Goal: Task Accomplishment & Management: Complete application form

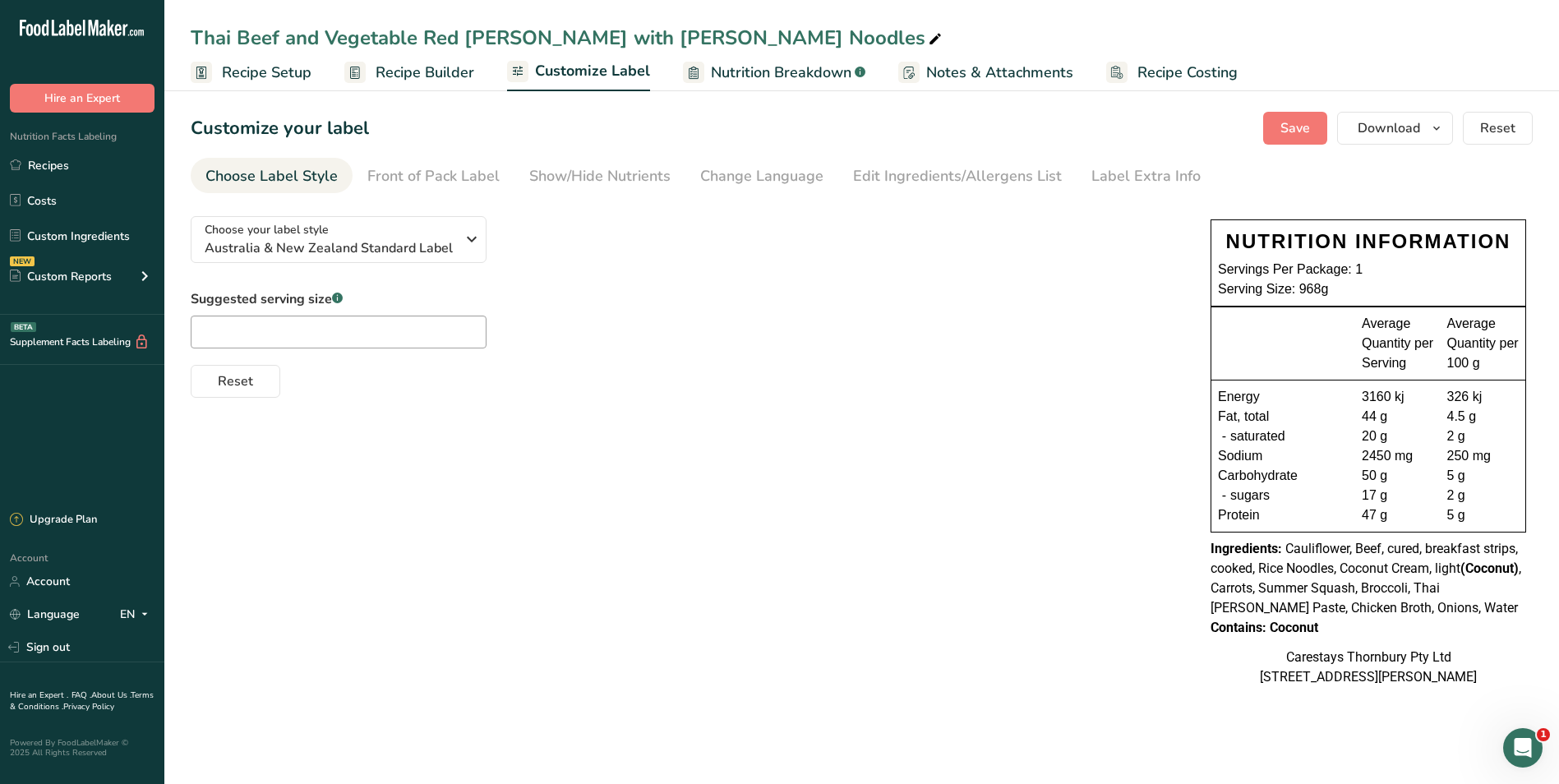
click at [282, 68] on span "Recipe Setup" at bounding box center [267, 72] width 89 height 22
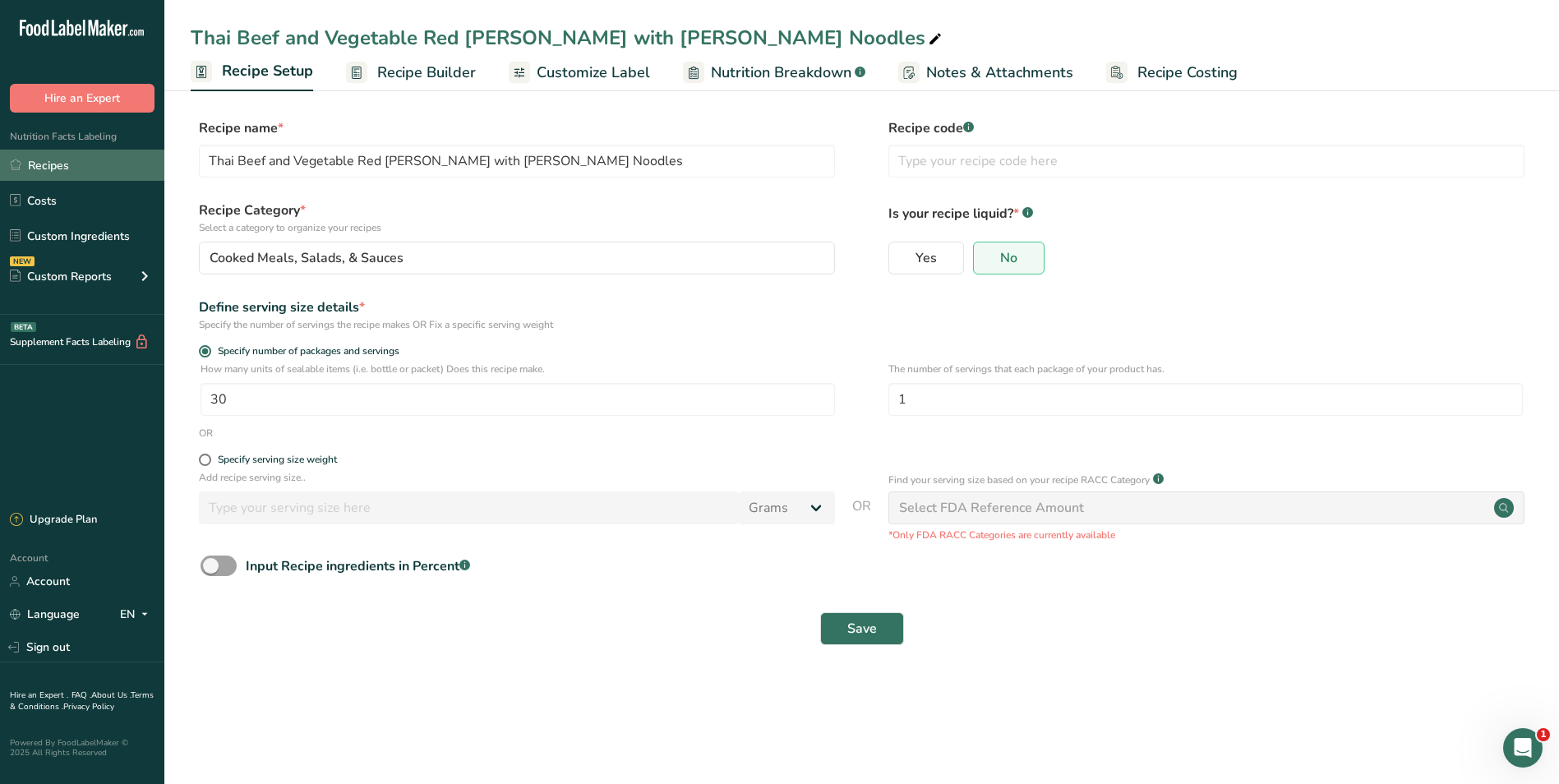
click at [74, 159] on link "Recipes" at bounding box center [82, 165] width 164 height 31
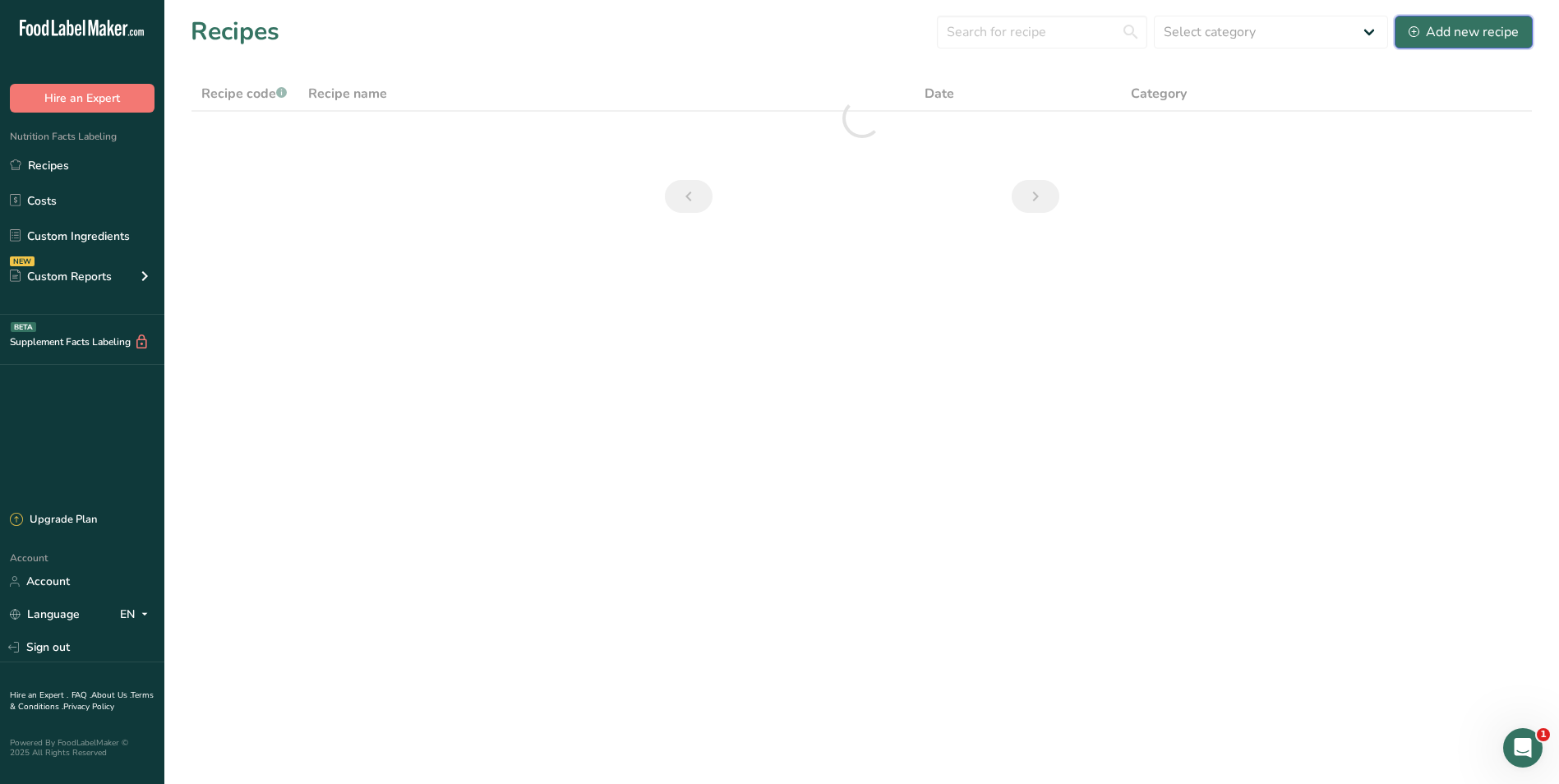
click at [1424, 29] on div "Add new recipe" at bounding box center [1464, 31] width 110 height 20
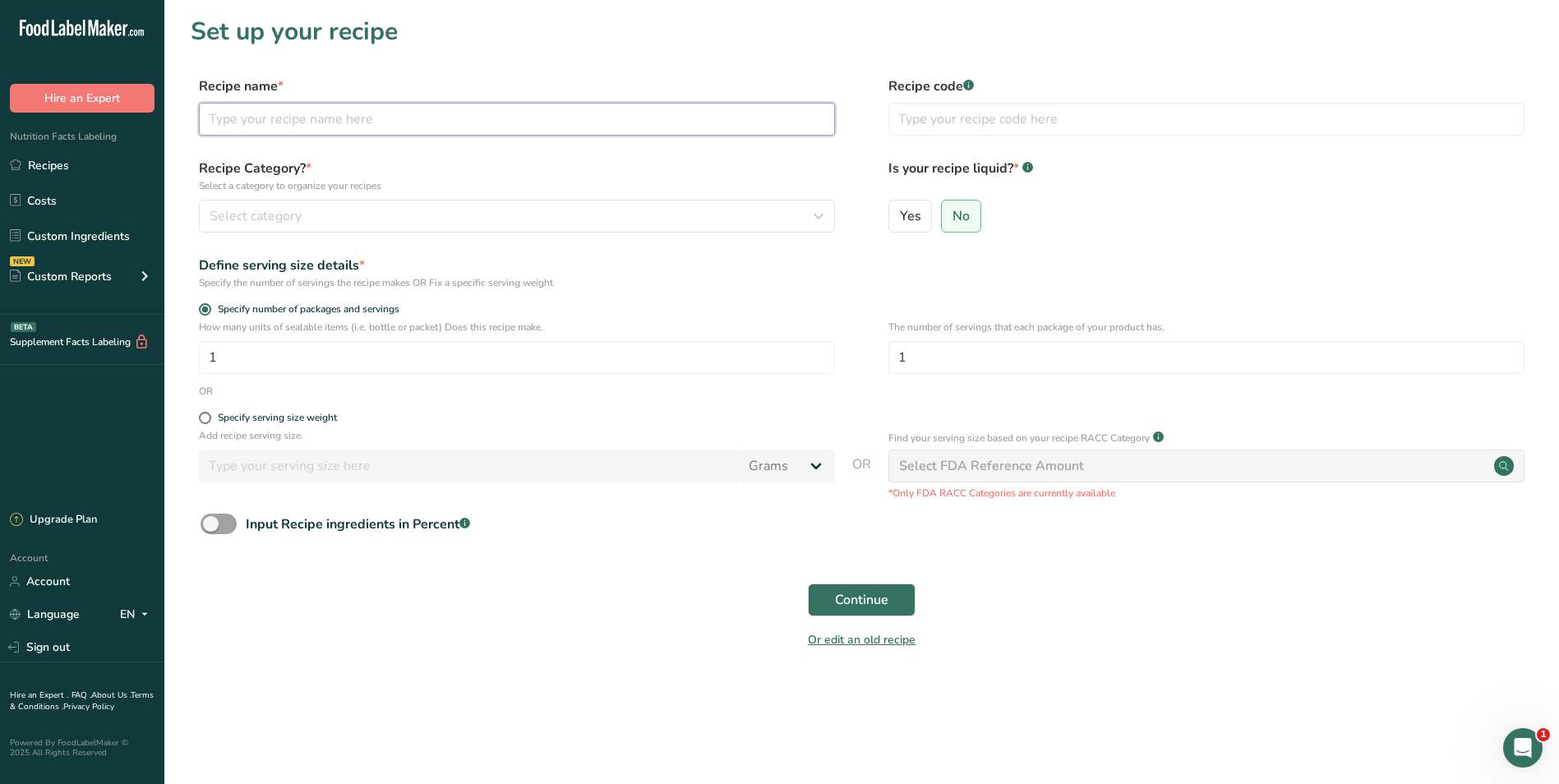
click at [404, 115] on input "text" at bounding box center [517, 119] width 636 height 33
type input "p"
type input "Pumpkin and Chicken Soup"
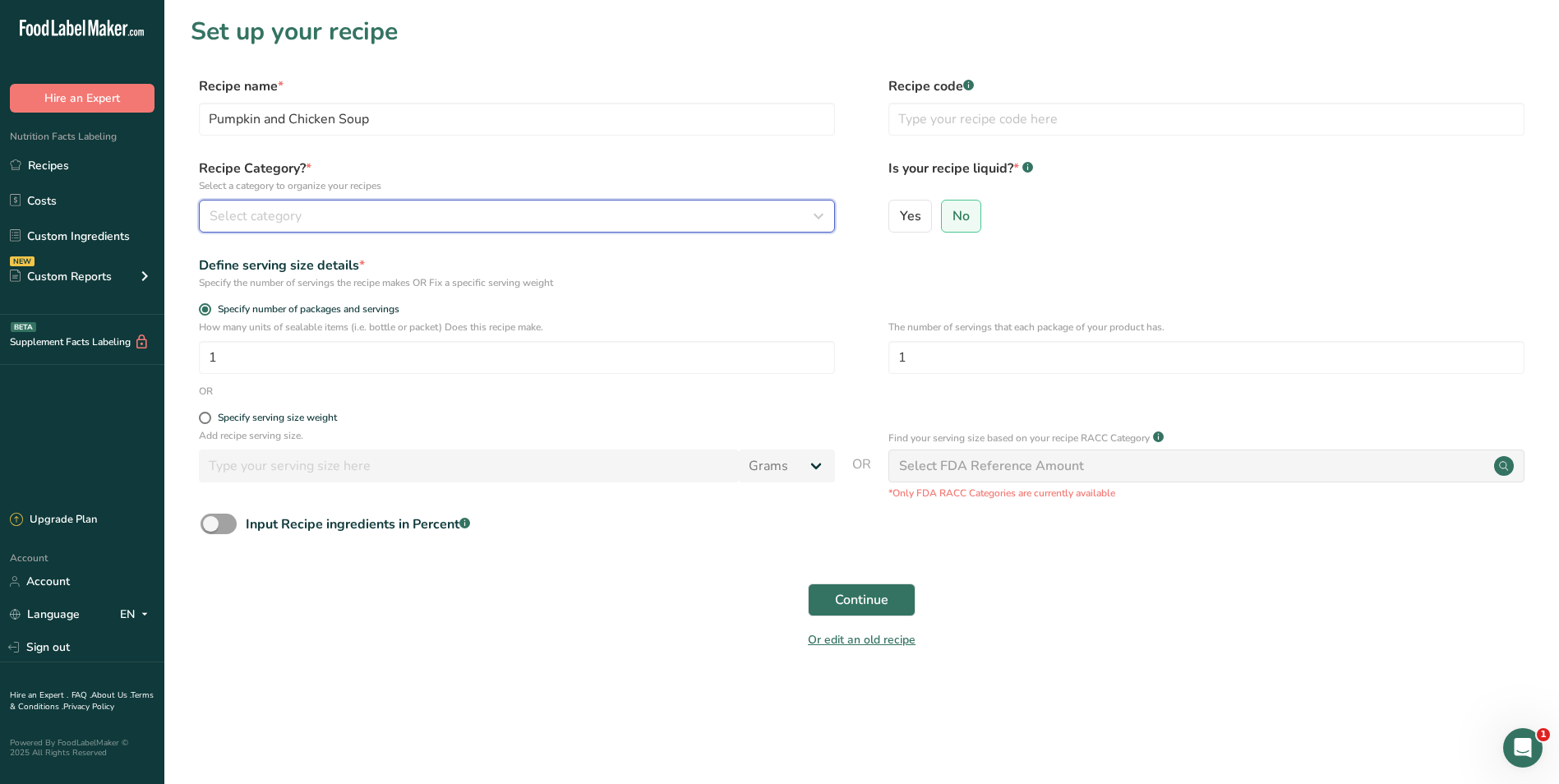
click at [821, 216] on icon "button" at bounding box center [818, 215] width 20 height 29
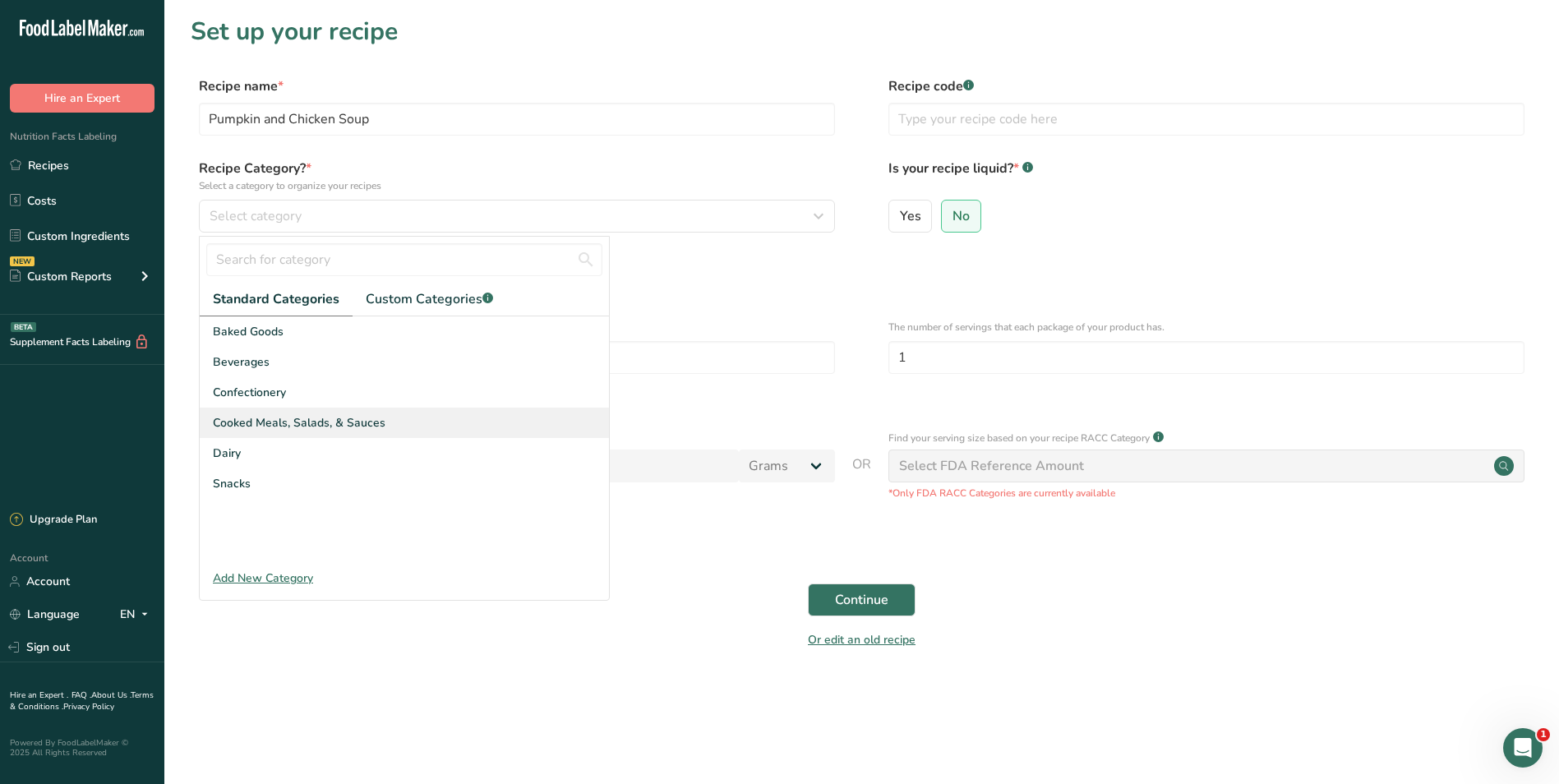
click at [409, 418] on div "Cooked Meals, Salads, & Sauces" at bounding box center [404, 422] width 409 height 30
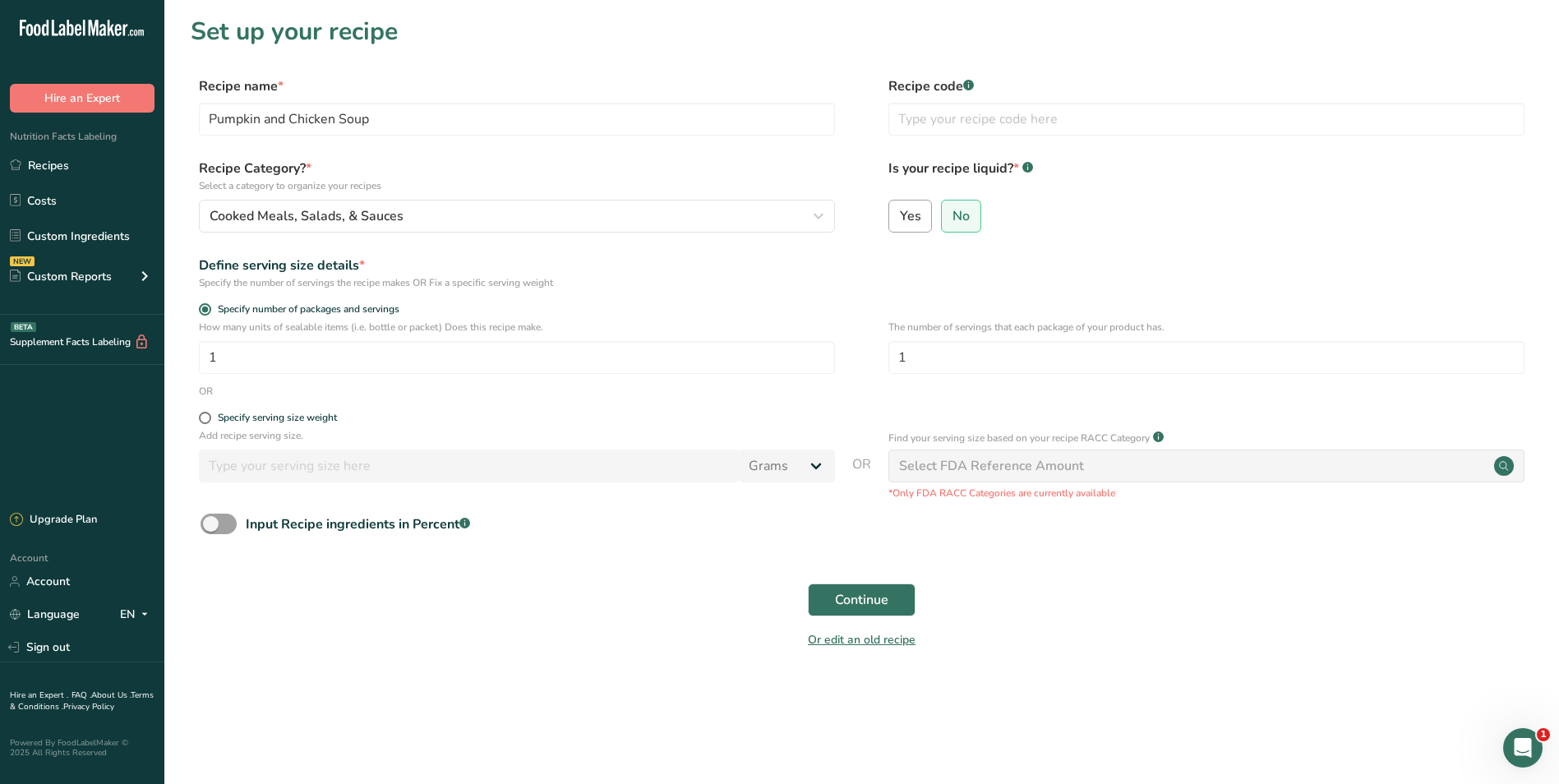
click at [911, 218] on span "Yes" at bounding box center [911, 215] width 22 height 16
click at [900, 218] on input "Yes" at bounding box center [894, 215] width 10 height 10
radio input "true"
radio input "false"
select select "22"
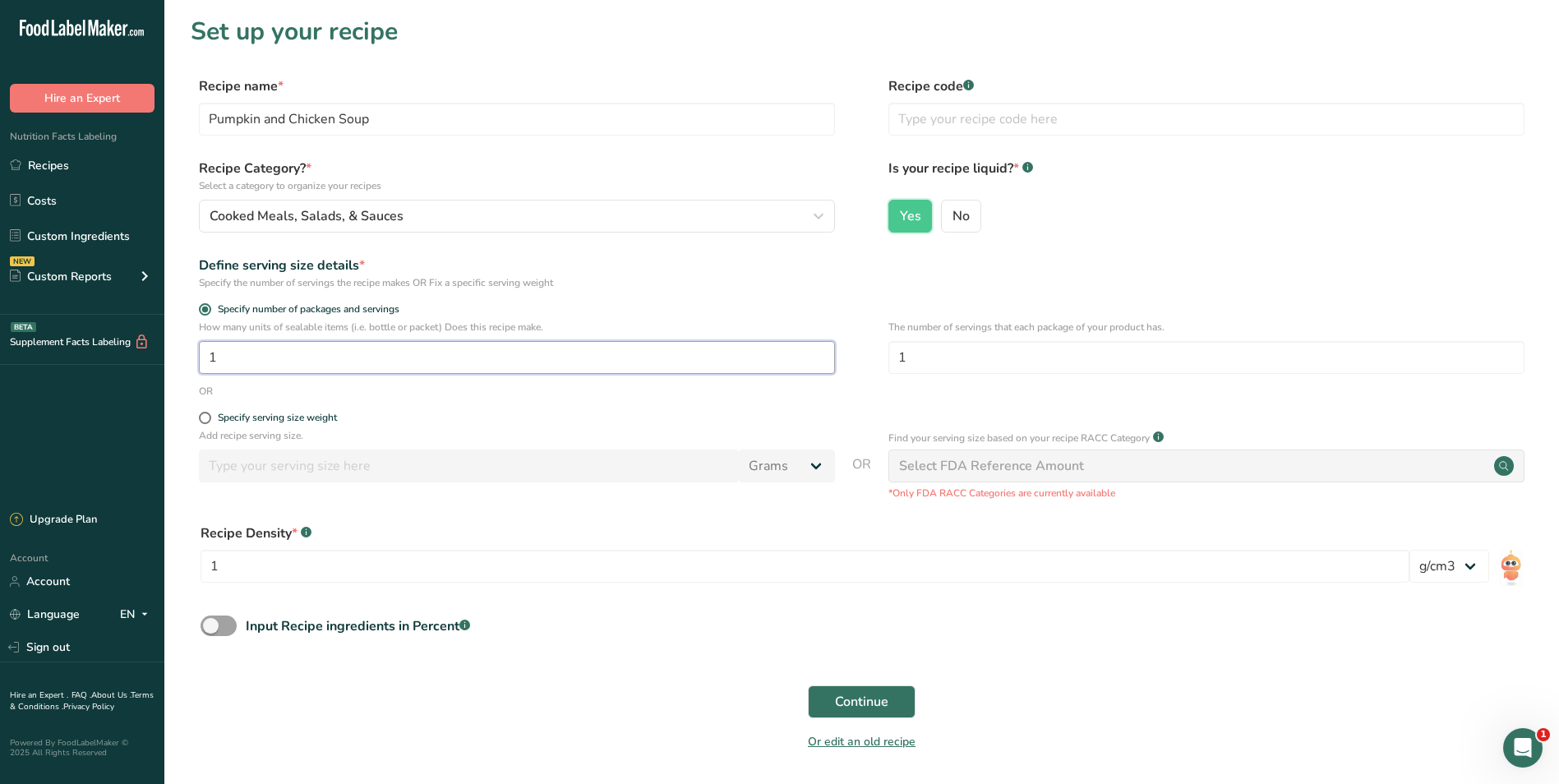
click at [260, 359] on input "1" at bounding box center [517, 357] width 636 height 33
type input "30"
click at [862, 695] on span "Continue" at bounding box center [862, 701] width 53 height 20
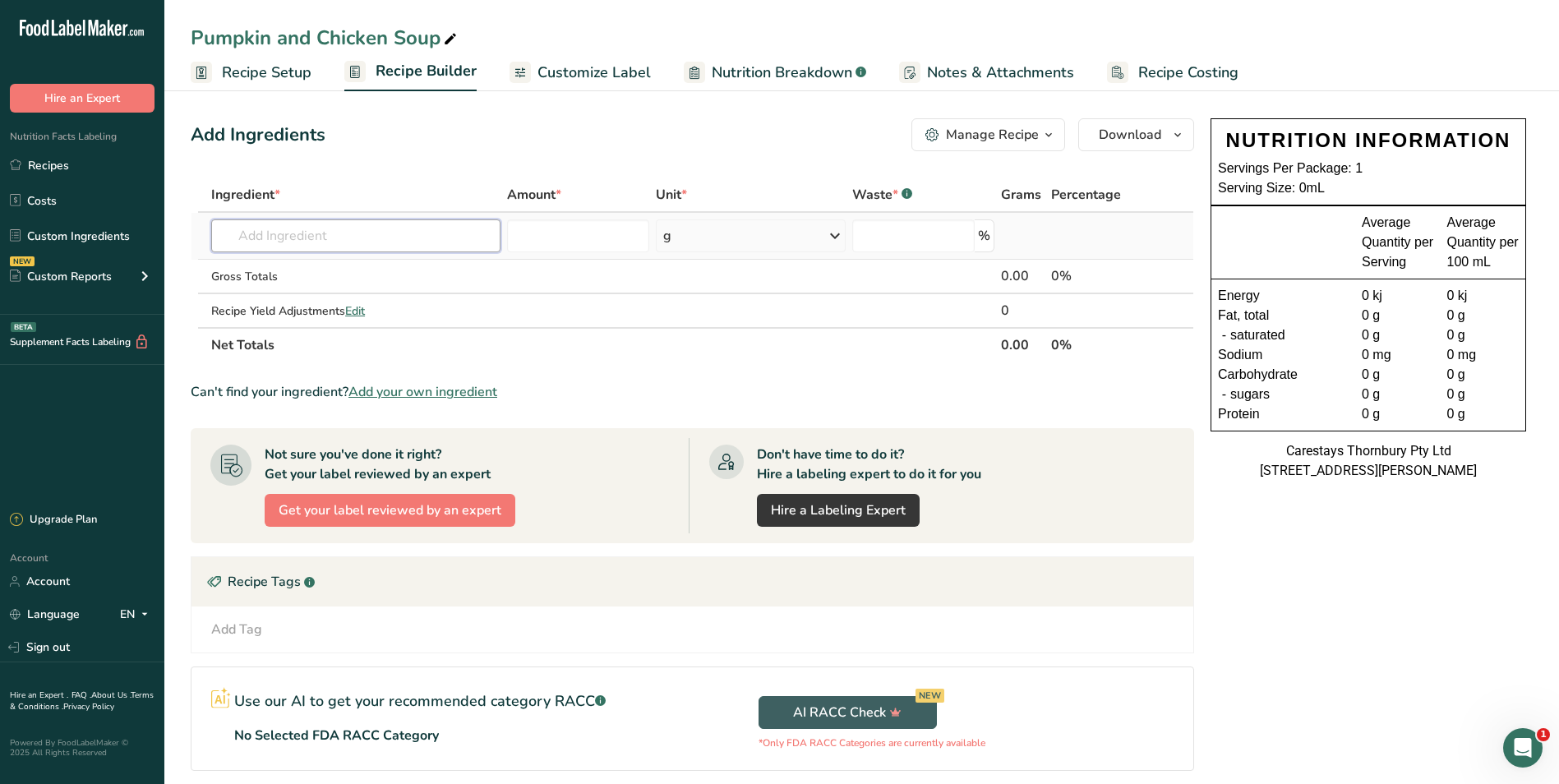
click at [319, 241] on input "text" at bounding box center [356, 235] width 290 height 33
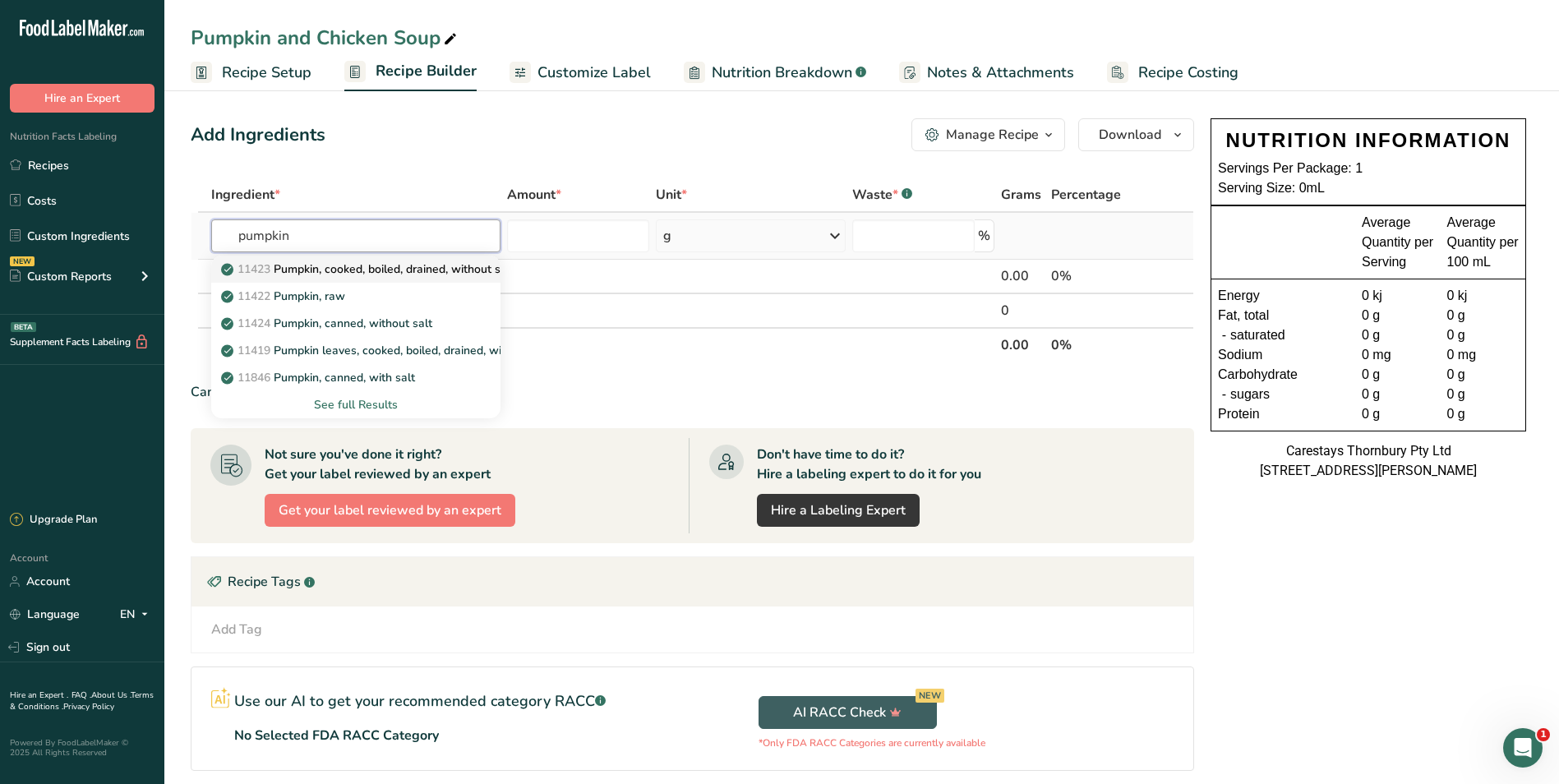
type input "pumpkin"
click at [359, 271] on p "11423 Pumpkin, cooked, boiled, drained, without salt" at bounding box center [369, 269] width 291 height 17
type input "Pumpkin, cooked, boiled, drained, without salt"
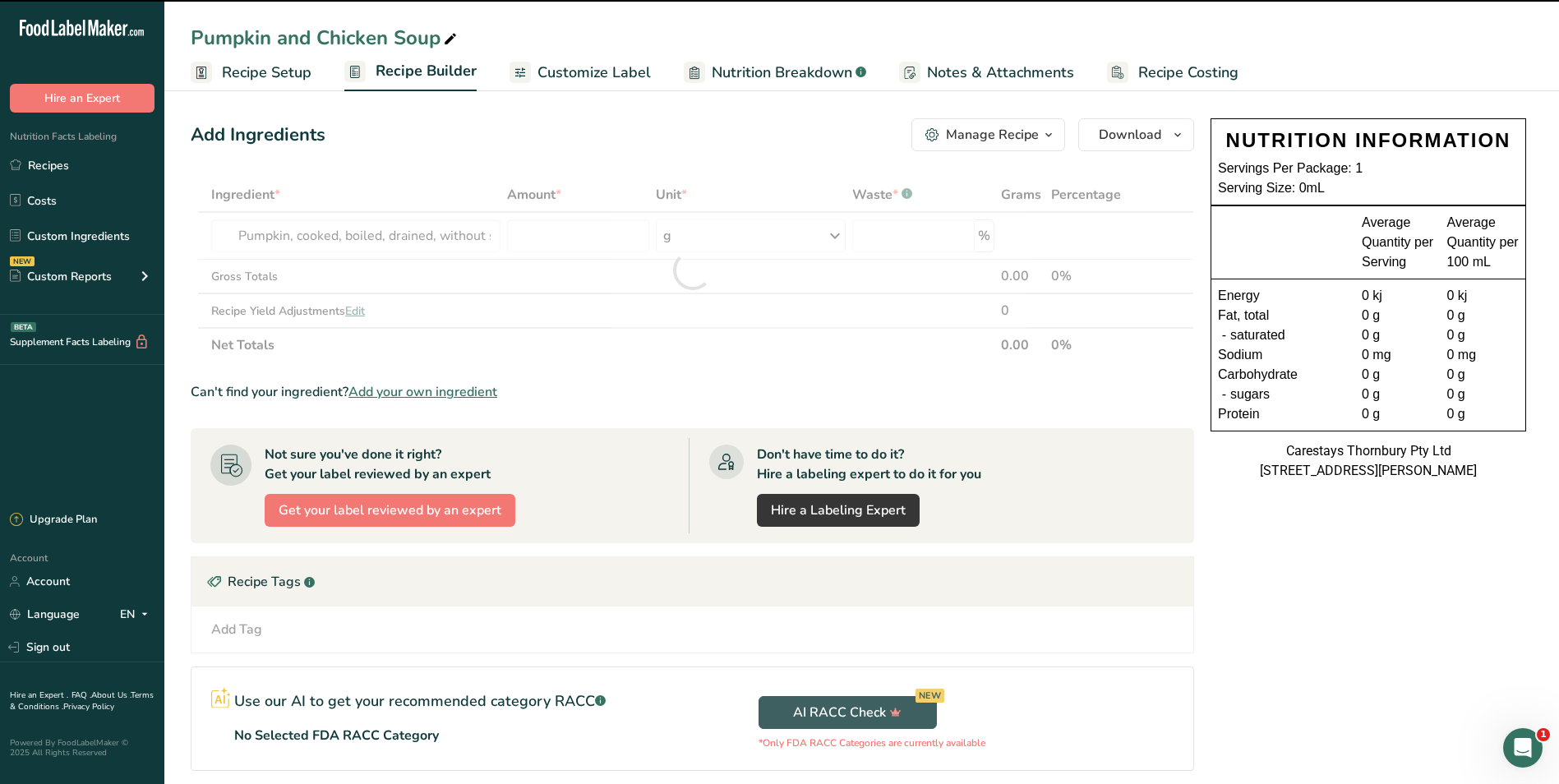
type input "0"
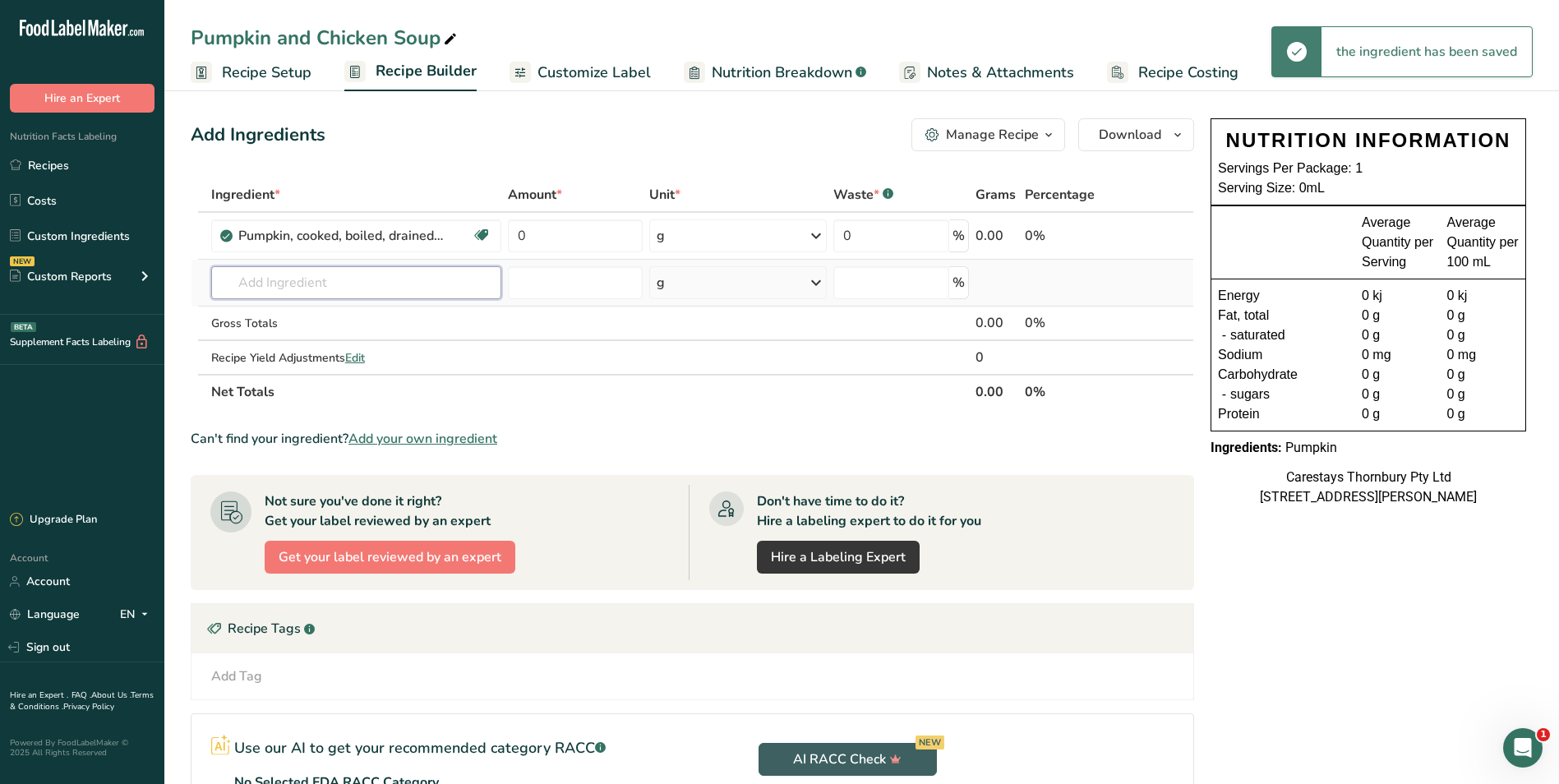
click at [256, 284] on input "text" at bounding box center [357, 283] width 291 height 33
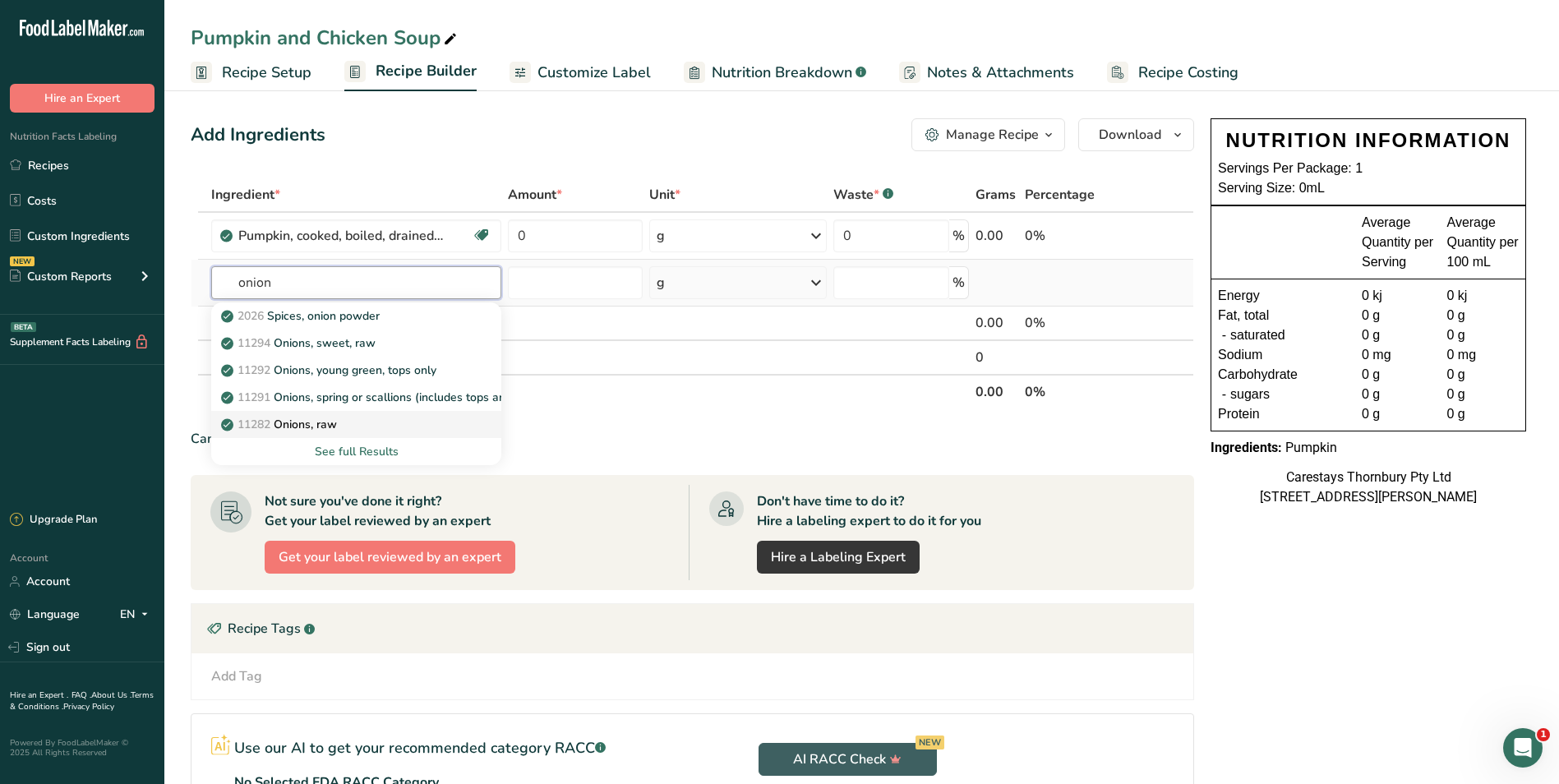
type input "onion"
click at [312, 420] on p "11282 Onions, raw" at bounding box center [280, 424] width 113 height 17
type input "Onions, raw"
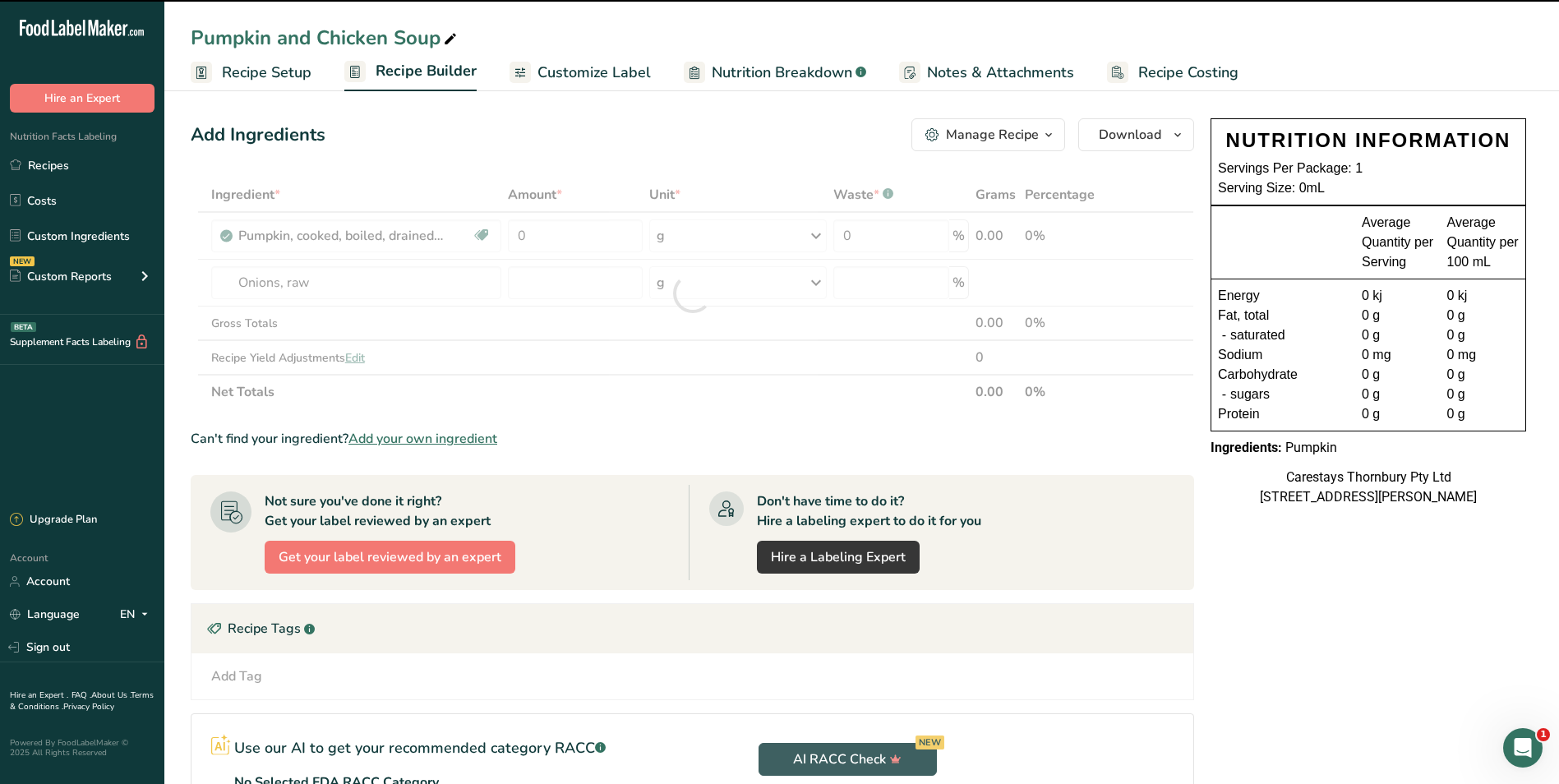
type input "0"
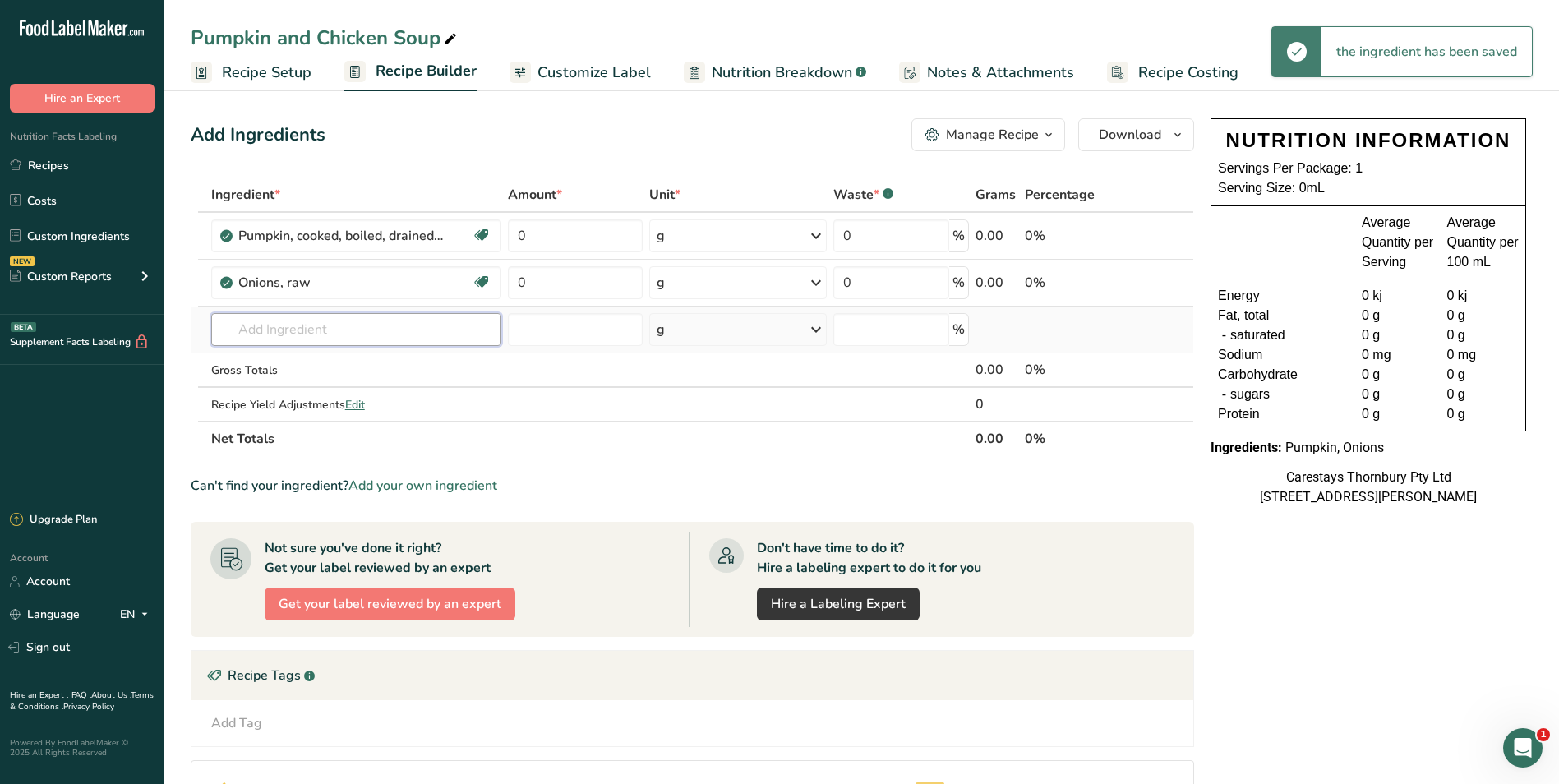
click at [254, 327] on input "text" at bounding box center [357, 329] width 291 height 33
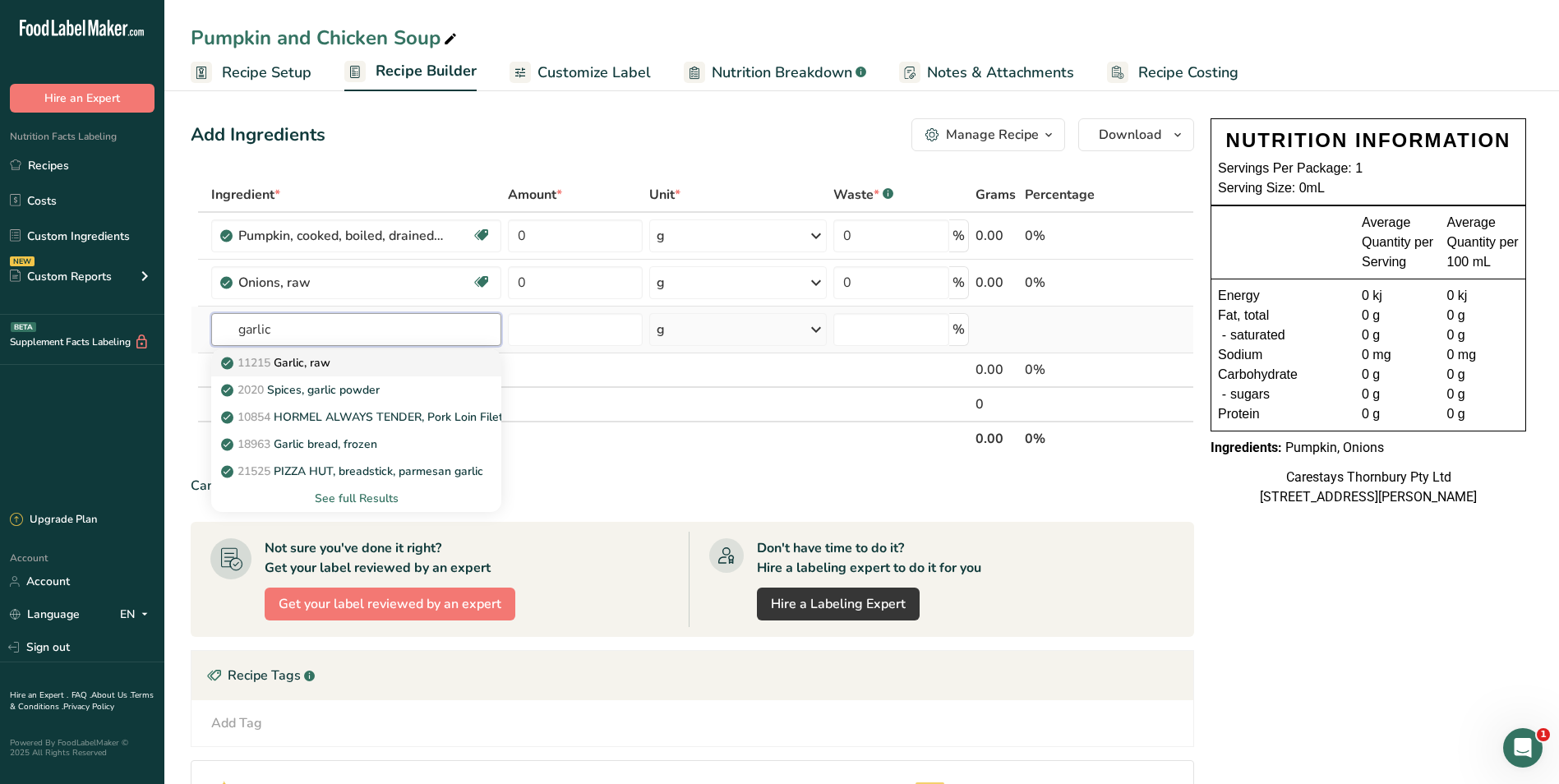
type input "garlic"
click at [284, 363] on p "11215 Garlic, raw" at bounding box center [277, 363] width 106 height 17
type input "Garlic, raw"
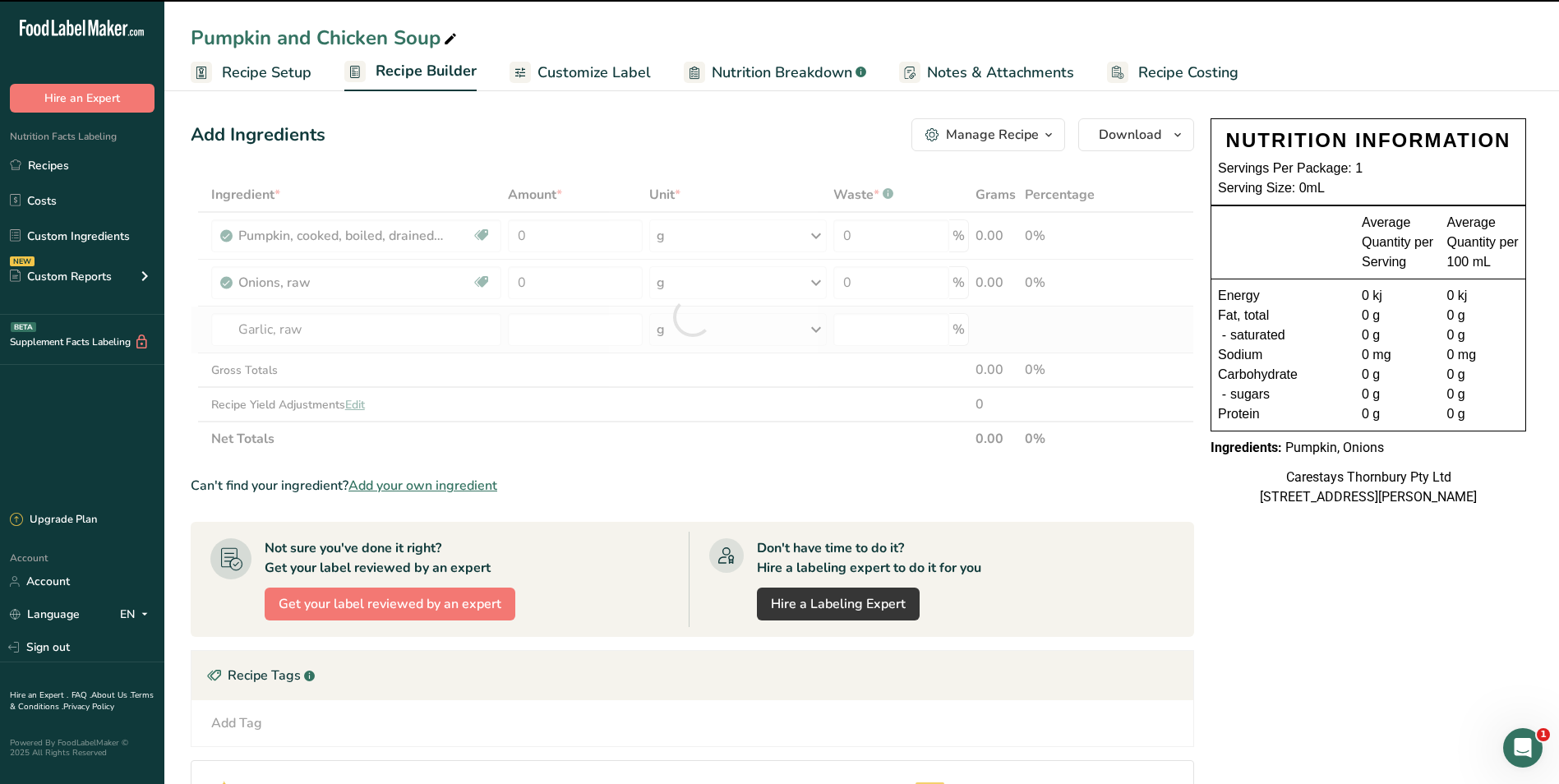
type input "0"
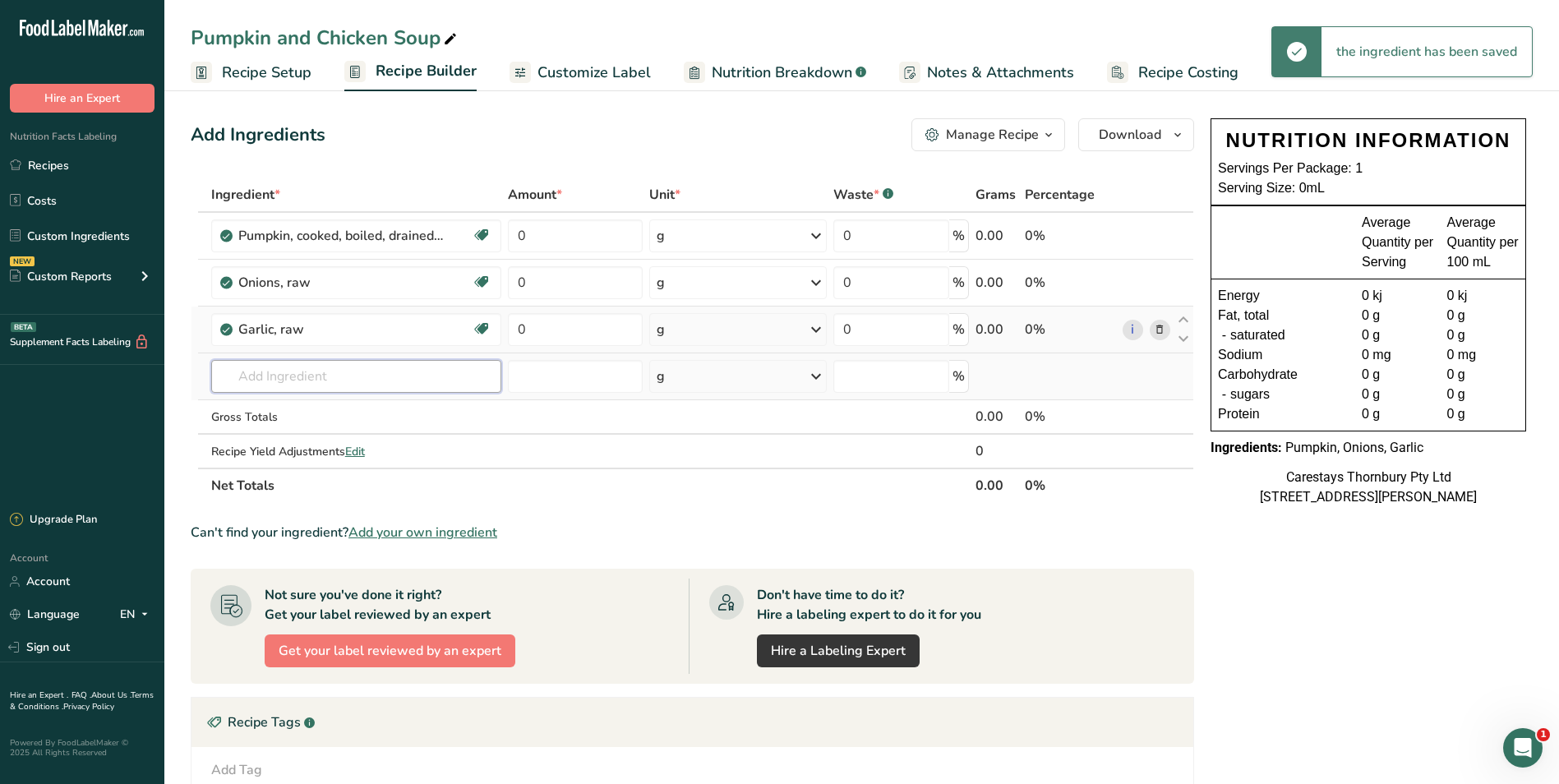
click at [249, 381] on input "text" at bounding box center [357, 376] width 291 height 33
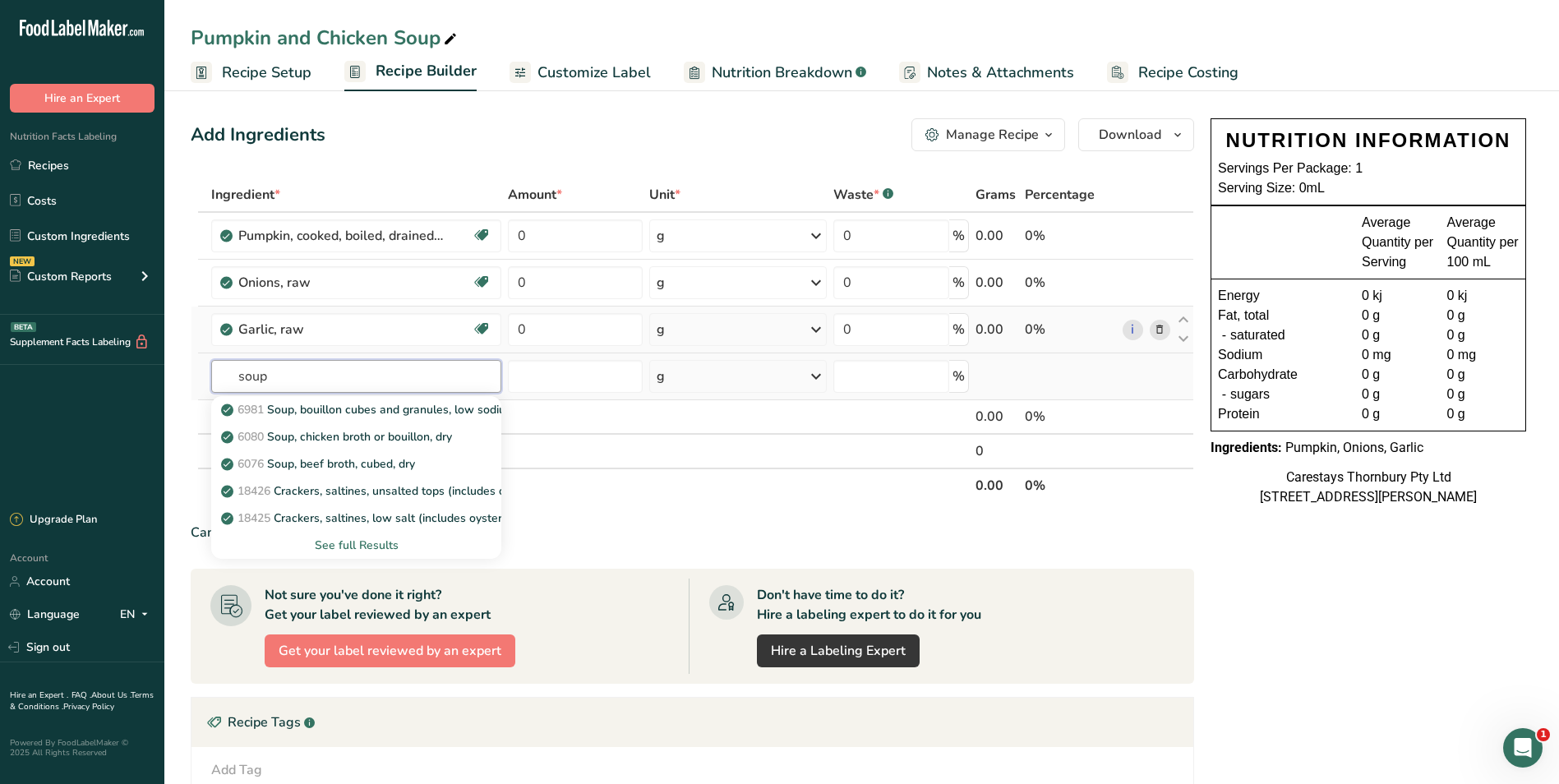
type input "soup"
click at [383, 543] on div "See full Results" at bounding box center [356, 545] width 265 height 17
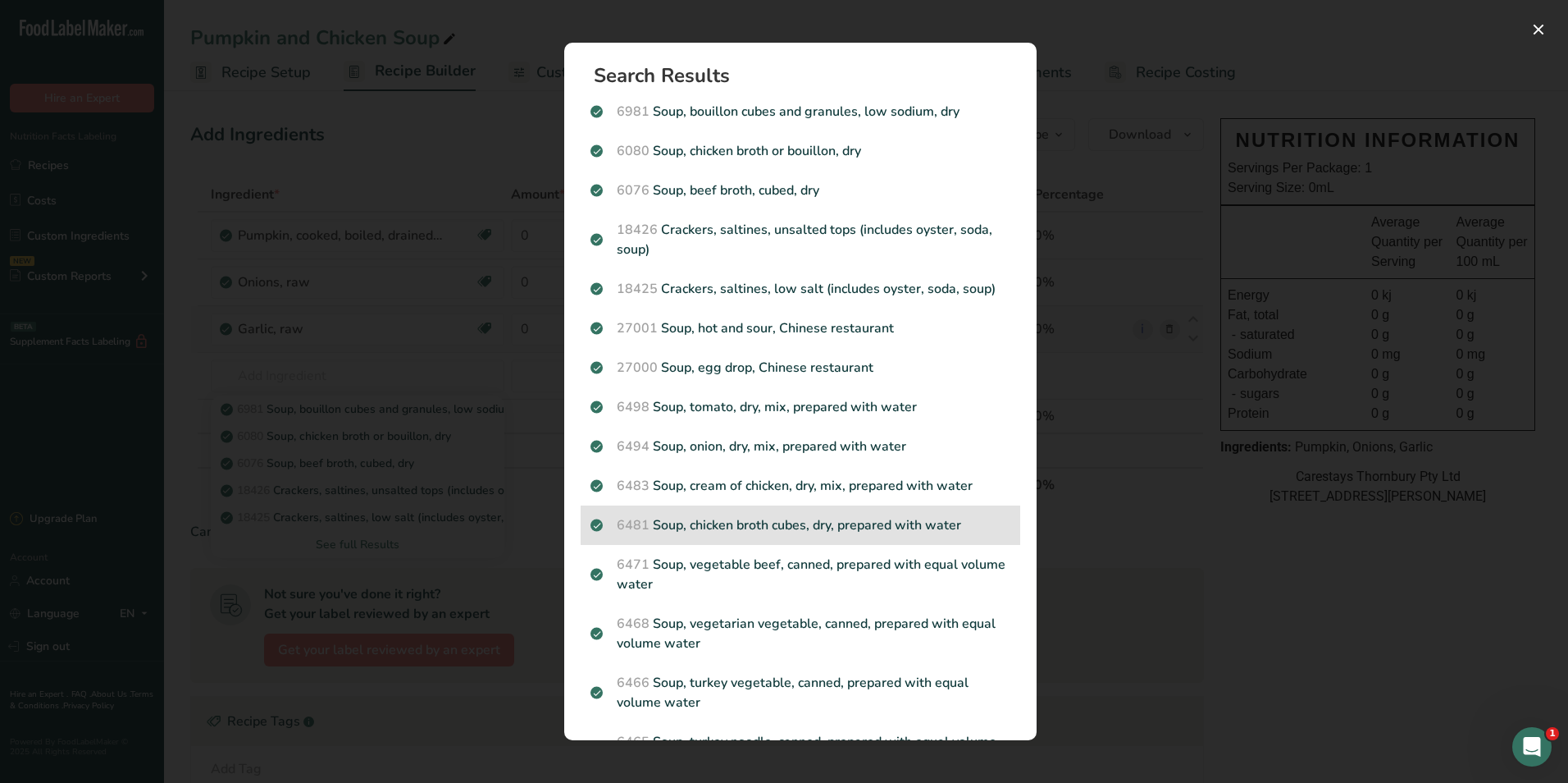
click at [798, 518] on p "6481 Soup, chicken broth cubes, dry, prepared with water" at bounding box center [800, 525] width 420 height 20
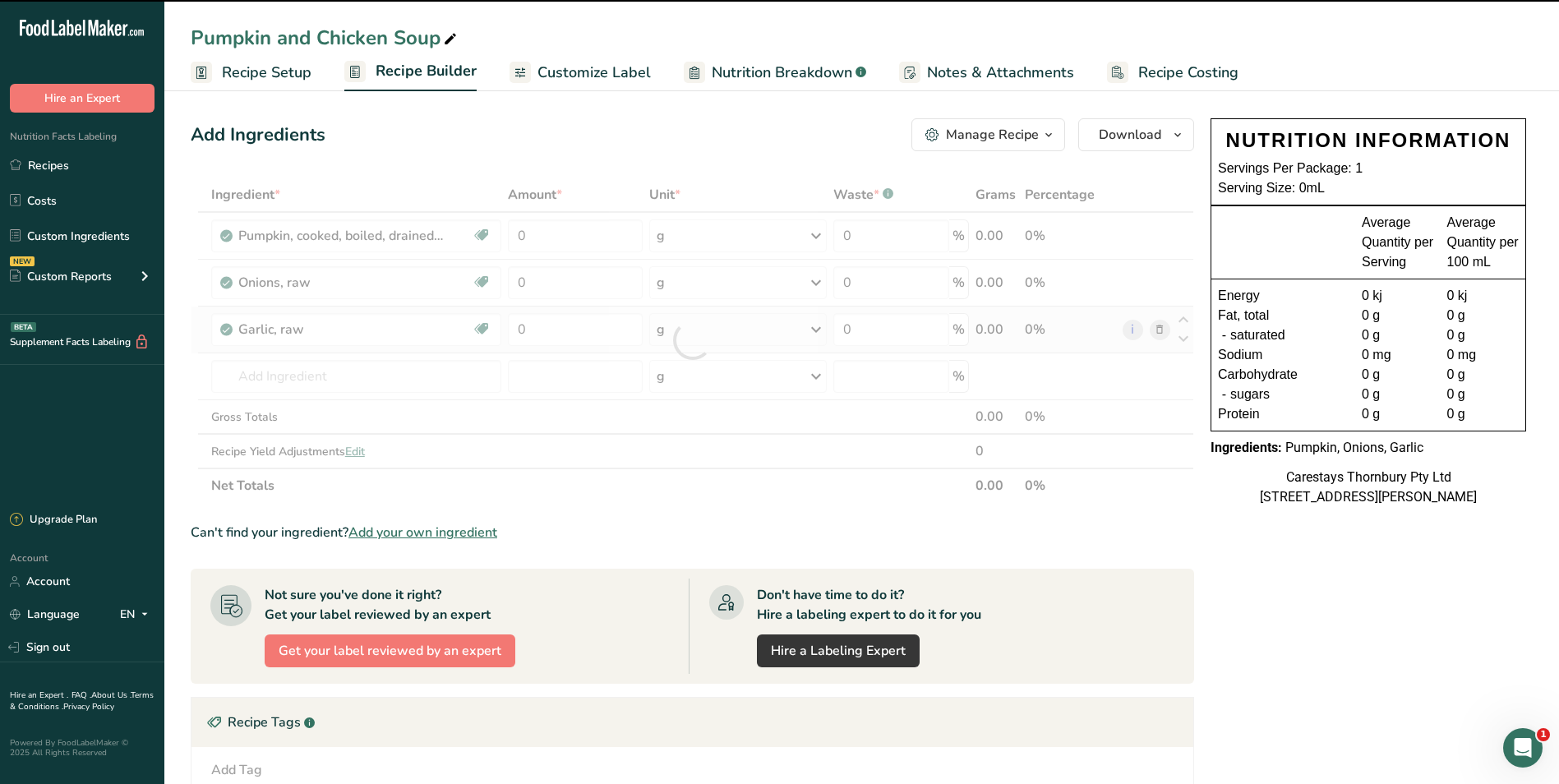
type input "0"
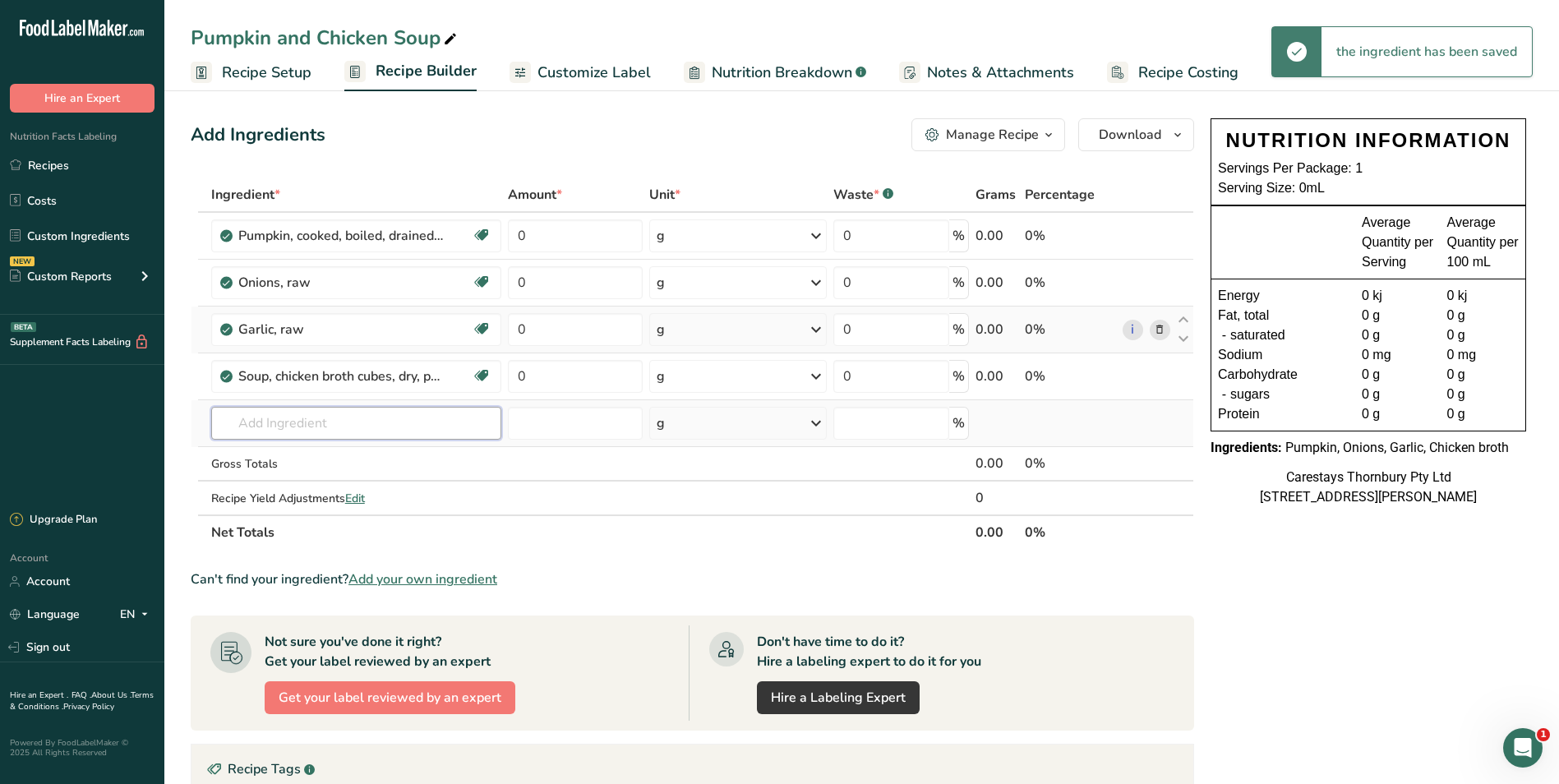
click at [248, 416] on input "text" at bounding box center [357, 423] width 291 height 33
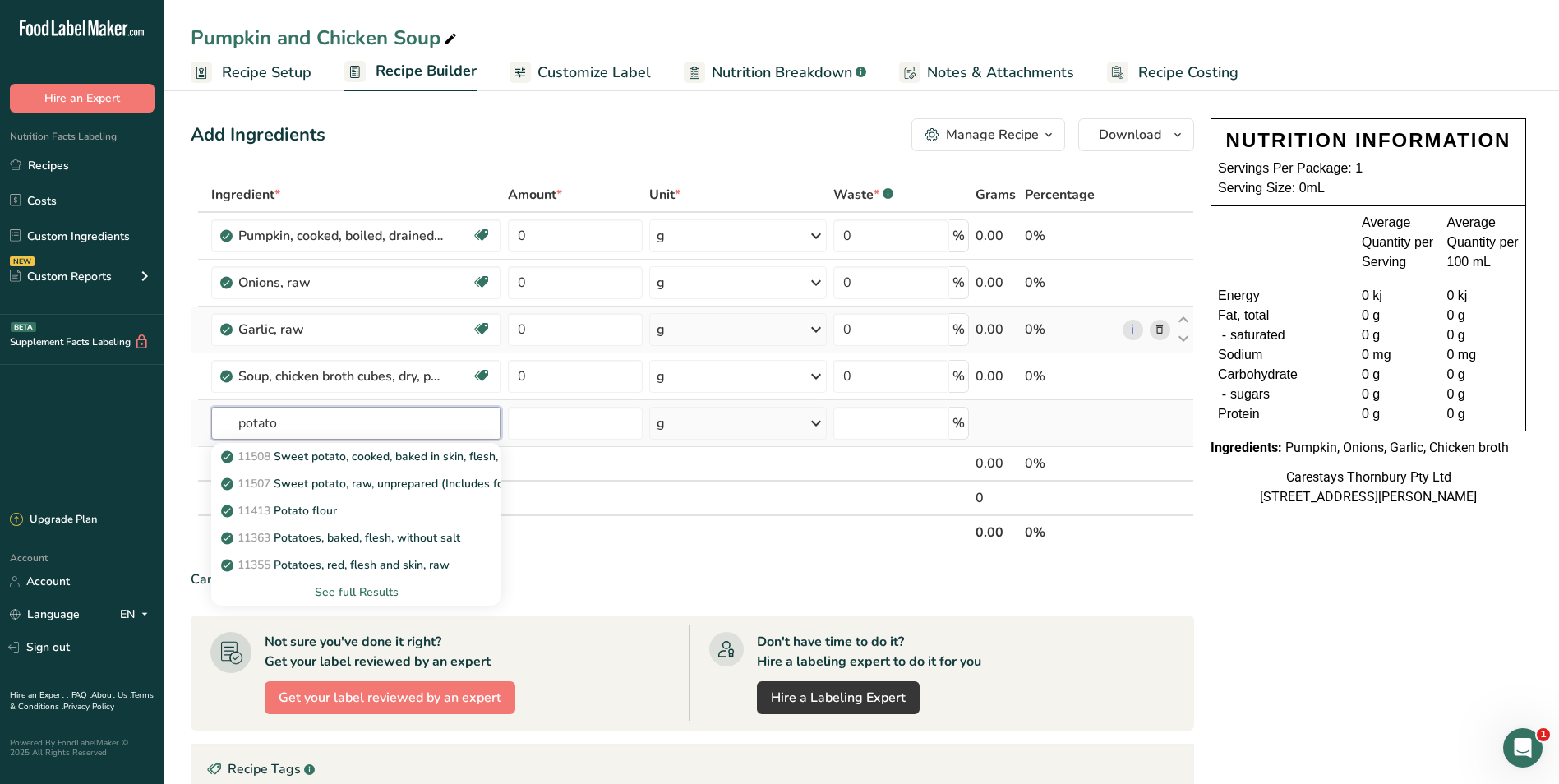
type input "potato"
click at [370, 589] on div "See full Results" at bounding box center [356, 592] width 265 height 17
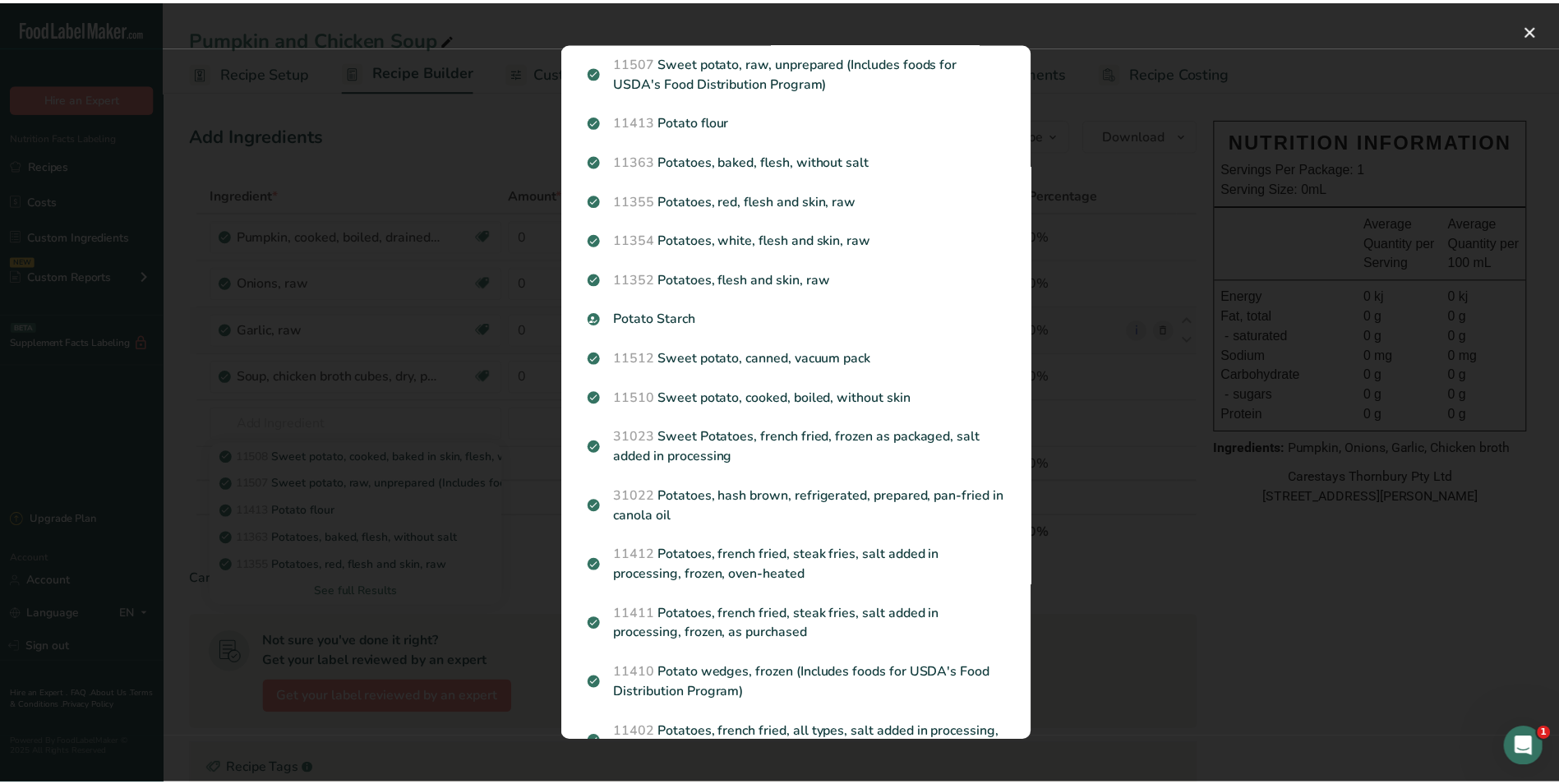
scroll to position [83, 0]
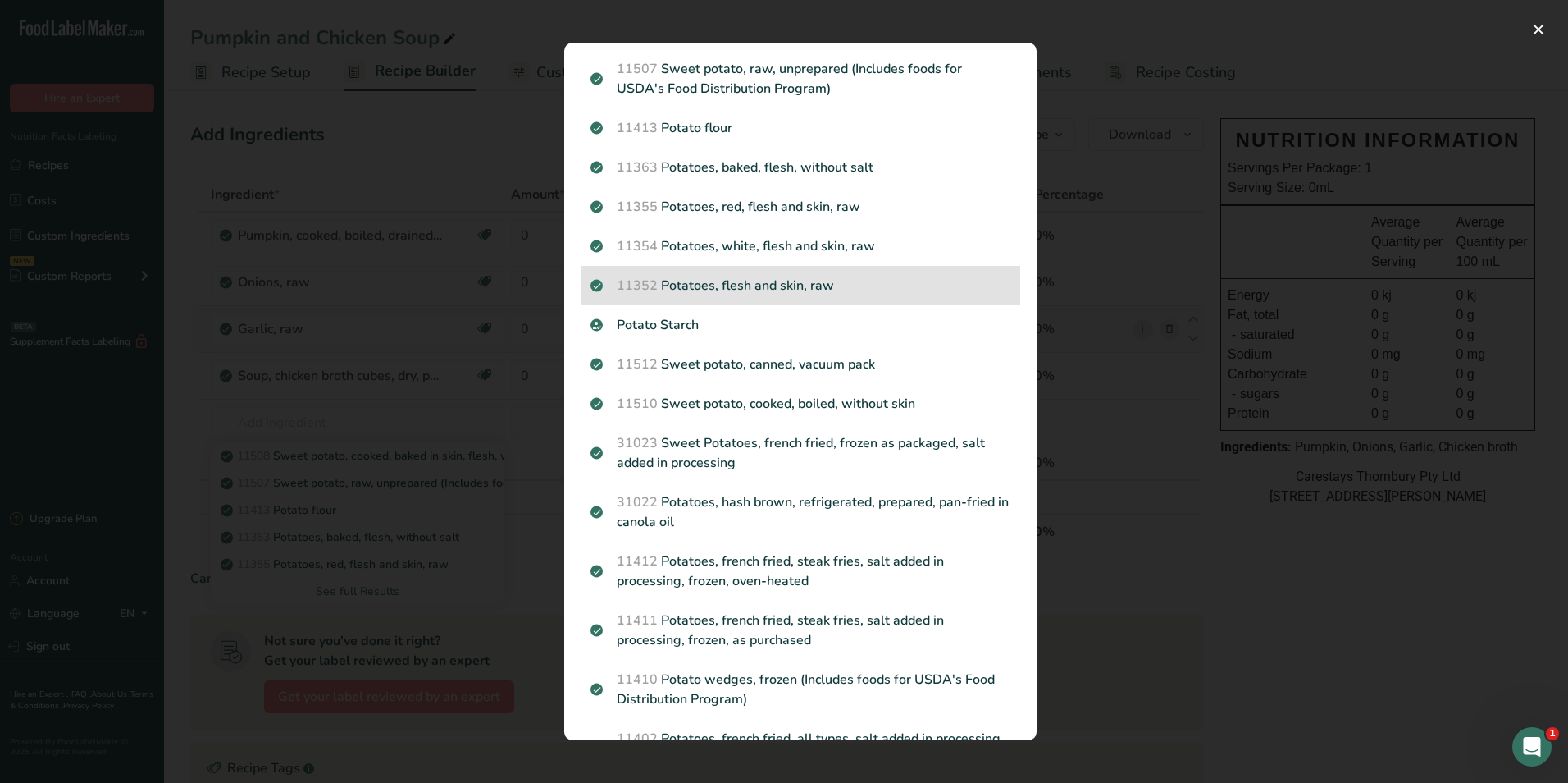
click at [804, 283] on p "11352 Potatoes, flesh and skin, raw" at bounding box center [800, 285] width 420 height 20
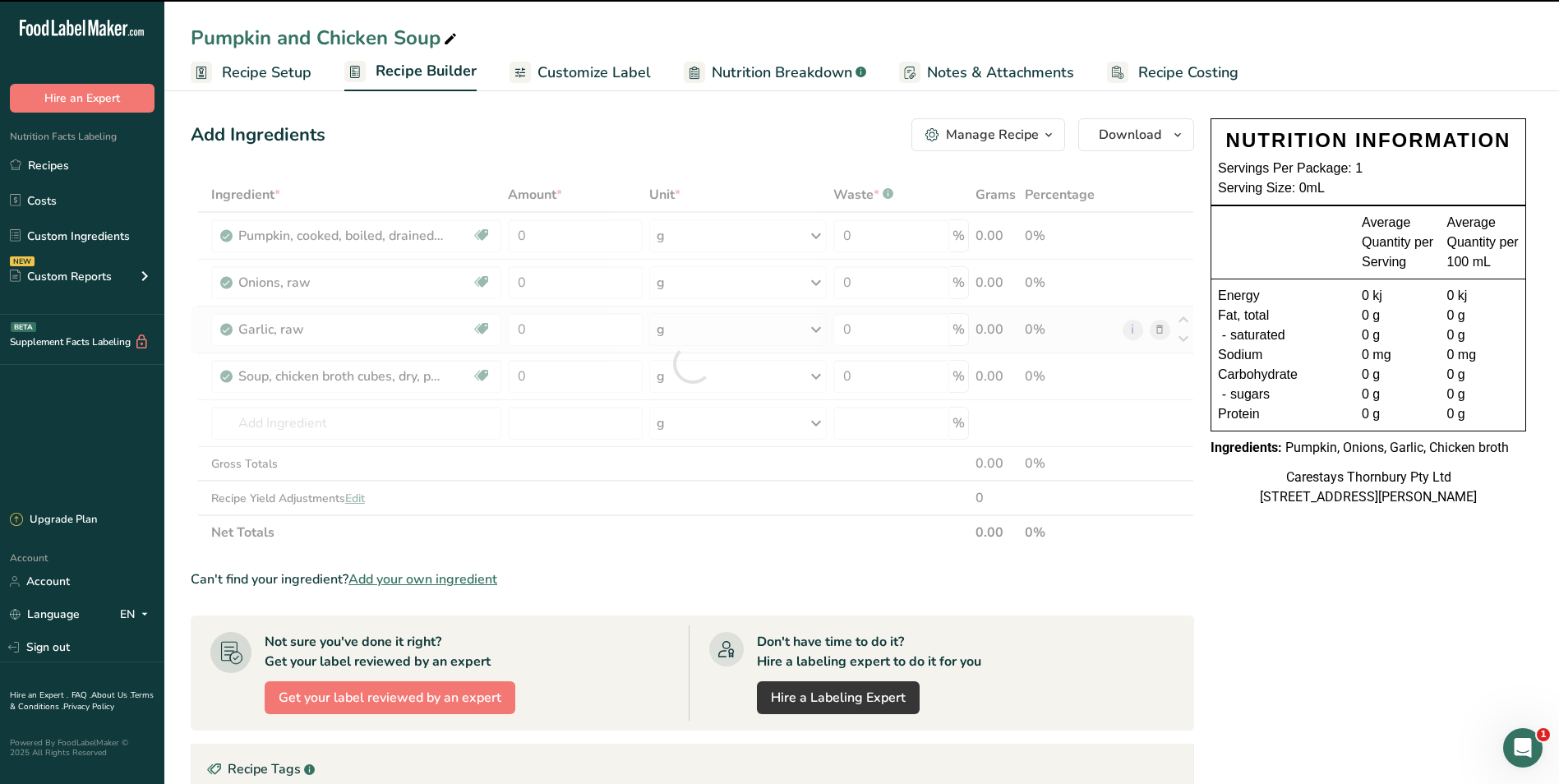
type input "0"
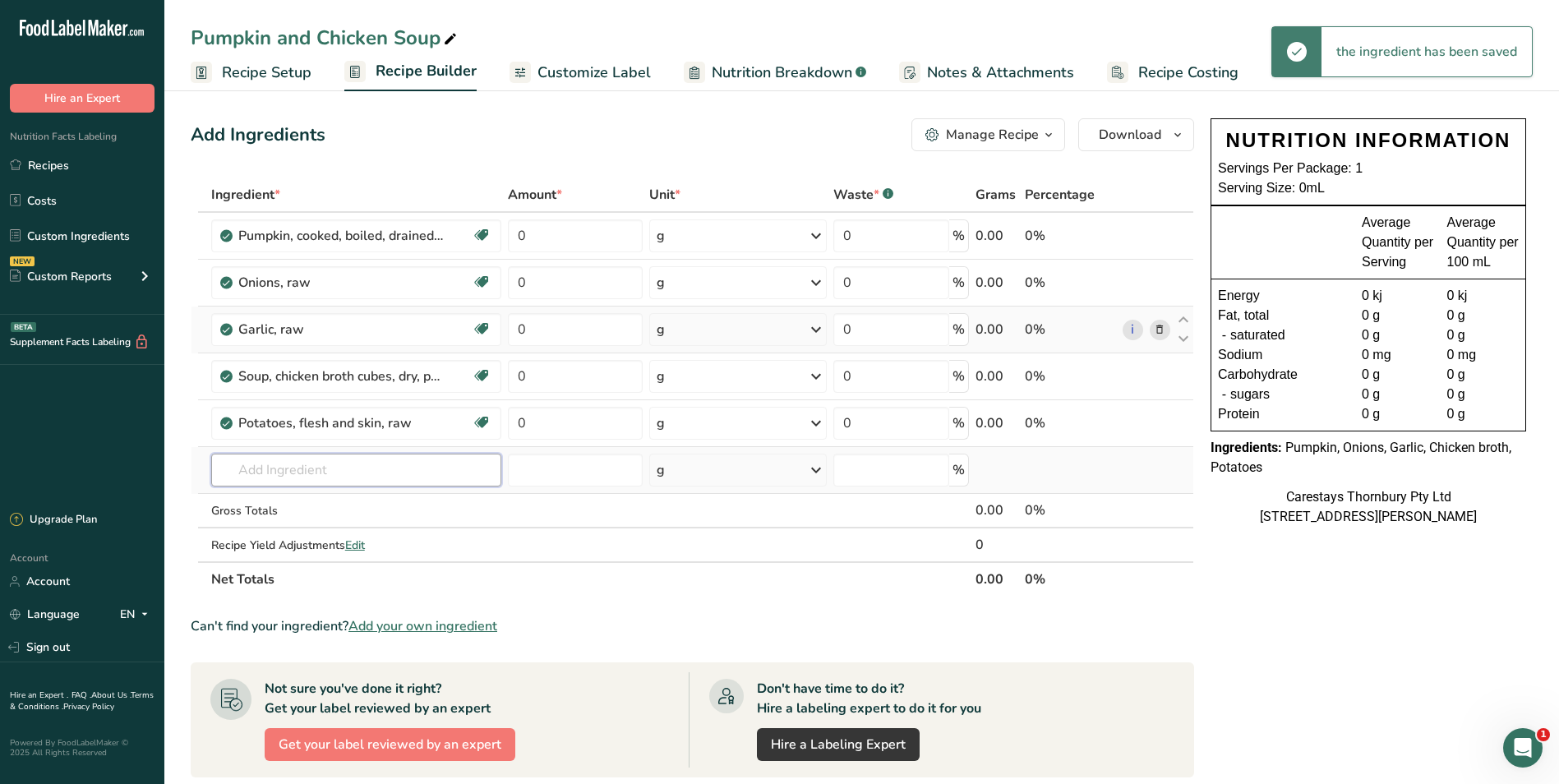
click at [290, 471] on input "text" at bounding box center [357, 470] width 291 height 33
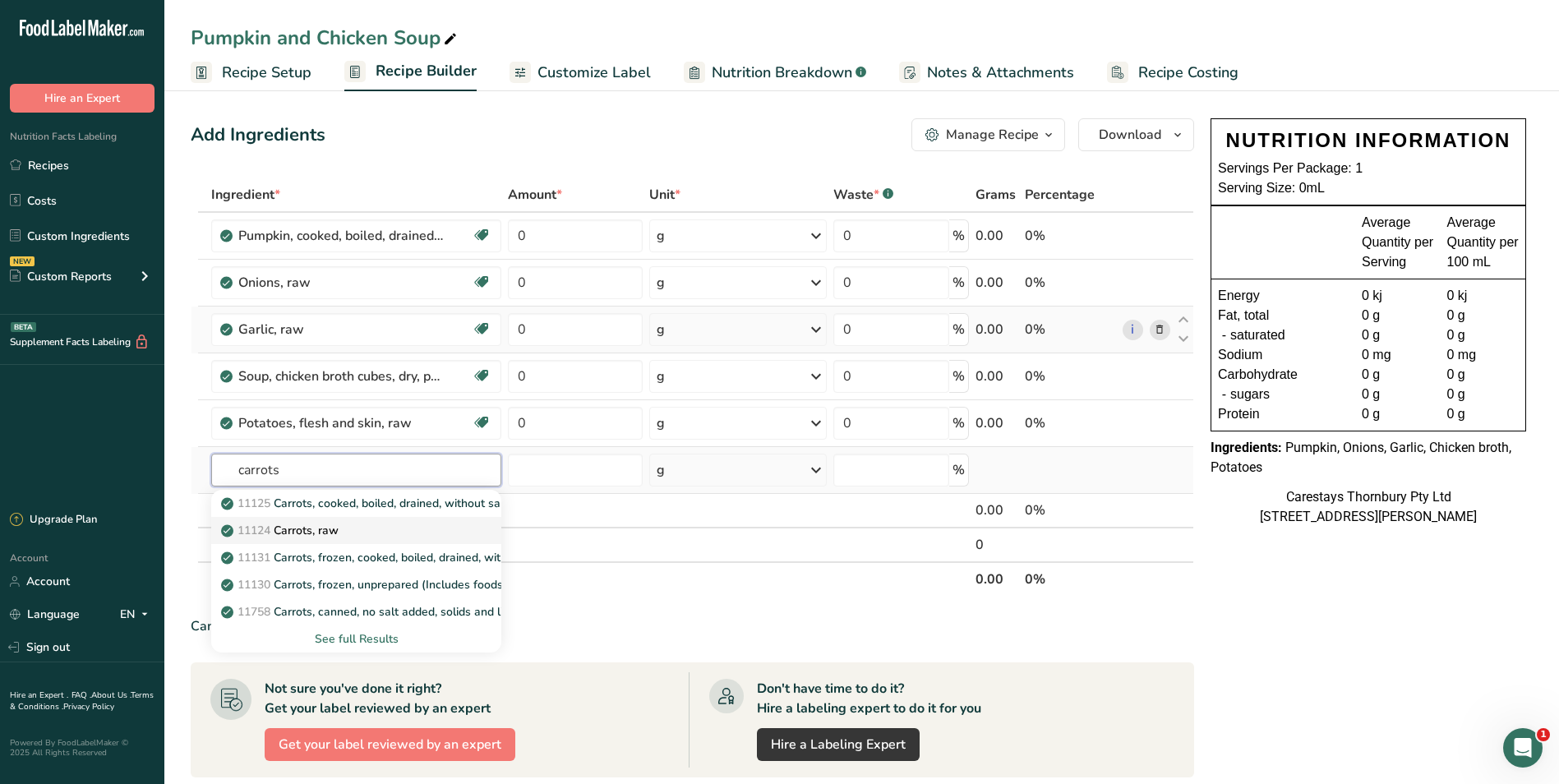
type input "carrots"
click at [307, 529] on p "11124 [GEOGRAPHIC_DATA], raw" at bounding box center [281, 531] width 114 height 17
type input "Carrots, raw"
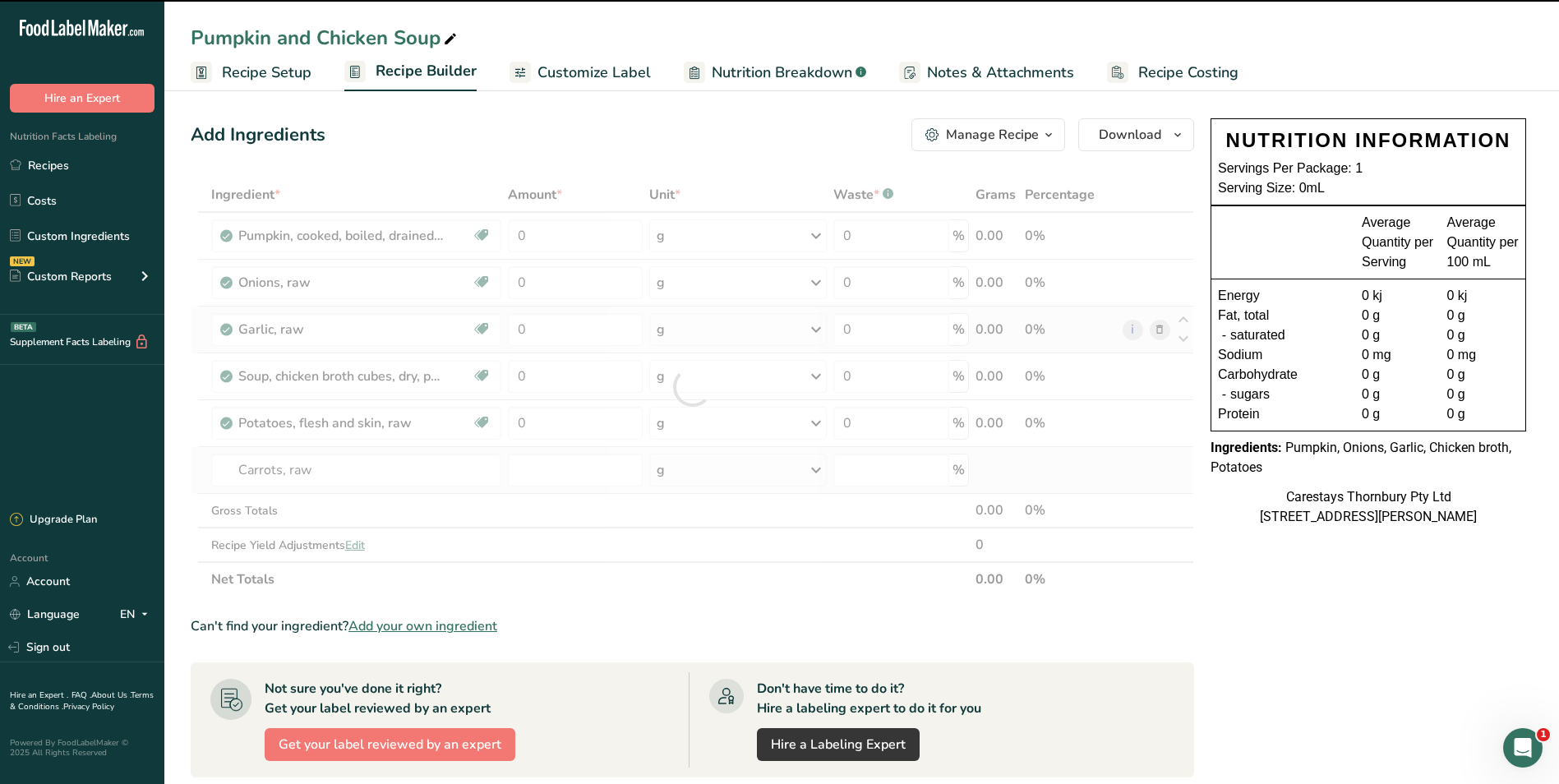
type input "0"
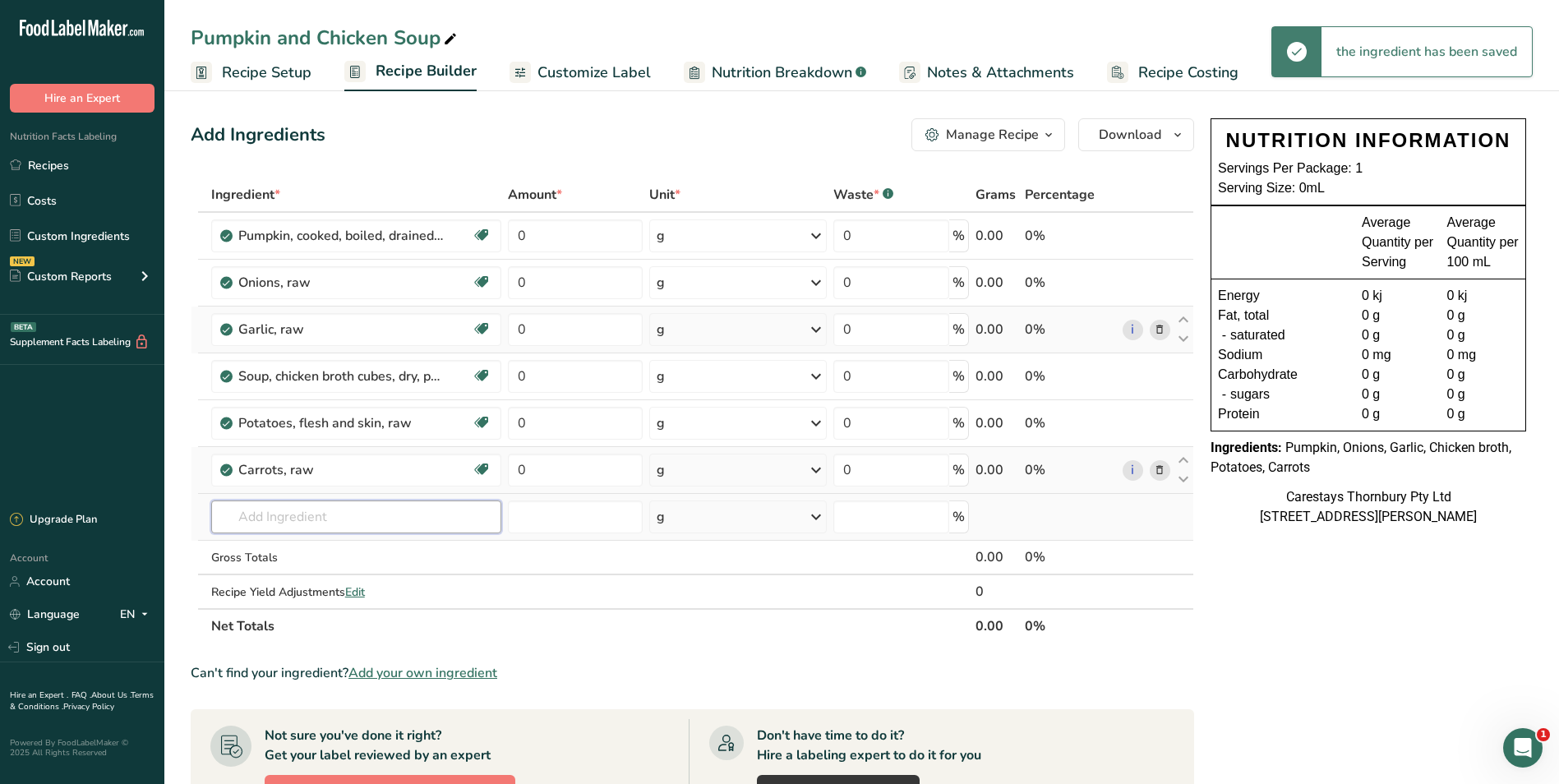
click at [268, 514] on input "text" at bounding box center [357, 516] width 291 height 33
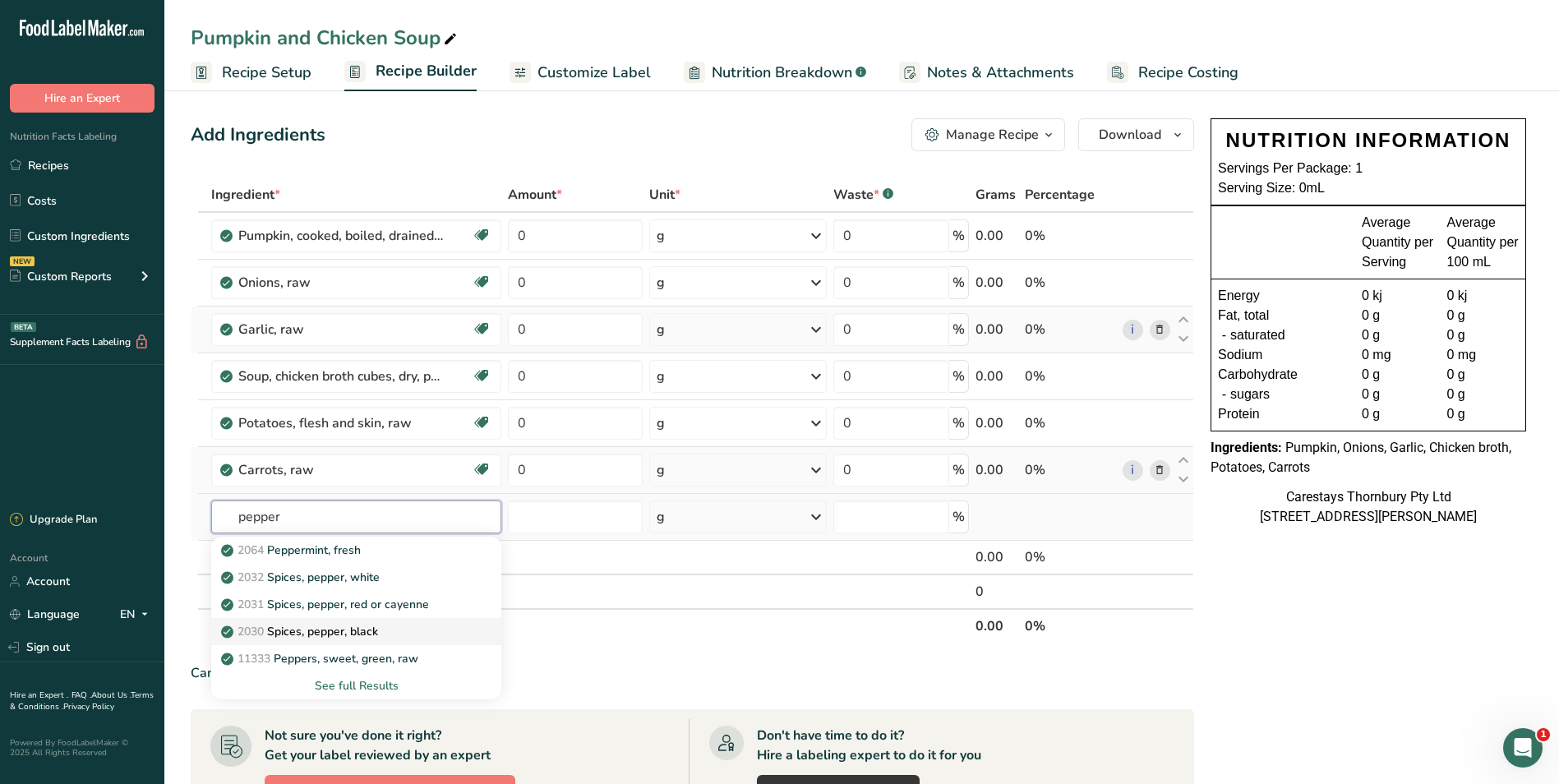
type input "pepper"
click at [326, 627] on p "2030 Spices, pepper, black" at bounding box center [301, 631] width 154 height 17
type input "Spices, pepper, black"
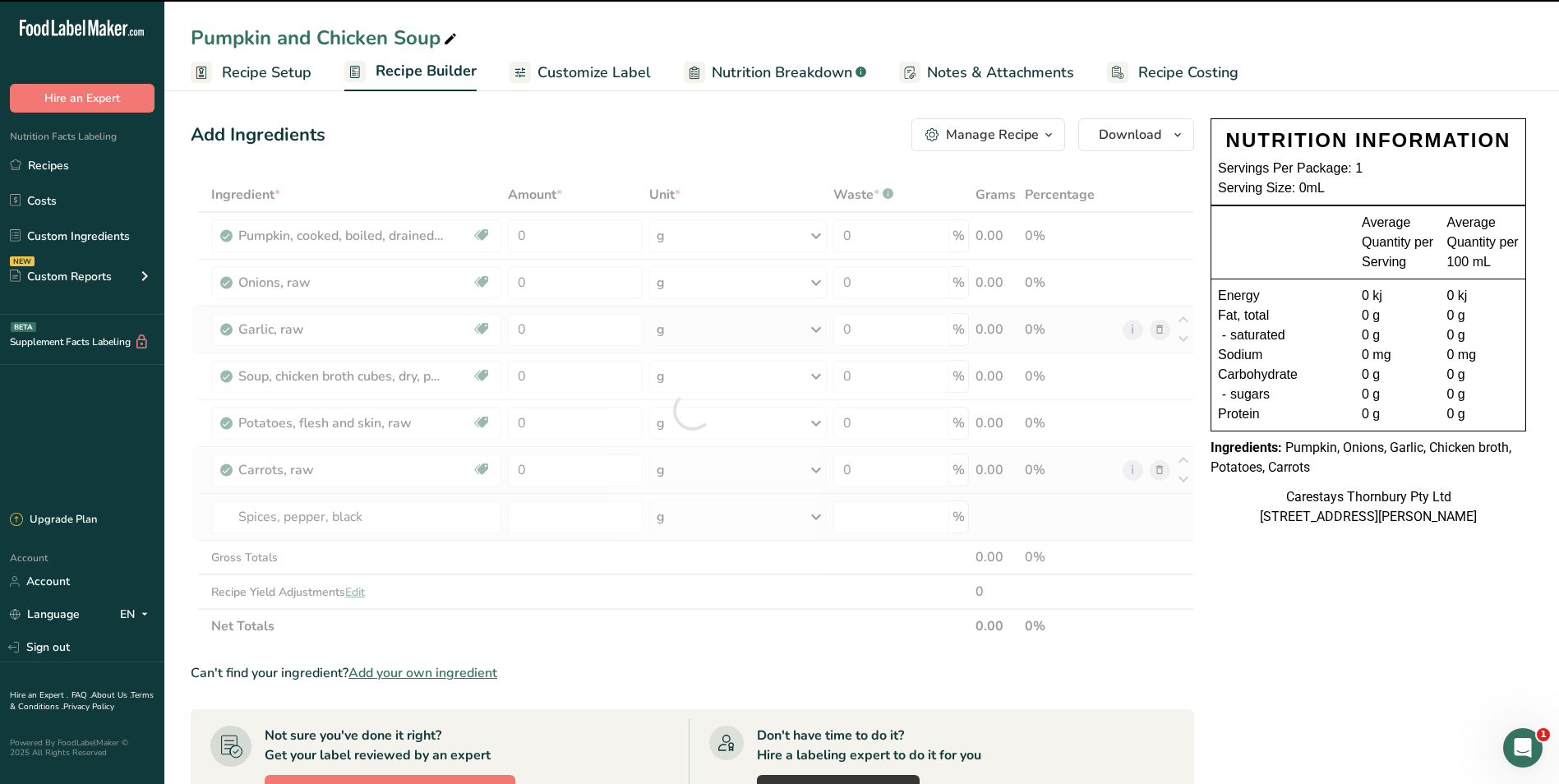
type input "0"
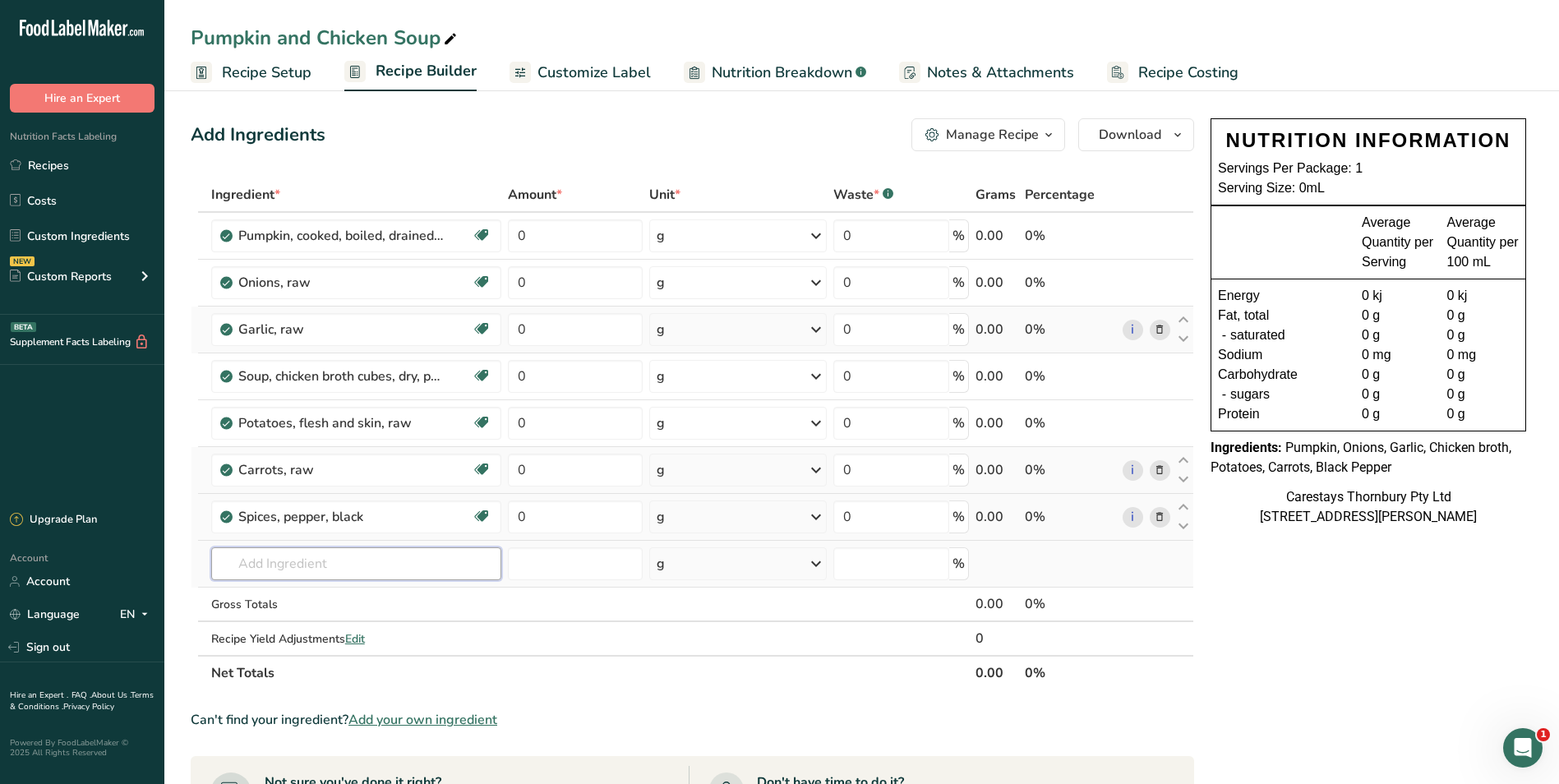
click at [240, 571] on input "text" at bounding box center [357, 564] width 291 height 33
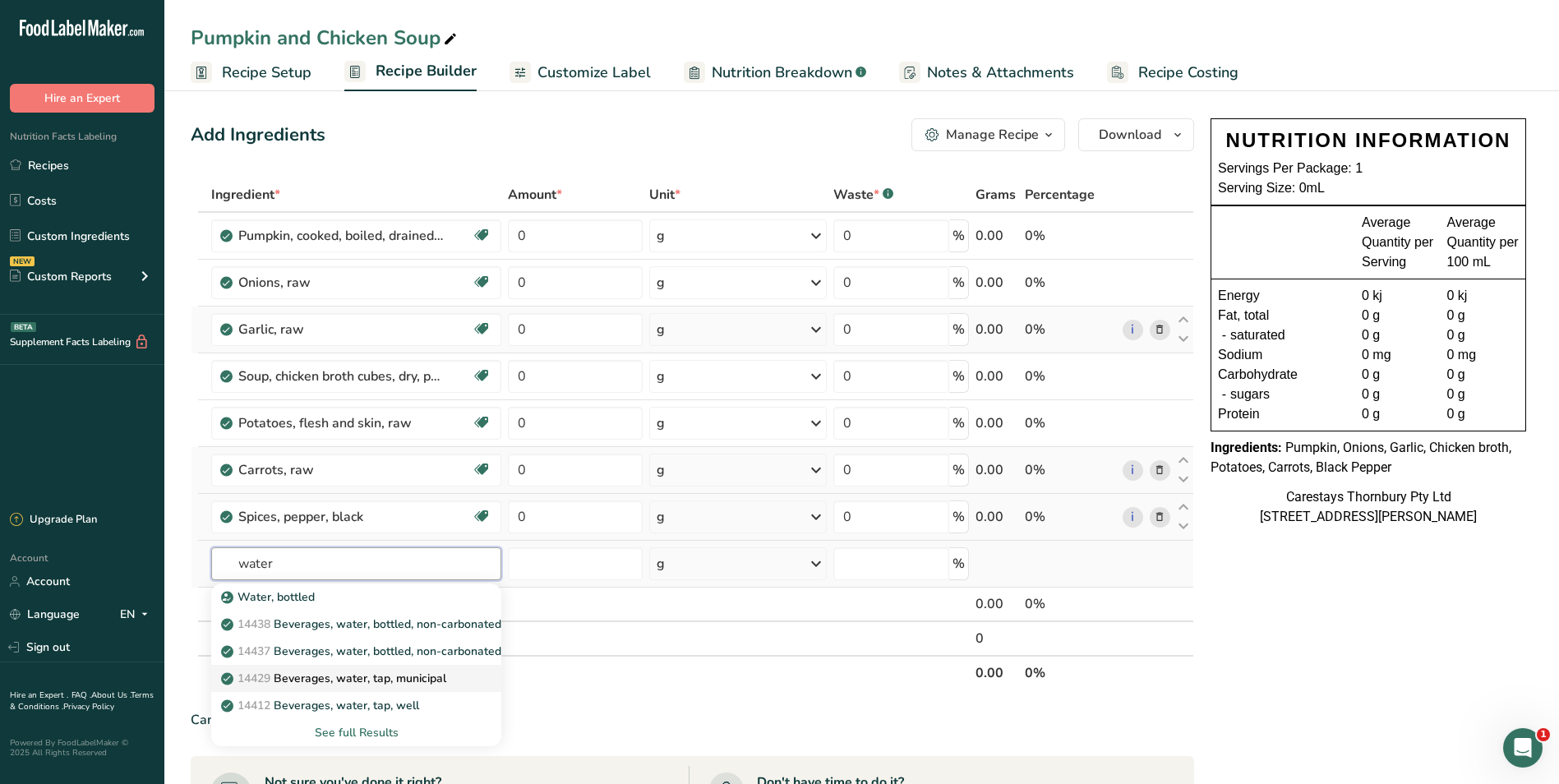
type input "water"
click at [318, 677] on p "14429 [GEOGRAPHIC_DATA], water, tap, municipal" at bounding box center [335, 679] width 222 height 17
type input "Beverages, water, tap, municipal"
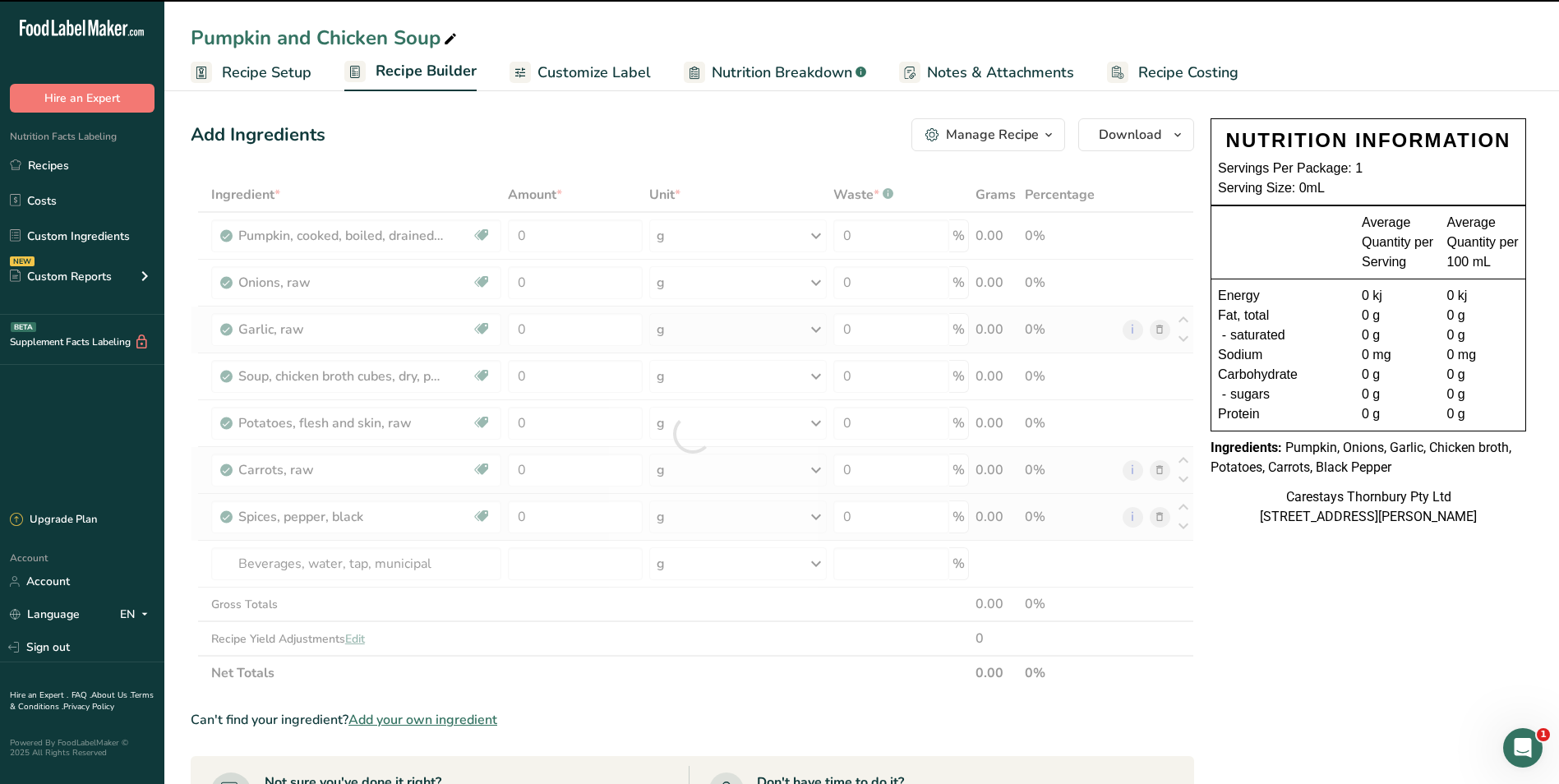
type input "0"
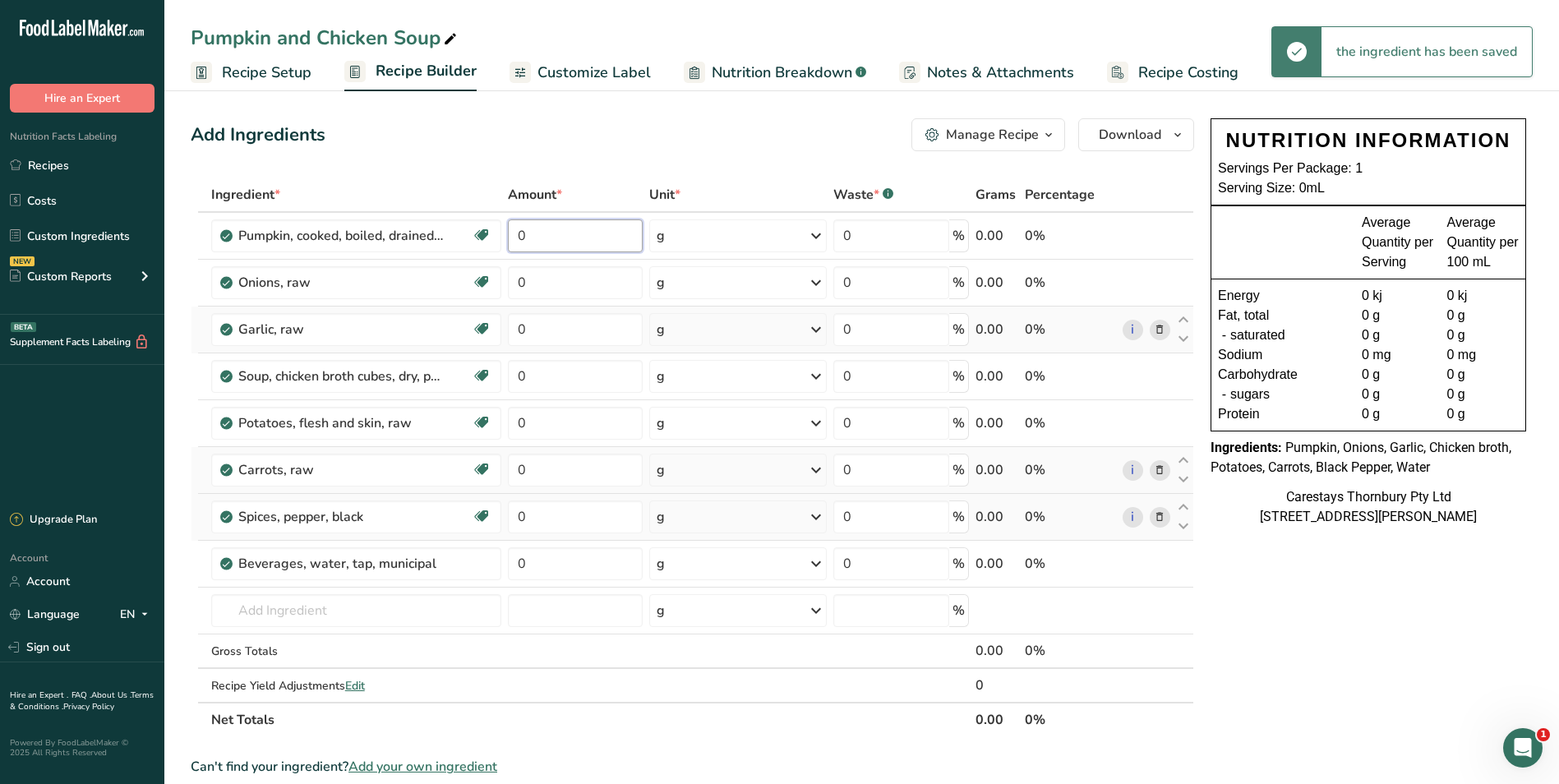
click at [550, 234] on input "0" at bounding box center [575, 235] width 135 height 33
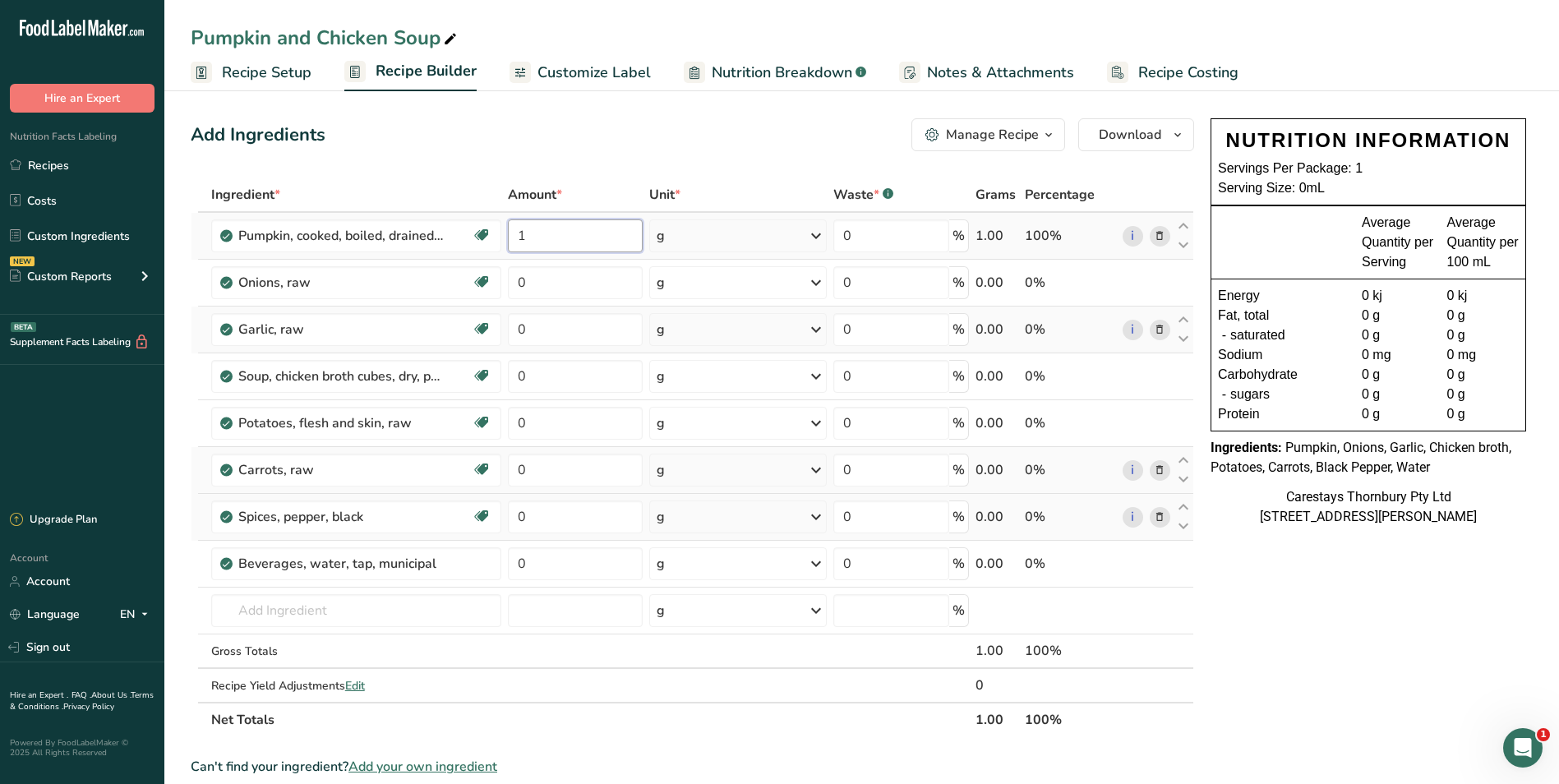
type input "1"
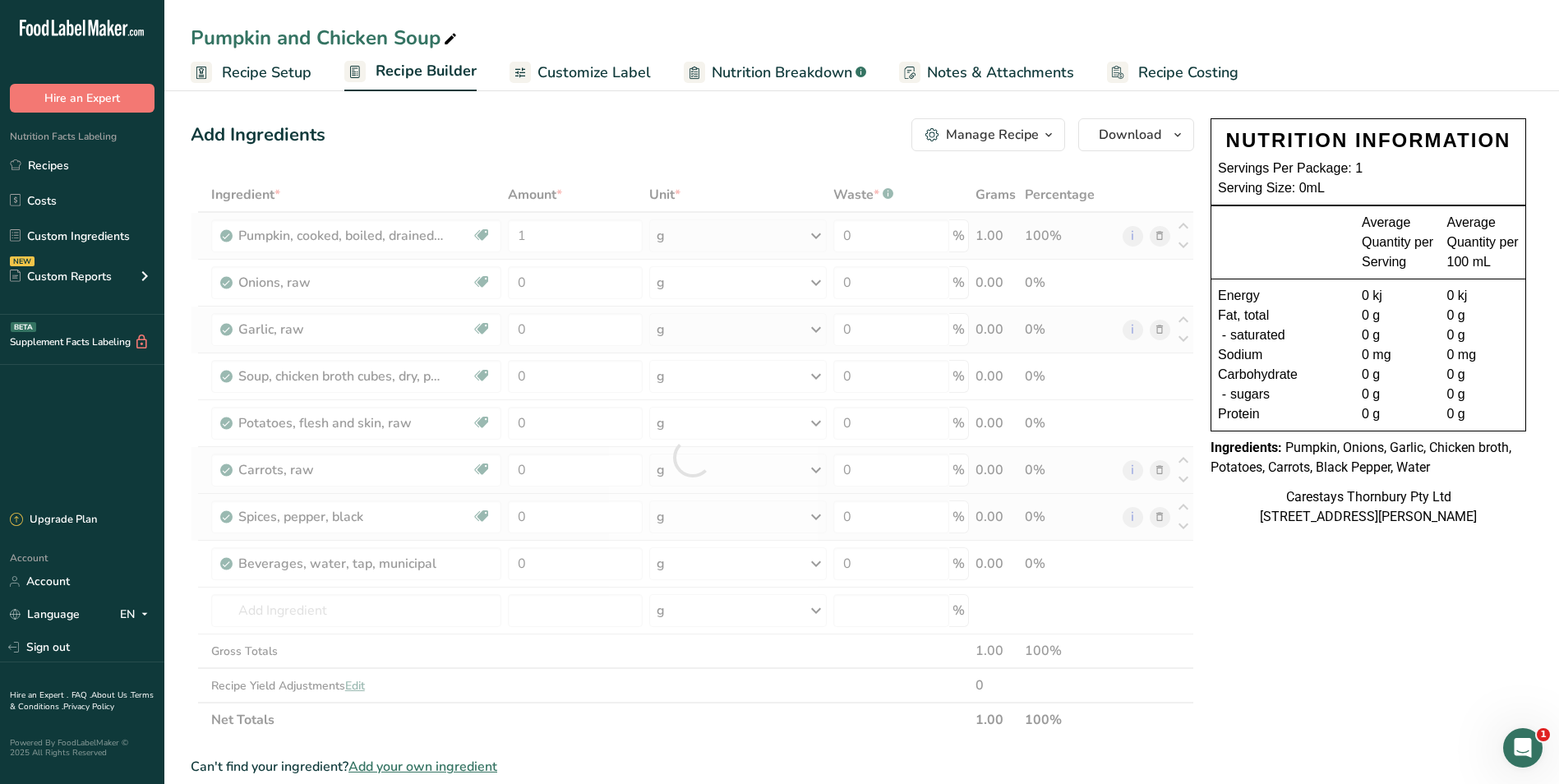
click at [815, 234] on div "Ingredient * Amount * Unit * Waste * .a-a{fill:#347362;}.b-a{fill:#fff;} Grams …" at bounding box center [692, 457] width 1004 height 560
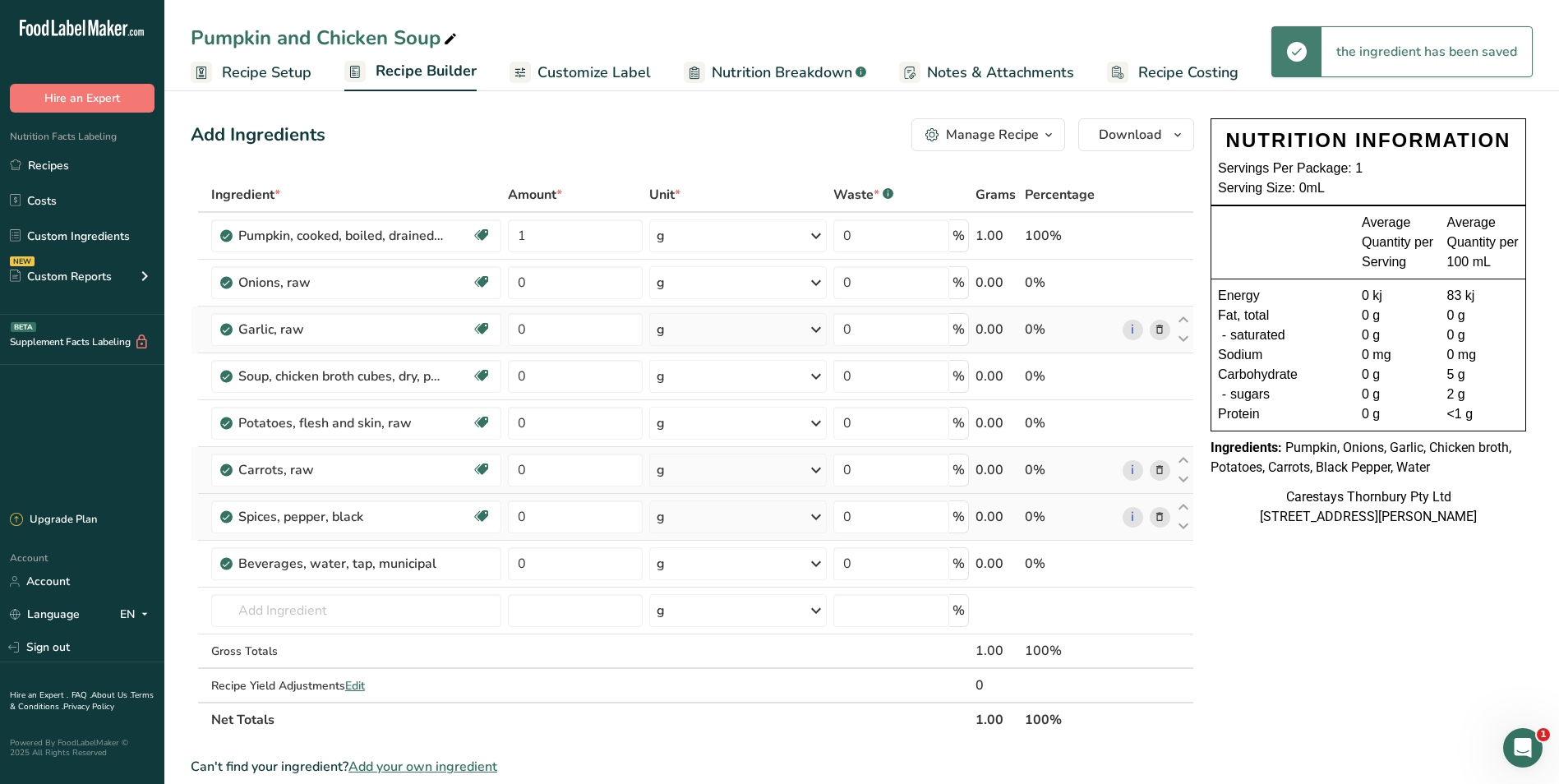
click at [817, 233] on icon at bounding box center [816, 235] width 20 height 29
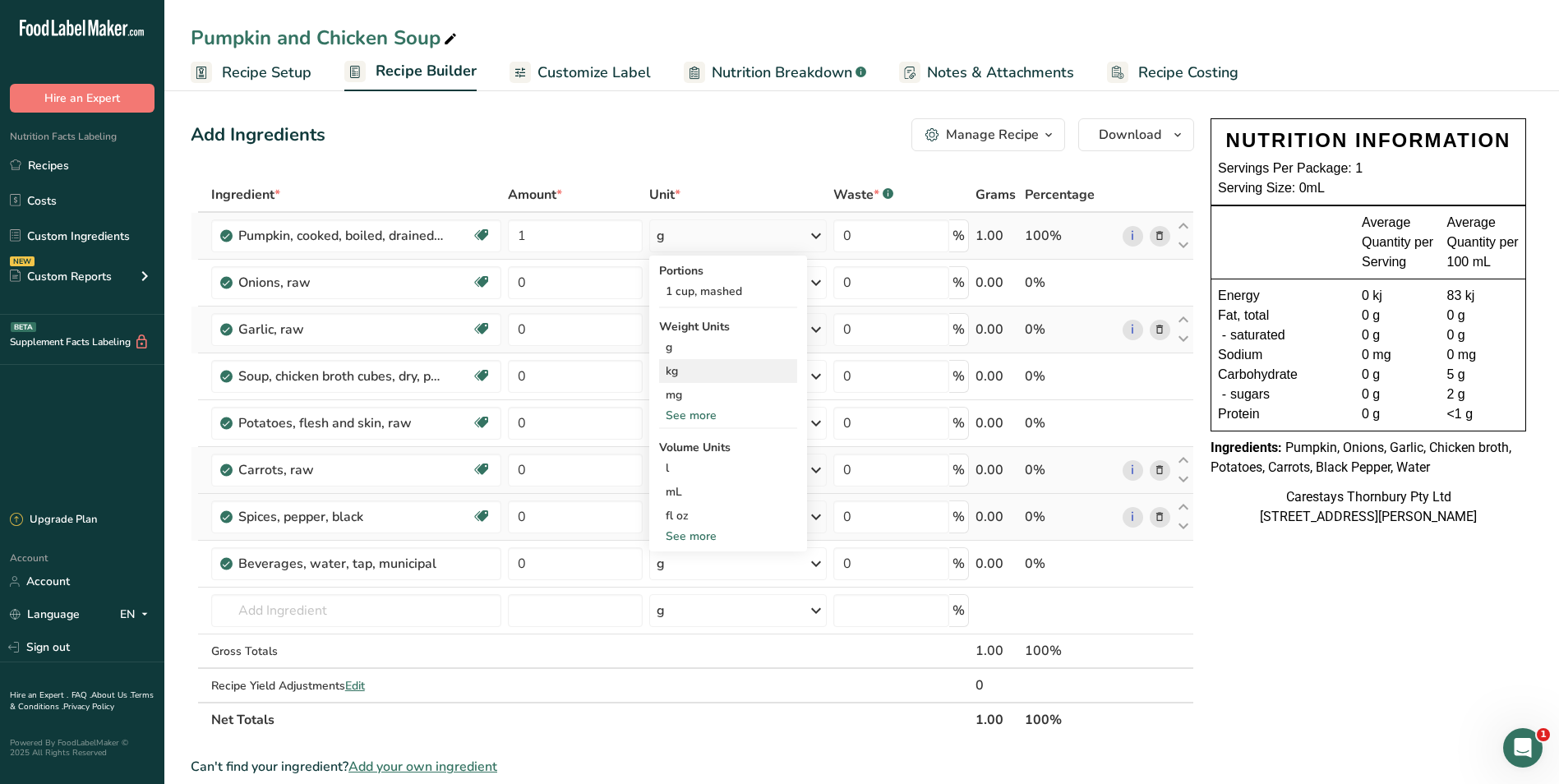
click at [695, 371] on div "kg" at bounding box center [727, 370] width 138 height 24
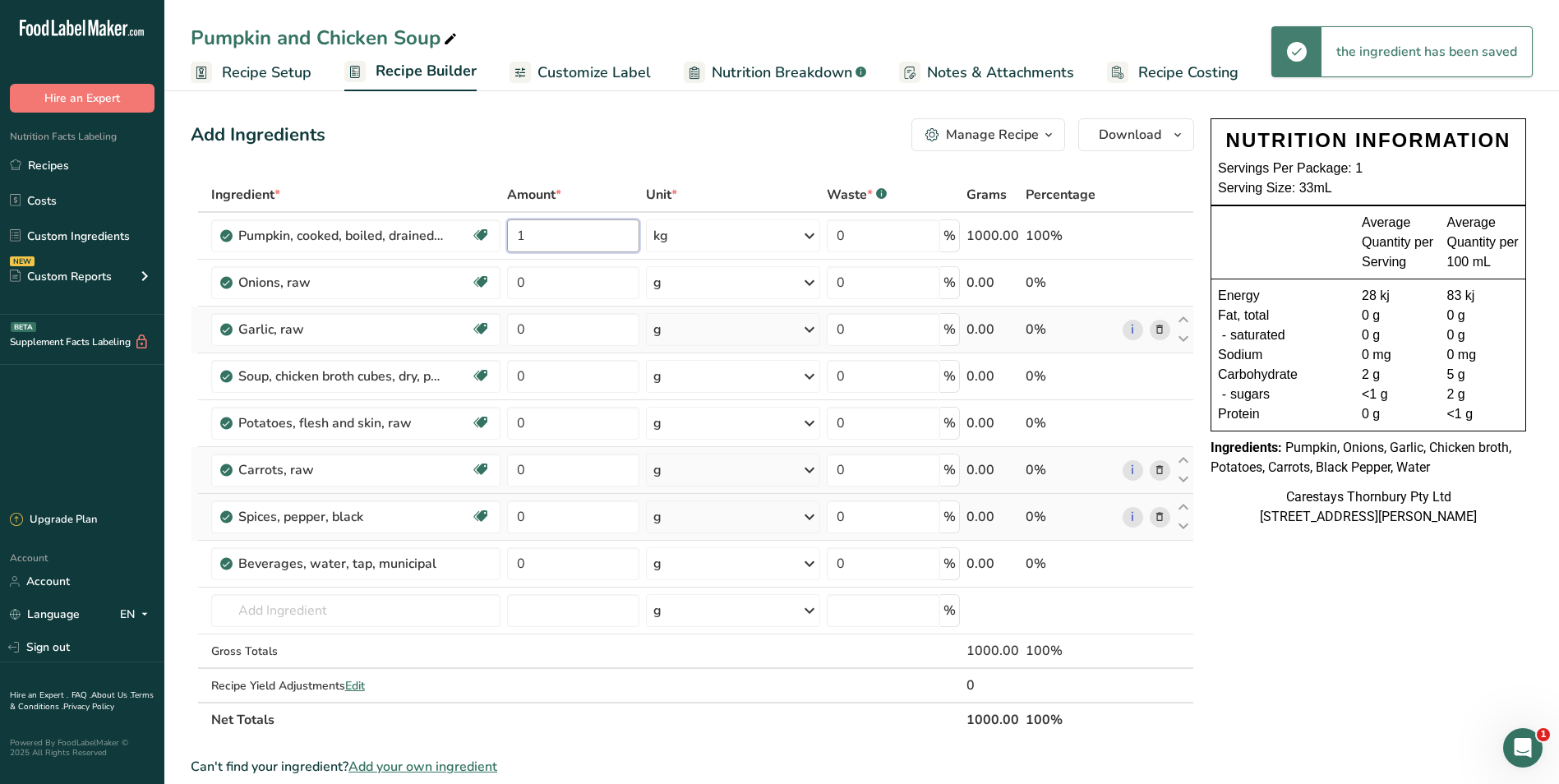
click at [561, 233] on input "1" at bounding box center [573, 235] width 132 height 33
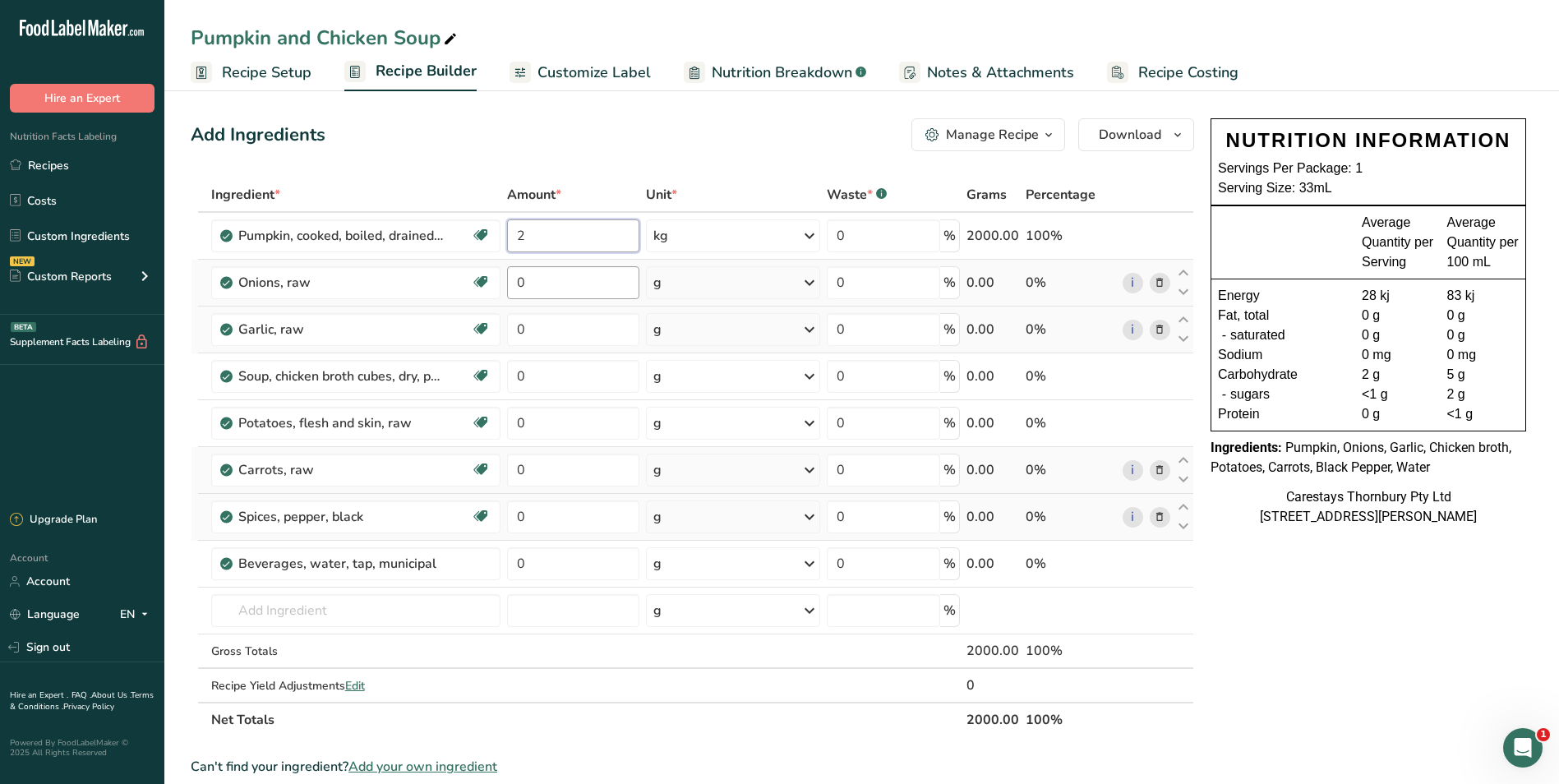
type input "2"
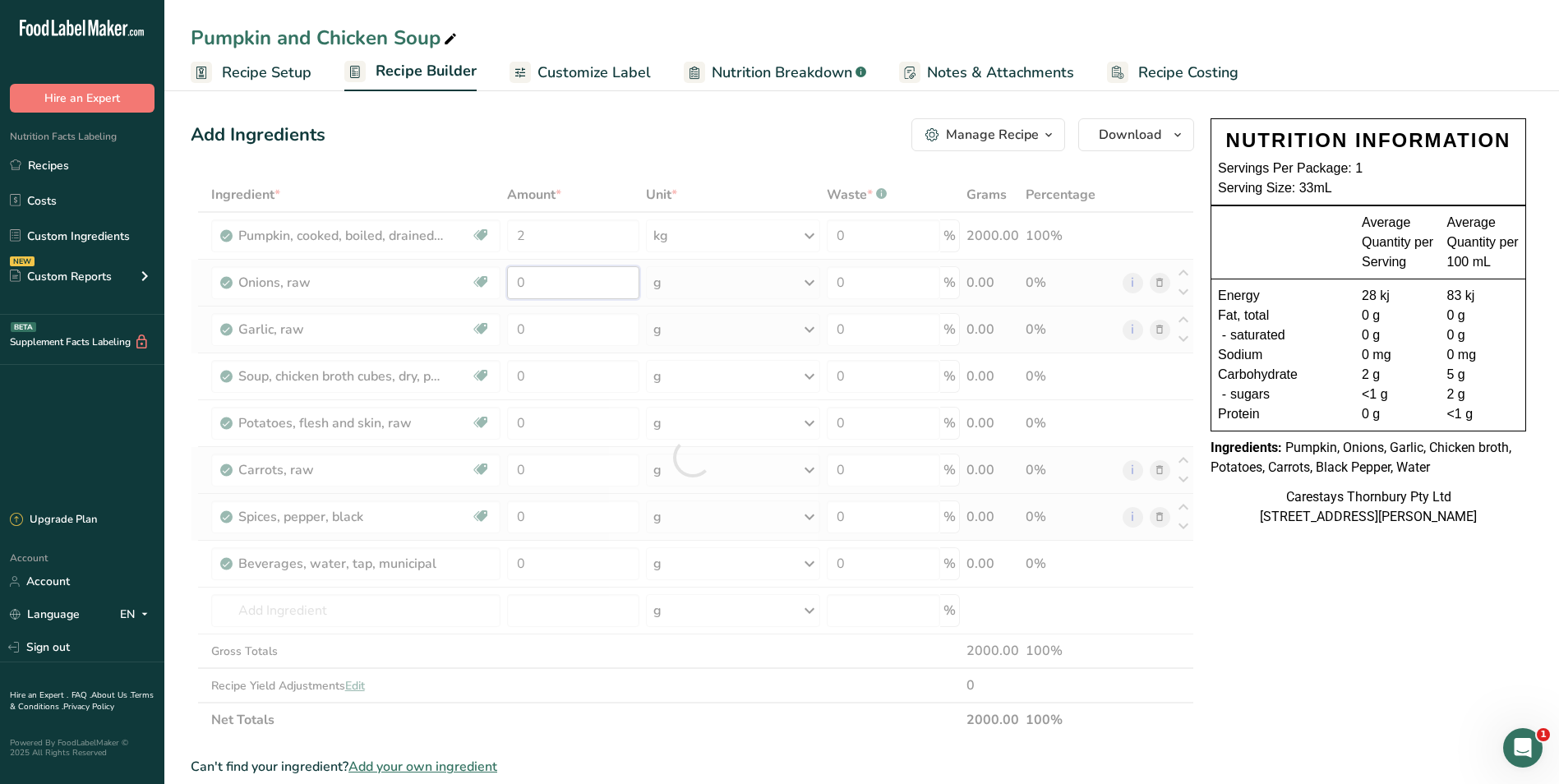
click at [536, 286] on div "Ingredient * Amount * Unit * Waste * .a-a{fill:#347362;}.b-a{fill:#fff;} Grams …" at bounding box center [692, 457] width 1004 height 560
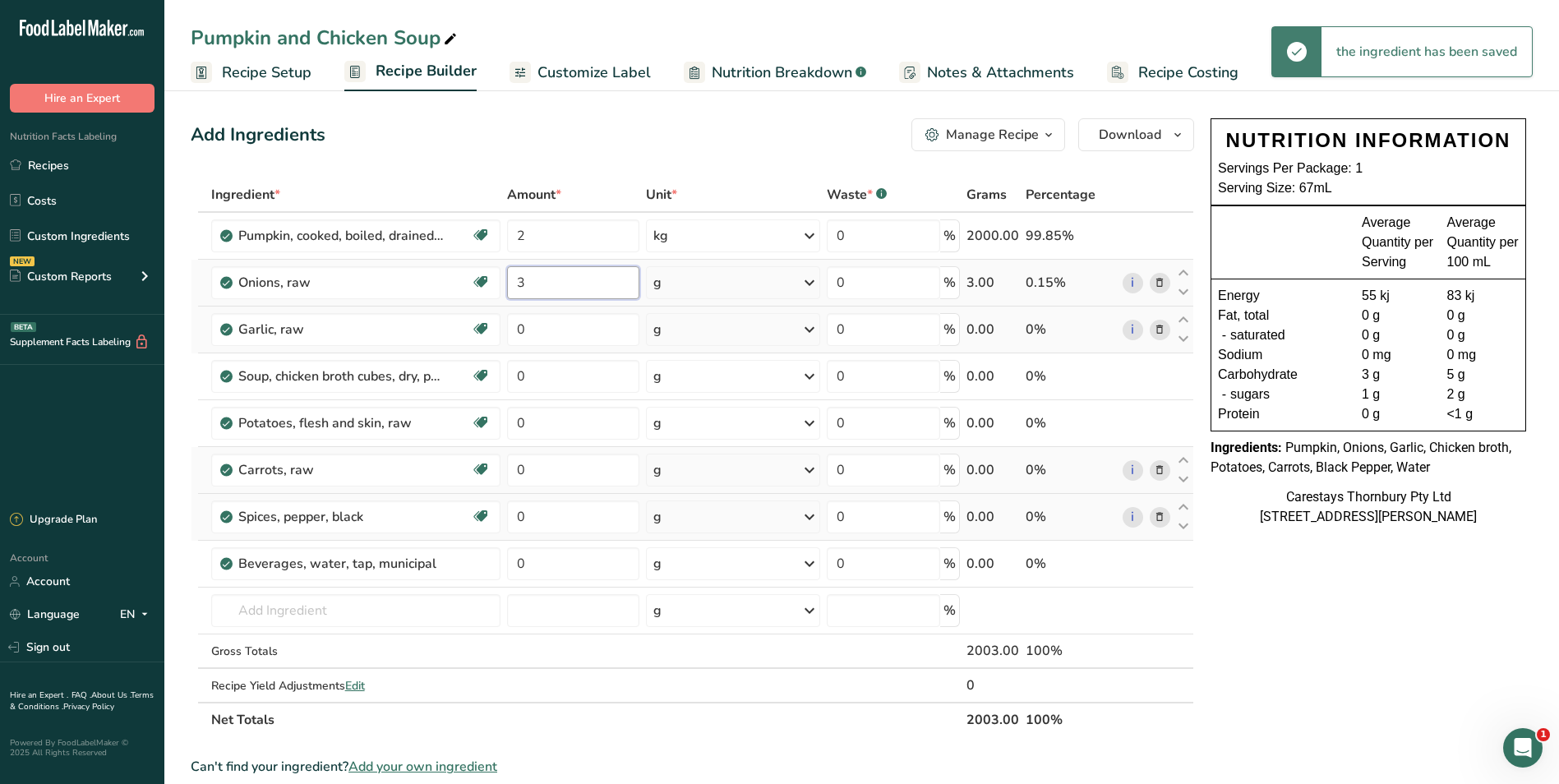
type input "3"
click at [812, 280] on div "Ingredient * Amount * Unit * Waste * .a-a{fill:#347362;}.b-a{fill:#fff;} Grams …" at bounding box center [692, 457] width 1004 height 560
click at [812, 280] on icon at bounding box center [809, 282] width 20 height 29
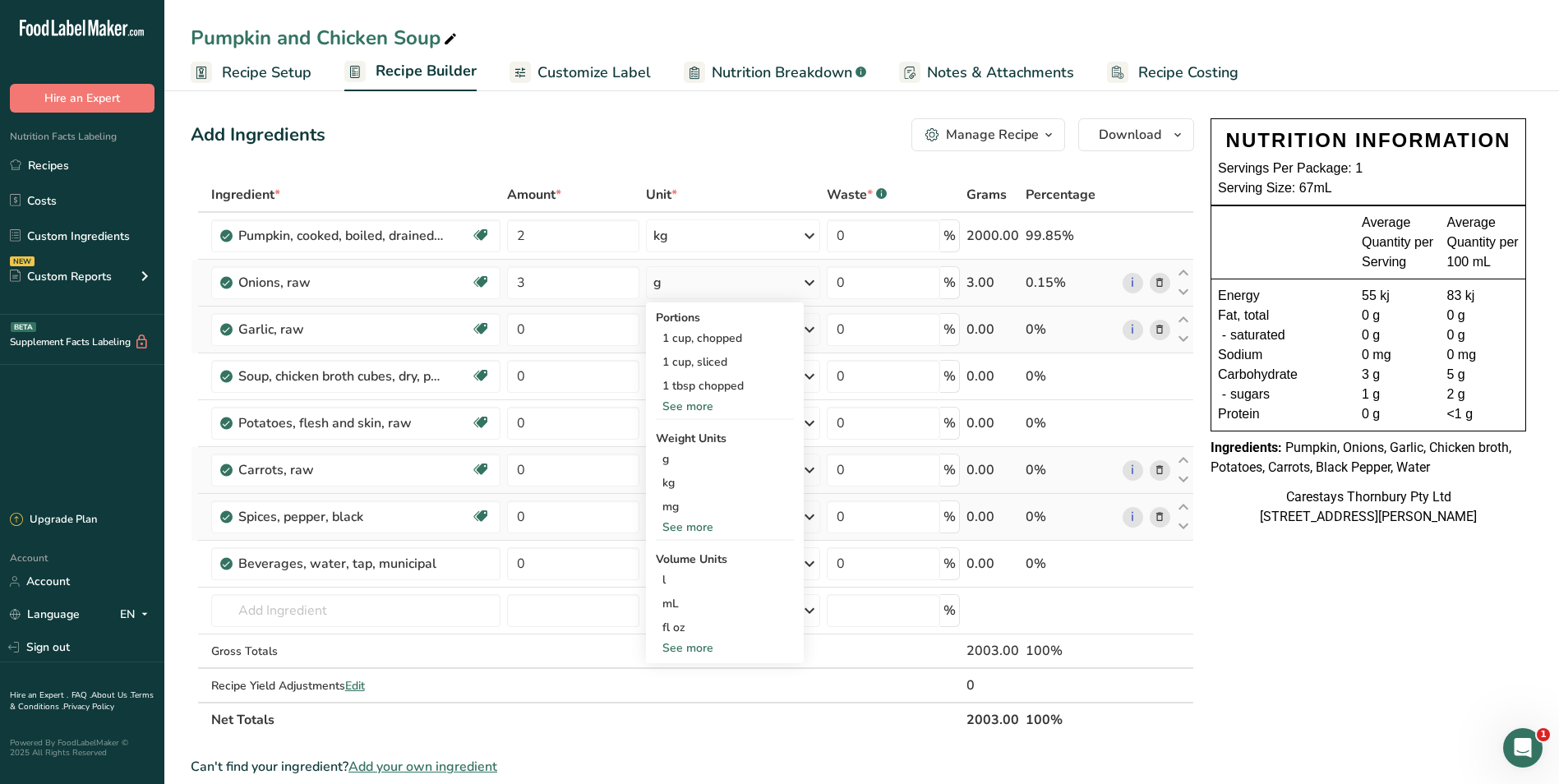
click at [703, 404] on div "See more" at bounding box center [724, 406] width 138 height 17
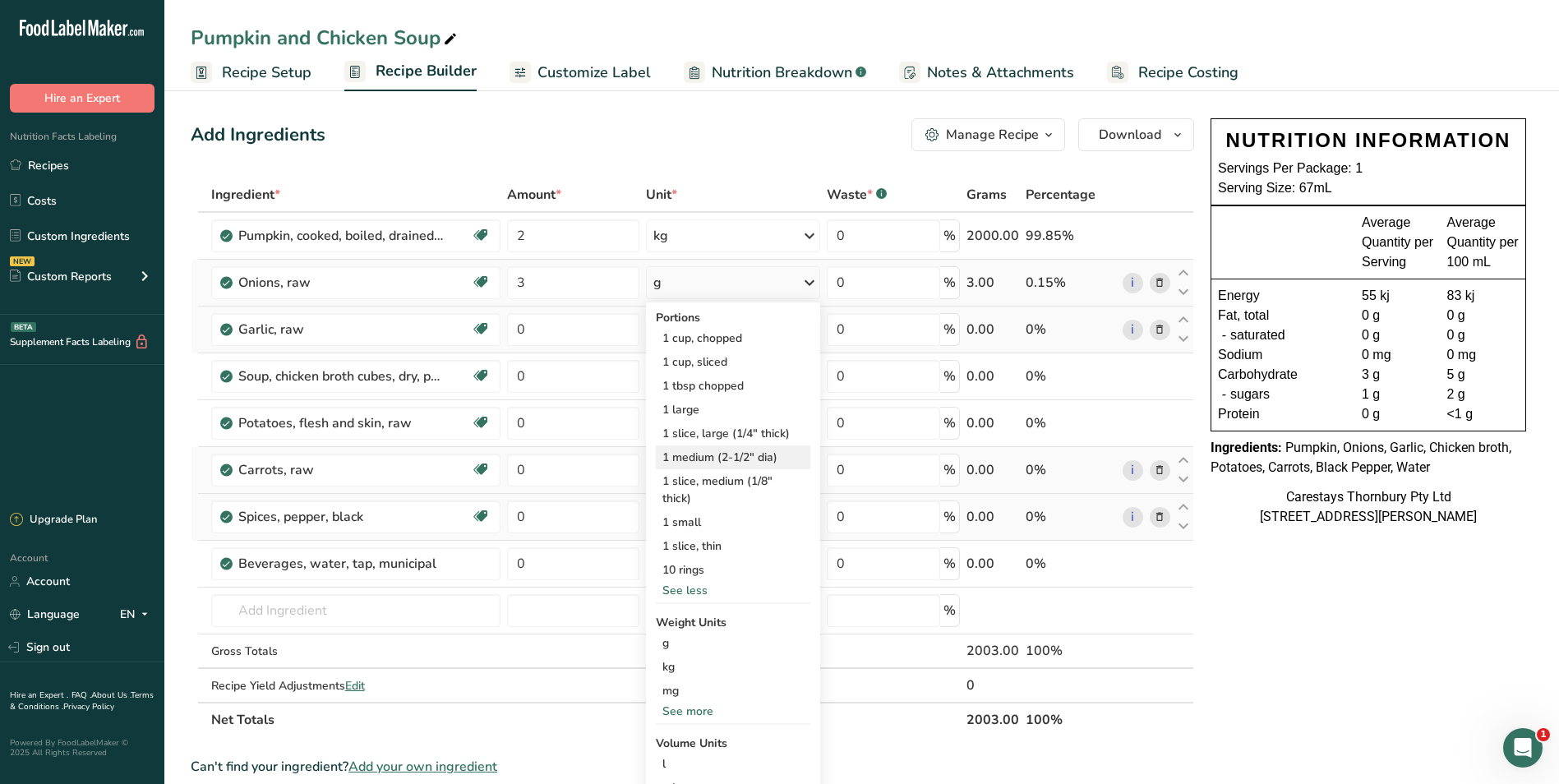
click at [693, 452] on div "1 medium (2-1/2" dia)" at bounding box center [733, 457] width 155 height 24
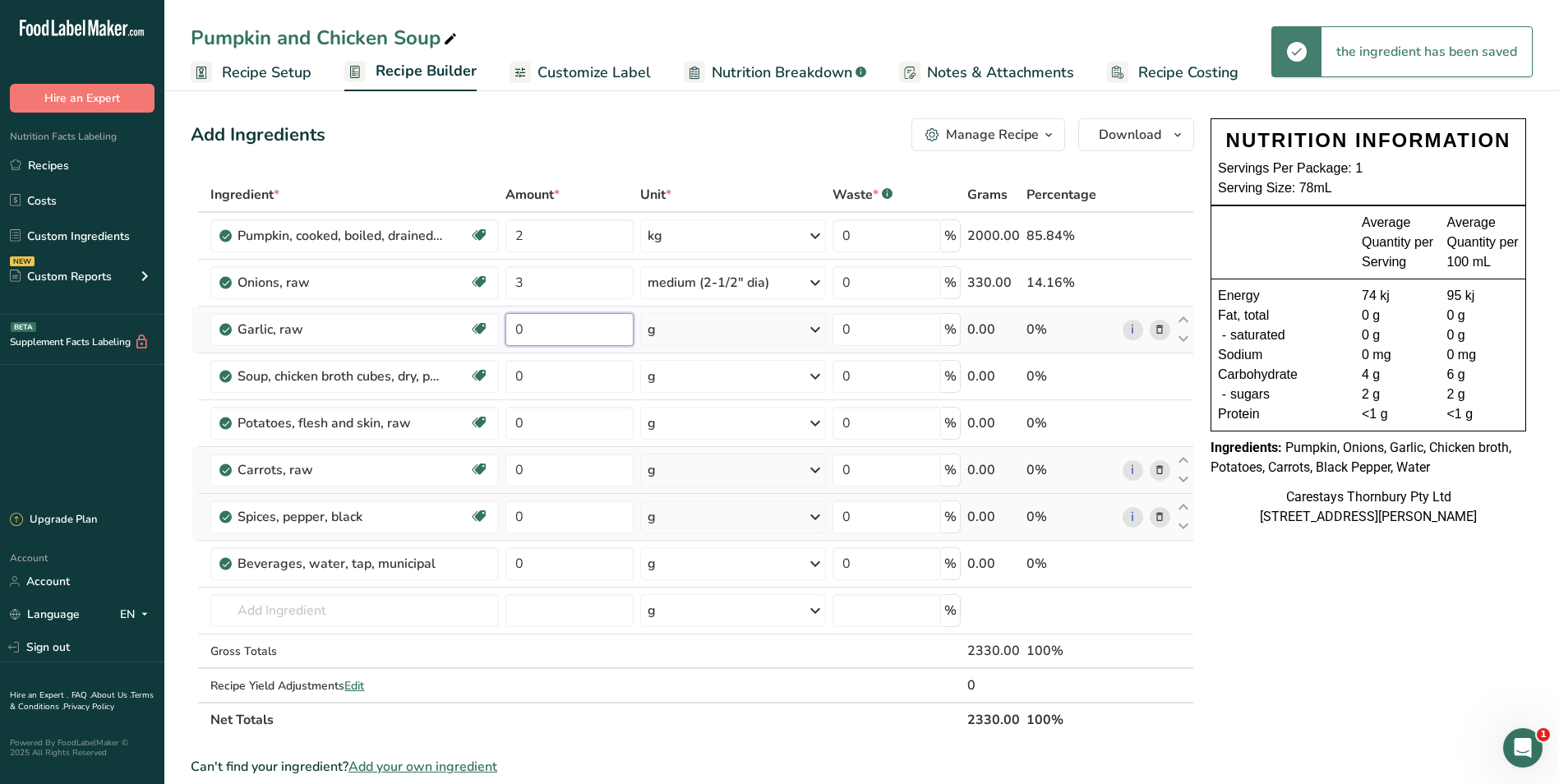
click at [542, 330] on input "0" at bounding box center [569, 329] width 127 height 33
type input "2"
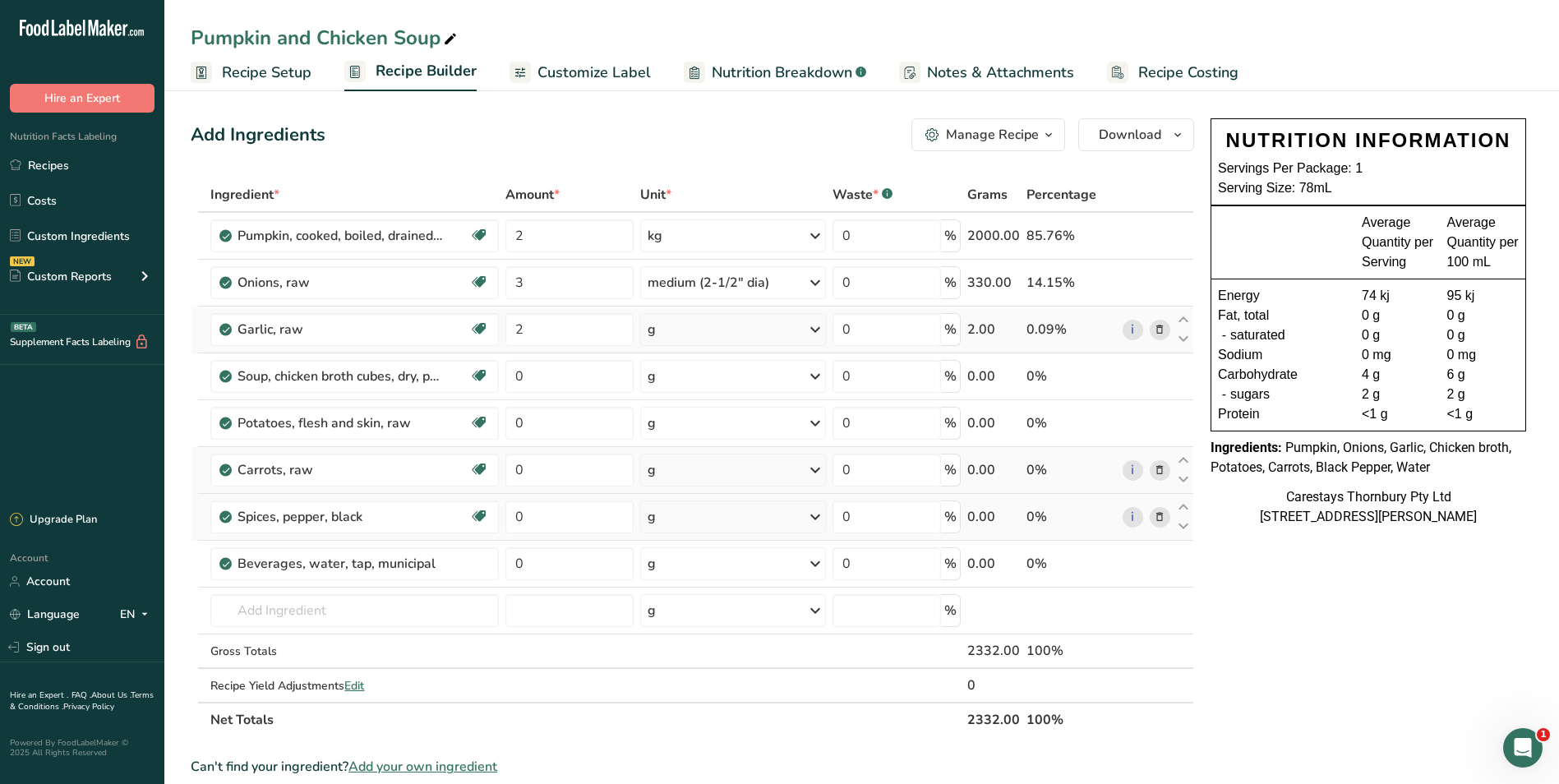
click at [814, 330] on div "Ingredient * Amount * Unit * Waste * .a-a{fill:#347362;}.b-a{fill:#fff;} Grams …" at bounding box center [692, 457] width 1004 height 560
click at [814, 330] on icon at bounding box center [815, 329] width 20 height 29
click at [706, 448] on div "See more" at bounding box center [719, 453] width 138 height 17
click at [686, 407] on div "1 tsp" at bounding box center [719, 408] width 138 height 24
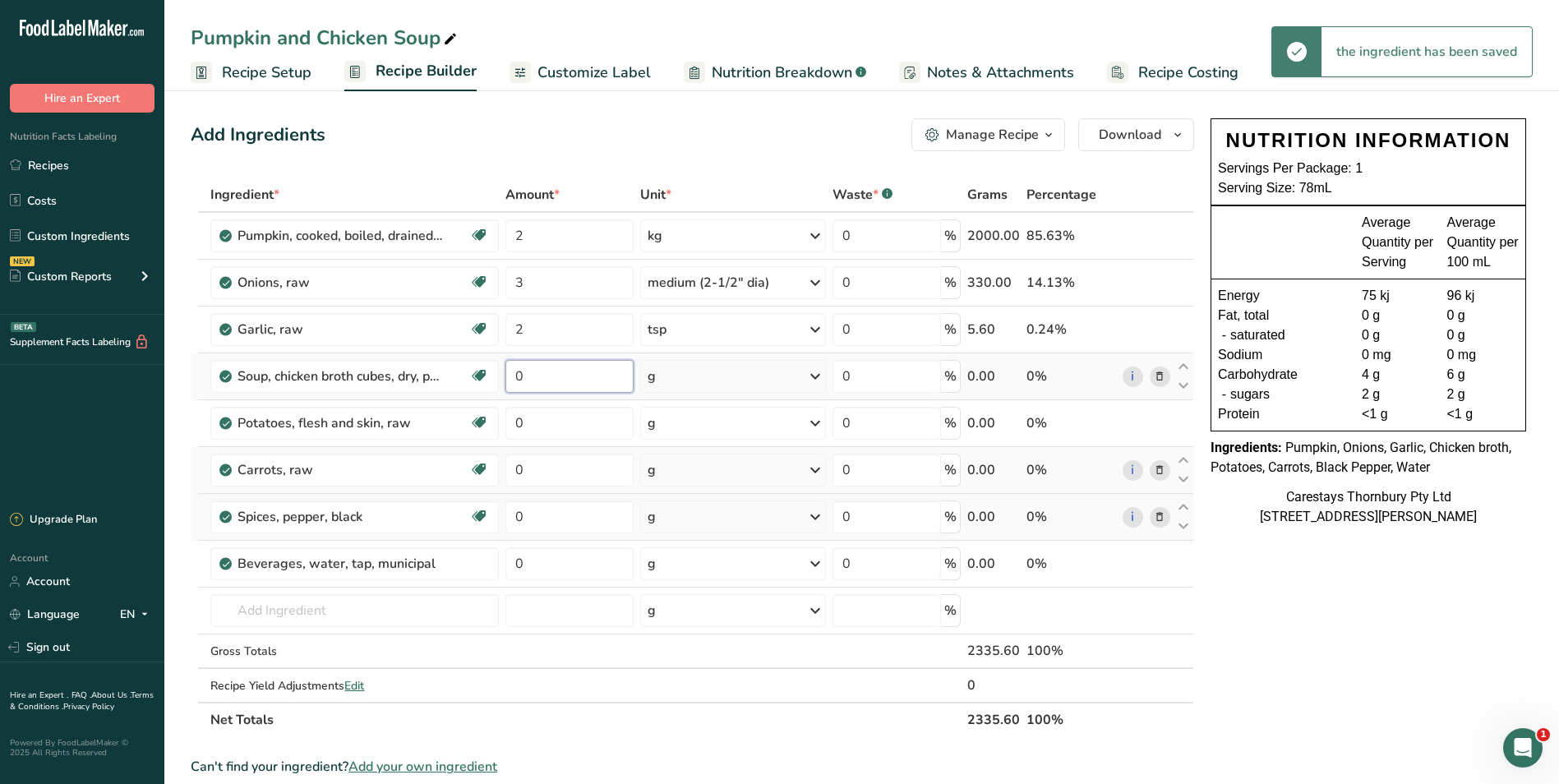
click at [540, 379] on input "0" at bounding box center [569, 376] width 127 height 33
type input "2"
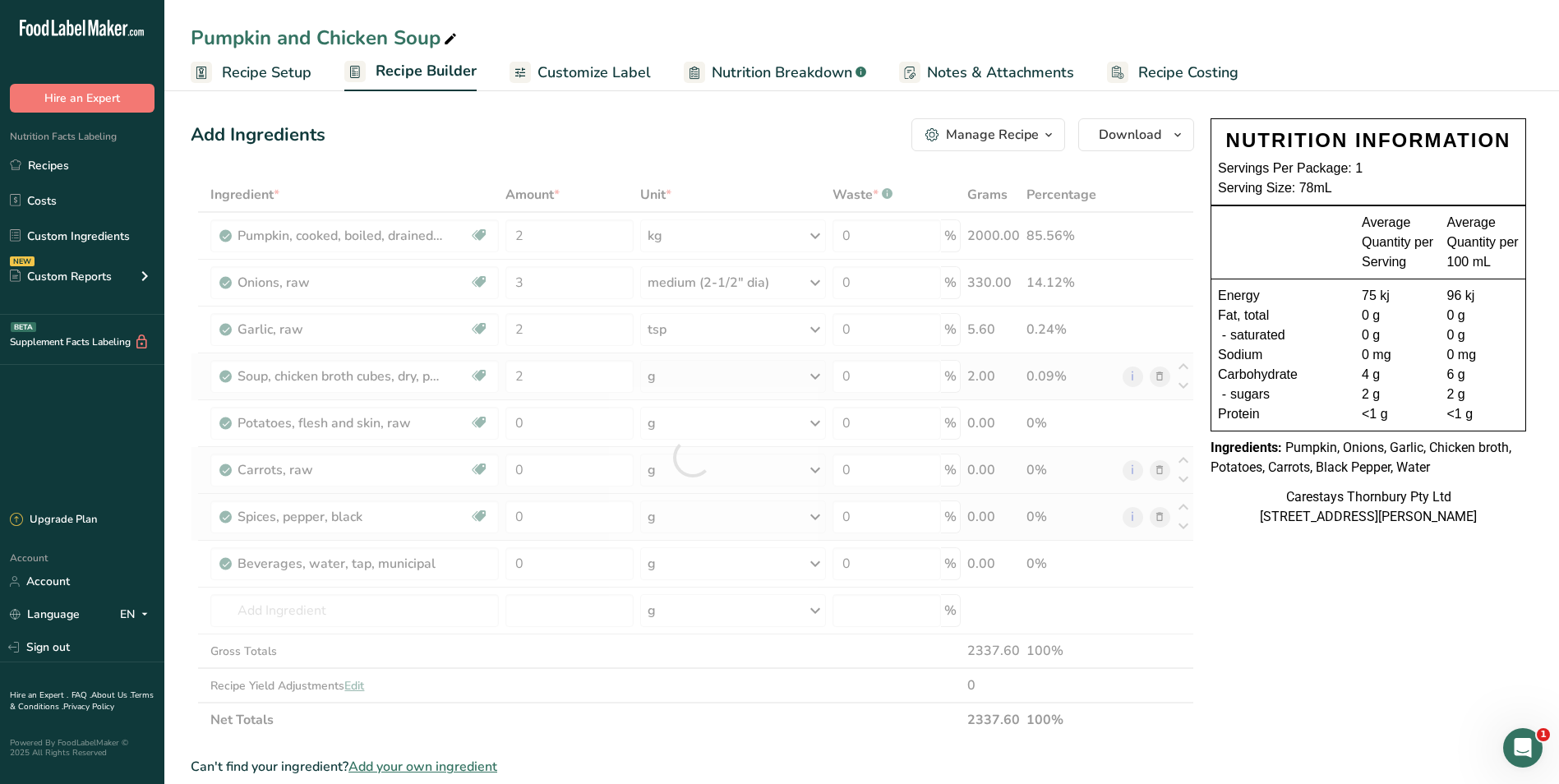
click at [818, 372] on div "Ingredient * Amount * Unit * Waste * .a-a{fill:#347362;}.b-a{fill:#fff;} Grams …" at bounding box center [692, 457] width 1004 height 560
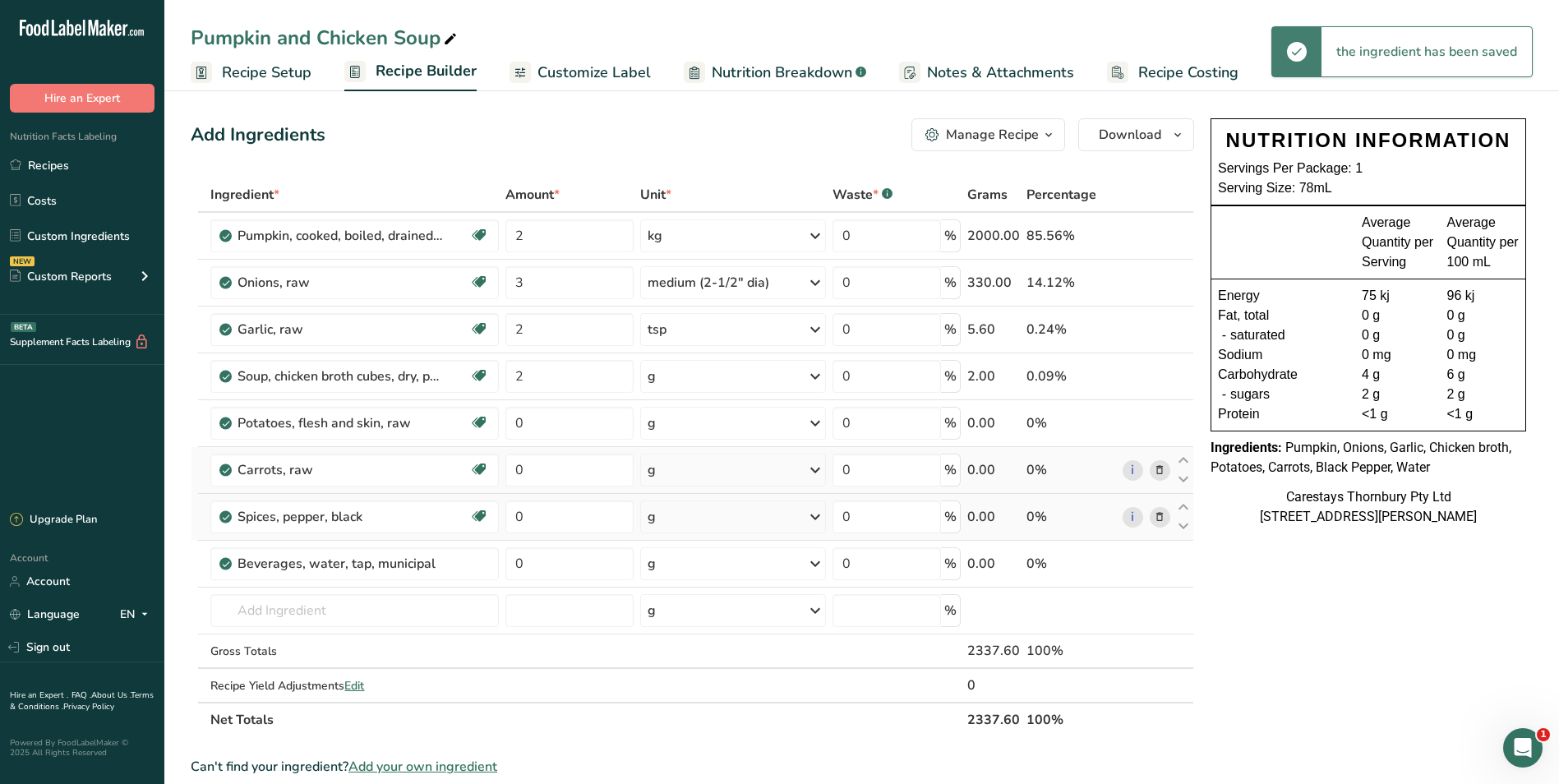
click at [817, 373] on icon at bounding box center [815, 376] width 20 height 29
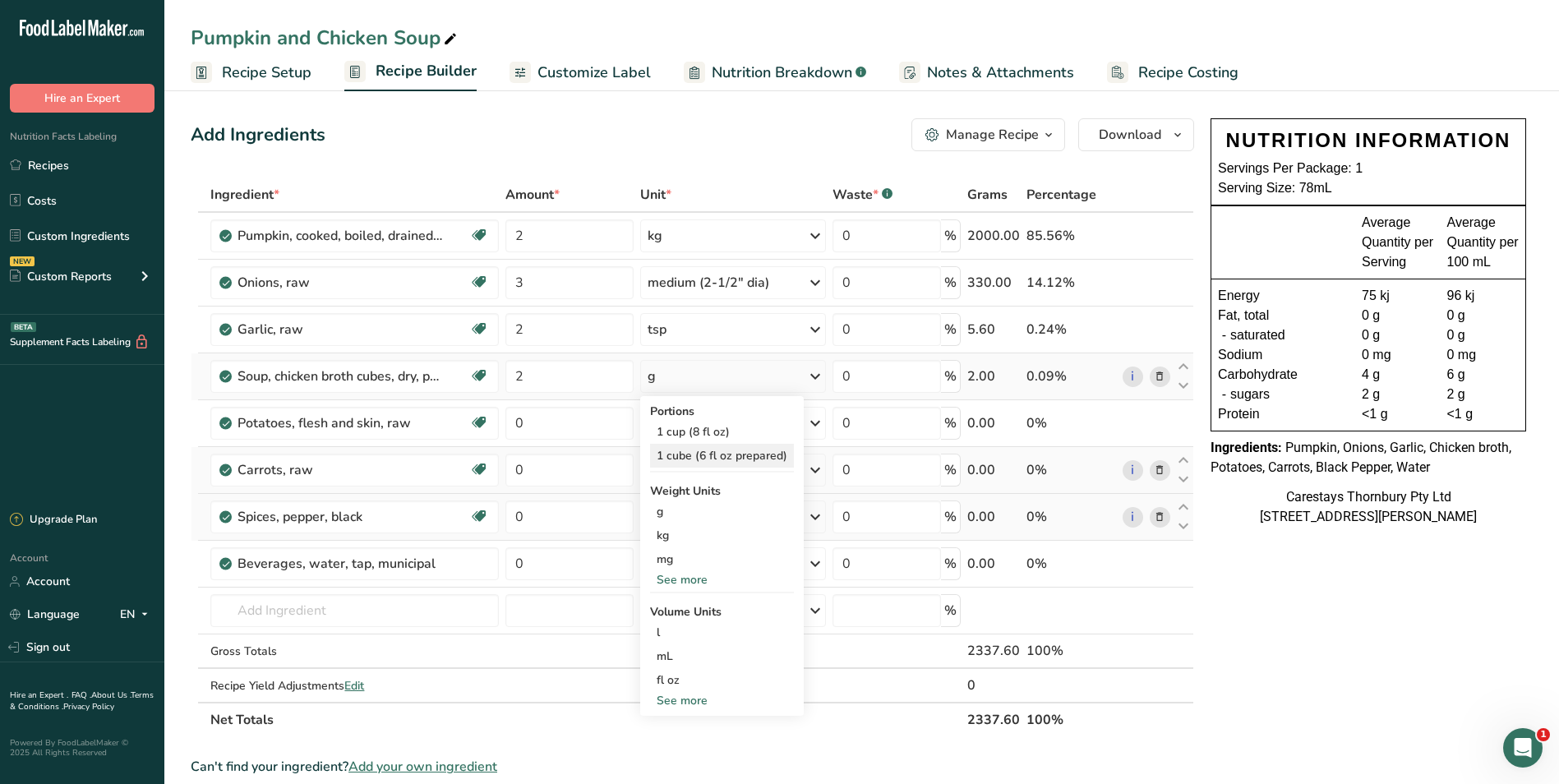
click at [740, 453] on div "1 cube (6 fl oz prepared)" at bounding box center [723, 456] width 144 height 24
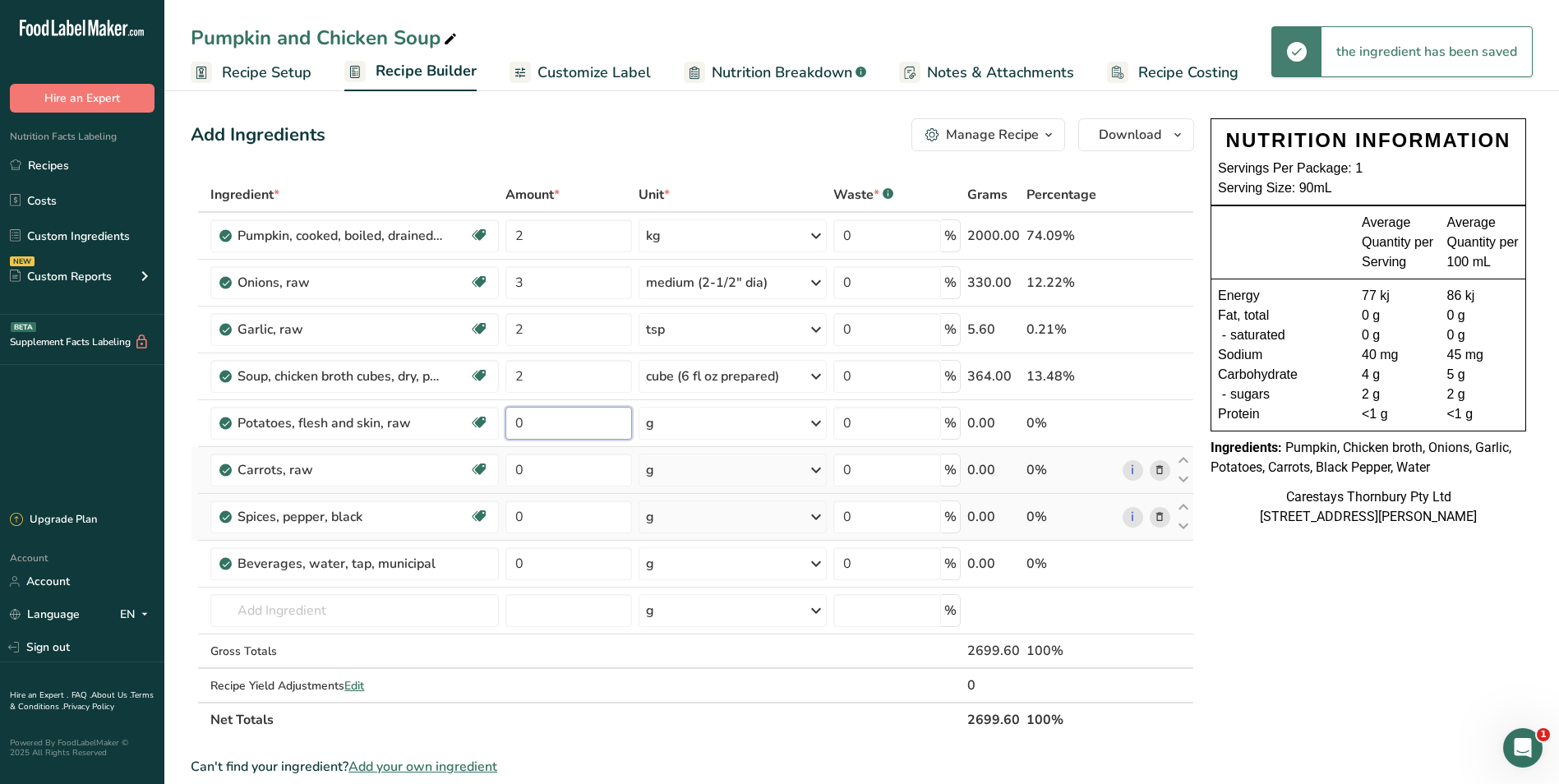
click at [535, 422] on input "0" at bounding box center [568, 423] width 126 height 33
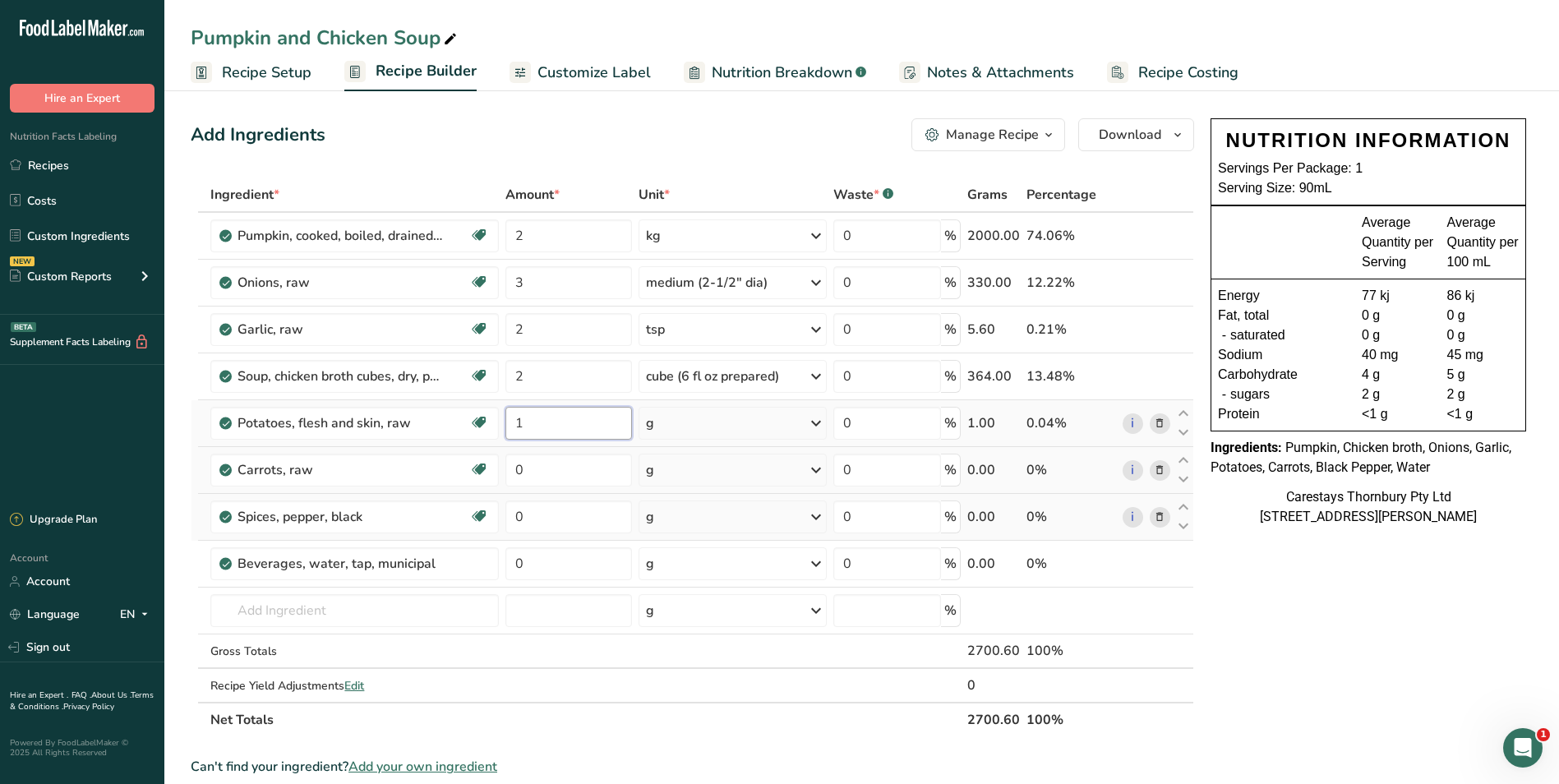
type input "1"
click at [814, 420] on div "Ingredient * Amount * Unit * Waste * .a-a{fill:#347362;}.b-a{fill:#fff;} Grams …" at bounding box center [692, 457] width 1004 height 560
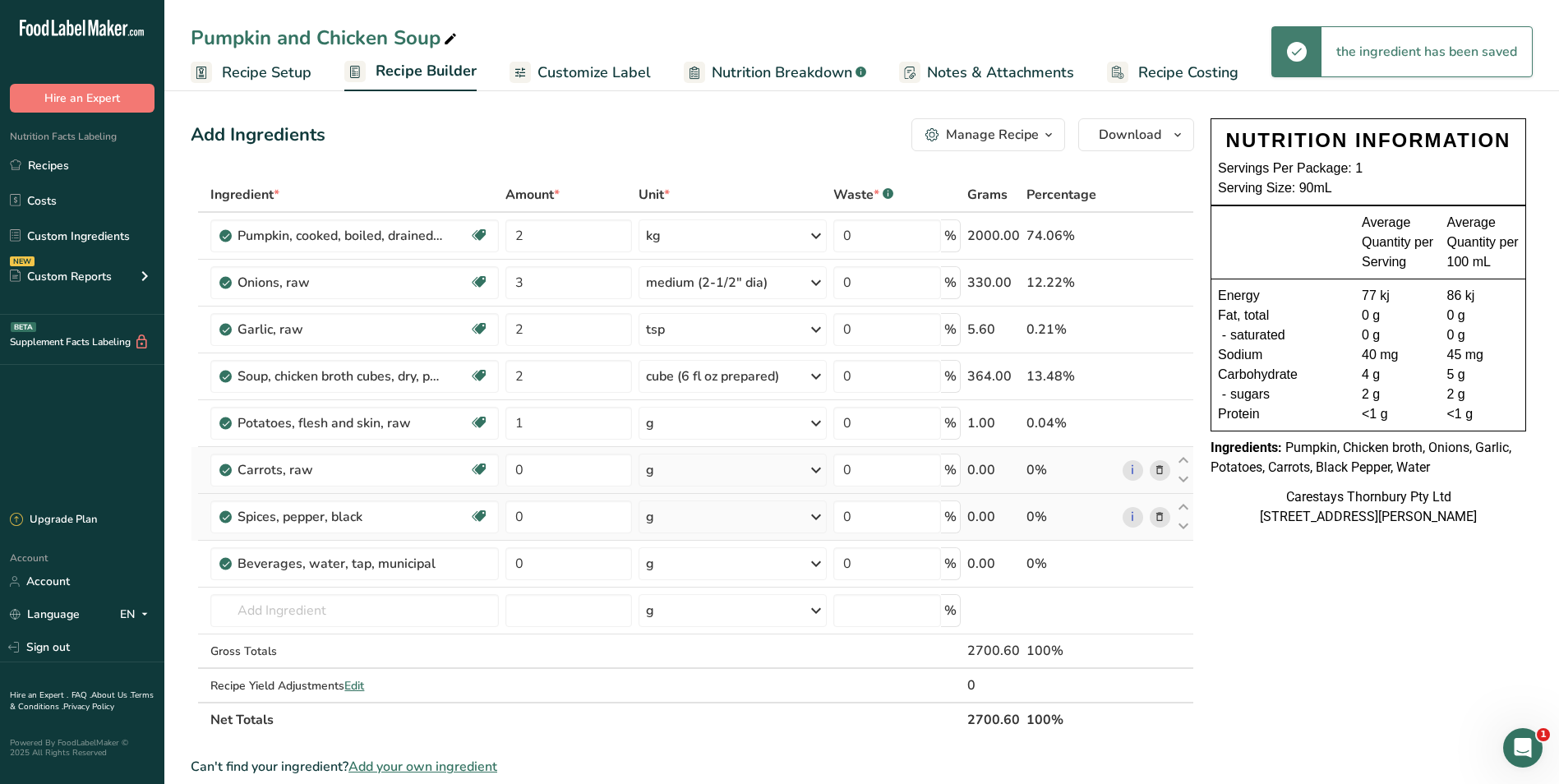
click at [817, 421] on icon at bounding box center [816, 422] width 20 height 29
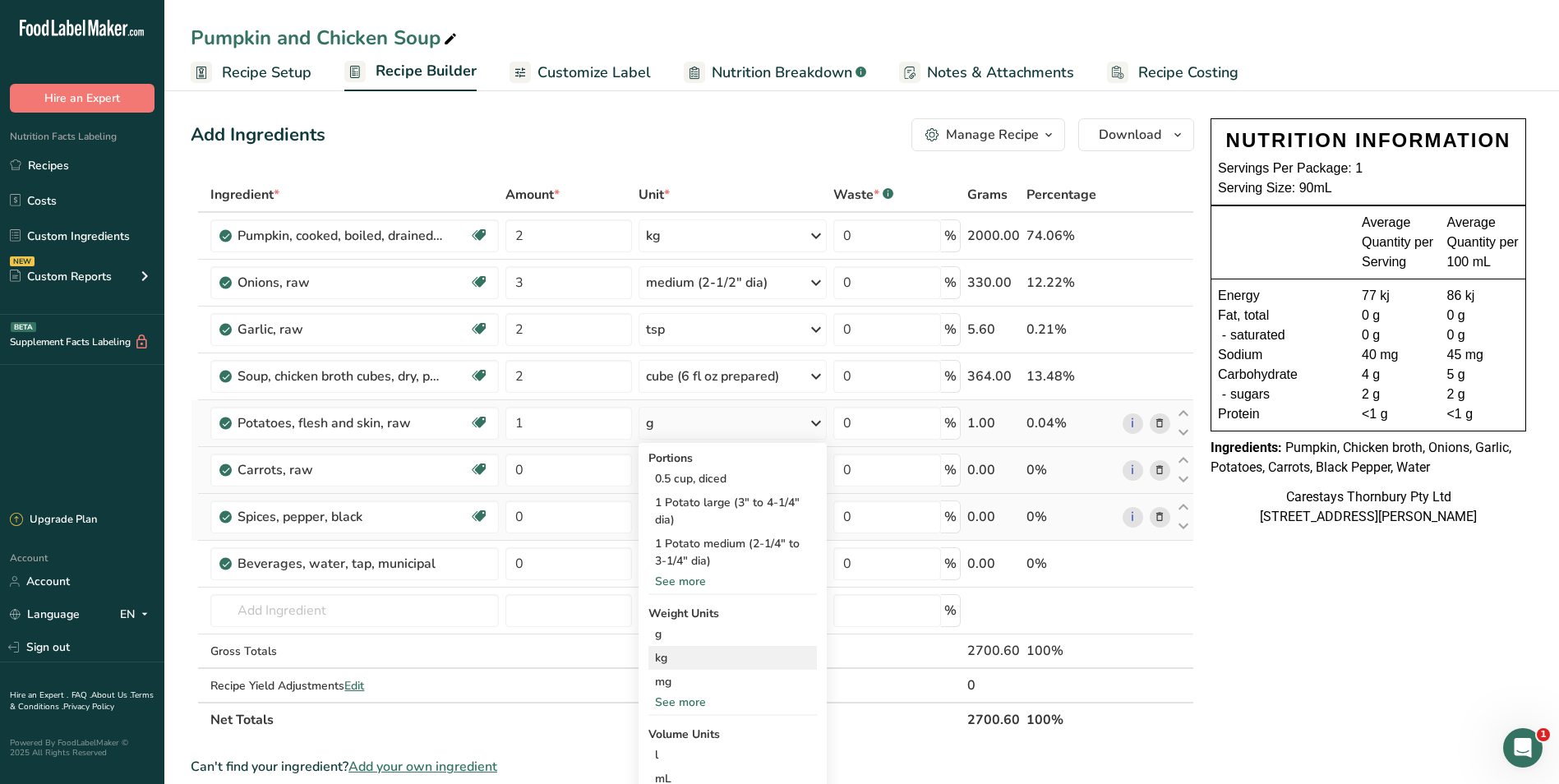
click at [690, 652] on div "kg" at bounding box center [732, 657] width 168 height 24
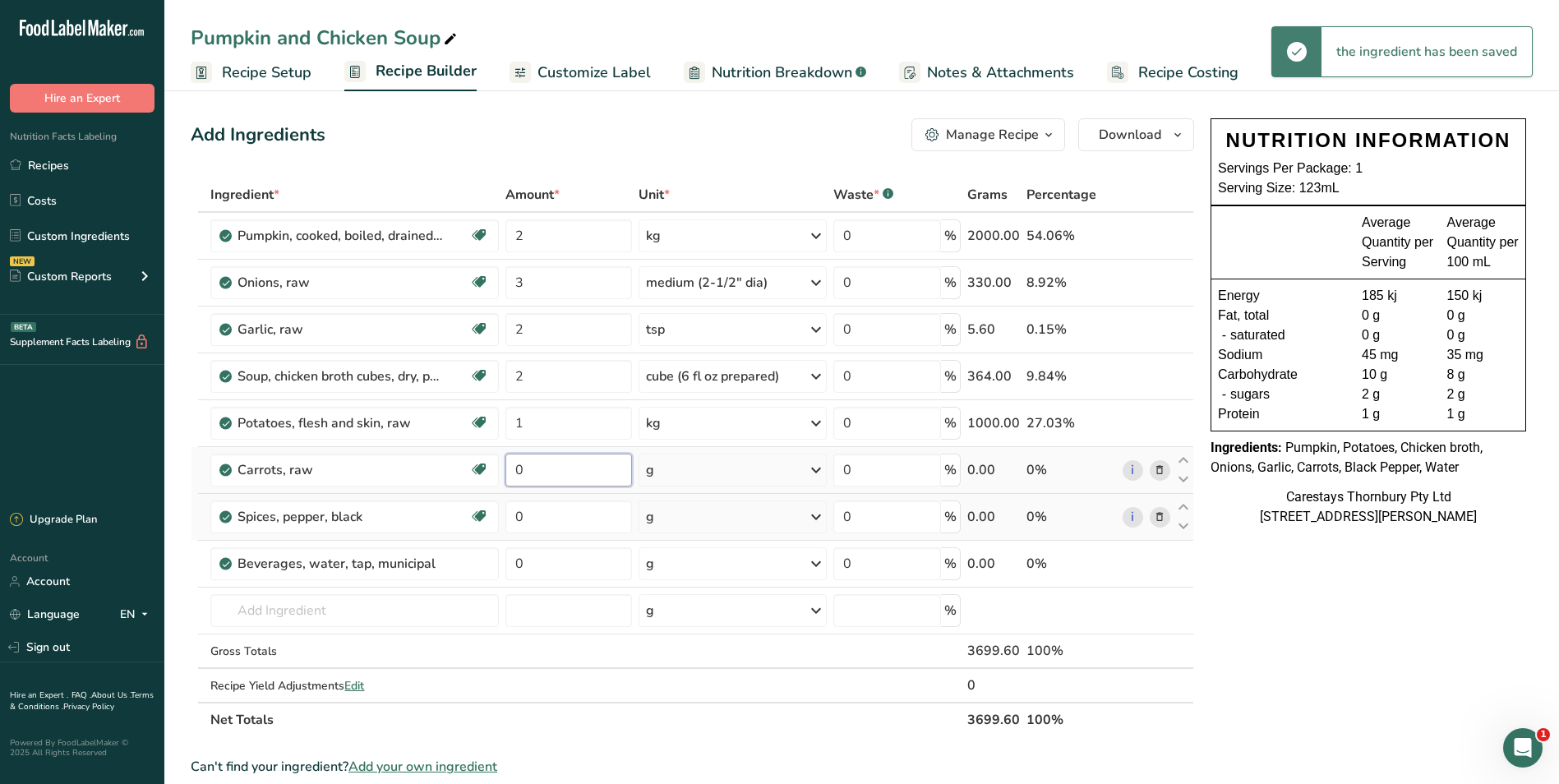
click at [548, 471] on input "0" at bounding box center [568, 470] width 126 height 33
type input "3"
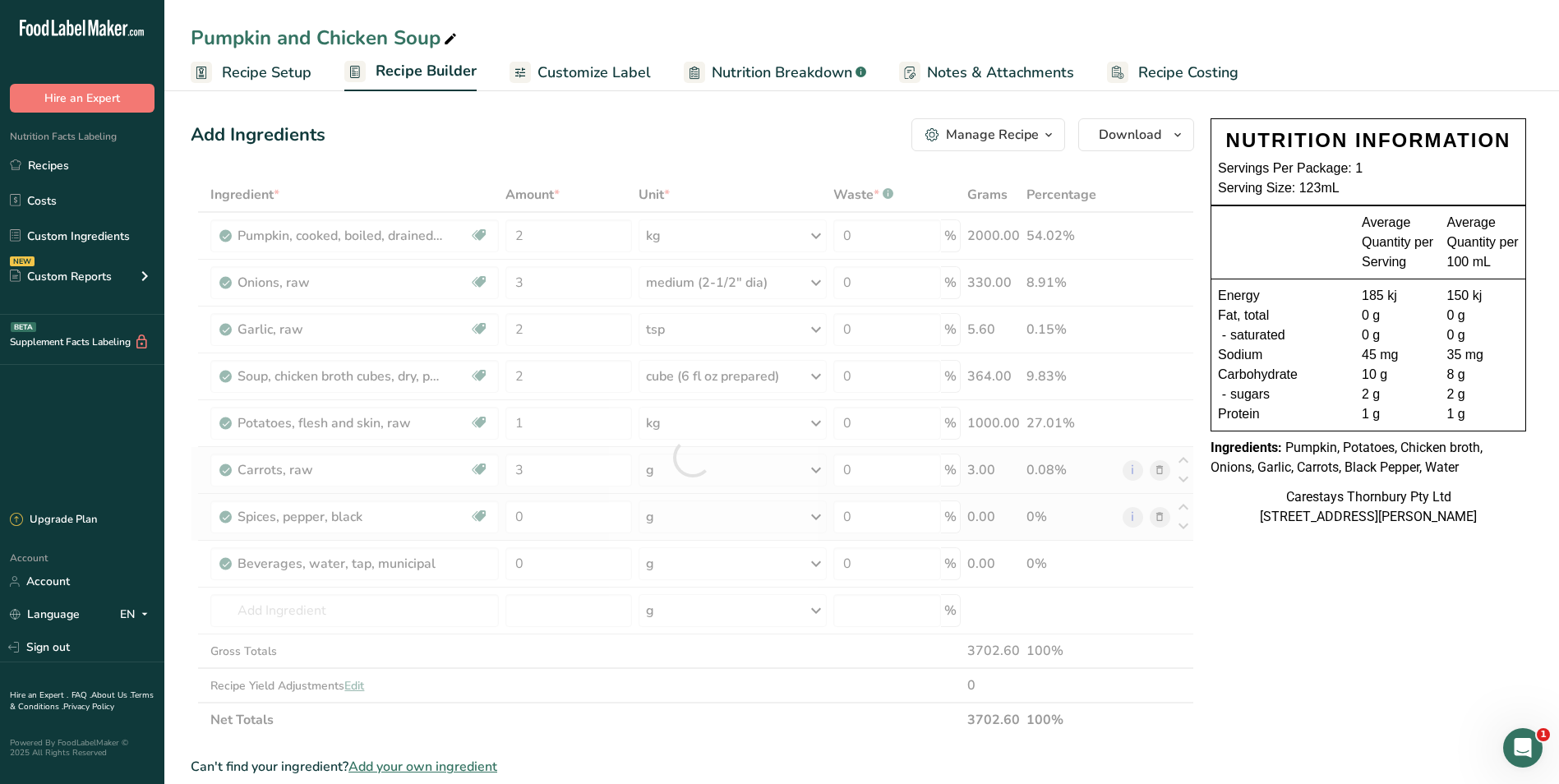
click at [816, 465] on div "Ingredient * Amount * Unit * Waste * .a-a{fill:#347362;}.b-a{fill:#fff;} Grams …" at bounding box center [692, 457] width 1004 height 560
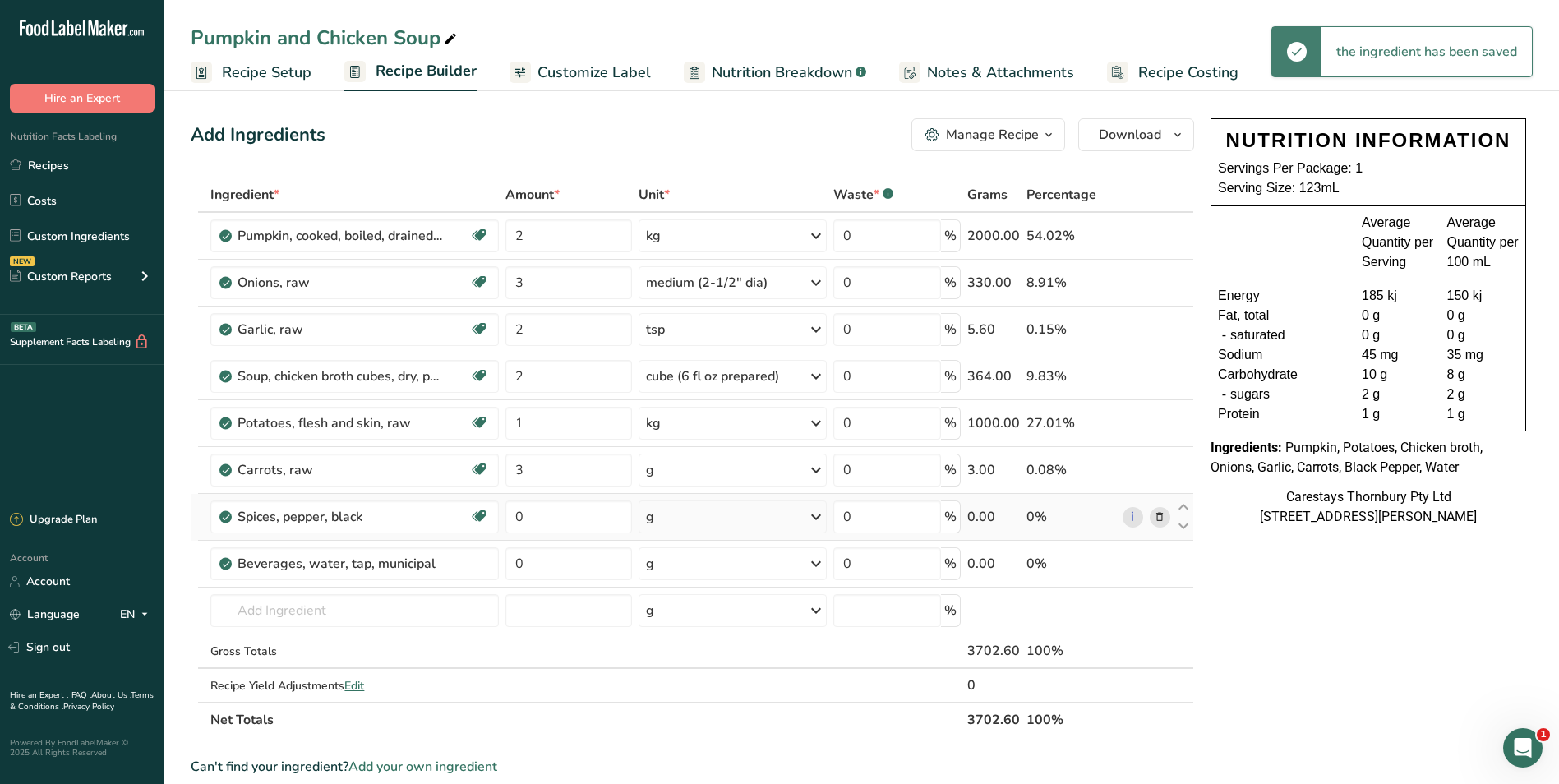
click at [816, 470] on icon at bounding box center [816, 470] width 20 height 29
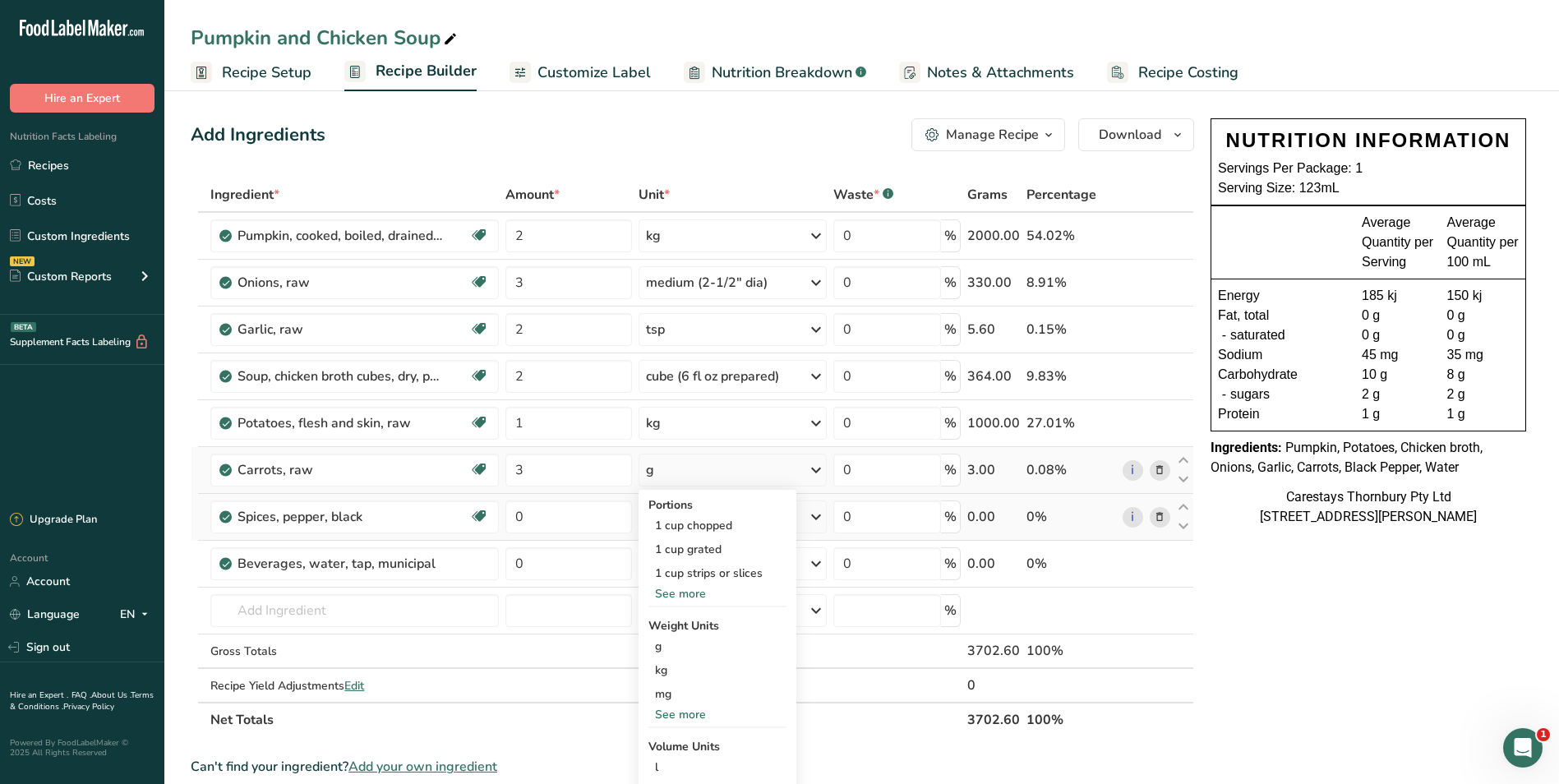
click at [700, 586] on div "See more" at bounding box center [717, 593] width 138 height 17
click at [689, 634] on div "1 medium" at bounding box center [732, 638] width 168 height 24
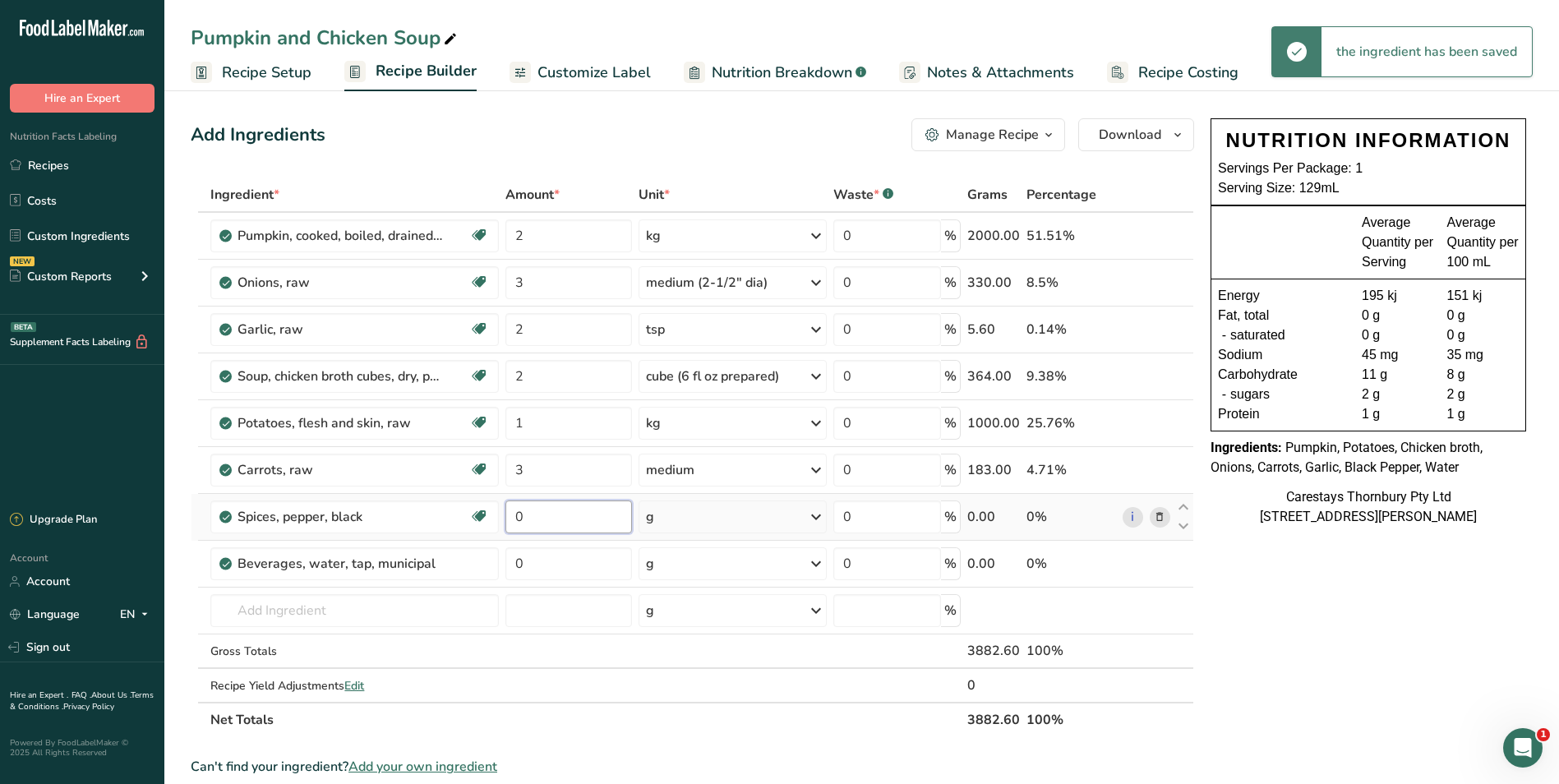
click at [543, 518] on input "0" at bounding box center [568, 516] width 126 height 33
type input "2"
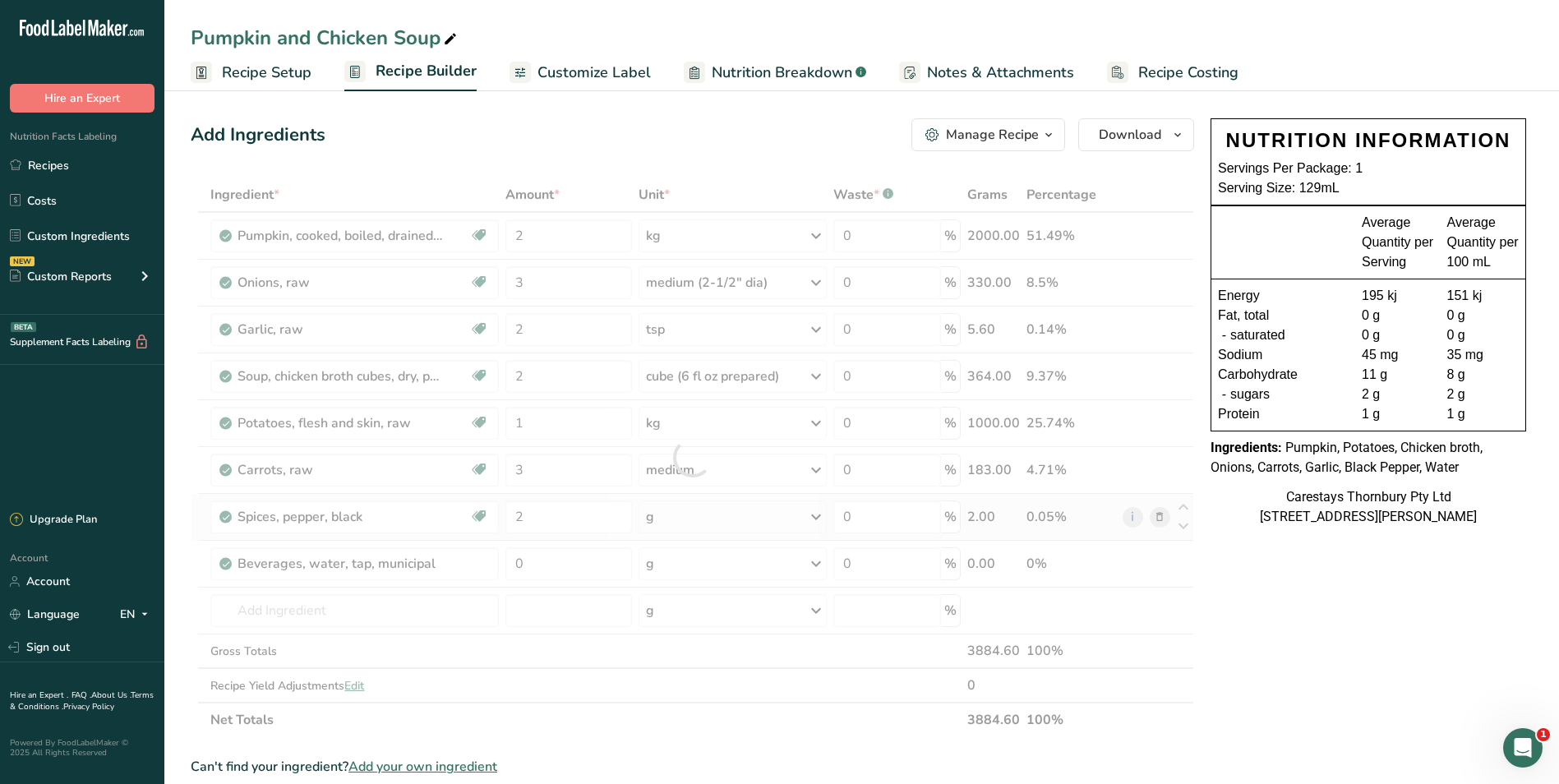
click at [814, 516] on div "Ingredient * Amount * Unit * Waste * .a-a{fill:#347362;}.b-a{fill:#fff;} Grams …" at bounding box center [692, 457] width 1004 height 560
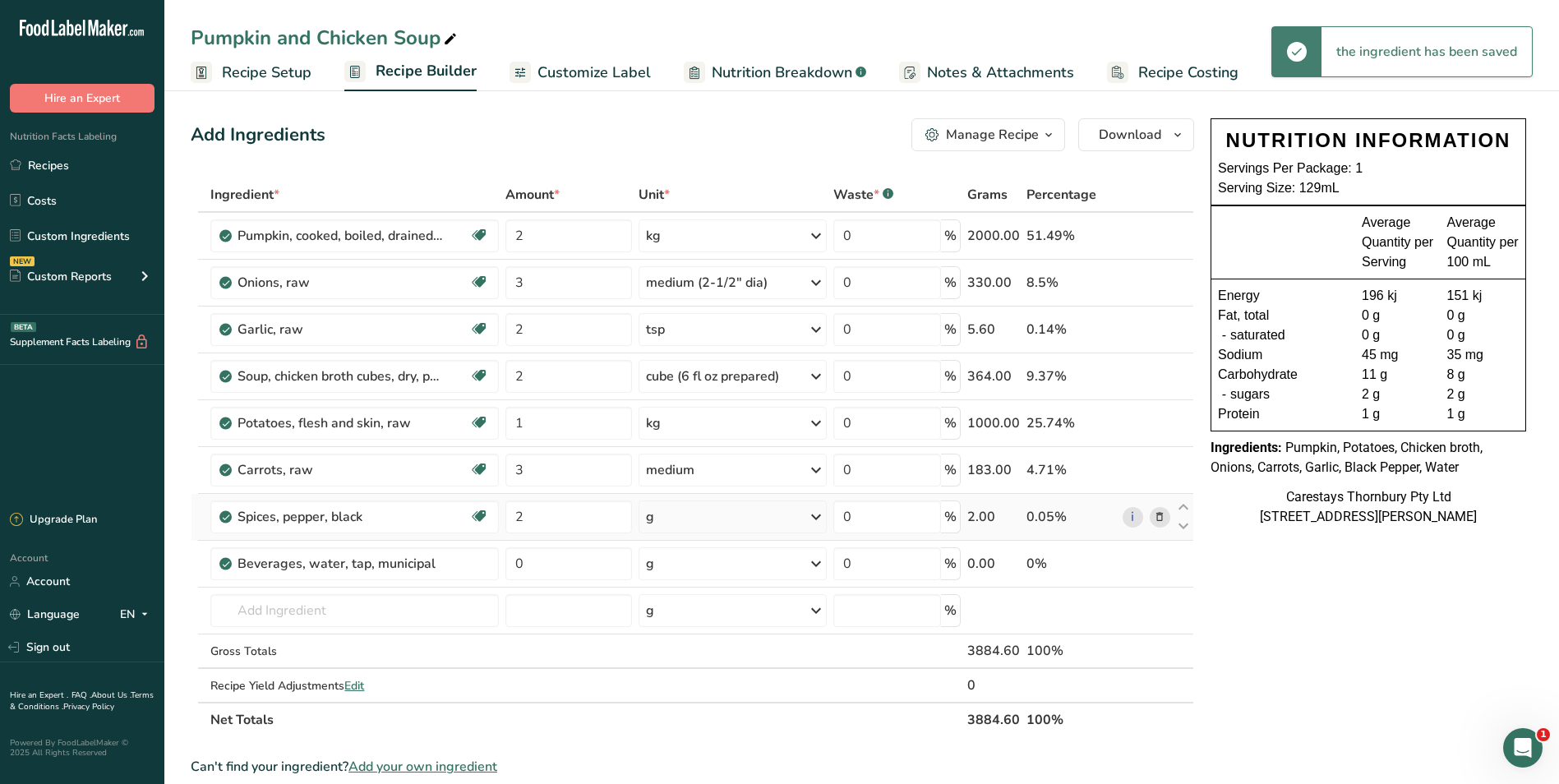
click at [819, 517] on icon at bounding box center [816, 516] width 20 height 29
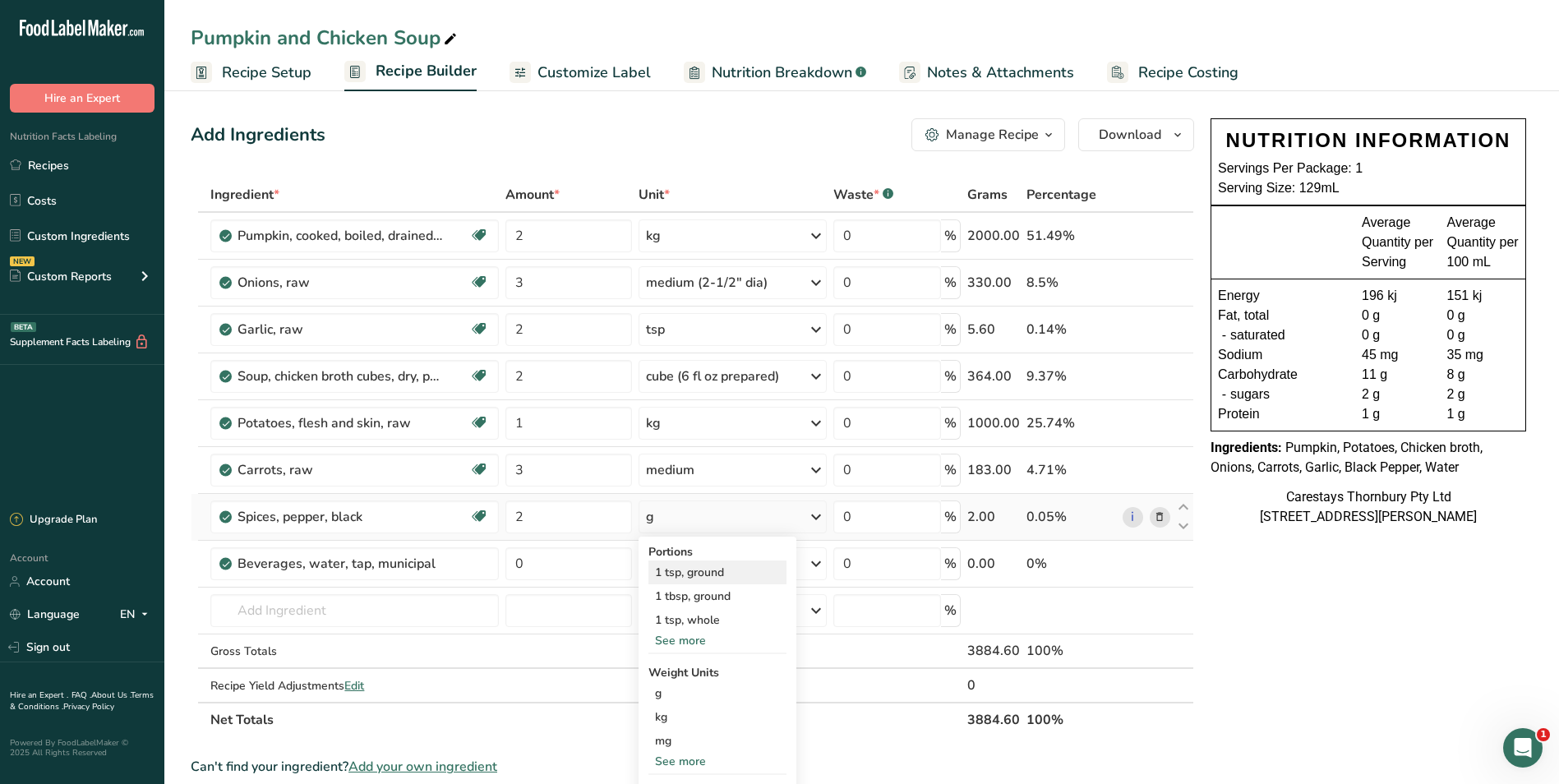
click at [725, 571] on div "1 tsp, ground" at bounding box center [717, 571] width 138 height 24
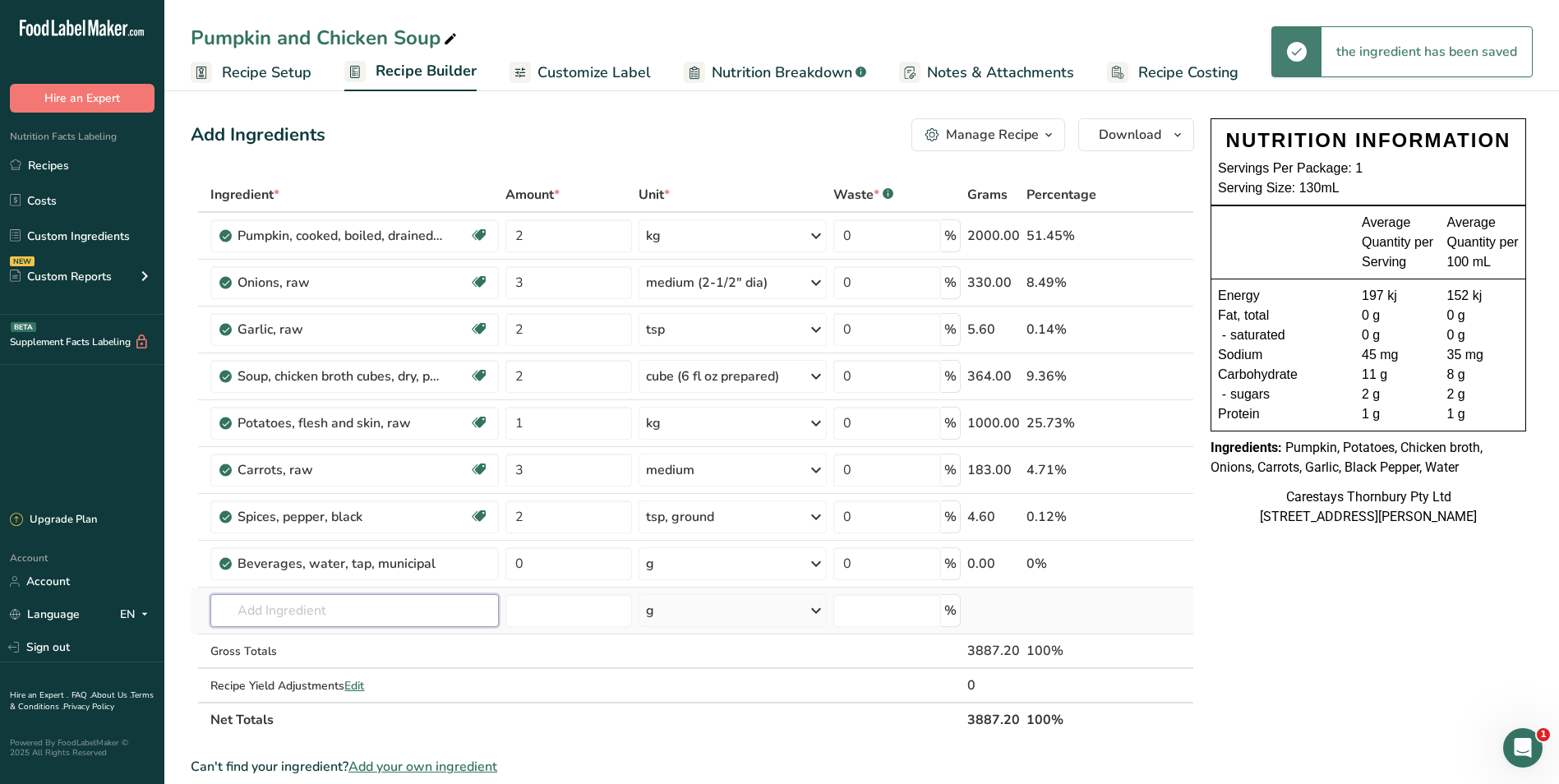
click at [275, 609] on input "text" at bounding box center [354, 610] width 288 height 33
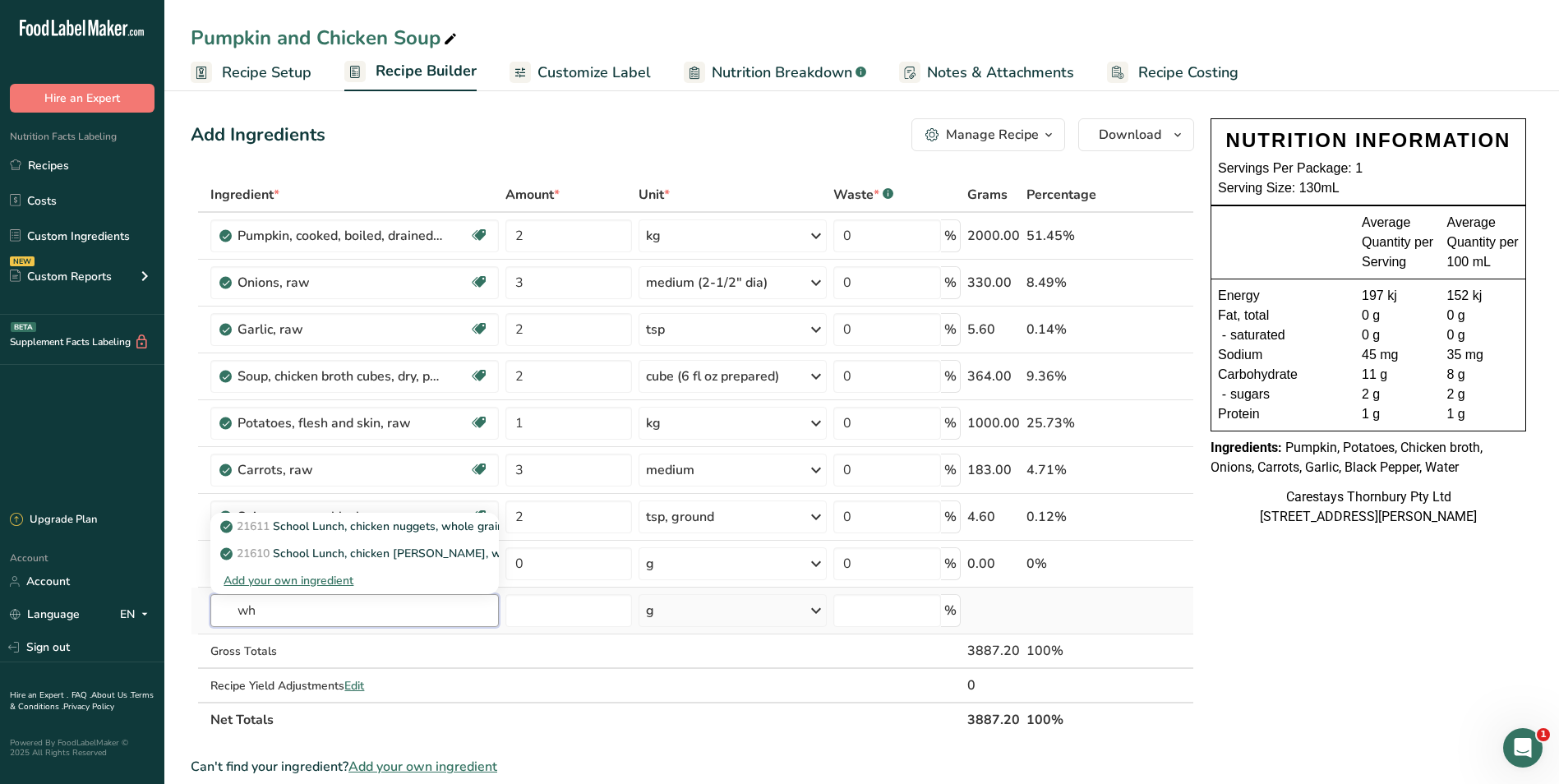
type input "w"
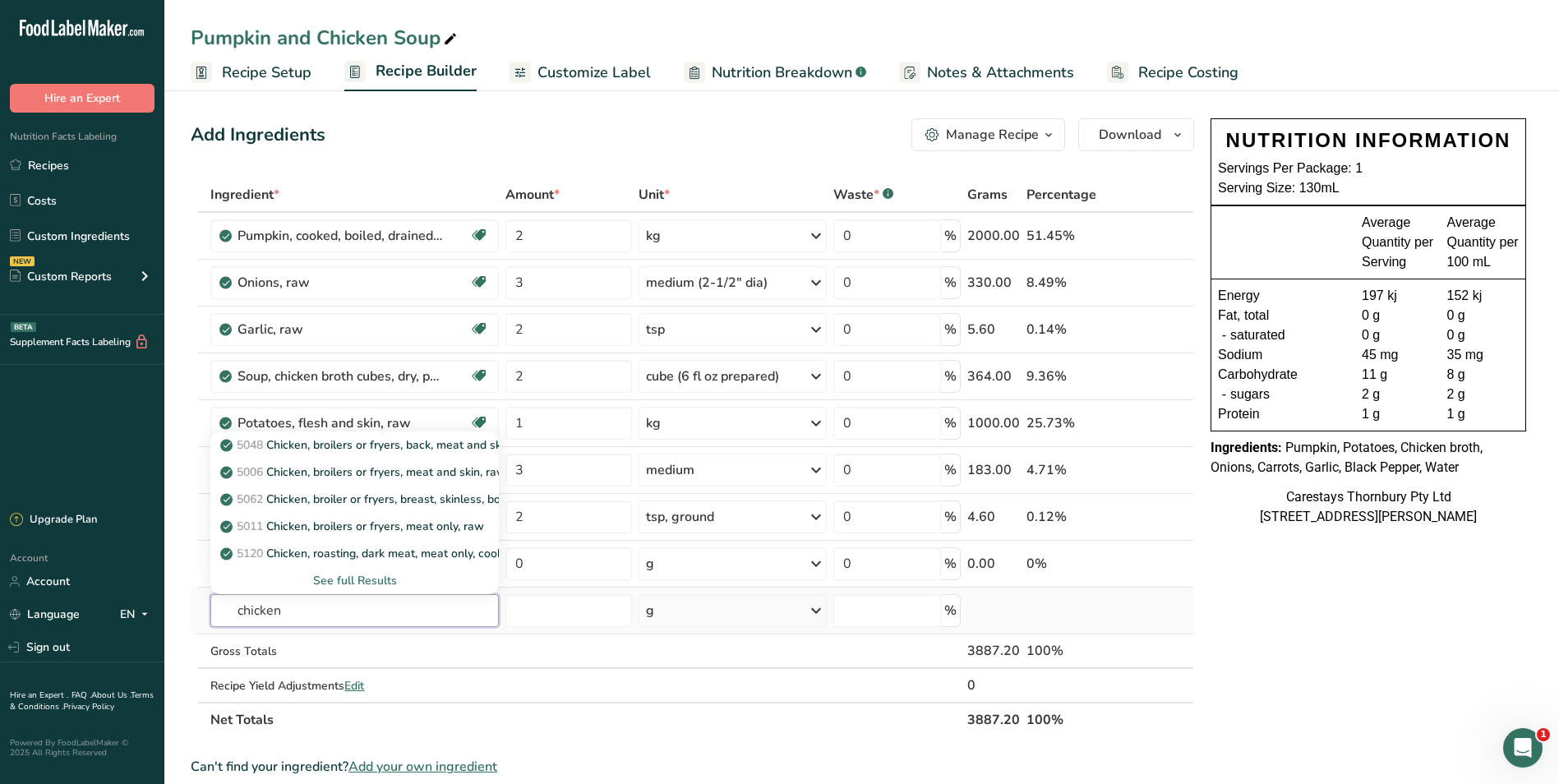
type input "chicken"
click at [337, 574] on div "See full Results" at bounding box center [353, 581] width 261 height 17
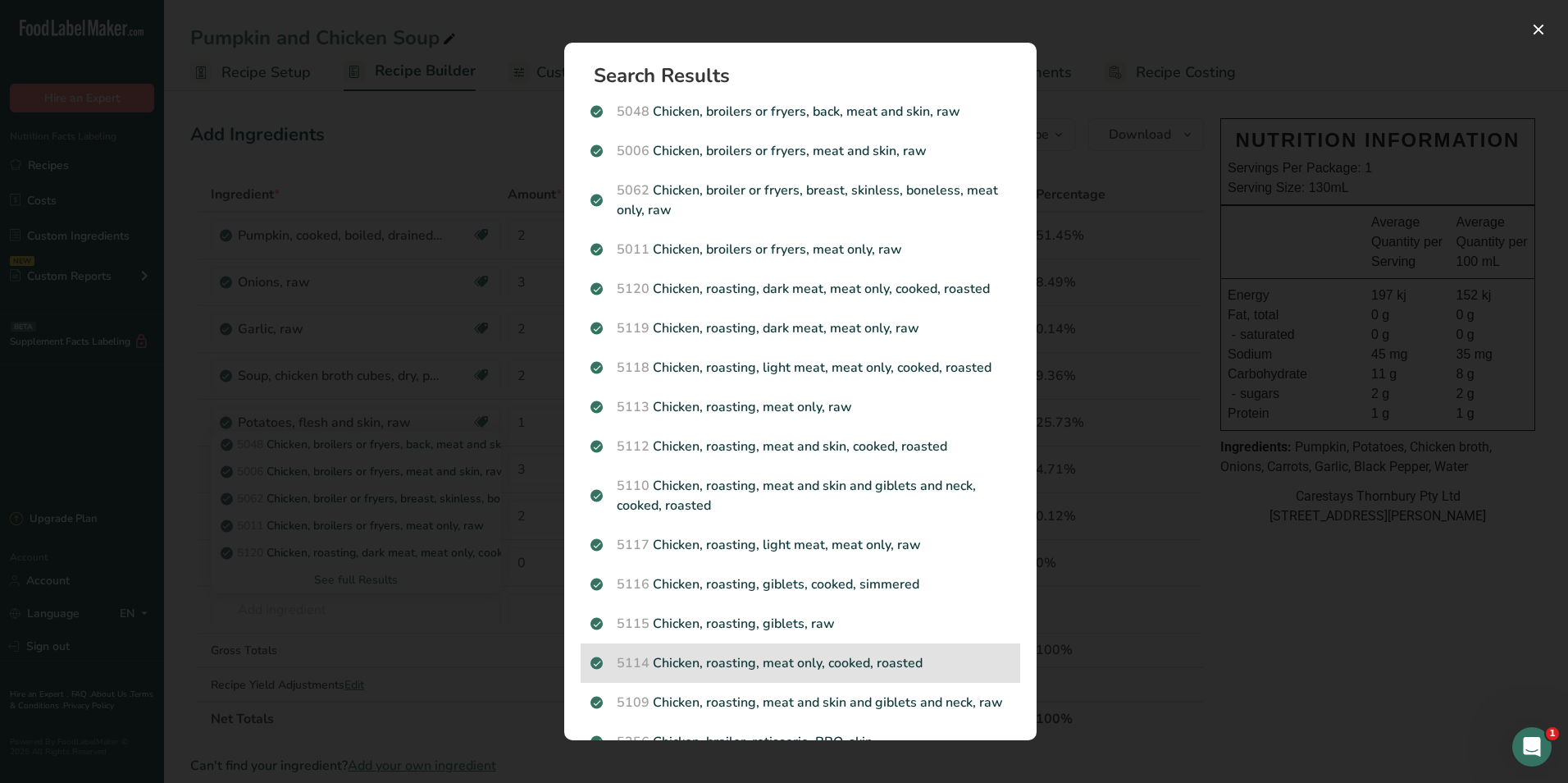
click at [681, 659] on p "5114 Chicken, roasting, meat only, cooked, roasted" at bounding box center [800, 663] width 420 height 20
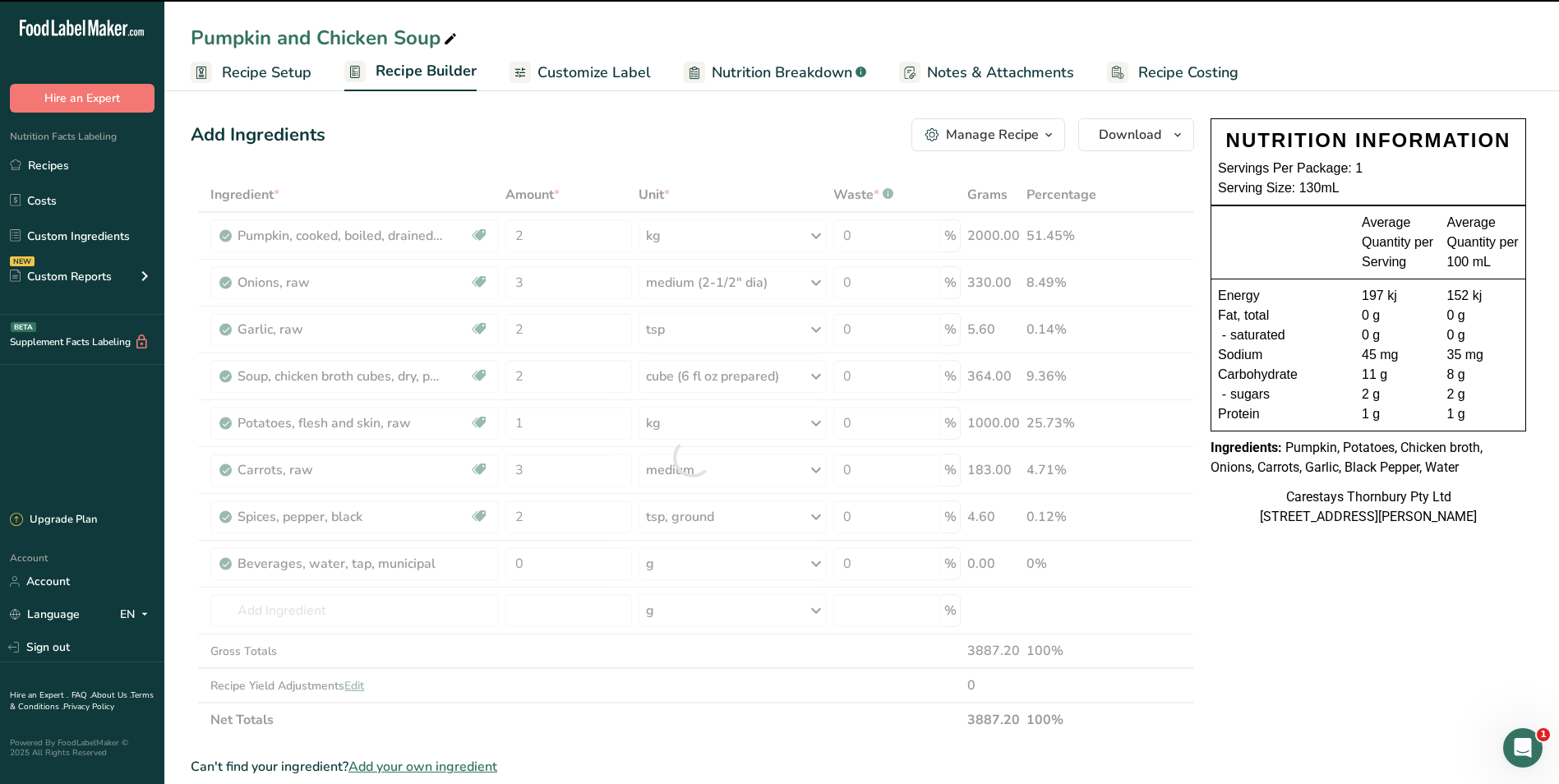
type input "0"
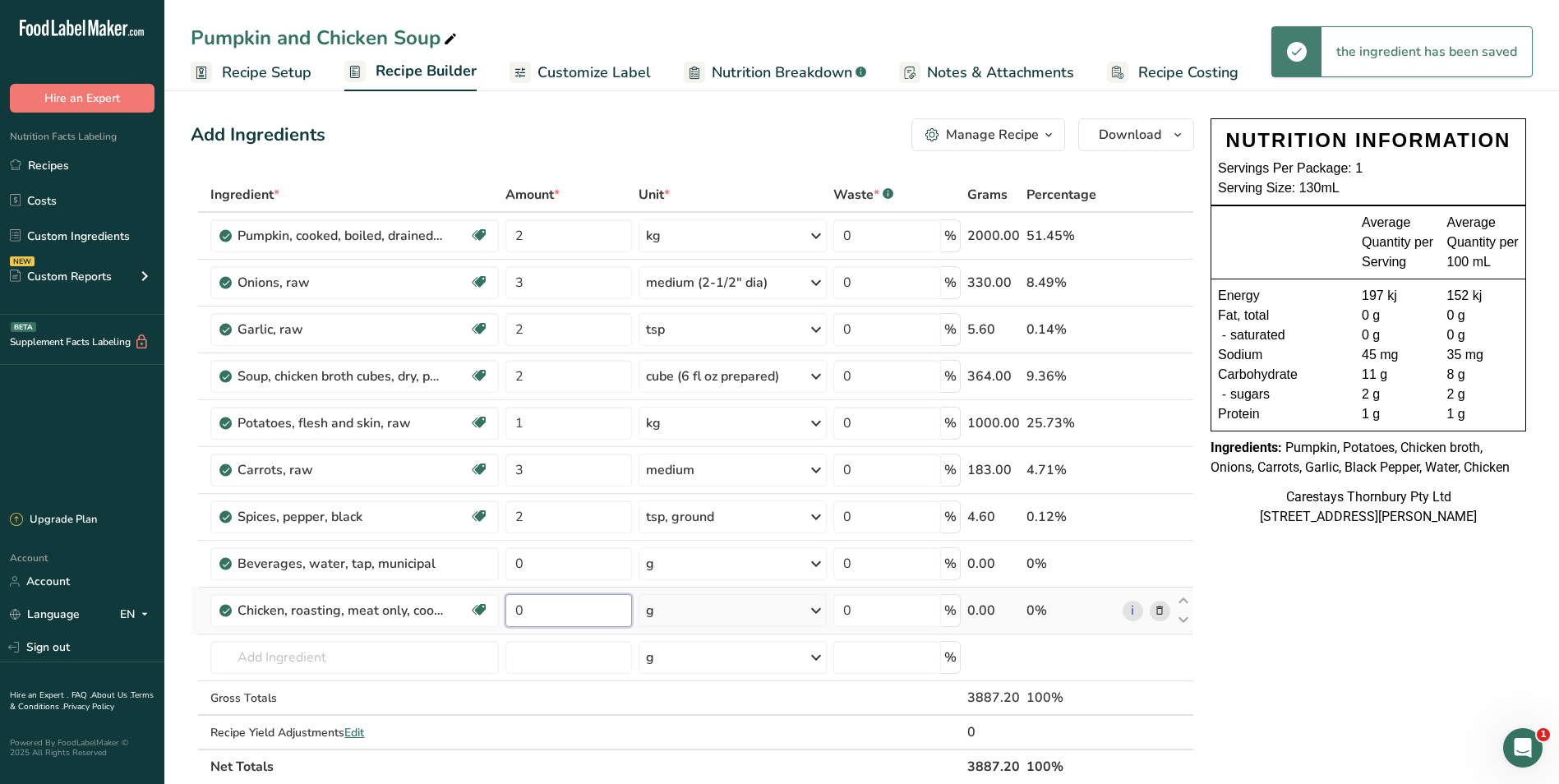
click at [553, 615] on input "0" at bounding box center [568, 610] width 126 height 33
type input "1"
click at [818, 606] on div "Ingredient * Amount * Unit * Waste * .a-a{fill:#347362;}.b-a{fill:#fff;} Grams …" at bounding box center [692, 480] width 1004 height 607
click at [819, 607] on icon at bounding box center [816, 610] width 20 height 29
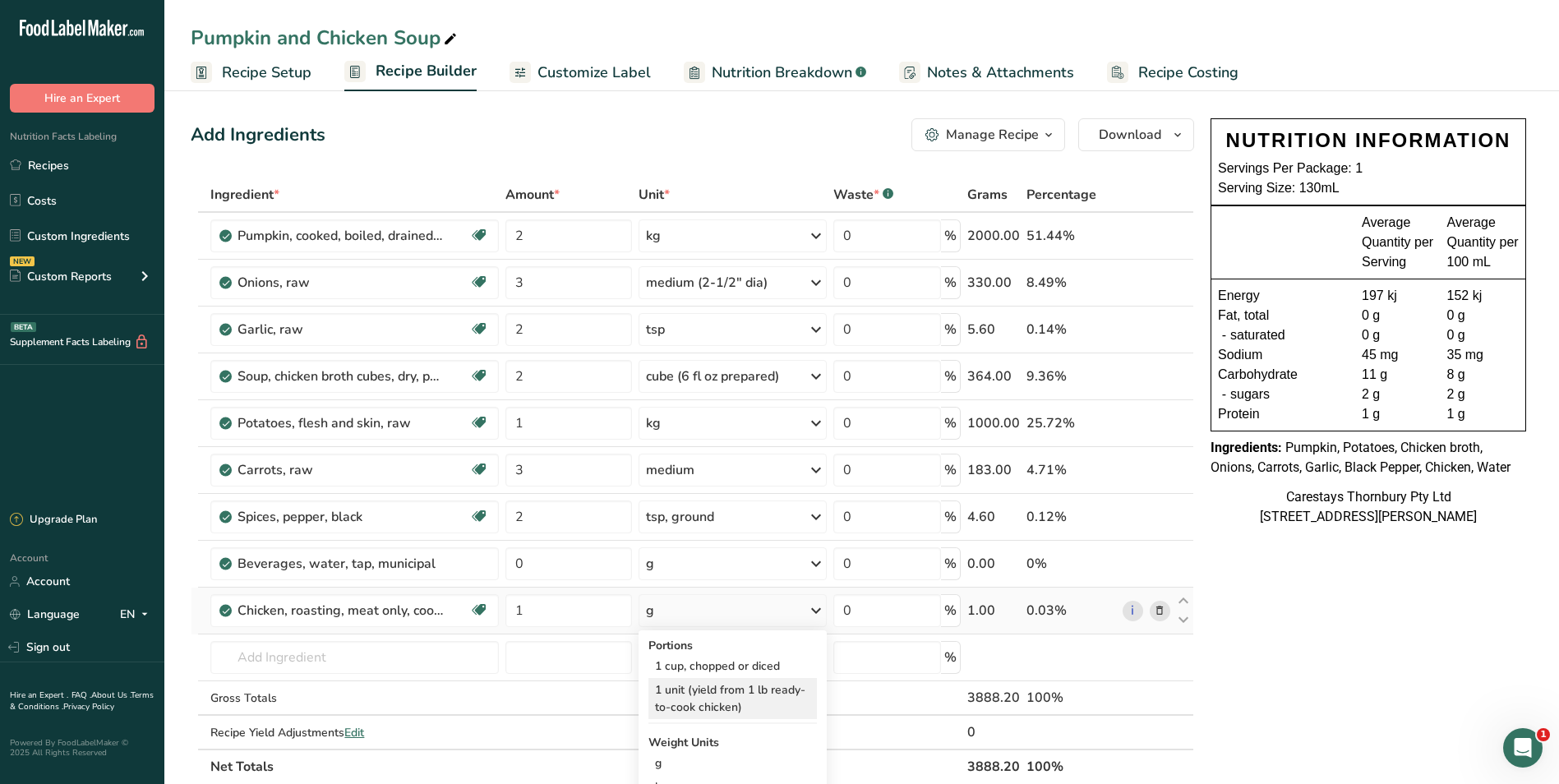
click at [720, 687] on div "1 unit (yield from 1 lb ready-to-cook chicken)" at bounding box center [732, 698] width 168 height 41
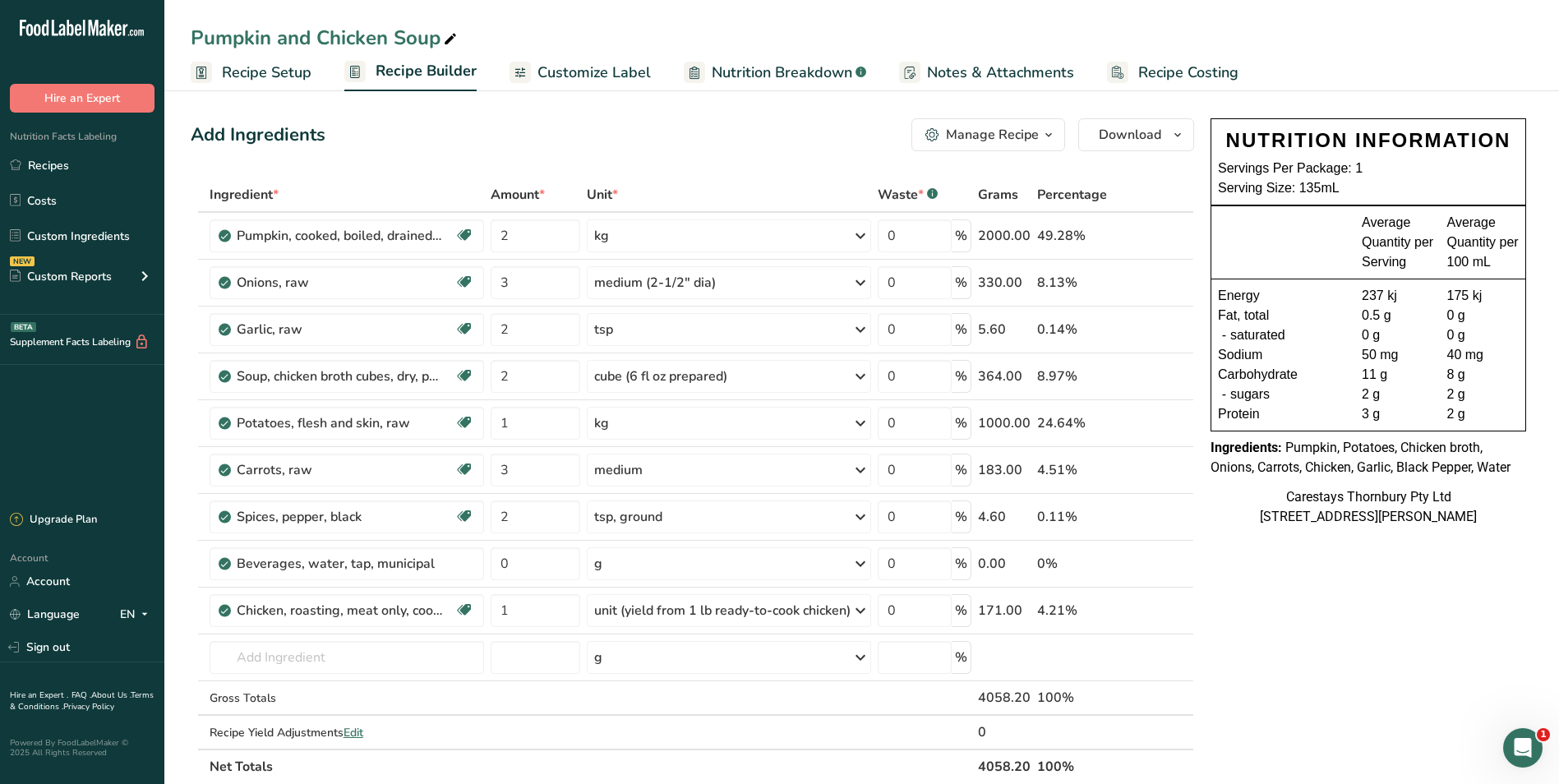
click at [1160, 70] on span "Recipe Costing" at bounding box center [1189, 72] width 101 height 22
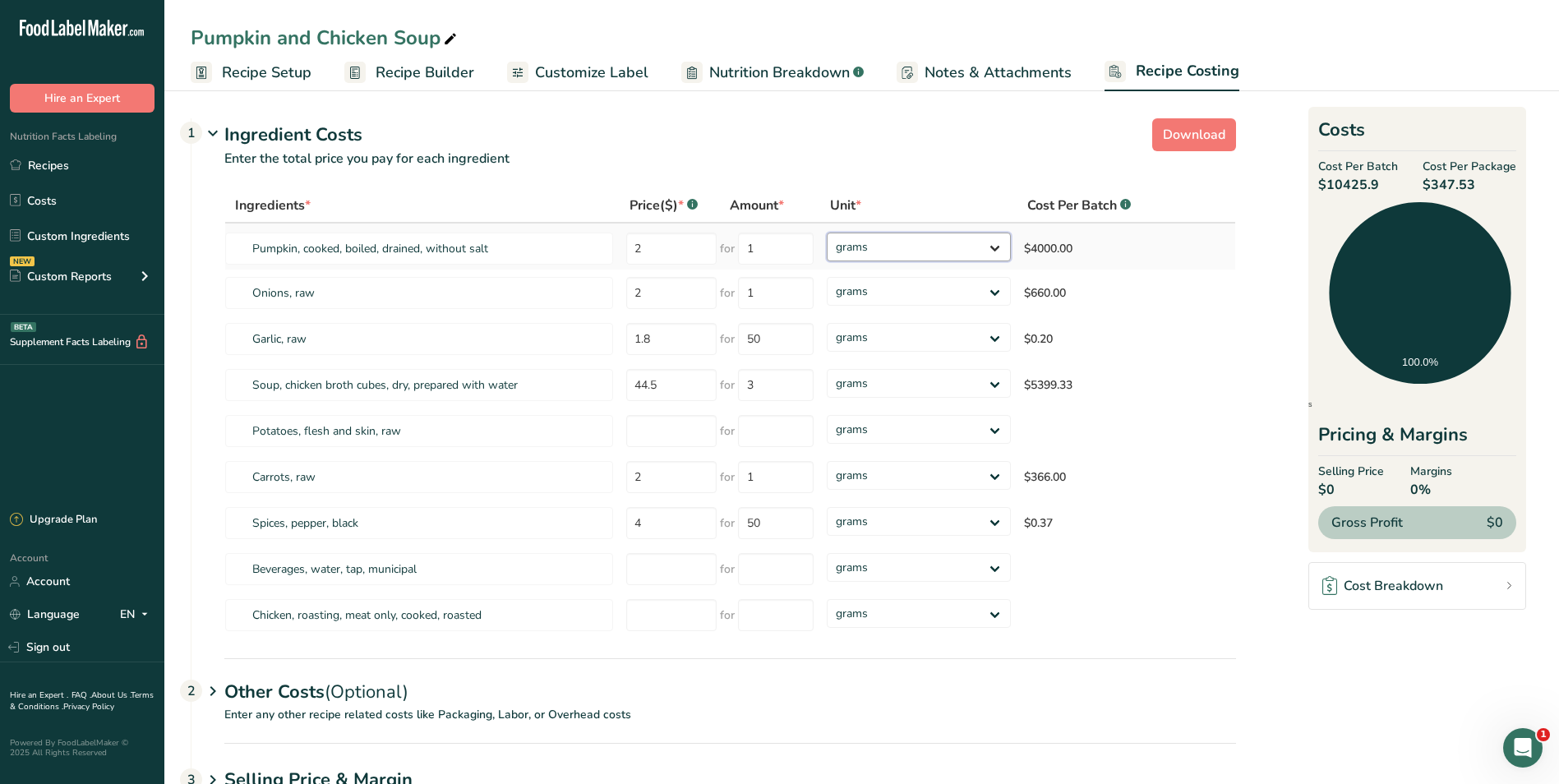
click at [995, 246] on select "grams kg mg mcg lb oz" at bounding box center [919, 247] width 184 height 28
select select "1"
click at [827, 233] on select "grams kg mg mcg lb oz" at bounding box center [919, 247] width 184 height 28
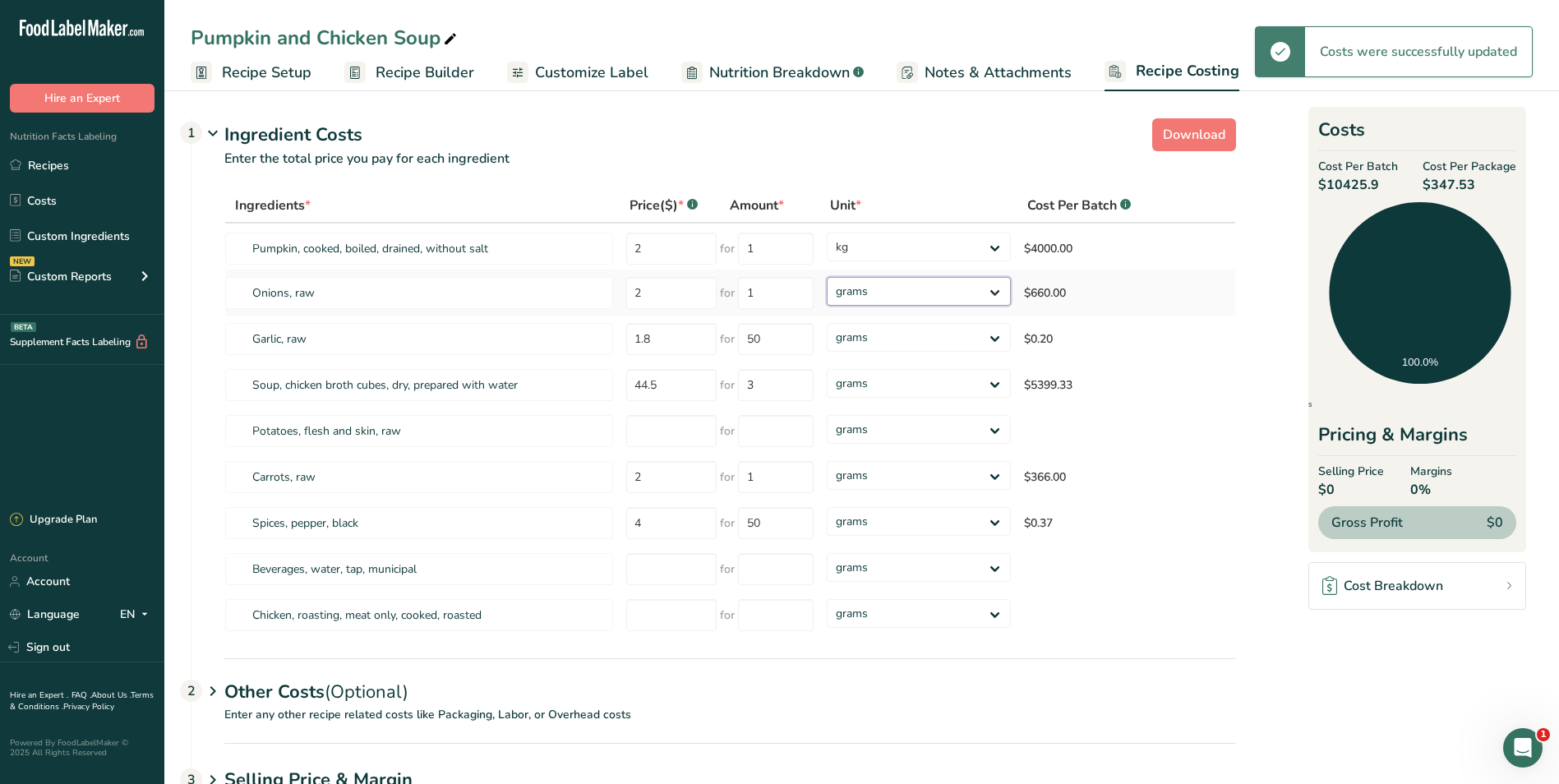
click at [995, 291] on select "grams kg mg mcg lb oz" at bounding box center [919, 291] width 184 height 28
select select "1"
click at [827, 277] on select "grams kg mg mcg lb oz" at bounding box center [919, 291] width 184 height 28
click at [983, 383] on select "grams kg mg mcg lb oz" at bounding box center [910, 383] width 180 height 28
select select "1"
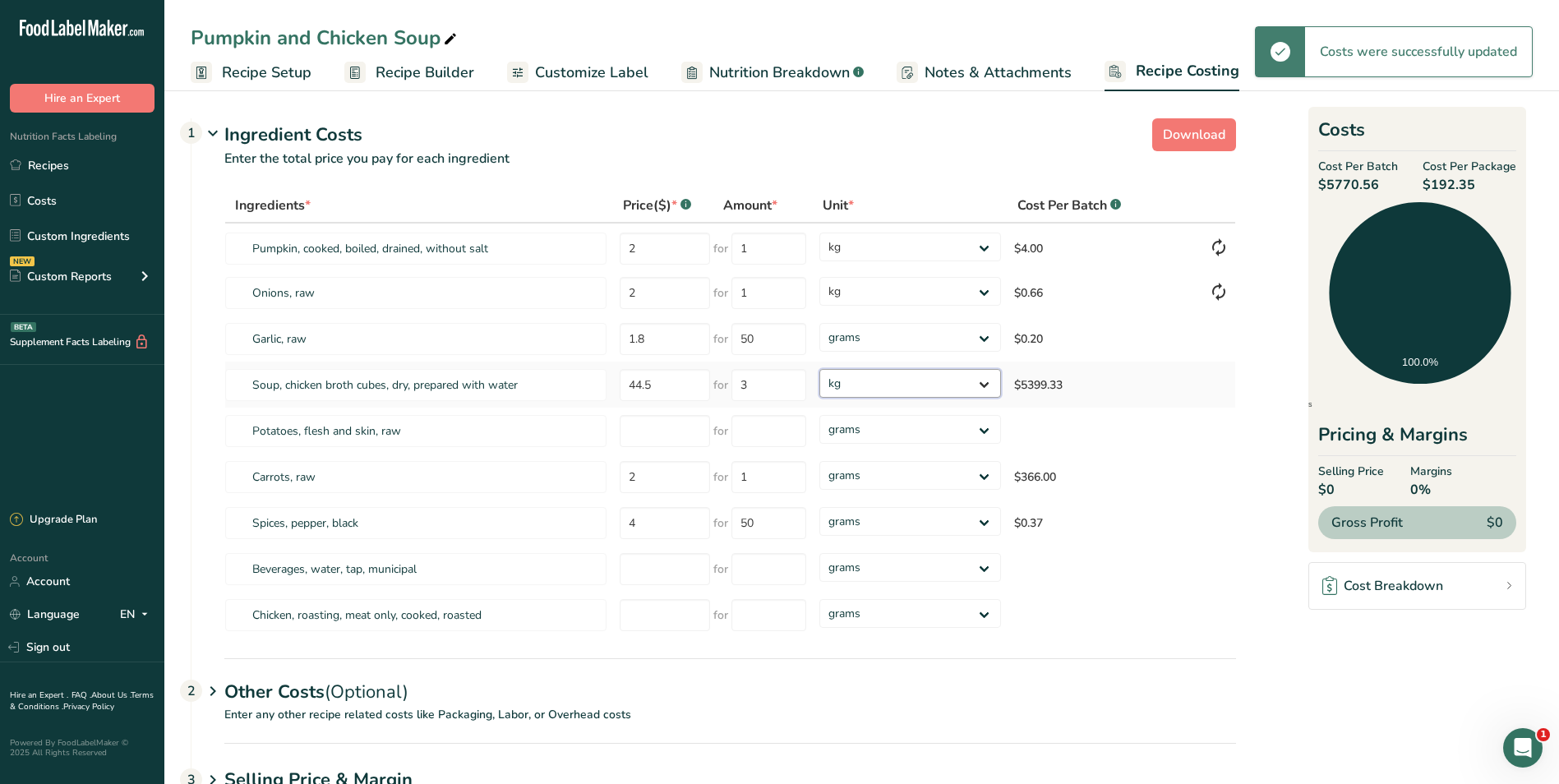
click at [819, 369] on select "grams kg mg mcg lb oz" at bounding box center [910, 383] width 180 height 28
click at [986, 476] on select "grams kg mg mcg lb oz" at bounding box center [910, 476] width 180 height 28
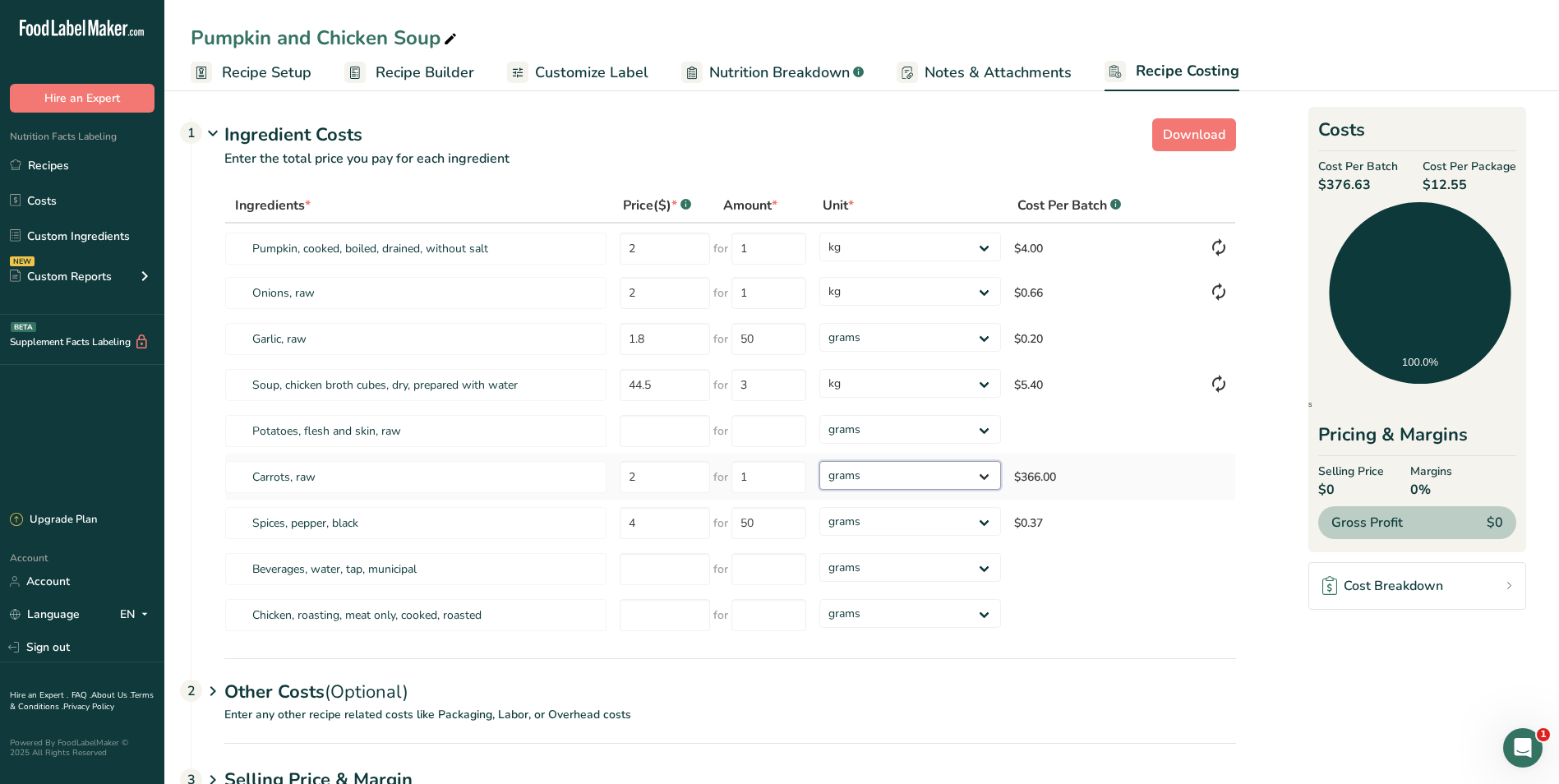
select select "1"
click at [819, 461] on select "grams kg mg mcg lb oz" at bounding box center [910, 476] width 180 height 28
click at [652, 430] on input "number" at bounding box center [665, 431] width 90 height 32
type input "1"
type input "2.00"
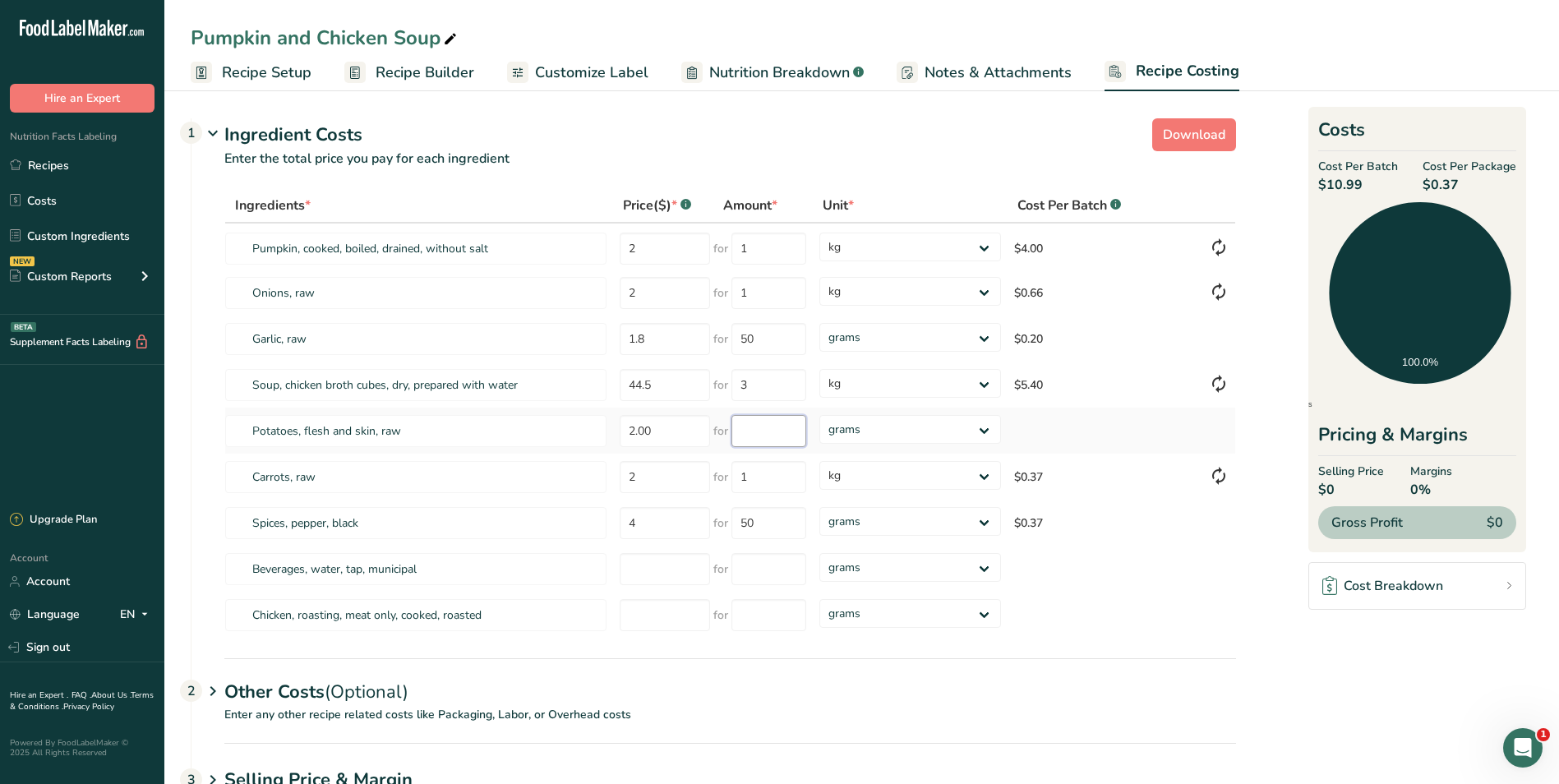
click at [769, 430] on input "number" at bounding box center [769, 431] width 75 height 32
type input "1"
click at [983, 426] on div "Ingredients * Price($) * .a-a{fill:#347362;}.b-a{fill:#fff;} Amount * Unit * Co…" at bounding box center [730, 413] width 1012 height 450
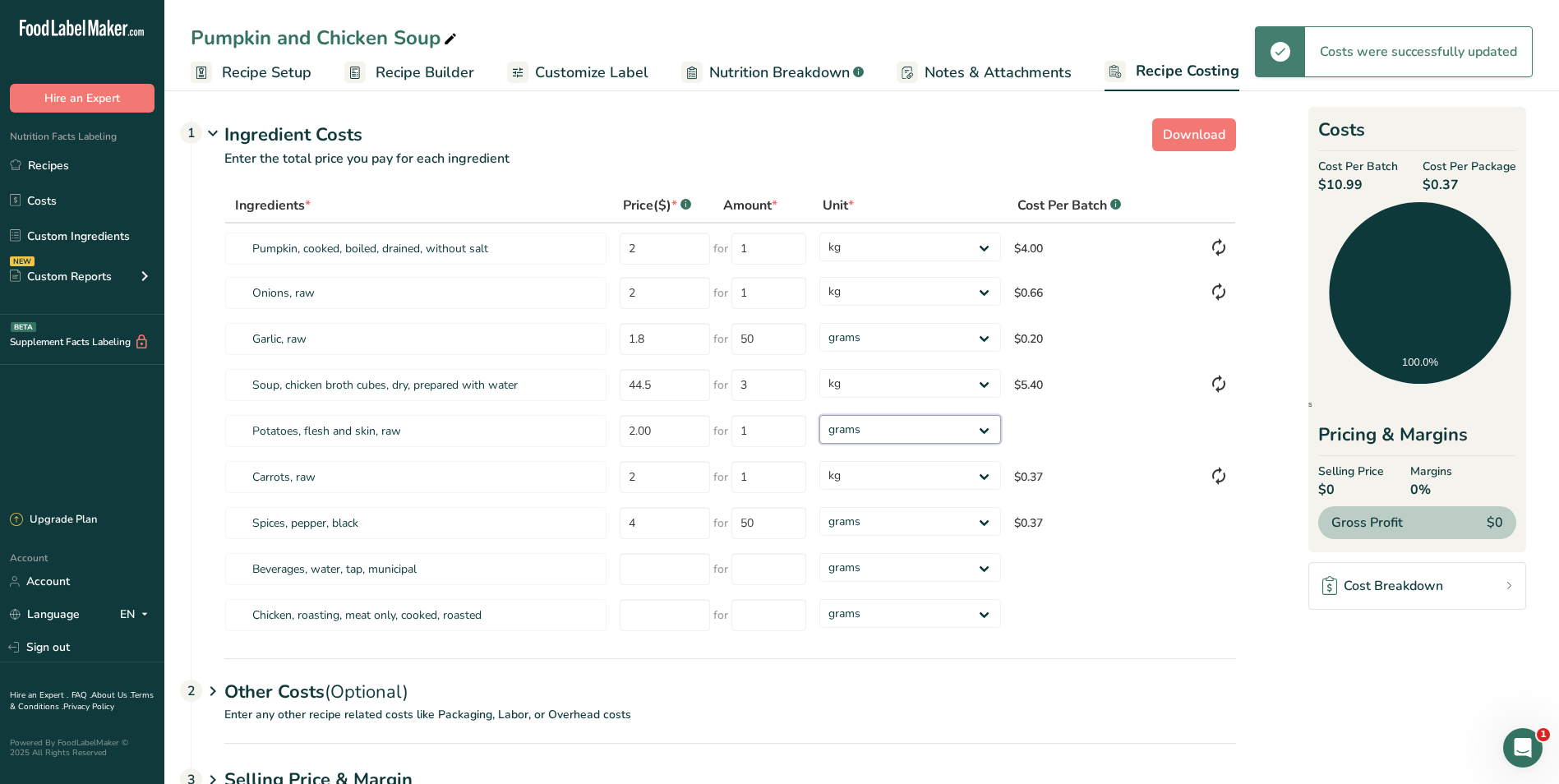
select select "1"
drag, startPoint x: 983, startPoint y: 426, endPoint x: 957, endPoint y: 444, distance: 31.6
click at [819, 415] on select "grams kg mg mcg lb oz" at bounding box center [910, 429] width 180 height 28
click at [662, 433] on input "2.00" at bounding box center [665, 431] width 90 height 32
select select
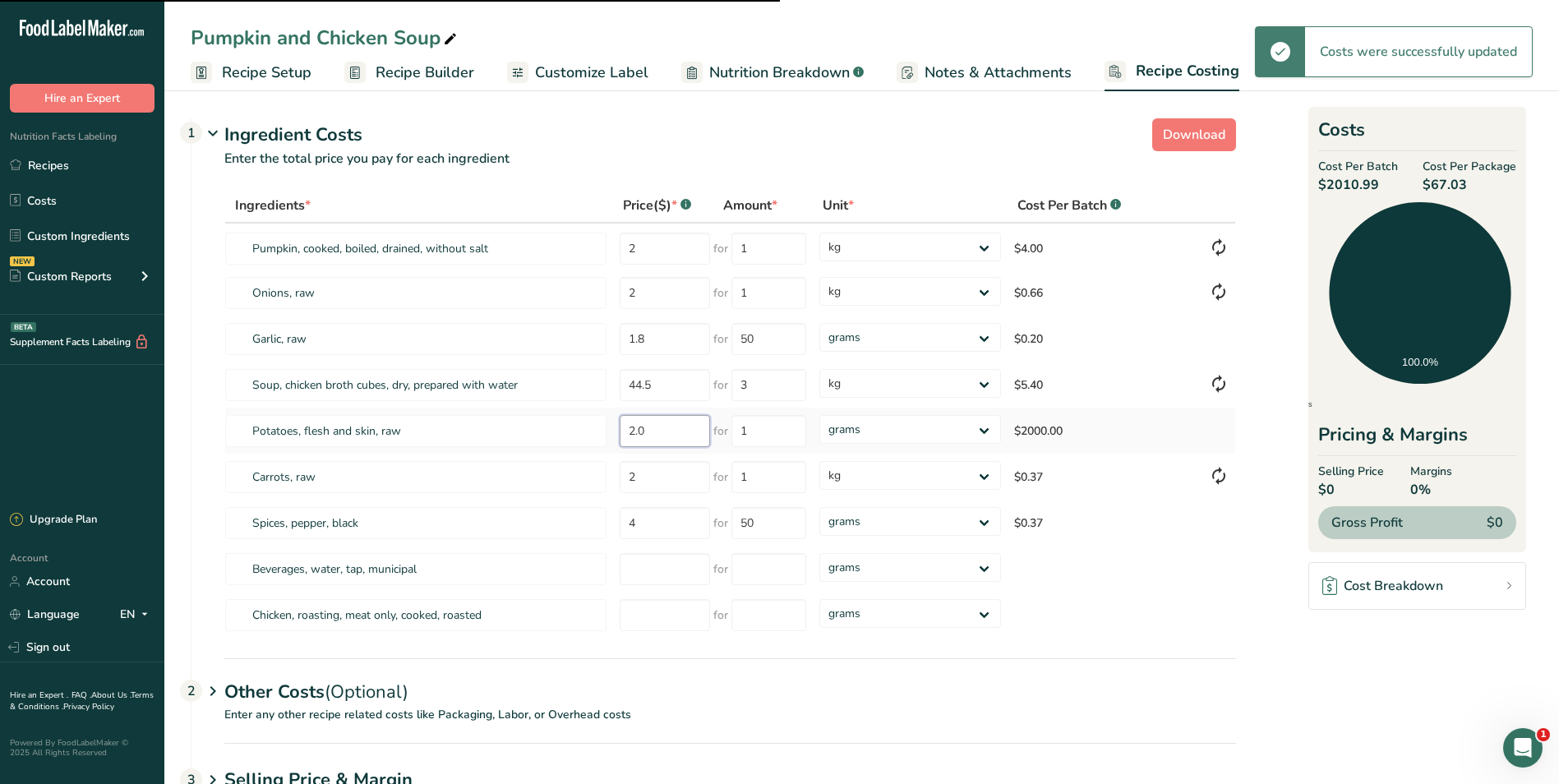
type input "2"
select select "1"
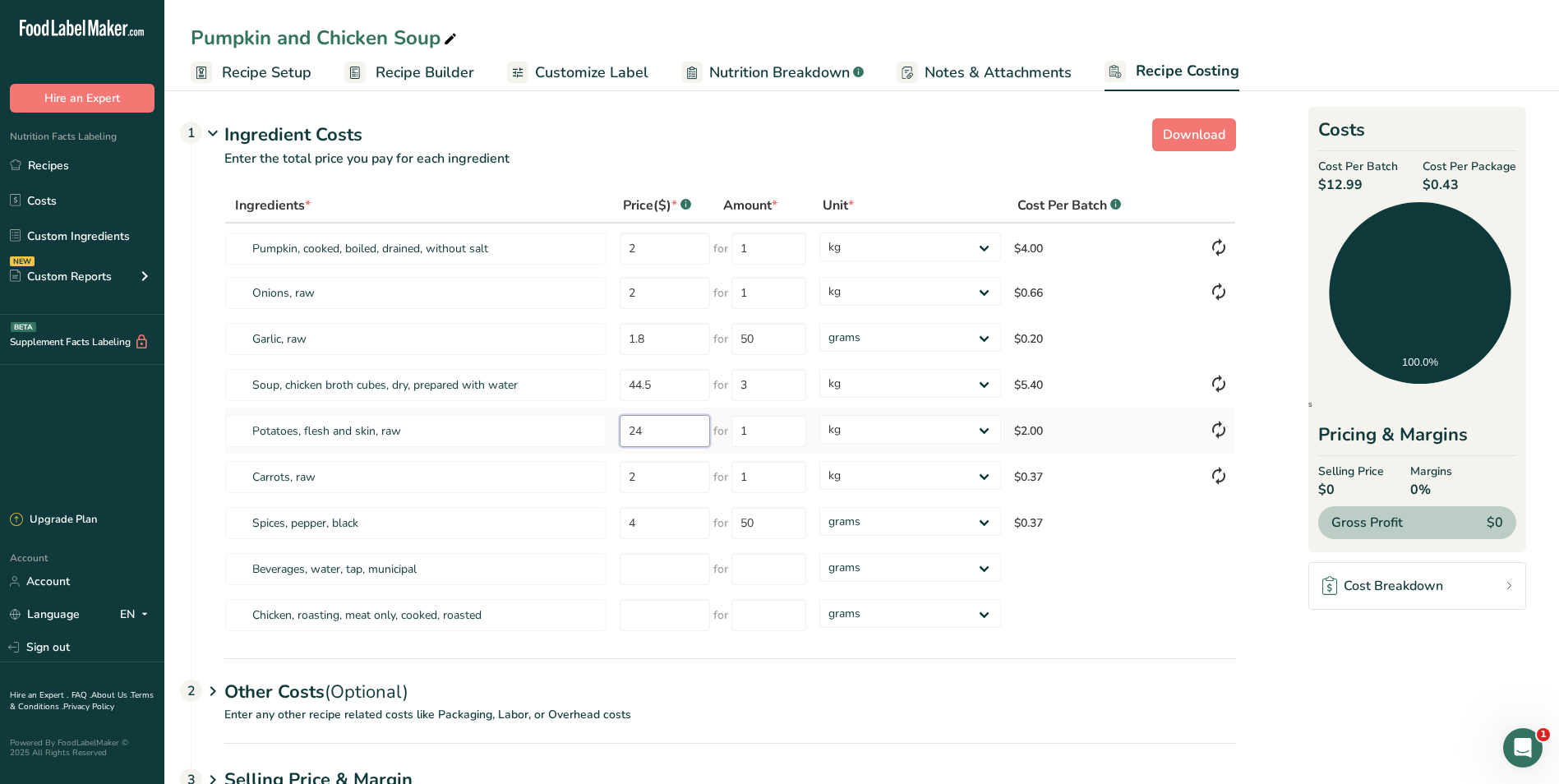
type input "2"
type input "4.00"
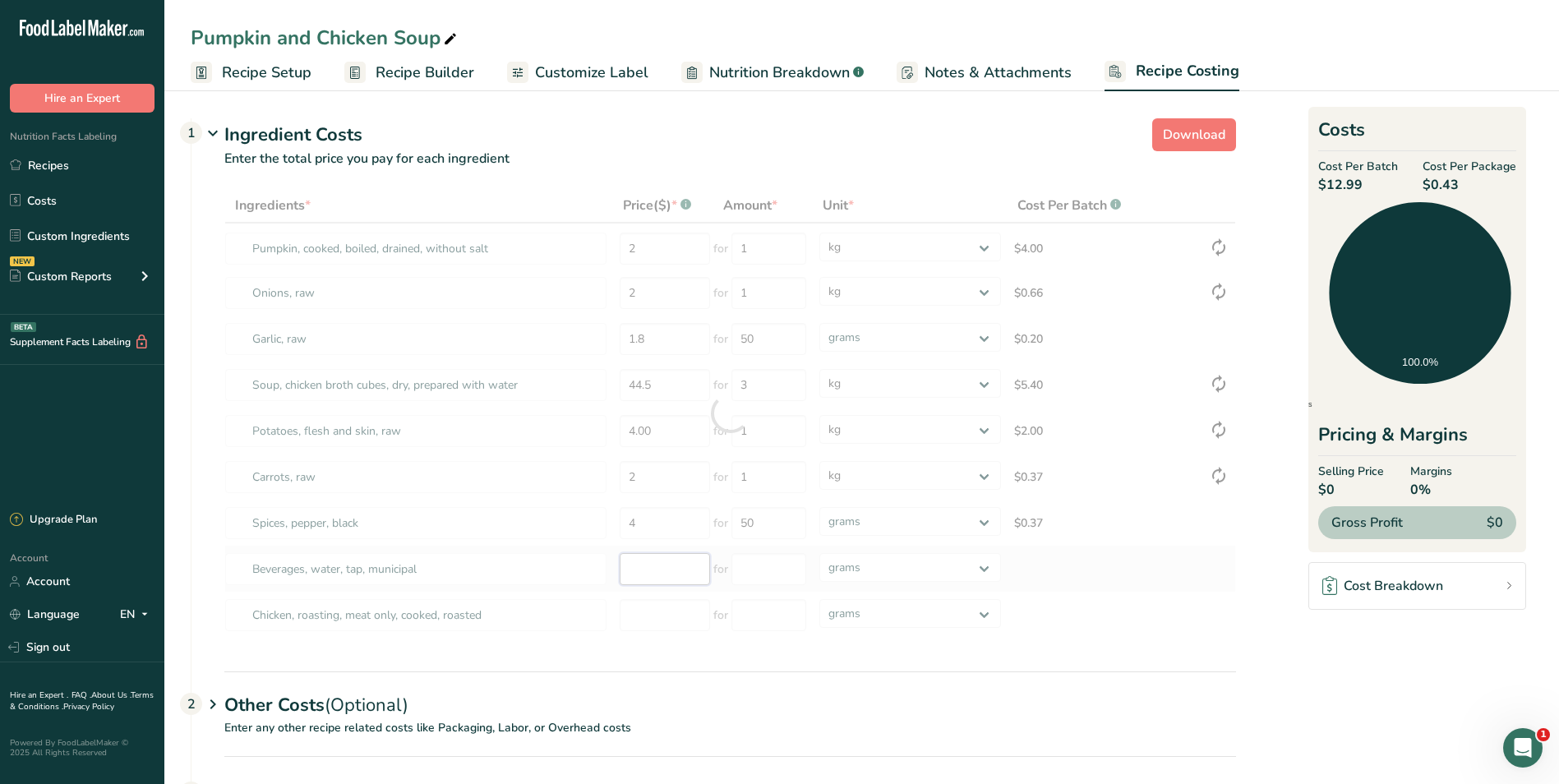
click at [641, 571] on div "Ingredients * Price($) * .a-a{fill:#347362;}.b-a{fill:#fff;} Amount * Unit * Co…" at bounding box center [730, 413] width 1012 height 450
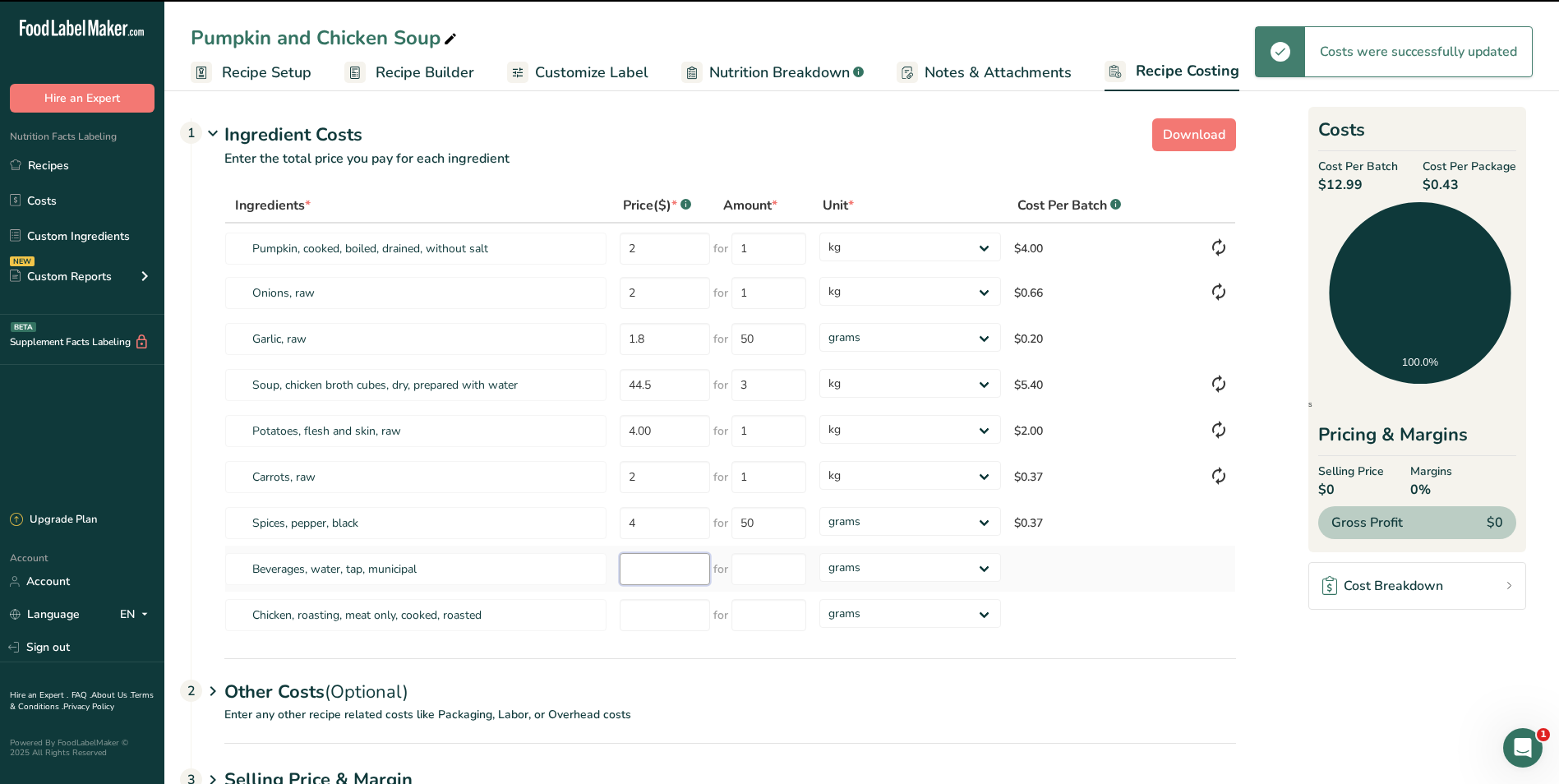
type input "2"
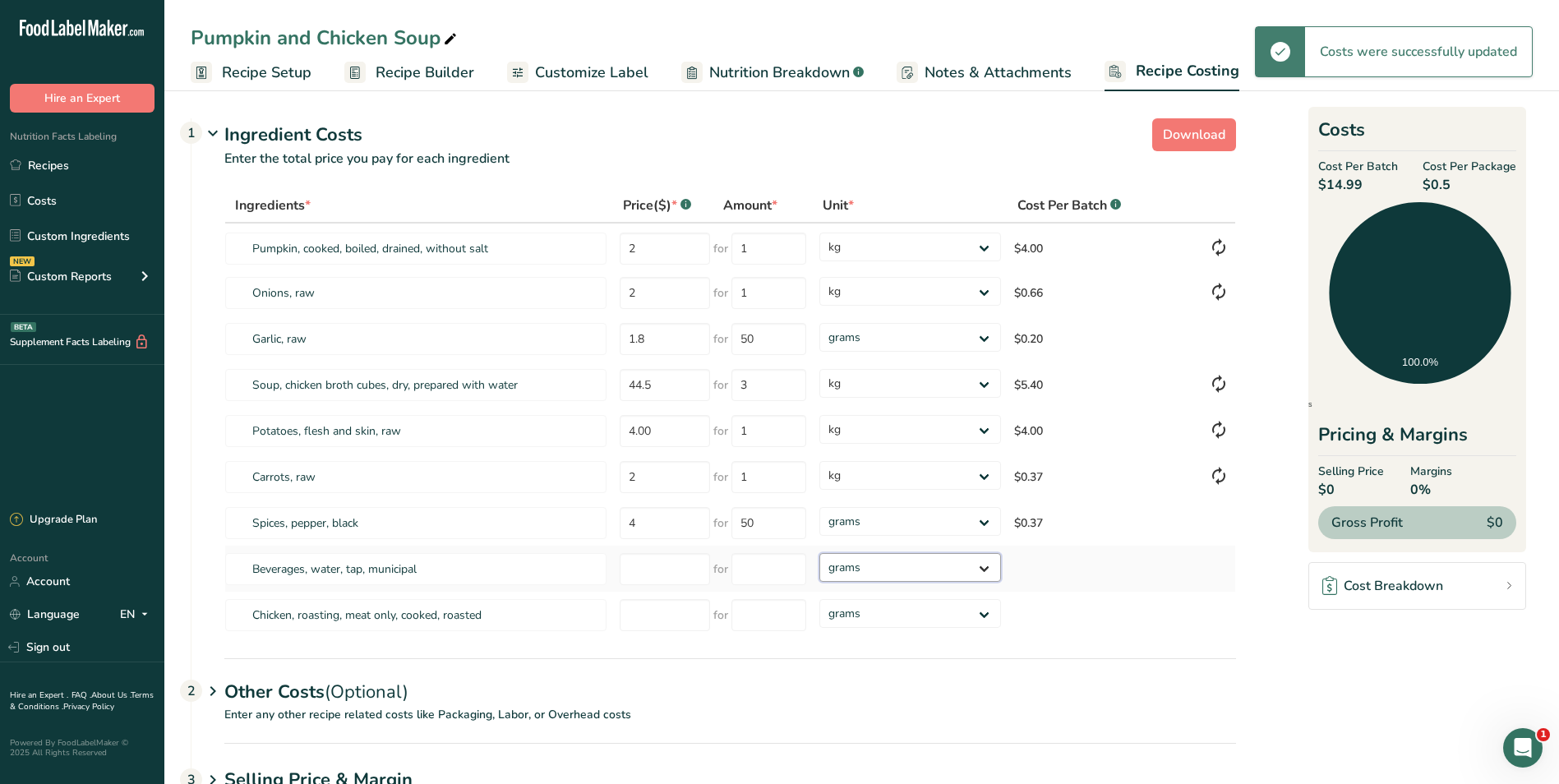
click at [985, 567] on select "grams kg mg mcg lb oz" at bounding box center [910, 568] width 180 height 28
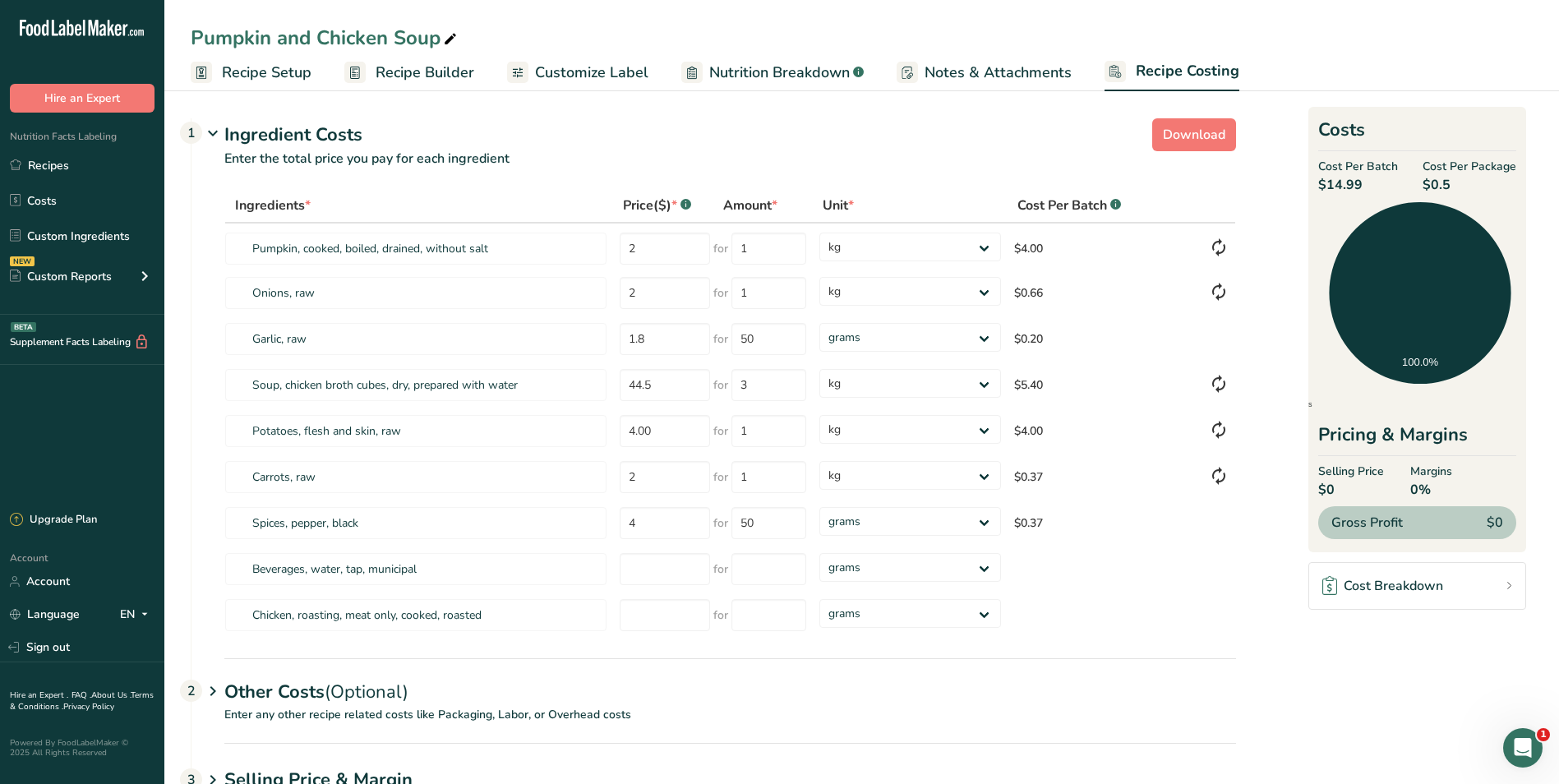
click at [259, 65] on span "Recipe Setup" at bounding box center [267, 72] width 89 height 22
select select "22"
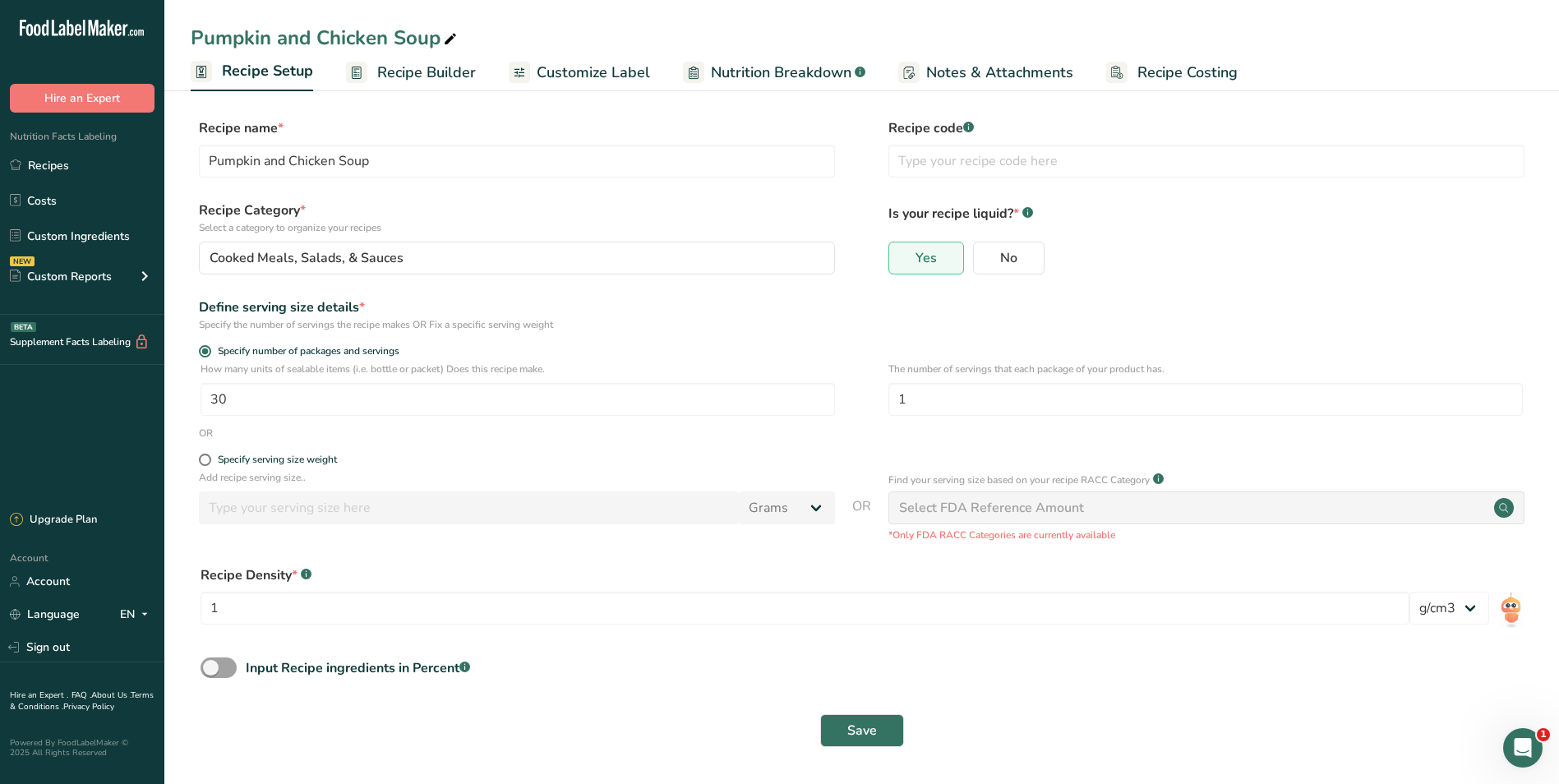
click at [427, 65] on span "Recipe Builder" at bounding box center [426, 72] width 99 height 22
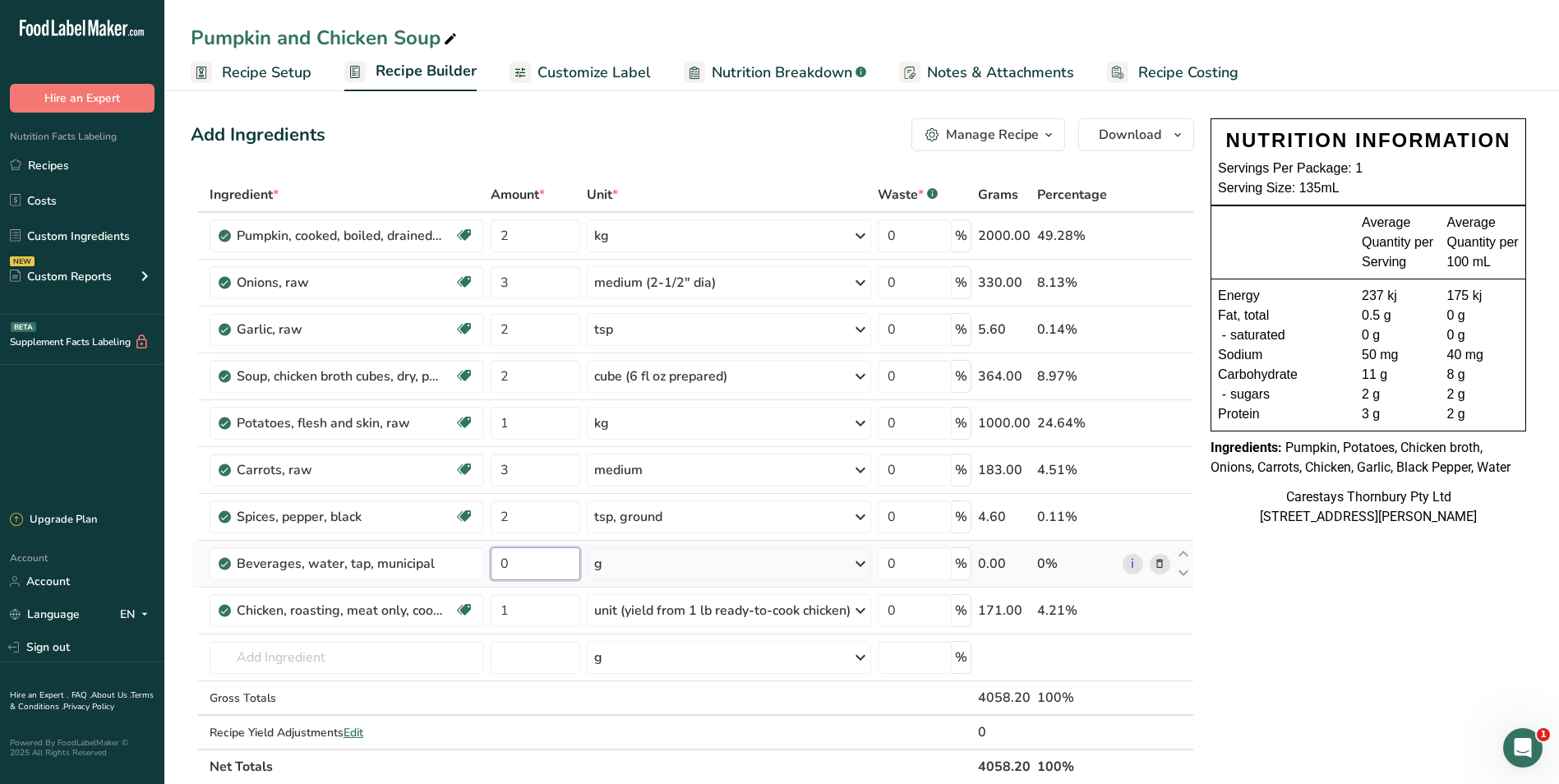
click at [520, 559] on input "0" at bounding box center [535, 564] width 89 height 33
type input "2"
click at [866, 564] on div "Ingredient * Amount * Unit * Waste * .a-a{fill:#347362;}.b-a{fill:#fff;} Grams …" at bounding box center [692, 480] width 1004 height 607
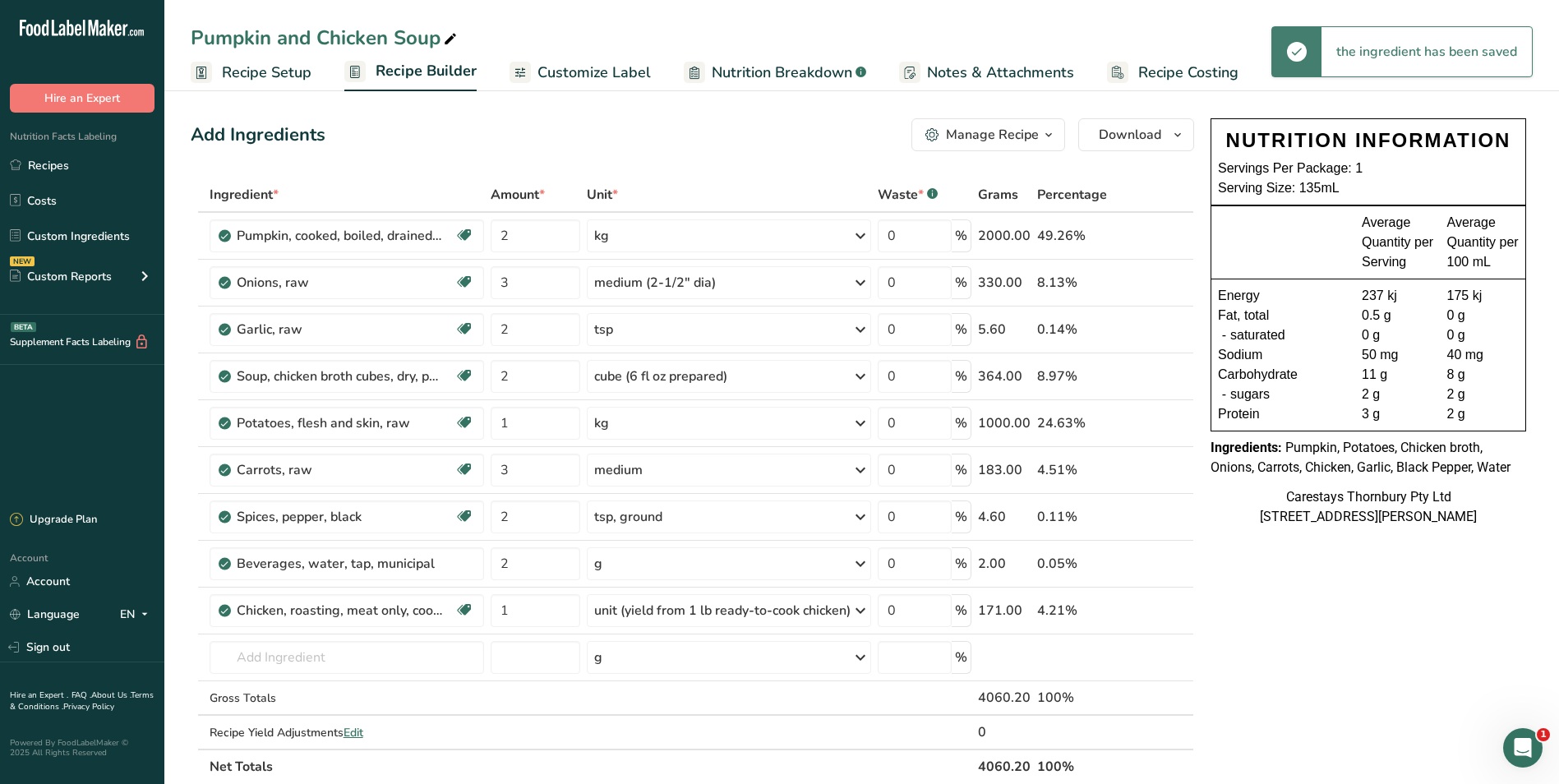
click at [864, 562] on icon at bounding box center [860, 563] width 20 height 29
click at [641, 667] on div "1 liter" at bounding box center [666, 666] width 138 height 24
click at [534, 575] on input "2" at bounding box center [535, 564] width 89 height 33
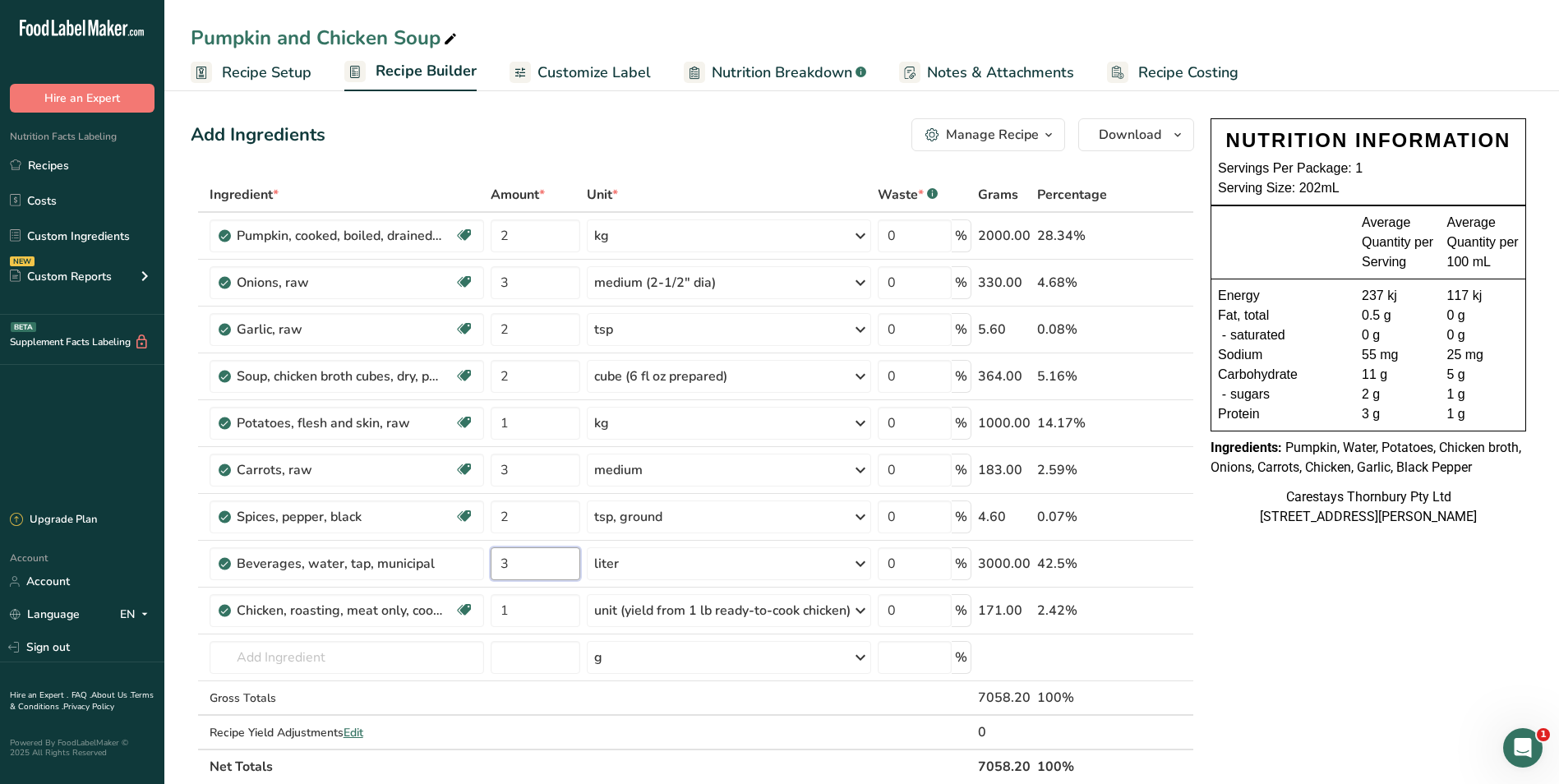
type input "3"
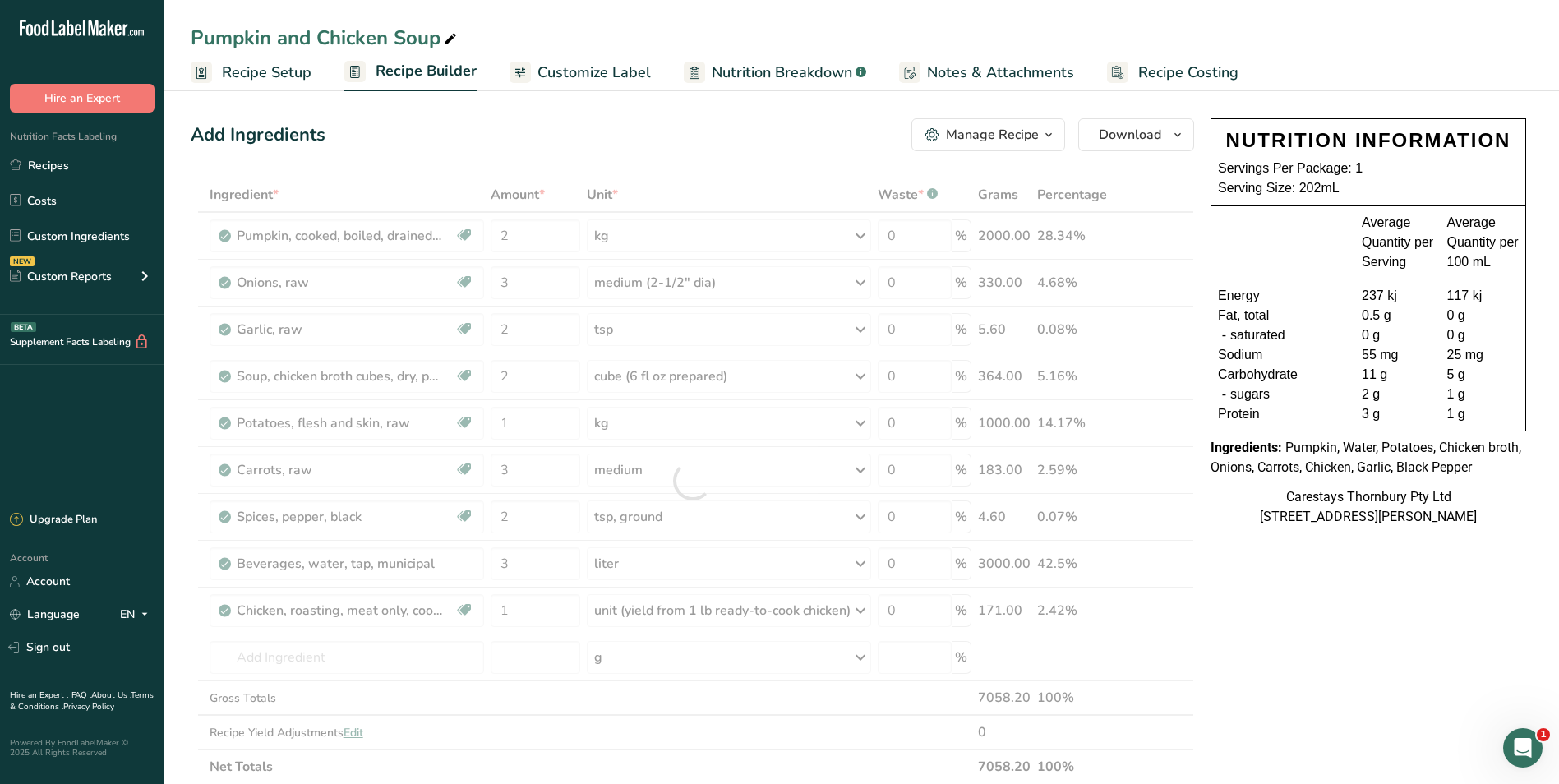
click at [1173, 67] on span "Recipe Costing" at bounding box center [1189, 72] width 101 height 22
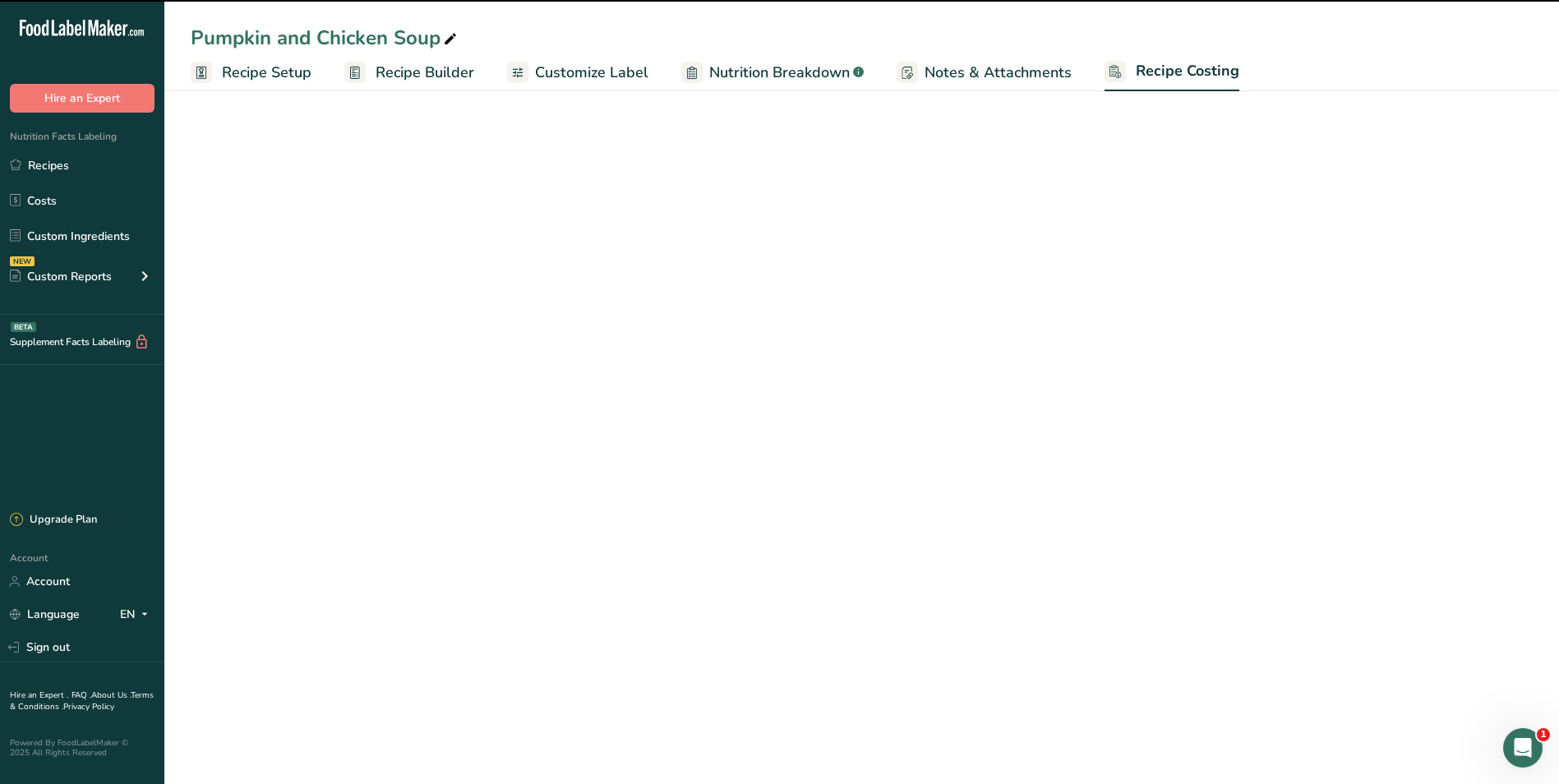
select select "1"
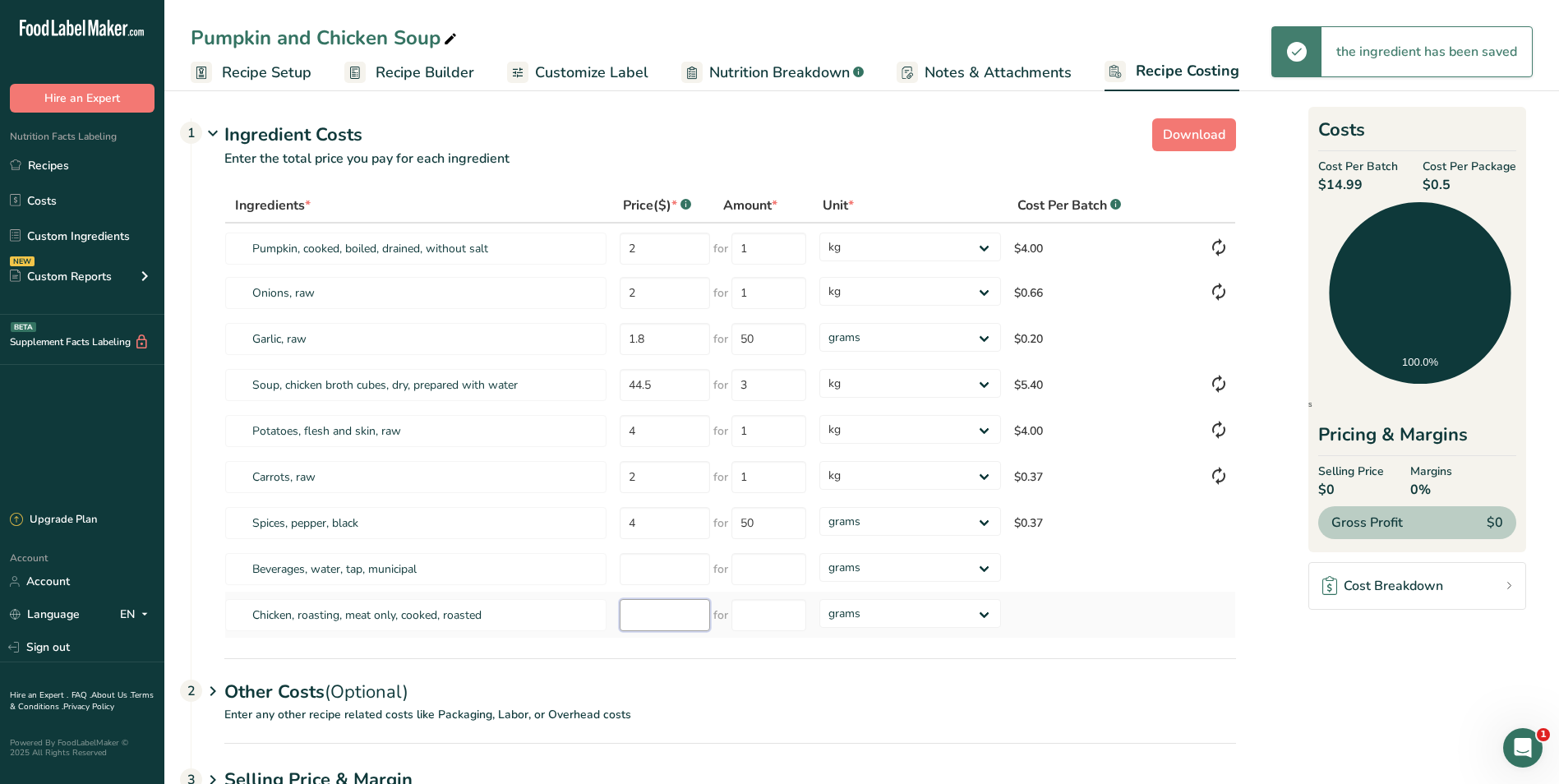
click at [654, 624] on input "number" at bounding box center [665, 615] width 90 height 32
type input "7.70"
click at [757, 618] on input "number" at bounding box center [769, 615] width 75 height 32
type input "1"
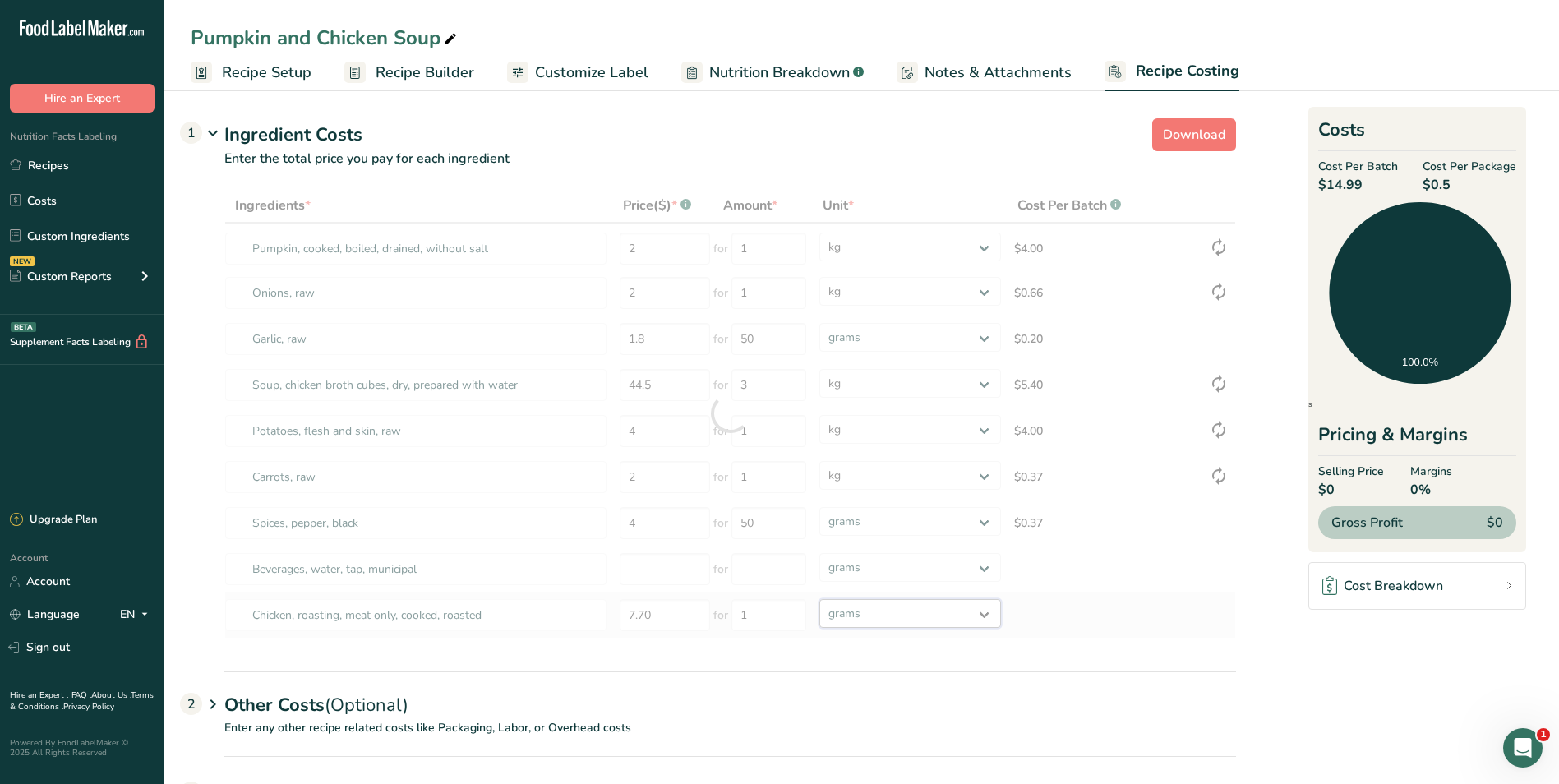
click at [986, 616] on div "Ingredients * Price($) * .a-a{fill:#347362;}.b-a{fill:#fff;} Amount * Unit * Co…" at bounding box center [730, 413] width 1012 height 450
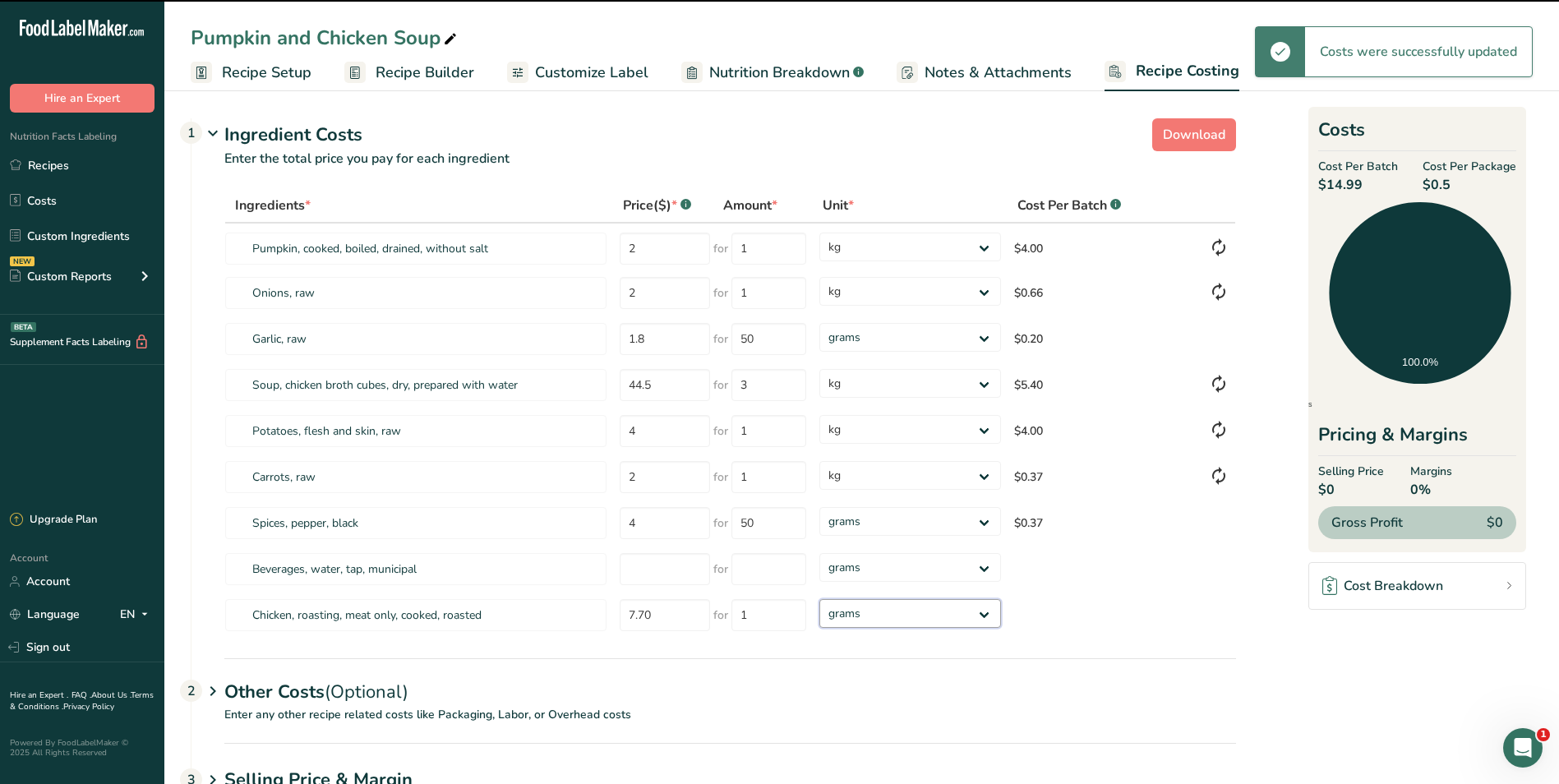
select select "1"
click at [819, 599] on select "grams kg mg mcg lb oz" at bounding box center [910, 613] width 180 height 28
select select "1"
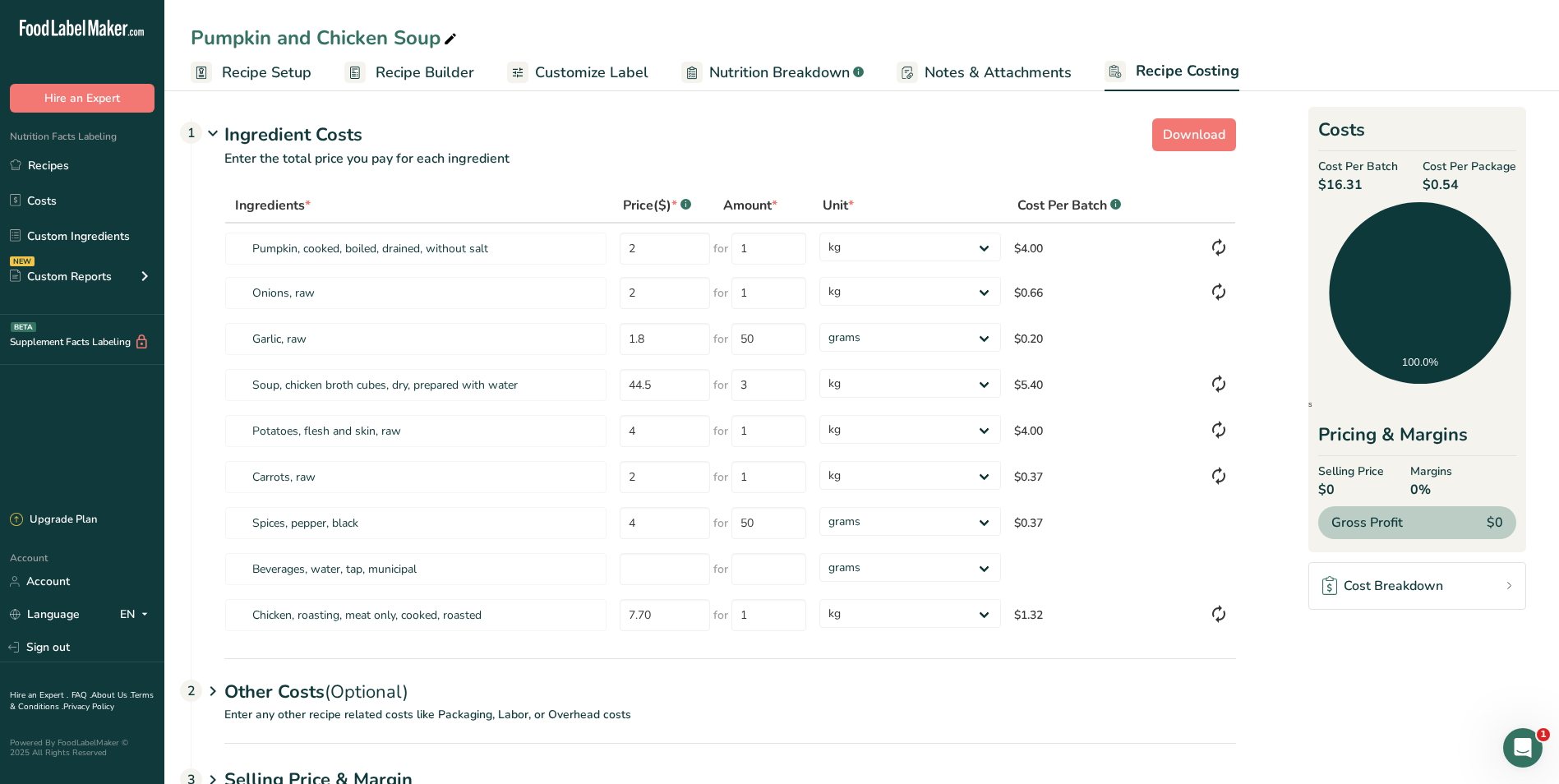
click at [576, 70] on span "Customize Label" at bounding box center [592, 72] width 113 height 22
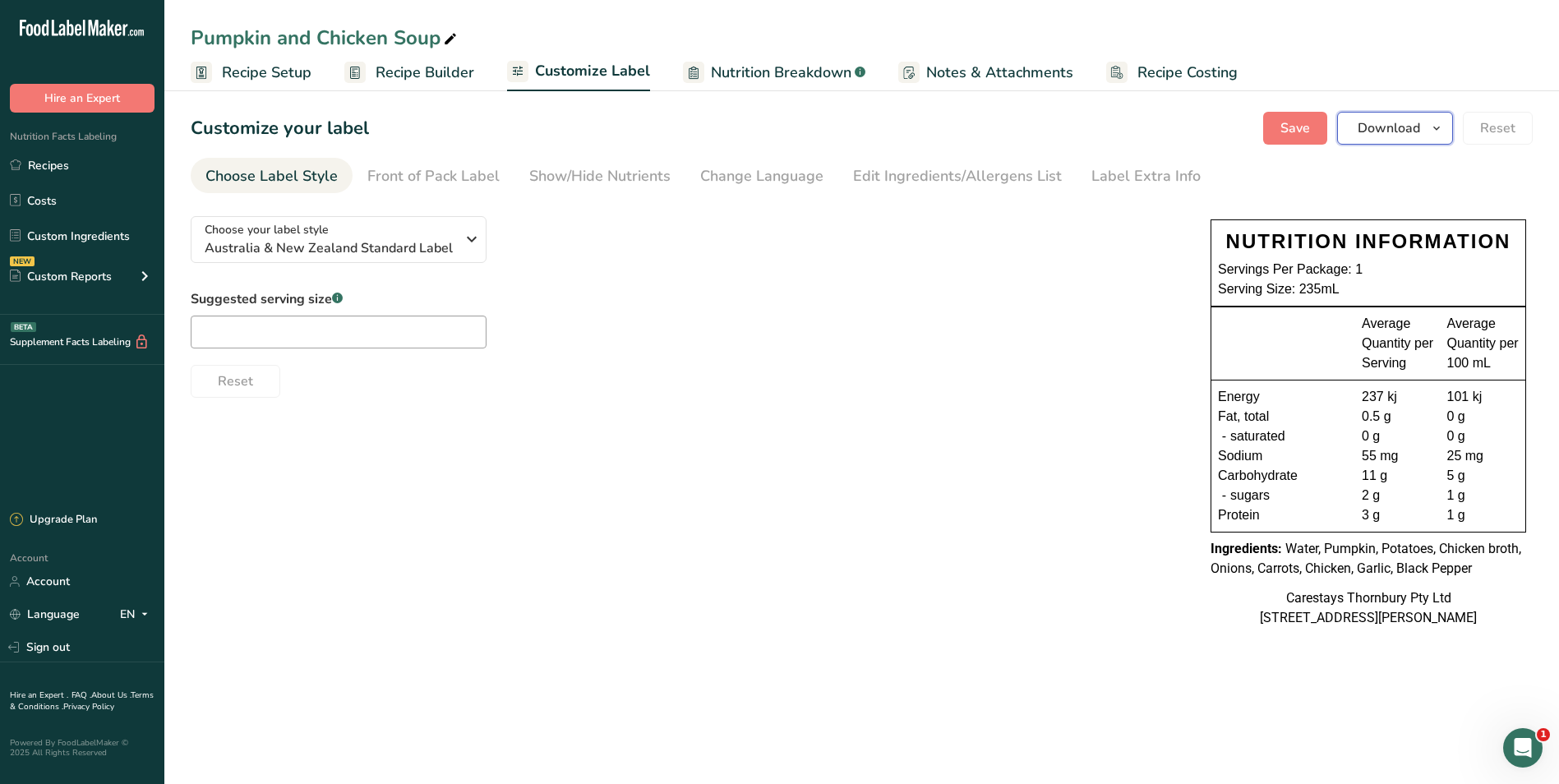
click at [1374, 126] on span "Download" at bounding box center [1389, 128] width 63 height 20
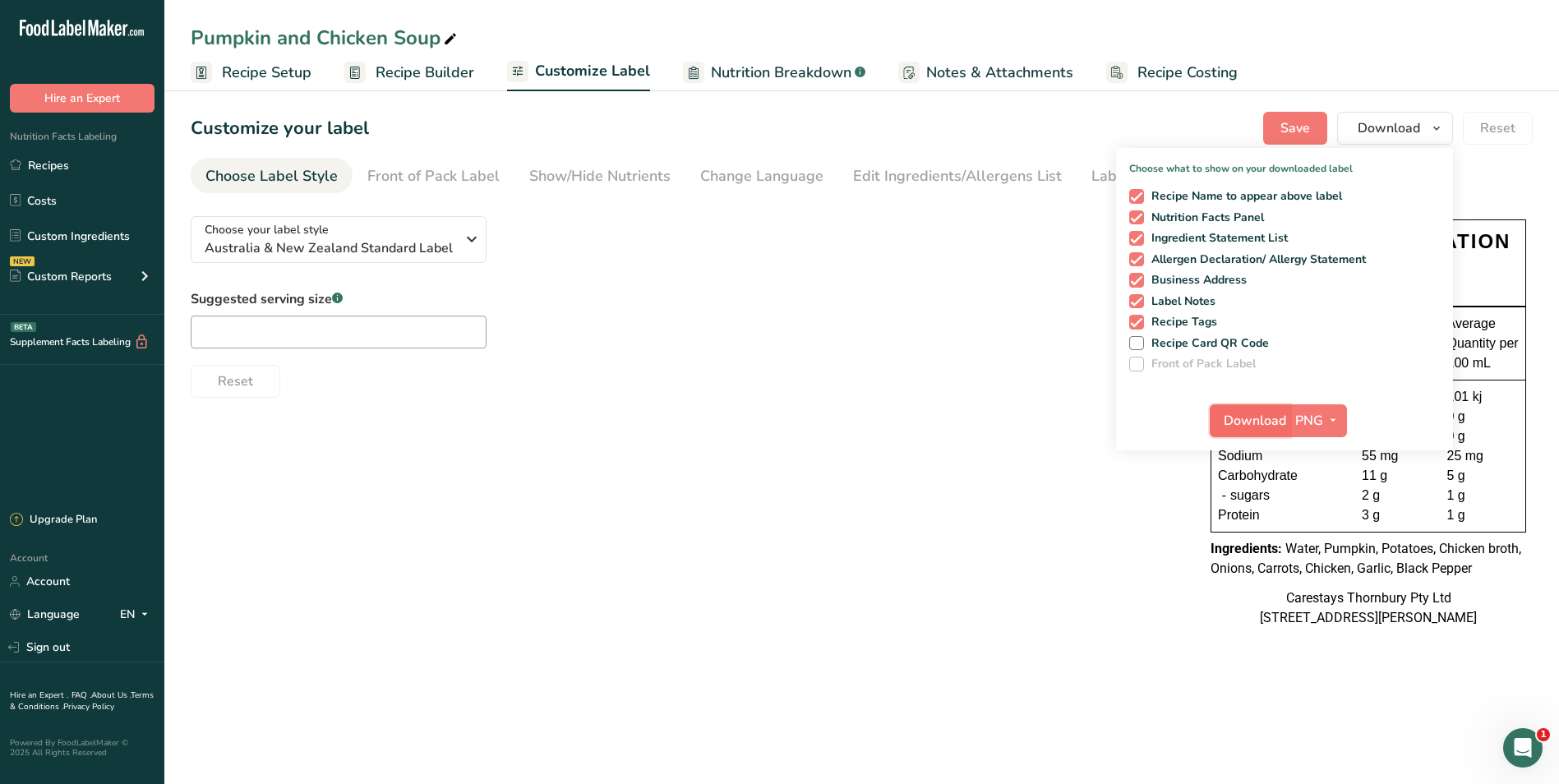
click at [1276, 420] on span "Download" at bounding box center [1255, 420] width 63 height 20
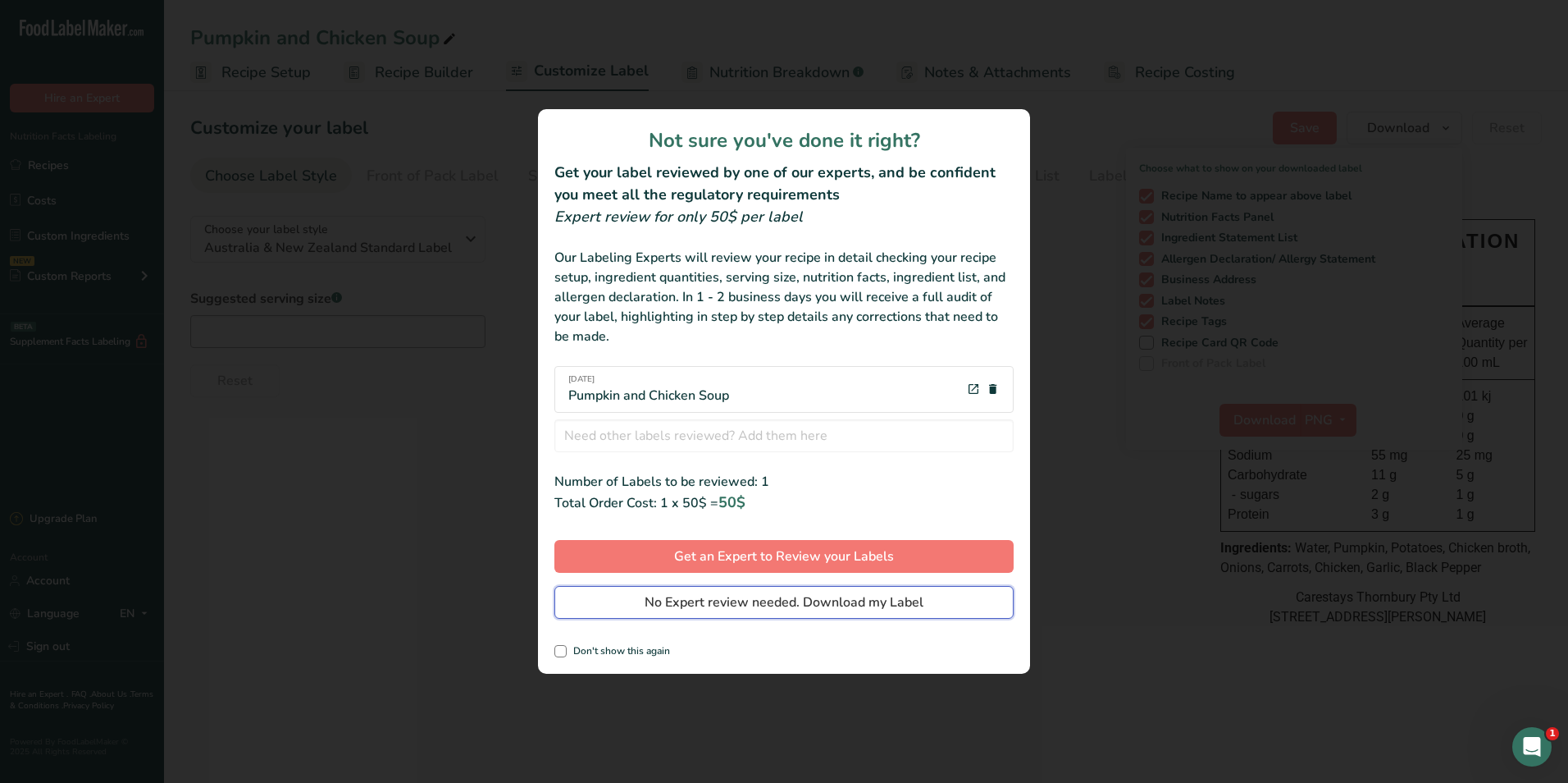
click at [924, 603] on button "No Expert review needed. Download my Label" at bounding box center [784, 602] width 460 height 33
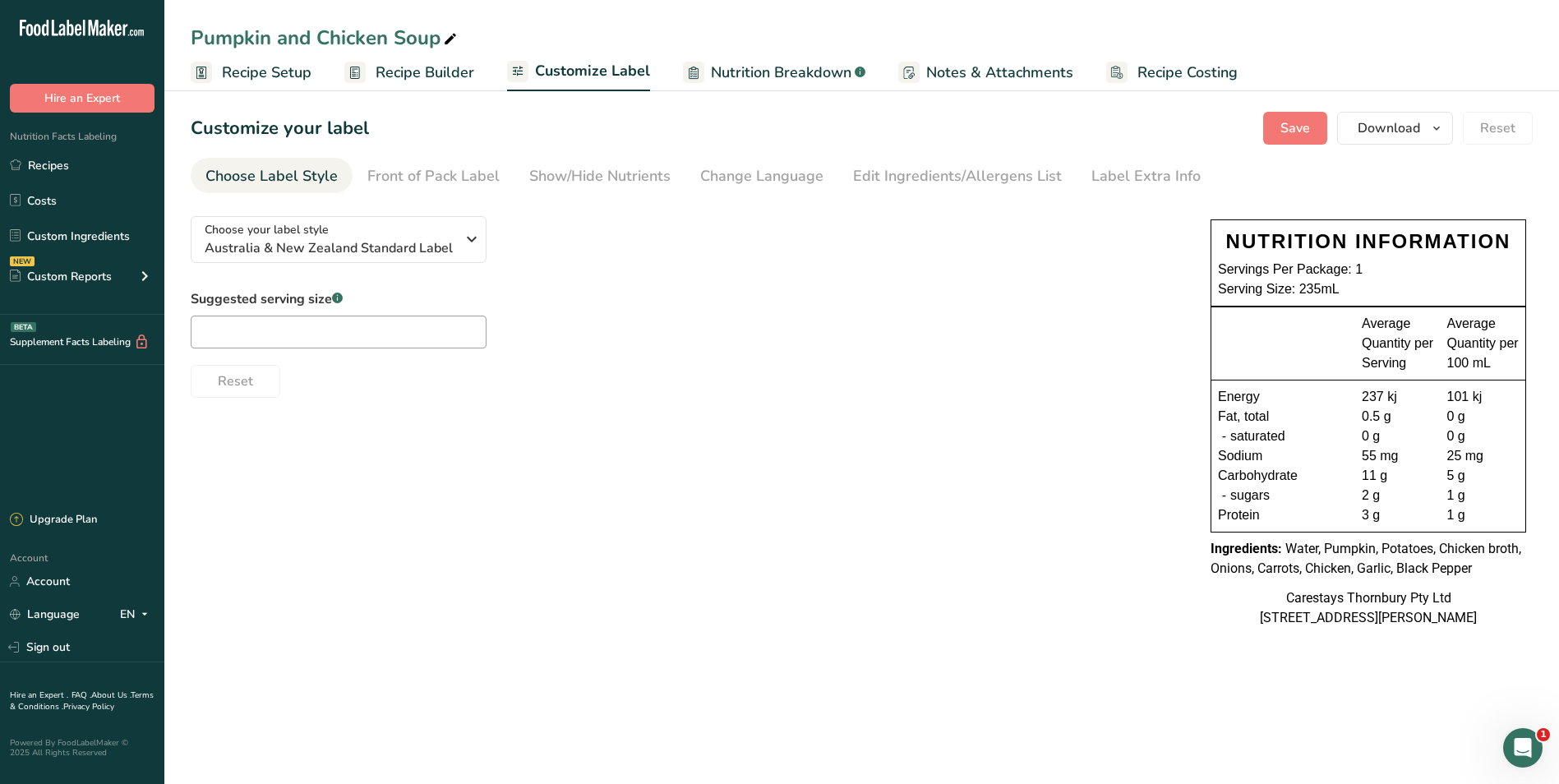
click at [291, 74] on span "Recipe Setup" at bounding box center [267, 72] width 89 height 22
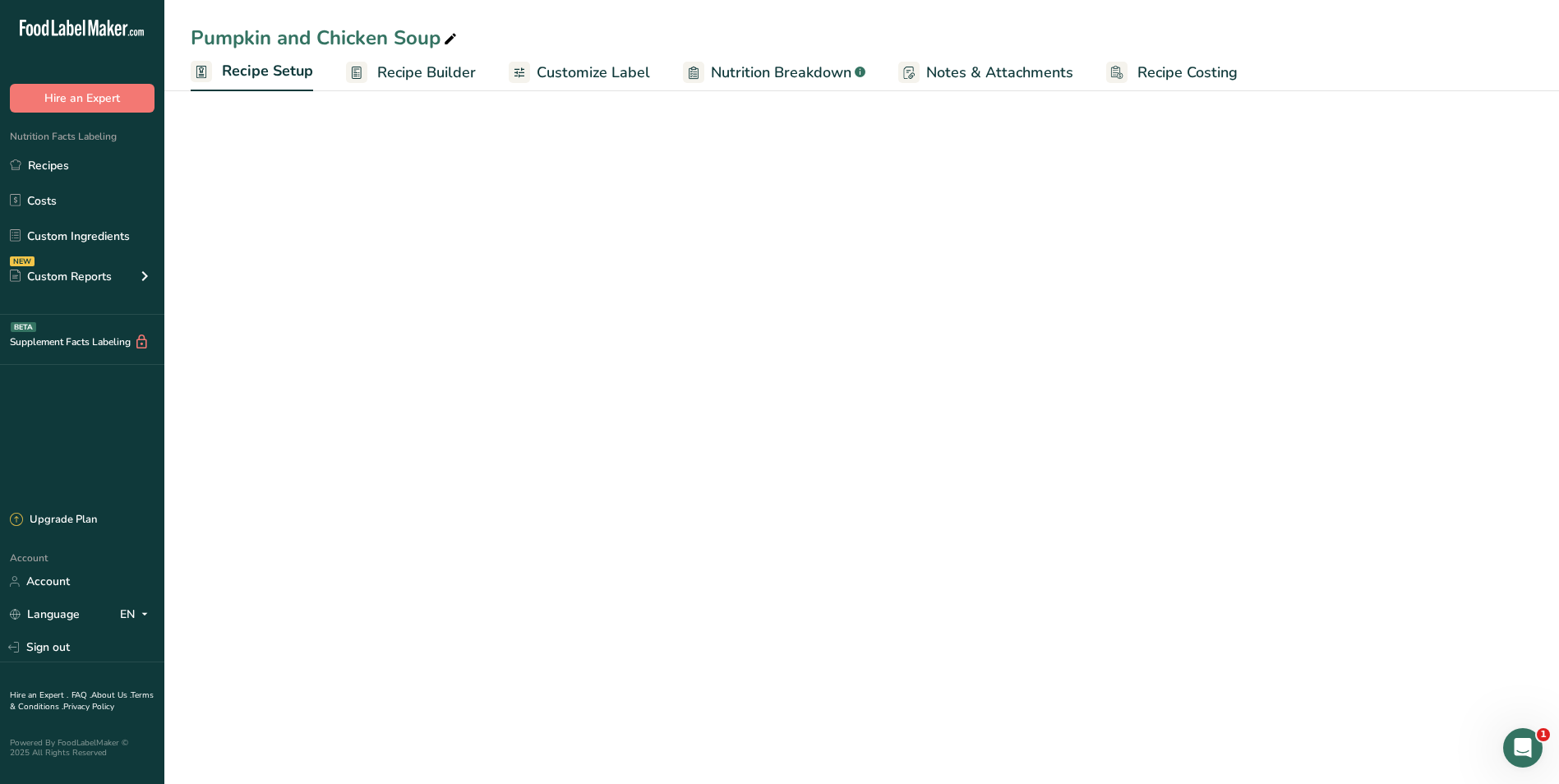
select select "22"
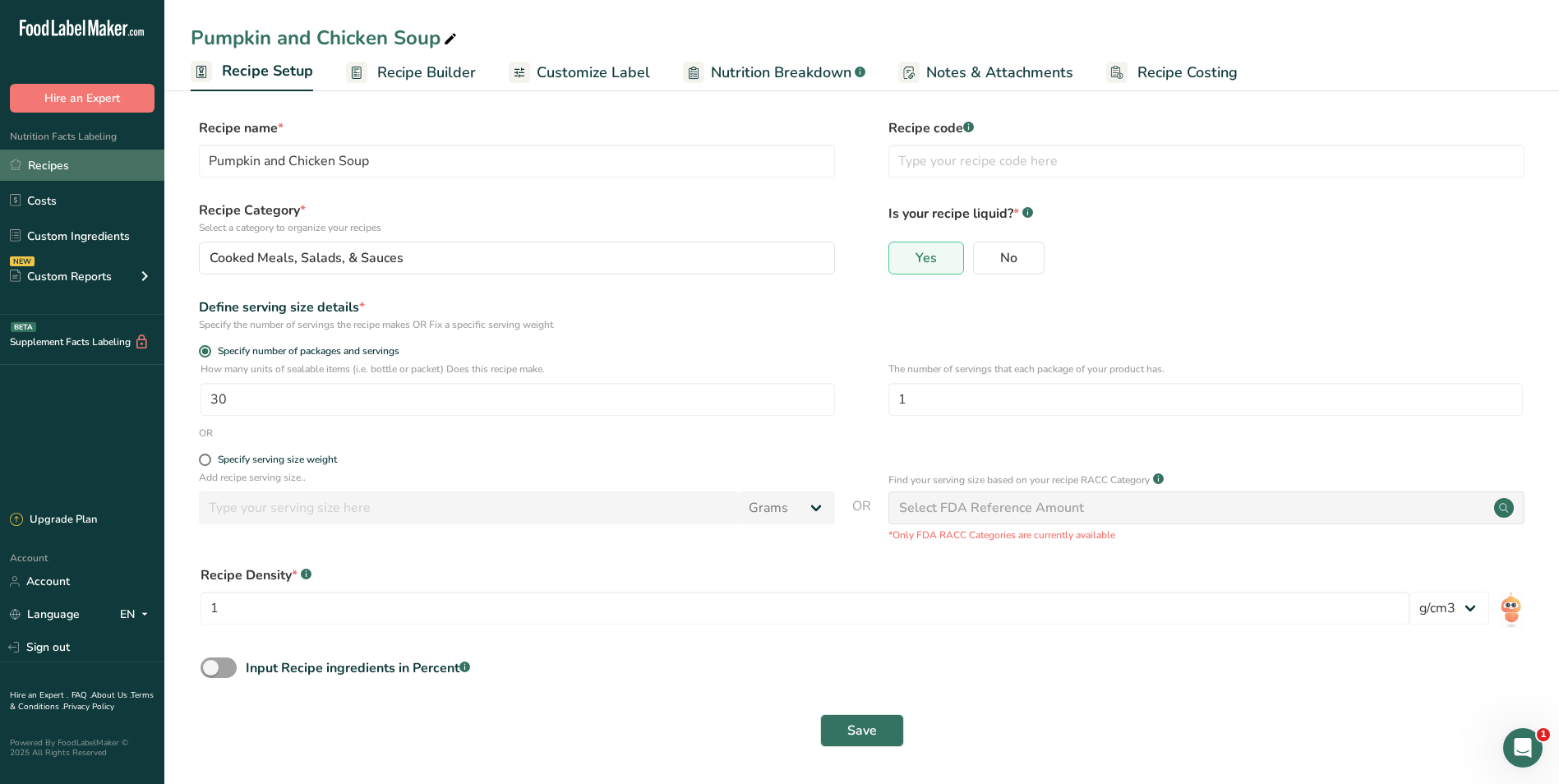
click at [58, 167] on link "Recipes" at bounding box center [82, 165] width 164 height 31
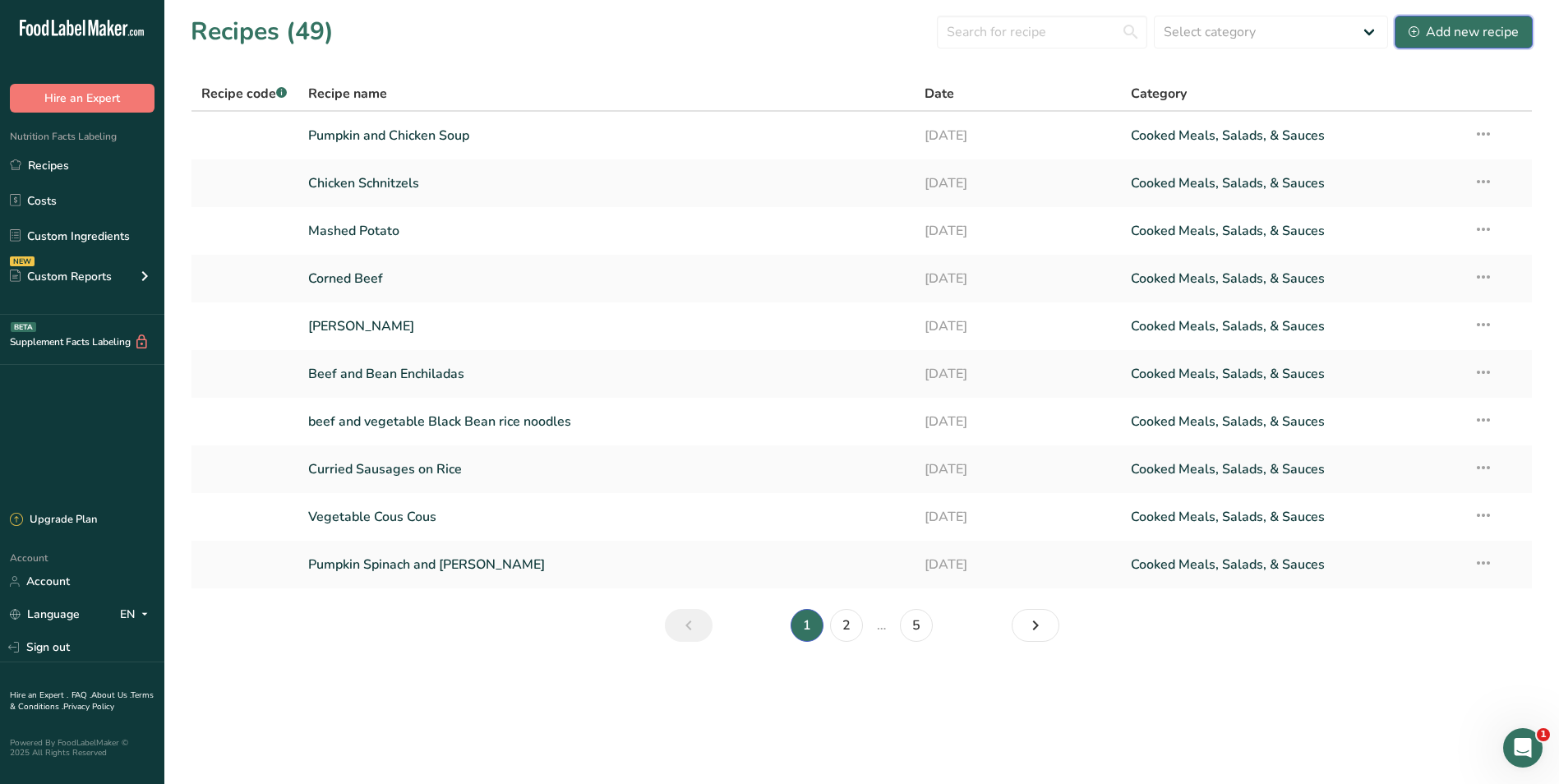
click at [1448, 28] on div "Add new recipe" at bounding box center [1464, 31] width 110 height 20
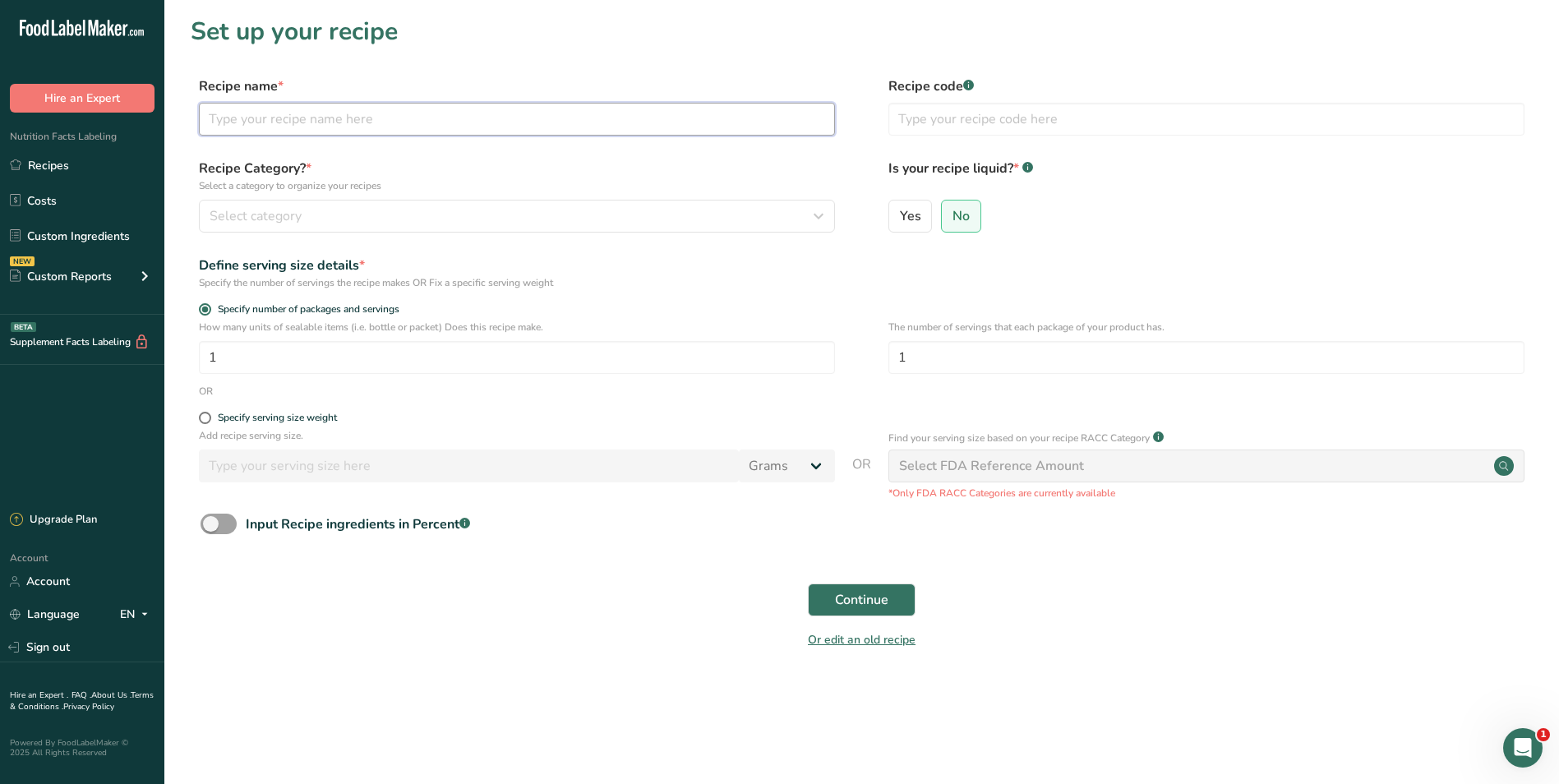
click at [283, 120] on input "text" at bounding box center [517, 119] width 636 height 33
type input "b"
type input "Shepards Pie"
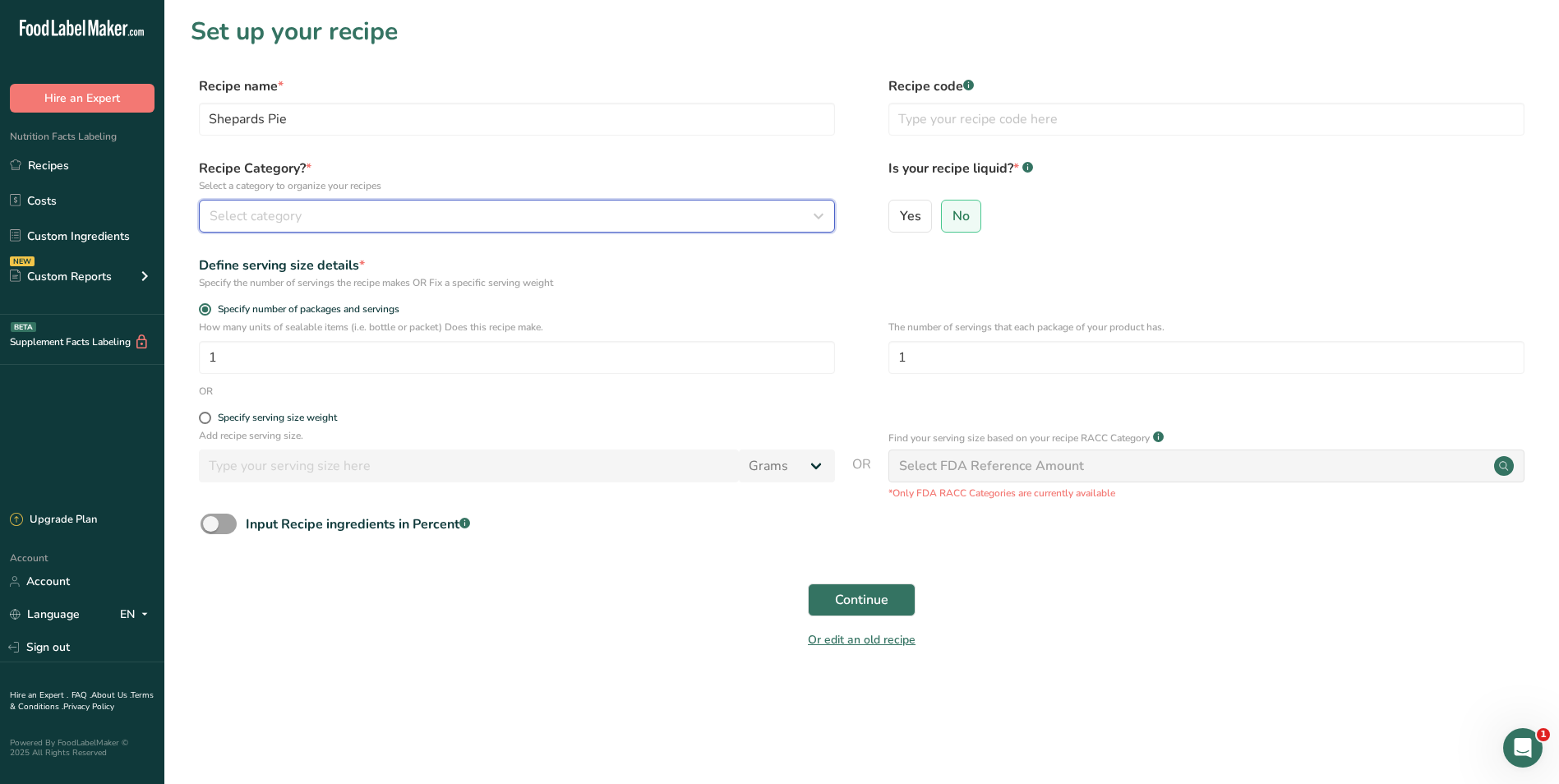
click at [814, 215] on icon "button" at bounding box center [818, 215] width 20 height 29
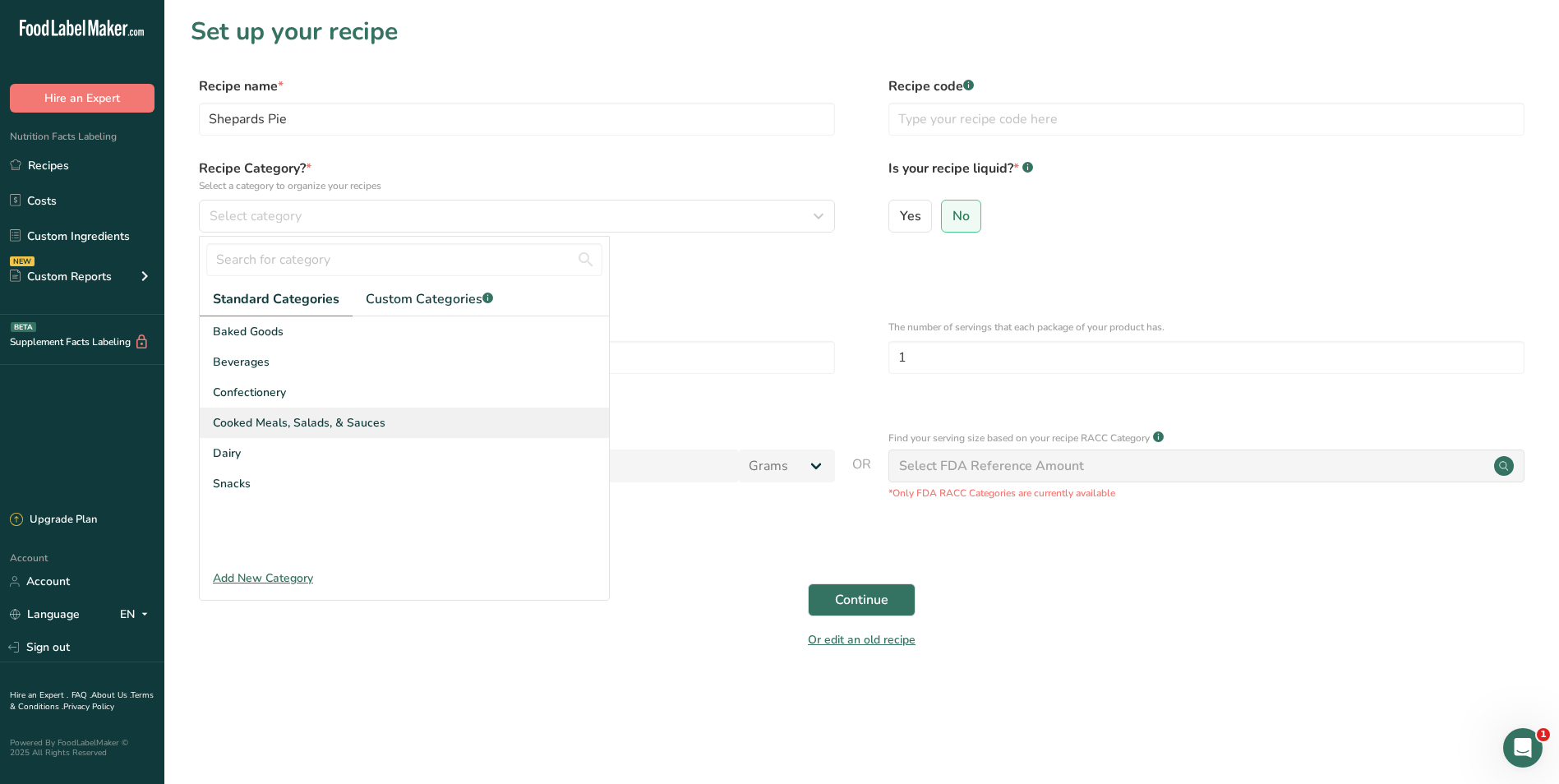
click at [239, 419] on span "Cooked Meals, Salads, & Sauces" at bounding box center [299, 422] width 173 height 17
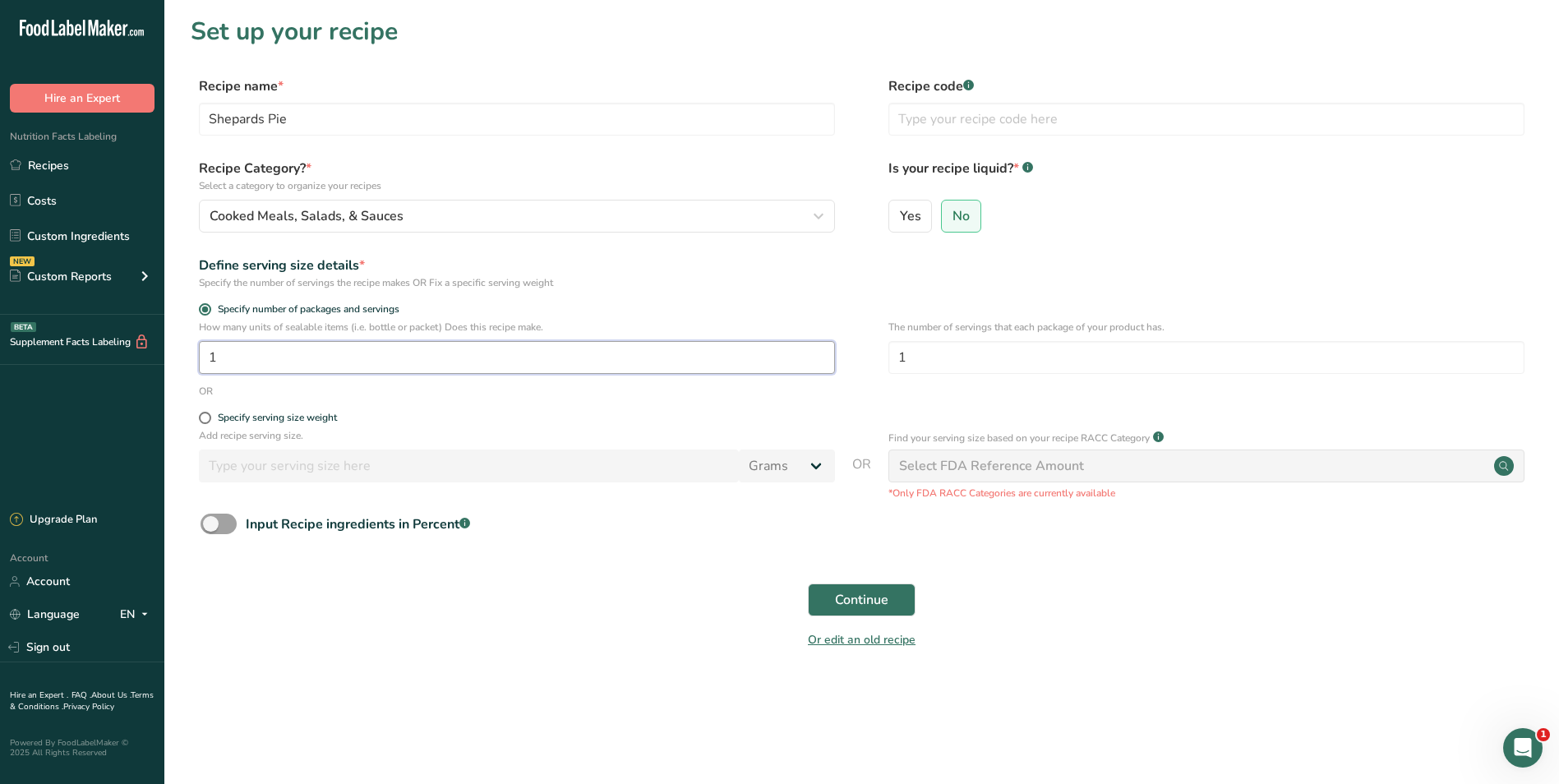
click at [227, 357] on input "1" at bounding box center [517, 357] width 636 height 33
type input "30"
click at [842, 593] on span "Continue" at bounding box center [862, 600] width 53 height 20
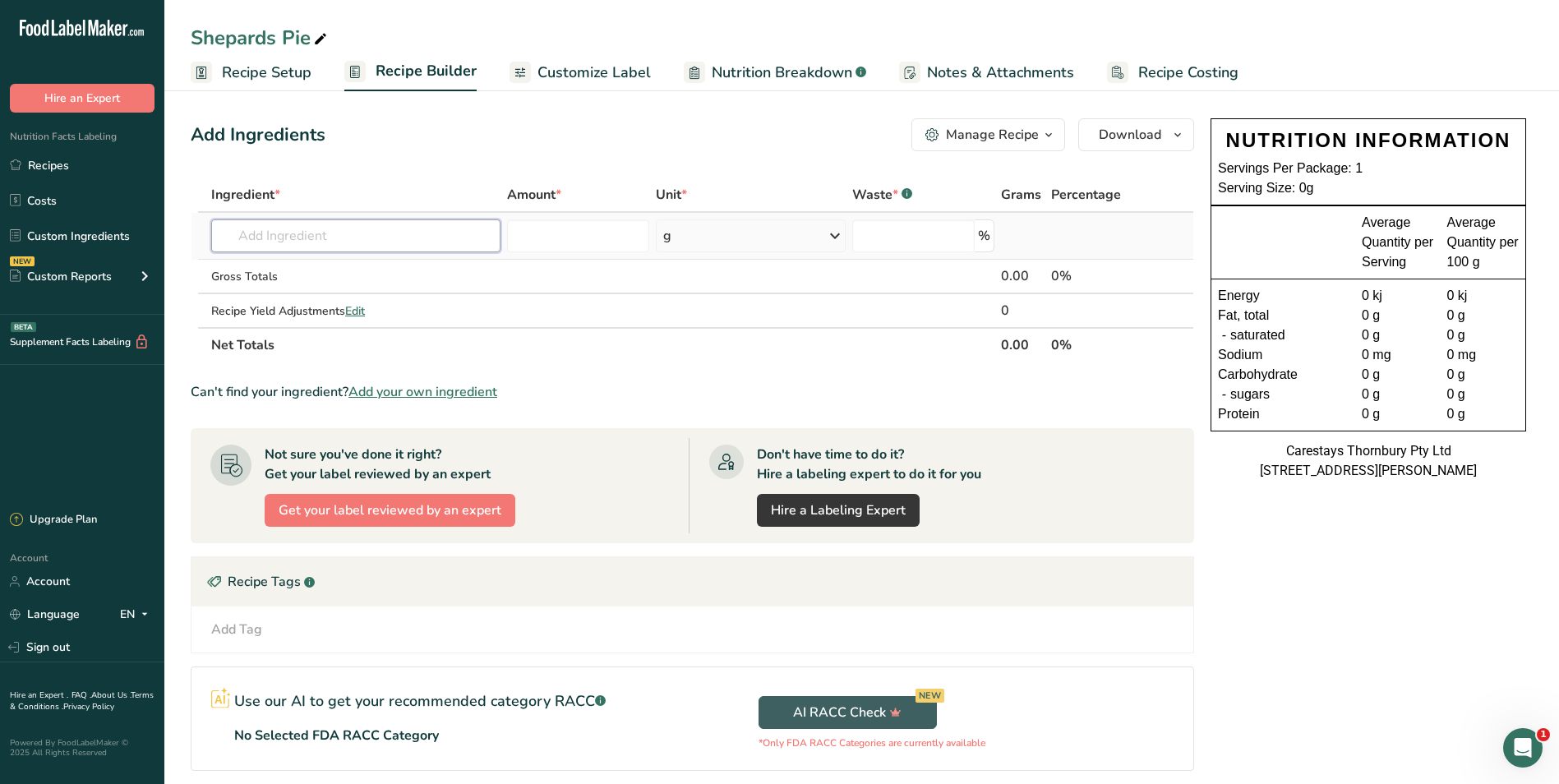
click at [329, 231] on input "text" at bounding box center [356, 235] width 290 height 33
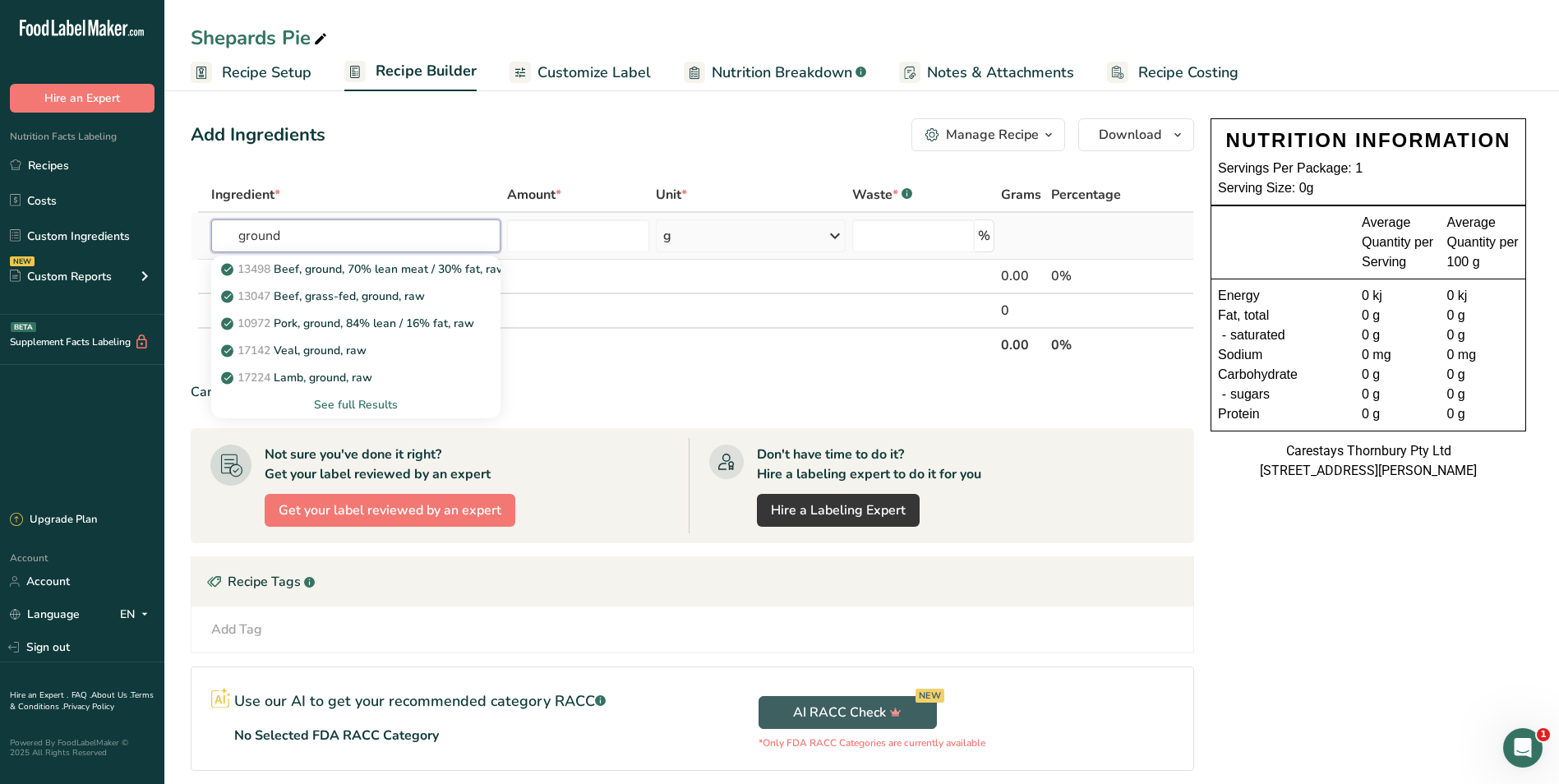
type input "ground"
click at [377, 399] on div "See full Results" at bounding box center [355, 404] width 263 height 17
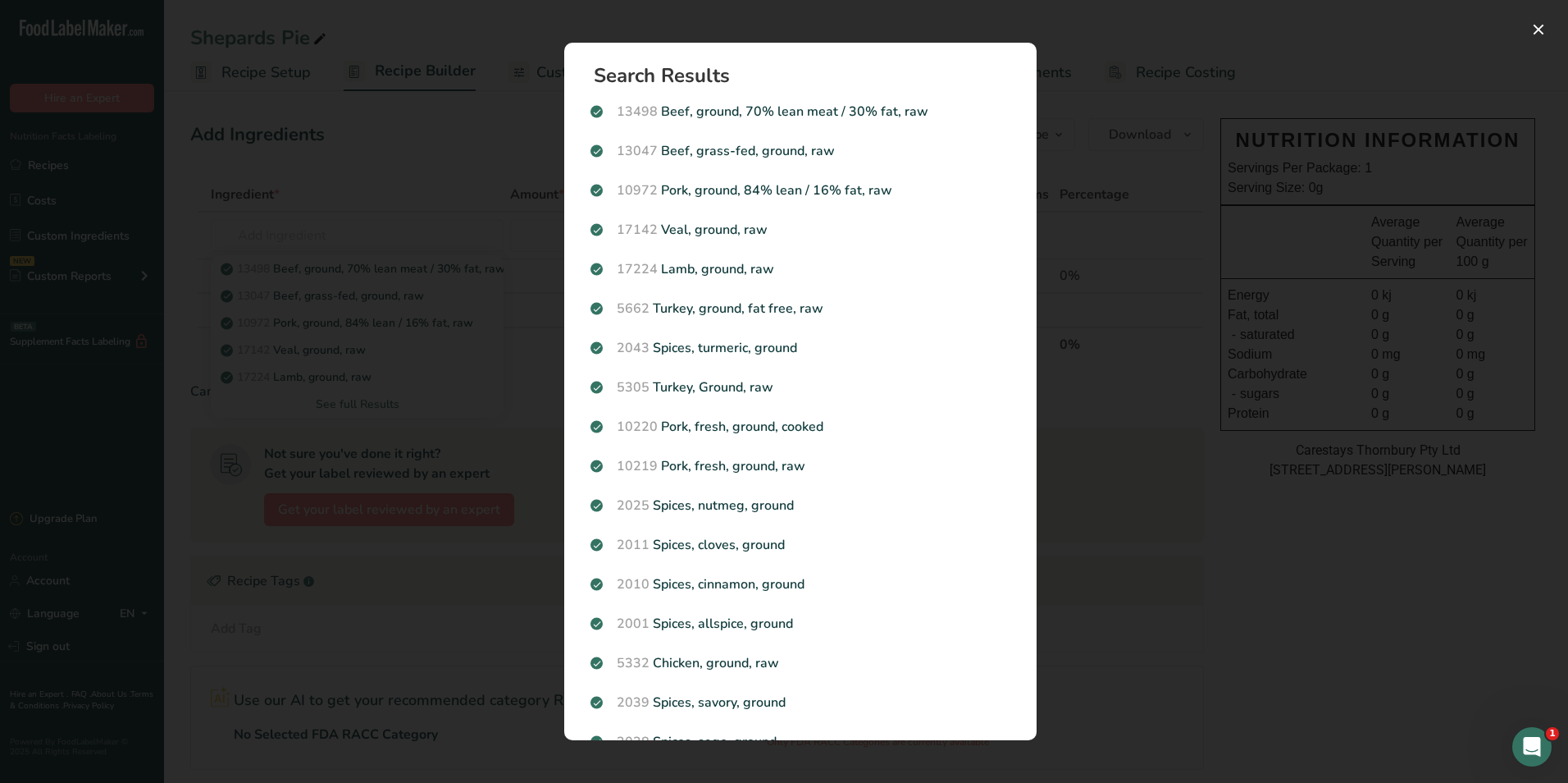
click at [325, 166] on div "Search results modal" at bounding box center [784, 392] width 1568 height 783
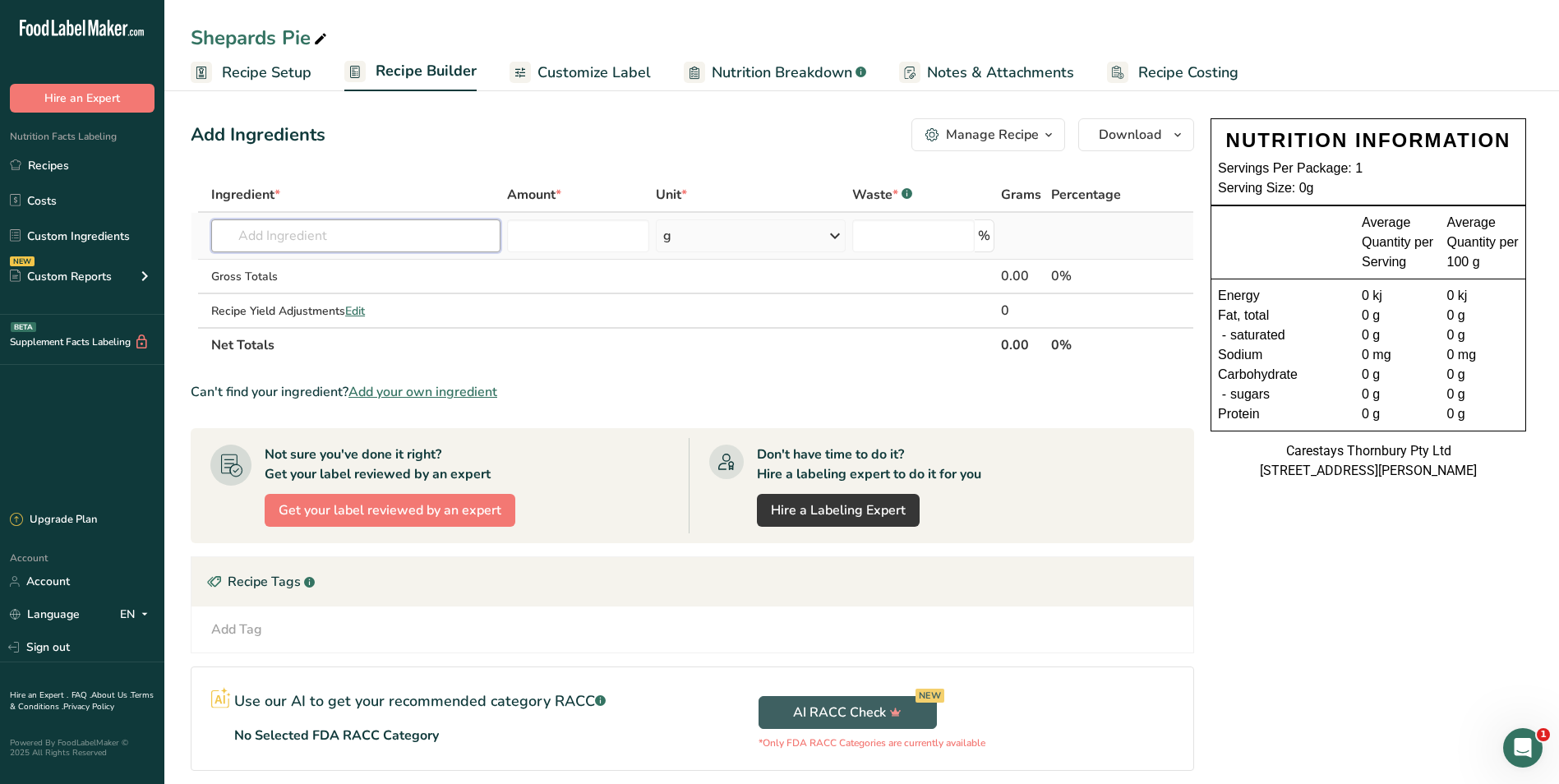
click at [319, 242] on input "text" at bounding box center [356, 235] width 290 height 33
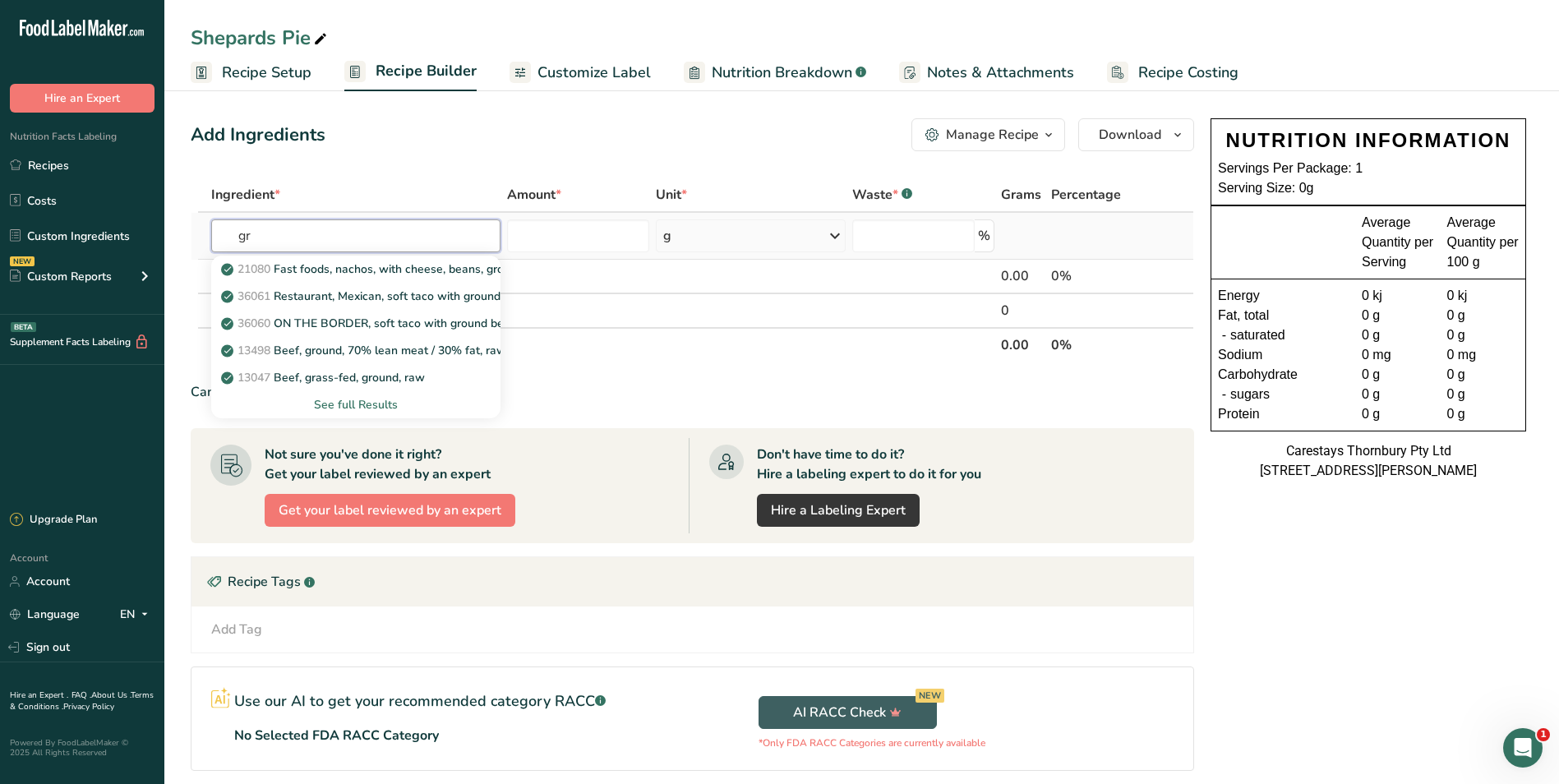
type input "g"
type input "Ground Beef"
click at [379, 401] on div "See full Results" at bounding box center [355, 404] width 263 height 17
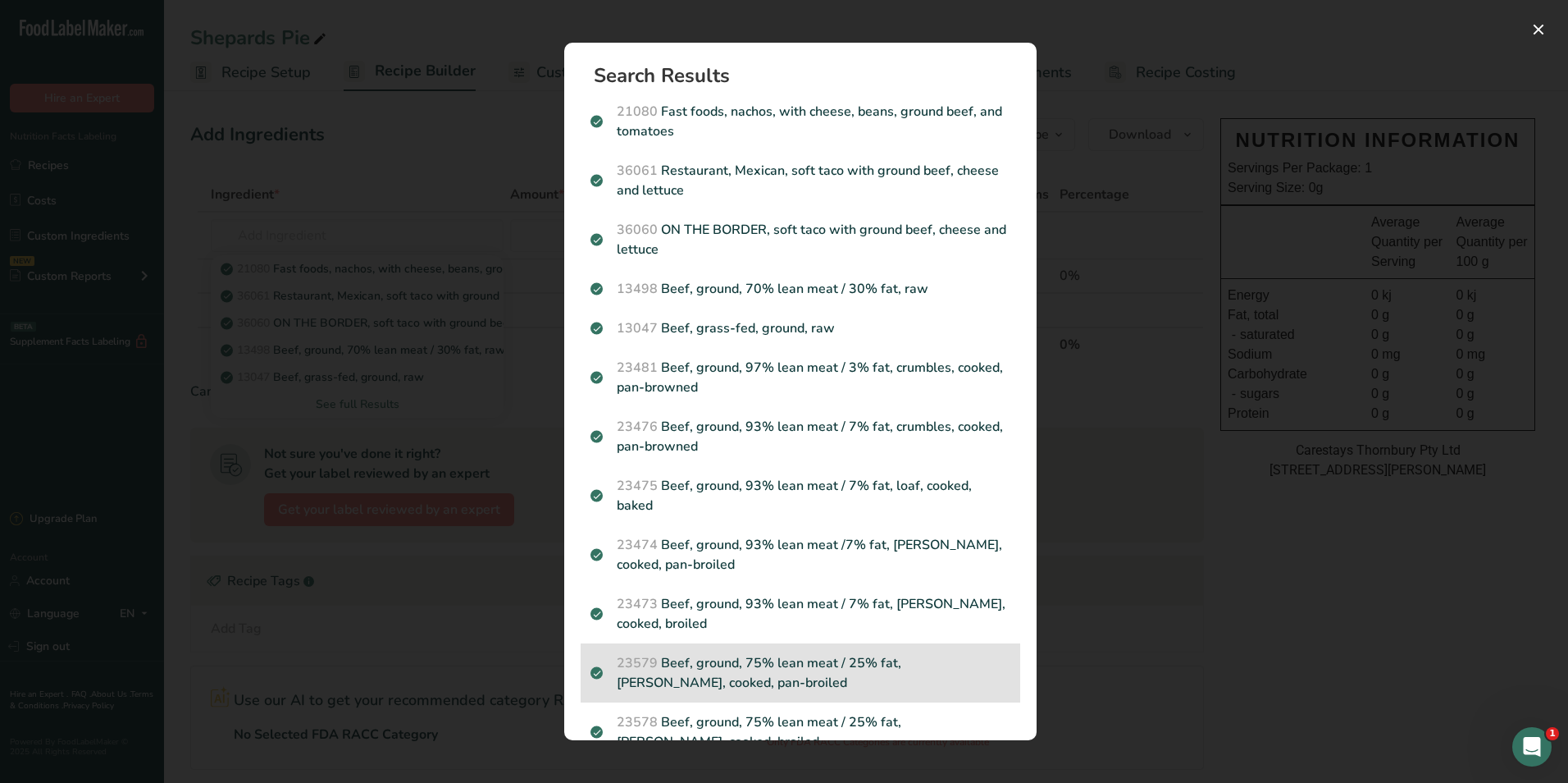
click at [722, 662] on p "23579 Beef, ground, 75% lean meat / 25% fat, [PERSON_NAME], cooked, pan-broiled" at bounding box center [800, 673] width 420 height 40
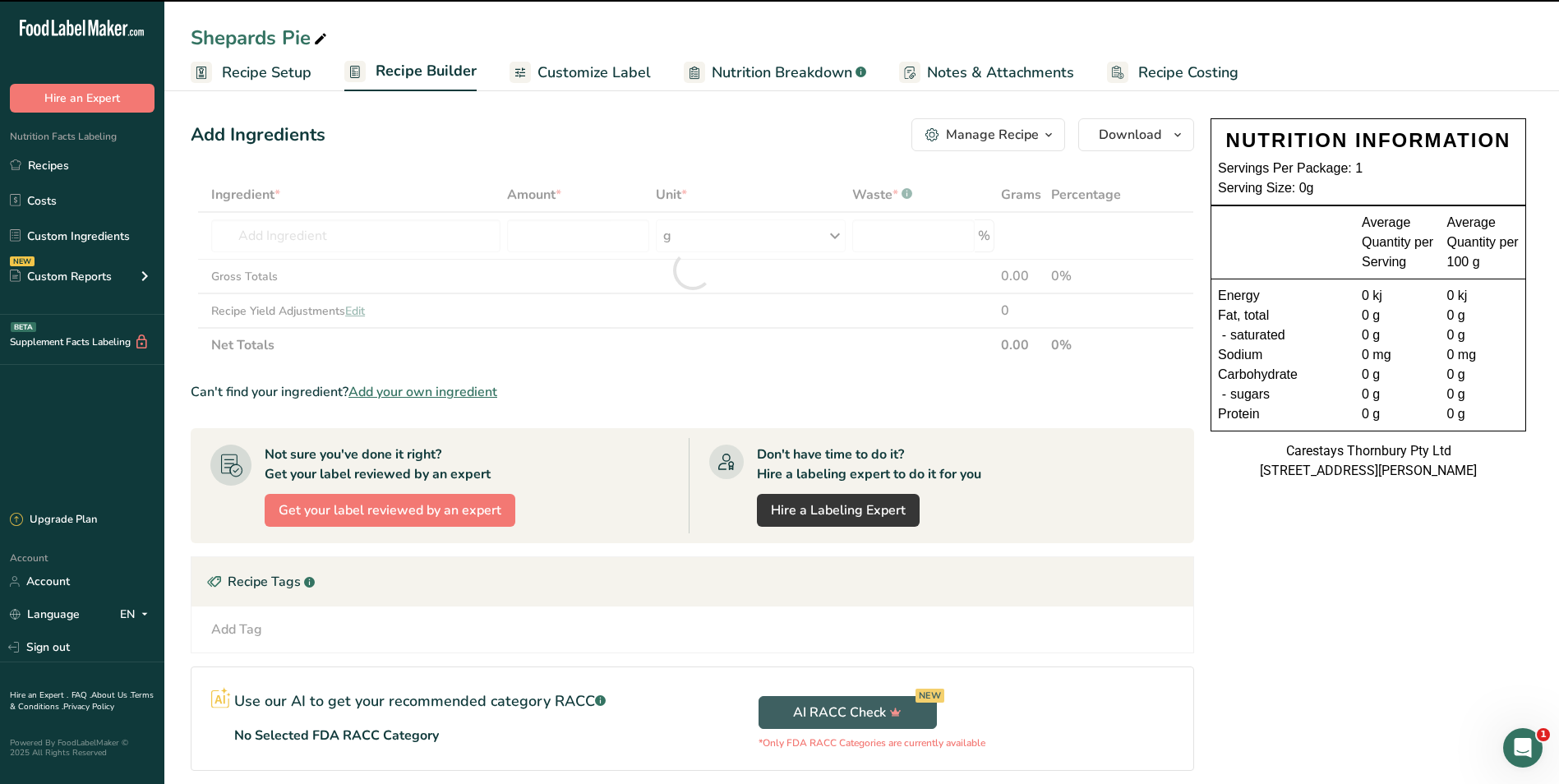
type input "0"
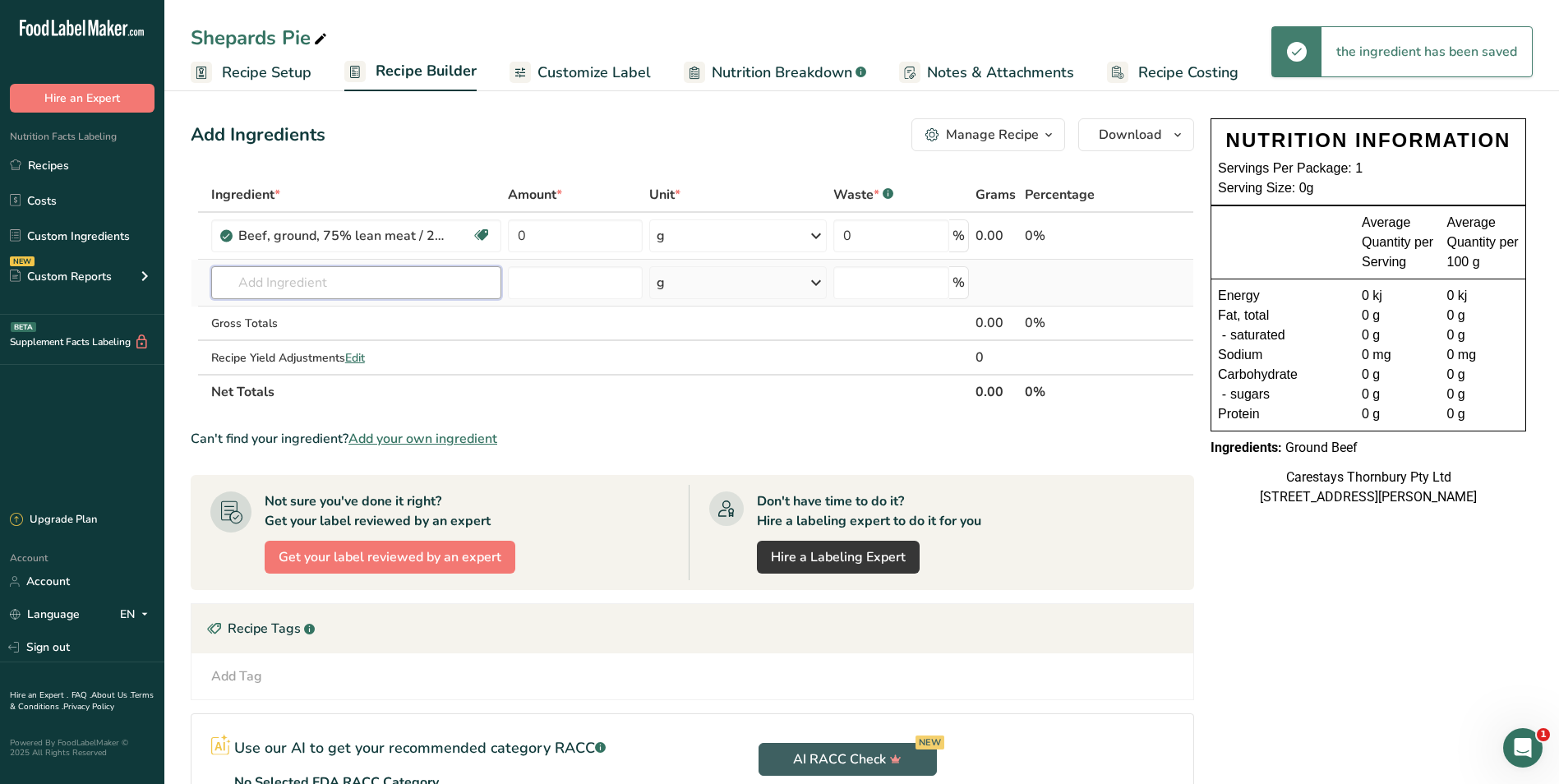
click at [244, 284] on input "text" at bounding box center [357, 283] width 291 height 33
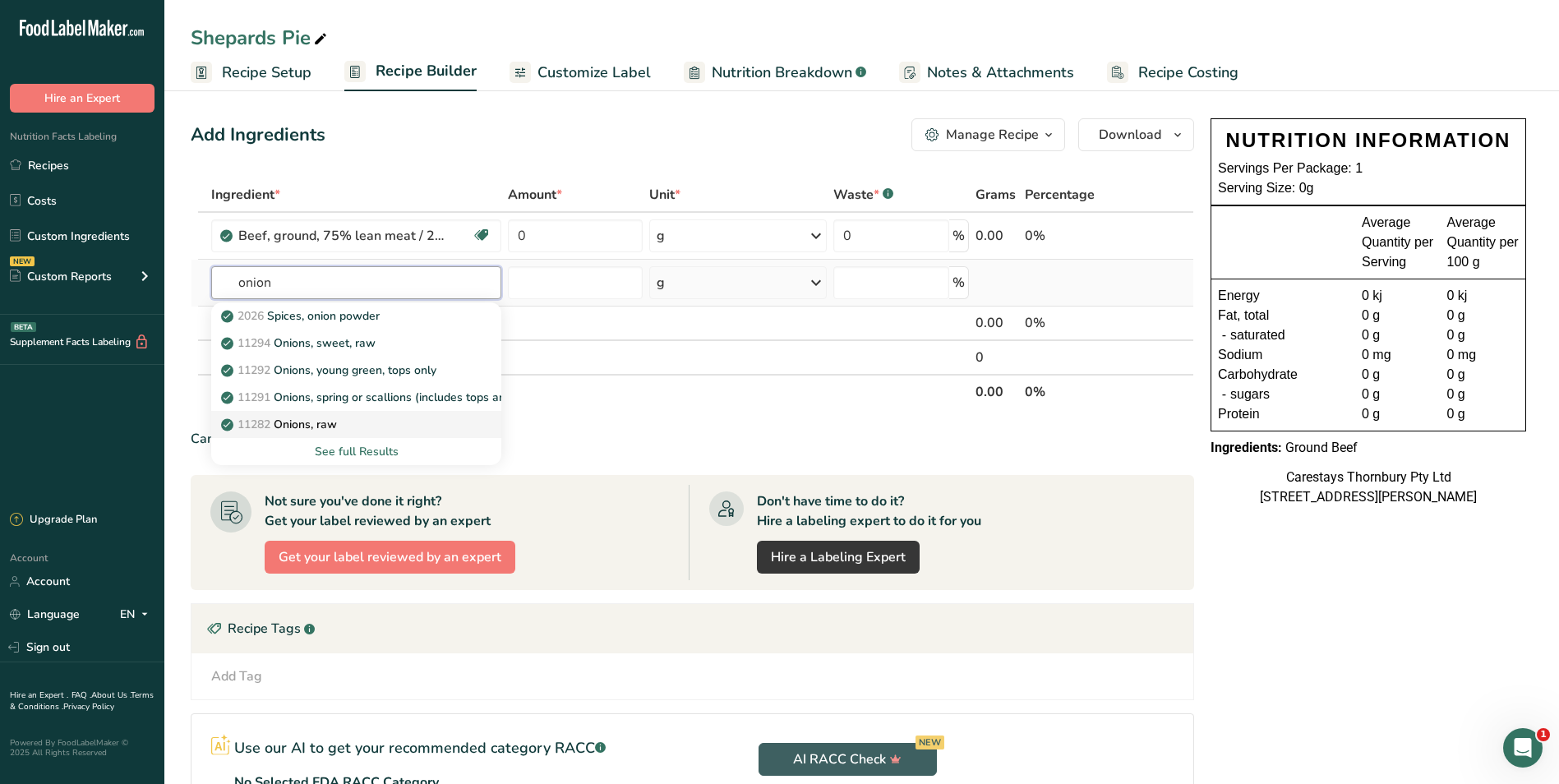
type input "onion"
click at [328, 419] on p "11282 Onions, raw" at bounding box center [280, 424] width 113 height 17
type input "Onions, raw"
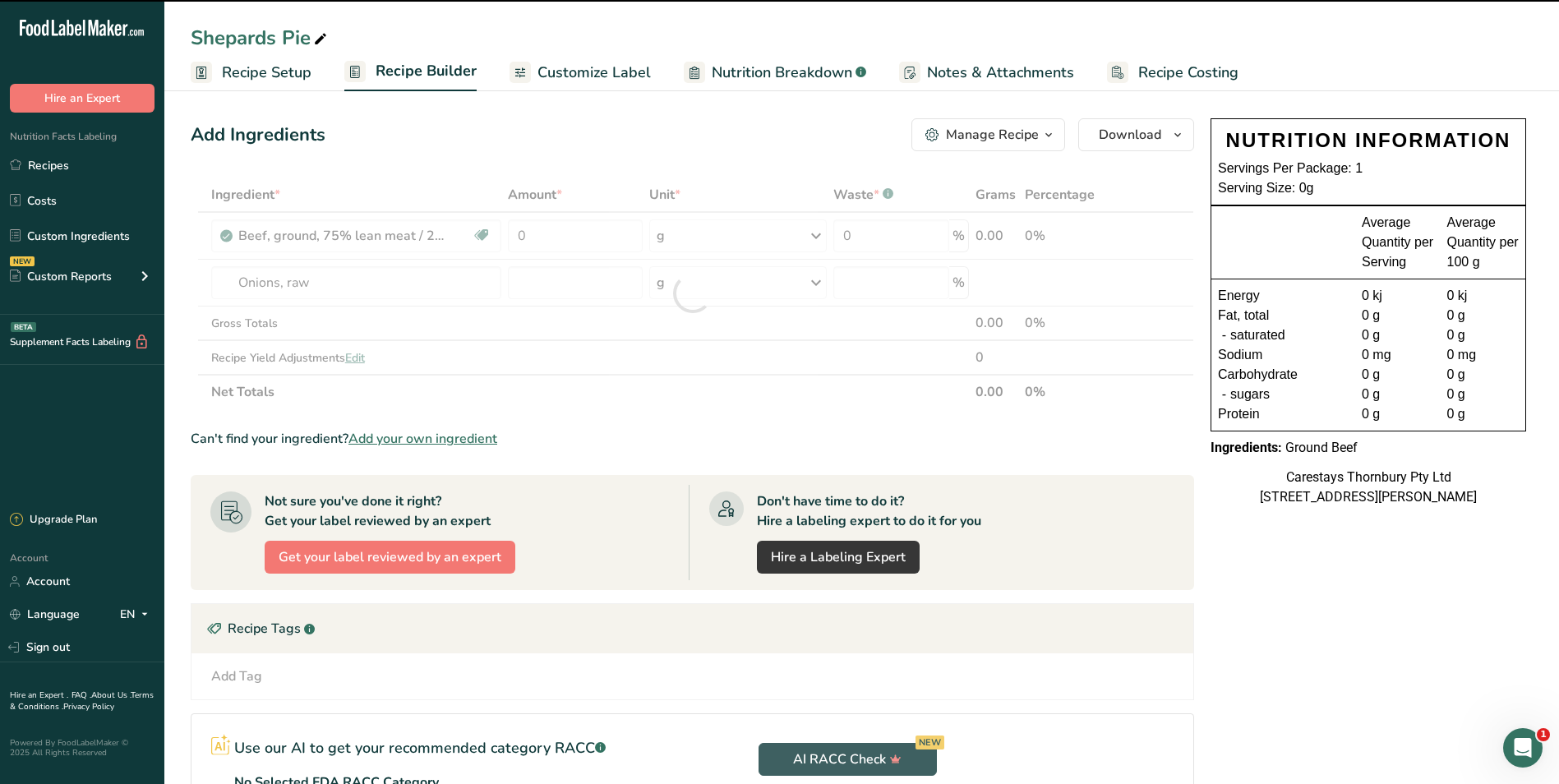
type input "0"
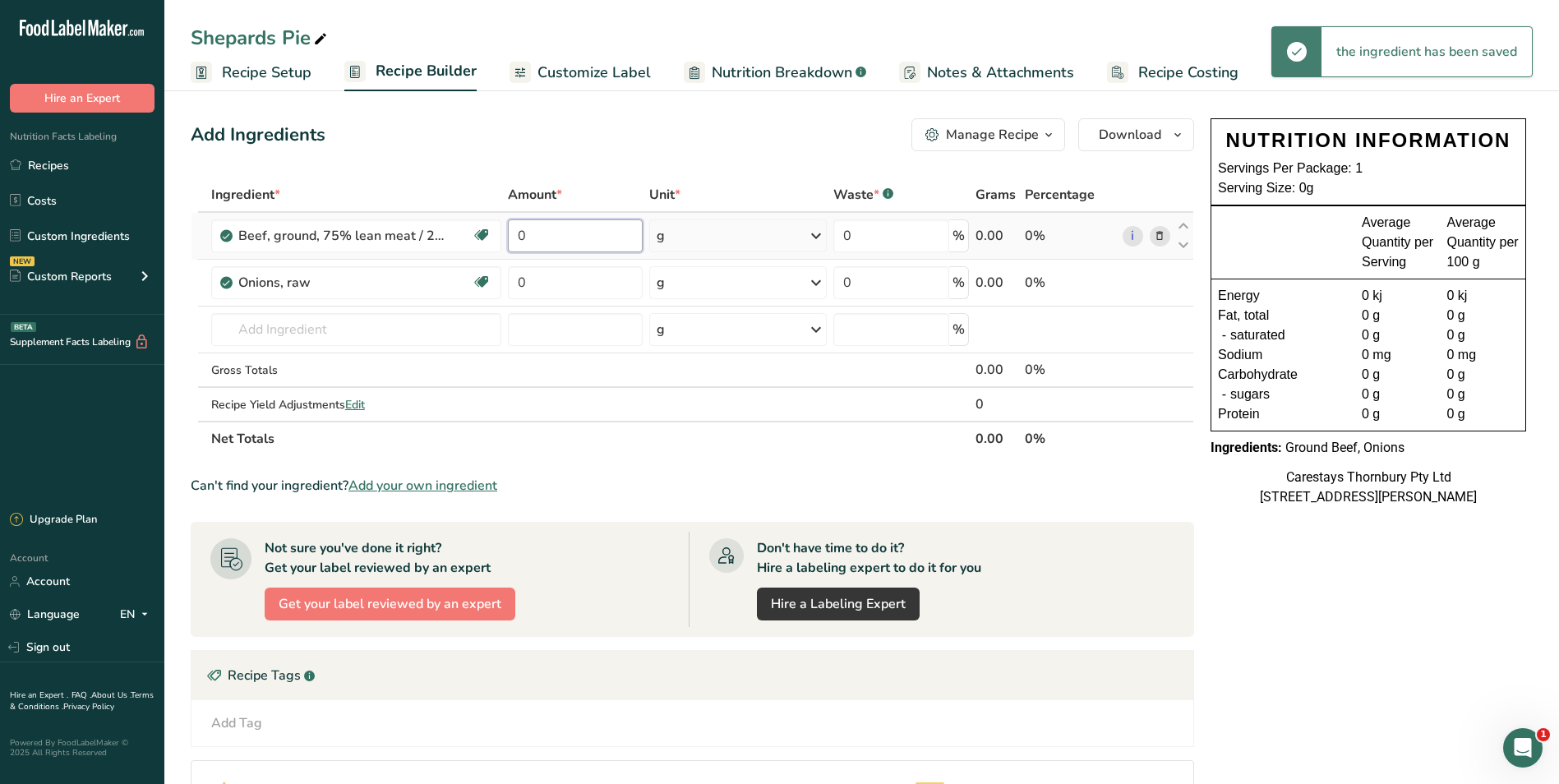
click at [537, 235] on input "0" at bounding box center [575, 235] width 135 height 33
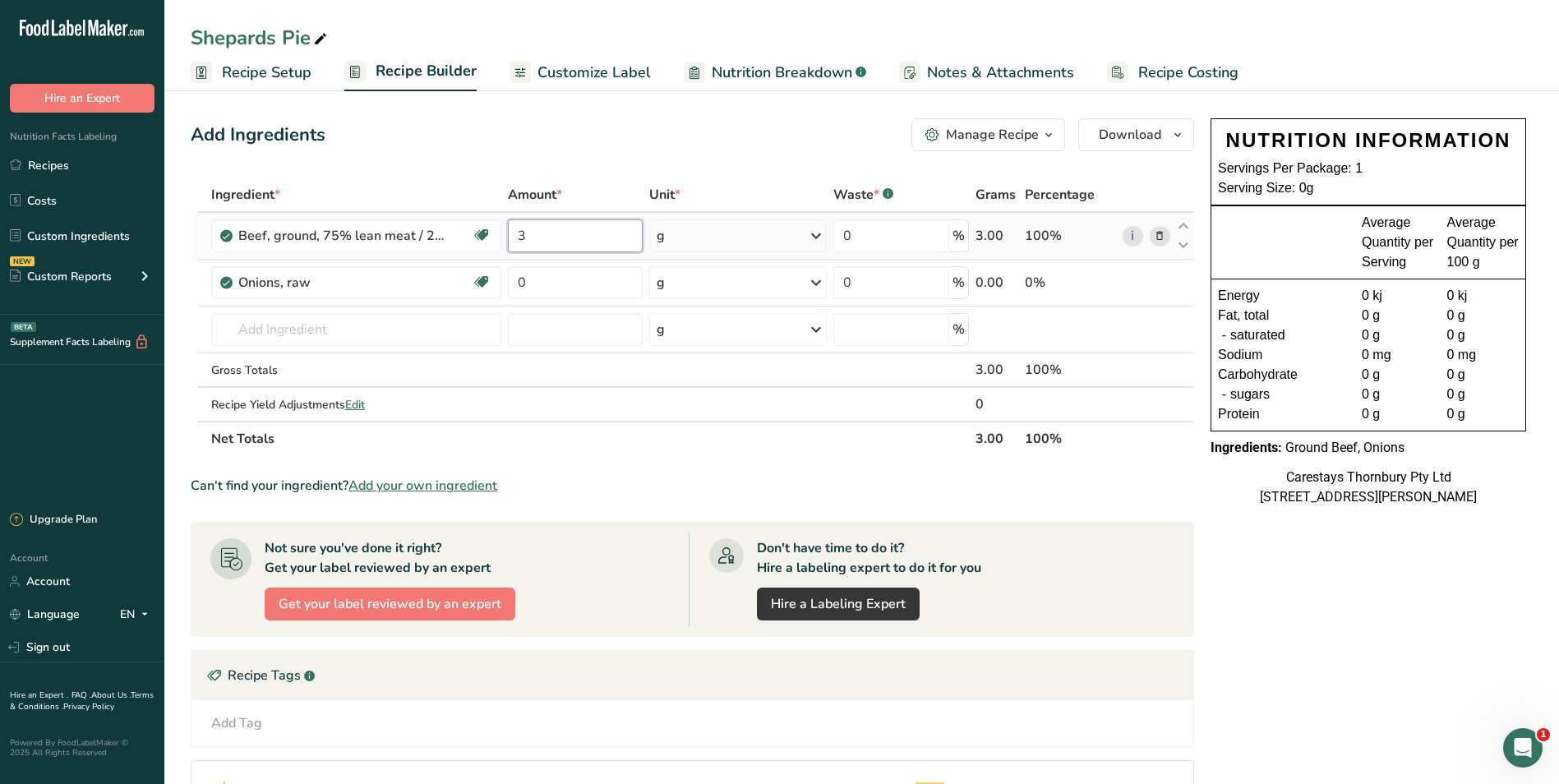
type input "3"
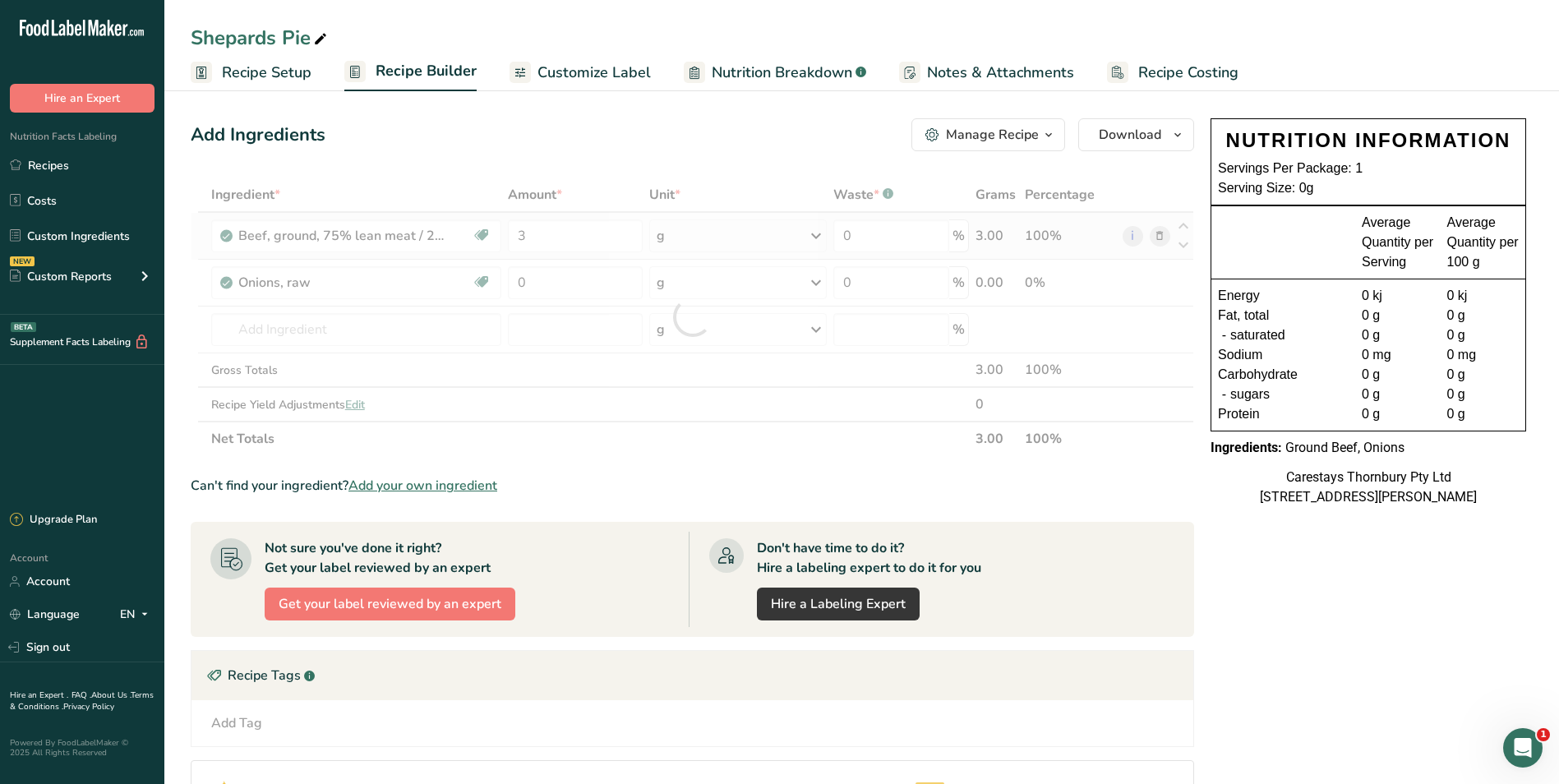
click at [817, 232] on div "Ingredient * Amount * Unit * Waste * .a-a{fill:#347362;}.b-a{fill:#fff;} Grams …" at bounding box center [692, 316] width 1004 height 278
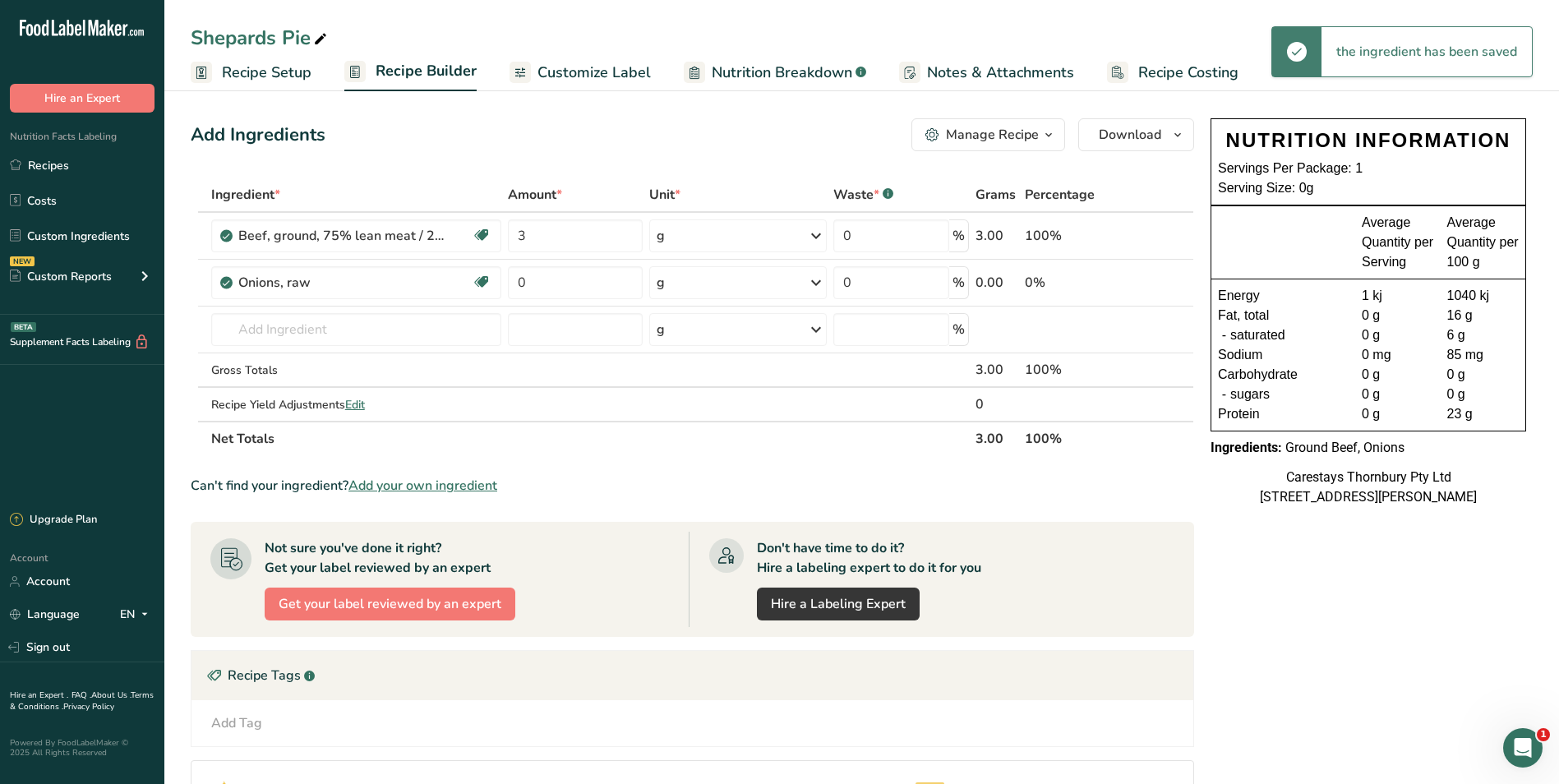
click at [817, 235] on icon at bounding box center [816, 235] width 20 height 29
click at [699, 365] on div "kg" at bounding box center [727, 370] width 138 height 24
click at [541, 283] on input "0" at bounding box center [573, 283] width 132 height 33
type input "3"
click at [809, 282] on div "Ingredient * Amount * Unit * Waste * .a-a{fill:#347362;}.b-a{fill:#fff;} Grams …" at bounding box center [692, 316] width 1004 height 278
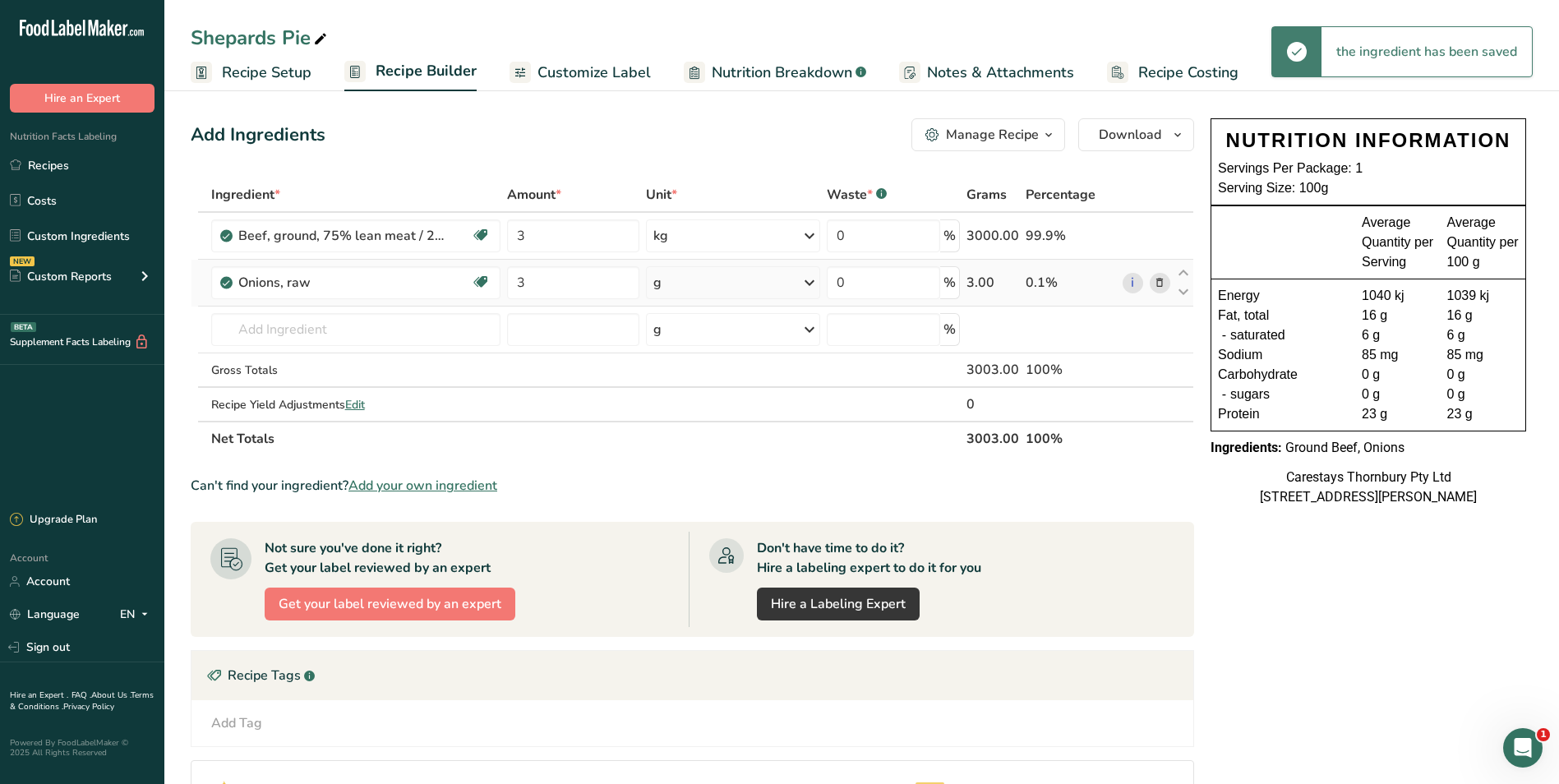
click at [812, 281] on icon at bounding box center [809, 282] width 20 height 29
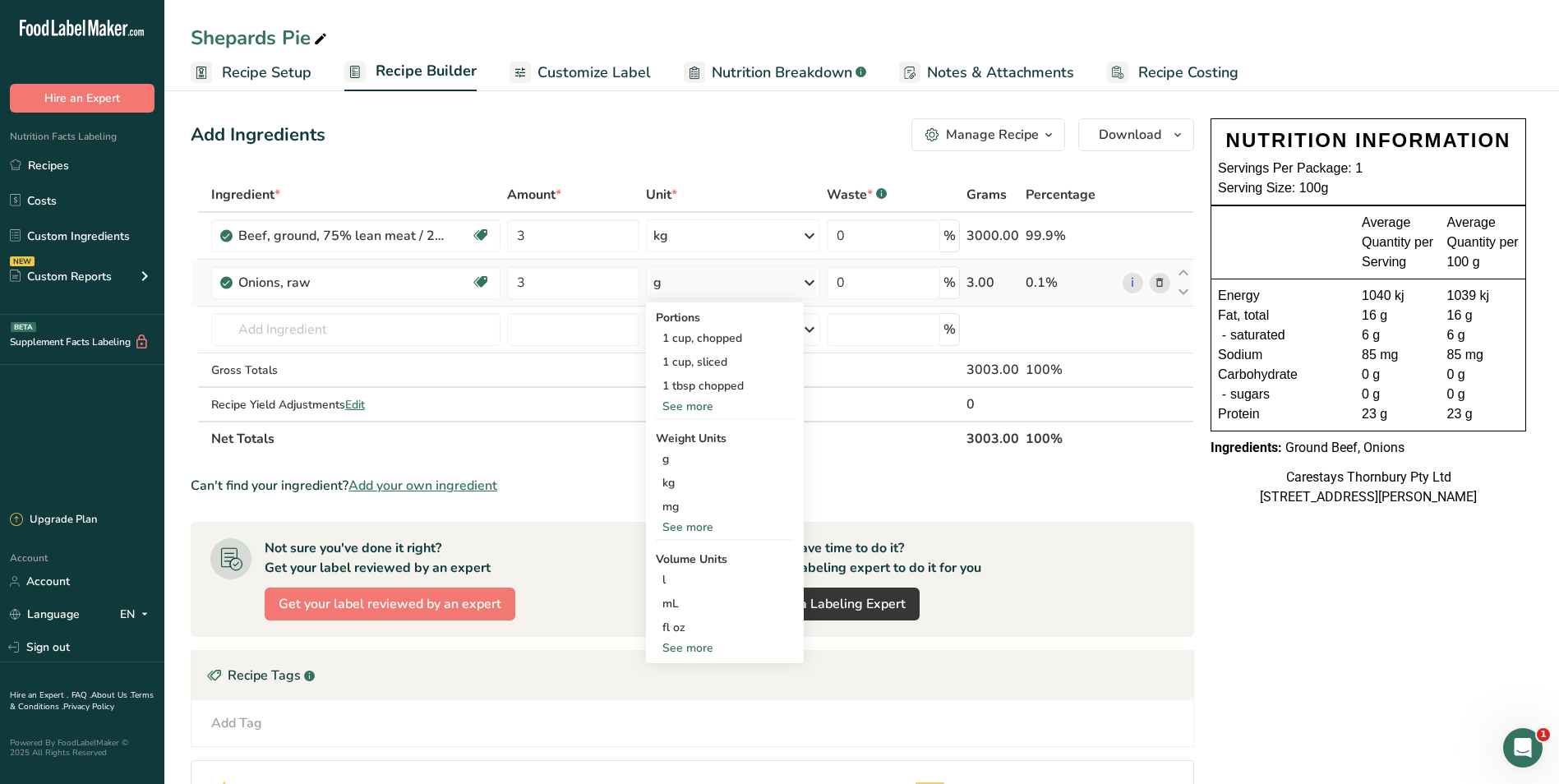
click at [708, 404] on div "See more" at bounding box center [724, 406] width 138 height 17
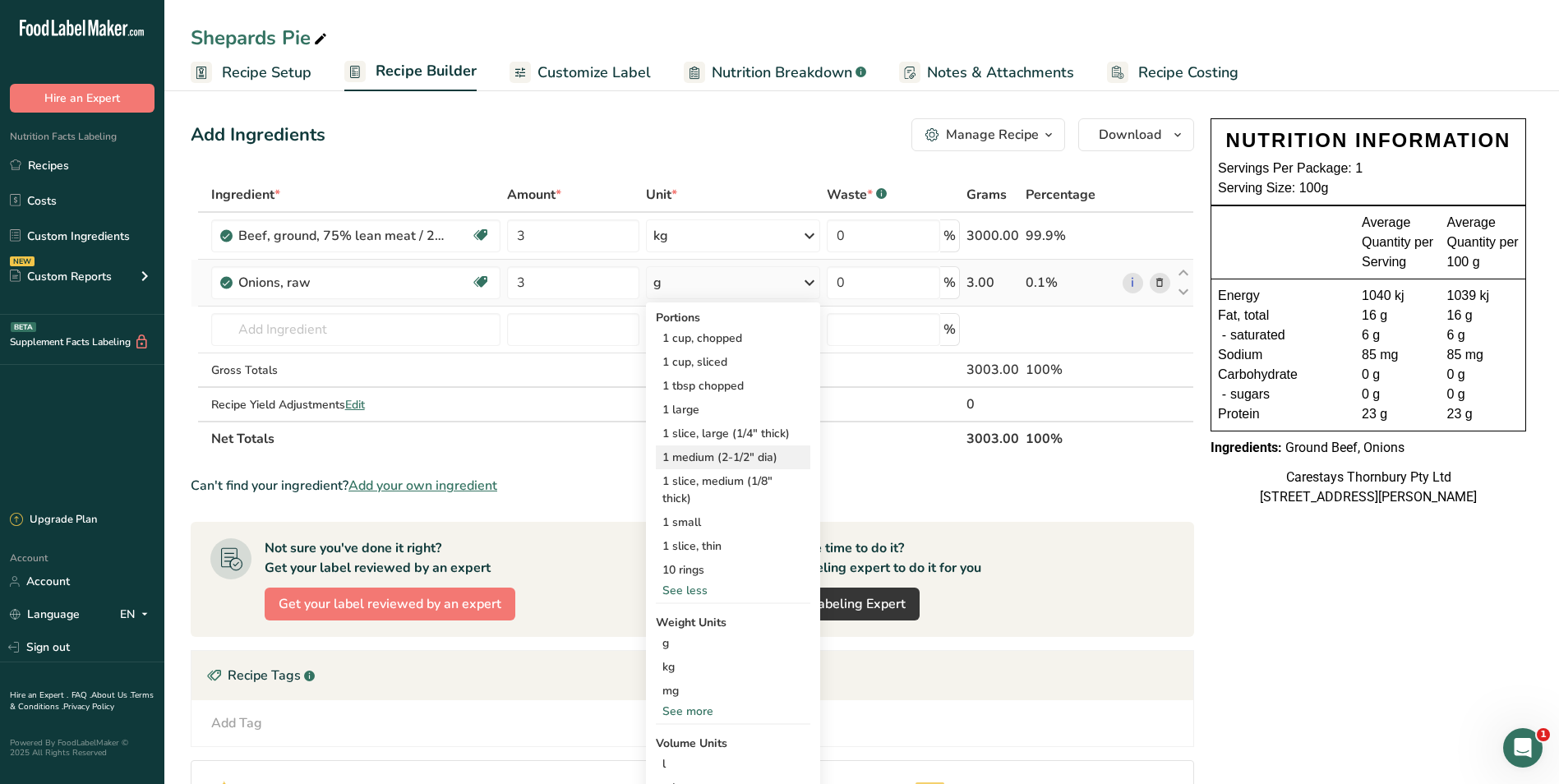
click at [706, 450] on div "1 medium (2-1/2" dia)" at bounding box center [733, 457] width 155 height 24
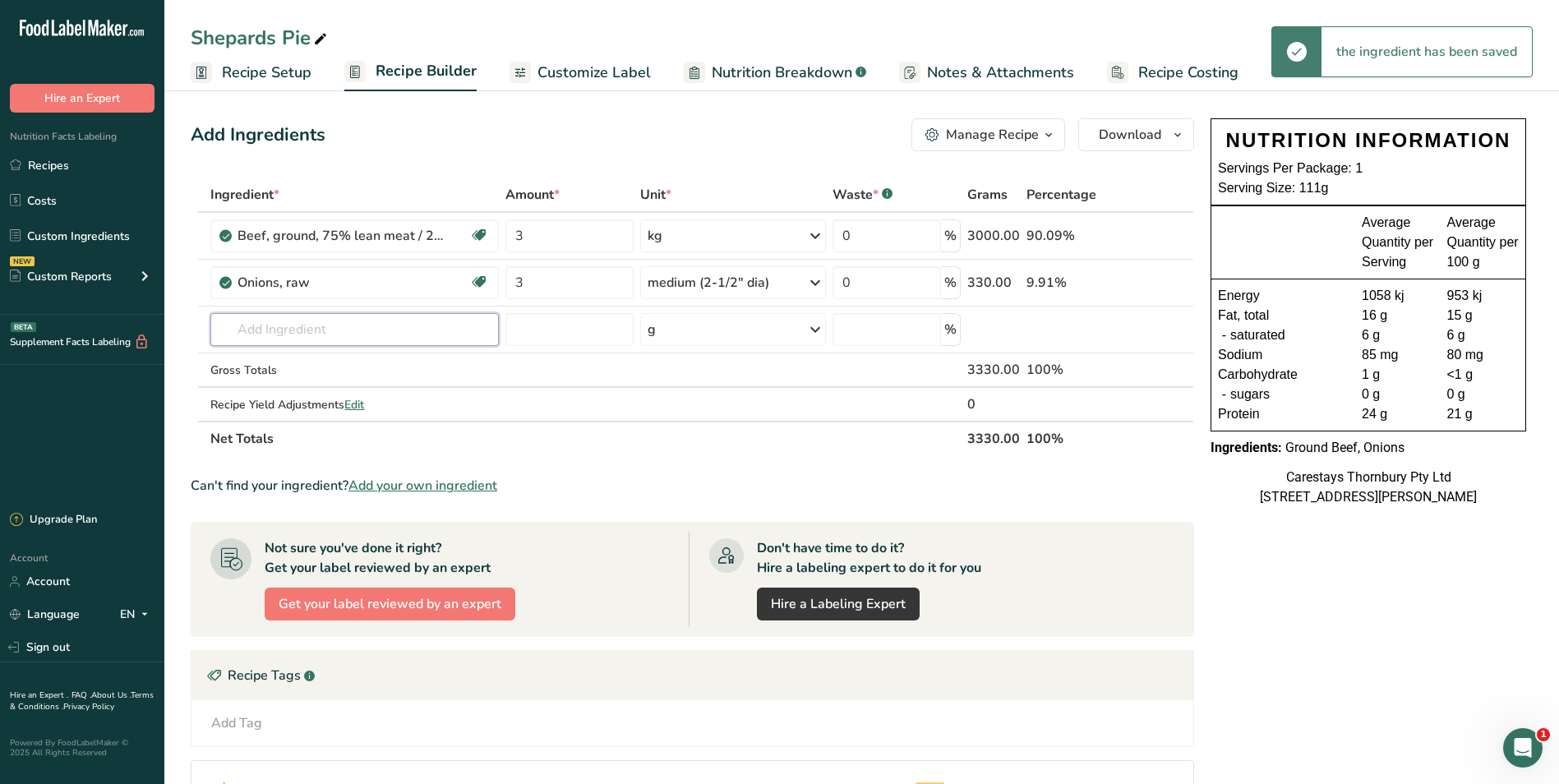
click at [273, 332] on input "text" at bounding box center [355, 329] width 289 height 33
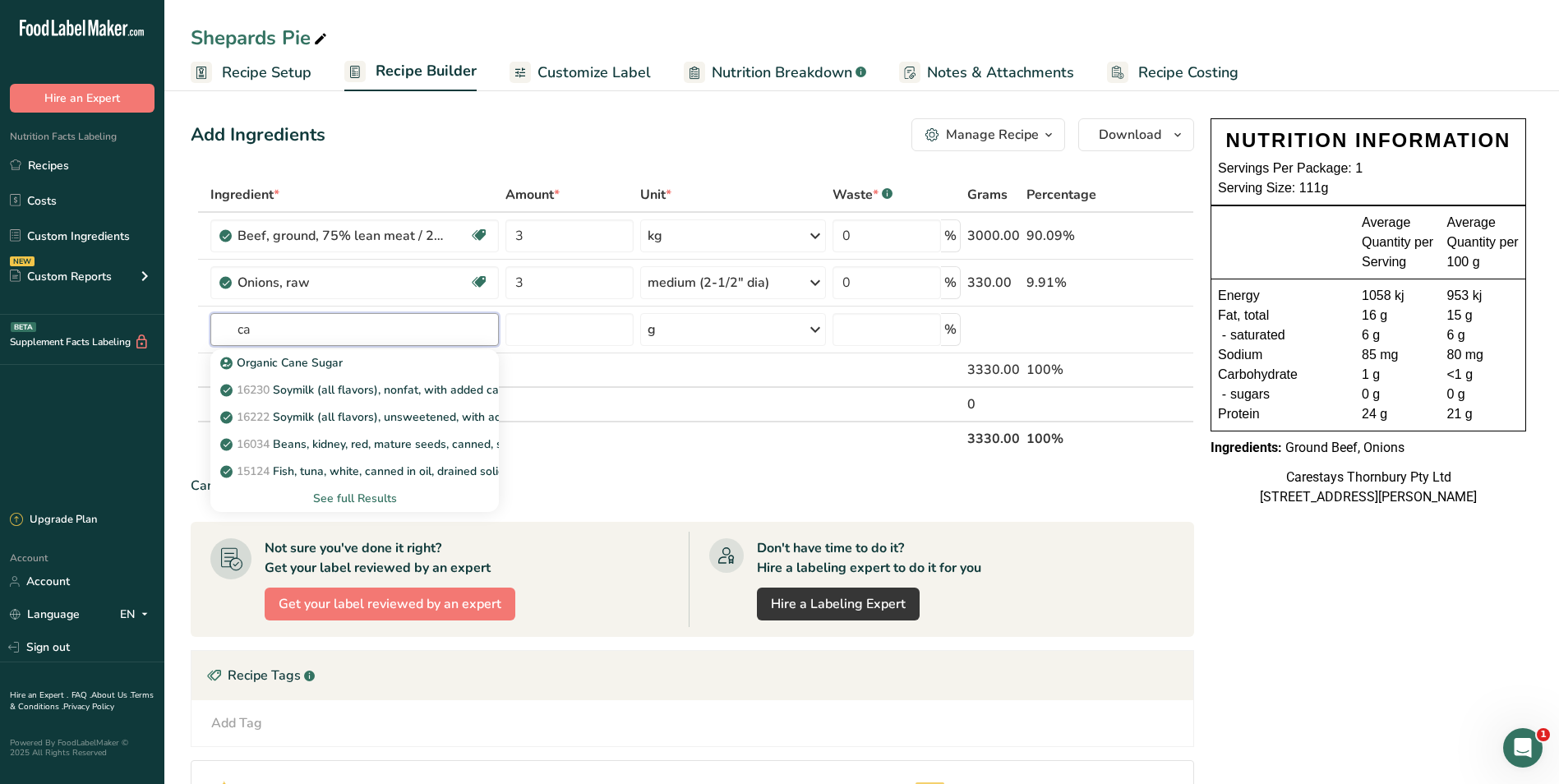
type input "c"
type input "Carrot"
click at [292, 388] on p "11124 [GEOGRAPHIC_DATA], raw" at bounding box center [280, 390] width 114 height 17
type input "Carrots, raw"
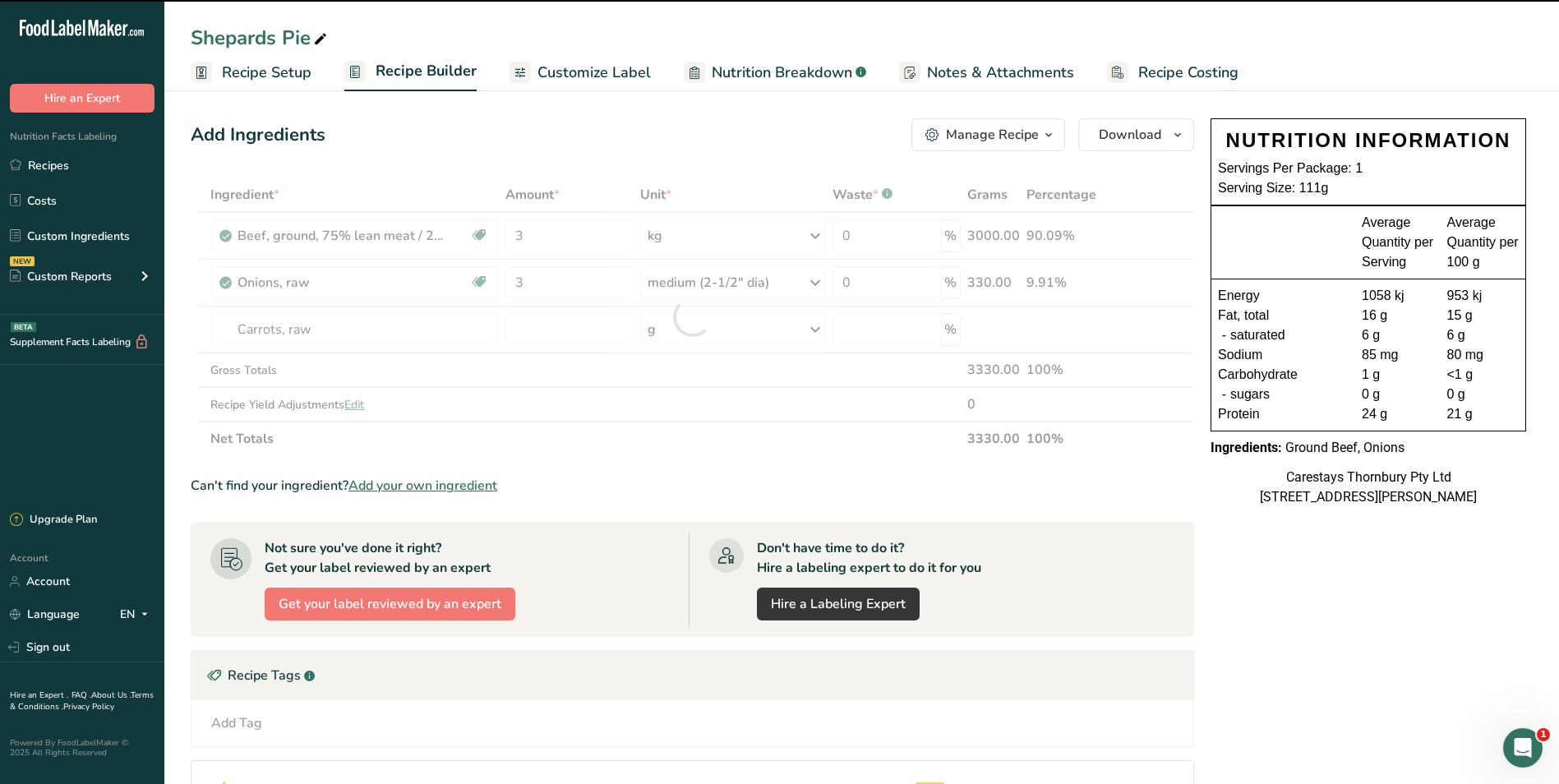
type input "0"
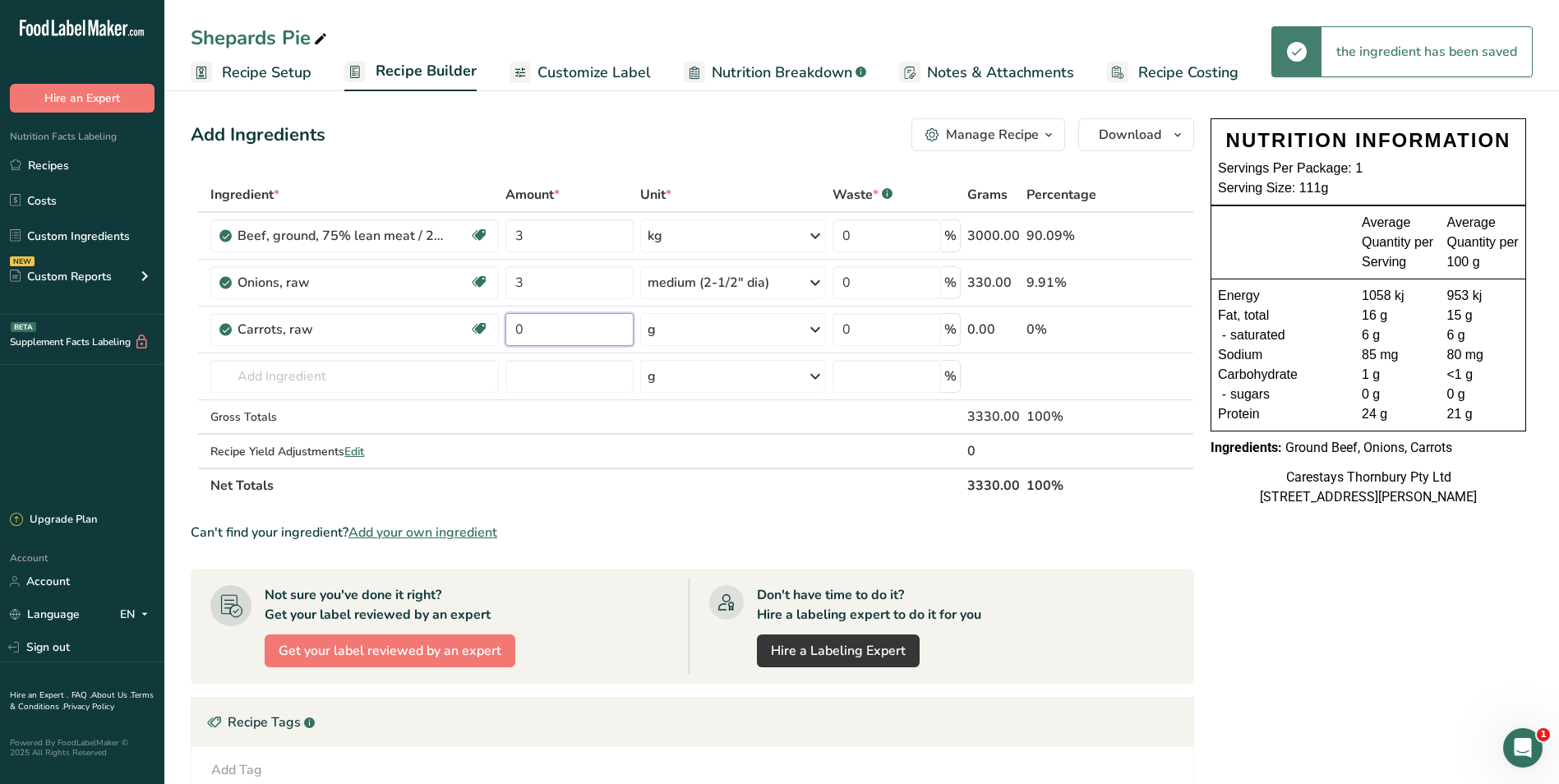
click at [530, 327] on input "0" at bounding box center [569, 329] width 127 height 33
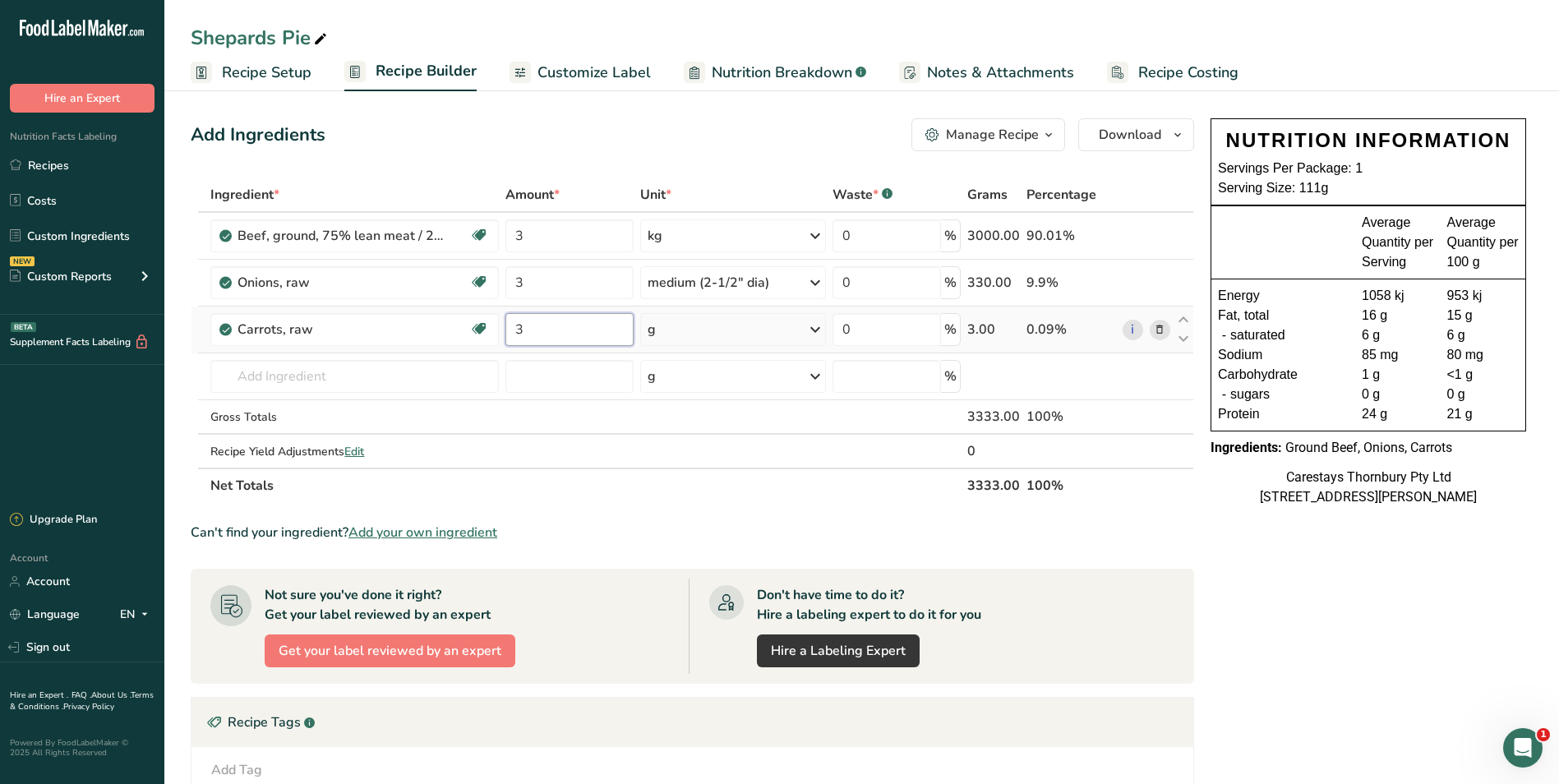
type input "3"
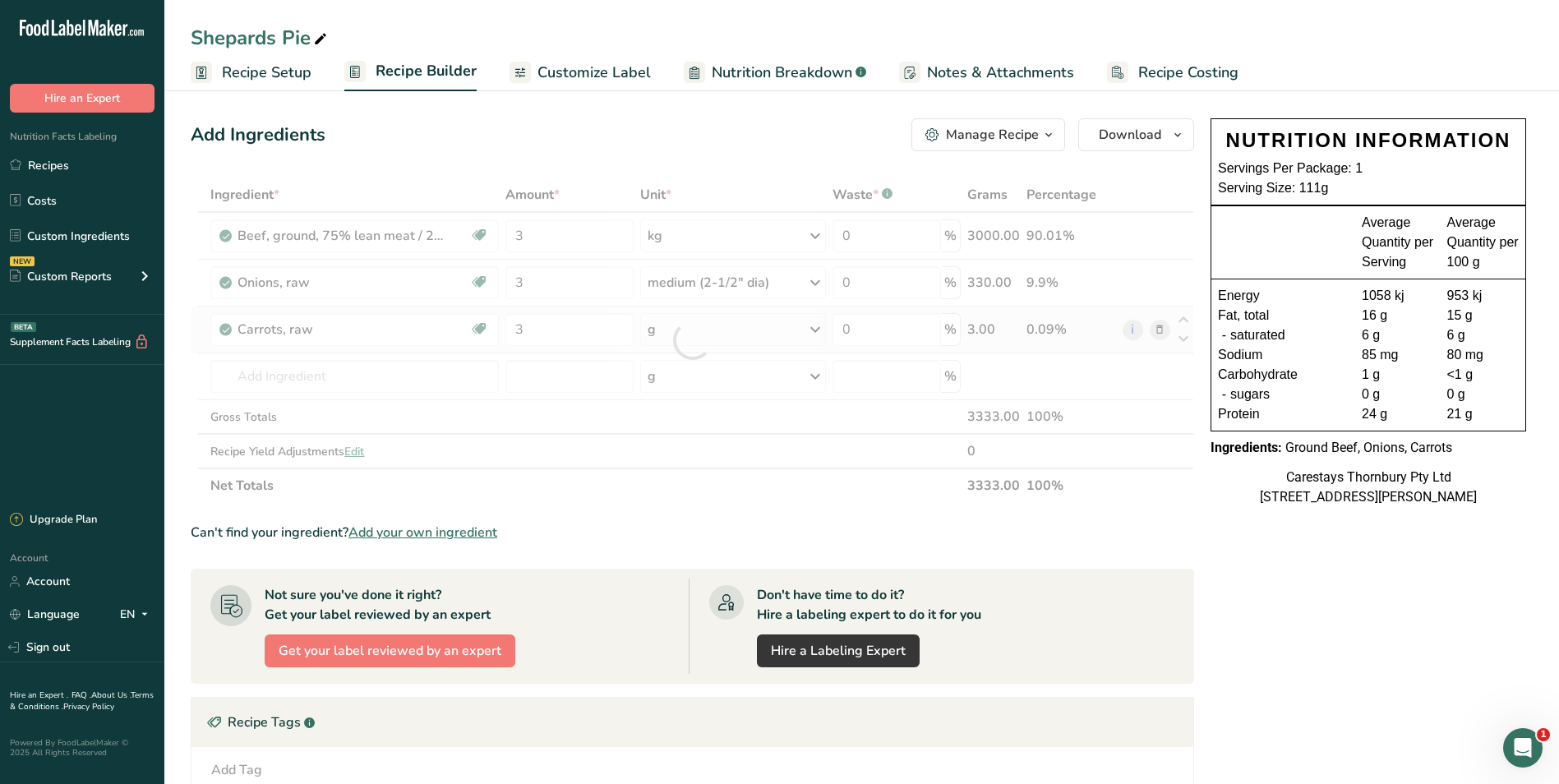
click at [814, 327] on div "Ingredient * Amount * Unit * Waste * .a-a{fill:#347362;}.b-a{fill:#fff;} Grams …" at bounding box center [692, 340] width 1004 height 326
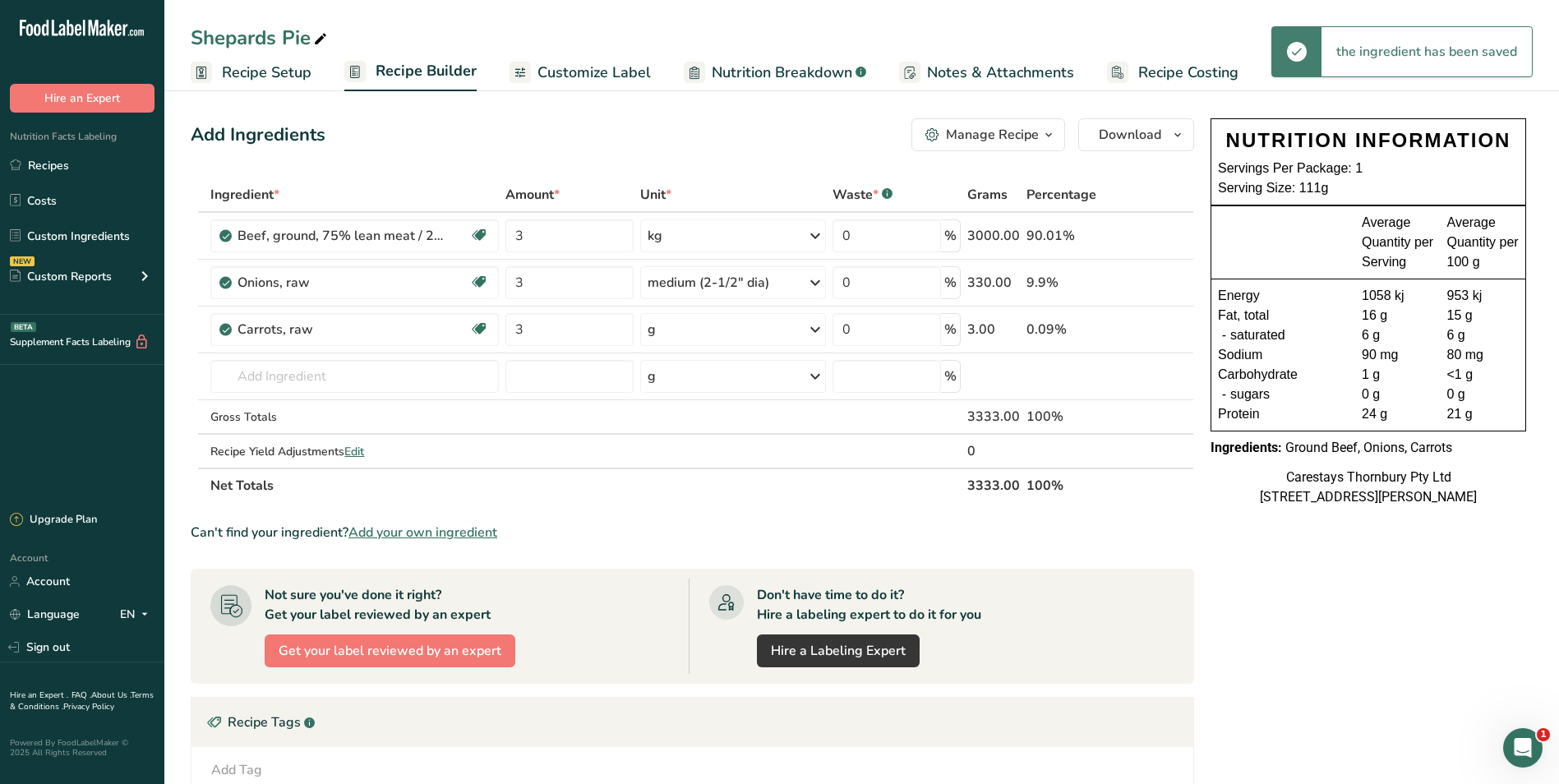
click at [817, 329] on icon at bounding box center [815, 329] width 20 height 29
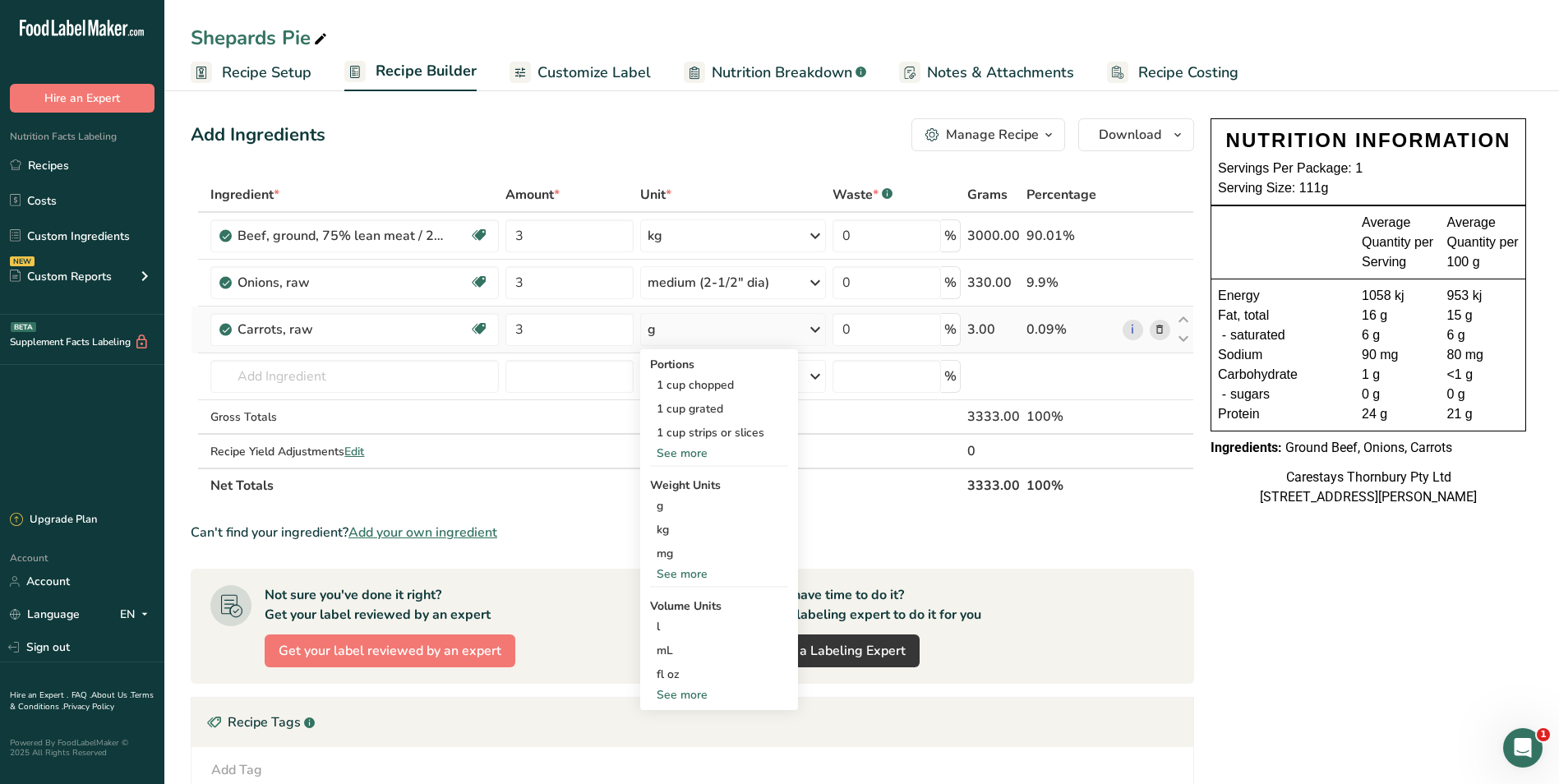
click at [696, 449] on div "See more" at bounding box center [719, 453] width 138 height 17
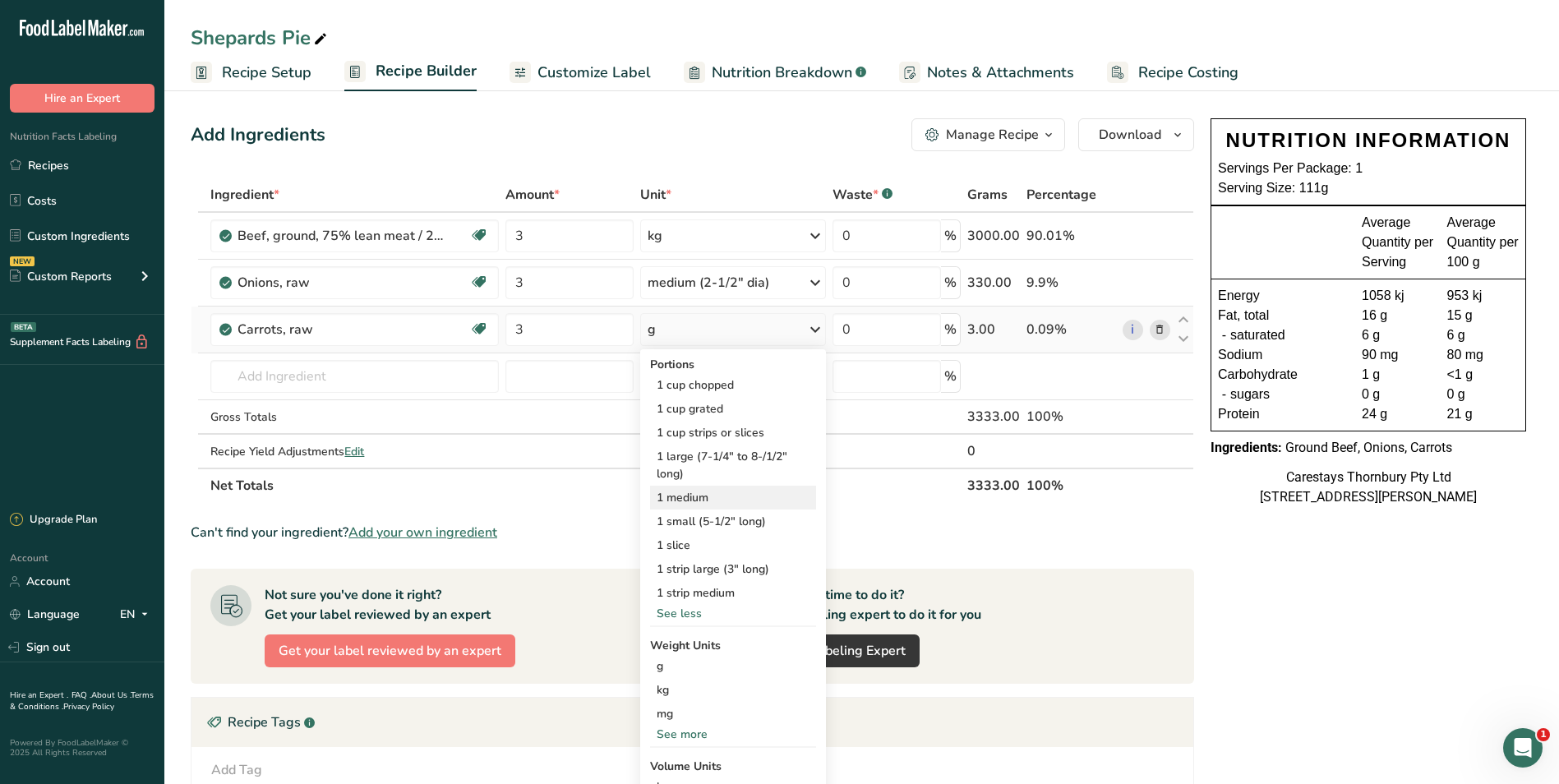
click at [690, 495] on div "1 medium" at bounding box center [733, 497] width 166 height 24
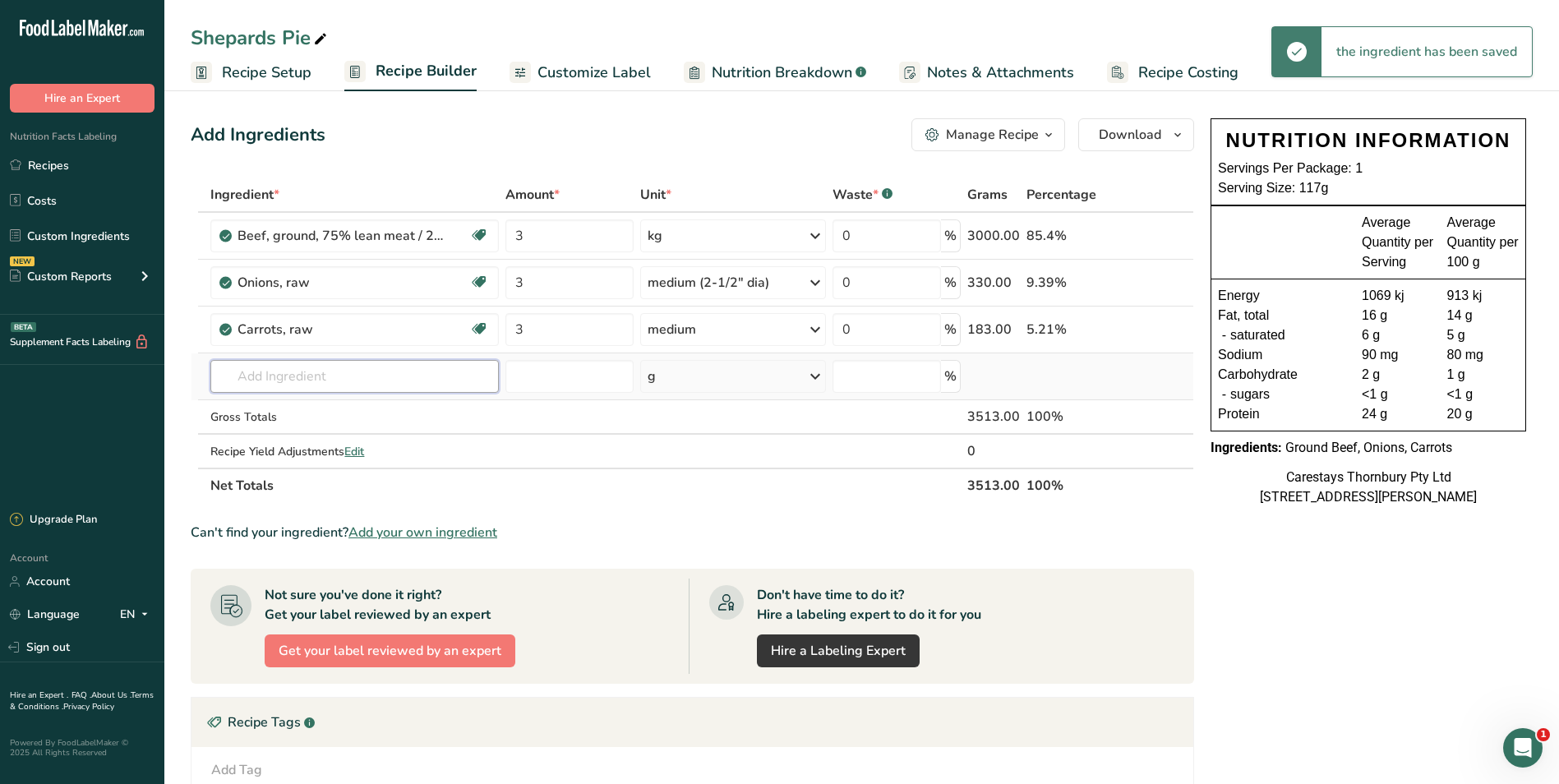
click at [303, 374] on input "text" at bounding box center [355, 376] width 289 height 33
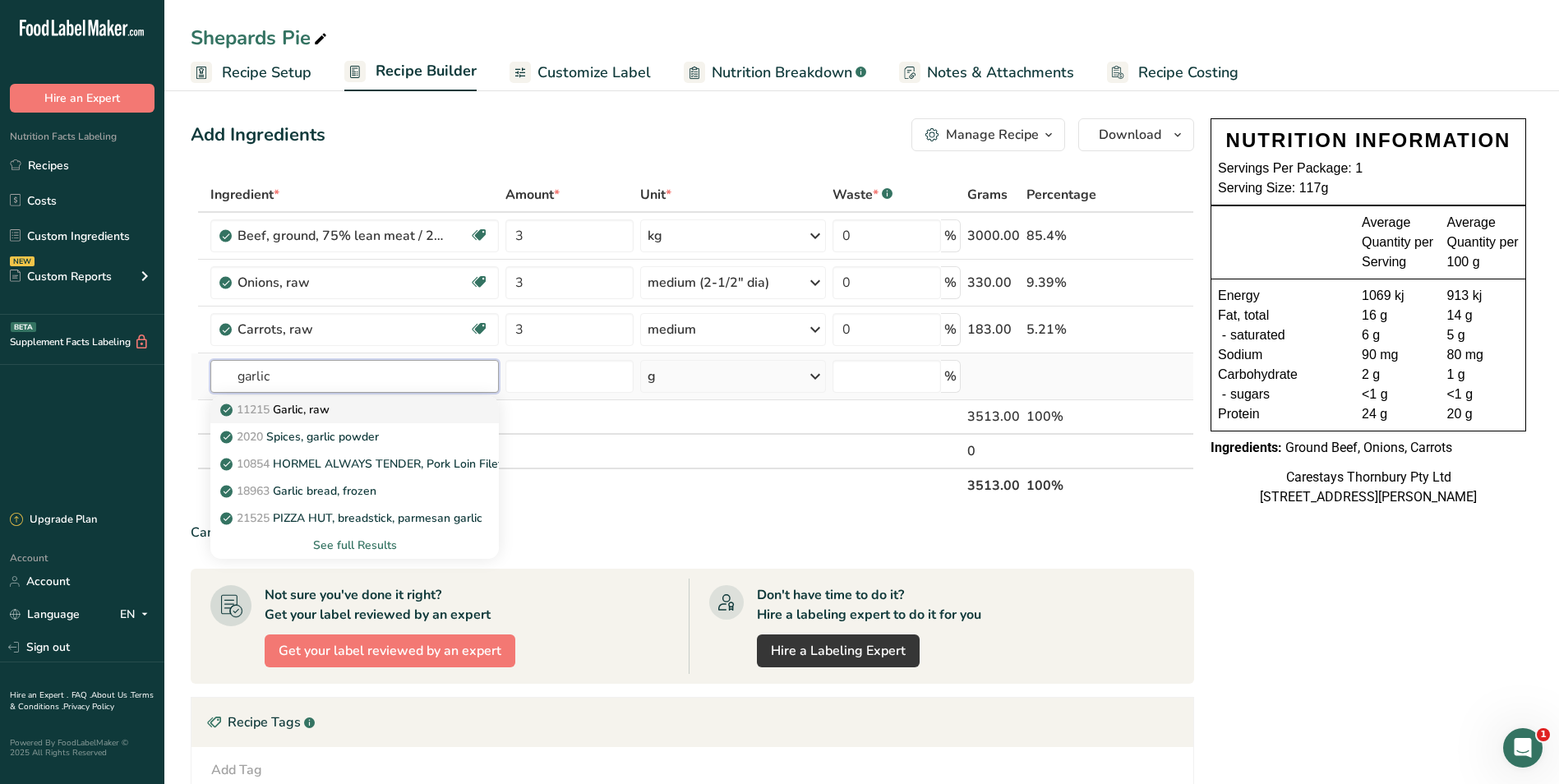
type input "garlic"
click at [291, 400] on link "11215 Garlic, raw" at bounding box center [355, 409] width 289 height 28
type input "Garlic, raw"
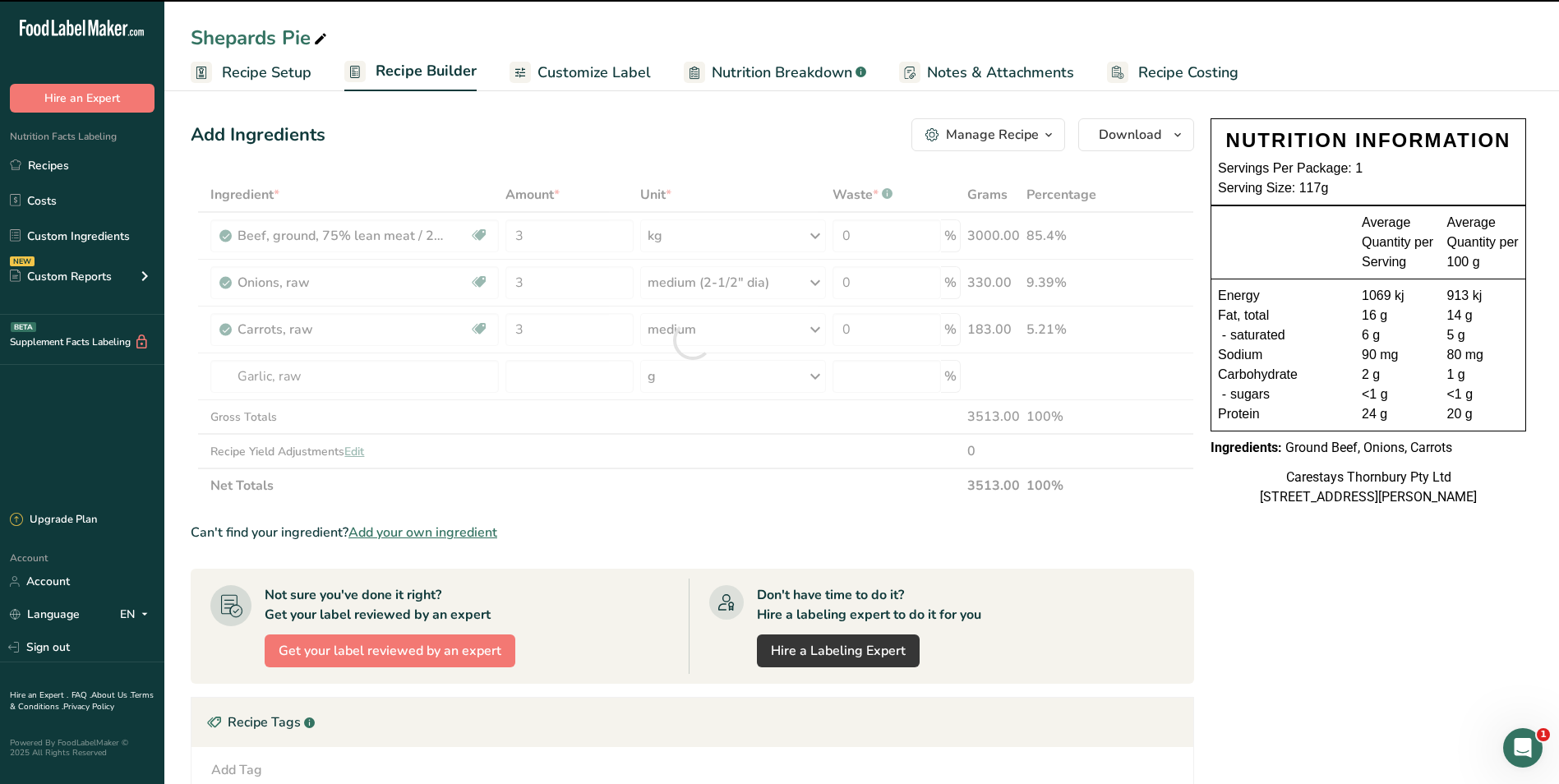
type input "0"
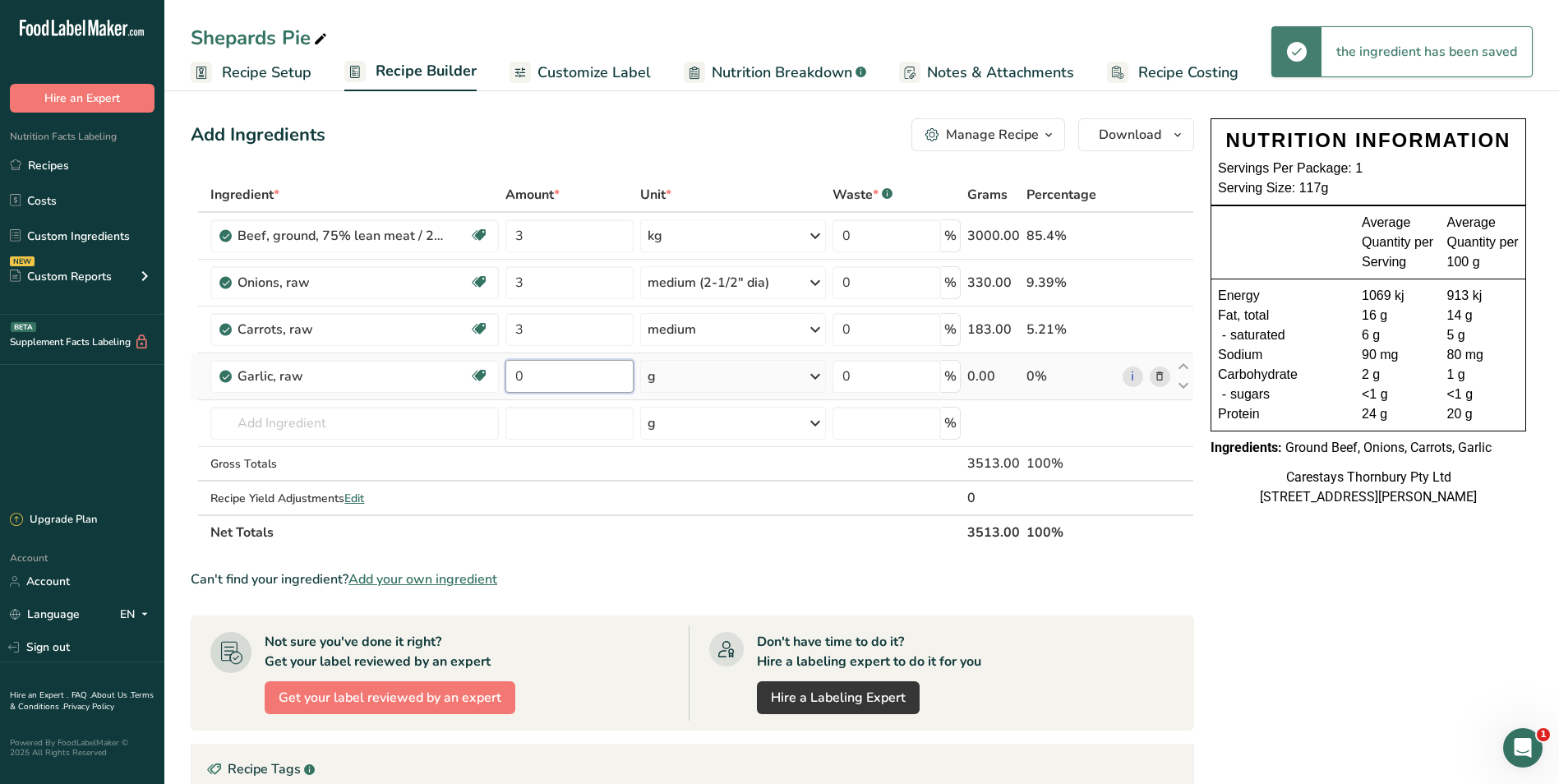
click at [528, 375] on input "0" at bounding box center [569, 376] width 127 height 33
type input "2"
click at [816, 375] on div "Ingredient * Amount * Unit * Waste * .a-a{fill:#347362;}.b-a{fill:#fff;} Grams …" at bounding box center [692, 364] width 1004 height 372
click at [816, 375] on icon at bounding box center [815, 376] width 20 height 29
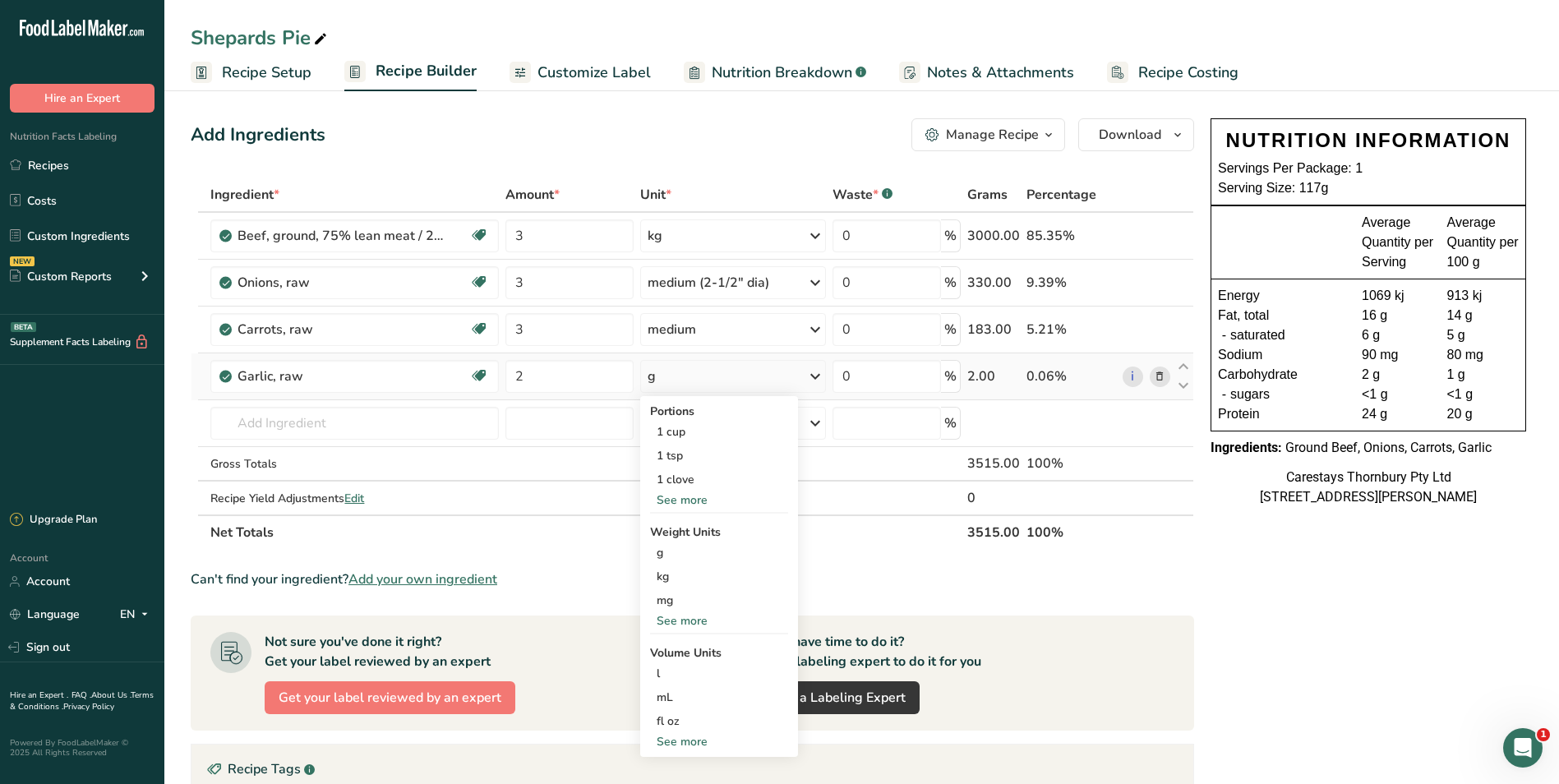
click at [704, 495] on div "See more" at bounding box center [719, 500] width 138 height 17
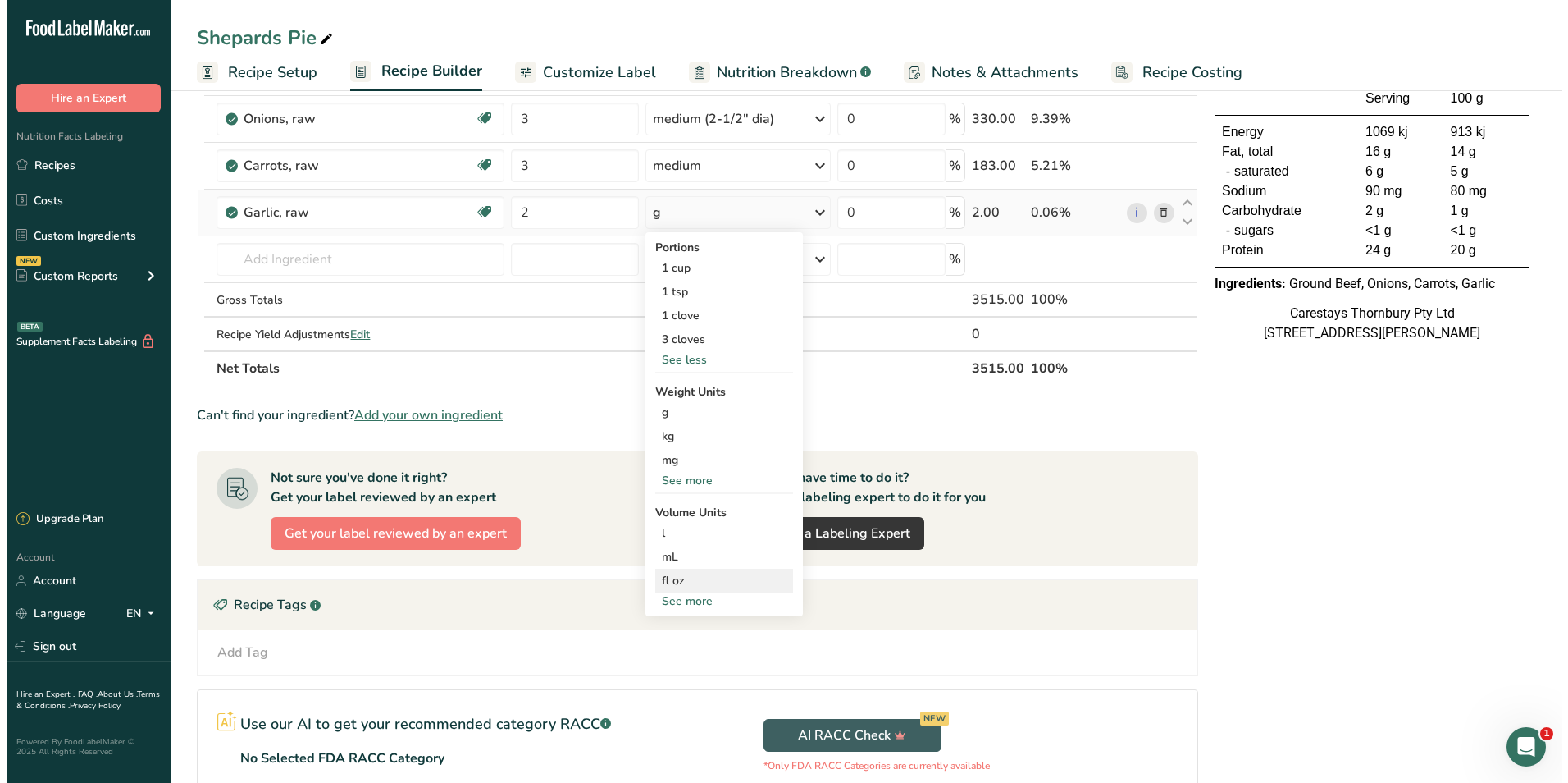
scroll to position [164, 0]
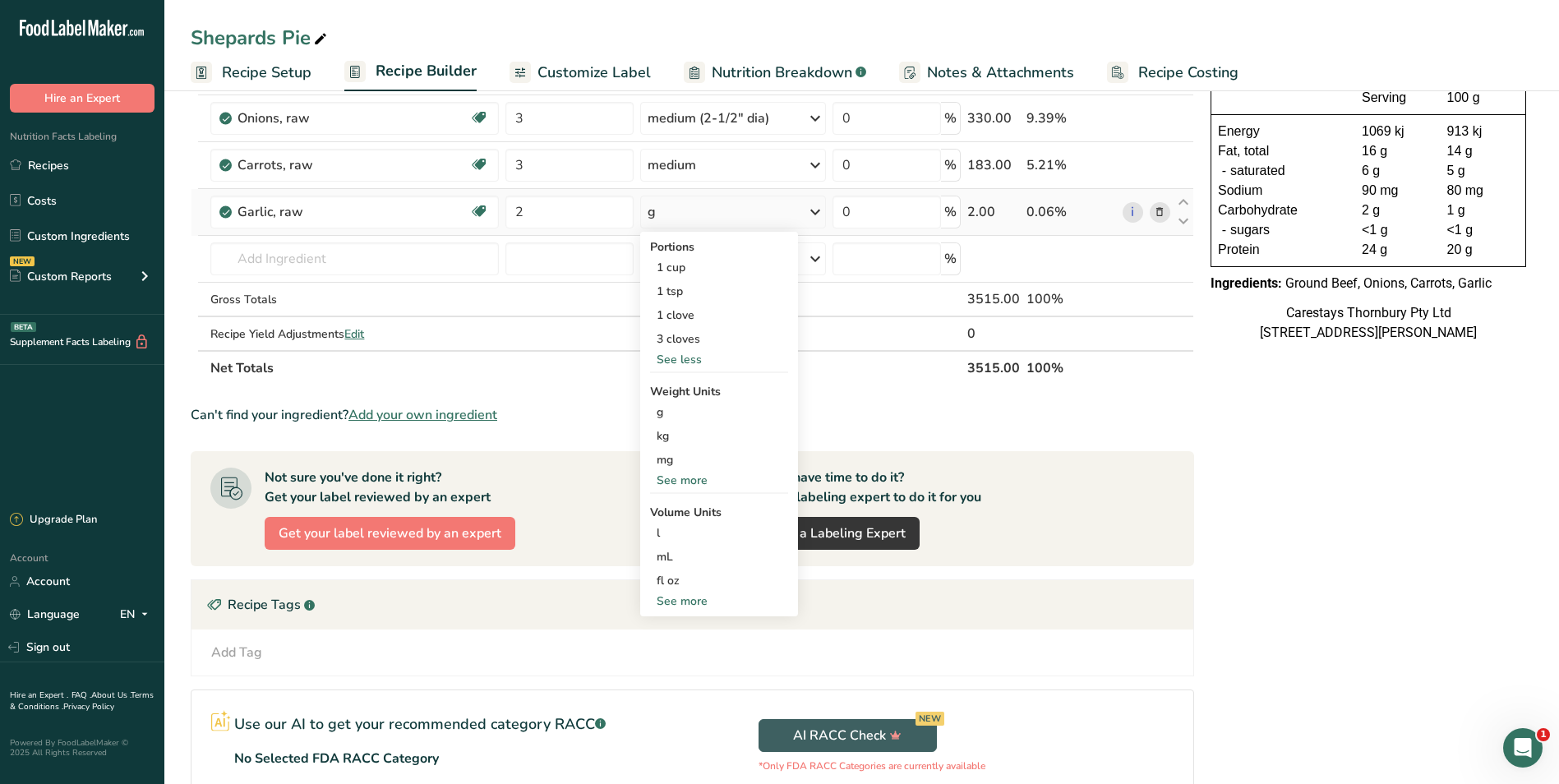
click at [702, 593] on div "See more" at bounding box center [719, 601] width 138 height 17
select select "22"
click at [682, 603] on div "tbsp" at bounding box center [720, 605] width 125 height 17
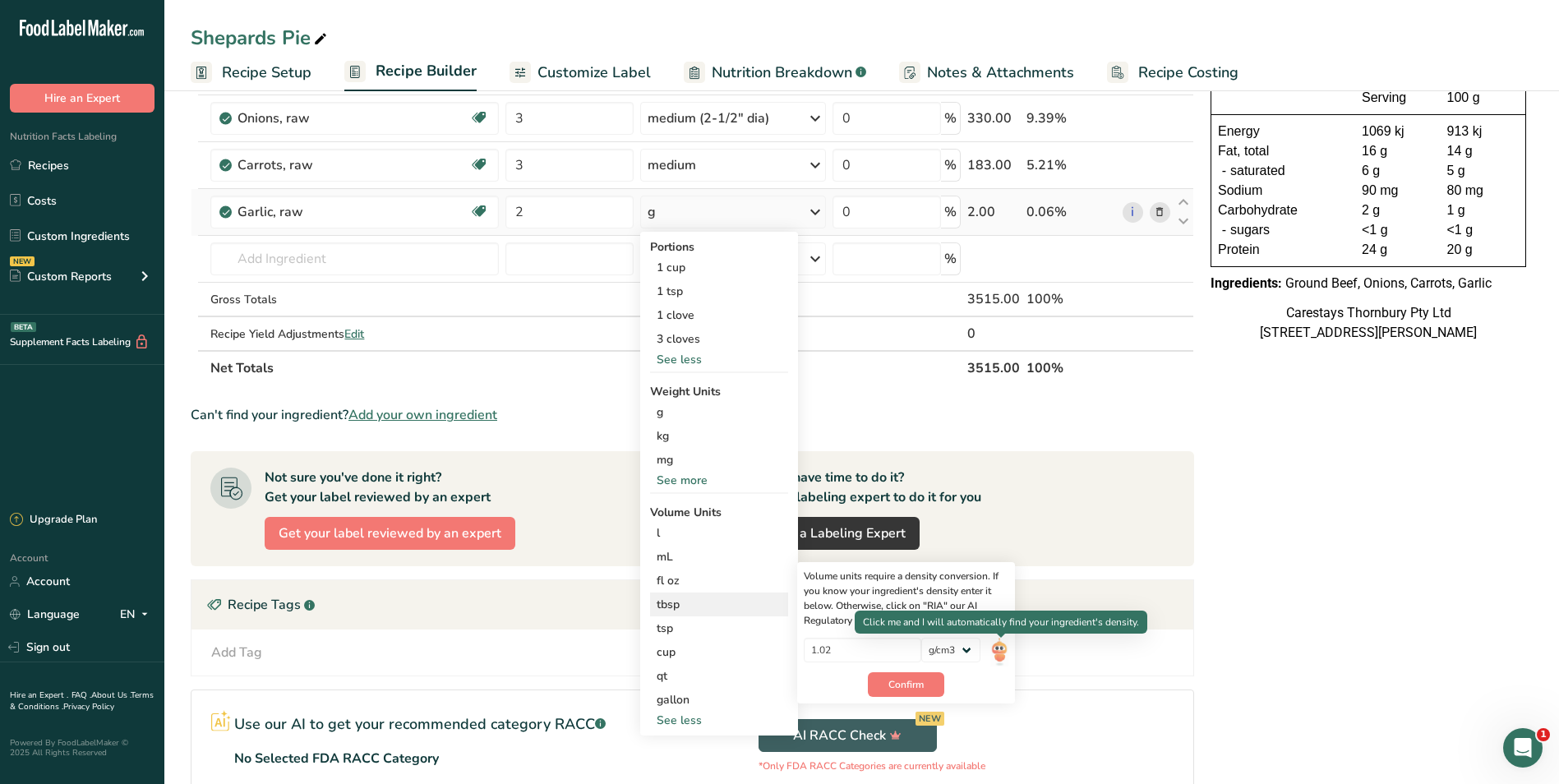
click at [999, 648] on img at bounding box center [999, 652] width 18 height 28
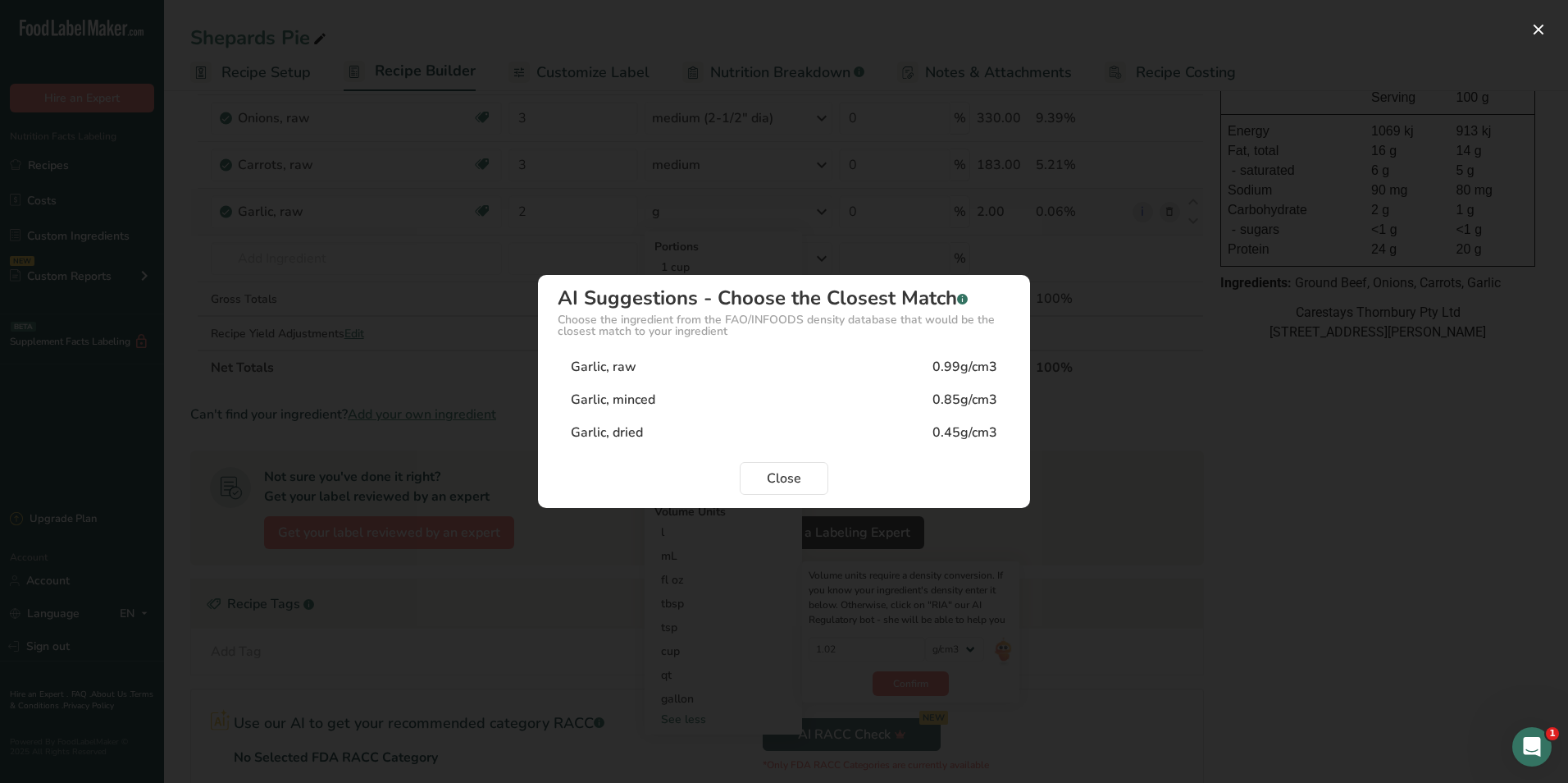
click at [647, 397] on div "Garlic, minced" at bounding box center [613, 399] width 84 height 20
type input "0.85"
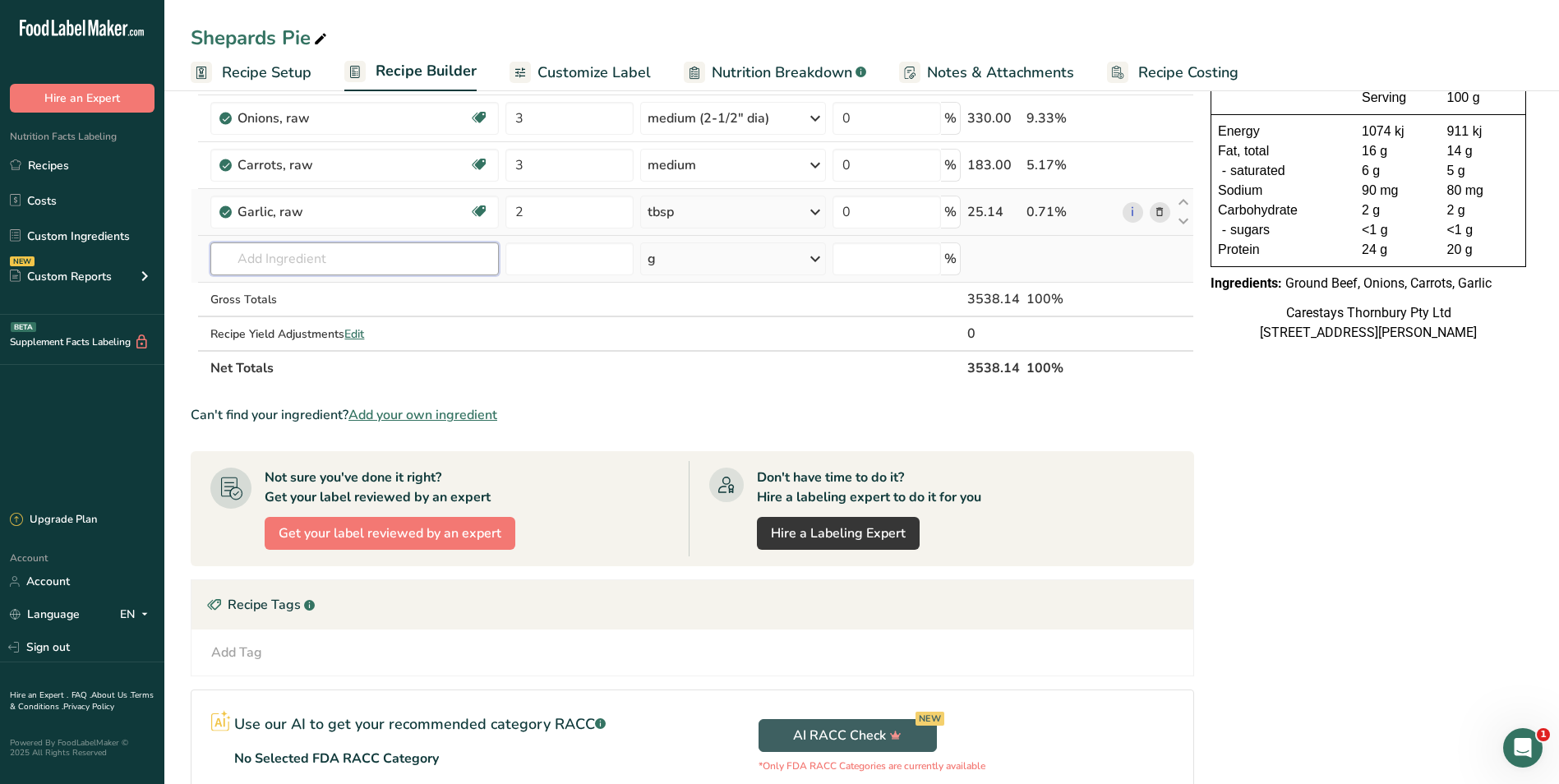
click at [243, 260] on input "text" at bounding box center [355, 258] width 289 height 33
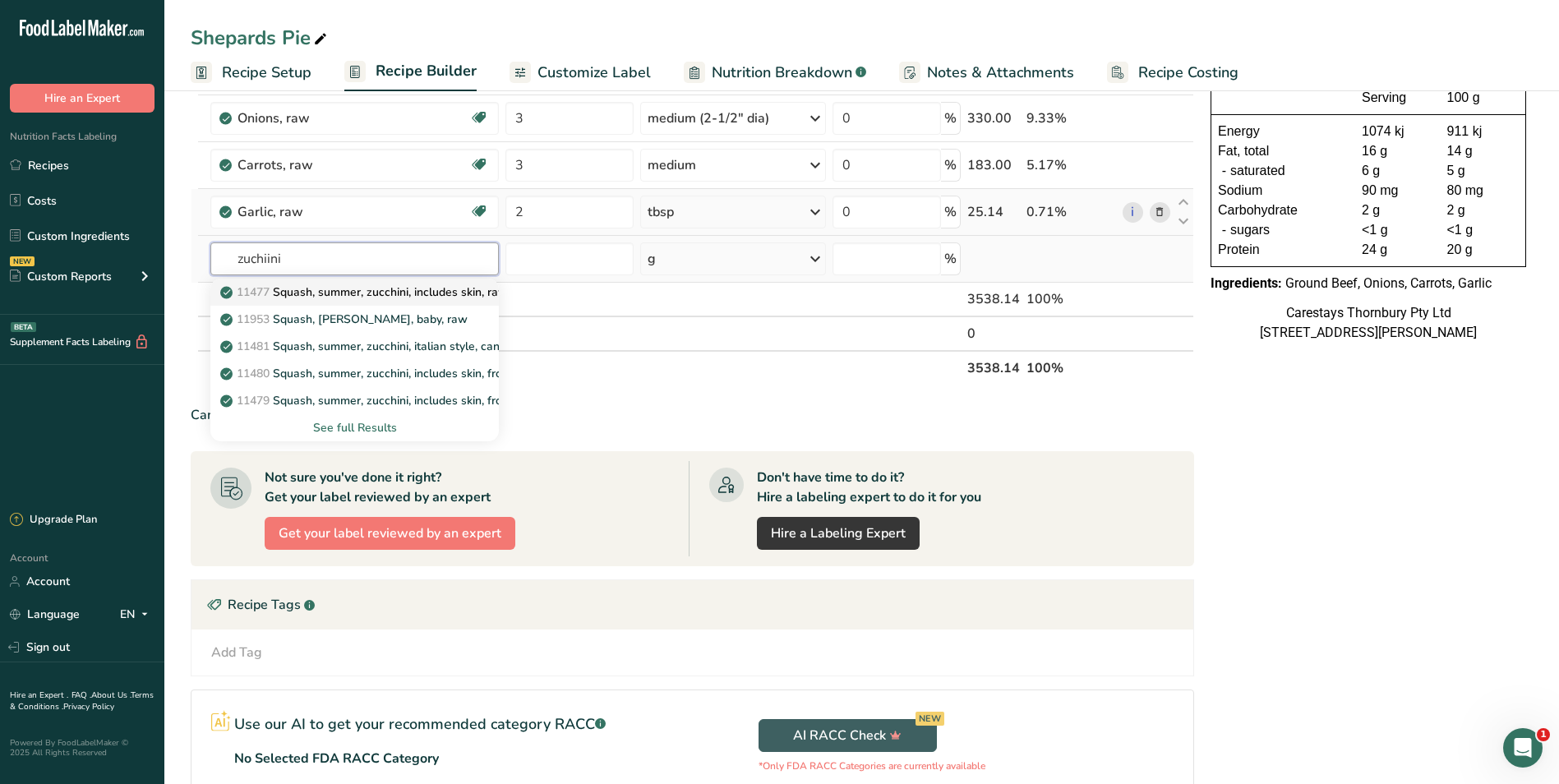
type input "zuchiini"
click at [373, 290] on p "11477 Squash, summer, zucchini, includes skin, raw" at bounding box center [366, 292] width 285 height 17
type input "Squash, summer, zucchini, includes skin, raw"
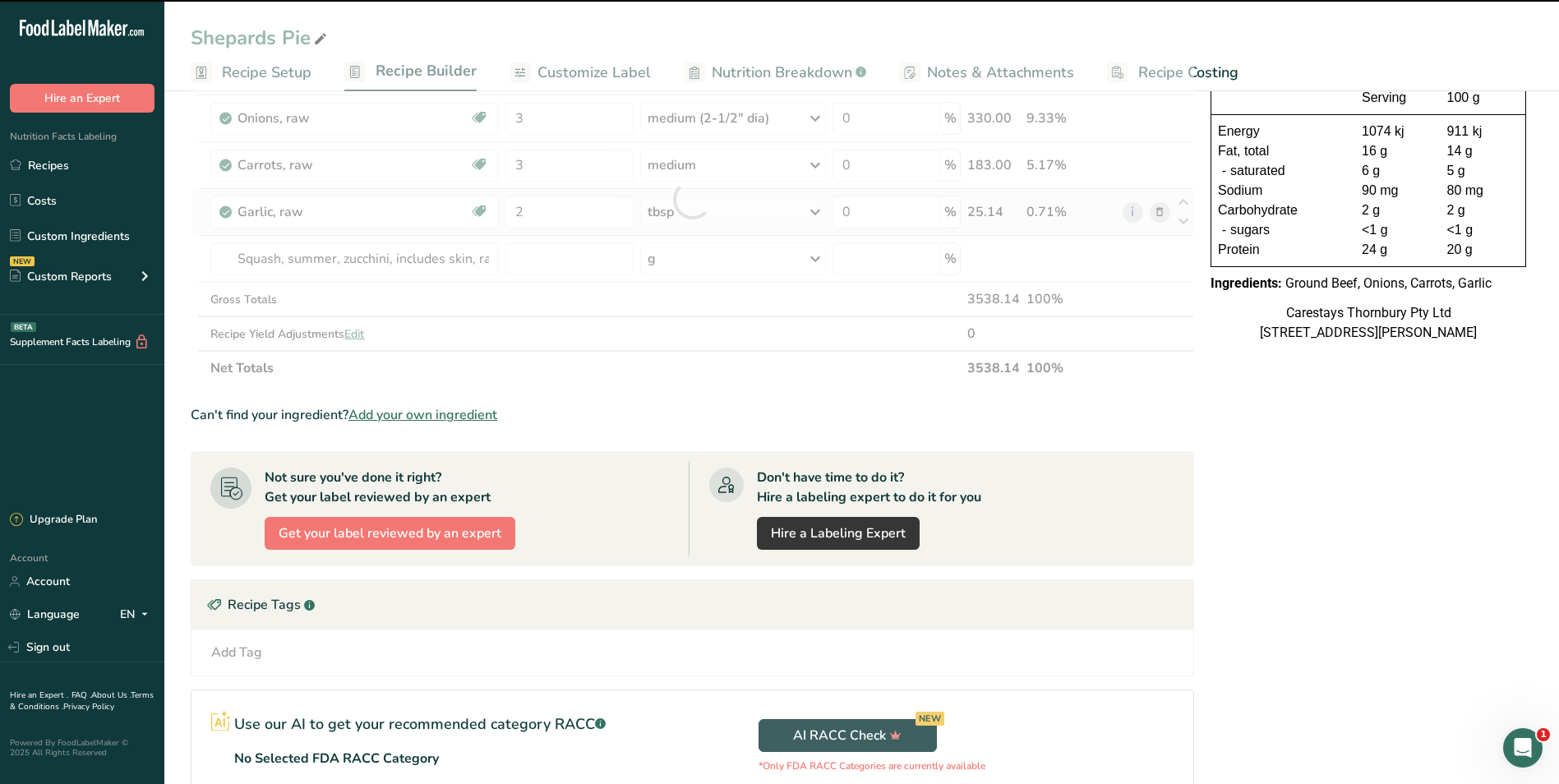
type input "0"
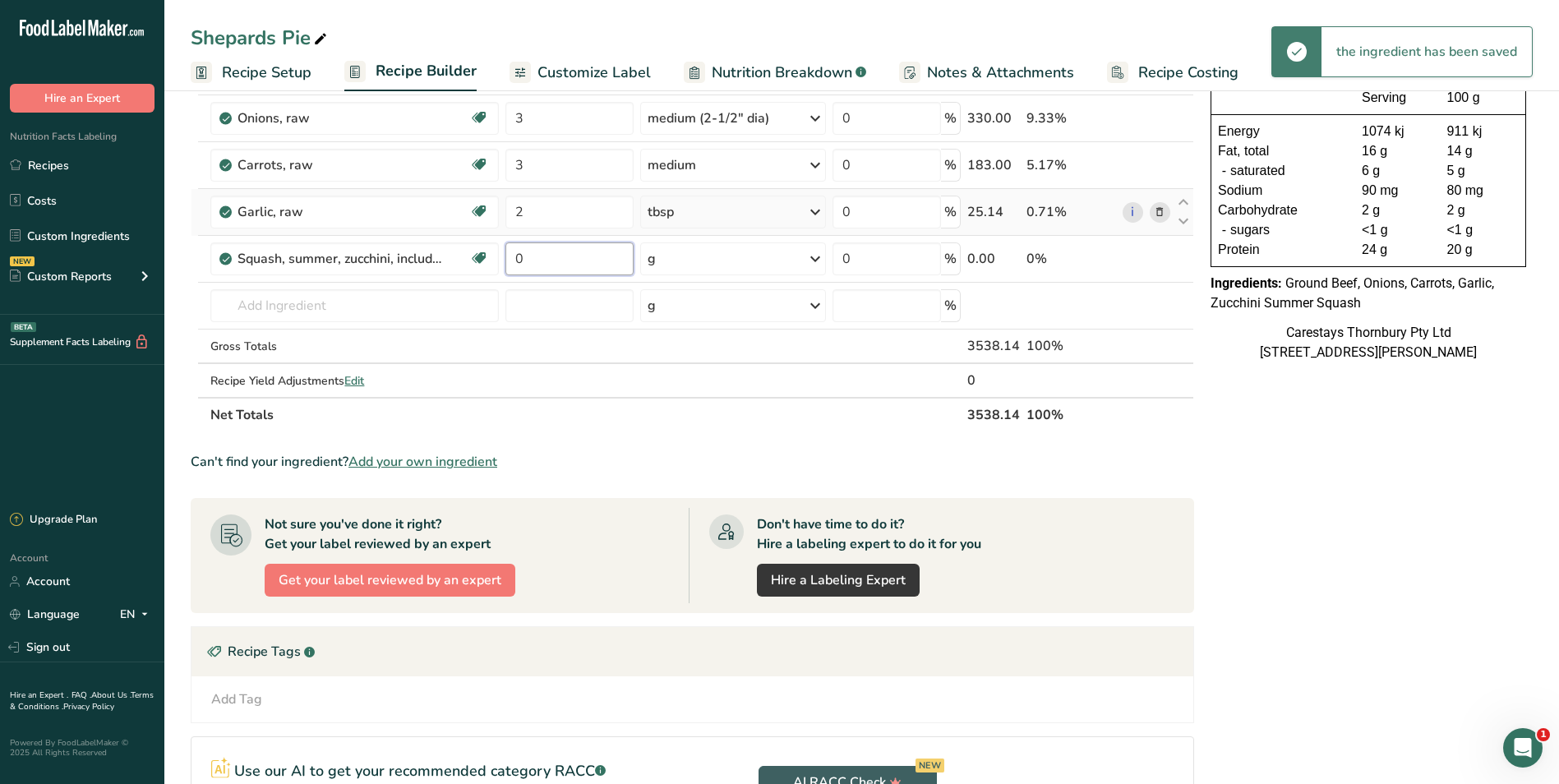
click at [529, 258] on input "0" at bounding box center [569, 258] width 127 height 33
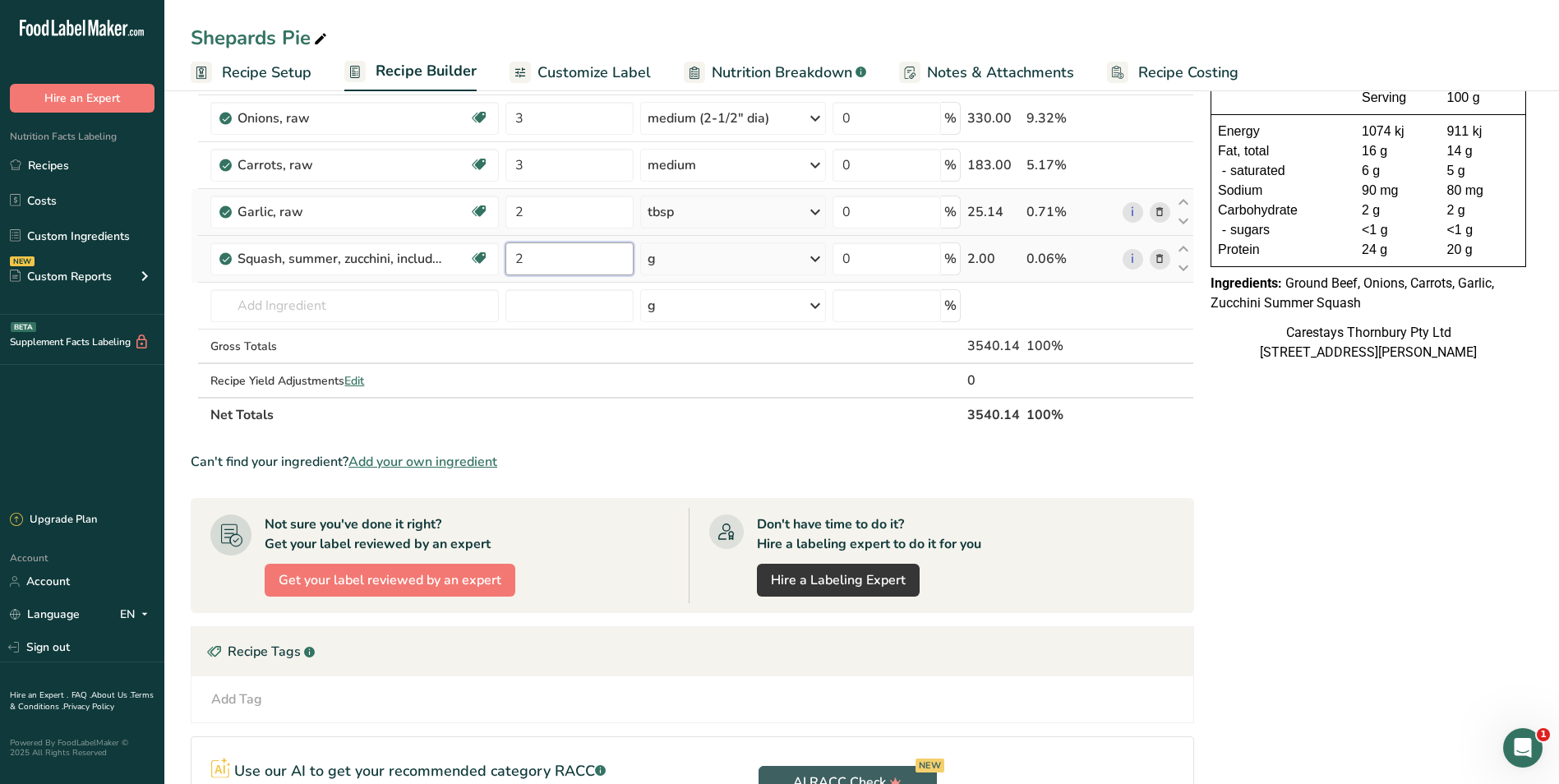
type input "2"
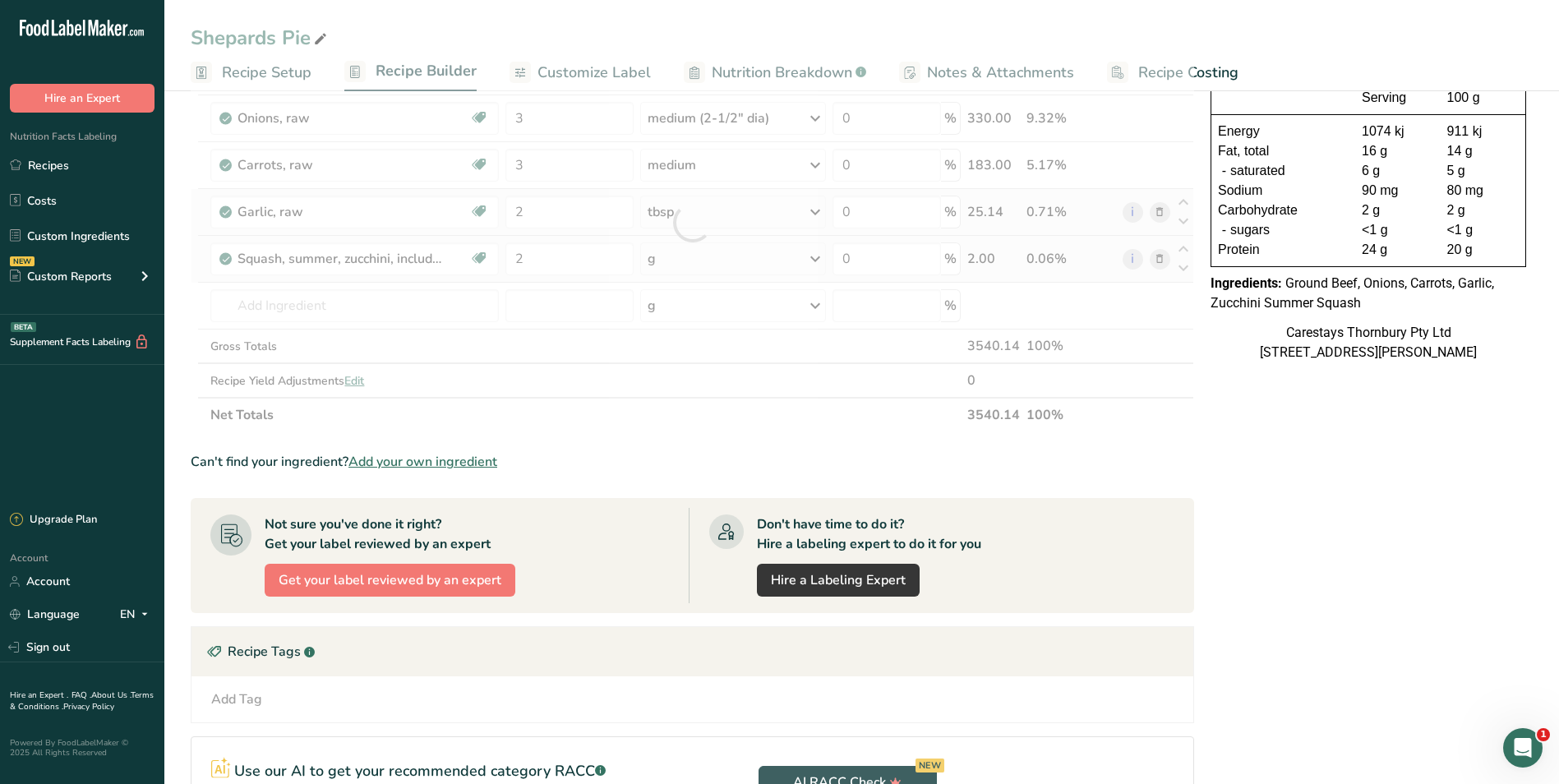
click at [817, 256] on div "Ingredient * Amount * Unit * Waste * .a-a{fill:#347362;}.b-a{fill:#fff;} Grams …" at bounding box center [692, 223] width 1004 height 420
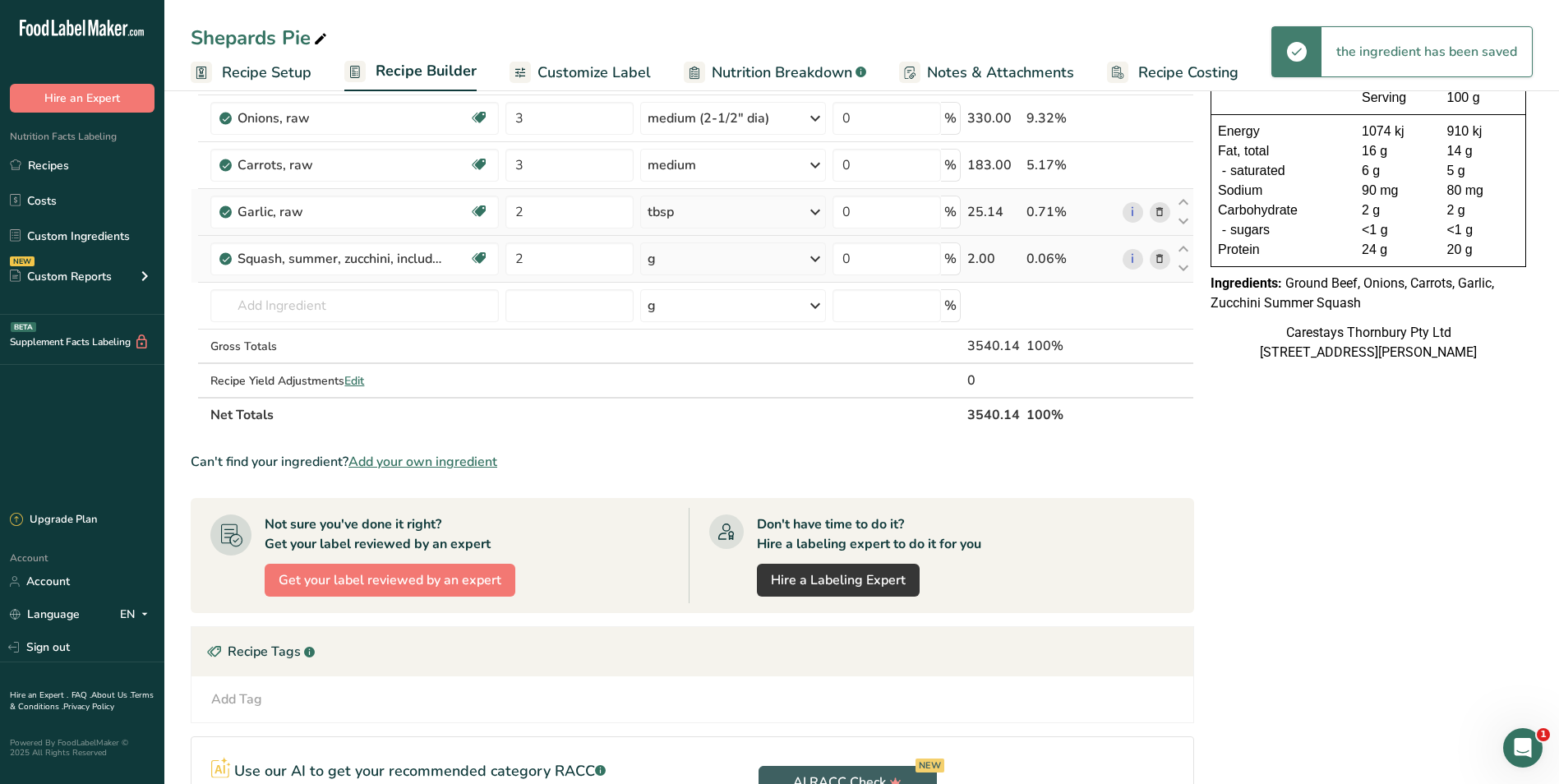
click at [817, 256] on icon at bounding box center [815, 258] width 20 height 29
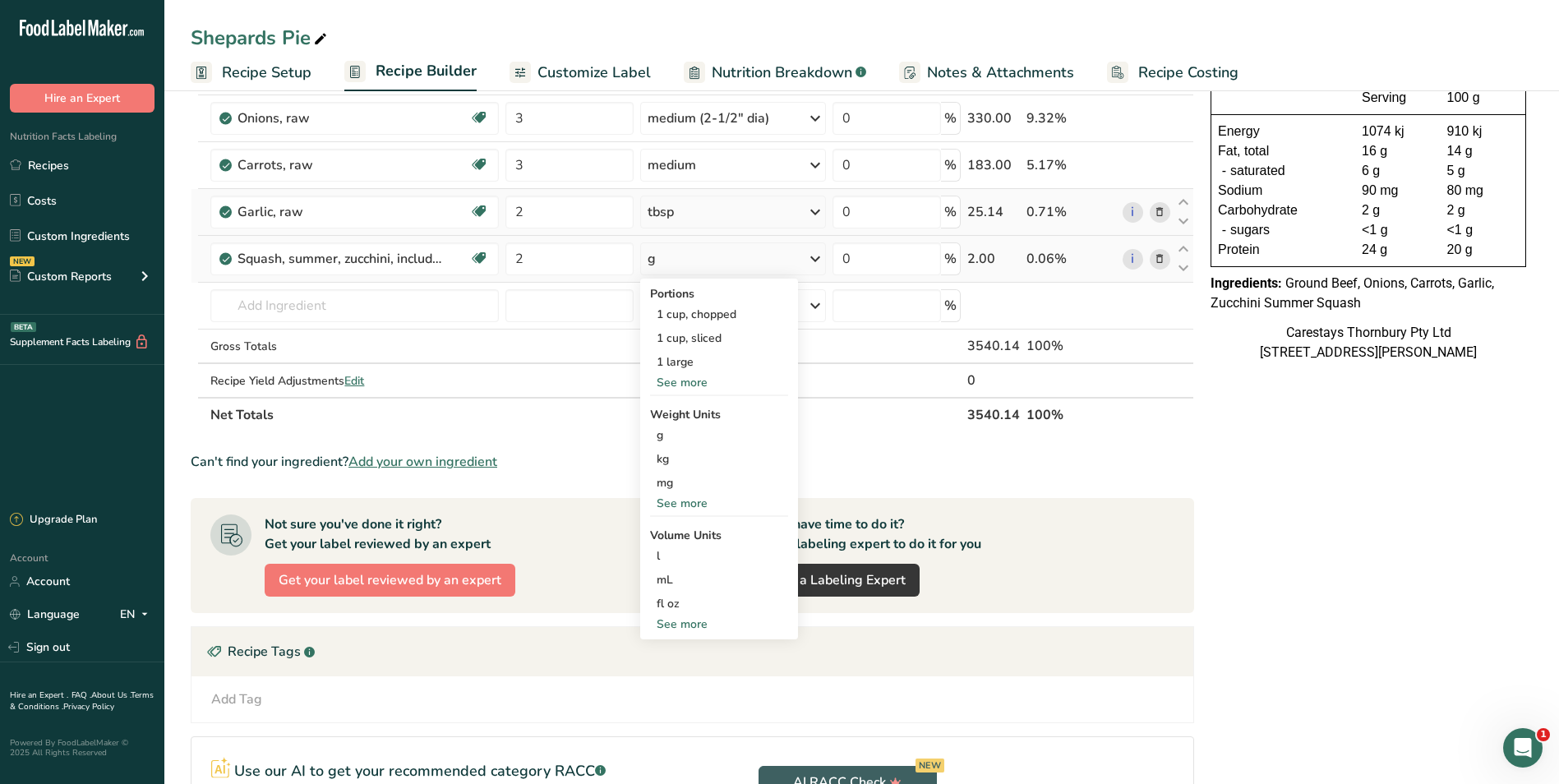
click at [686, 377] on div "See more" at bounding box center [719, 383] width 138 height 17
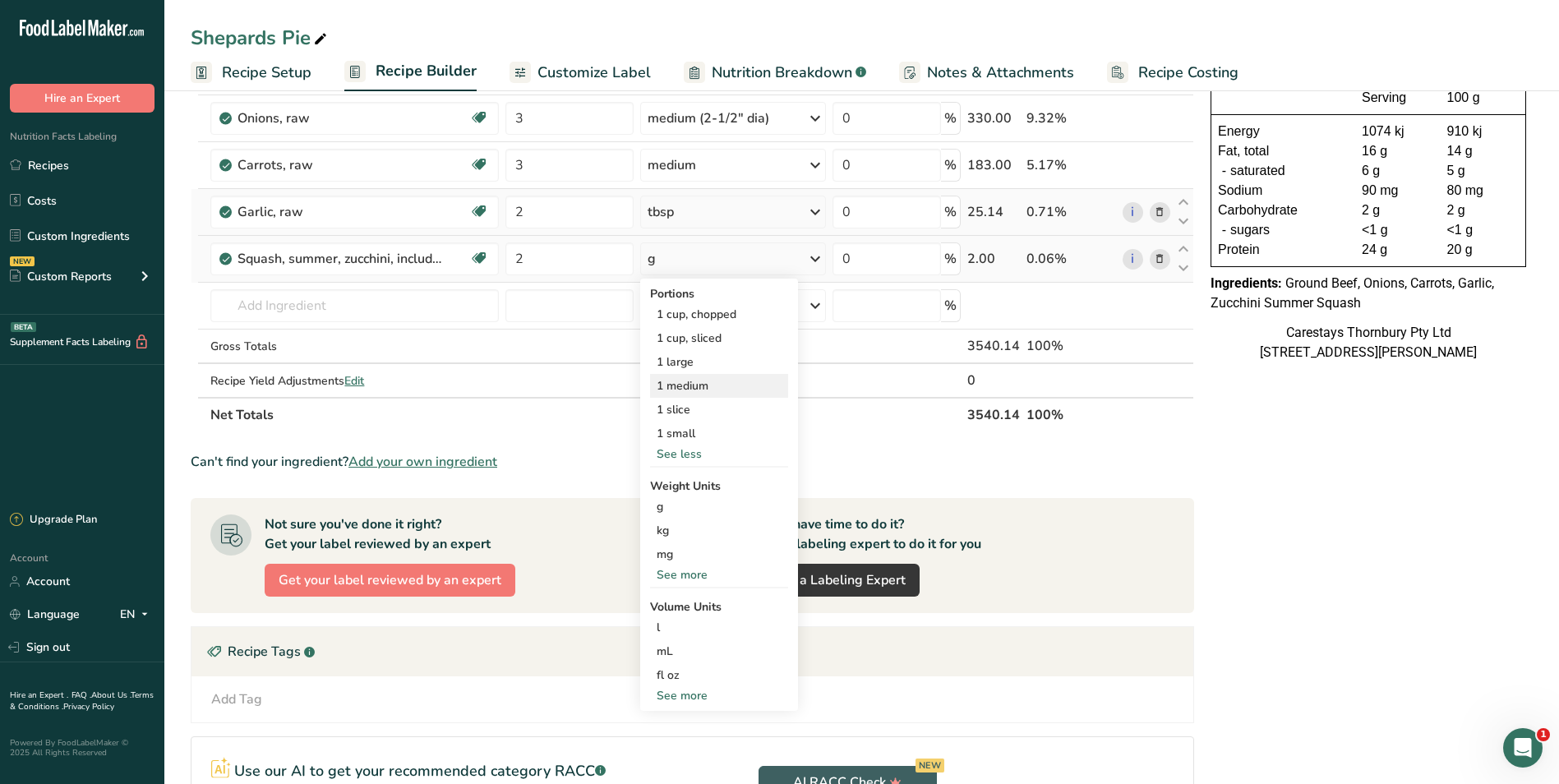
click at [686, 381] on div "1 medium" at bounding box center [719, 385] width 138 height 24
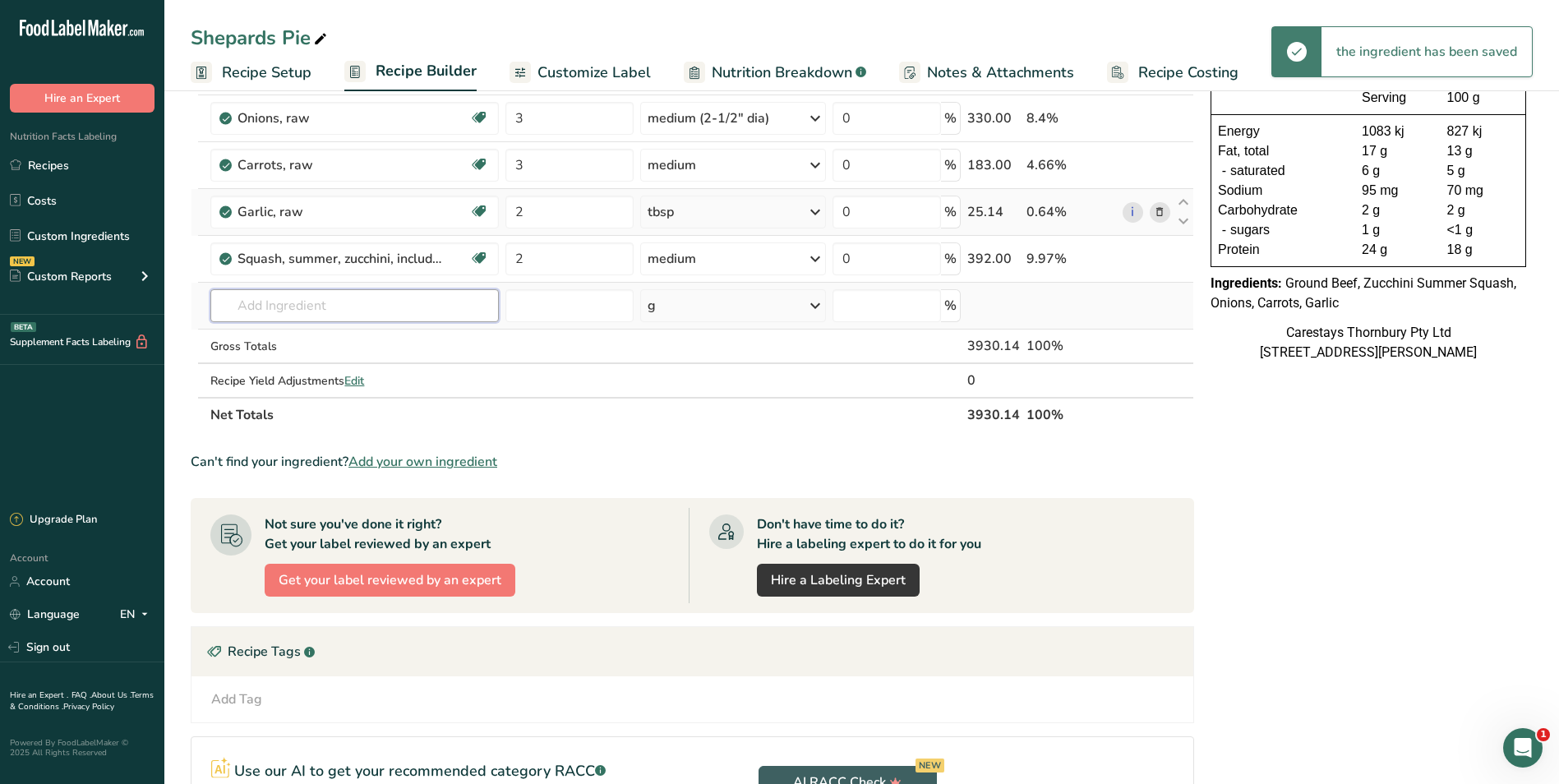
click at [242, 310] on input "text" at bounding box center [355, 306] width 289 height 33
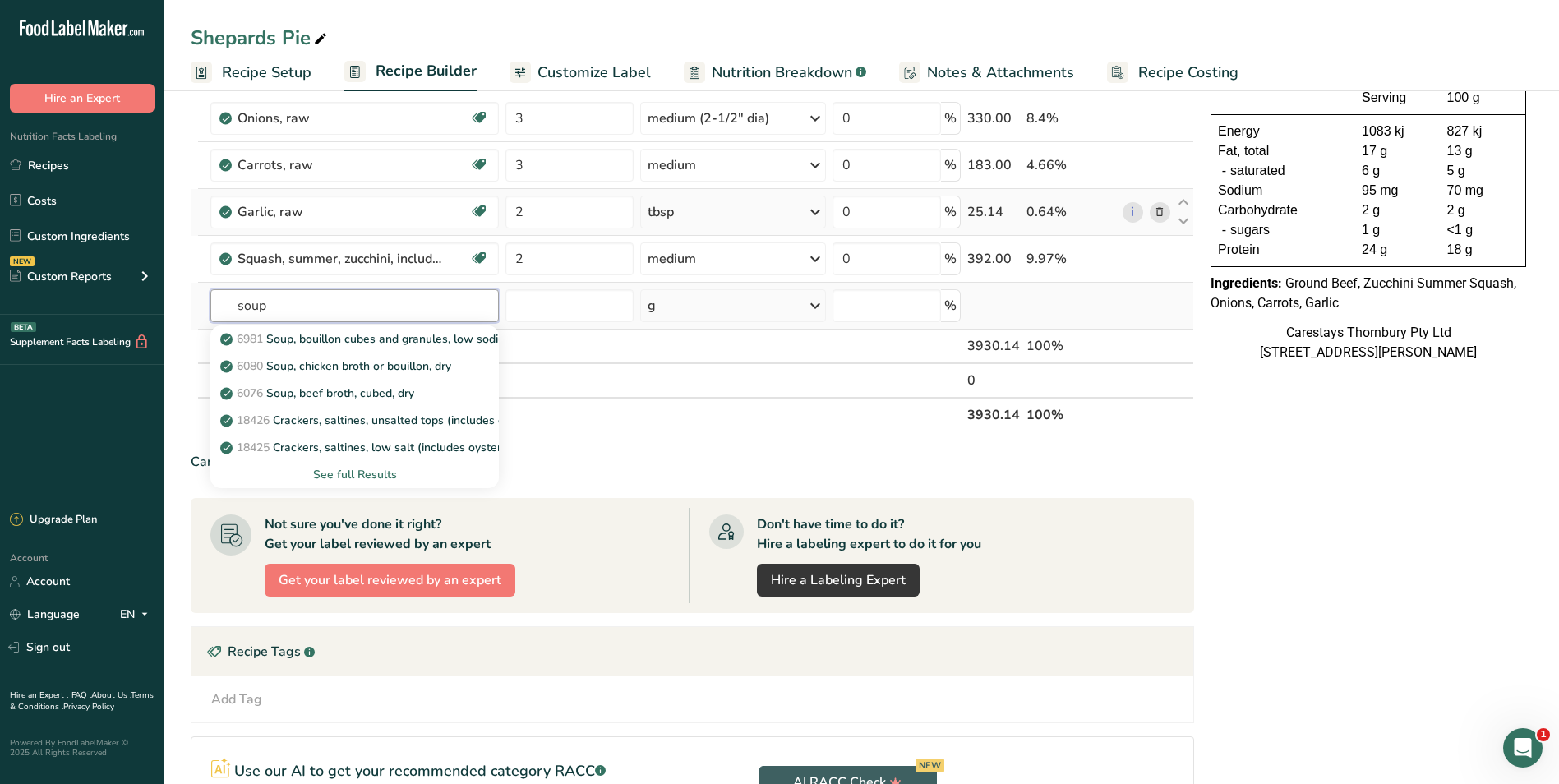
type input "soup"
click at [364, 474] on div "See full Results" at bounding box center [354, 475] width 262 height 17
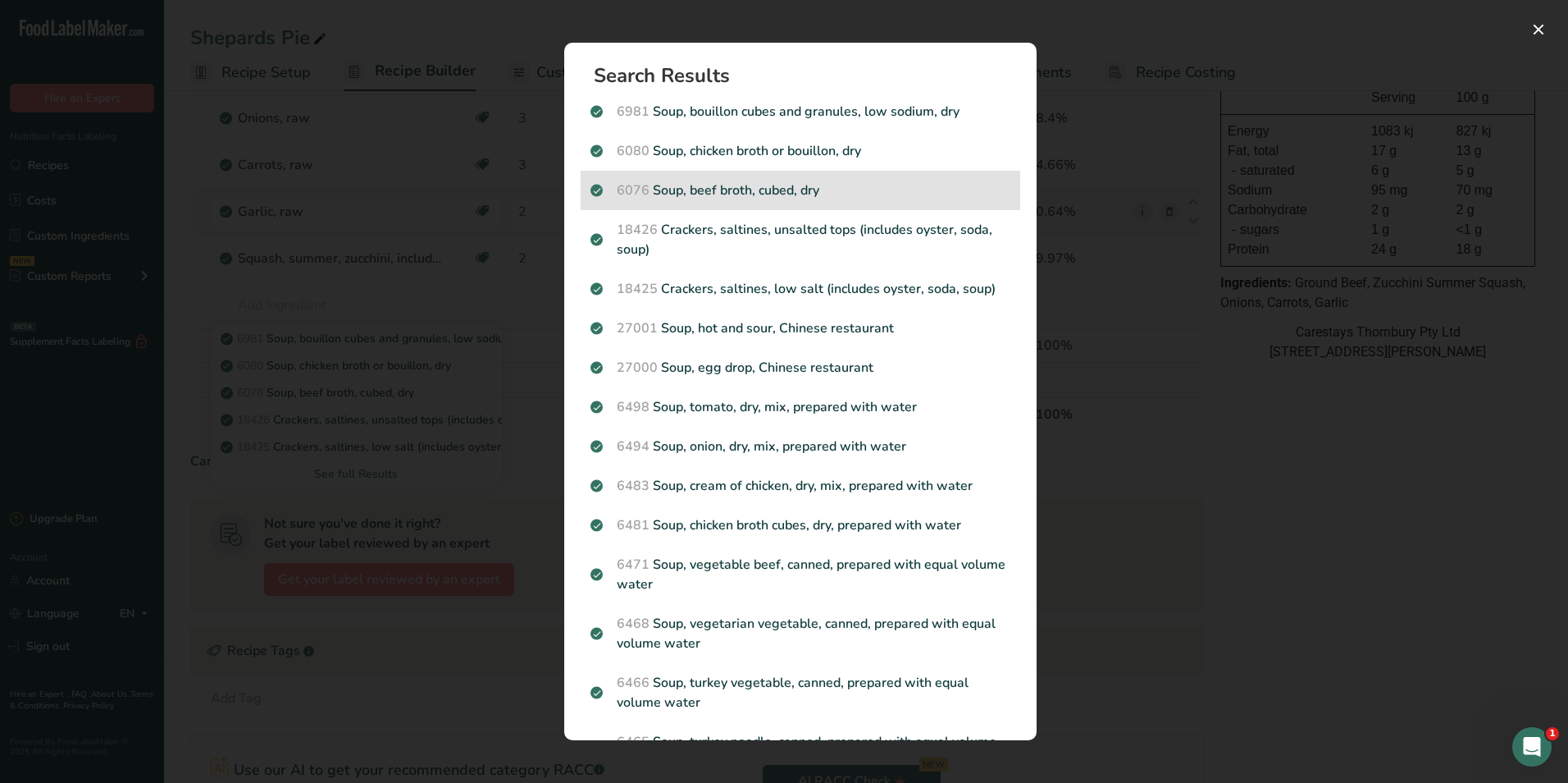
click at [676, 192] on p "6076 Soup, beef broth, cubed, dry" at bounding box center [800, 190] width 420 height 20
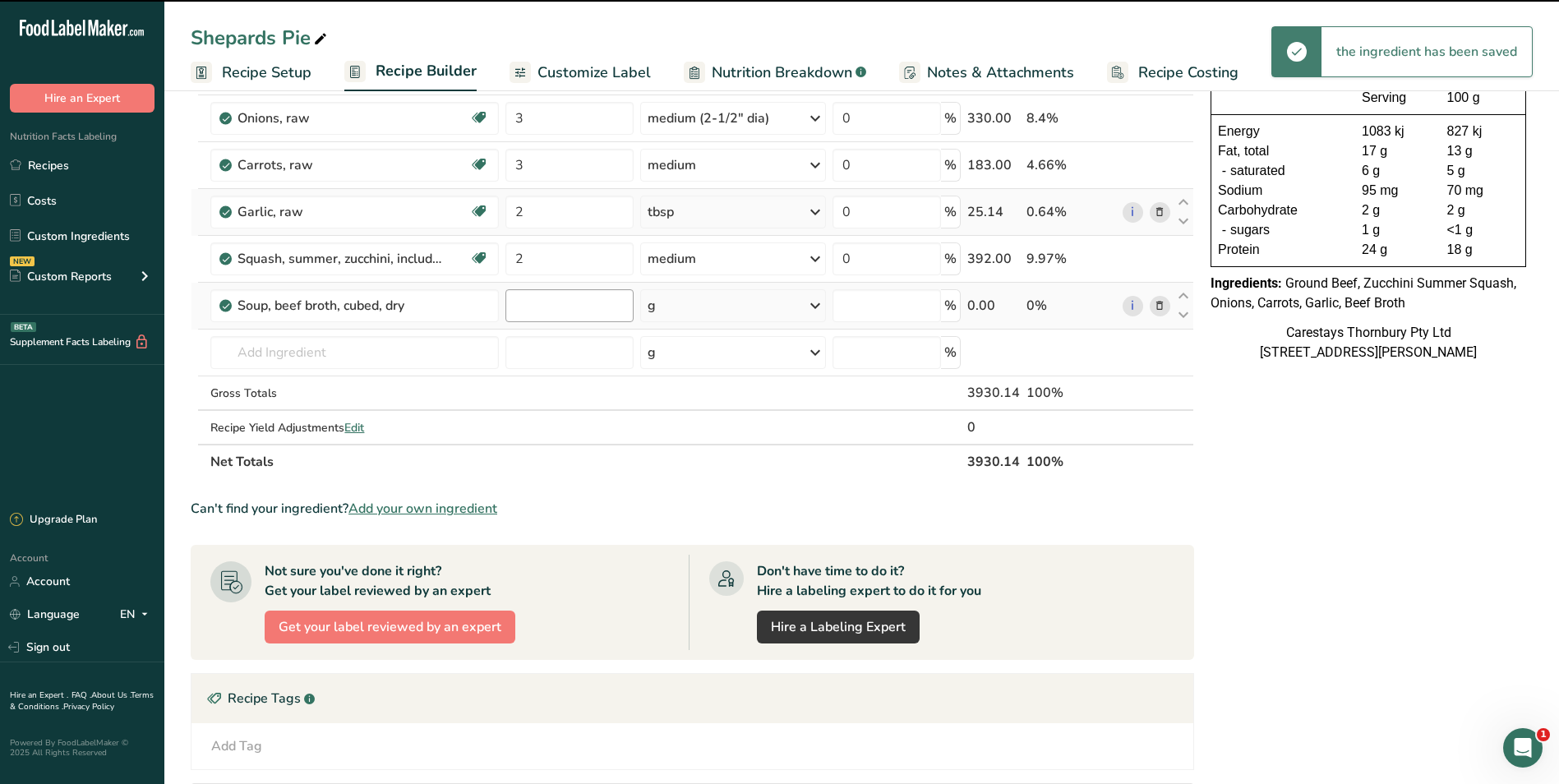
type input "0"
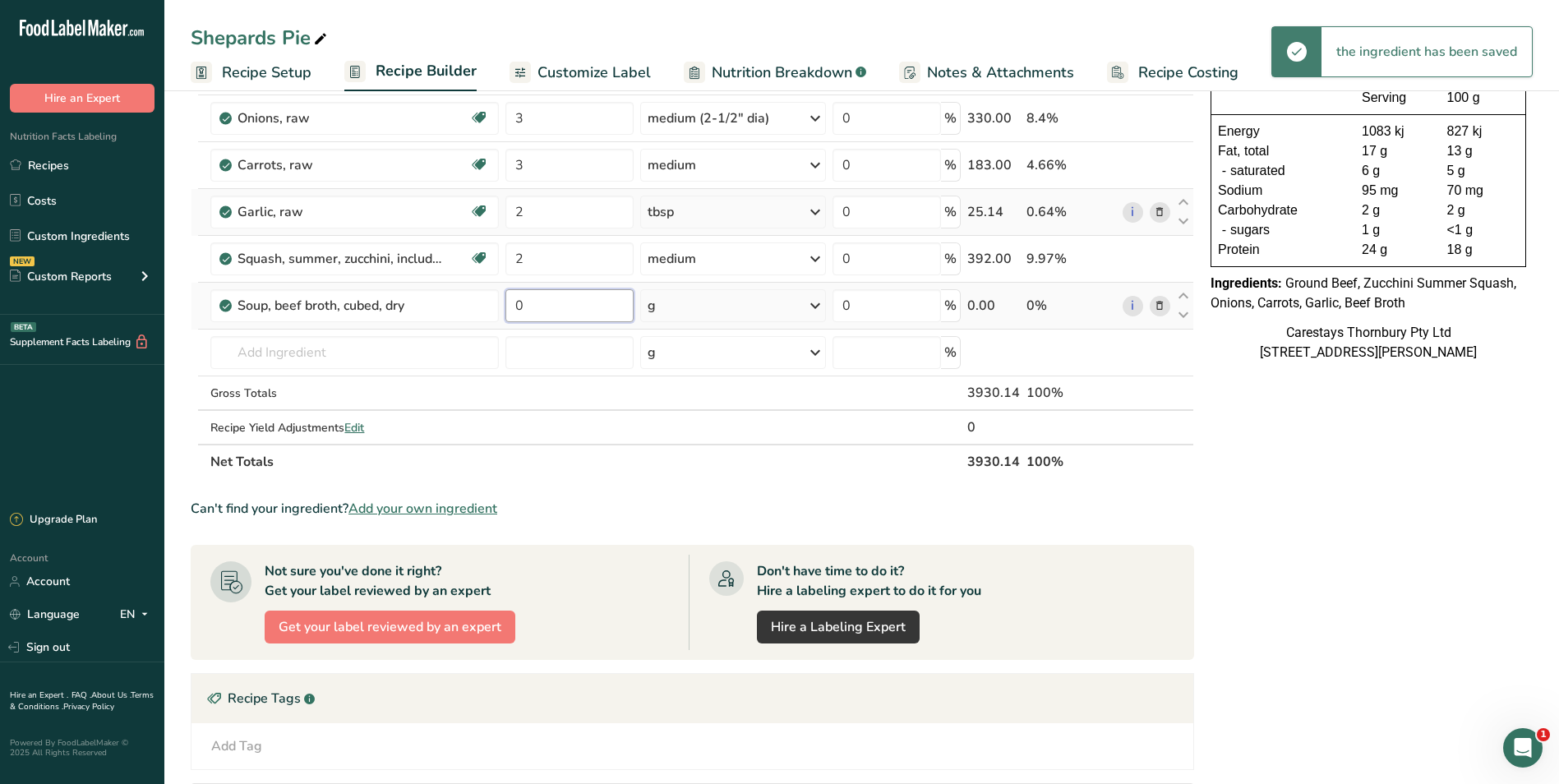
click at [542, 309] on input "0" at bounding box center [569, 306] width 127 height 33
type input "2"
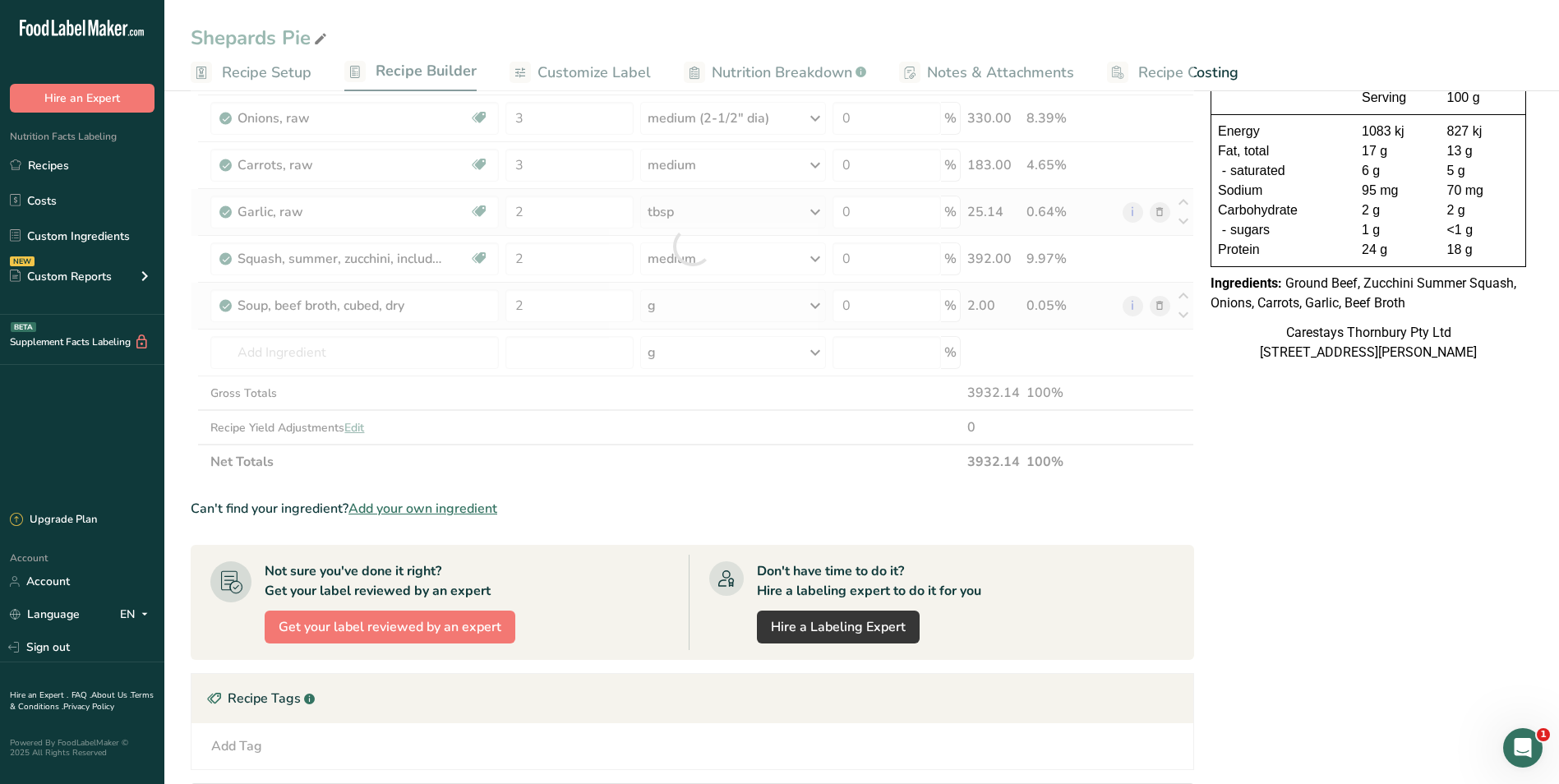
click at [817, 302] on div "Ingredient * Amount * Unit * Waste * .a-a{fill:#347362;}.b-a{fill:#fff;} Grams …" at bounding box center [692, 246] width 1004 height 466
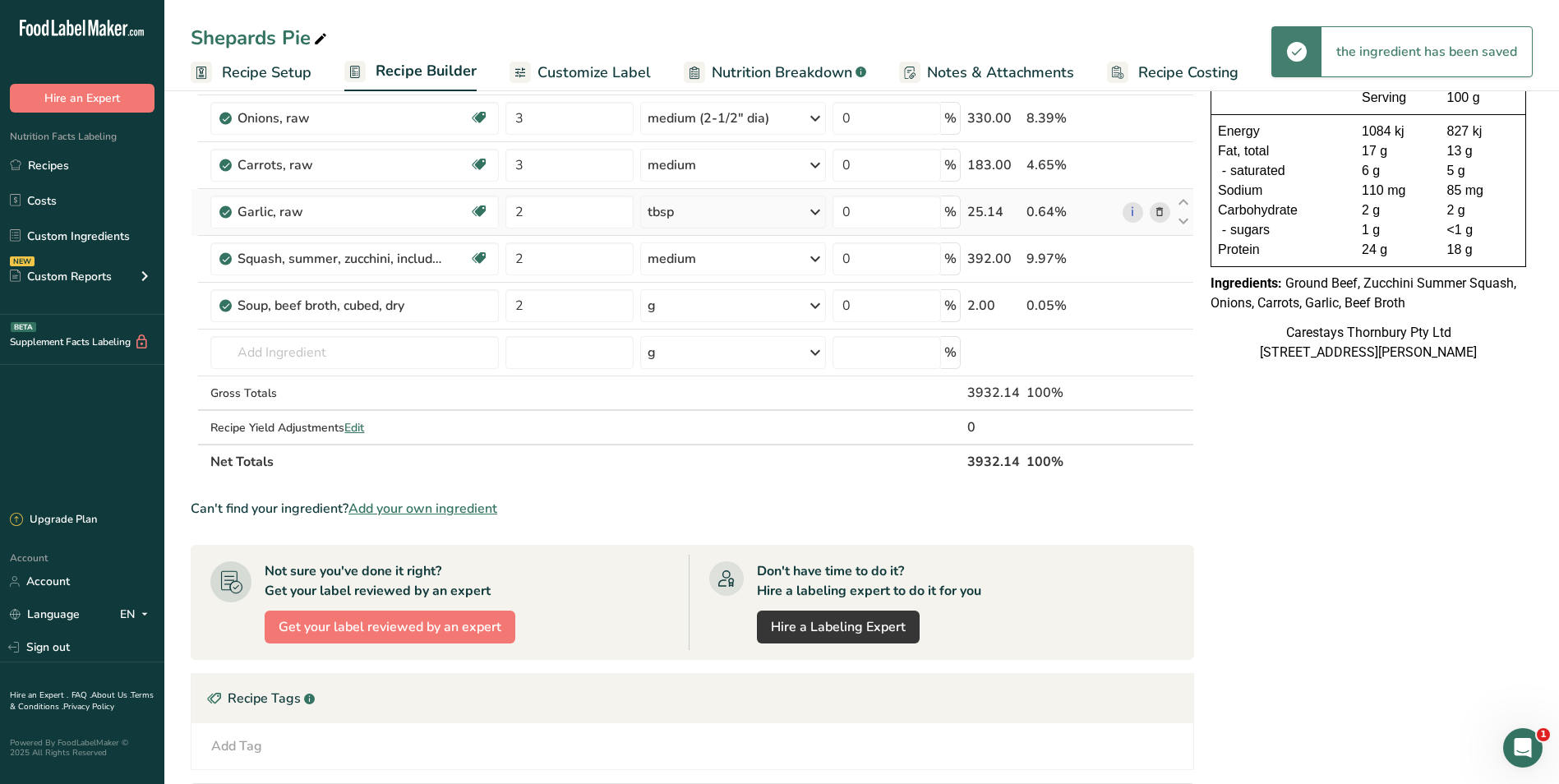
click at [816, 303] on icon at bounding box center [815, 305] width 20 height 29
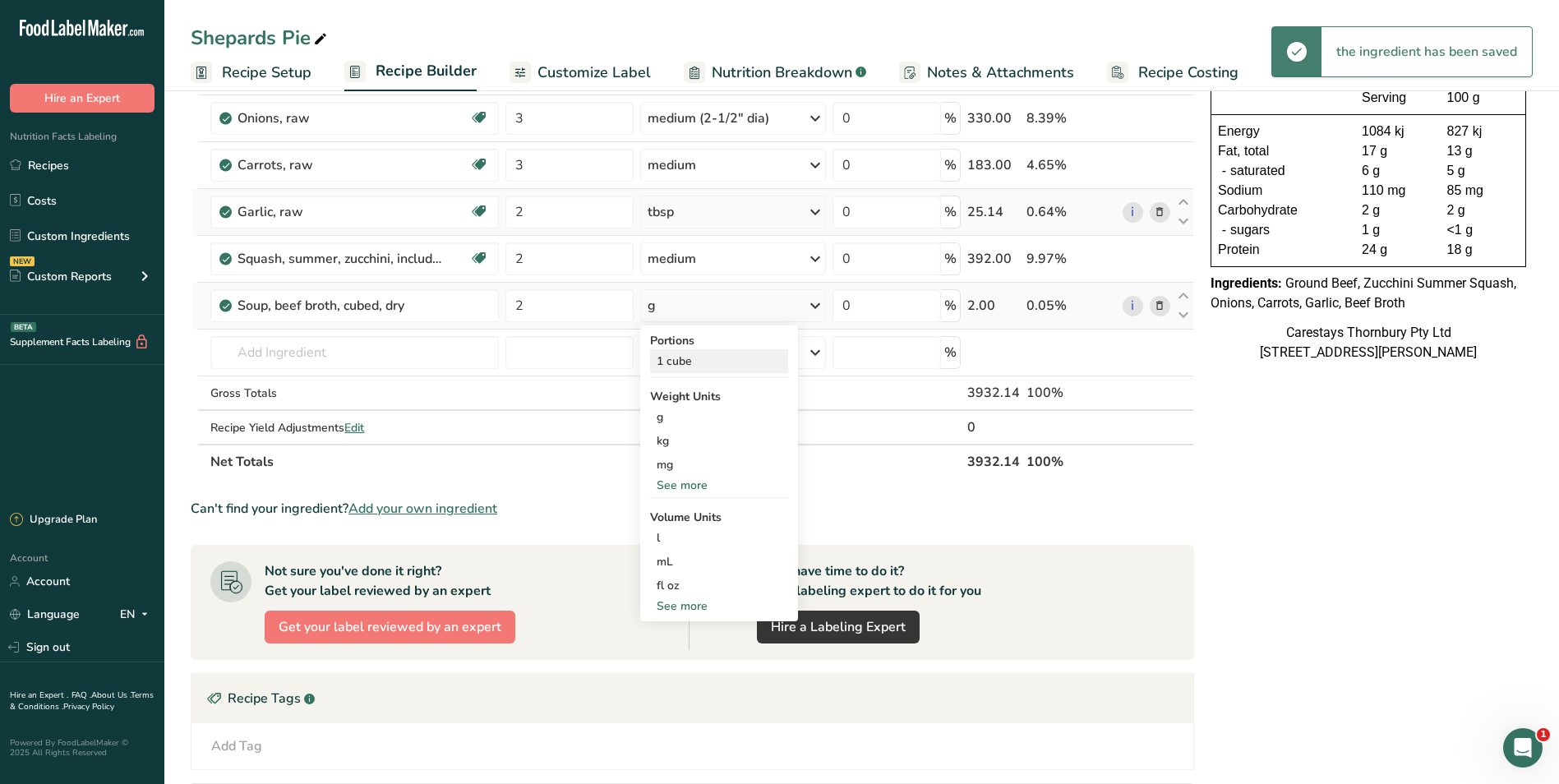
click at [745, 358] on div "1 cube" at bounding box center [719, 361] width 138 height 24
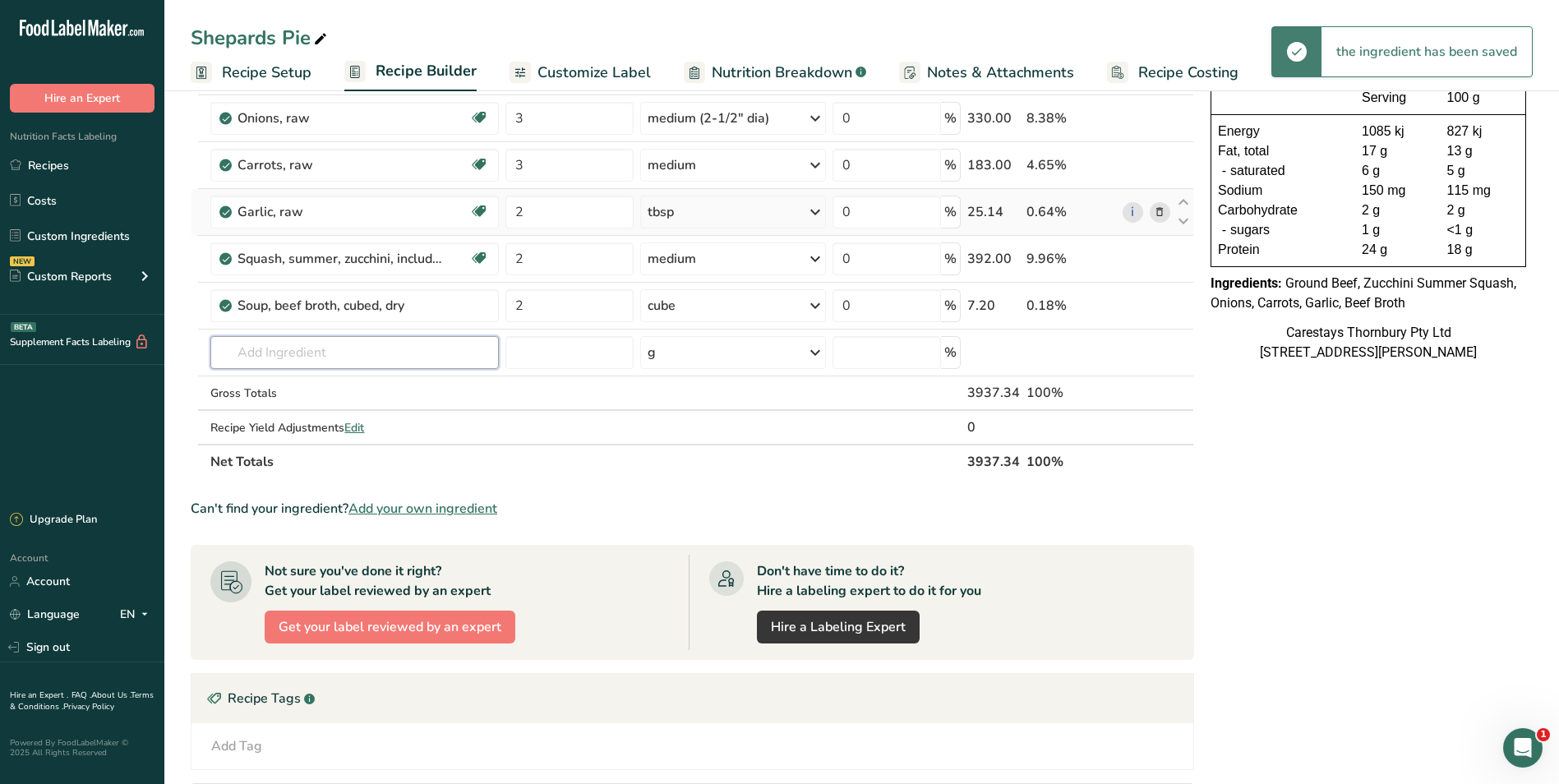
click at [262, 352] on input "text" at bounding box center [355, 352] width 289 height 33
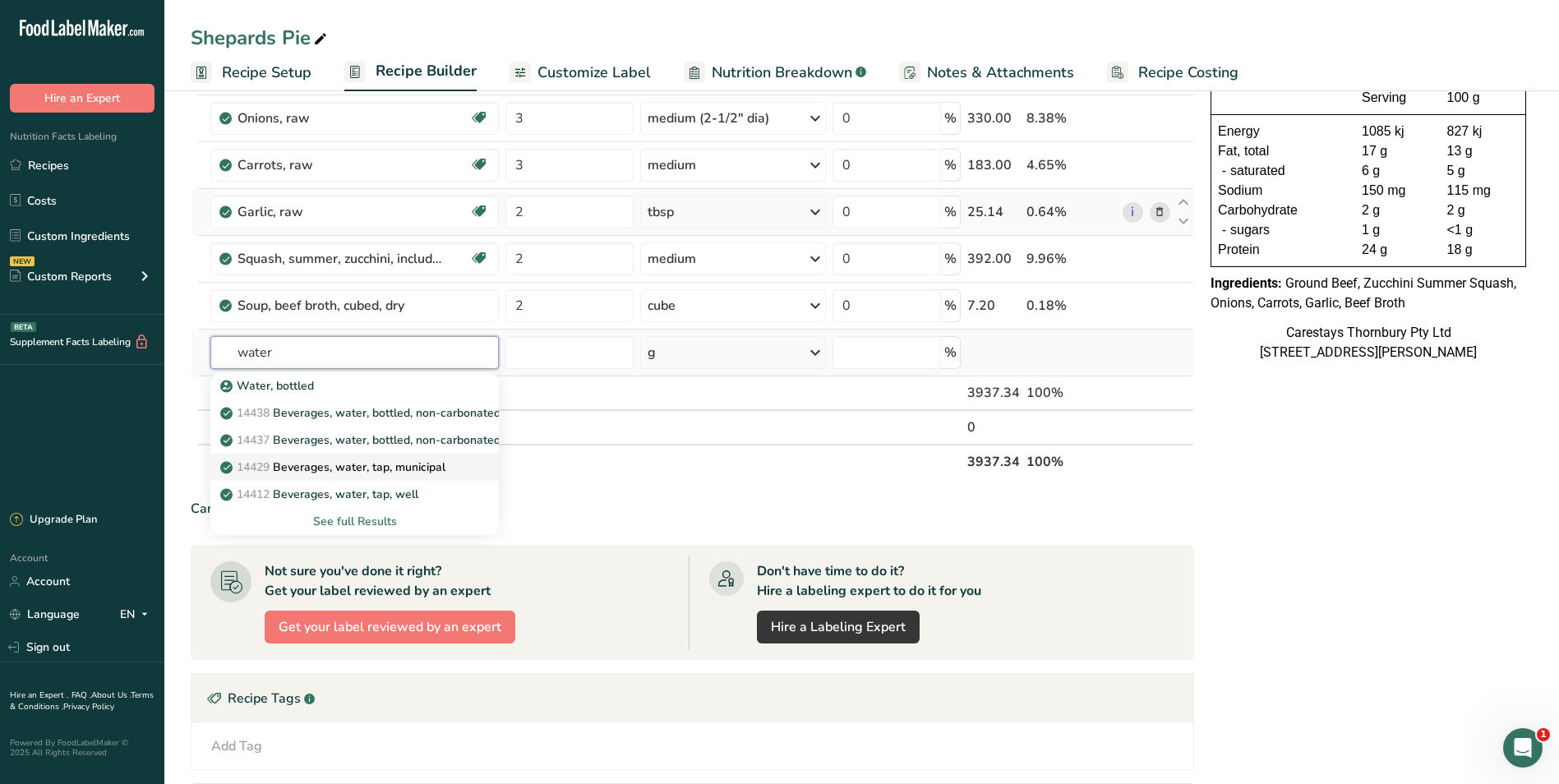
type input "water"
click at [315, 462] on p "14429 [GEOGRAPHIC_DATA], water, tap, municipal" at bounding box center [334, 467] width 222 height 17
type input "Beverages, water, tap, municipal"
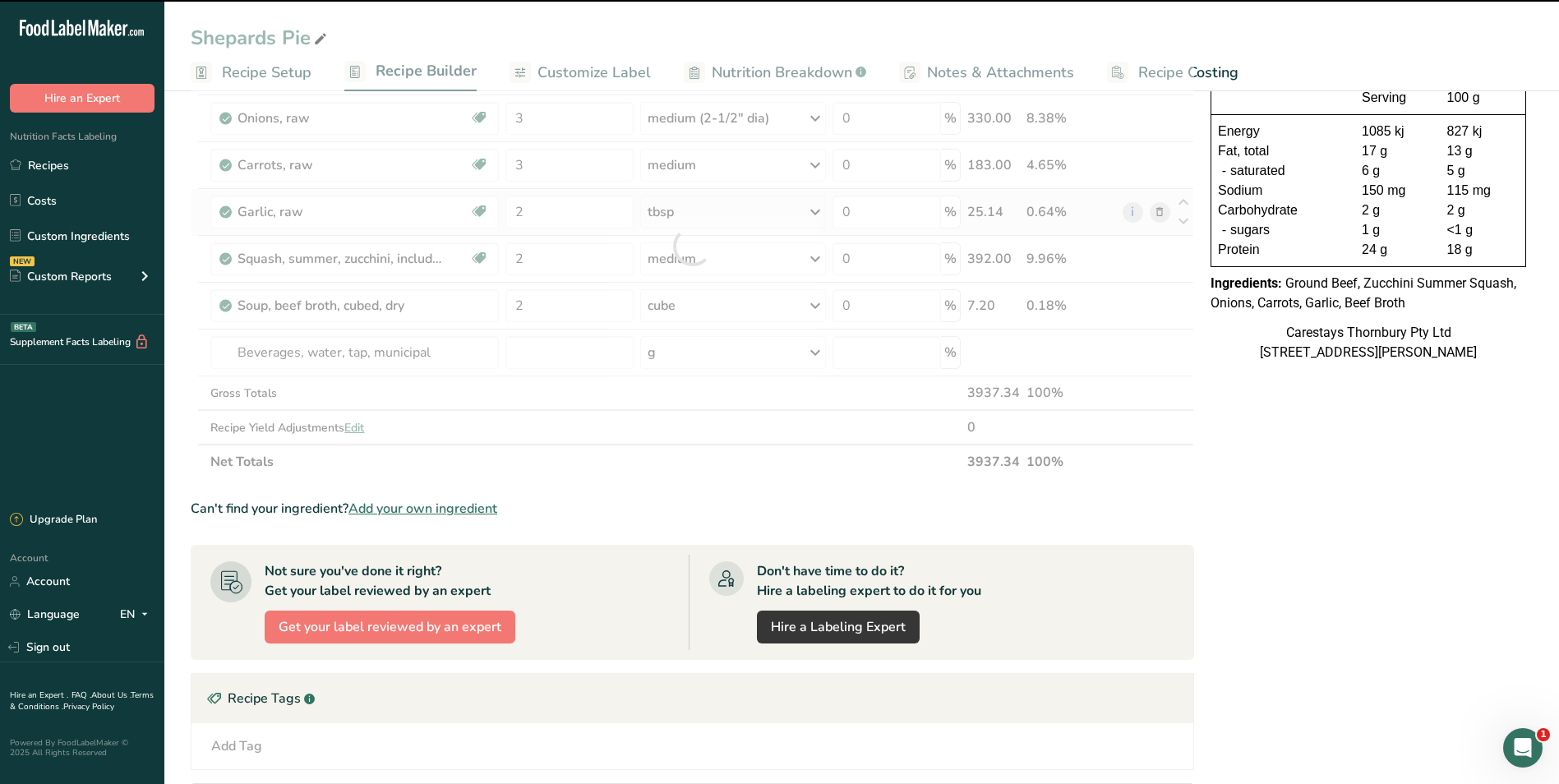
type input "0"
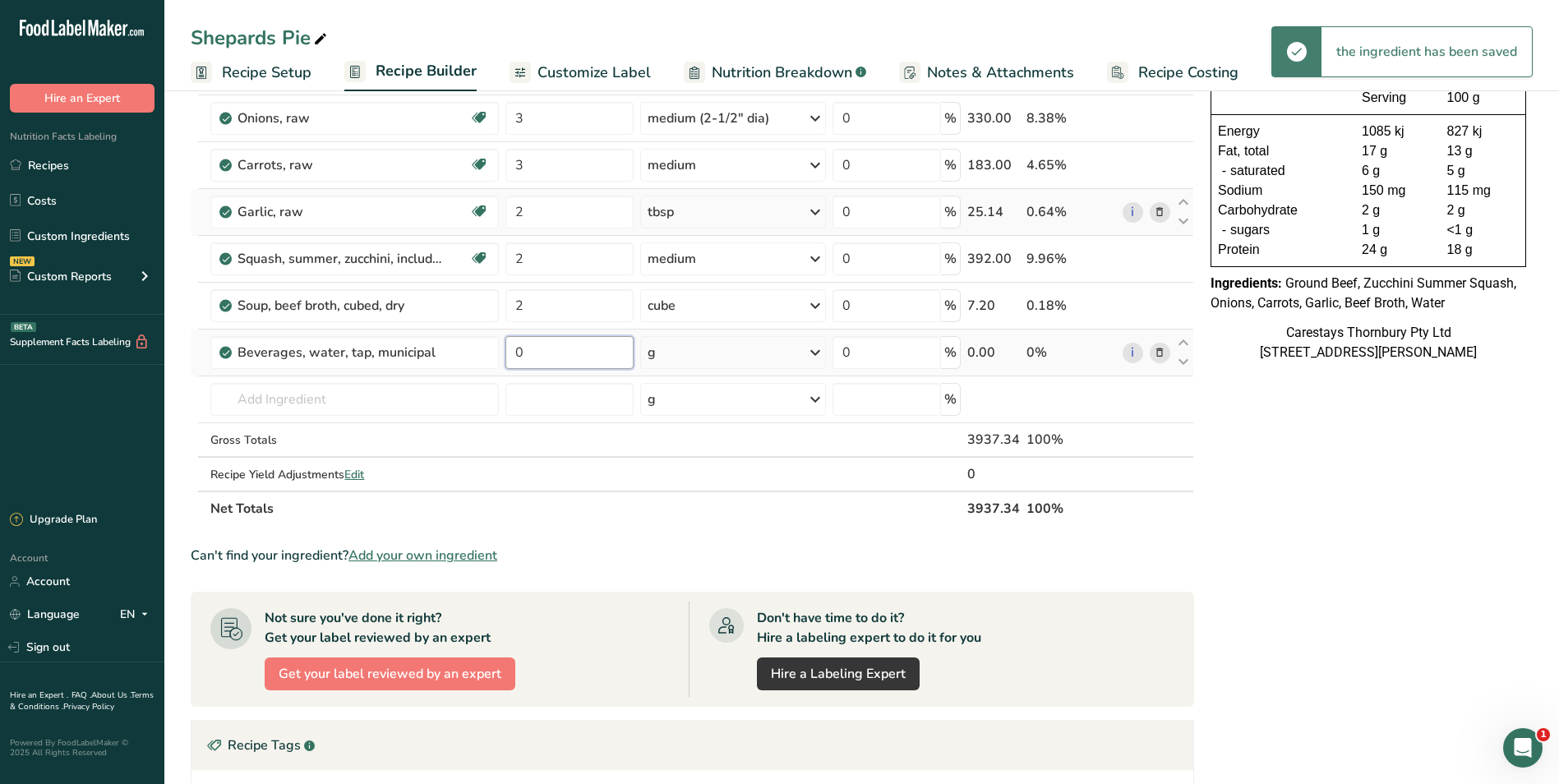
click at [536, 357] on input "0" at bounding box center [569, 352] width 127 height 33
type input "1.5"
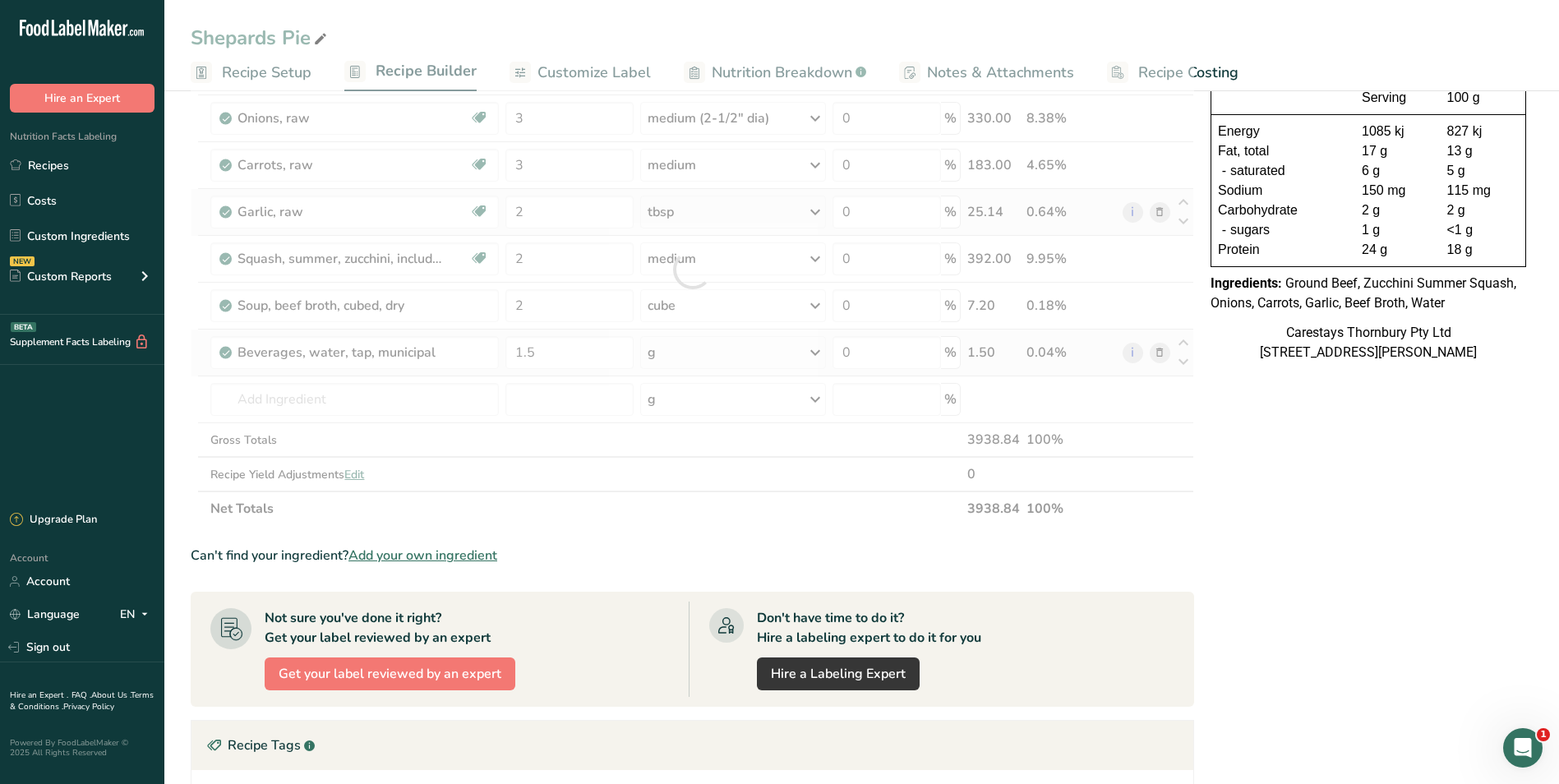
click at [819, 350] on div "Ingredient * Amount * Unit * Waste * .a-a{fill:#347362;}.b-a{fill:#fff;} Grams …" at bounding box center [692, 270] width 1004 height 513
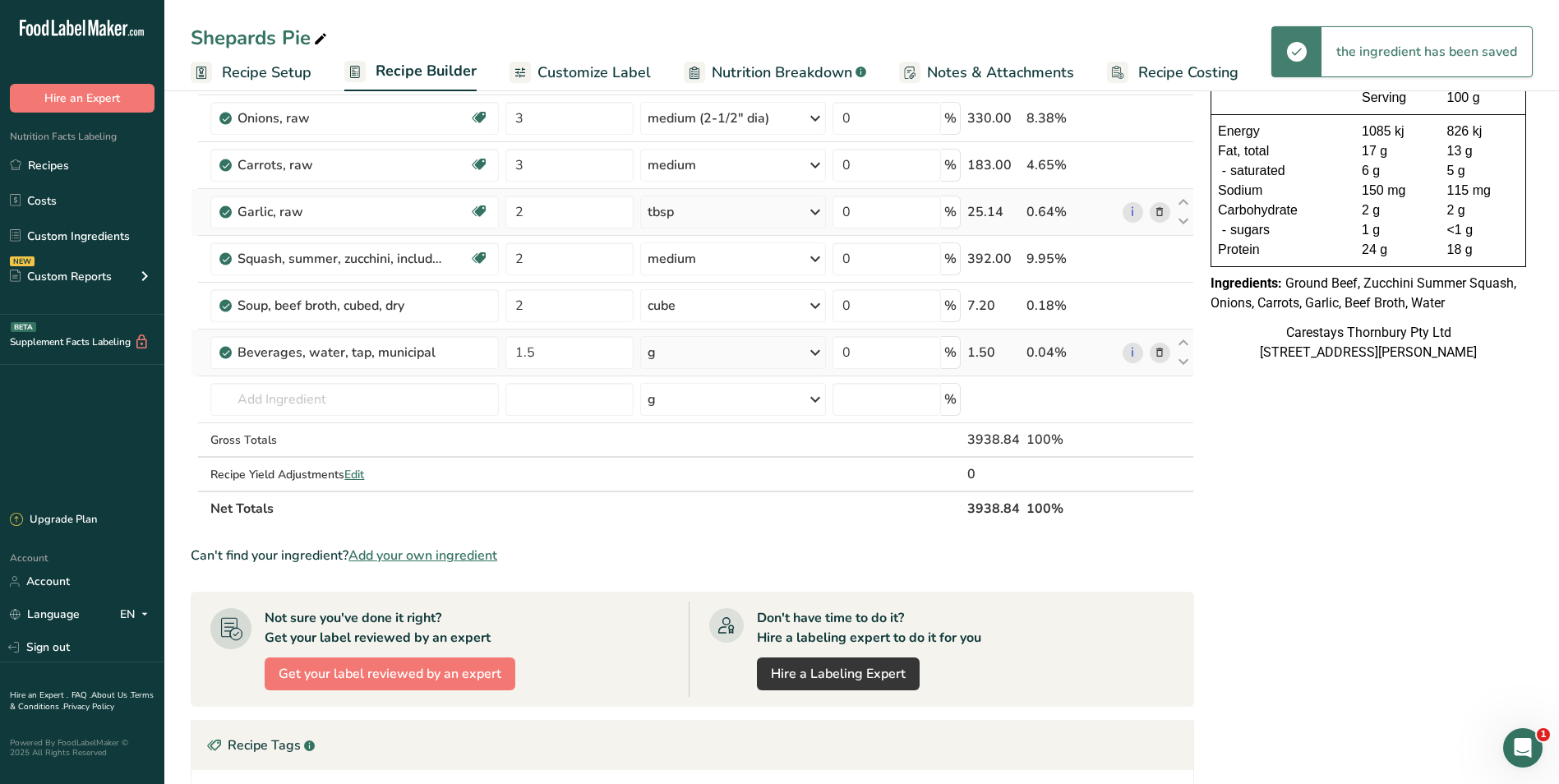
click at [817, 352] on icon at bounding box center [815, 352] width 20 height 29
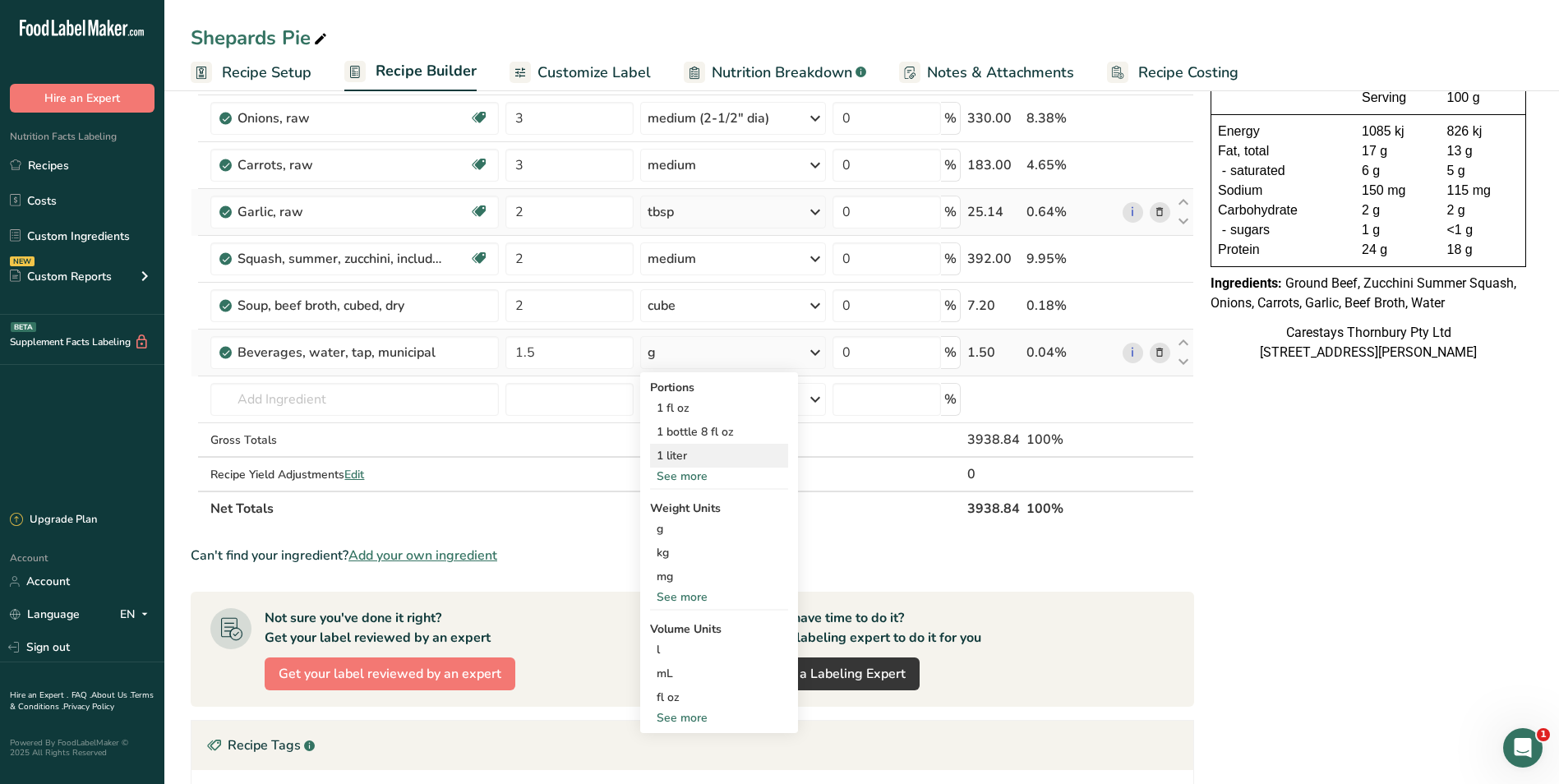
click at [695, 456] on div "1 liter" at bounding box center [719, 456] width 138 height 24
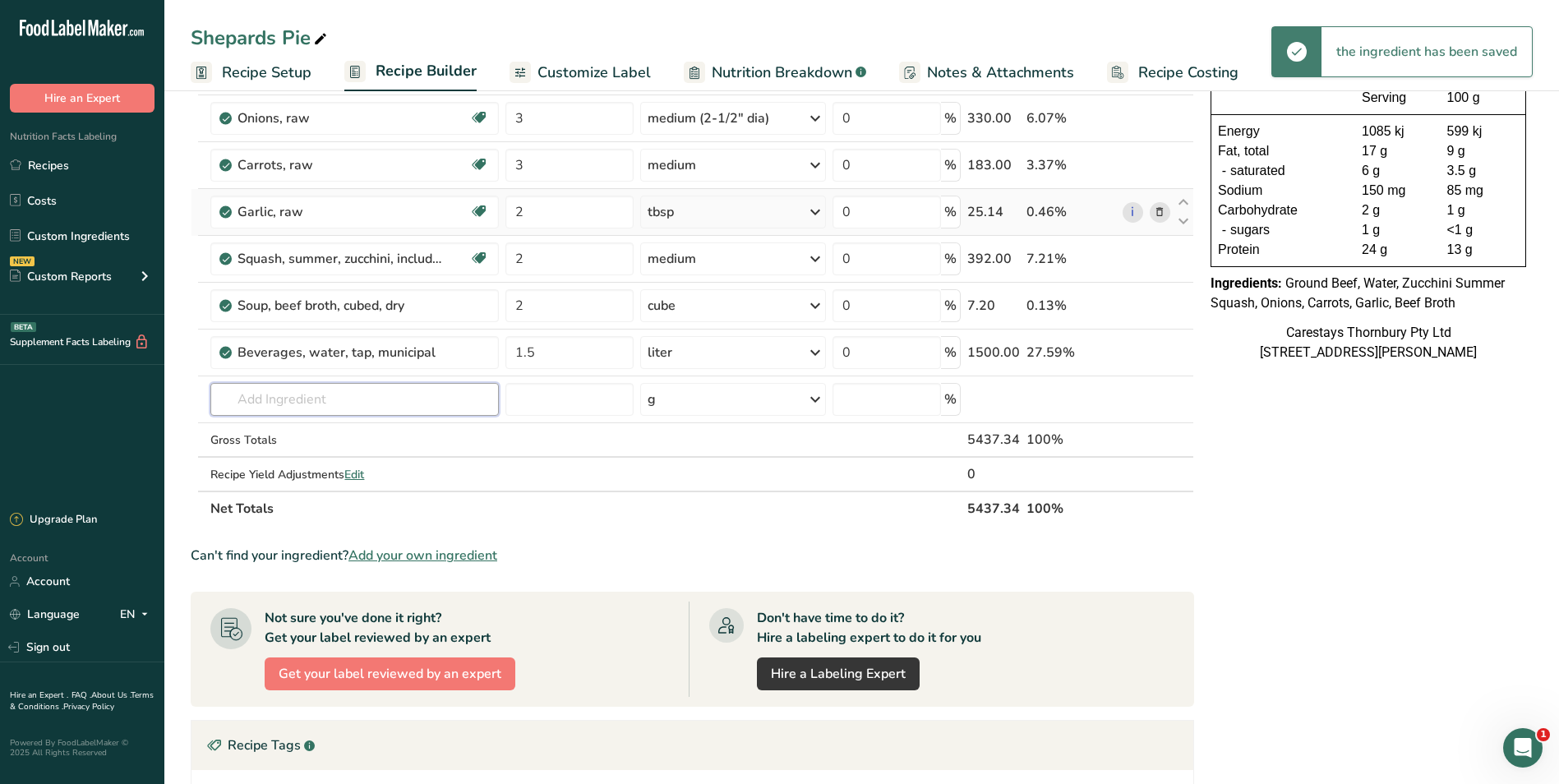
click at [247, 401] on input "text" at bounding box center [355, 399] width 289 height 33
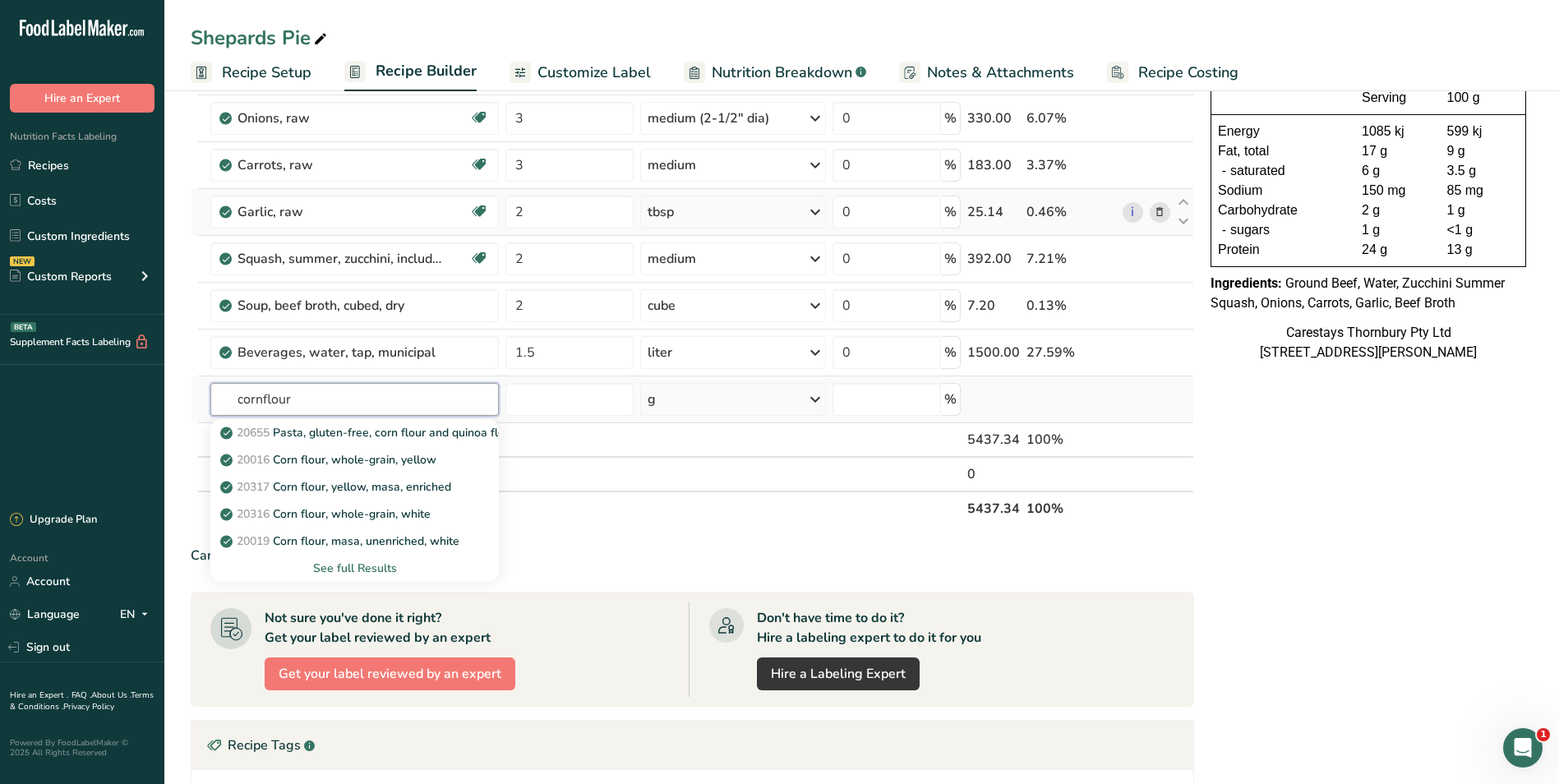
type input "cornflour"
click at [347, 563] on div "See full Results" at bounding box center [354, 569] width 262 height 17
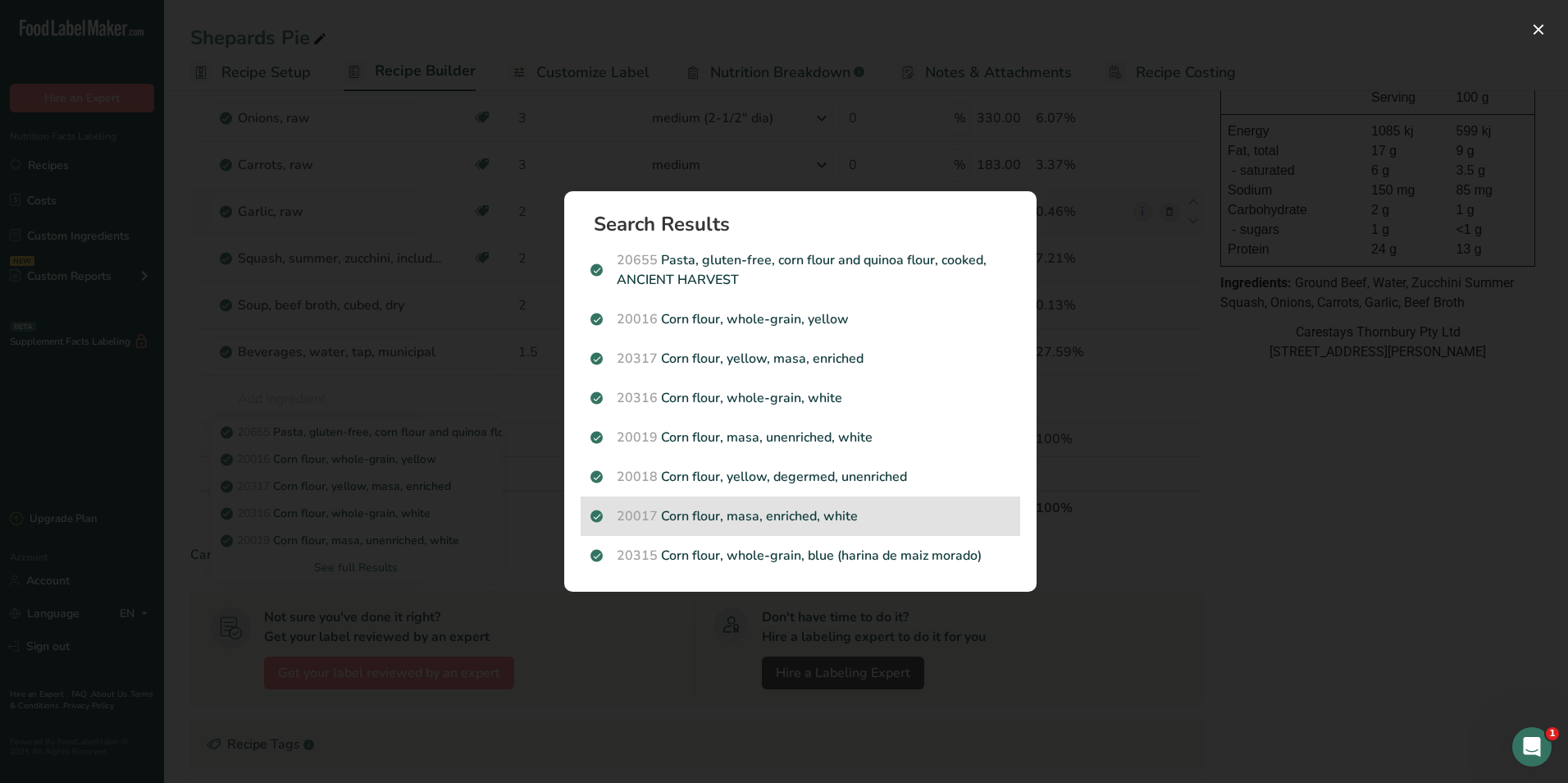
click at [840, 515] on p "20017 Corn flour, masa, enriched, white" at bounding box center [800, 516] width 420 height 20
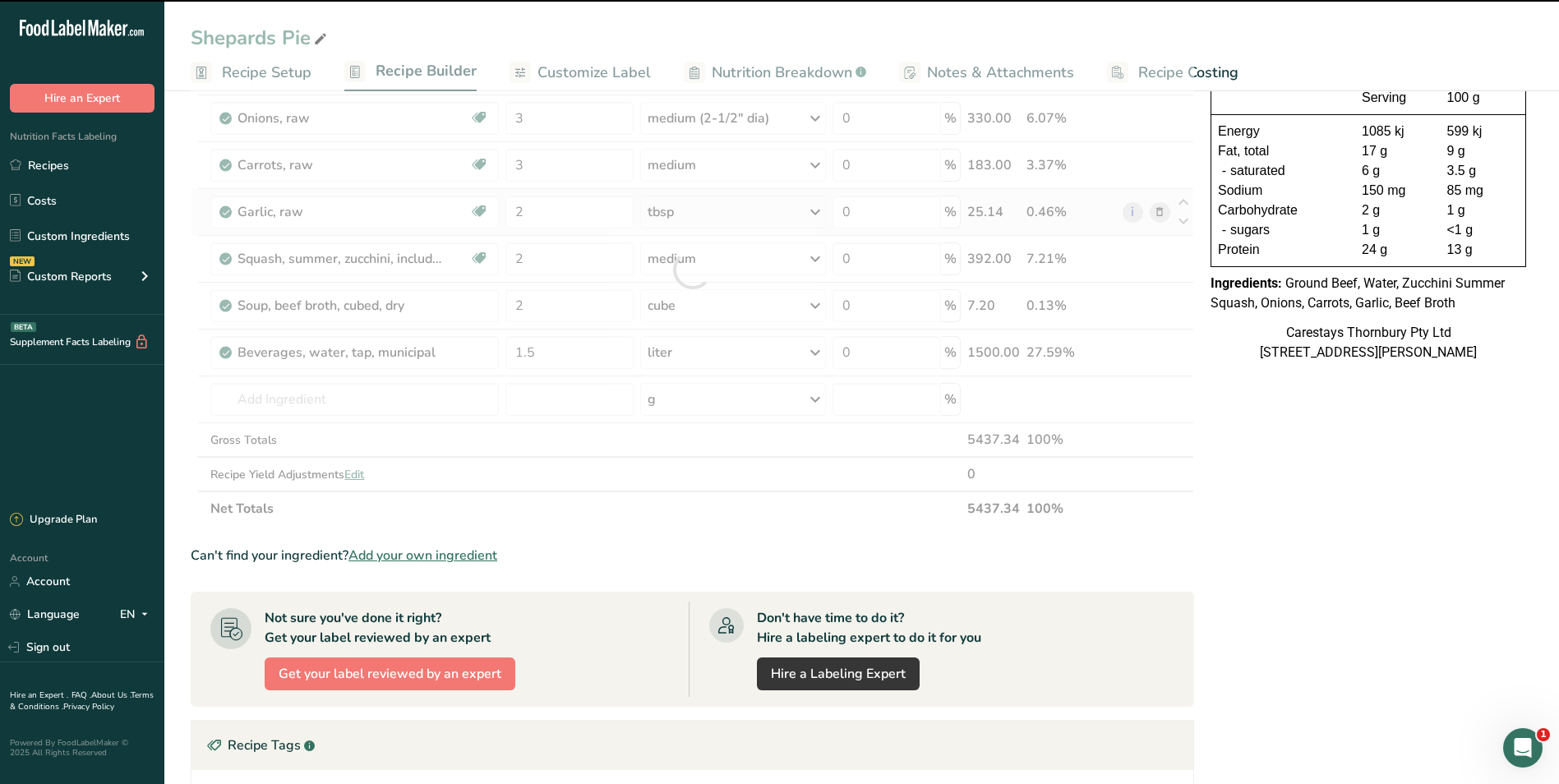
type input "0"
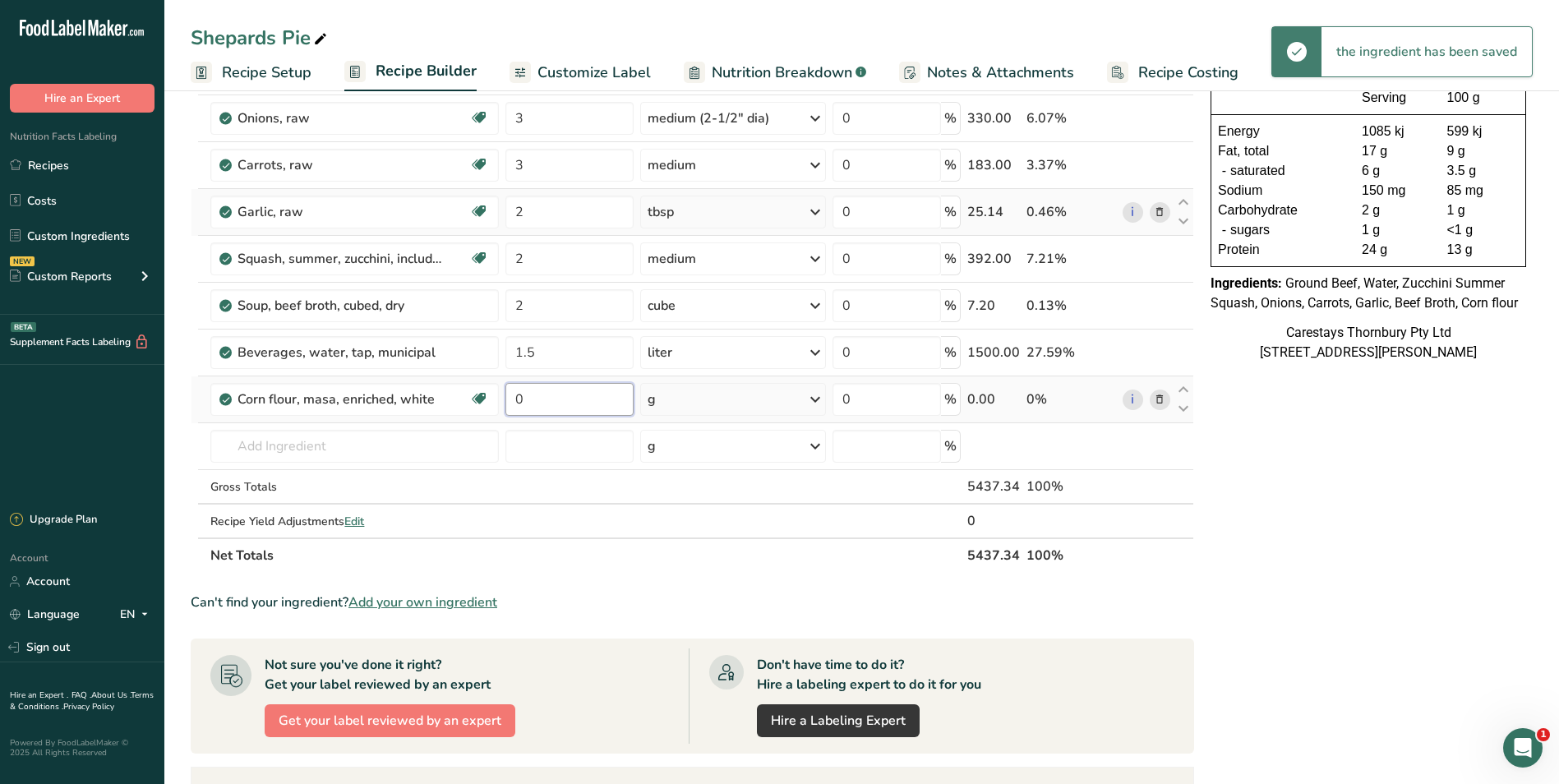
click at [531, 399] on input "0" at bounding box center [569, 399] width 127 height 33
type input "3"
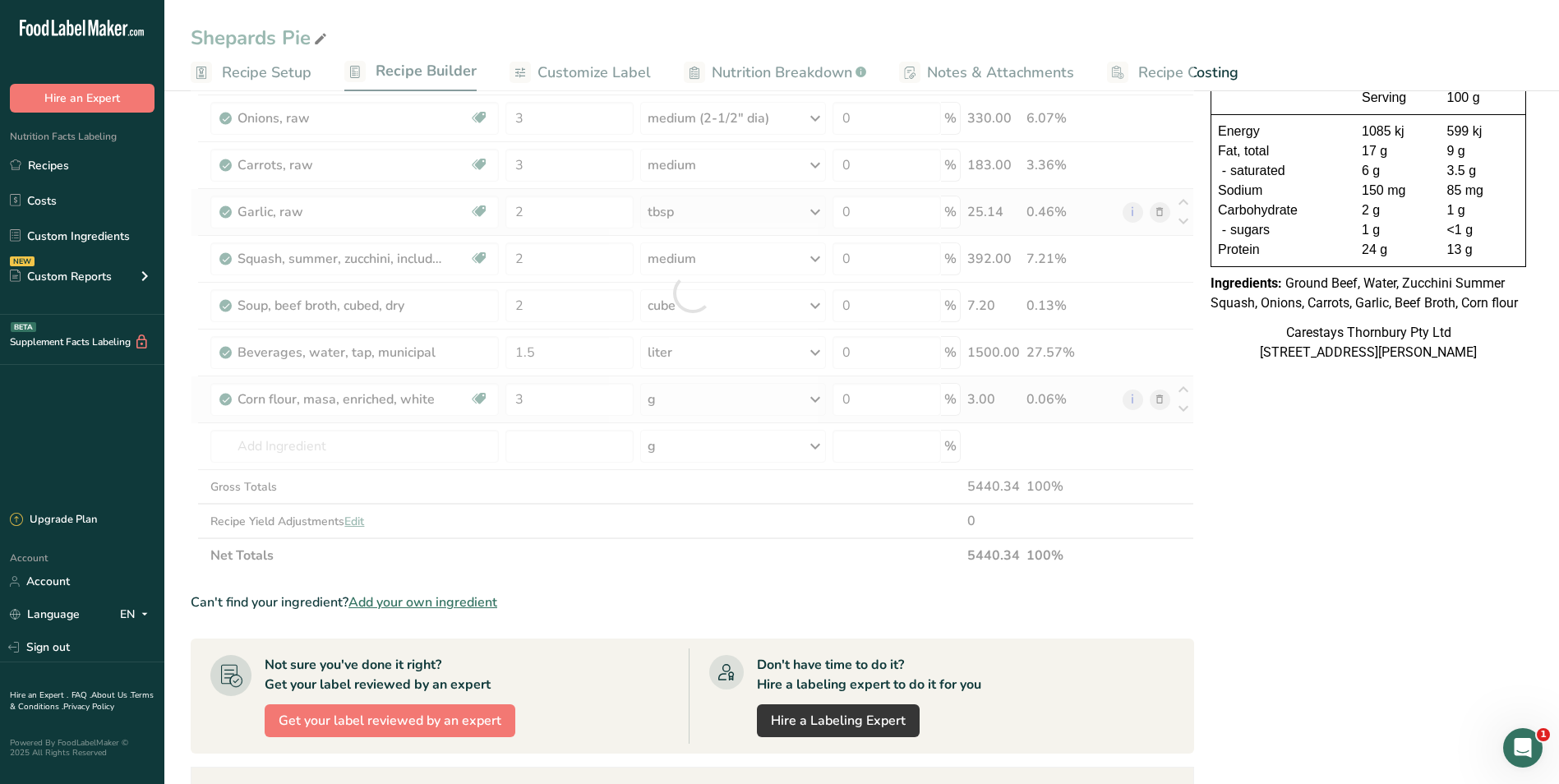
click at [817, 396] on div "Ingredient * Amount * Unit * Waste * .a-a{fill:#347362;}.b-a{fill:#fff;} Grams …" at bounding box center [692, 293] width 1004 height 560
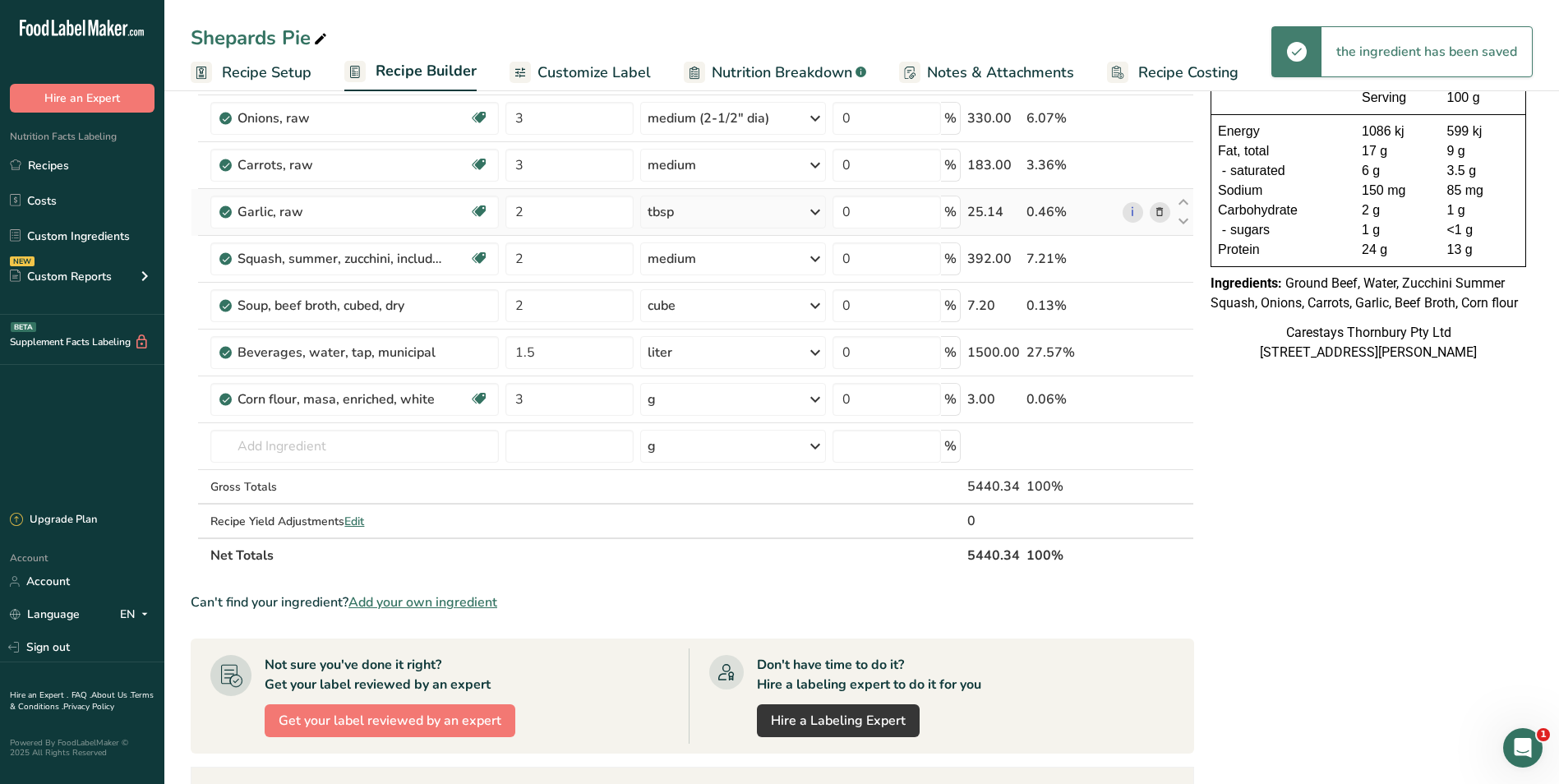
click at [817, 397] on icon at bounding box center [815, 399] width 20 height 29
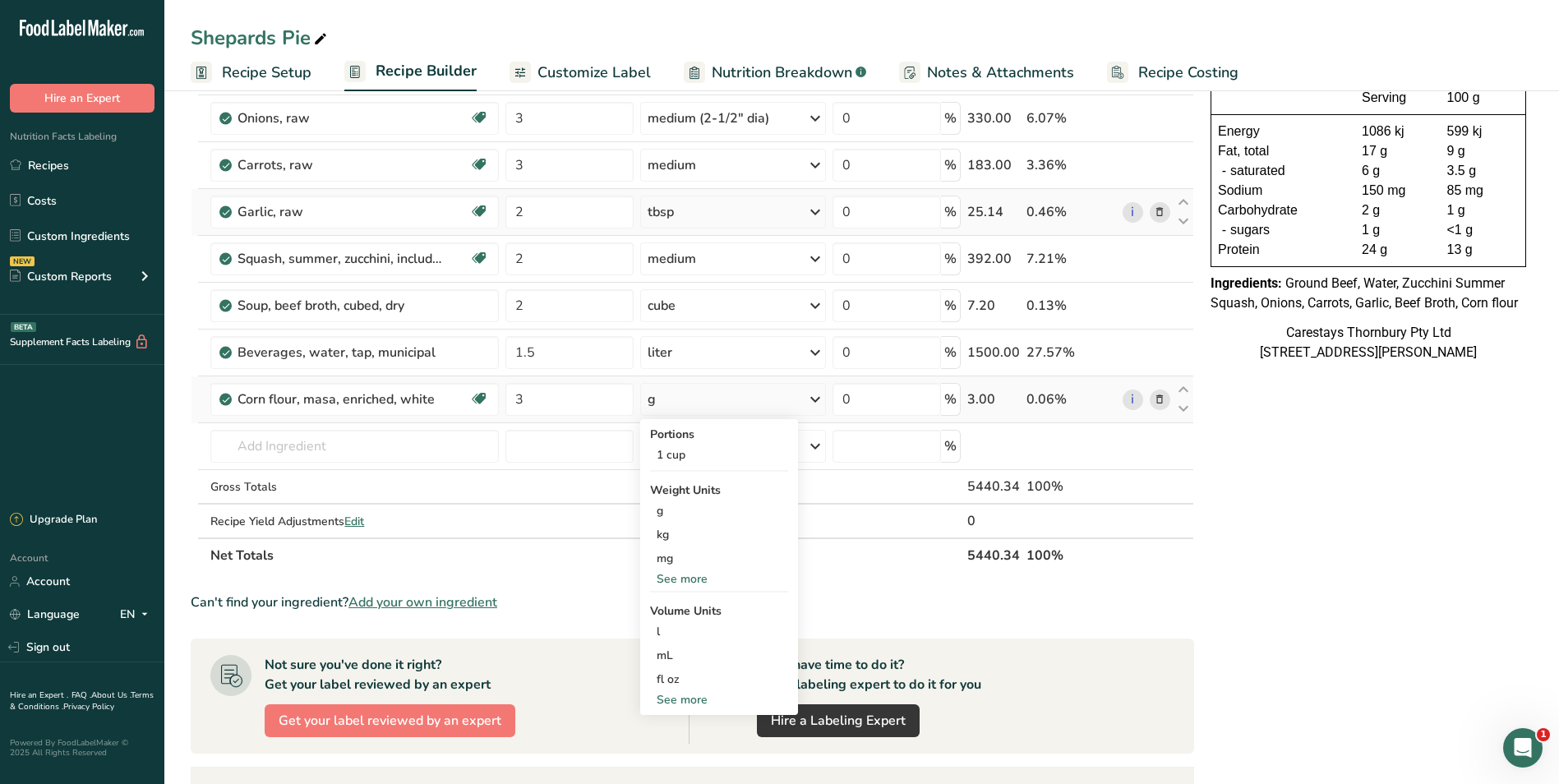
click at [686, 700] on div "See more" at bounding box center [719, 700] width 138 height 17
select select "22"
click at [687, 699] on div "tbsp" at bounding box center [720, 703] width 125 height 17
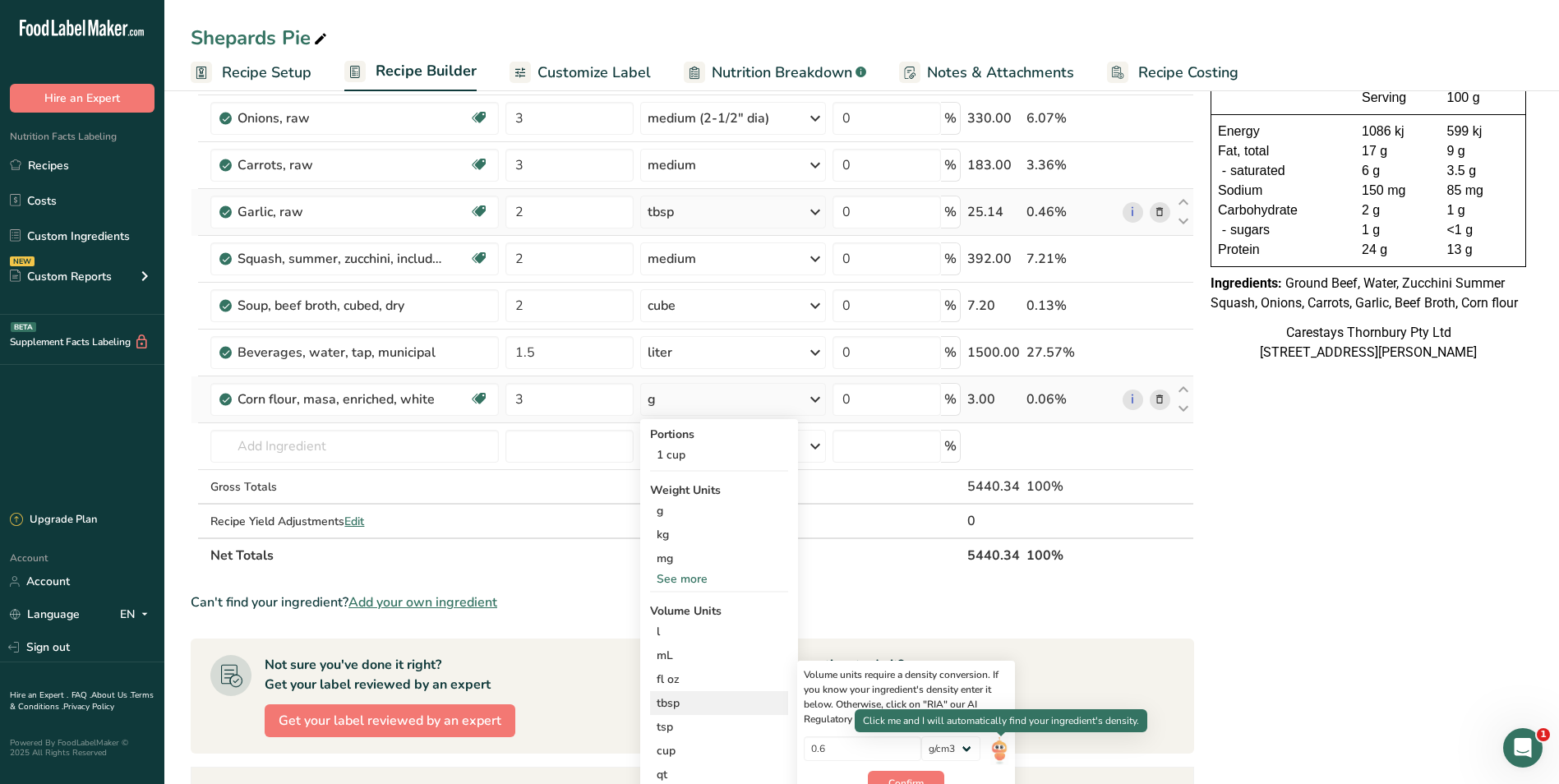
click at [1001, 751] on img at bounding box center [999, 751] width 18 height 28
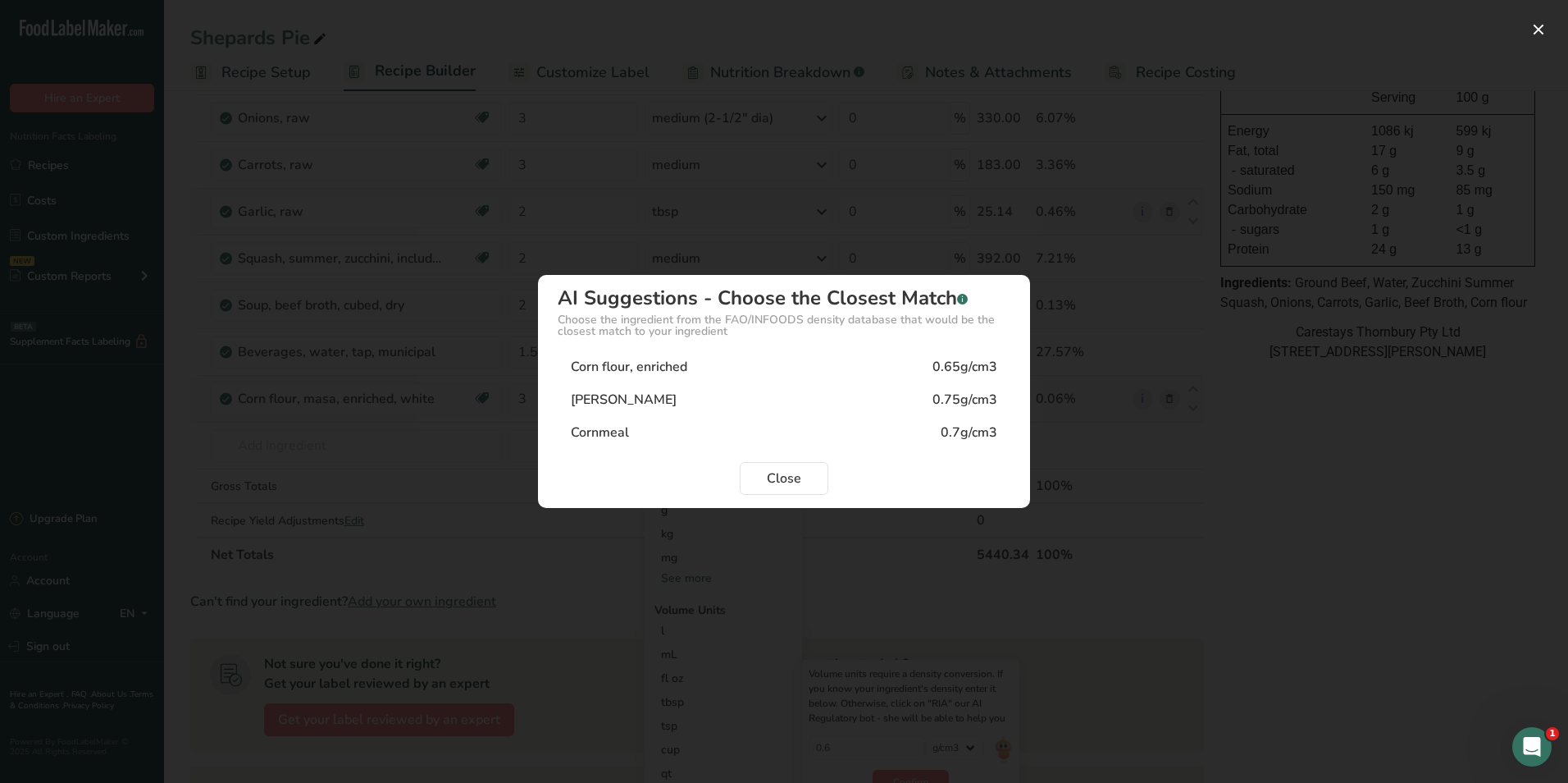
click at [634, 360] on div "Corn flour, enriched" at bounding box center [629, 367] width 117 height 20
type input "0.65"
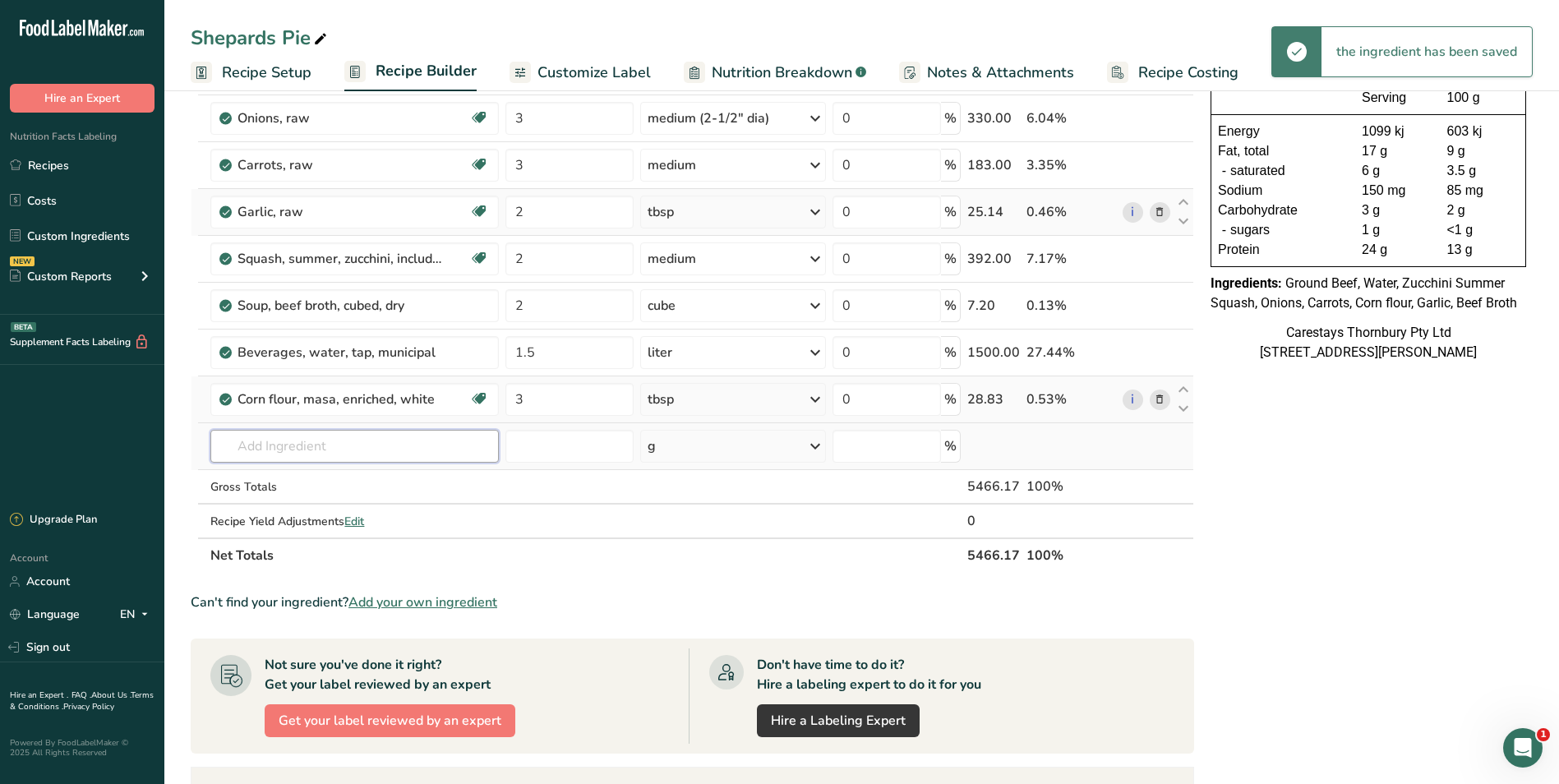
click at [252, 444] on input "text" at bounding box center [355, 446] width 289 height 33
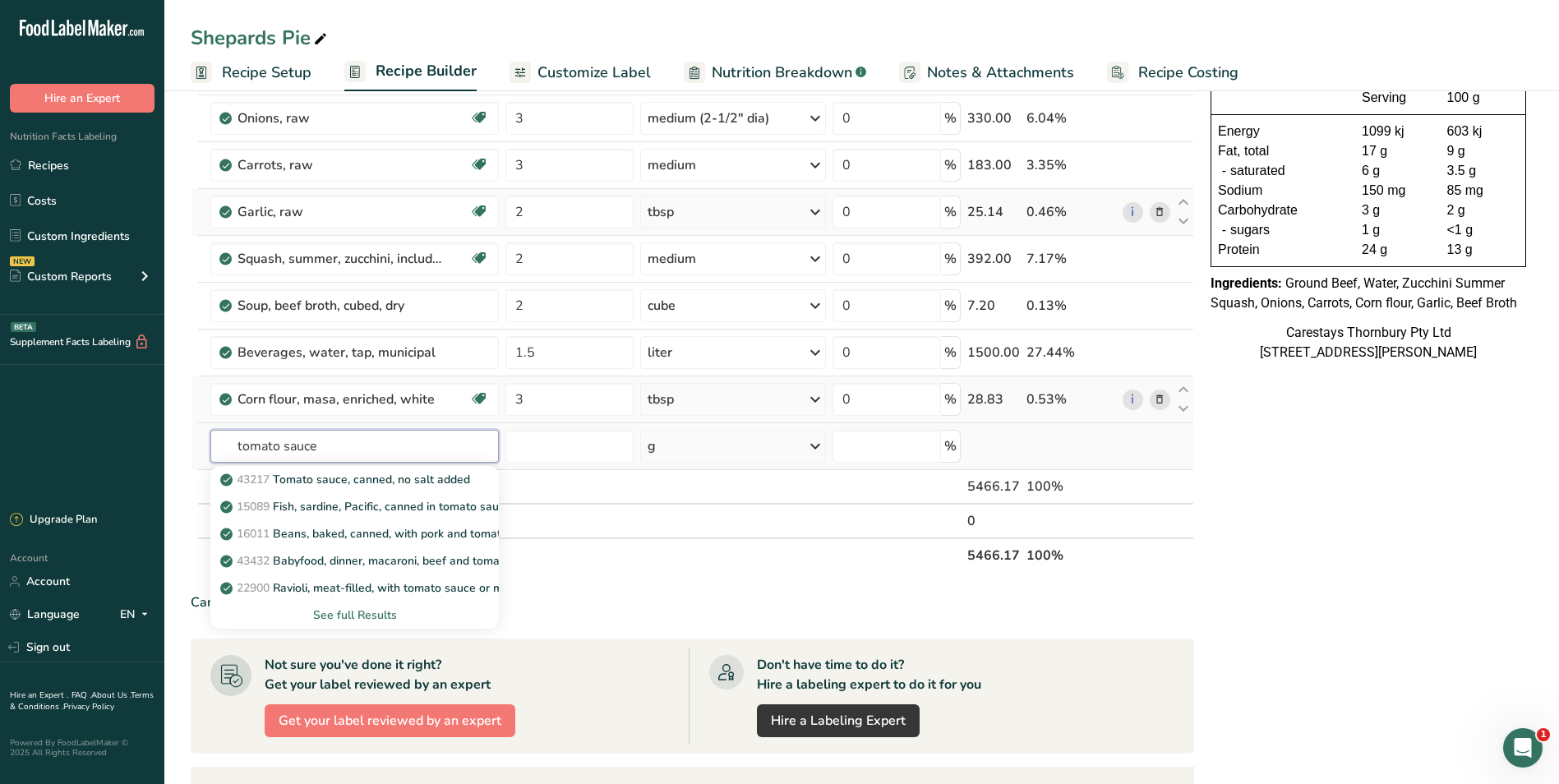
type input "tomato sauce"
click at [353, 610] on div "See full Results" at bounding box center [354, 615] width 262 height 17
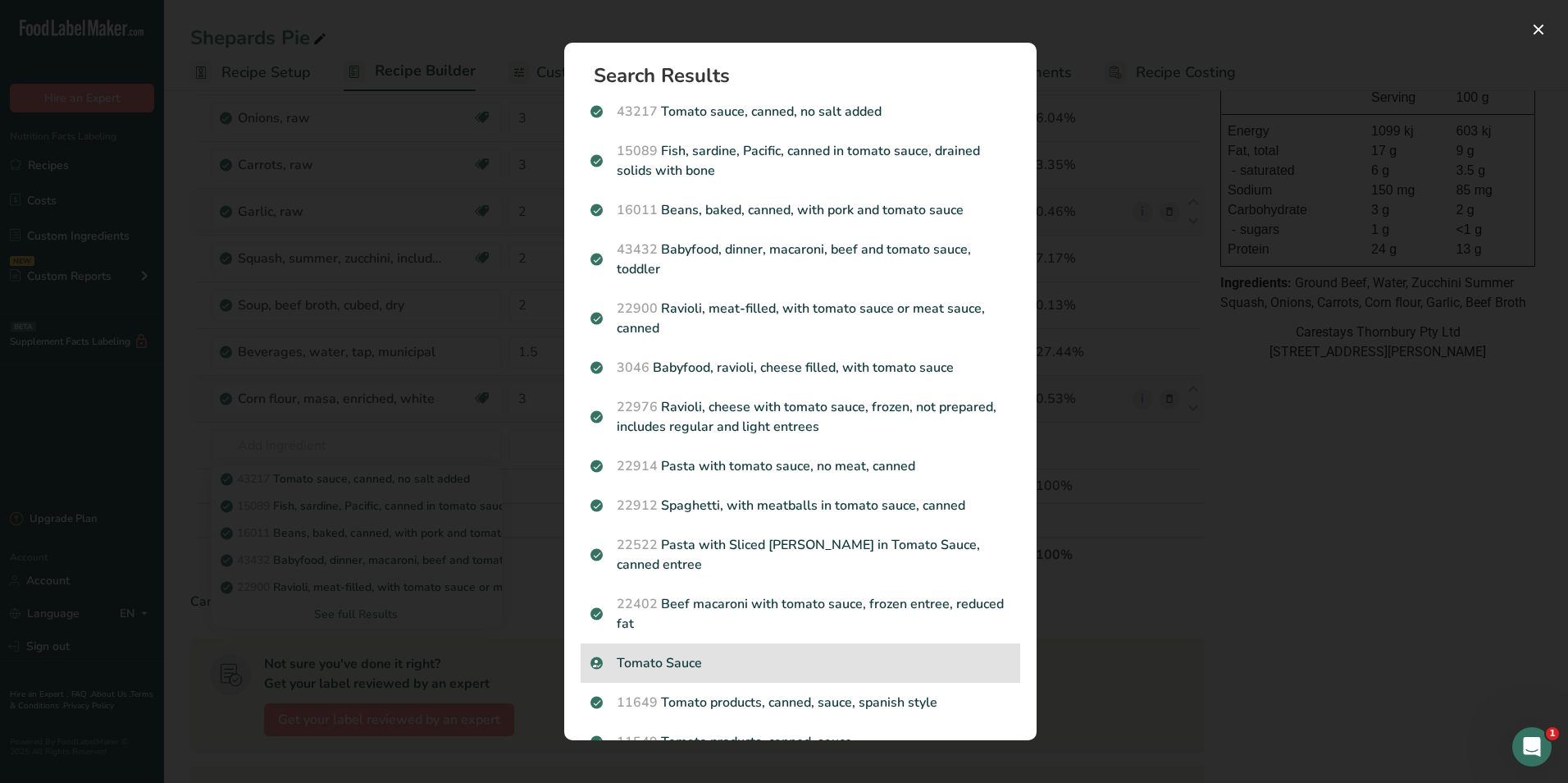
click at [641, 659] on p "Tomato Sauce" at bounding box center [800, 663] width 420 height 20
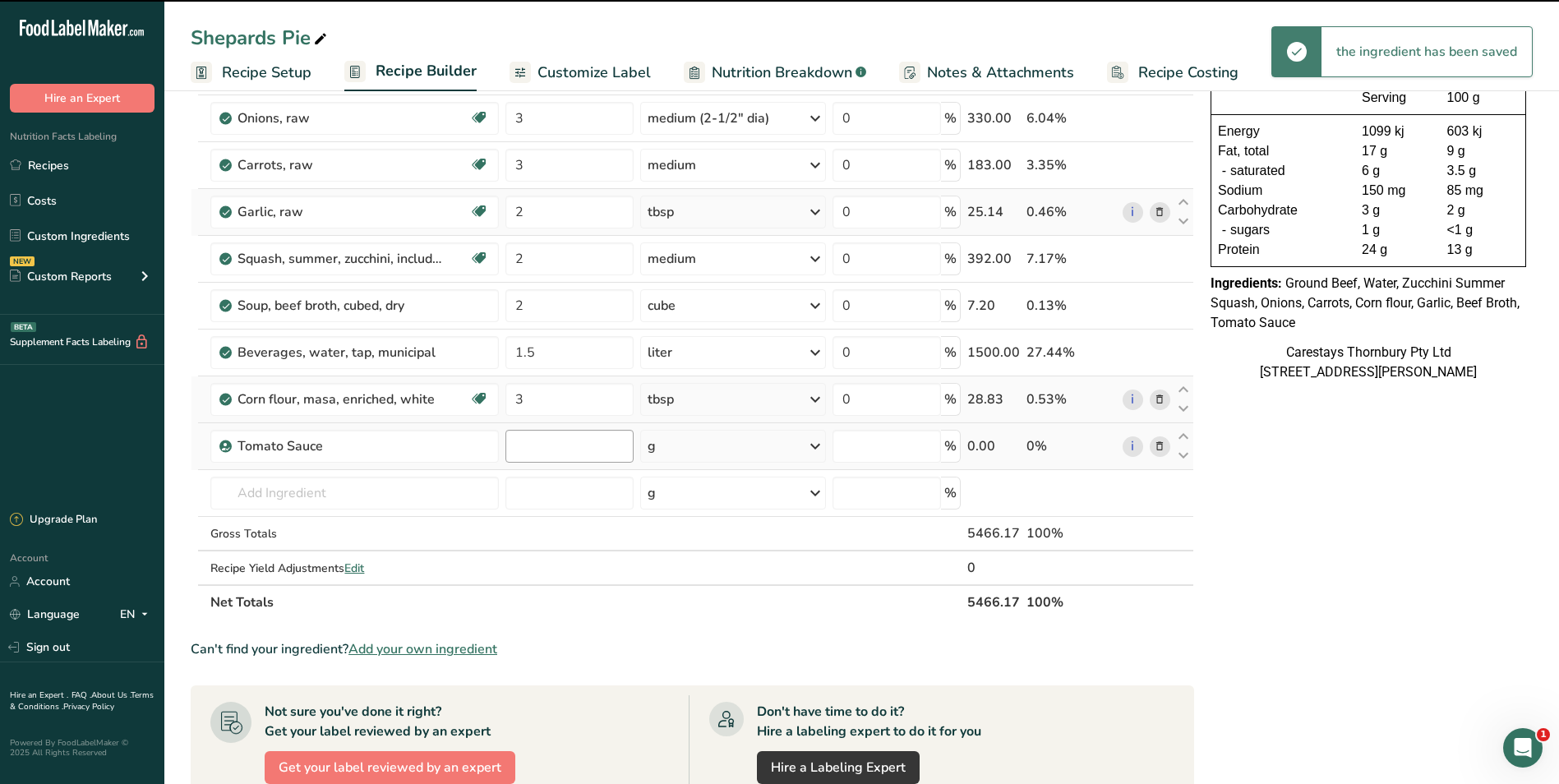
type input "0"
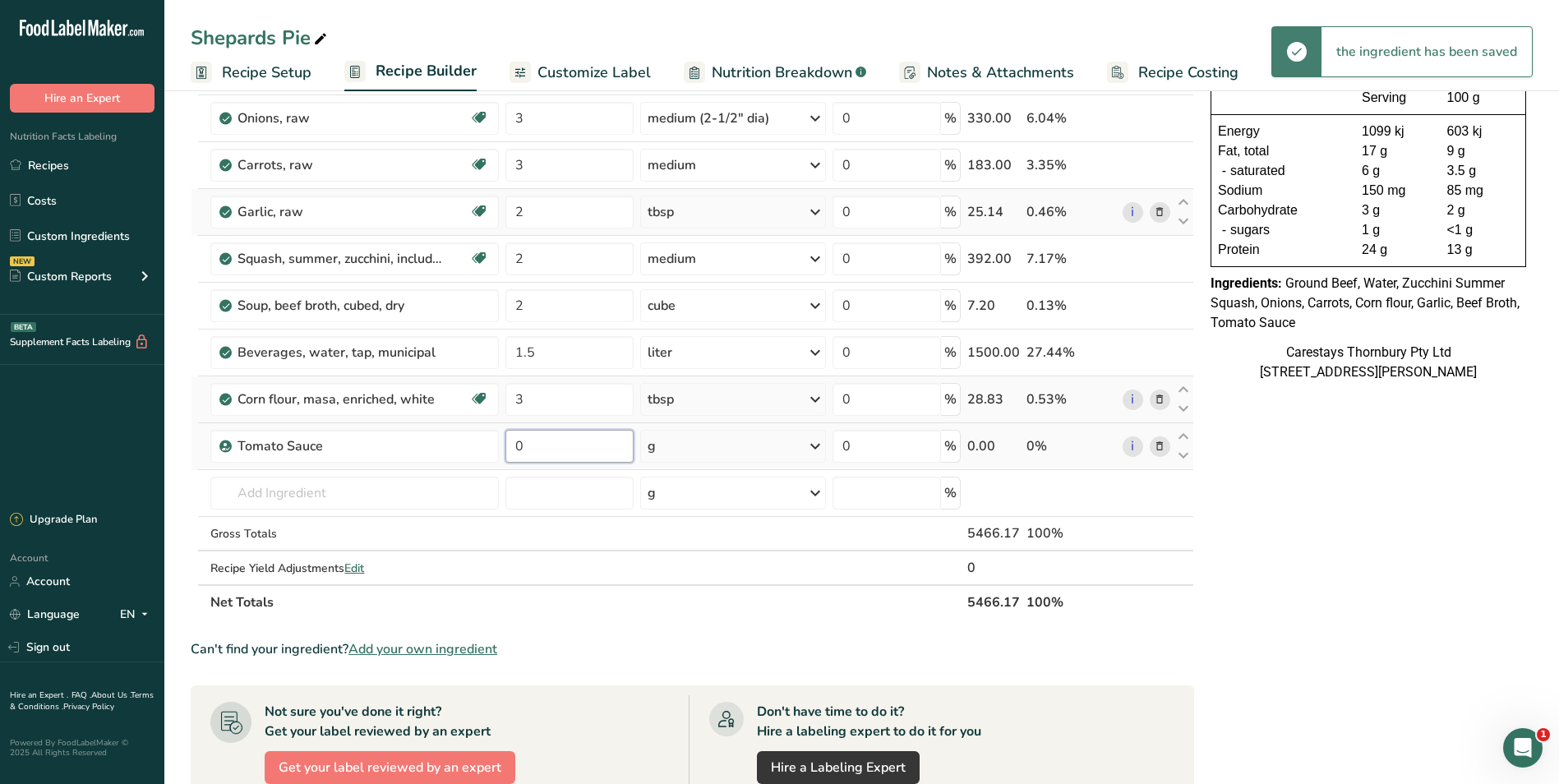
click at [526, 447] on input "0" at bounding box center [569, 446] width 127 height 33
type input "3"
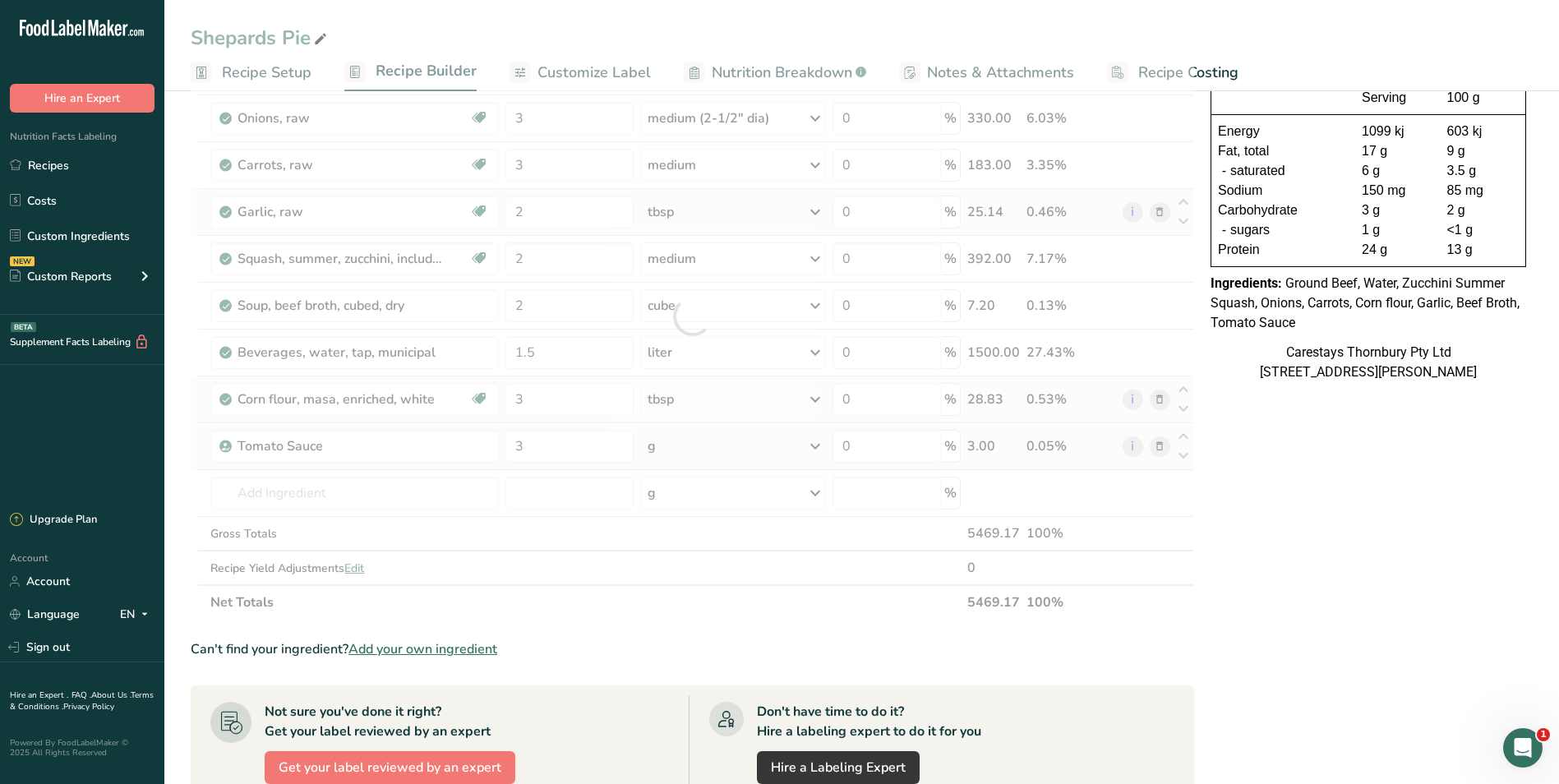
click at [817, 442] on div "Ingredient * Amount * Unit * Waste * .a-a{fill:#347362;}.b-a{fill:#fff;} Grams …" at bounding box center [692, 316] width 1004 height 607
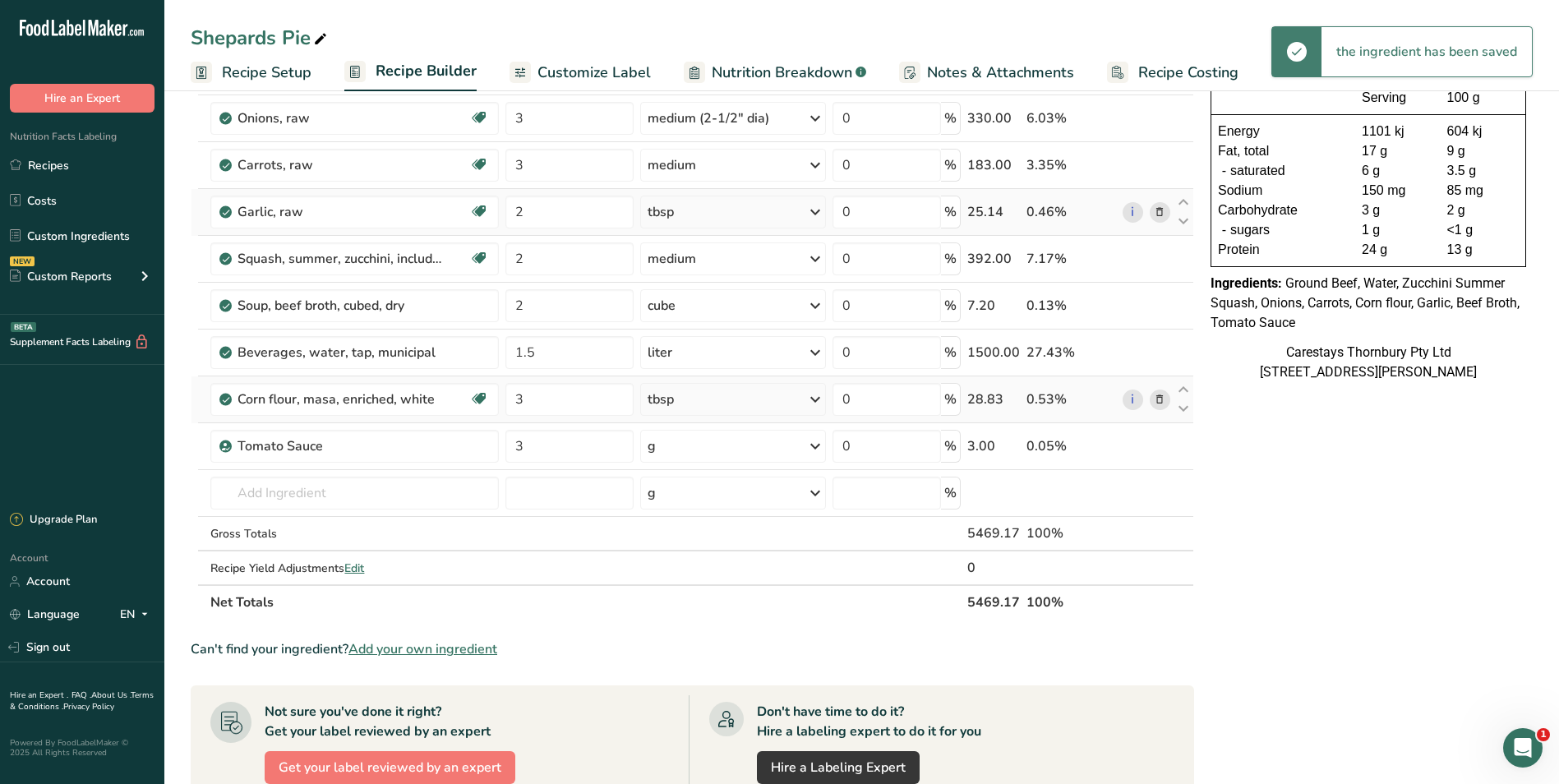
click at [817, 445] on icon at bounding box center [815, 446] width 20 height 29
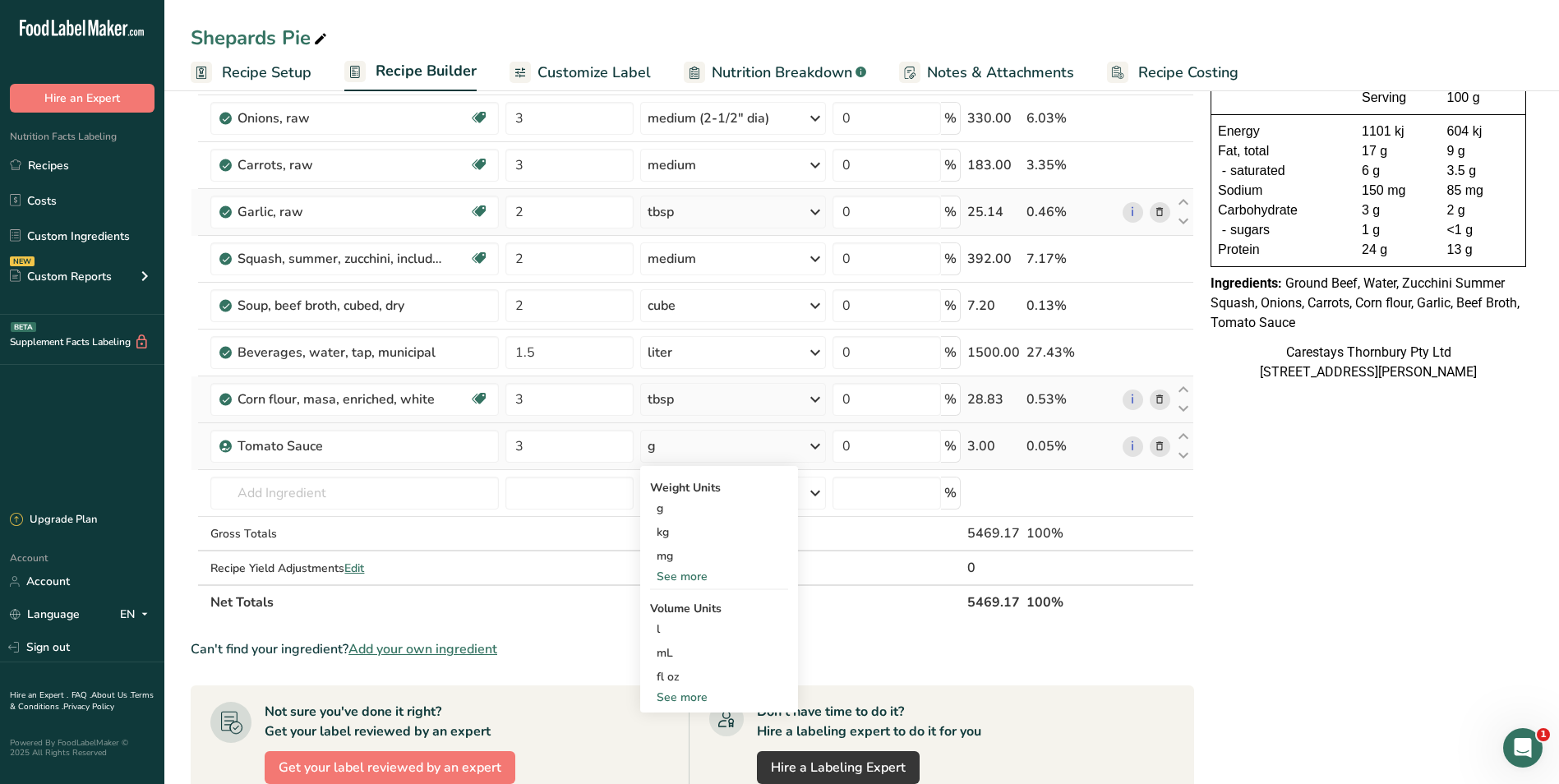
click at [689, 695] on div "See more" at bounding box center [719, 698] width 138 height 17
select select "22"
click at [687, 697] on div "tbsp" at bounding box center [720, 700] width 125 height 17
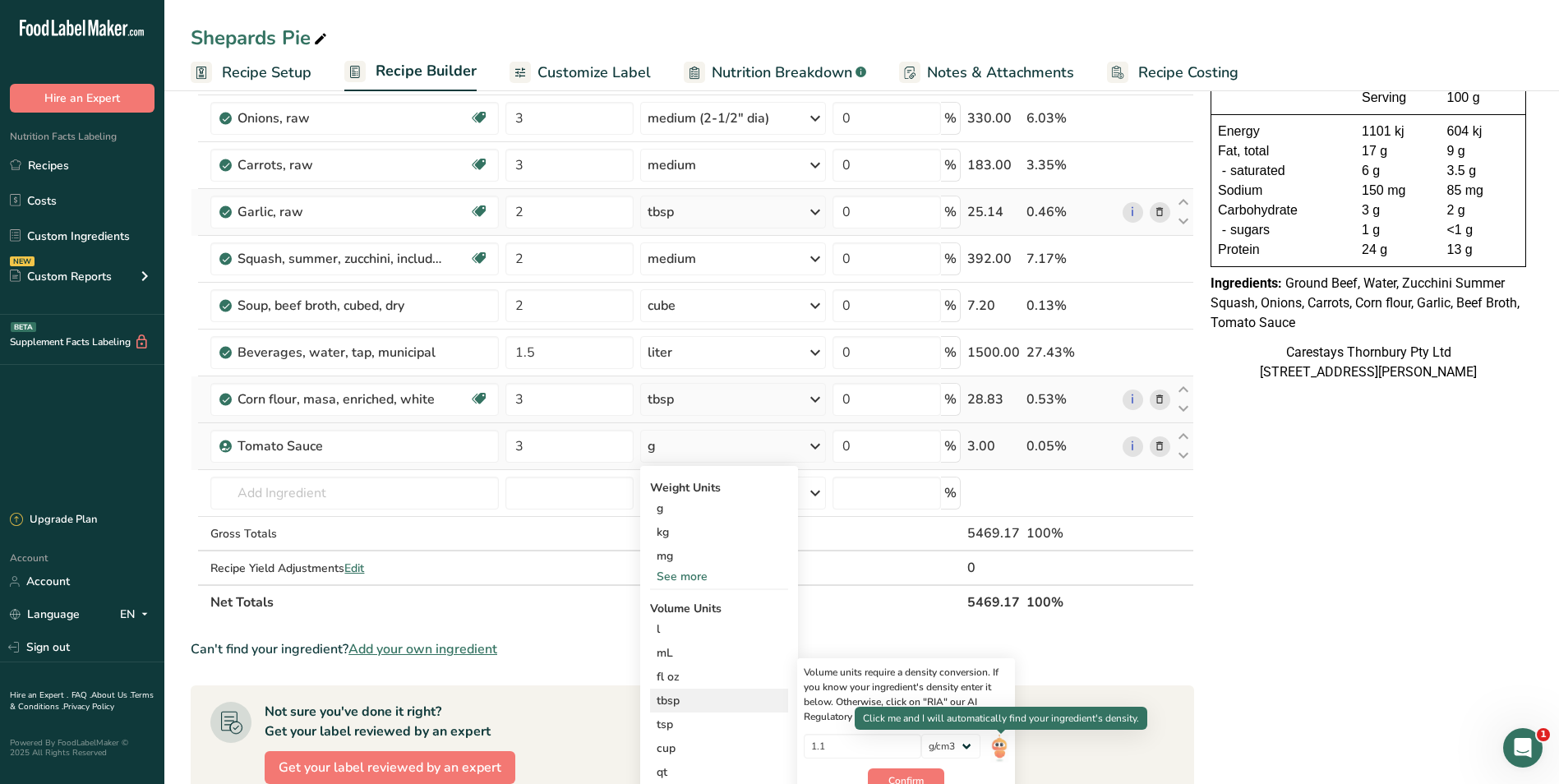
click at [1001, 746] on img at bounding box center [999, 748] width 18 height 28
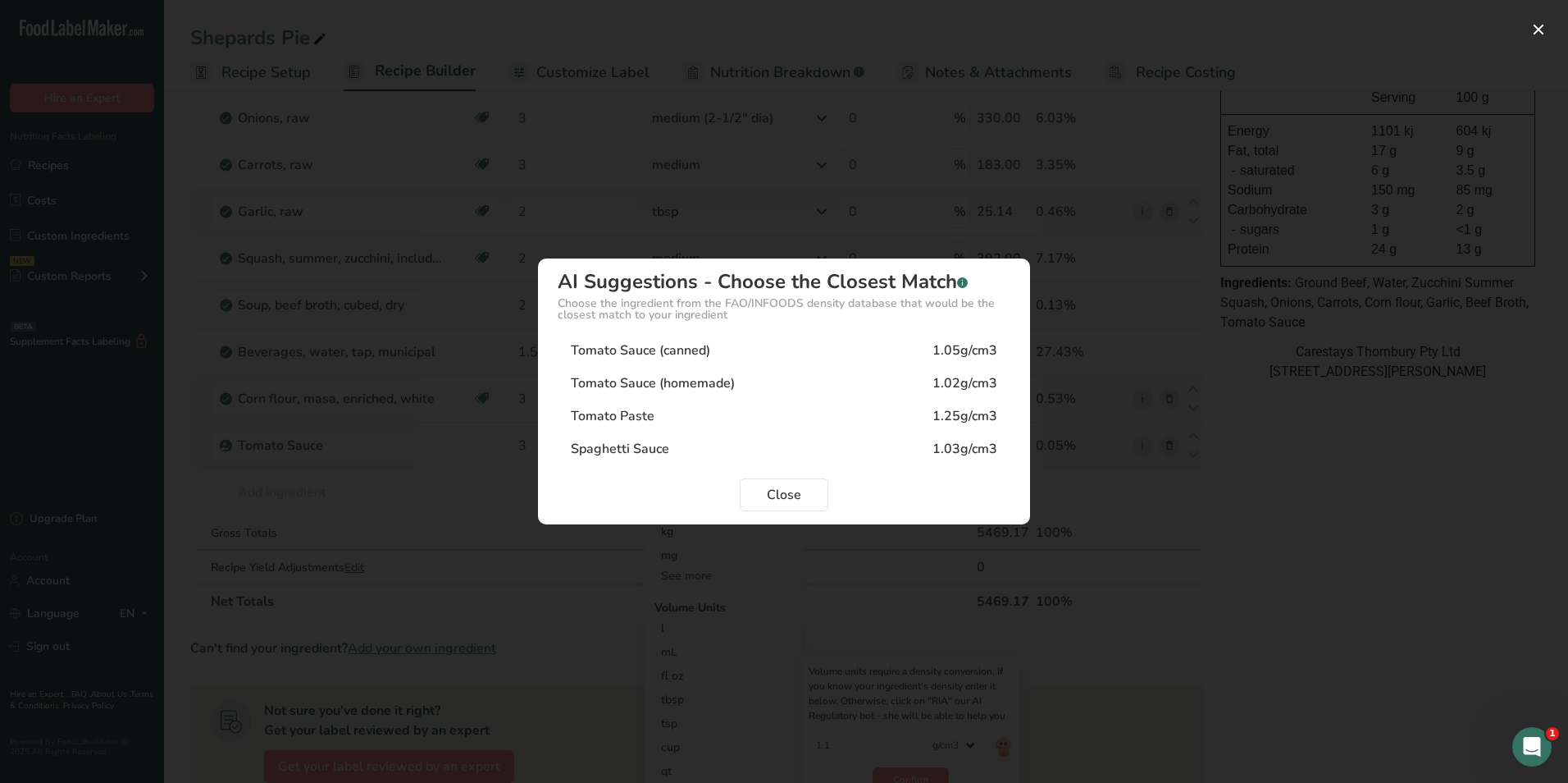
click at [666, 348] on div "Tomato Sauce (canned)" at bounding box center [640, 350] width 139 height 20
type input "1.05"
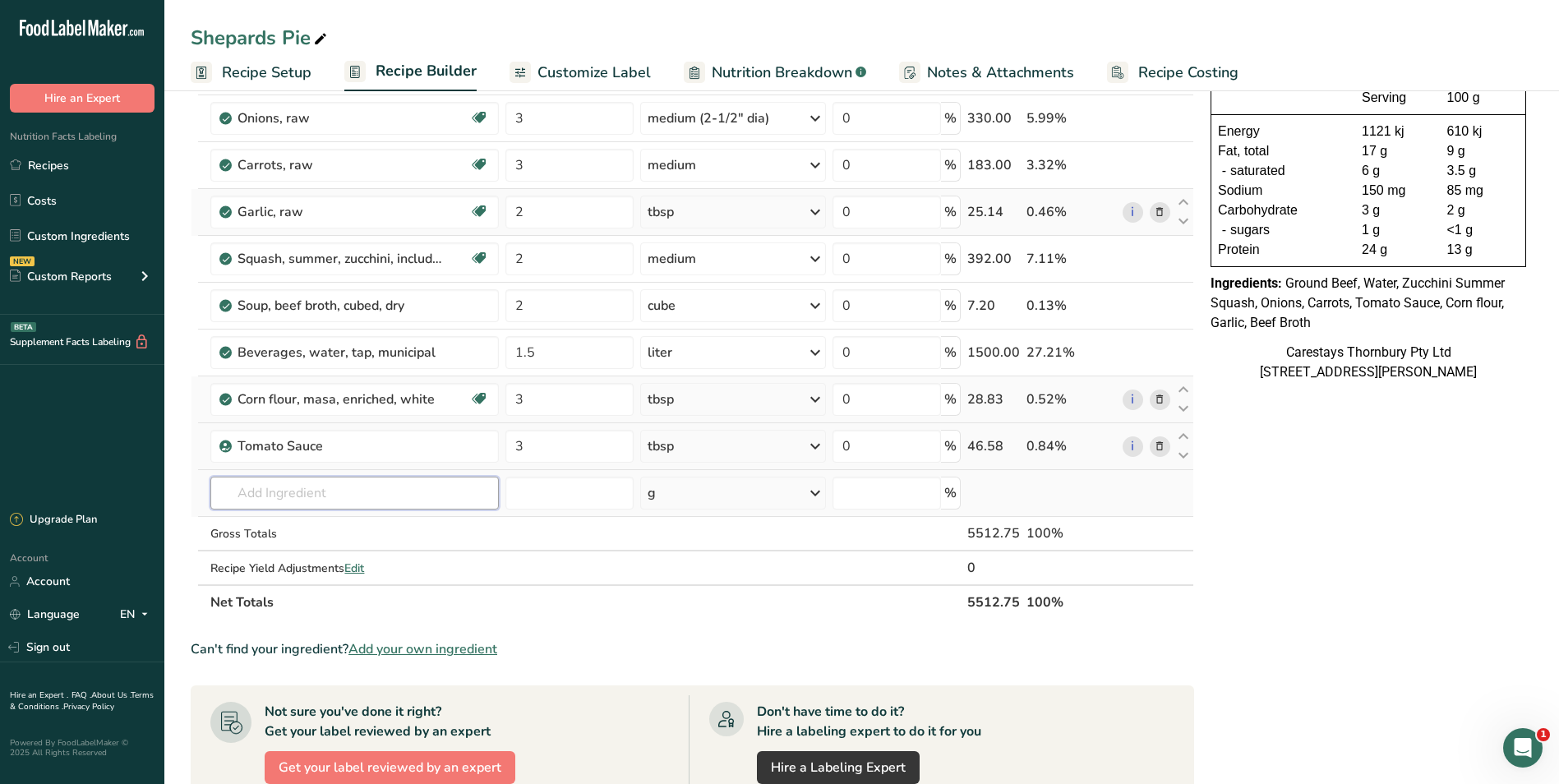
click at [323, 495] on input "text" at bounding box center [355, 493] width 289 height 33
type input "wosr"
click at [330, 551] on p "6971 [GEOGRAPHIC_DATA], [GEOGRAPHIC_DATA]" at bounding box center [367, 553] width 289 height 17
type input "[GEOGRAPHIC_DATA], [GEOGRAPHIC_DATA]"
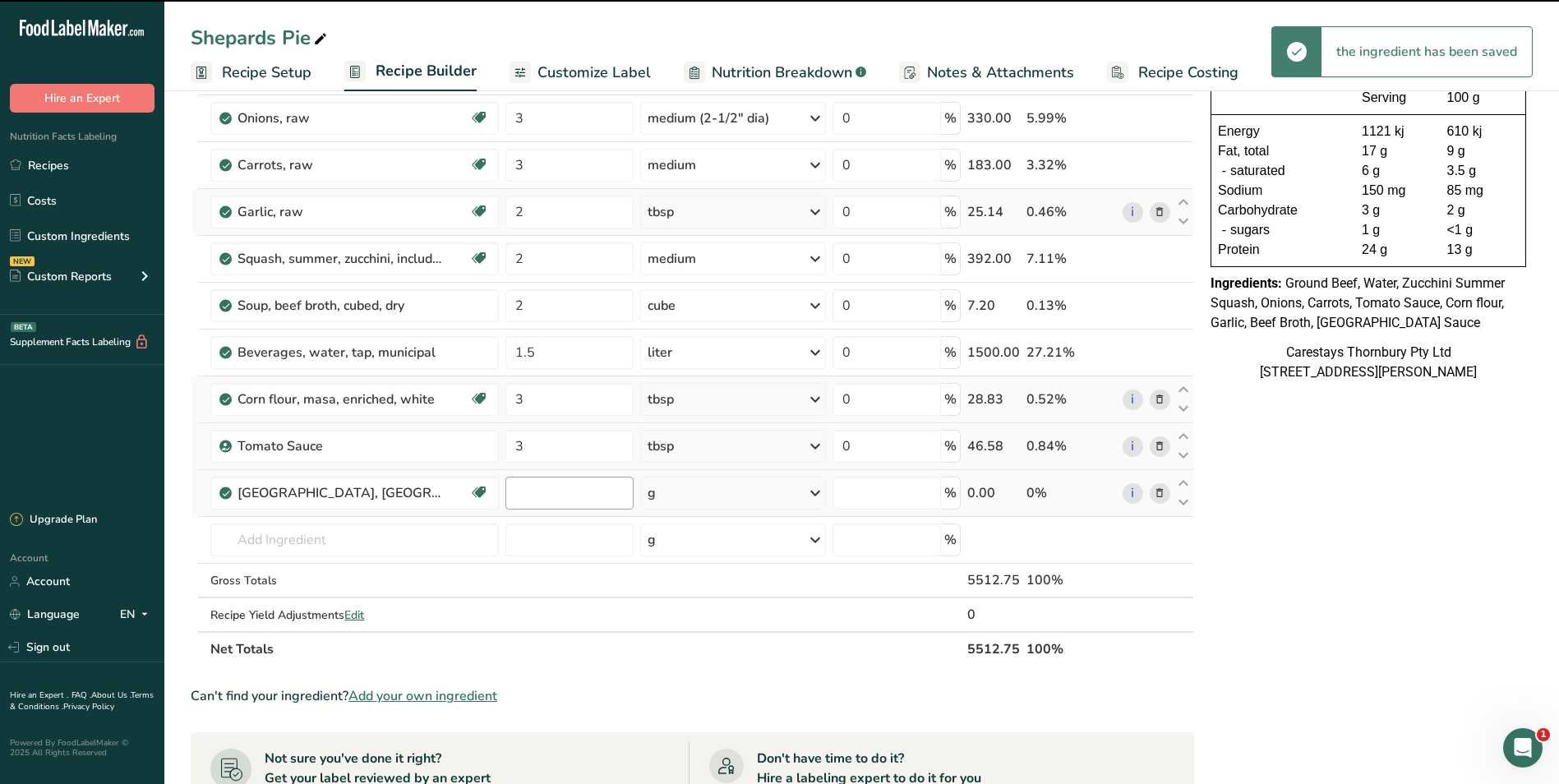
type input "0"
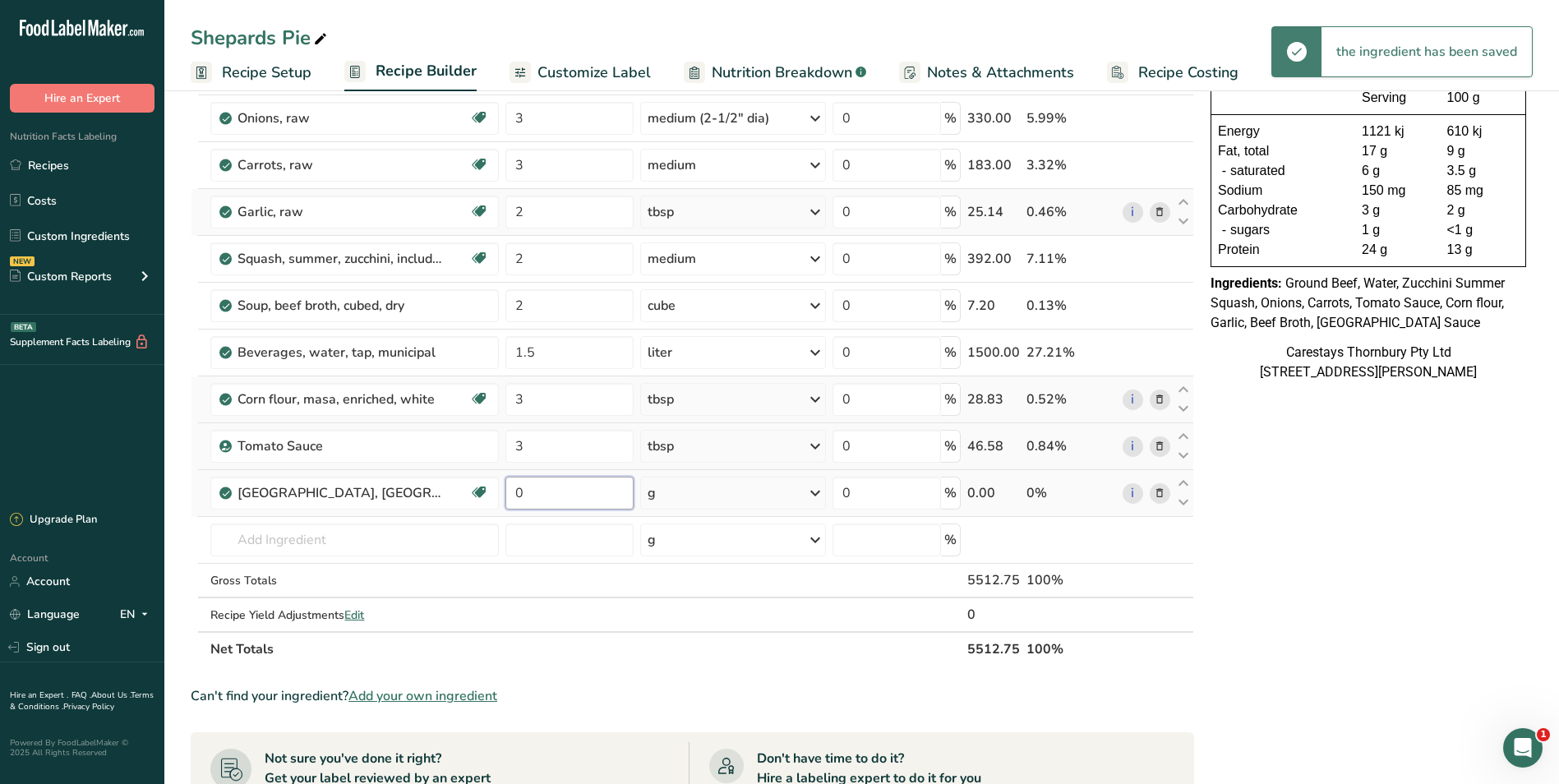
click at [535, 492] on input "0" at bounding box center [569, 493] width 127 height 33
type input "2"
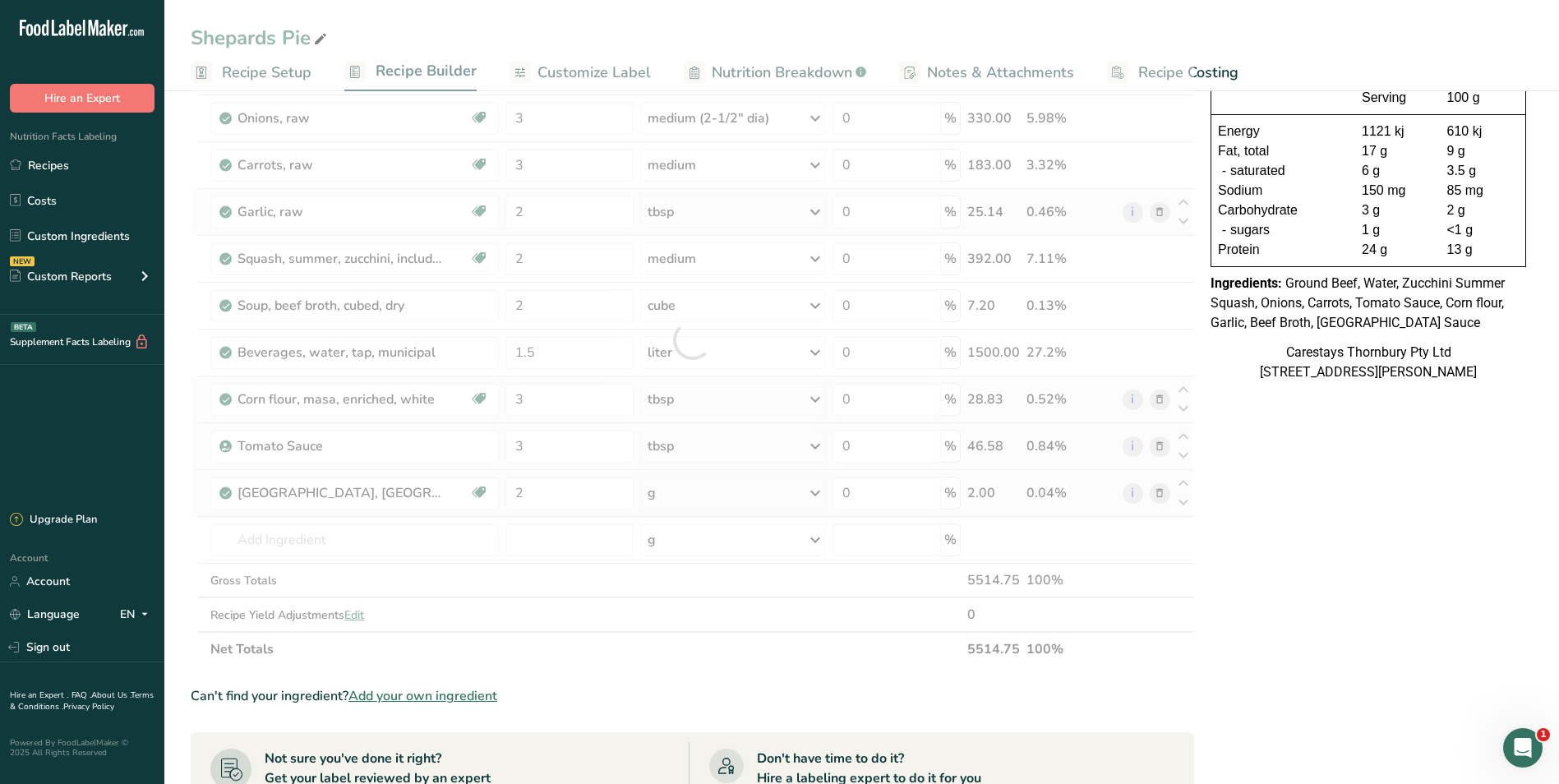
click at [812, 490] on div "Ingredient * Amount * Unit * Waste * .a-a{fill:#347362;}.b-a{fill:#fff;} Grams …" at bounding box center [692, 340] width 1004 height 653
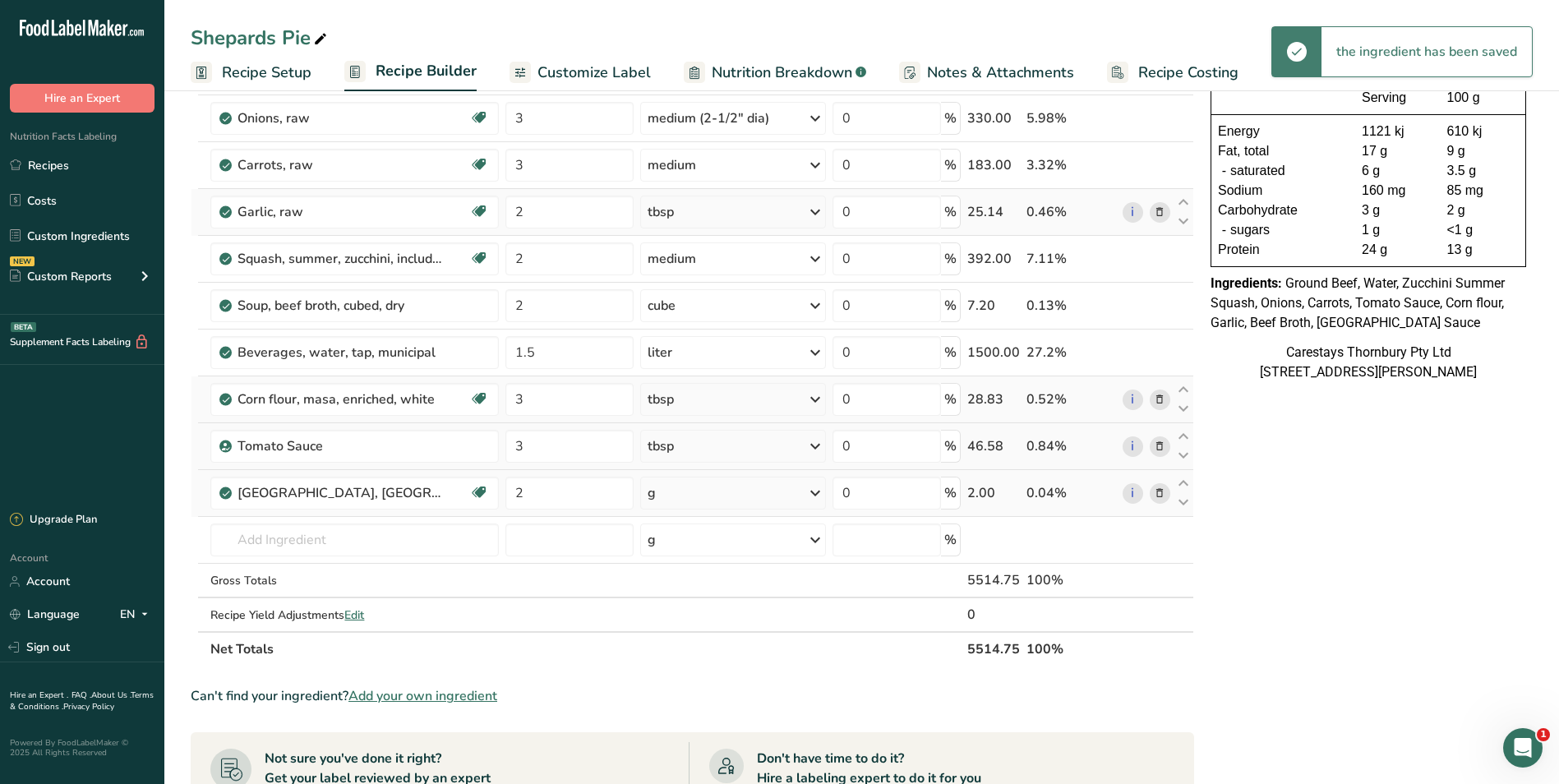
click at [818, 493] on icon at bounding box center [815, 493] width 20 height 29
click at [715, 546] on div "1 tbsp" at bounding box center [719, 548] width 138 height 24
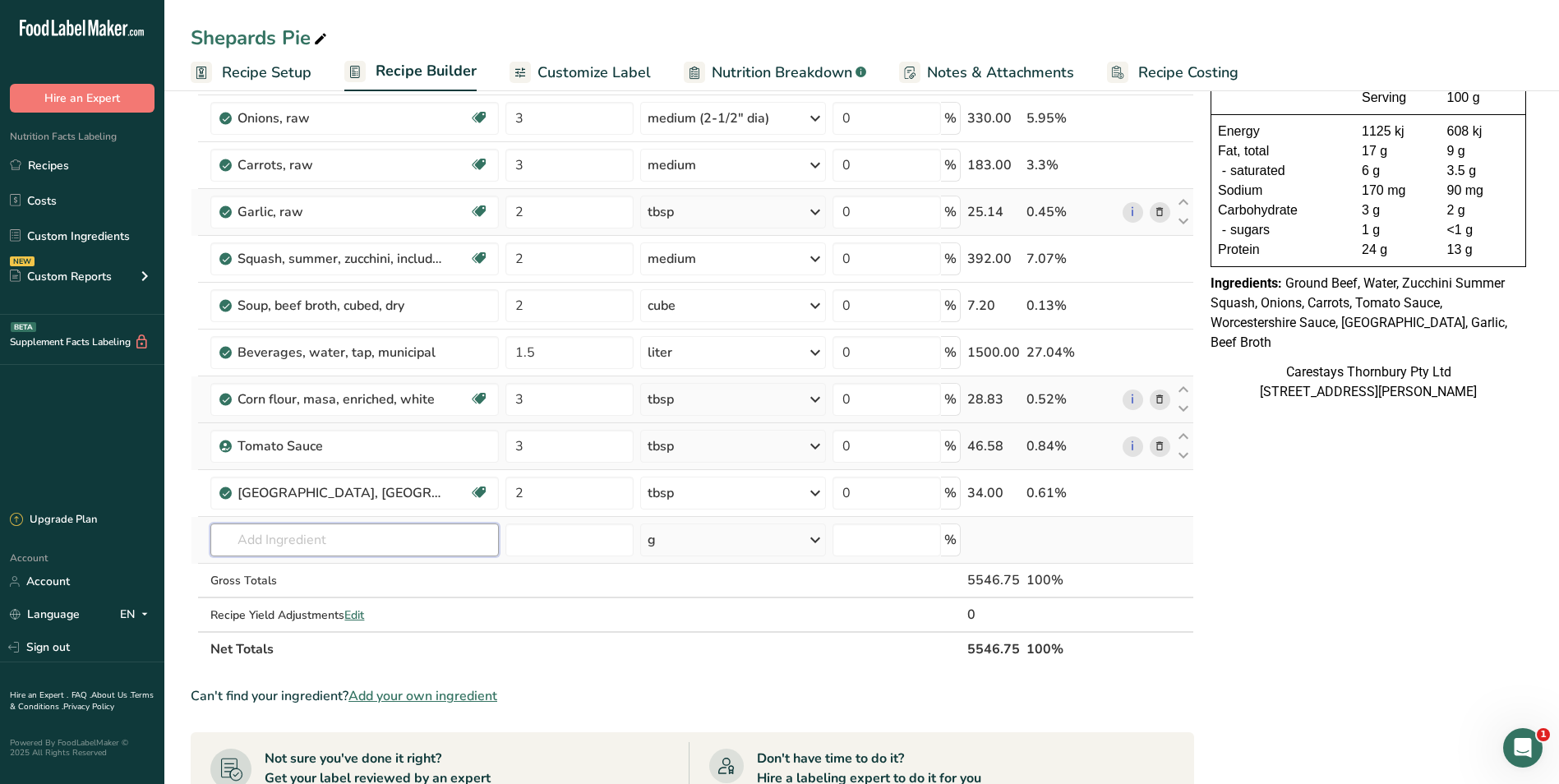
click at [268, 540] on input "text" at bounding box center [355, 539] width 289 height 33
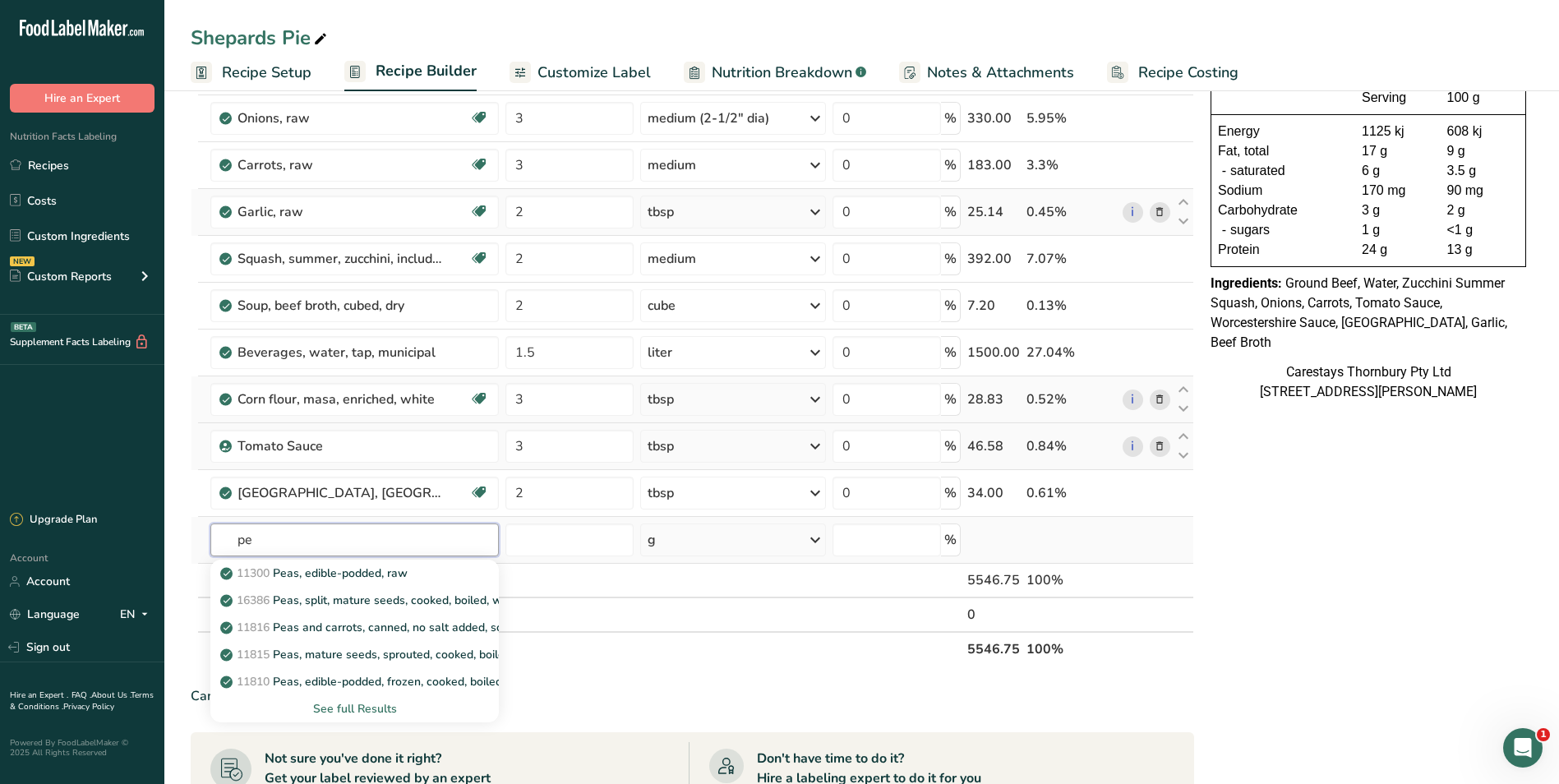
type input "p"
type input "corn"
click at [359, 681] on p "11179 Corn, sweet, yellow, frozen, kernels cut off cob, boiled, drained, withou…" at bounding box center [447, 681] width 449 height 17
type input "Corn, sweet, yellow, frozen, kernels cut off cob, boiled, drained, without salt"
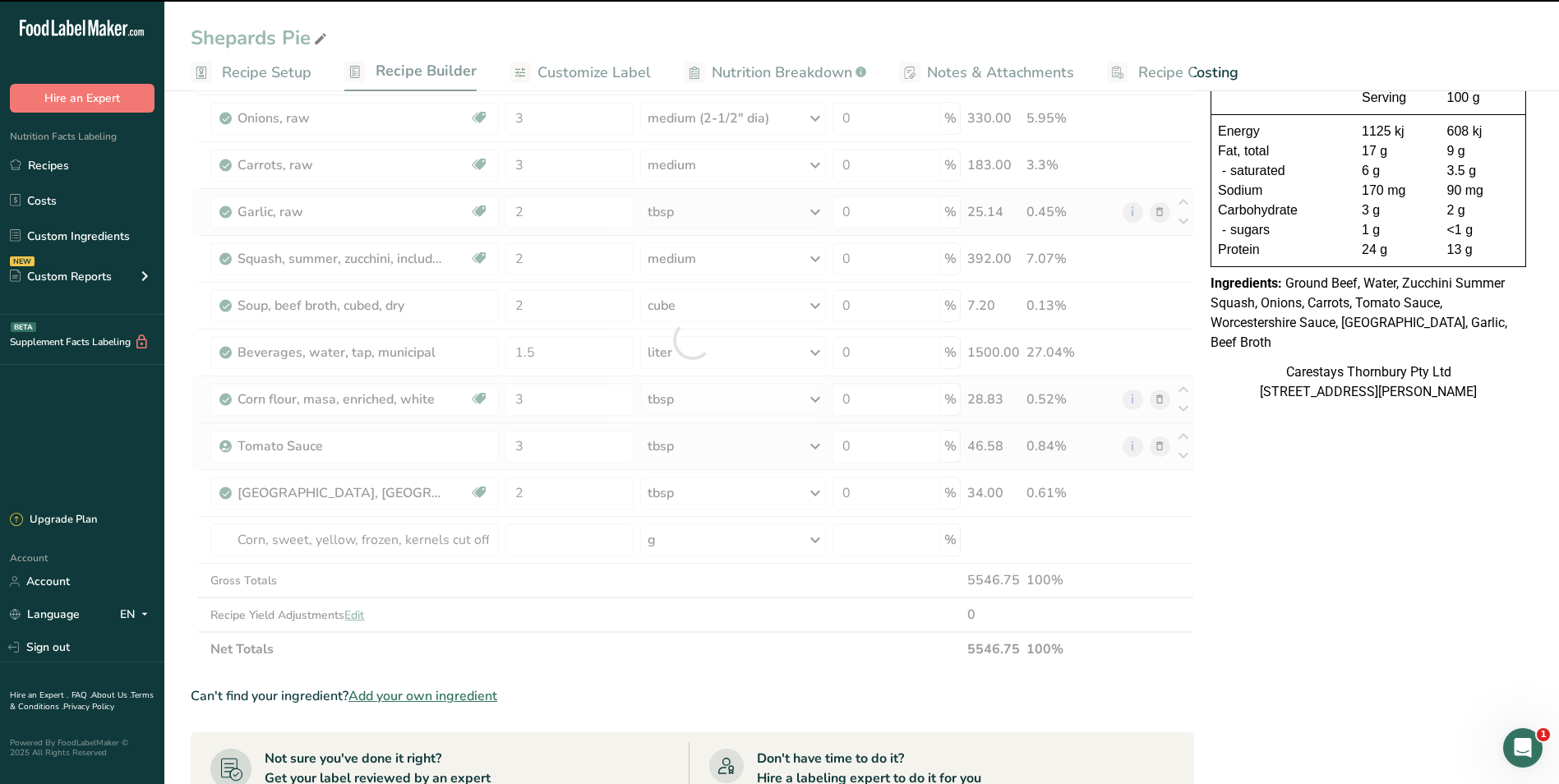
type input "0"
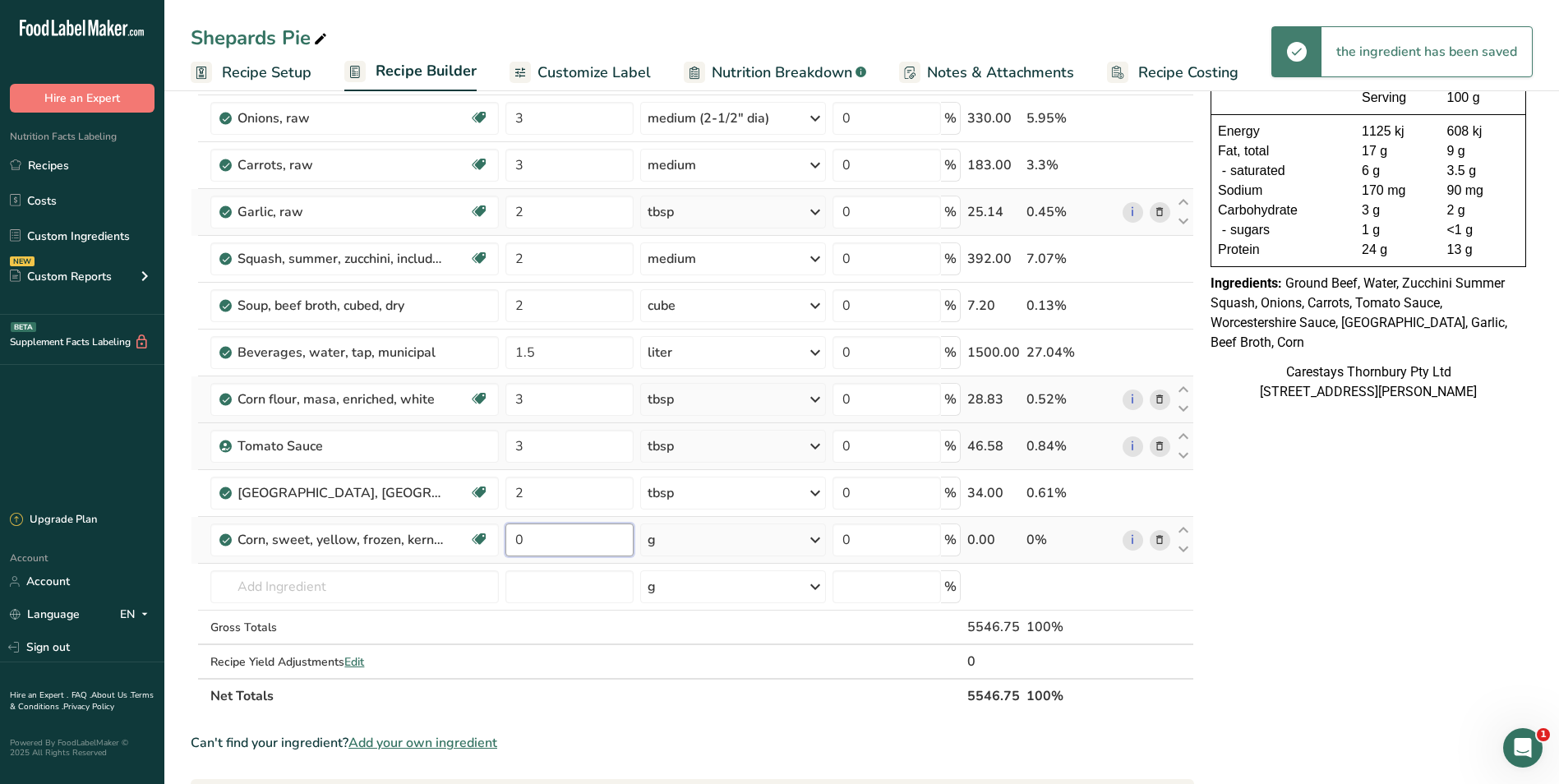
click at [533, 535] on input "0" at bounding box center [569, 539] width 127 height 33
type input "2"
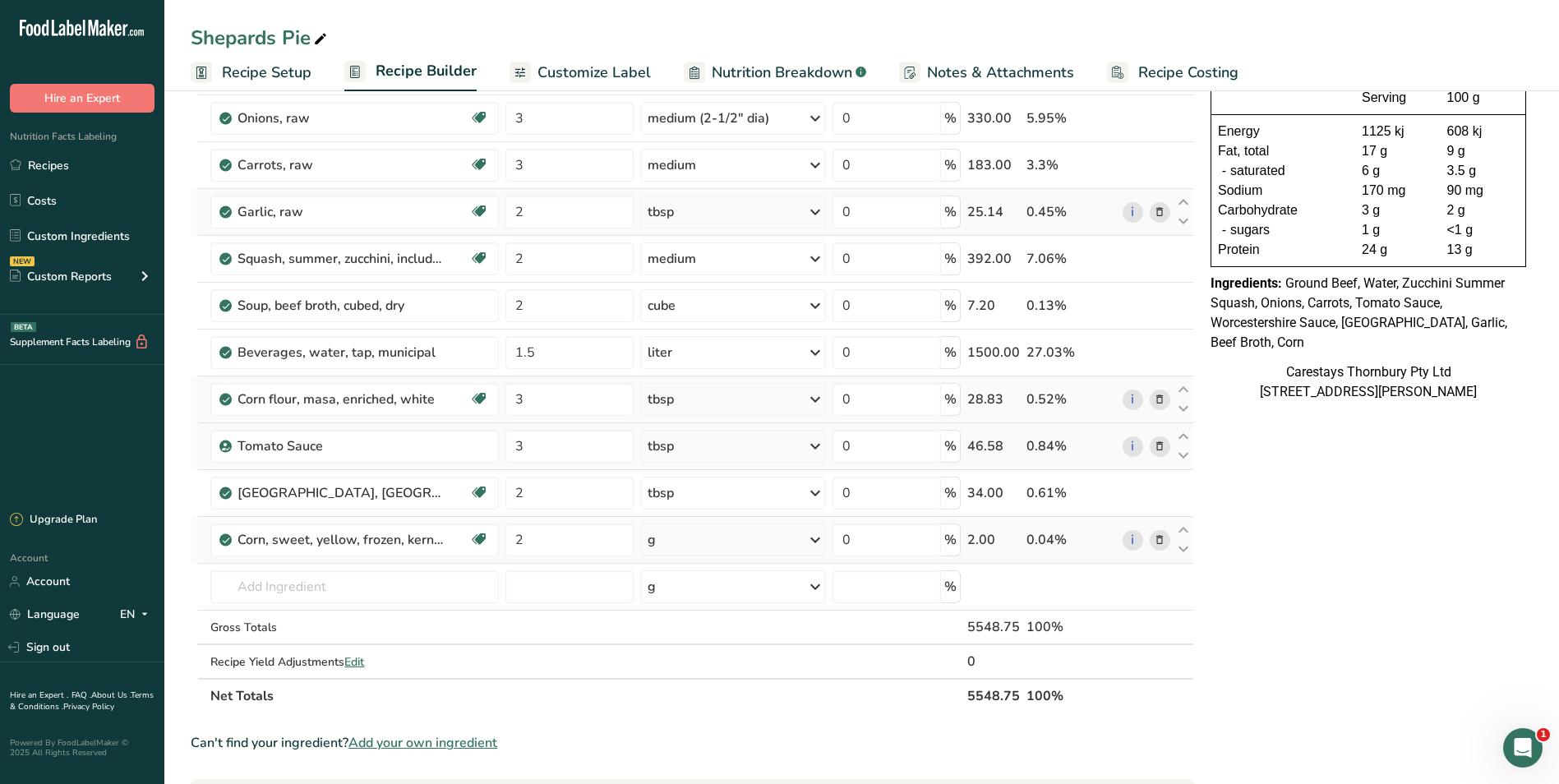
click at [815, 536] on div "Ingredient * Amount * Unit * Waste * .a-a{fill:#347362;}.b-a{fill:#fff;} Grams …" at bounding box center [692, 364] width 1004 height 700
click at [818, 537] on icon at bounding box center [815, 539] width 20 height 29
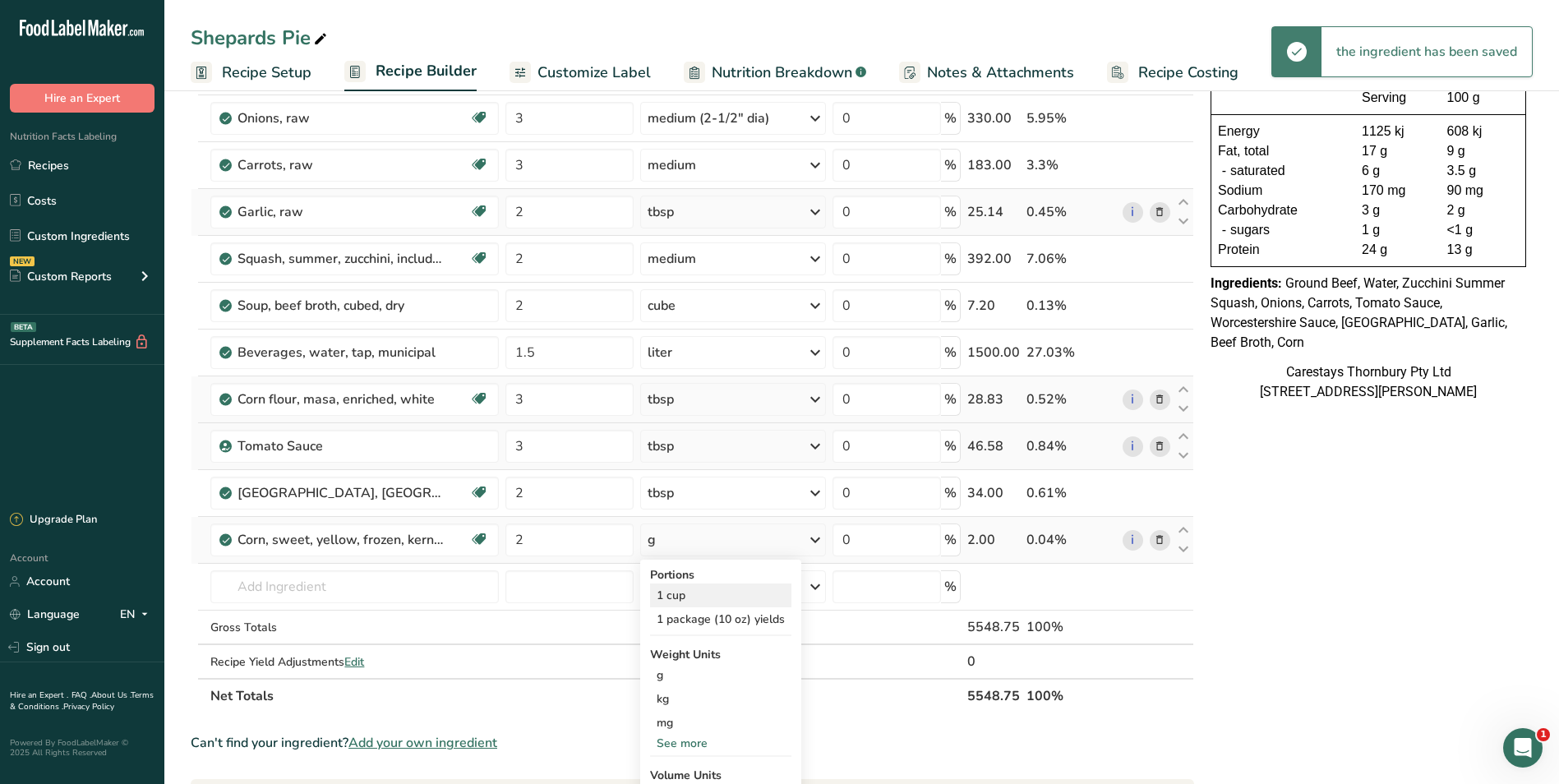
click at [703, 593] on div "1 cup" at bounding box center [721, 595] width 141 height 24
click at [299, 591] on input "text" at bounding box center [355, 587] width 289 height 33
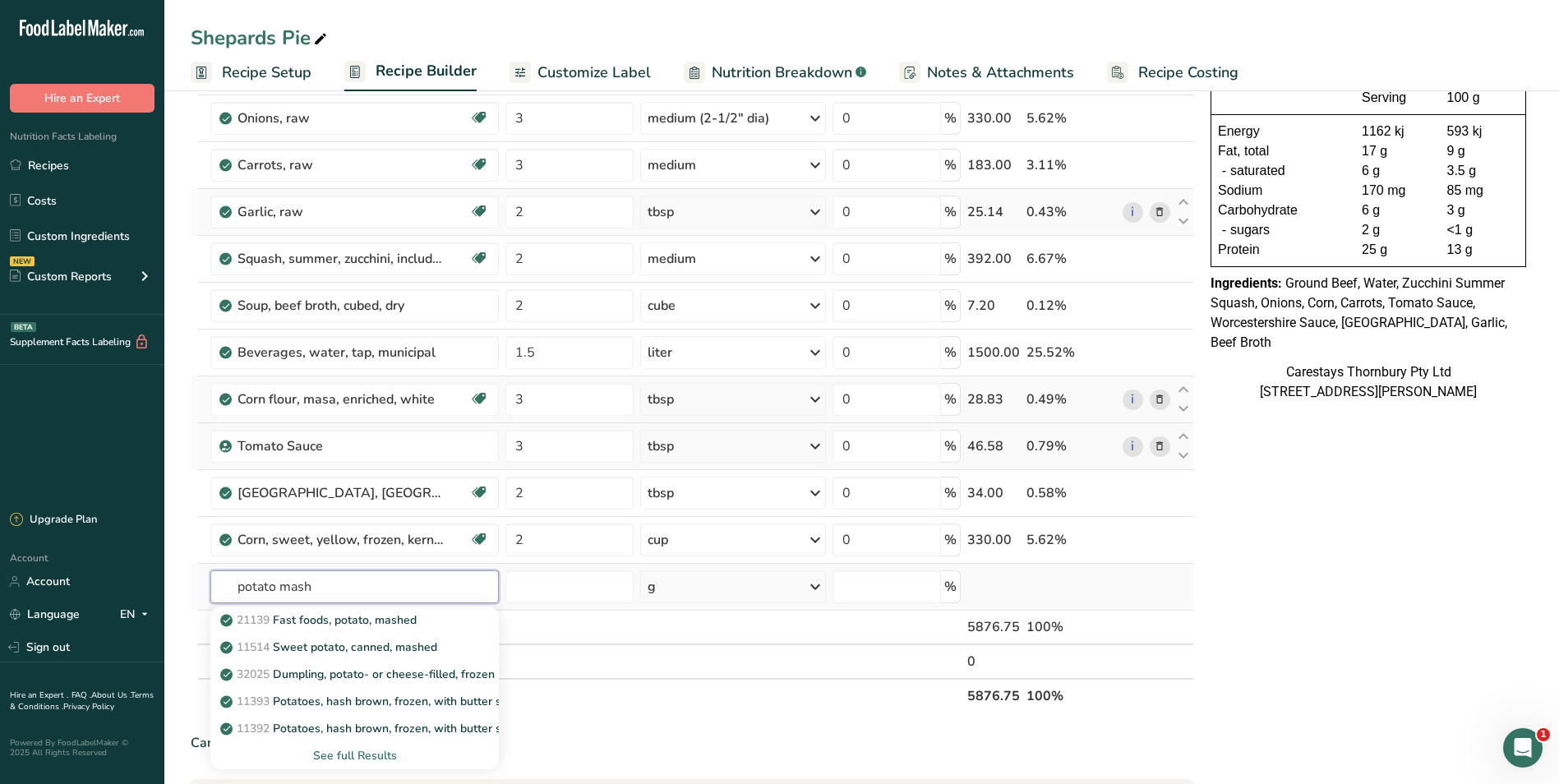
type input "potato mash"
click at [359, 750] on div "See full Results" at bounding box center [354, 756] width 262 height 17
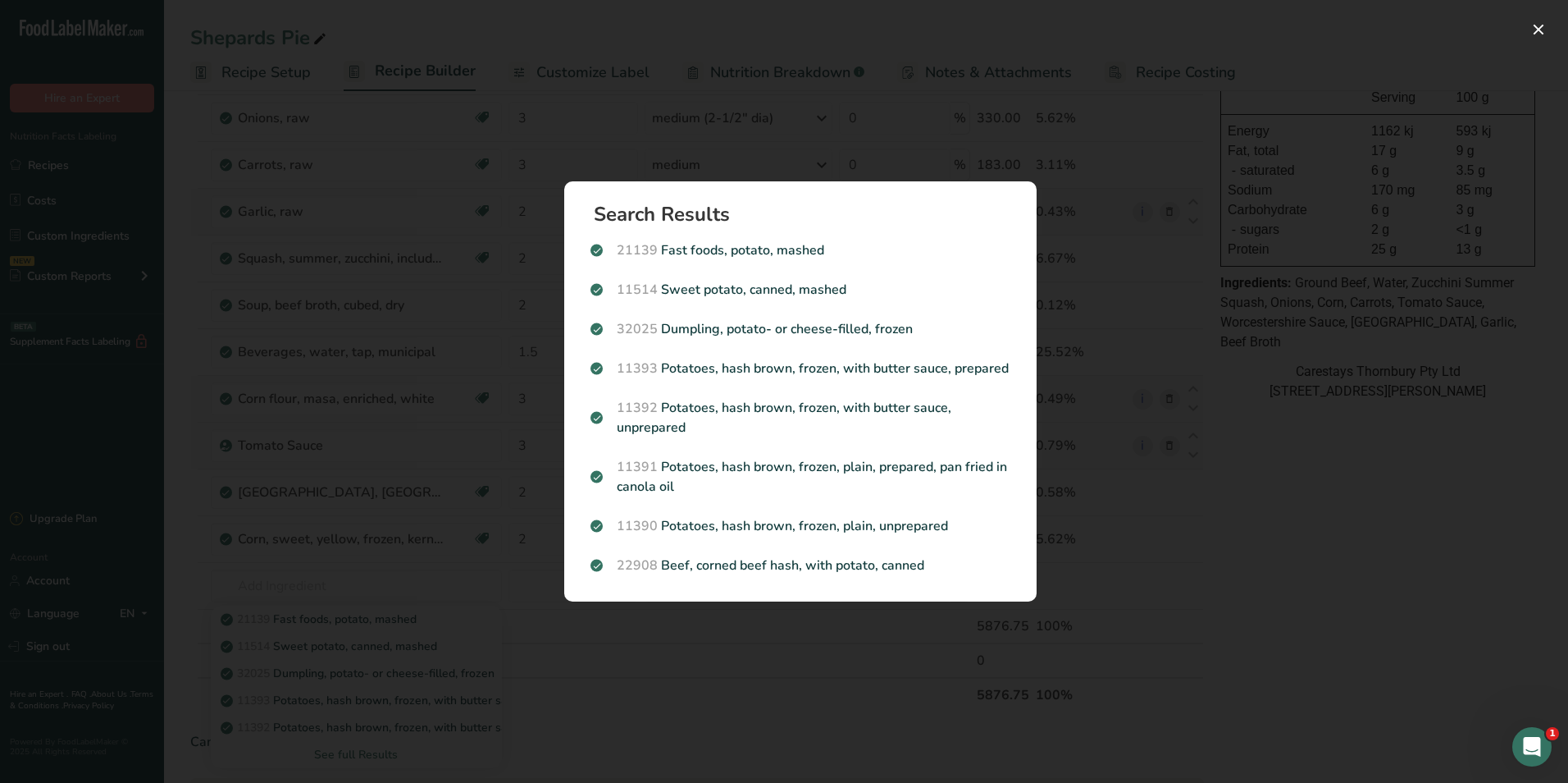
click at [334, 573] on div "Search results modal" at bounding box center [784, 392] width 1568 height 783
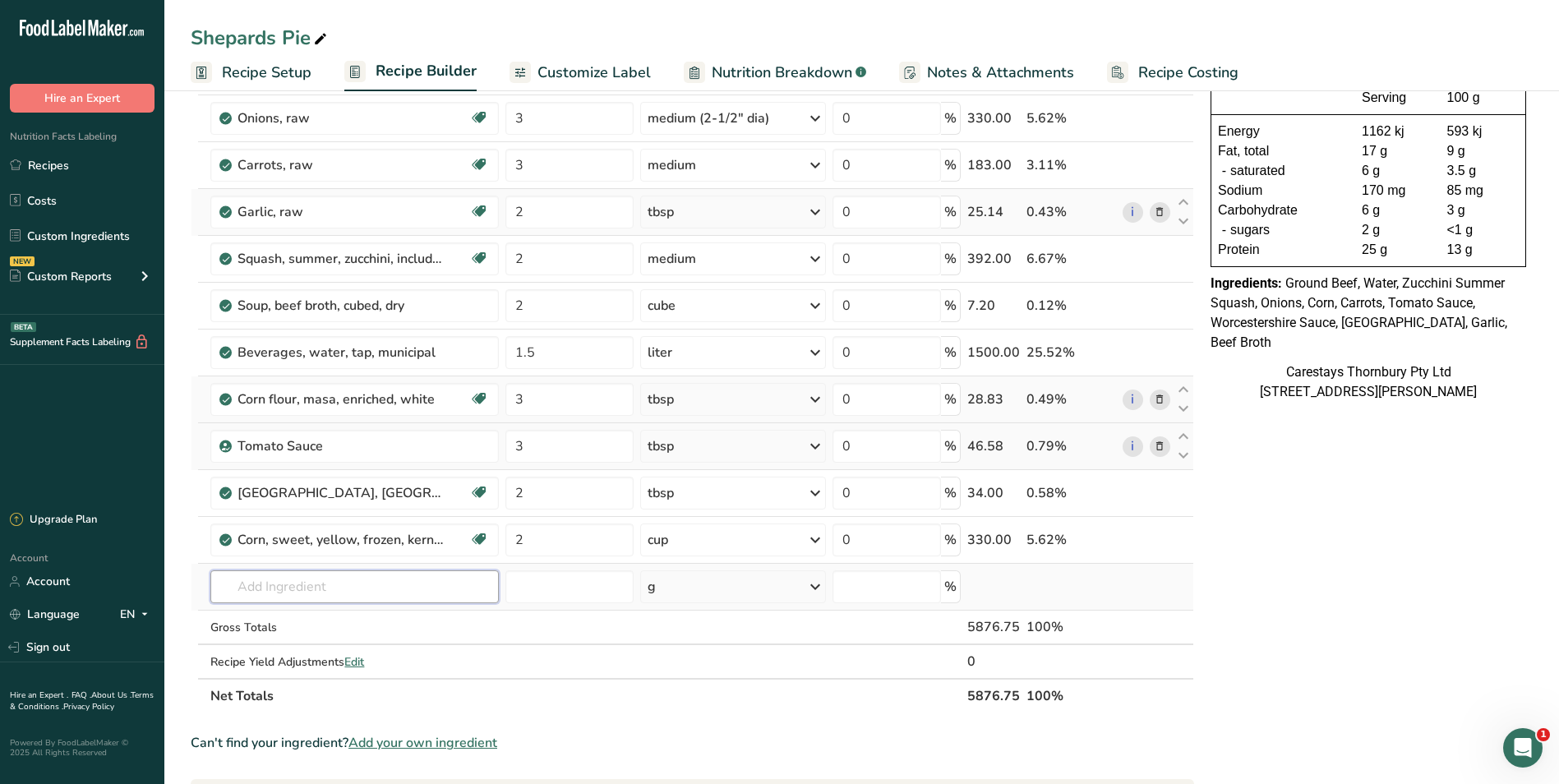
click at [338, 588] on input "text" at bounding box center [355, 587] width 289 height 33
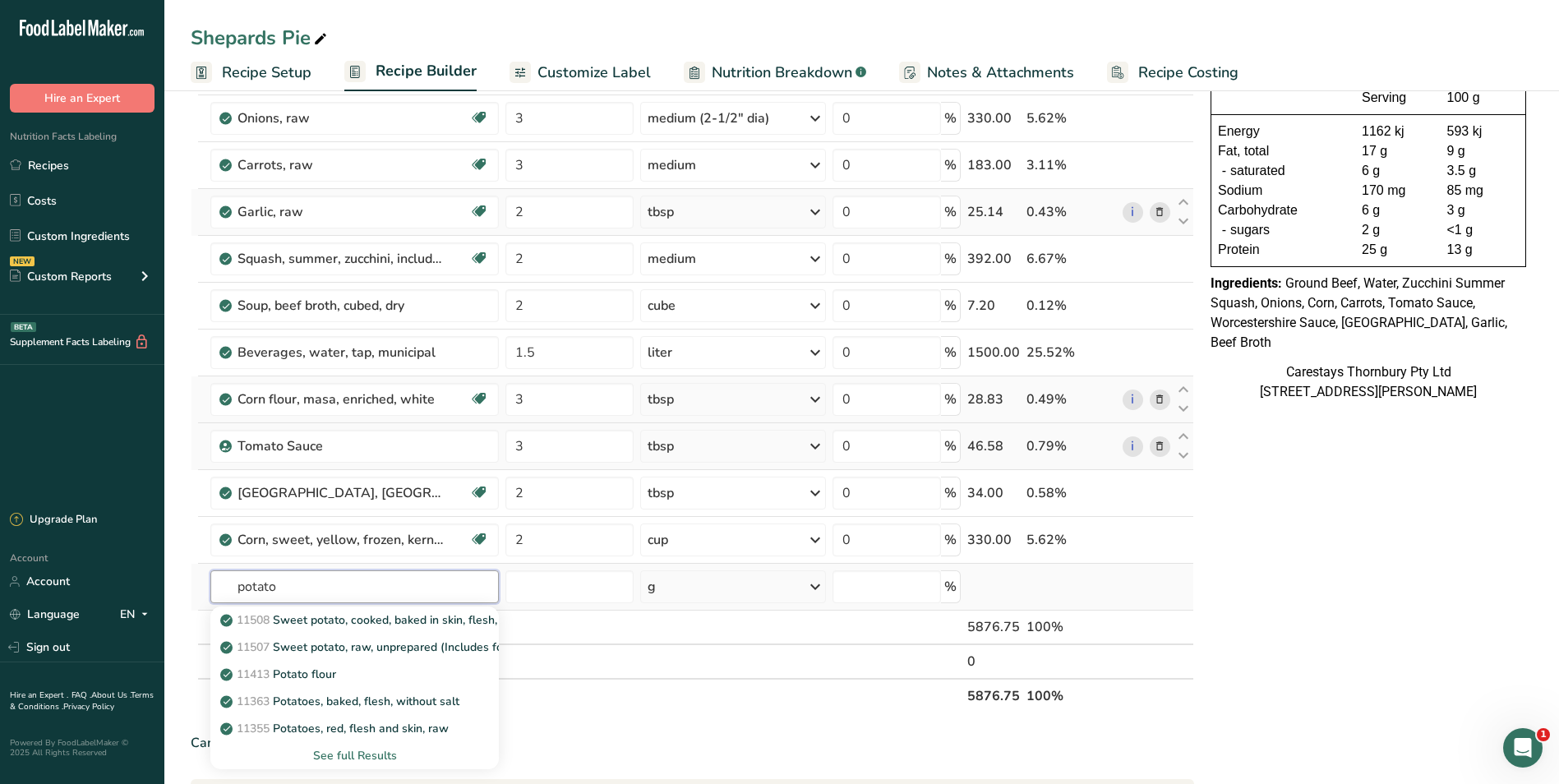
type input "potato"
click at [377, 754] on div "See full Results" at bounding box center [354, 756] width 262 height 17
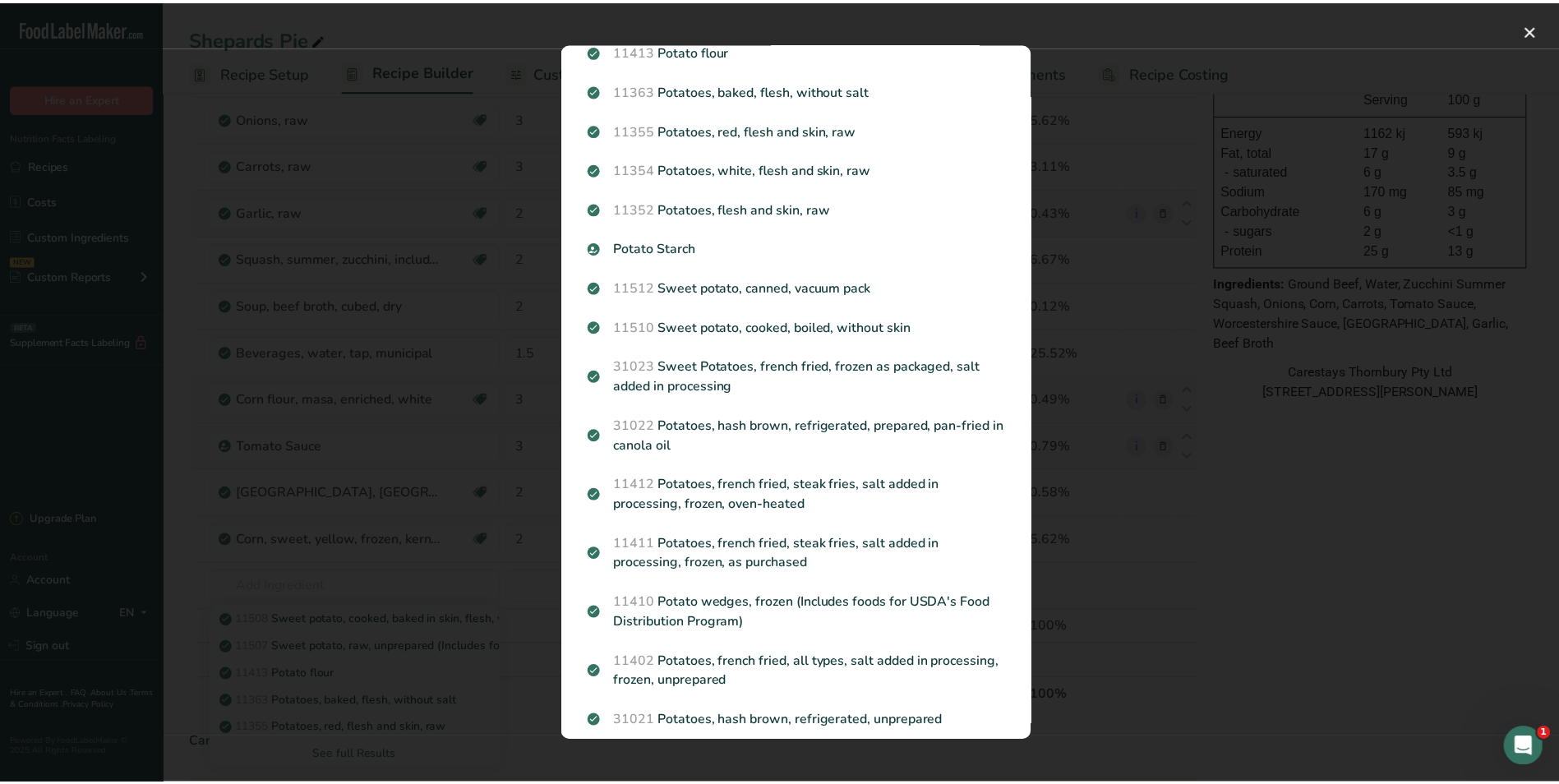
scroll to position [153, 0]
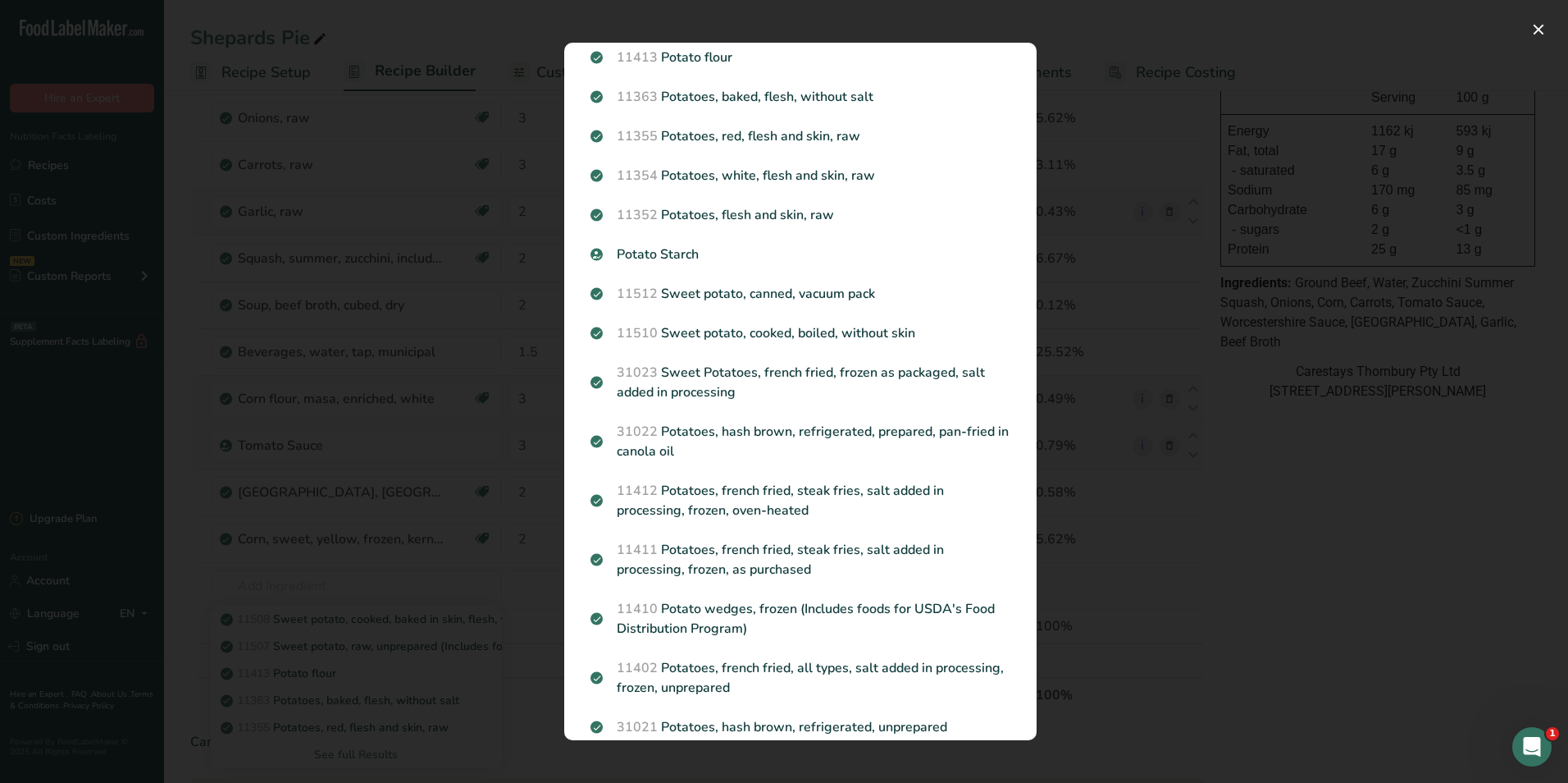
click at [724, 91] on p "11363 Potatoes, baked, flesh, without salt" at bounding box center [800, 97] width 420 height 20
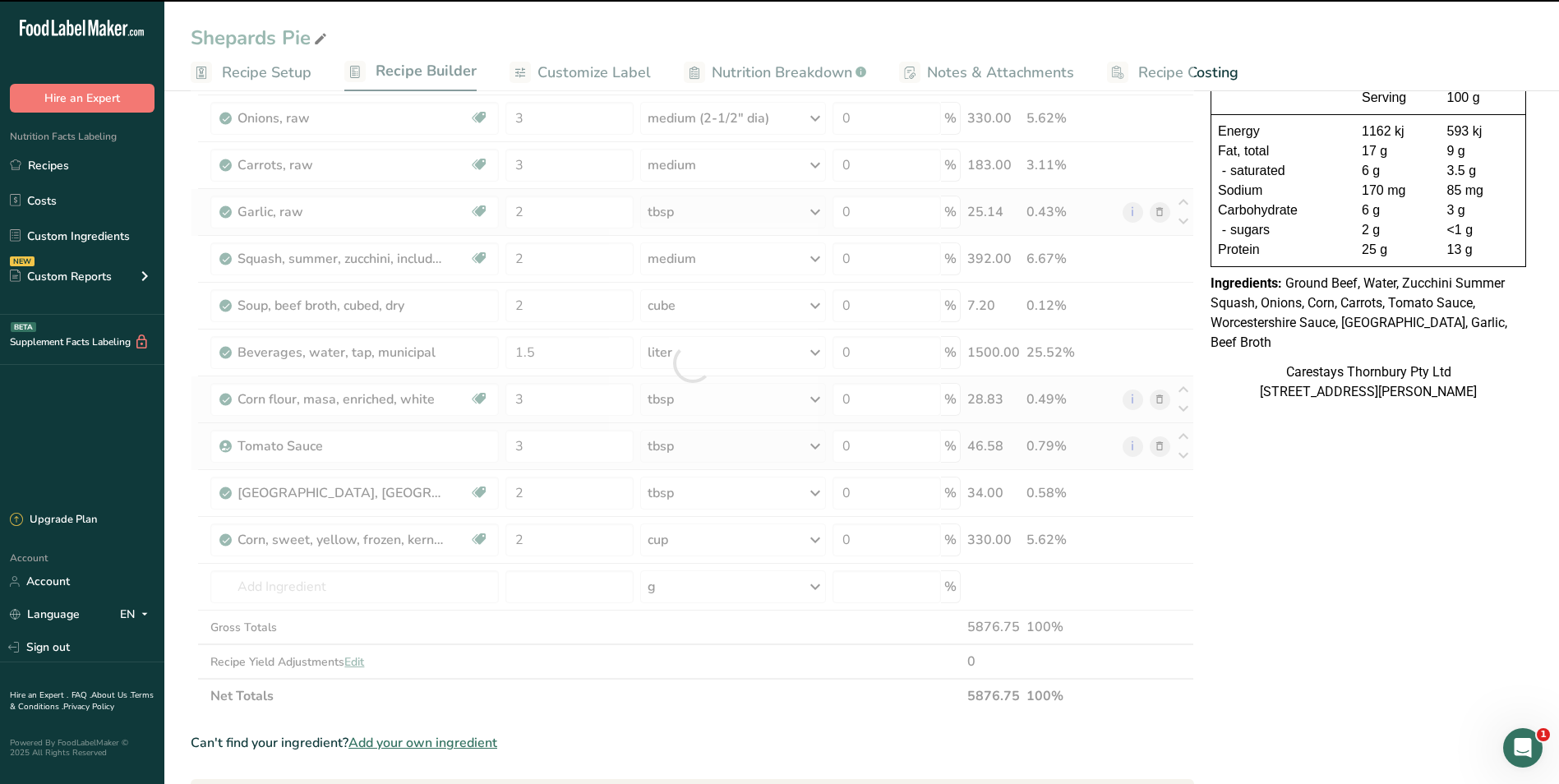
type input "0"
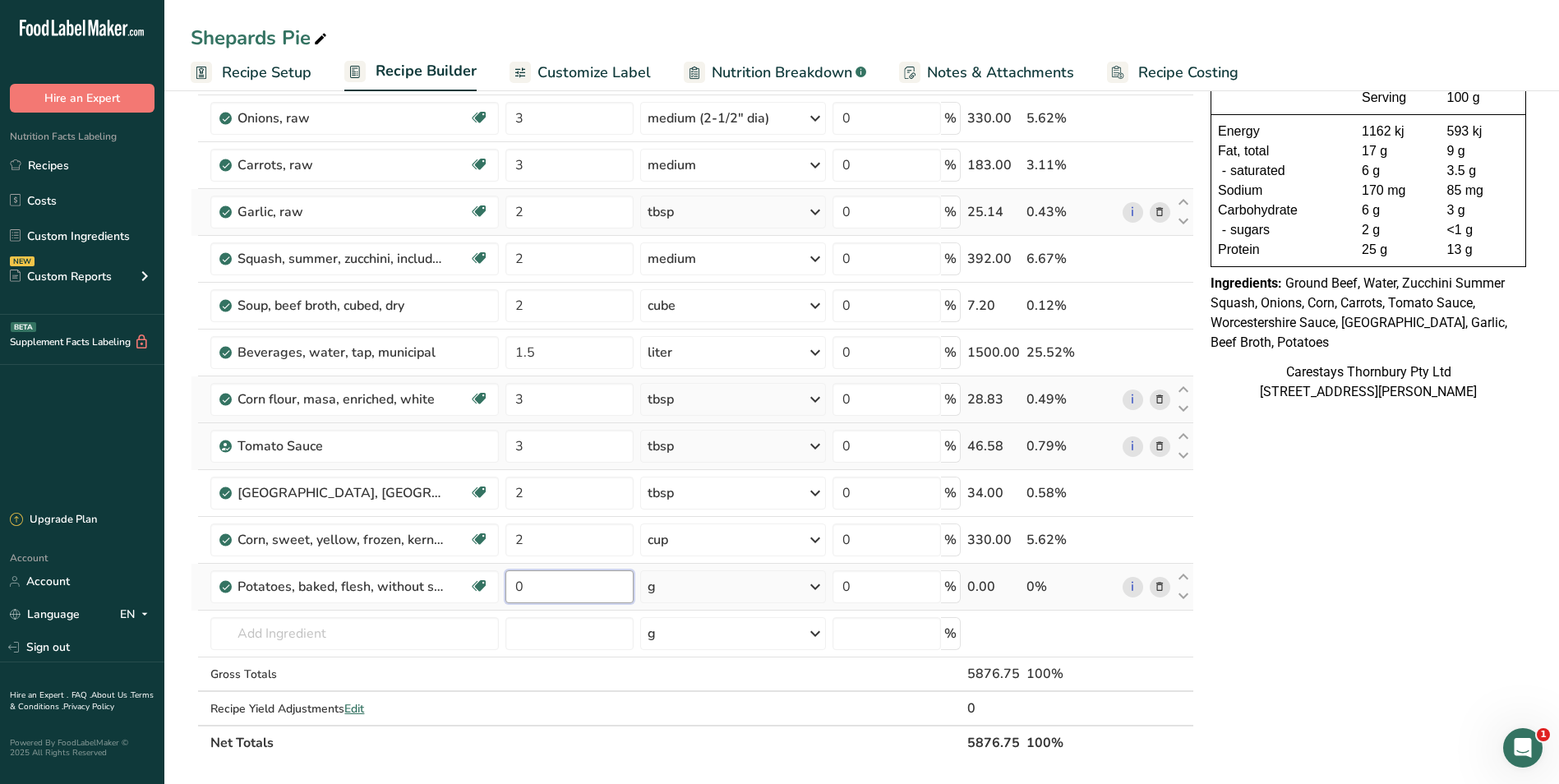
click at [562, 588] on input "0" at bounding box center [569, 587] width 127 height 33
type input "3"
click at [813, 585] on div "Ingredient * Amount * Unit * Waste * .a-a{fill:#347362;}.b-a{fill:#fff;} Grams …" at bounding box center [692, 386] width 1004 height 747
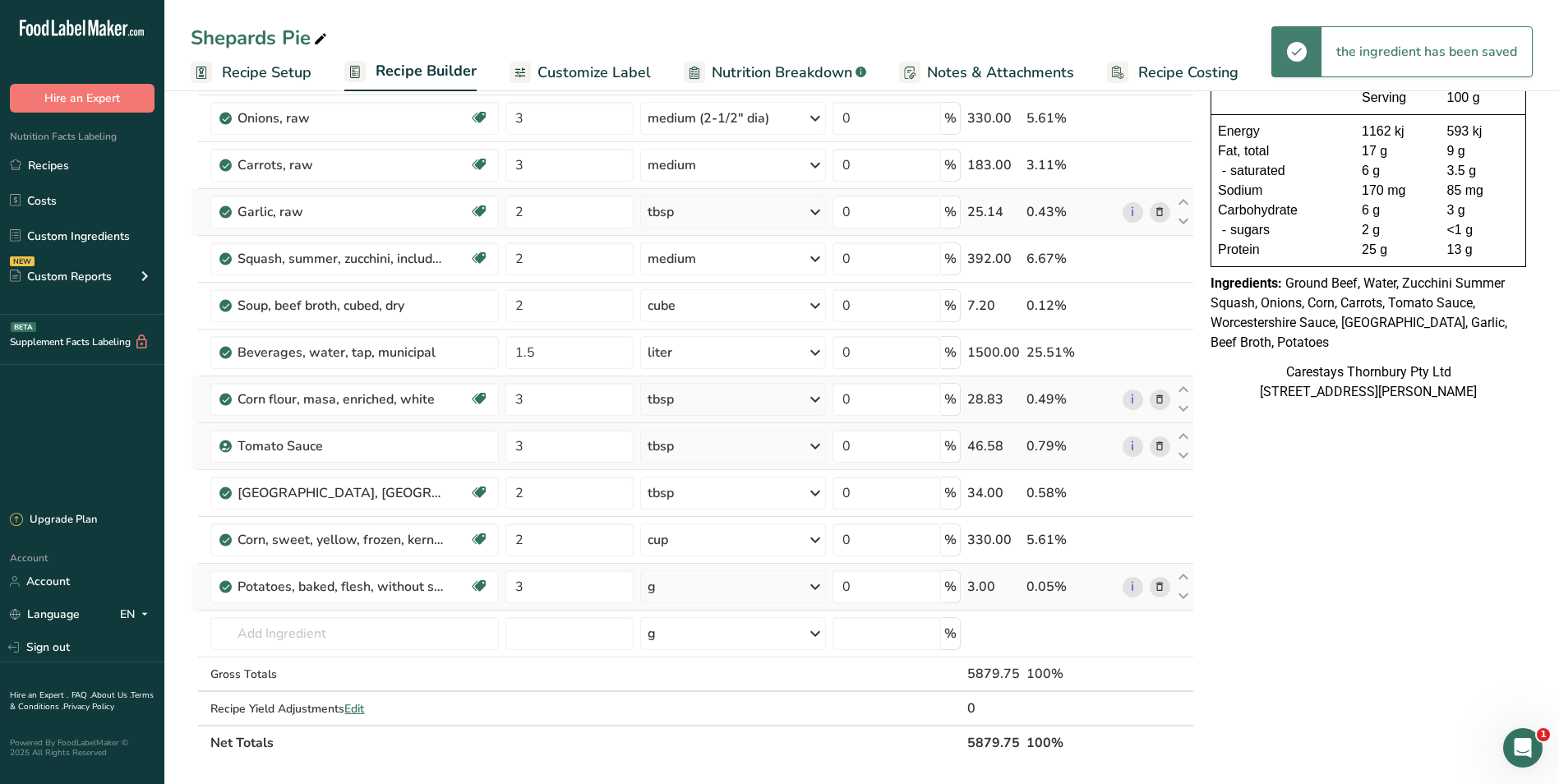
click at [815, 585] on icon at bounding box center [815, 587] width 20 height 29
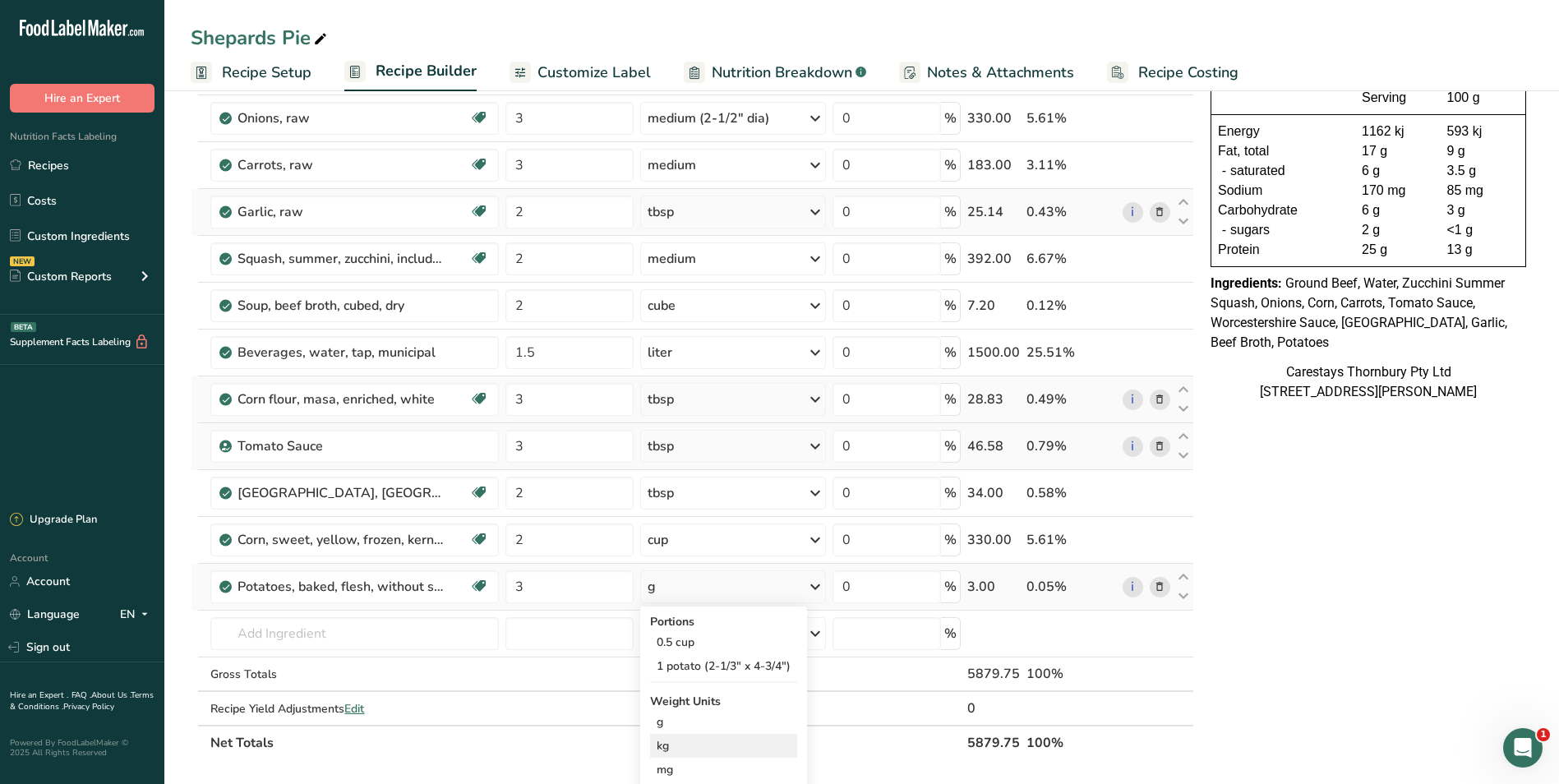
click at [688, 744] on div "kg" at bounding box center [723, 745] width 147 height 24
click at [345, 632] on input "text" at bounding box center [355, 633] width 289 height 33
click at [1160, 70] on span "Recipe Costing" at bounding box center [1189, 72] width 101 height 22
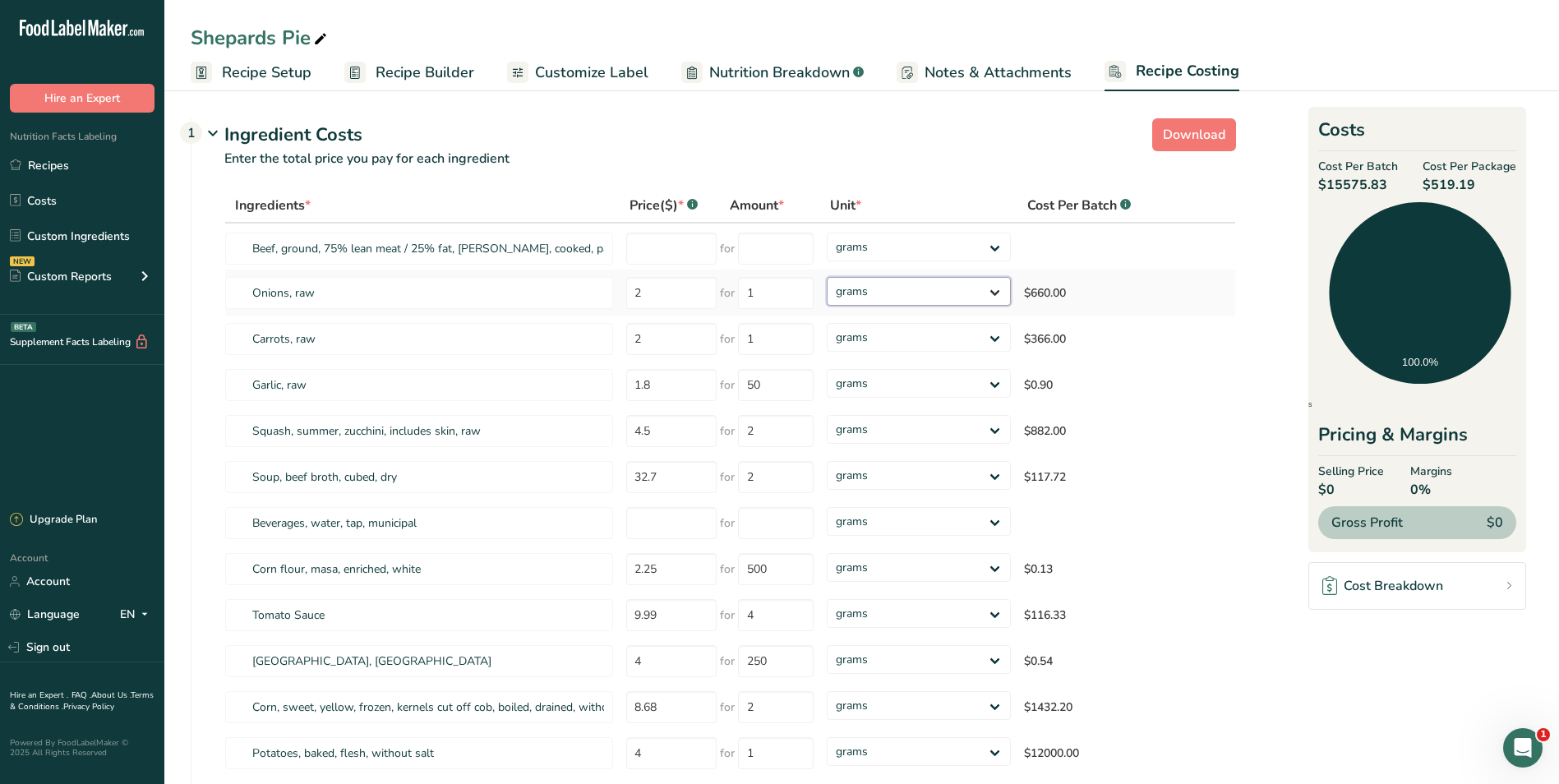
click at [995, 289] on select "grams kg mg mcg lb oz" at bounding box center [919, 291] width 184 height 28
select select "1"
click at [827, 277] on select "grams kg mg mcg lb oz" at bounding box center [919, 291] width 184 height 28
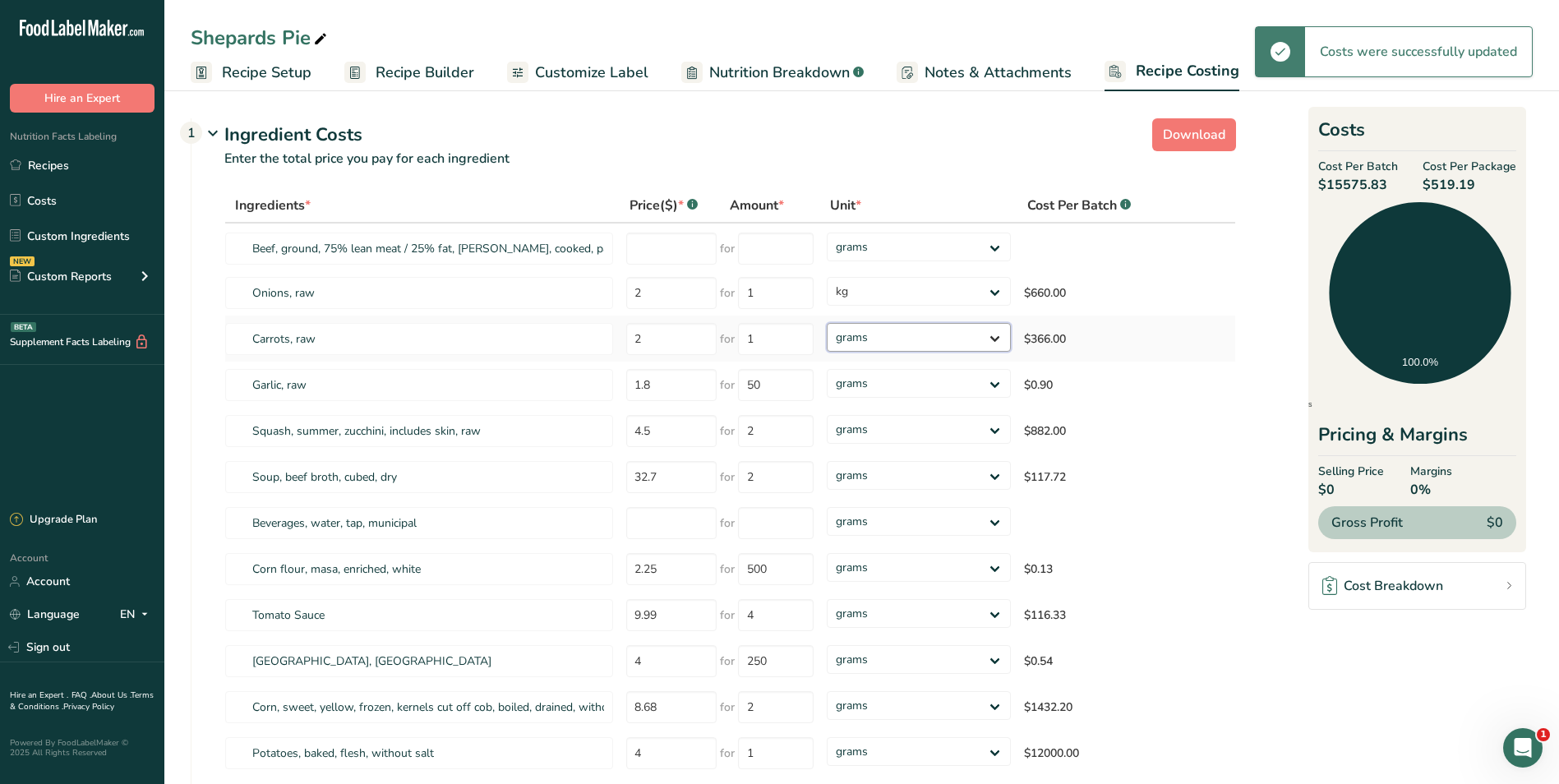
click at [995, 336] on select "grams kg mg mcg lb oz" at bounding box center [919, 337] width 184 height 28
select select "1"
click at [827, 323] on select "grams kg mg mcg lb oz" at bounding box center [919, 337] width 184 height 28
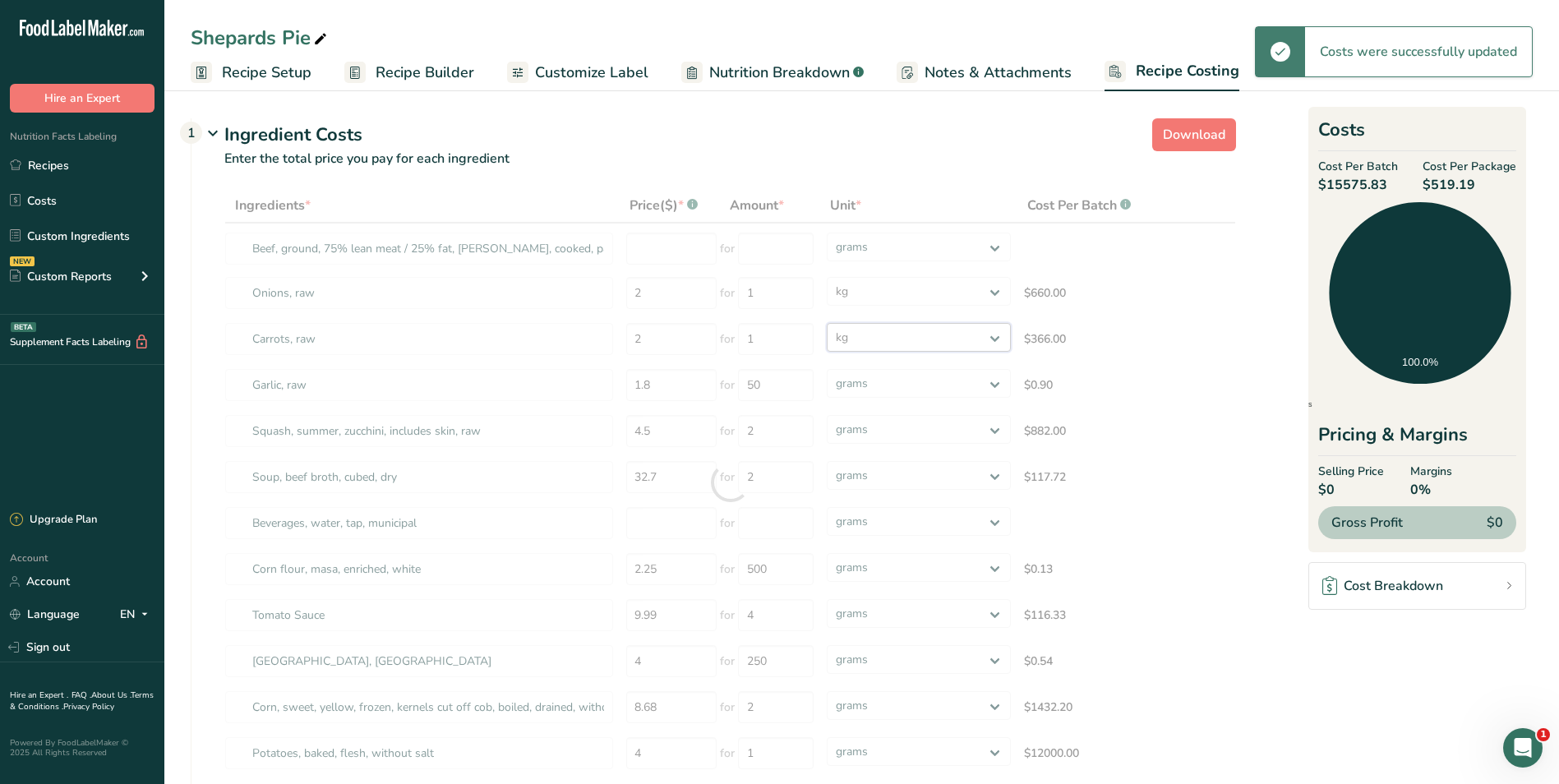
select select
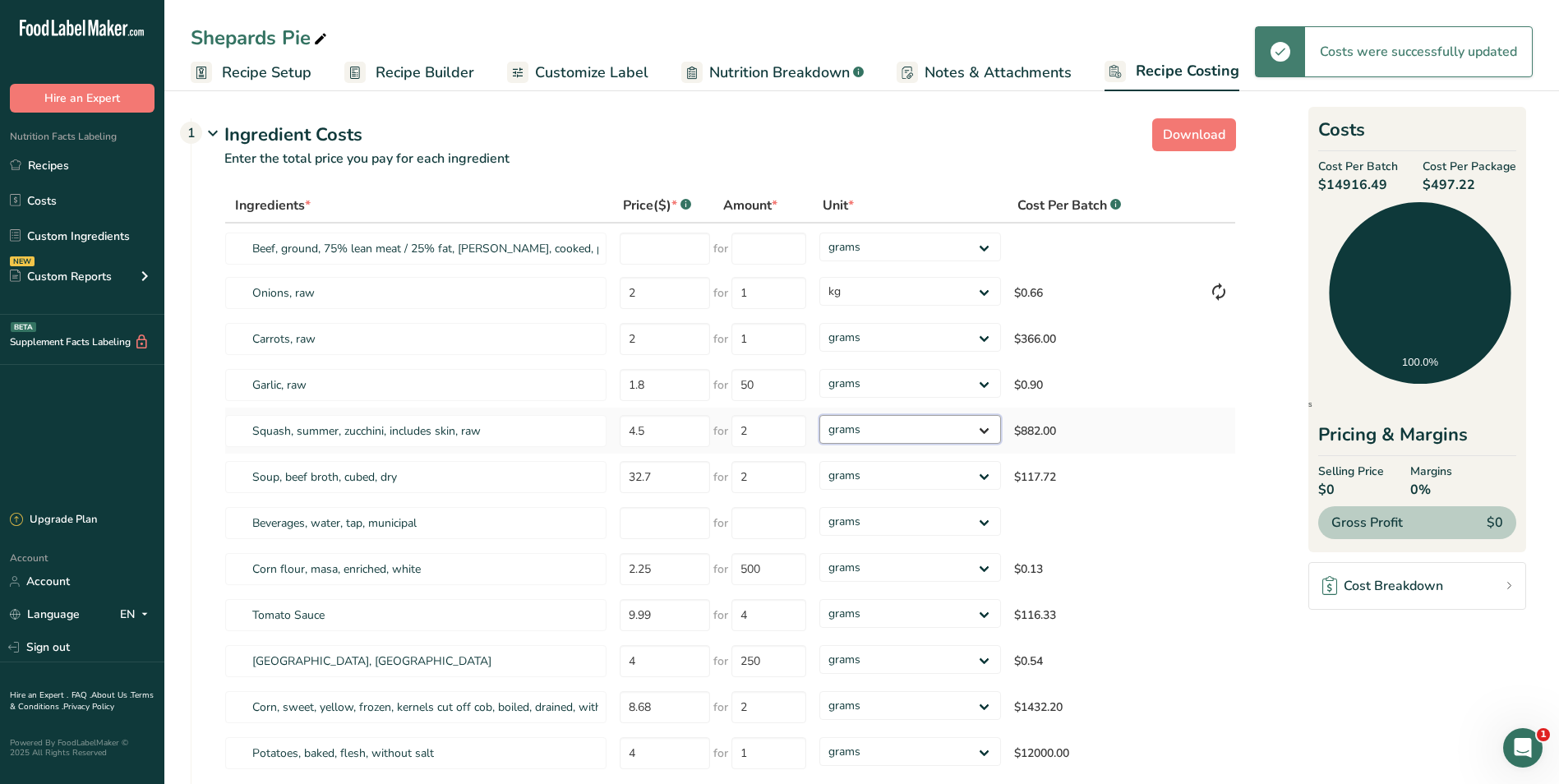
click at [983, 423] on select "grams kg mg mcg lb oz" at bounding box center [910, 429] width 180 height 28
select select "1"
click at [819, 415] on select "grams kg mg mcg lb oz" at bounding box center [910, 429] width 180 height 28
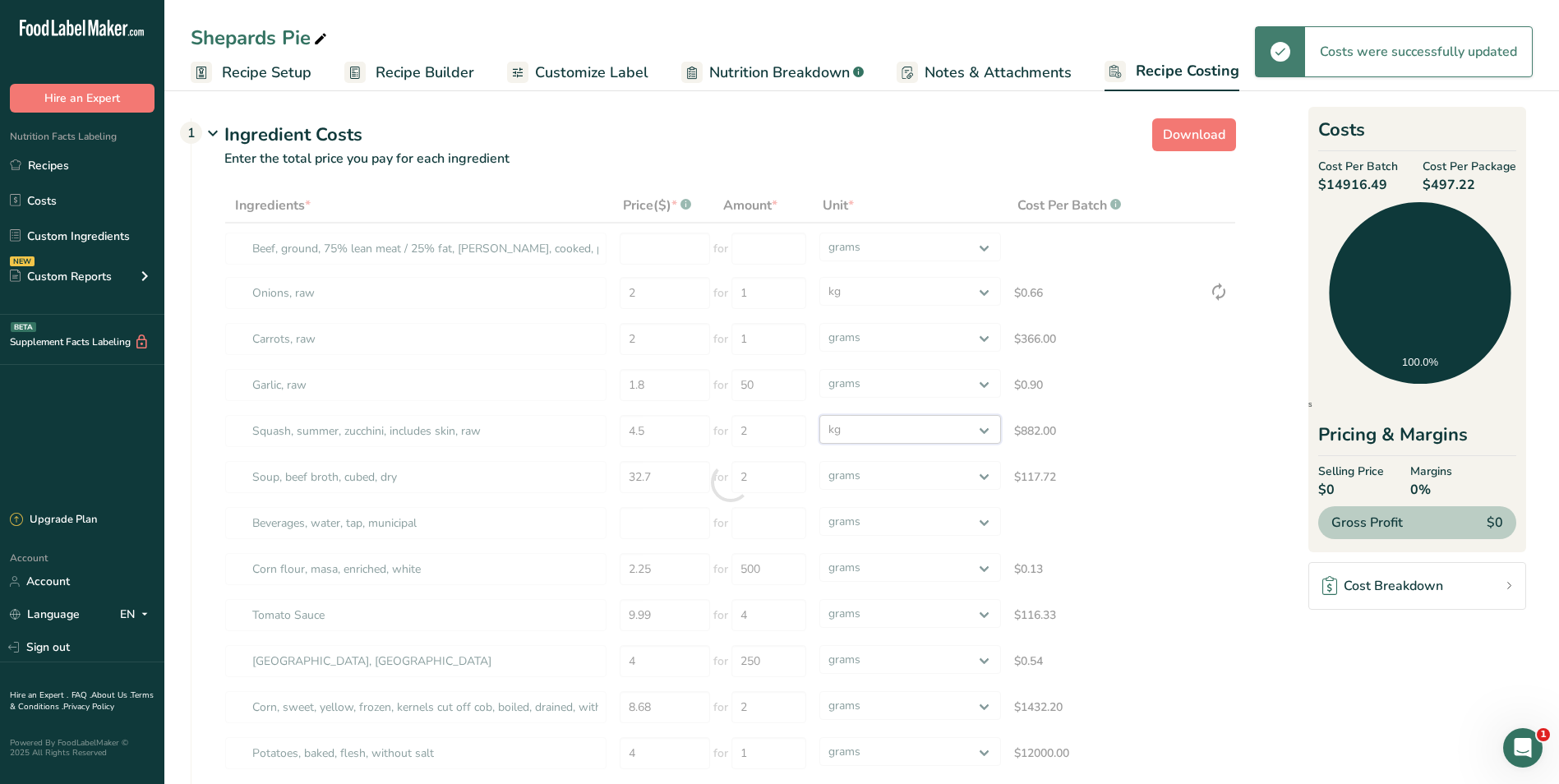
select select "1"
select select
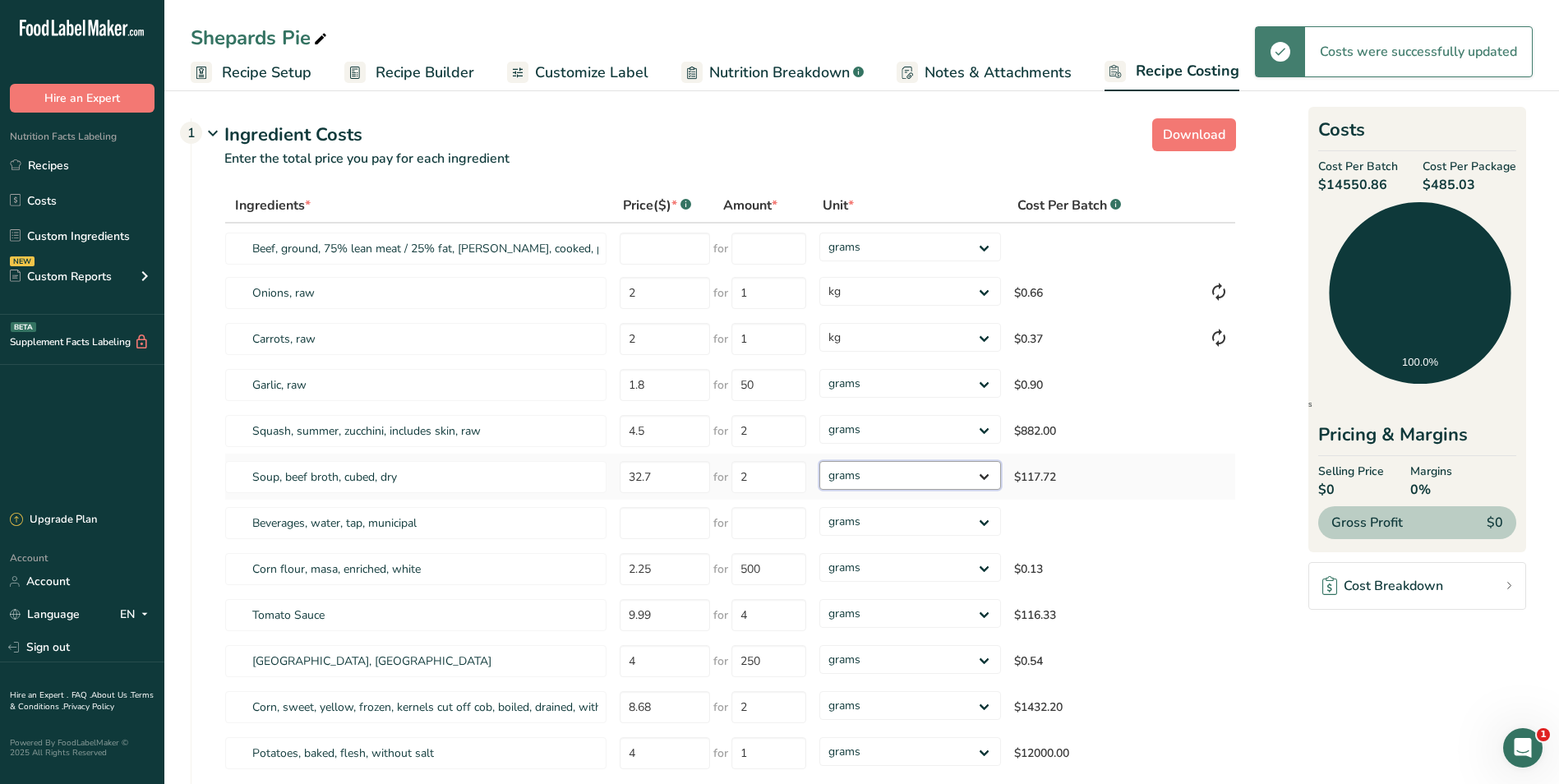
click at [986, 477] on select "grams kg mg mcg lb oz" at bounding box center [910, 476] width 180 height 28
select select "1"
click at [819, 461] on select "grams kg mg mcg lb oz" at bounding box center [910, 476] width 180 height 28
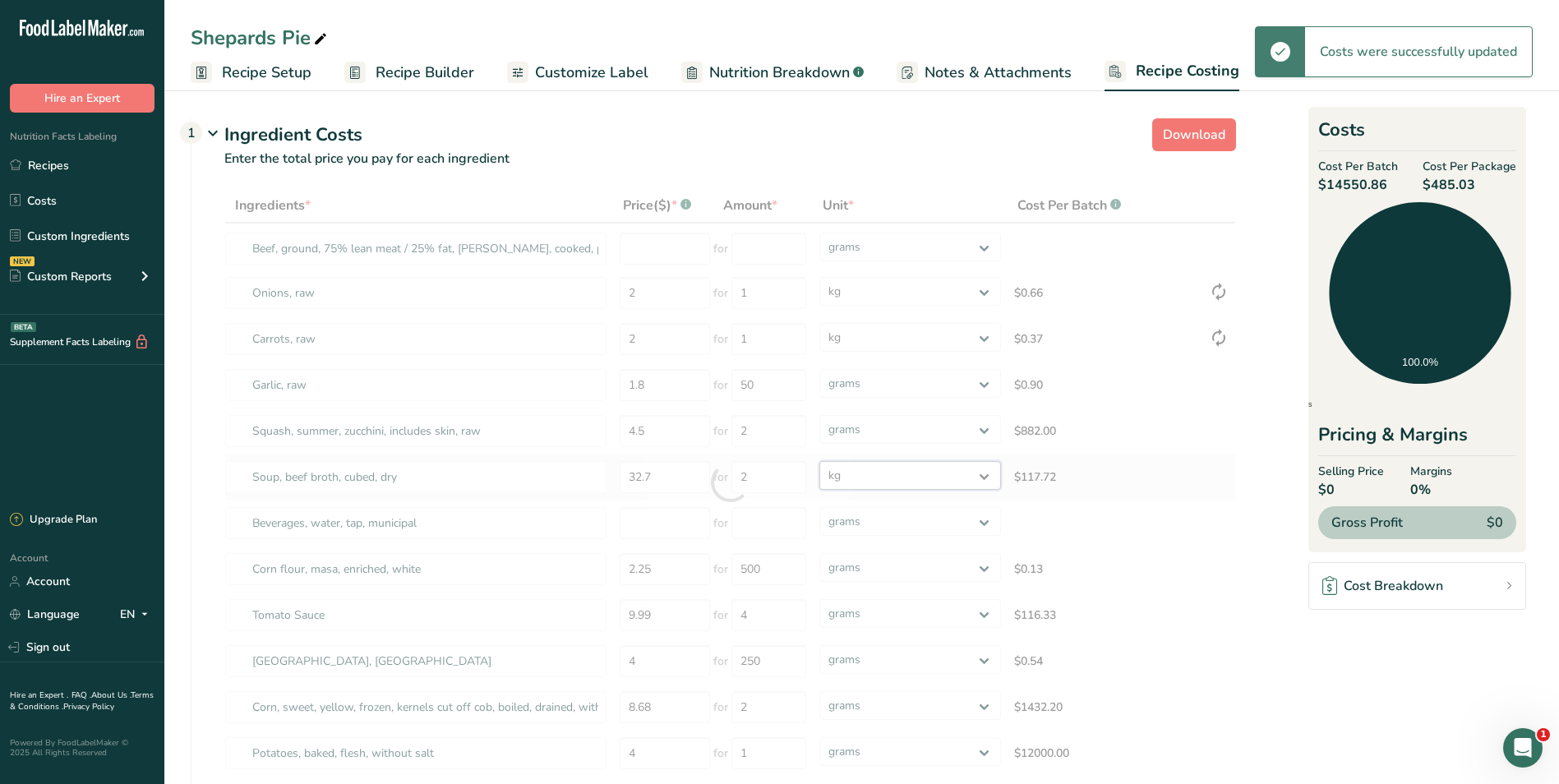
select select "1"
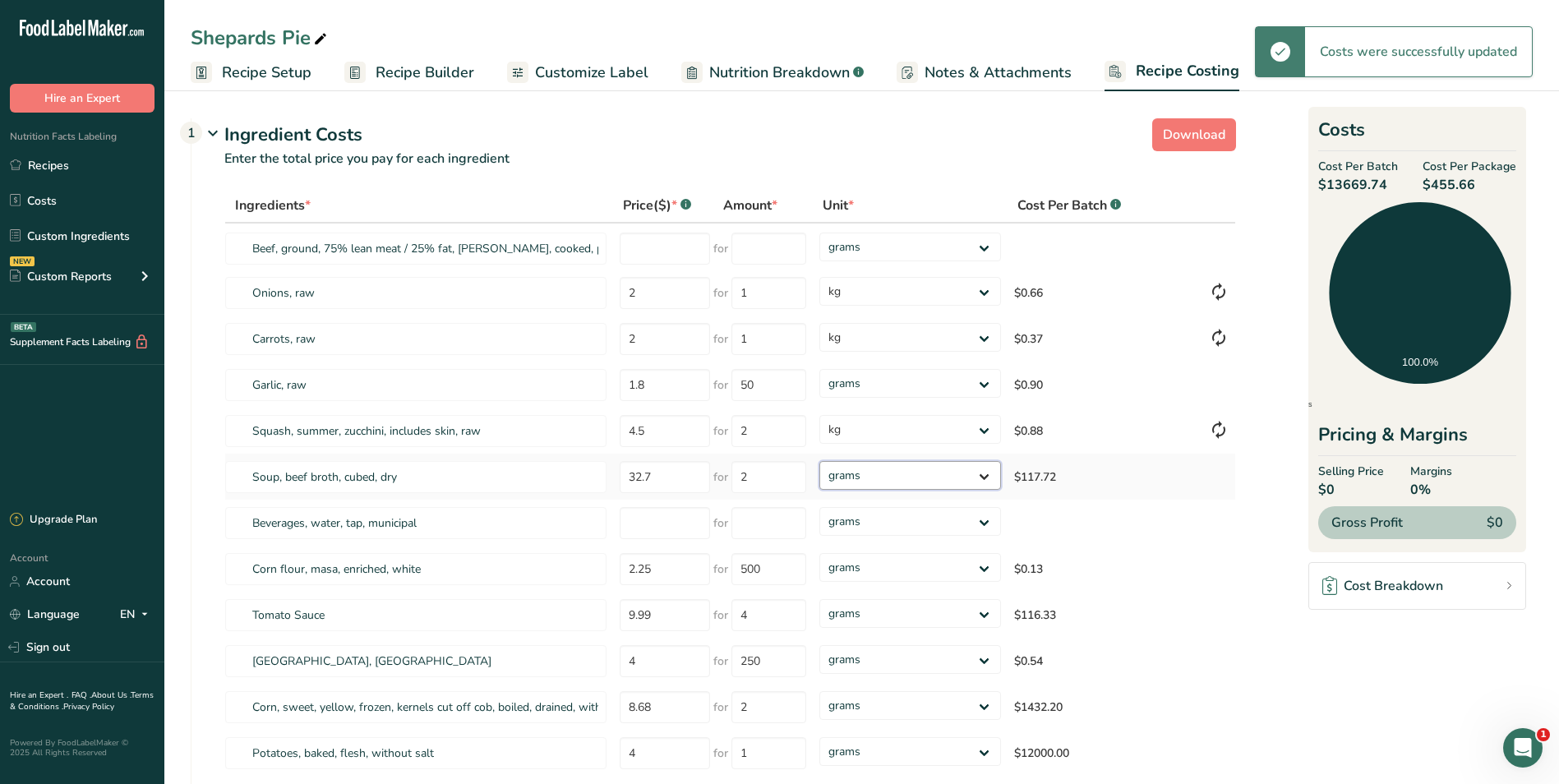
select select "1"
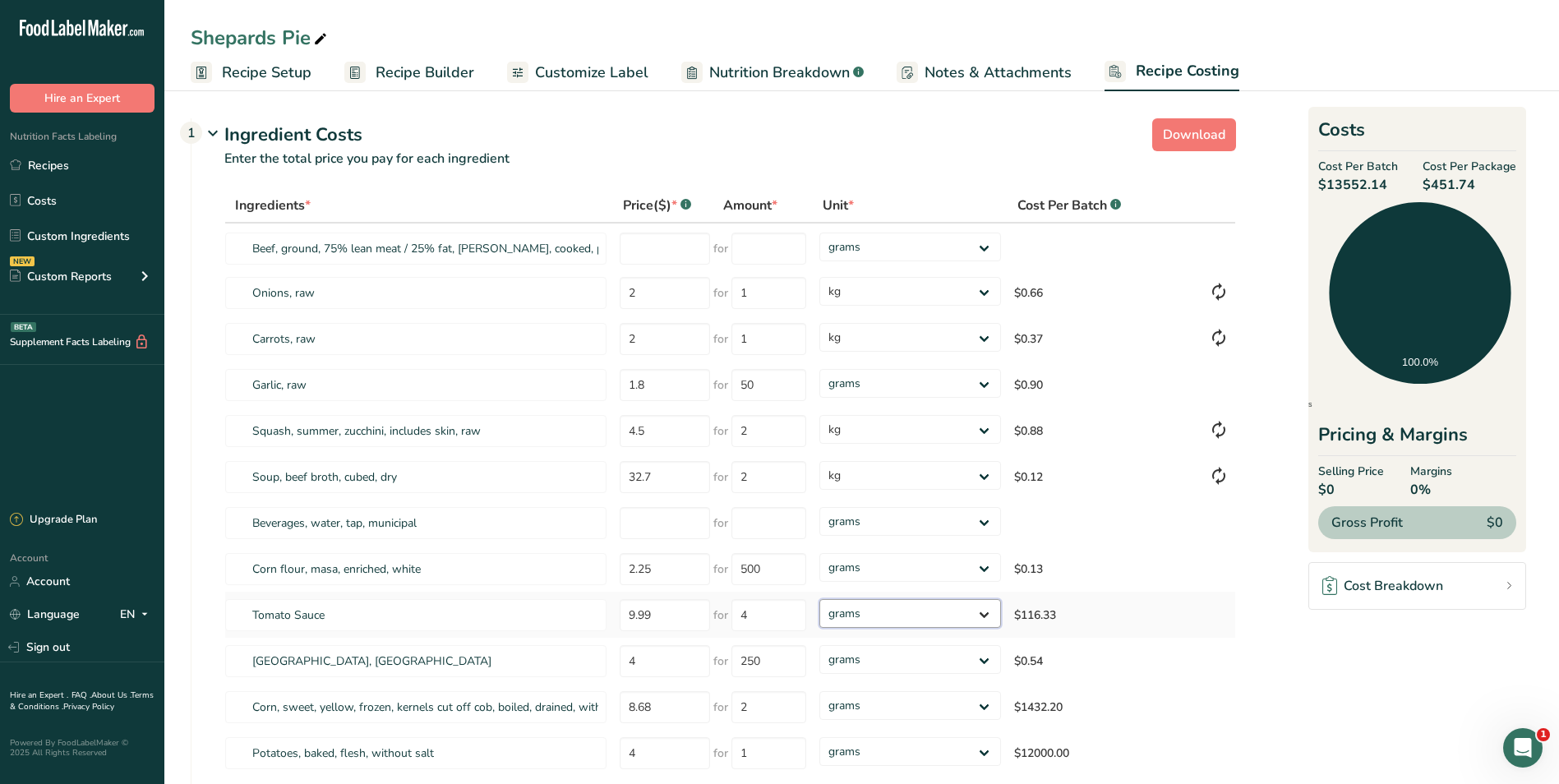
click at [987, 610] on select "grams kg mg mcg lb oz" at bounding box center [910, 613] width 180 height 28
select select "1"
click at [819, 599] on select "grams kg mg mcg lb oz" at bounding box center [910, 613] width 180 height 28
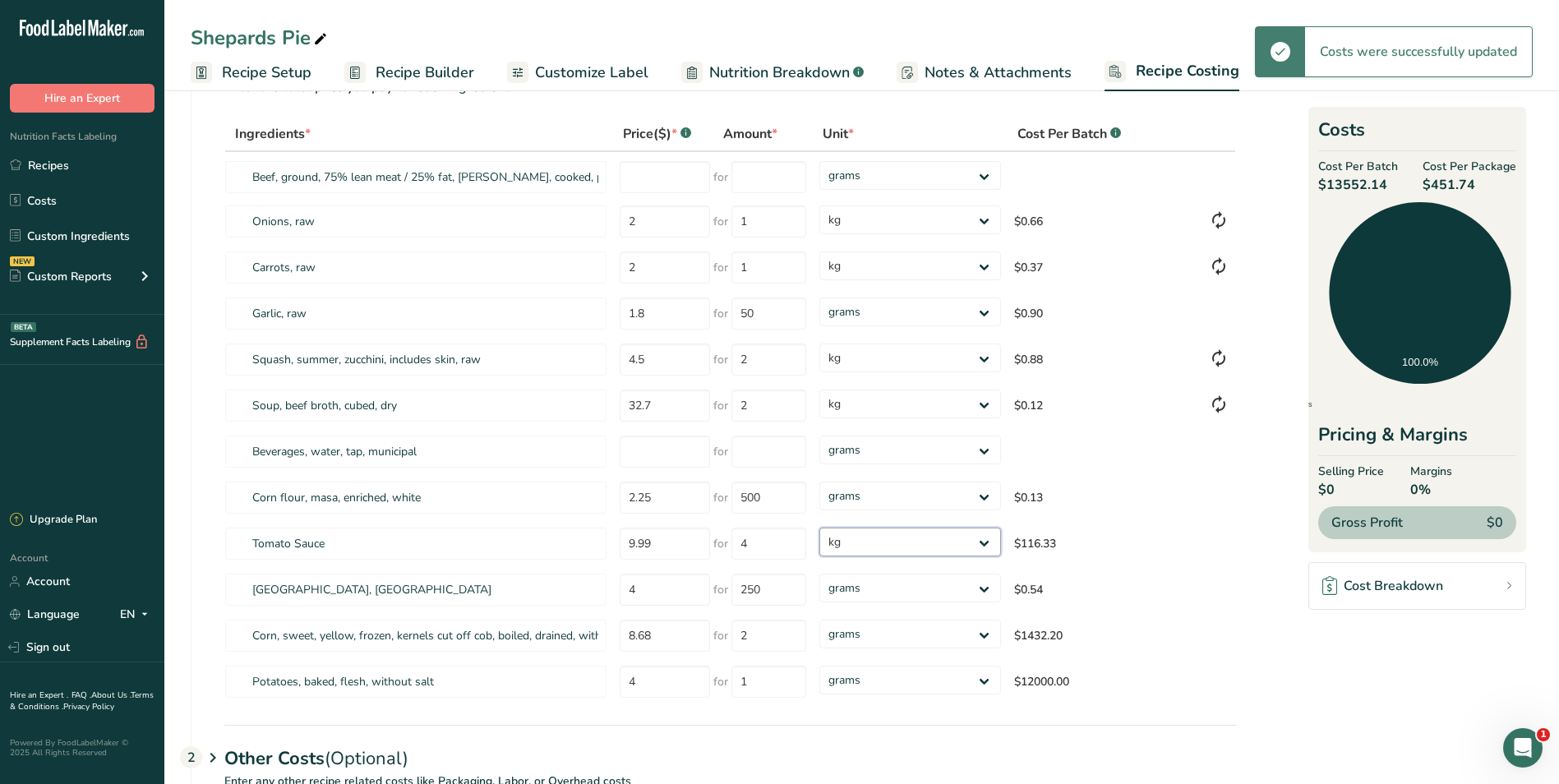
scroll to position [164, 0]
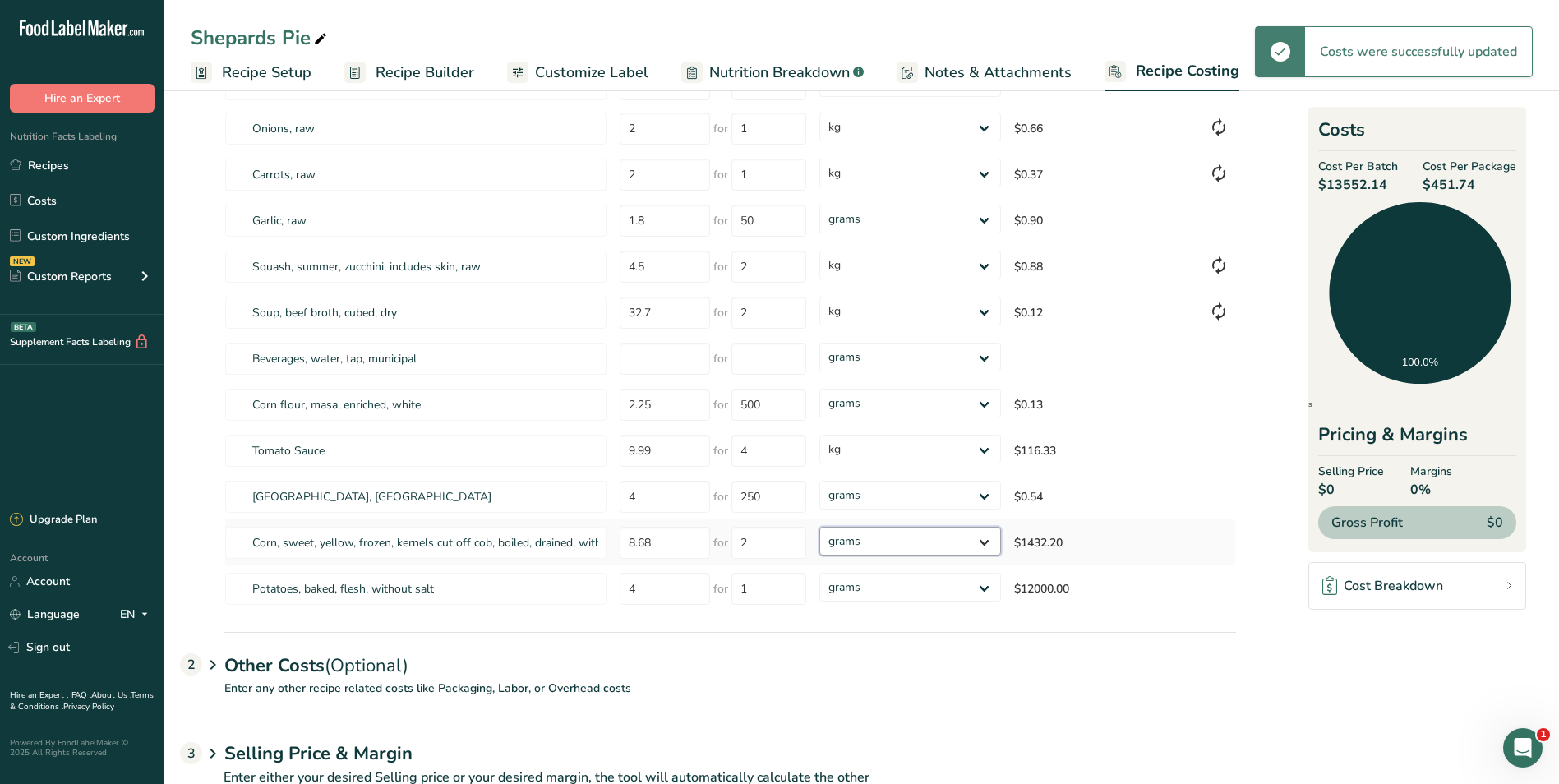
click at [986, 538] on select "grams kg mg mcg lb oz" at bounding box center [910, 541] width 180 height 28
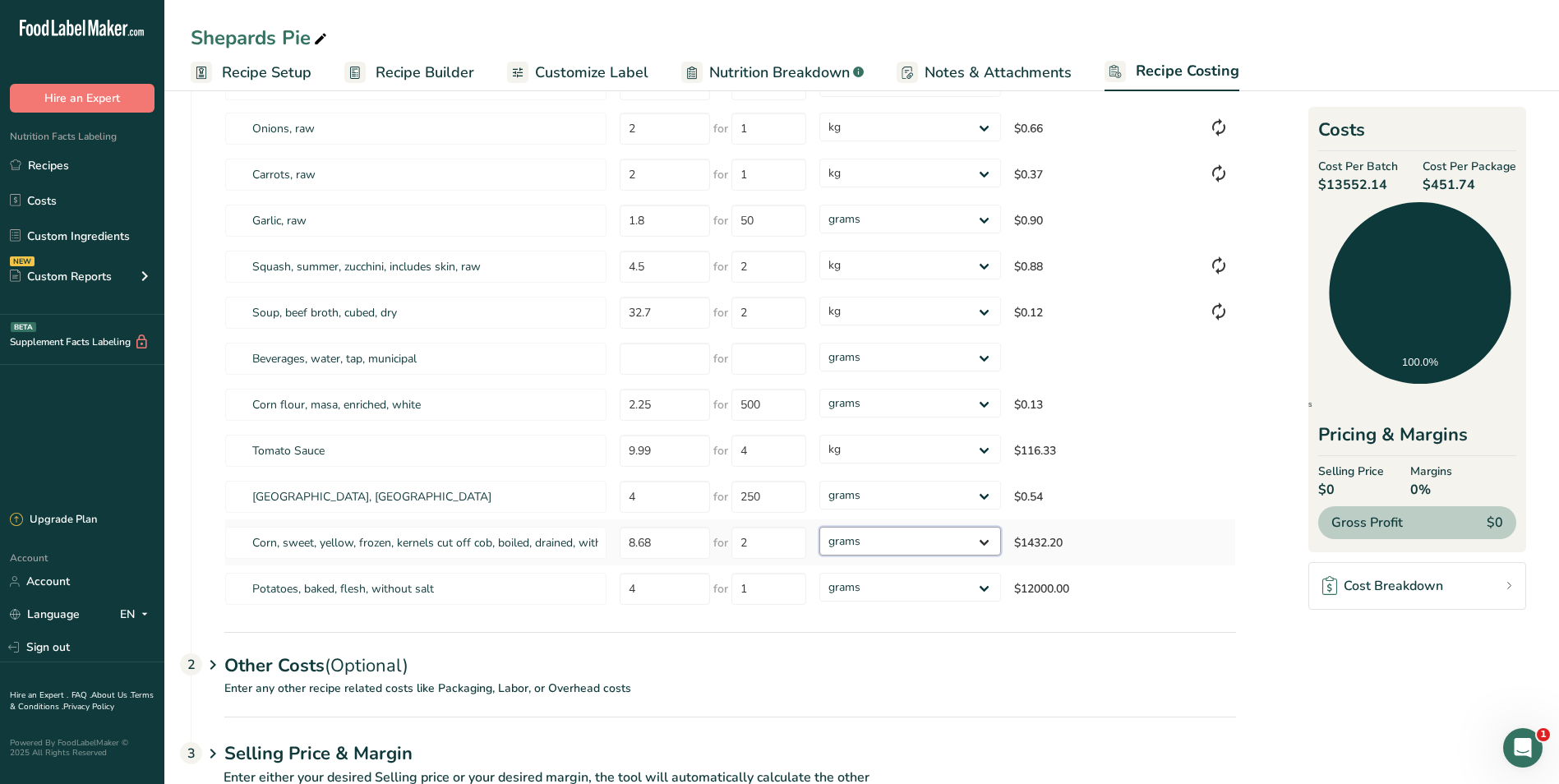
click at [986, 539] on select "grams kg mg mcg lb oz" at bounding box center [910, 541] width 180 height 28
select select "1"
click at [819, 527] on select "grams kg mg mcg lb oz" at bounding box center [910, 541] width 180 height 28
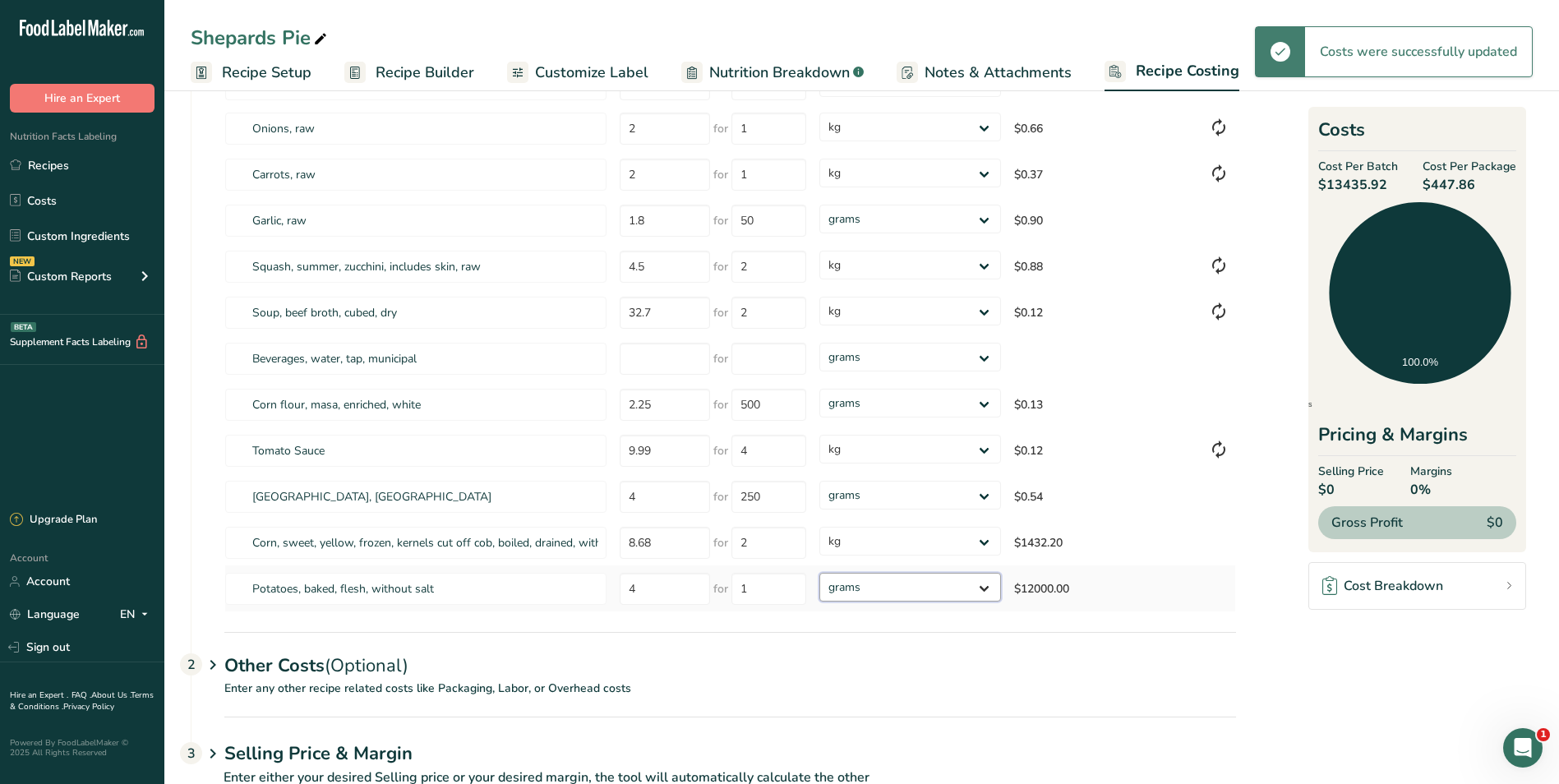
click at [984, 588] on select "grams kg mg mcg lb oz" at bounding box center [910, 587] width 180 height 28
select select "1"
click at [819, 572] on select "grams kg mg mcg lb oz" at bounding box center [910, 587] width 180 height 28
select select "1"
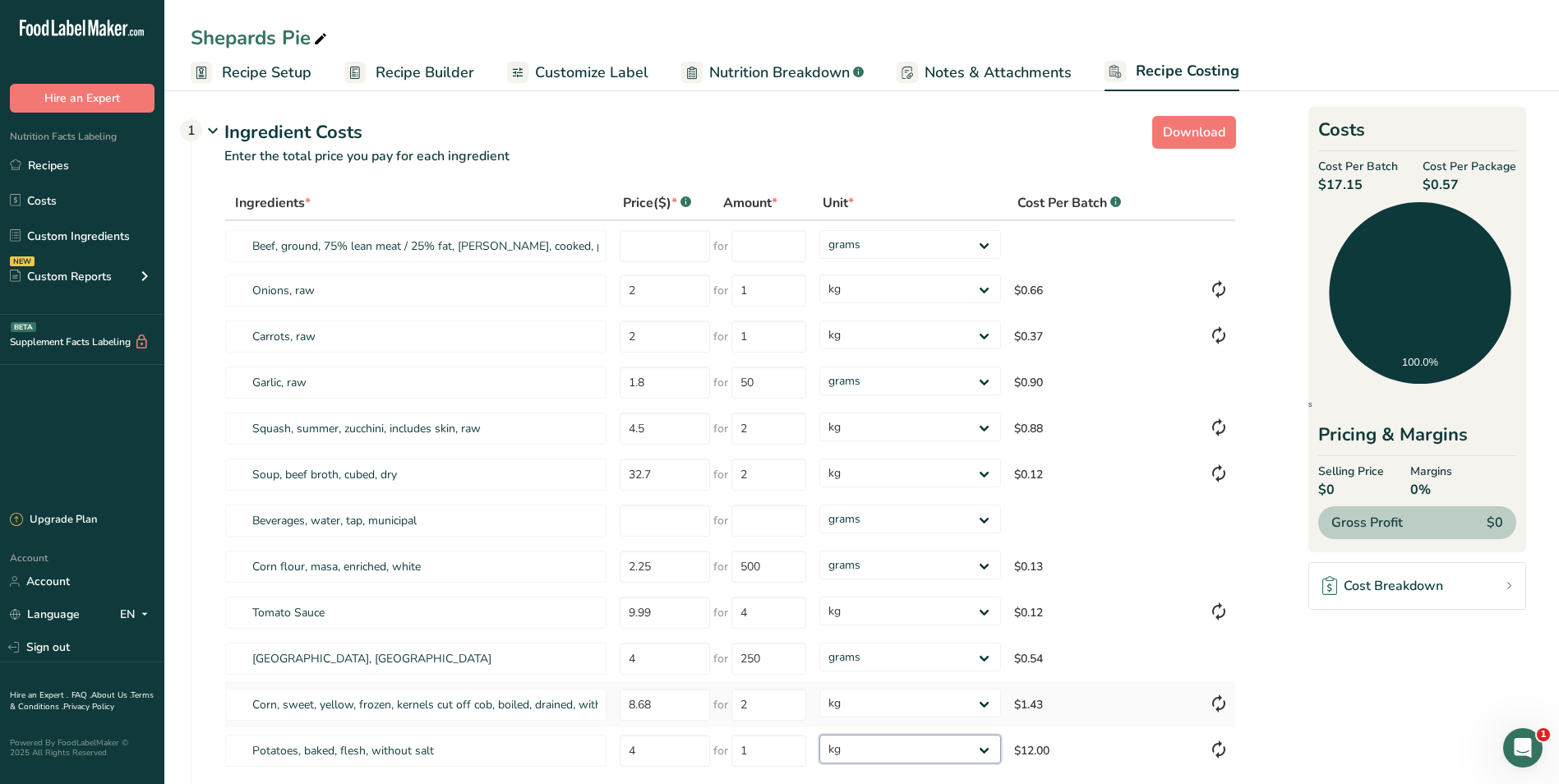
scroll to position [0, 0]
click at [647, 246] on input "number" at bounding box center [665, 249] width 90 height 32
type input "15.50"
click at [761, 250] on input "number" at bounding box center [769, 249] width 75 height 32
type input "3"
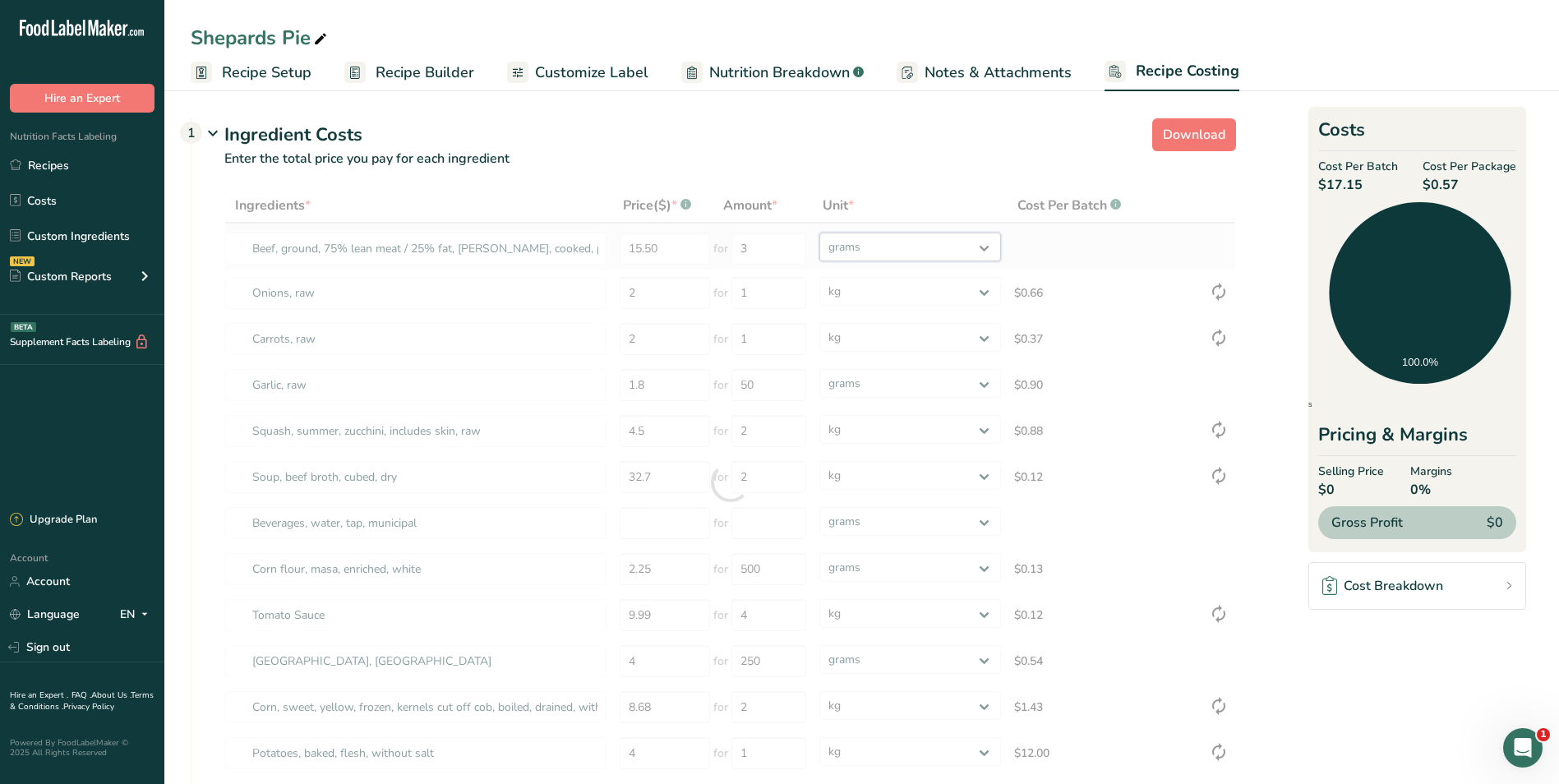
click at [983, 244] on div "Ingredients * Price($) * .a-a{fill:#347362;}.b-a{fill:#fff;} Amount * Unit * Co…" at bounding box center [730, 482] width 1012 height 588
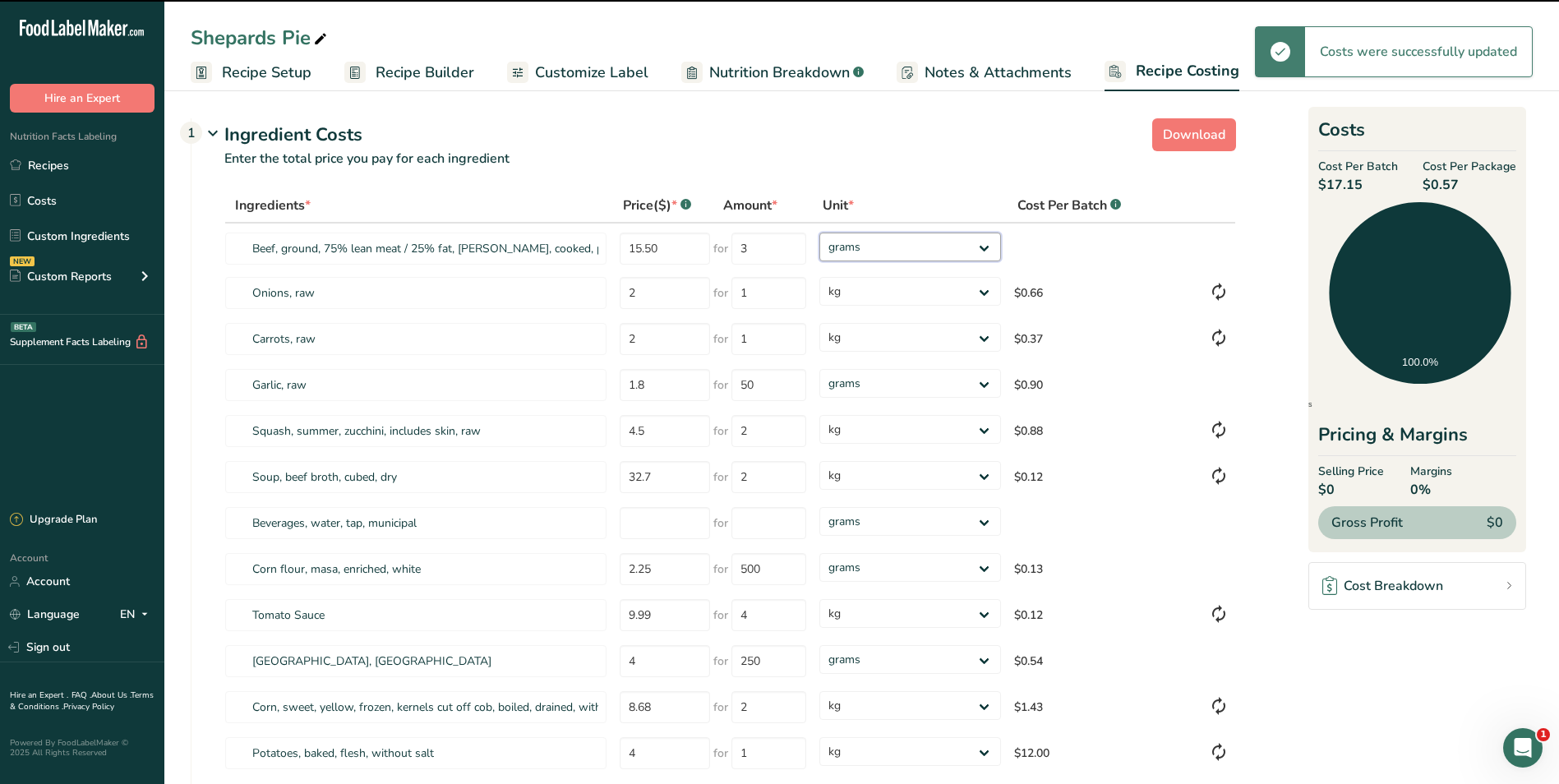
select select "1"
click at [819, 233] on select "grams kg mg mcg lb oz" at bounding box center [910, 247] width 180 height 28
select select "1"
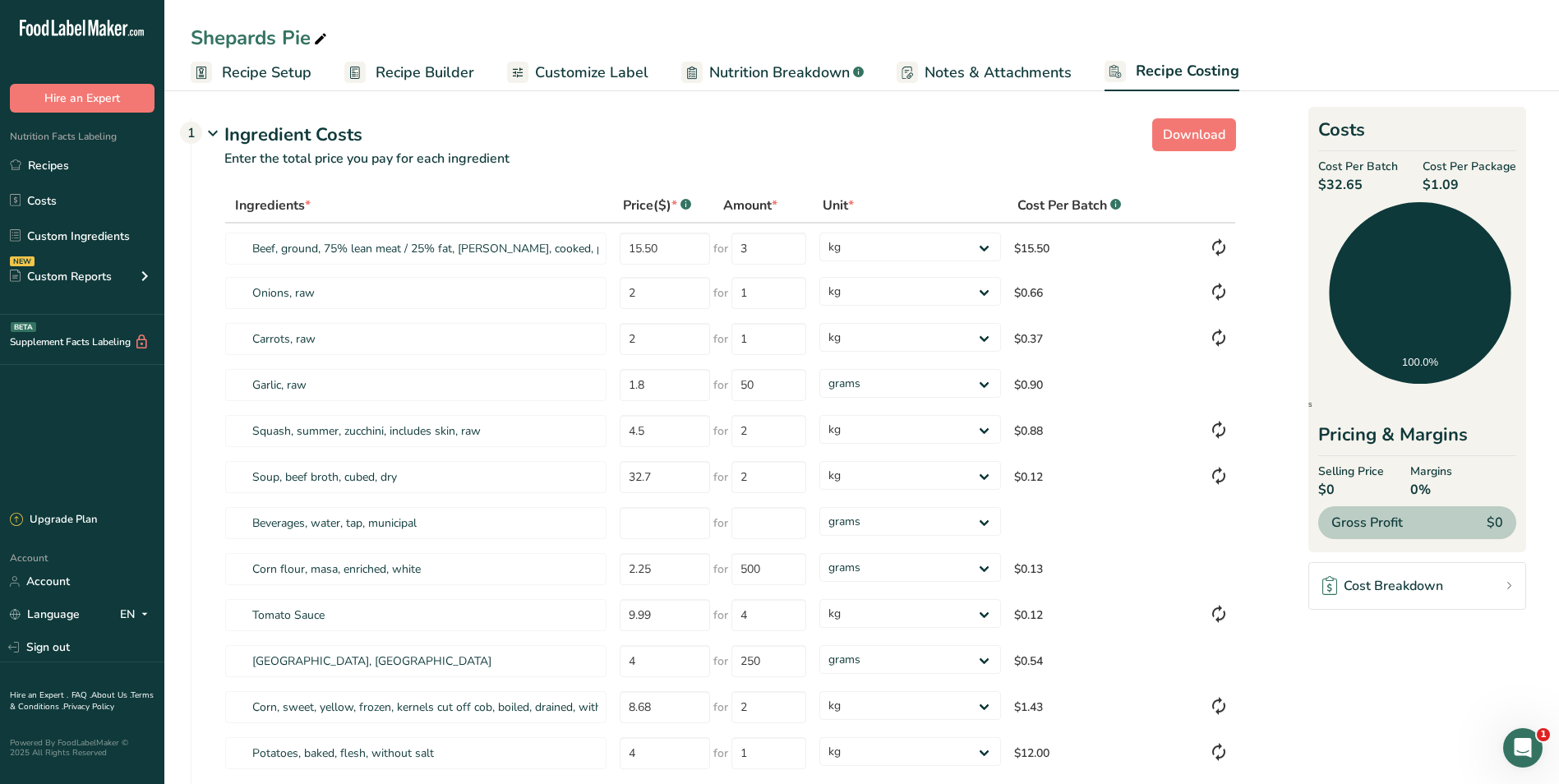
click at [636, 76] on span "Customize Label" at bounding box center [592, 72] width 113 height 22
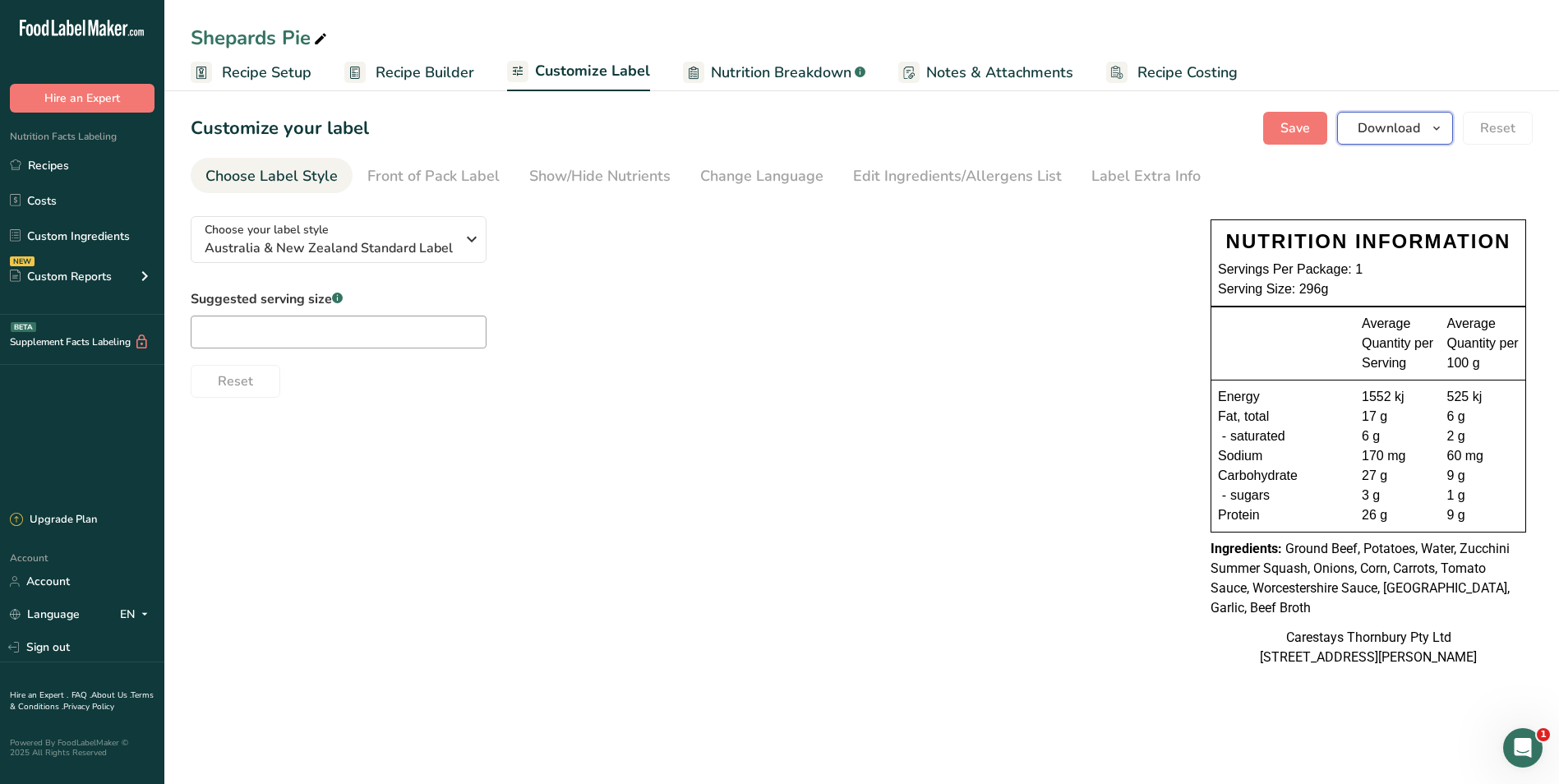
click at [1393, 130] on span "Download" at bounding box center [1389, 128] width 63 height 20
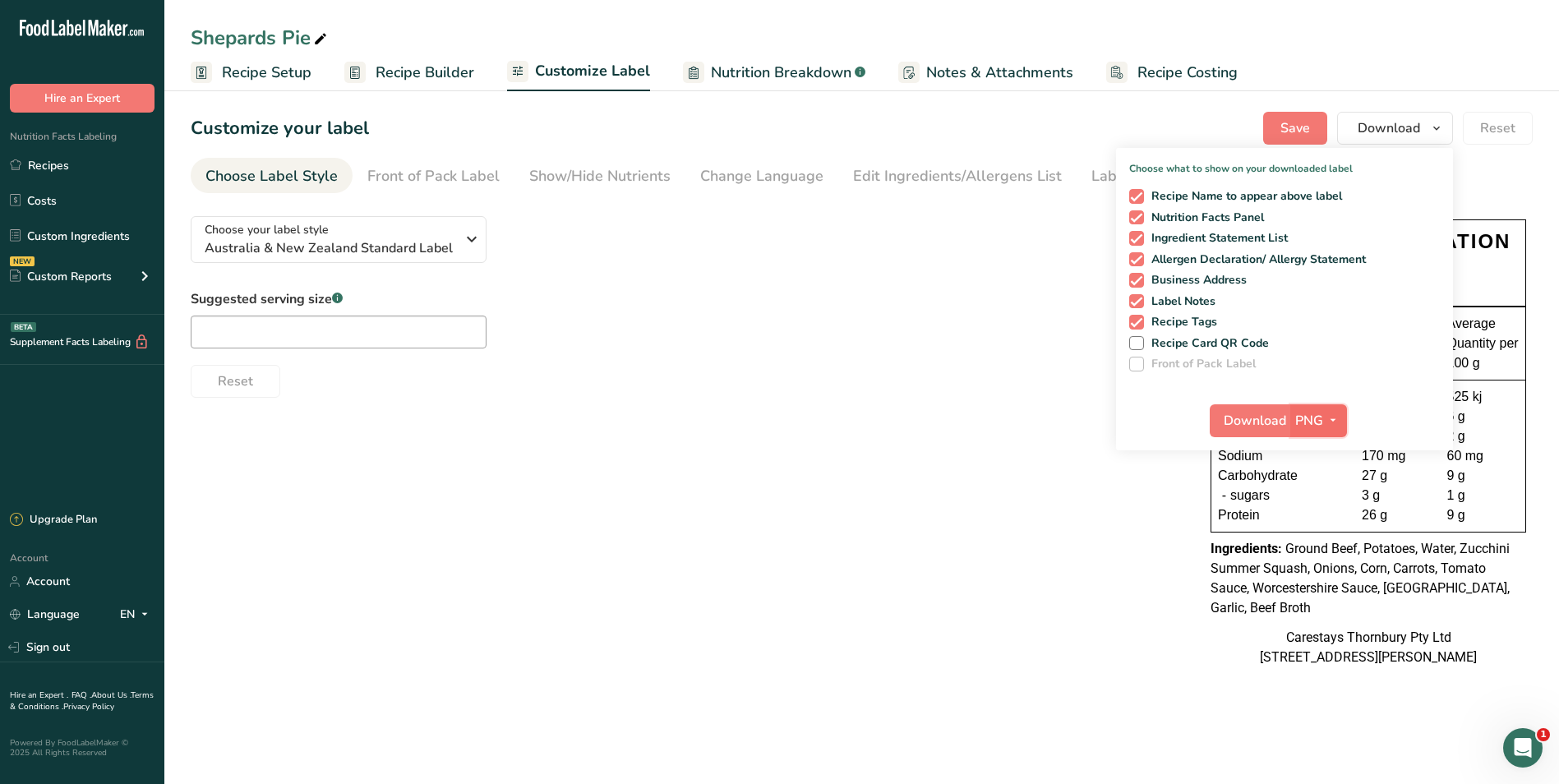
click at [1307, 417] on span "PNG" at bounding box center [1308, 420] width 28 height 20
click at [1263, 419] on span "Download" at bounding box center [1255, 420] width 63 height 20
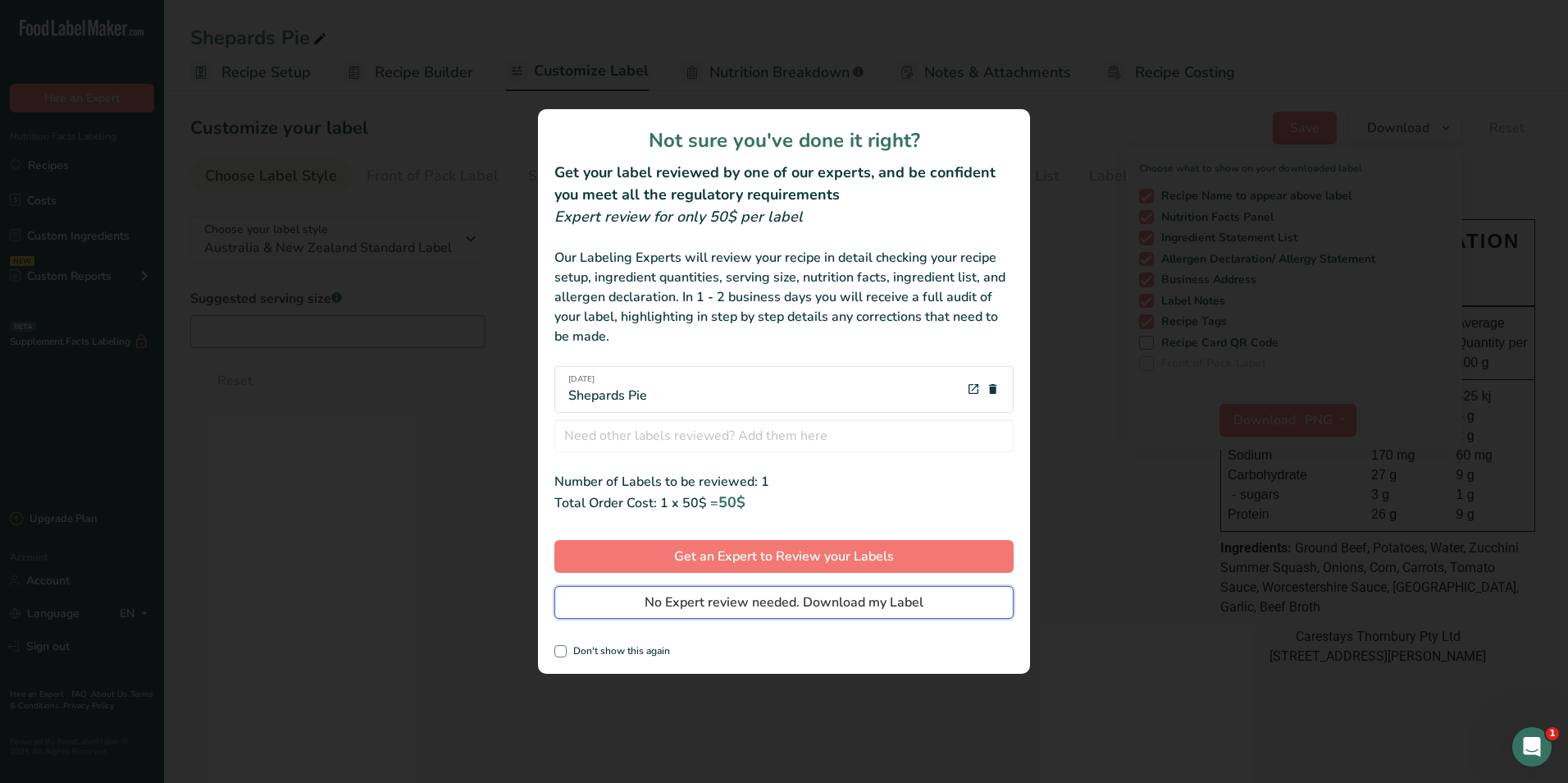
click at [910, 598] on span "No Expert review needed. Download my Label" at bounding box center [784, 602] width 279 height 20
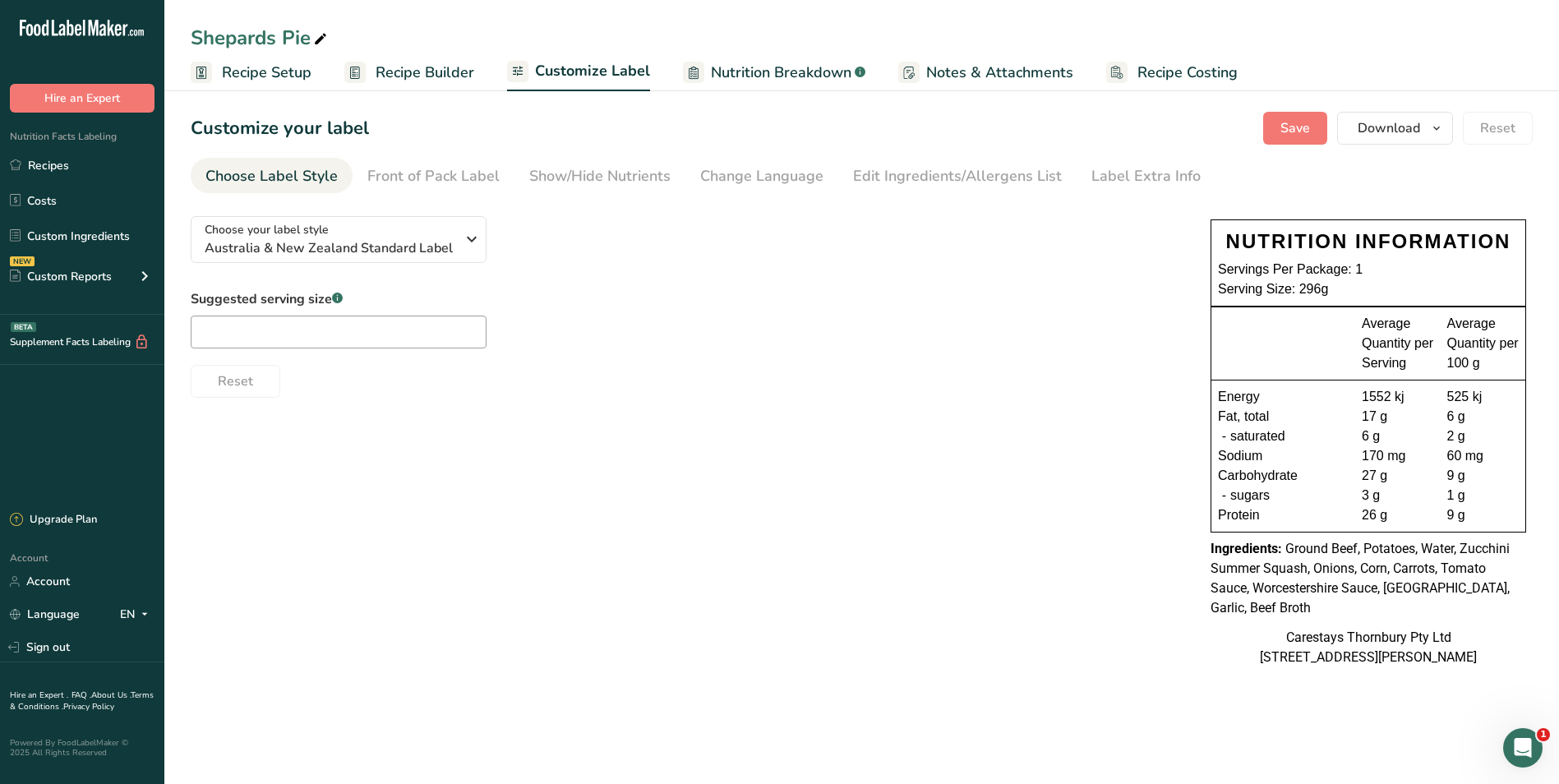
click at [540, 362] on div "Reset" at bounding box center [685, 378] width 987 height 40
click at [43, 164] on link "Recipes" at bounding box center [82, 165] width 164 height 31
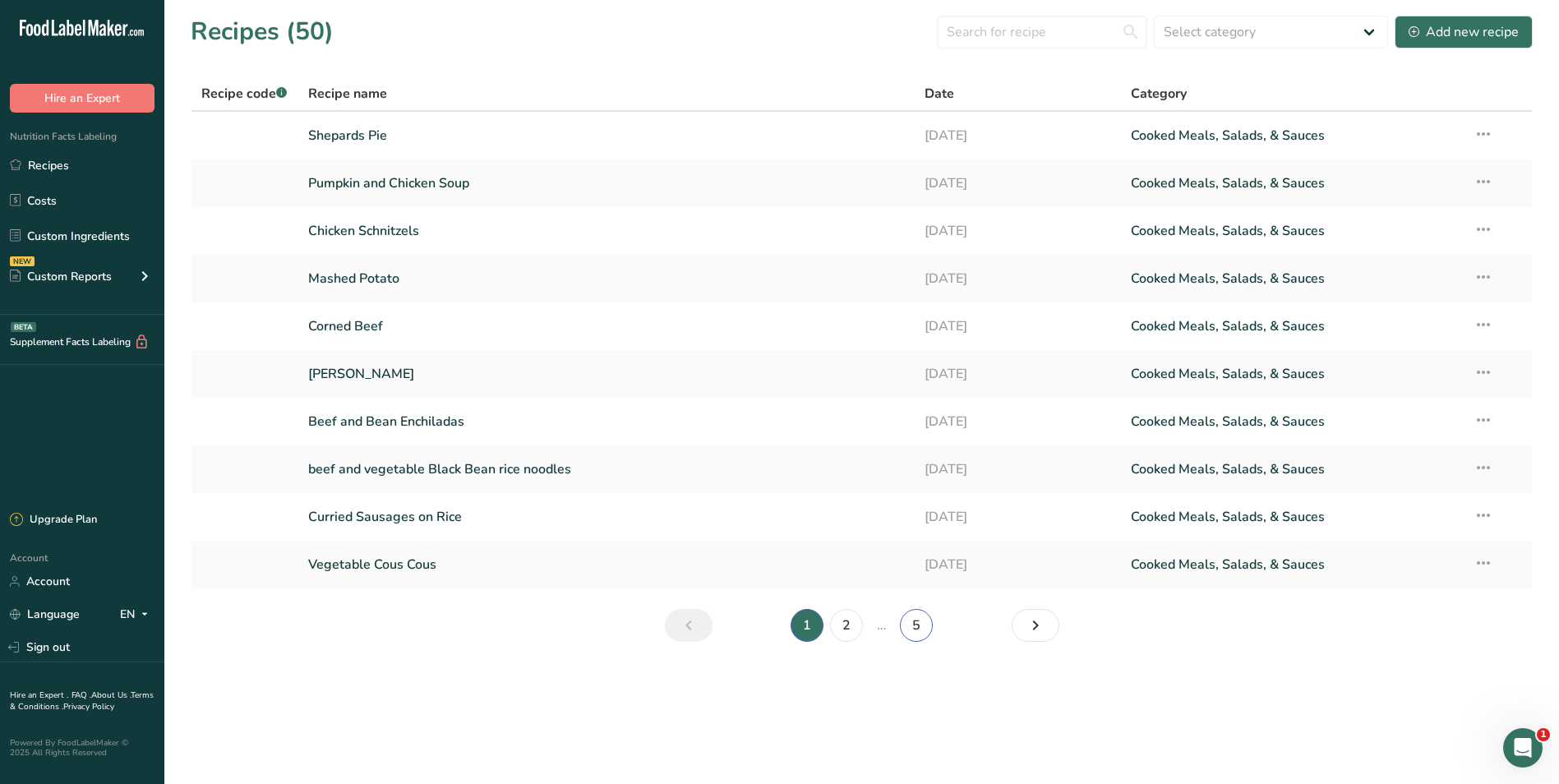
click at [927, 627] on link "5" at bounding box center [916, 625] width 33 height 33
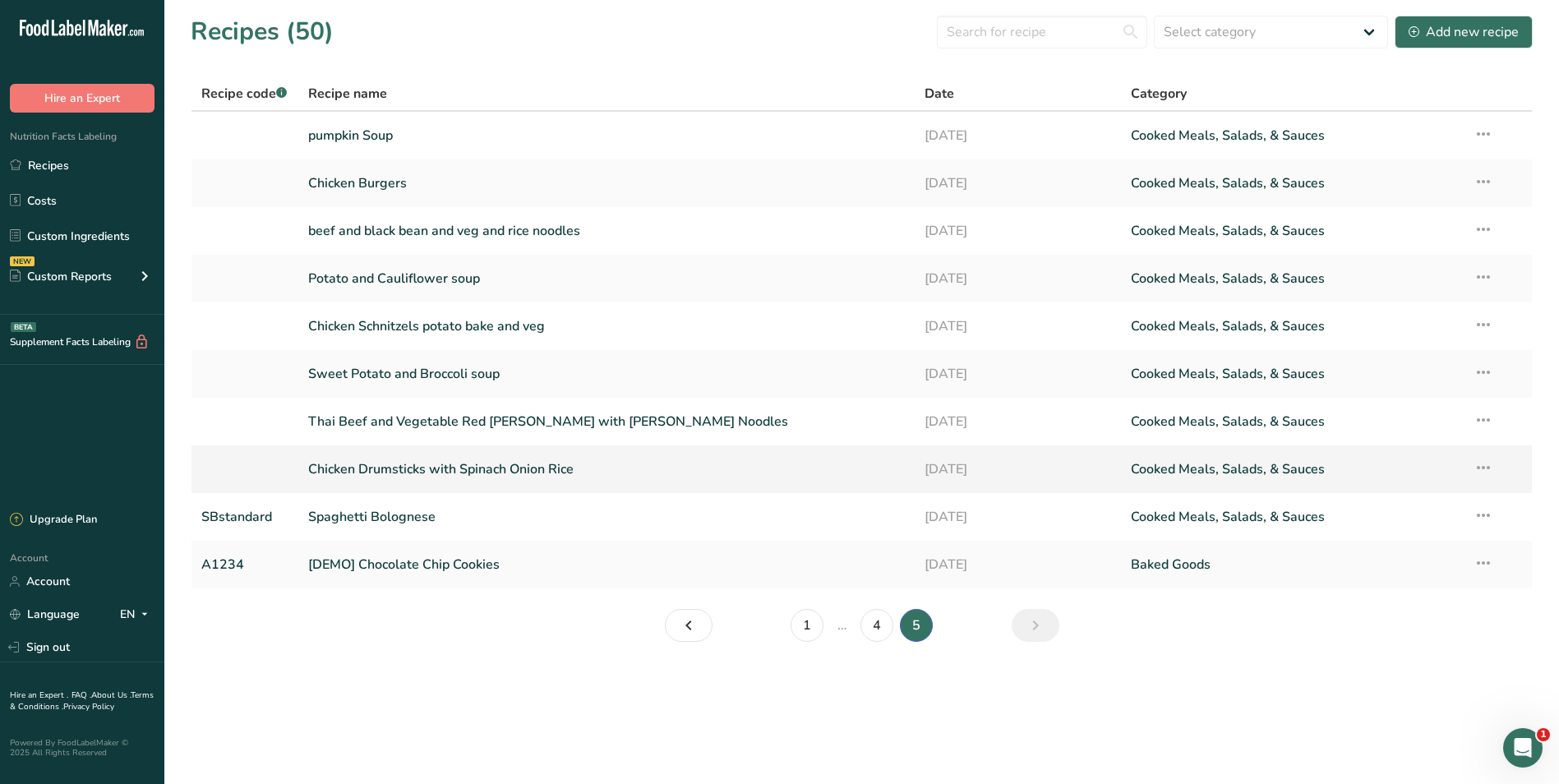
click at [629, 467] on link "Chicken Drumsticks with Spinach Onion Rice" at bounding box center [607, 469] width 597 height 34
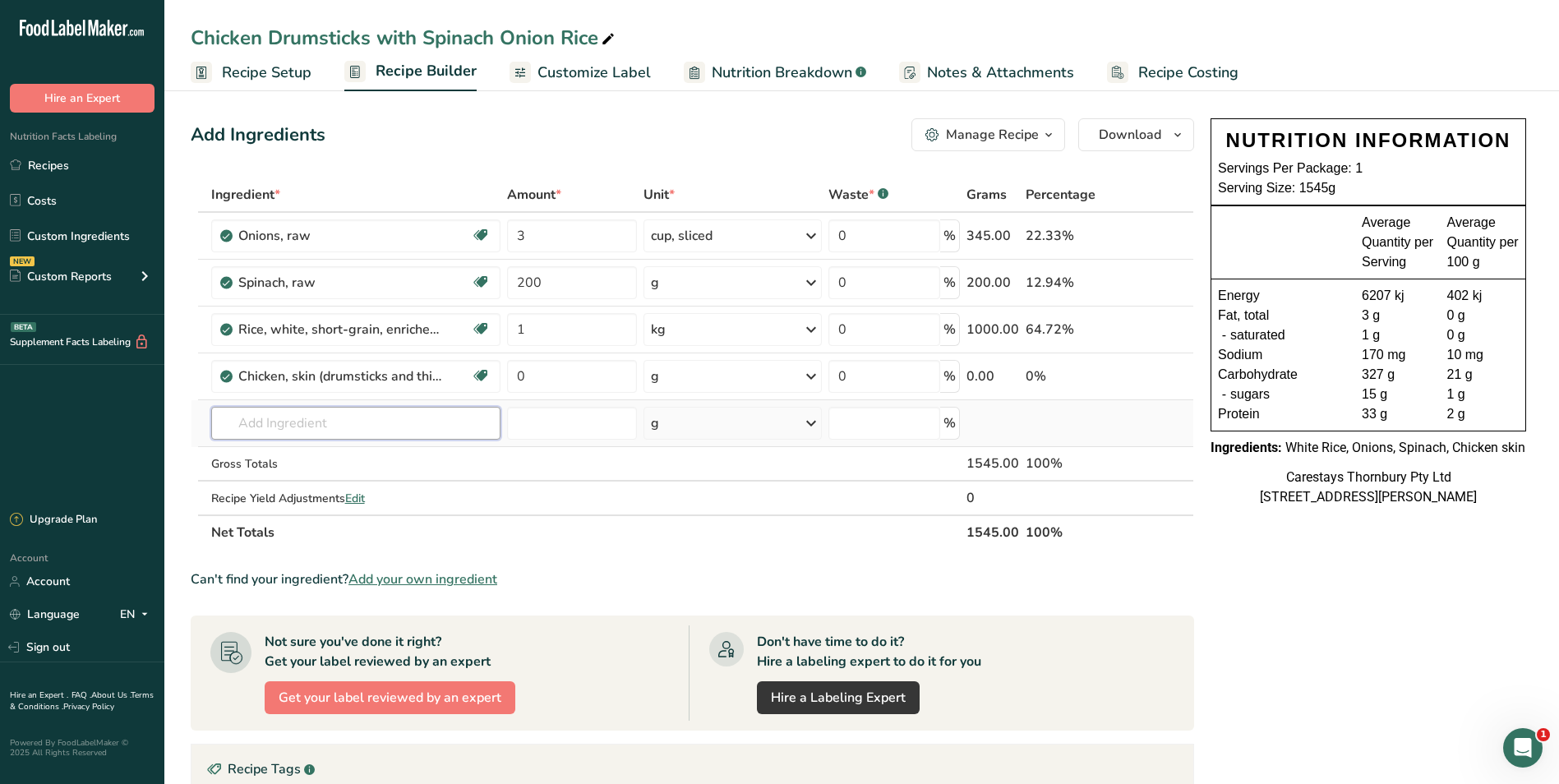
click at [283, 422] on input "text" at bounding box center [356, 423] width 290 height 33
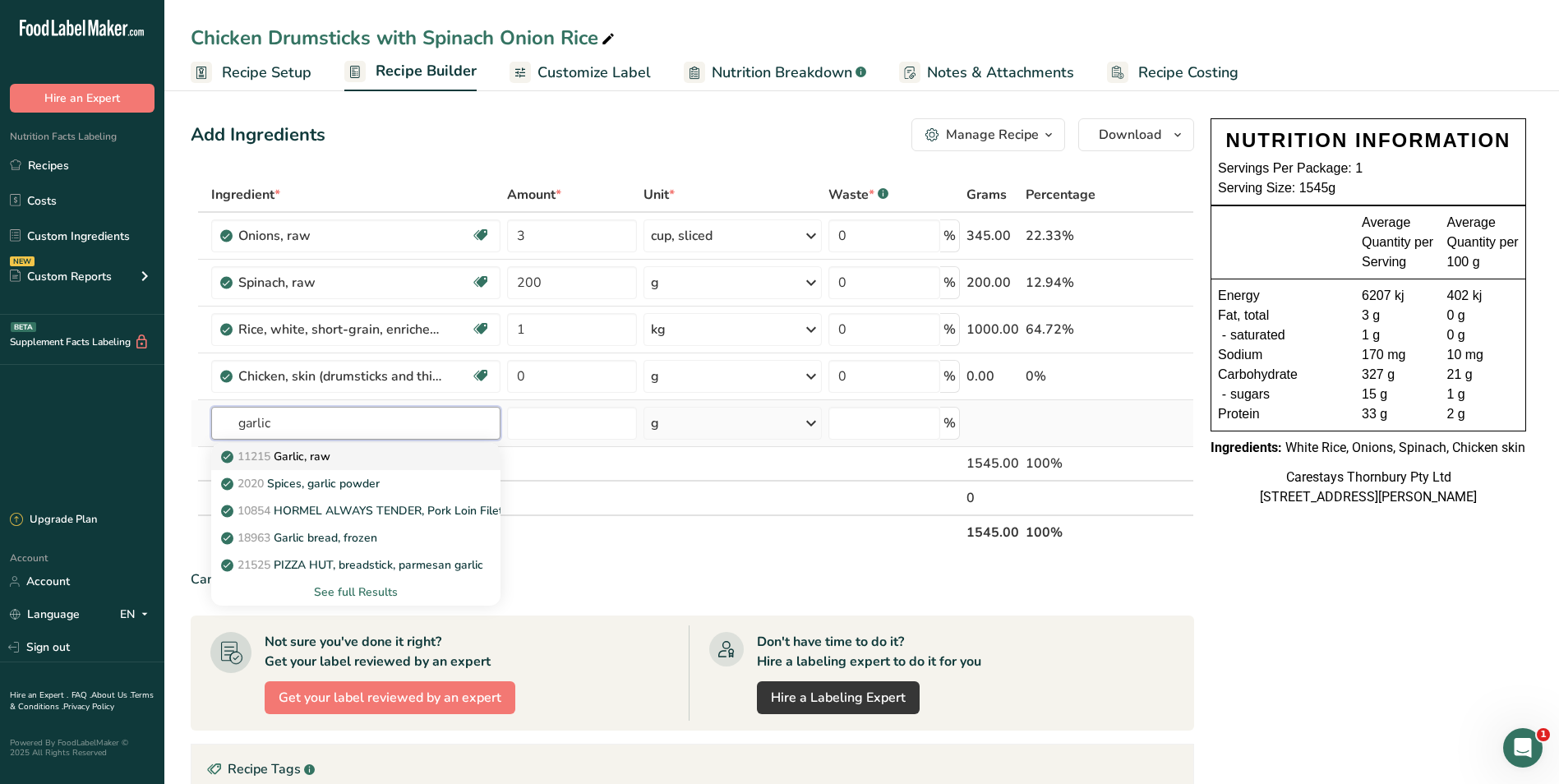
type input "garlic"
click at [297, 453] on p "11215 Garlic, raw" at bounding box center [277, 457] width 106 height 17
type input "Garlic, raw"
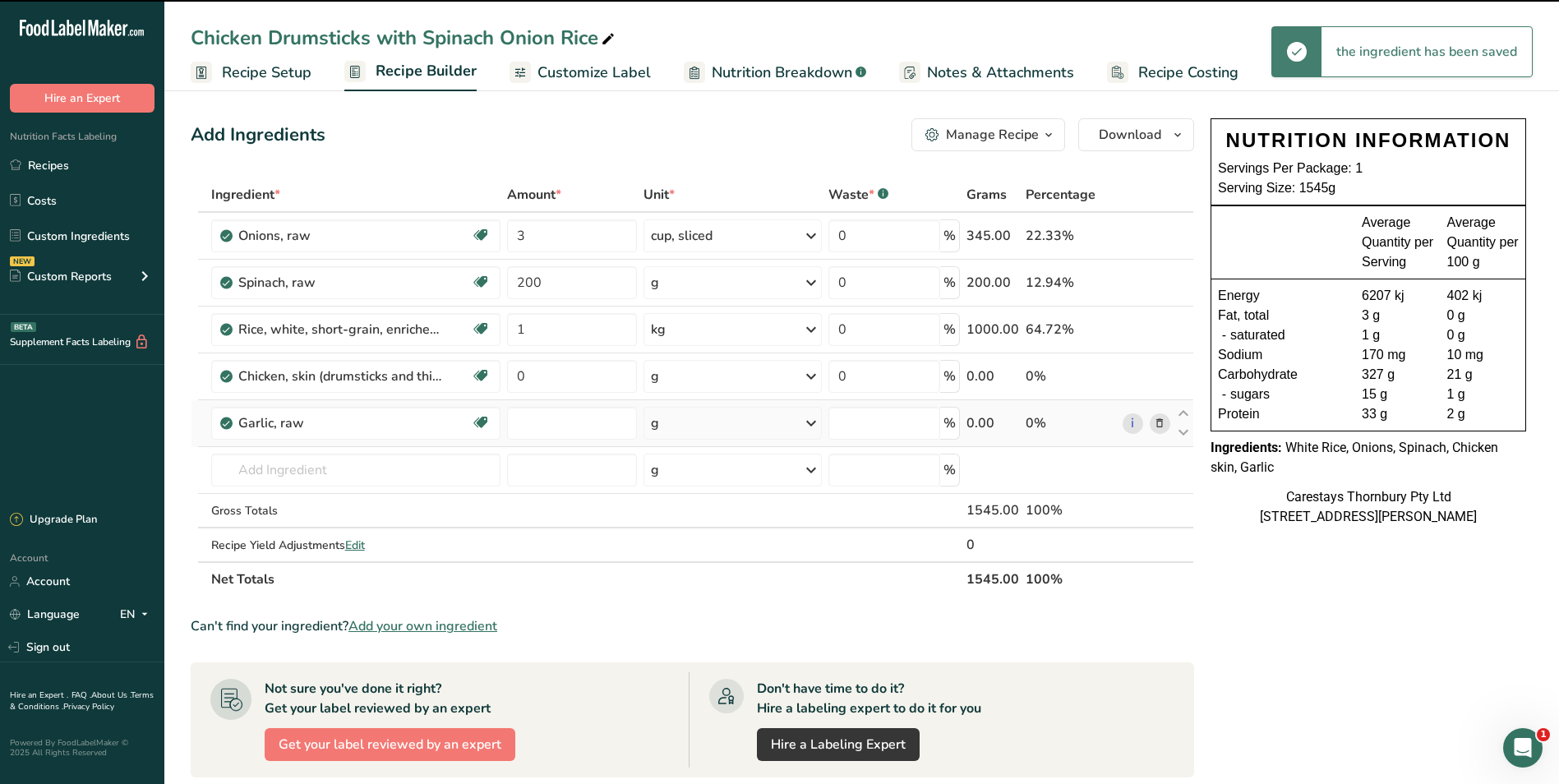
type input "0"
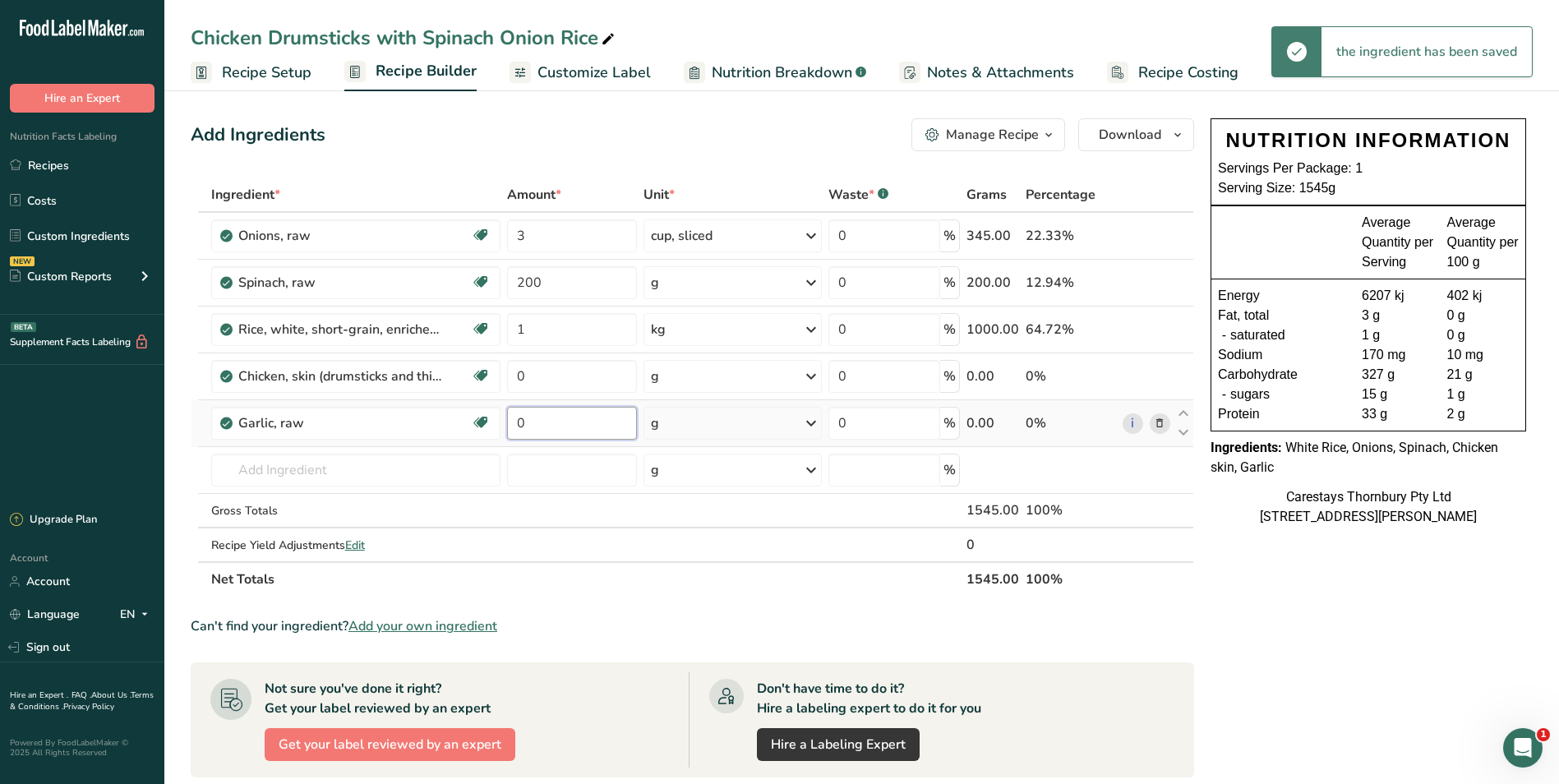
click at [558, 425] on input "0" at bounding box center [573, 423] width 131 height 33
type input "2"
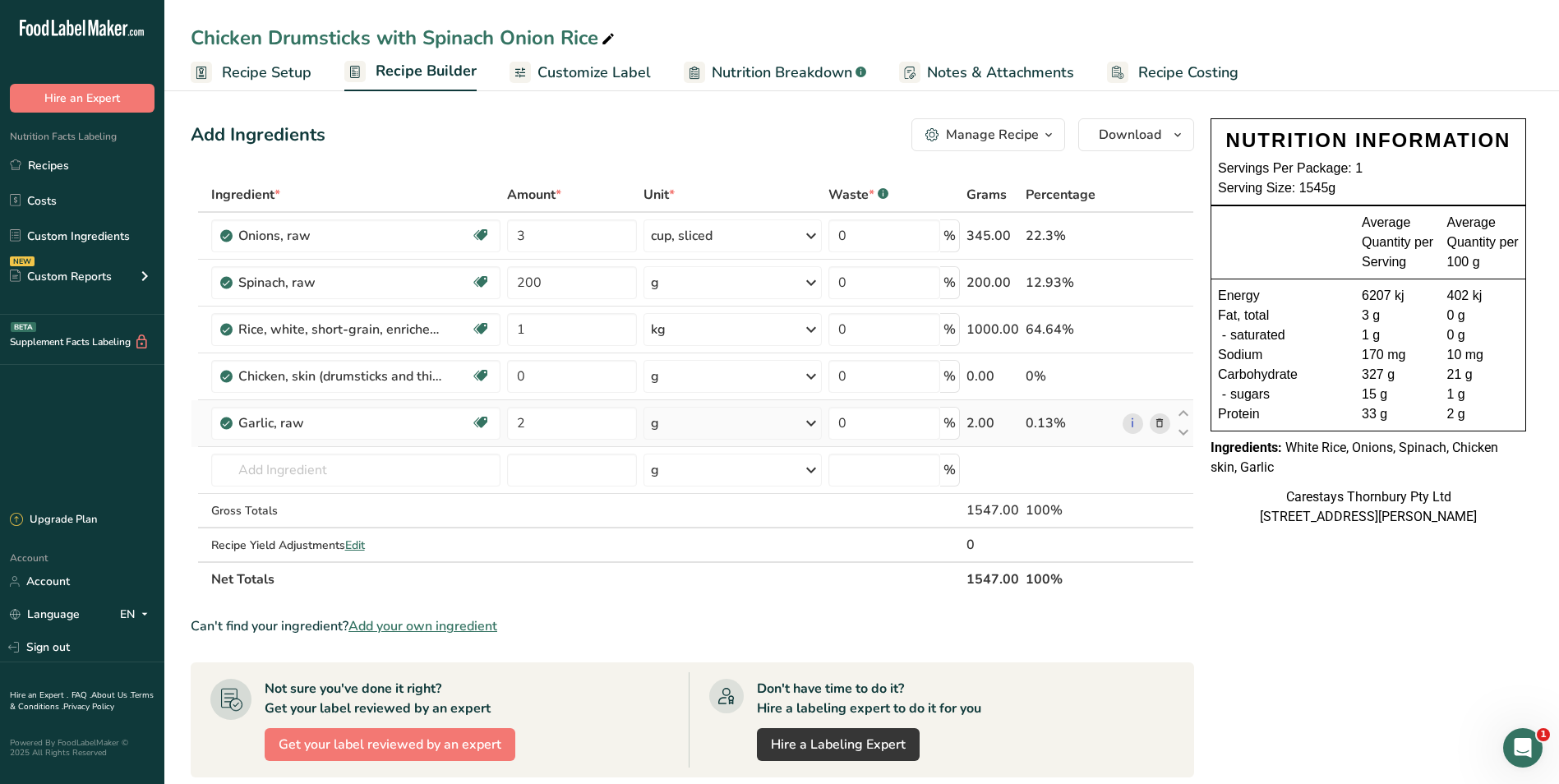
click at [810, 423] on div "Ingredient * Amount * Unit * Waste * .a-a{fill:#347362;}.b-a{fill:#fff;} Grams …" at bounding box center [692, 387] width 1004 height 420
click at [810, 423] on icon at bounding box center [811, 422] width 20 height 29
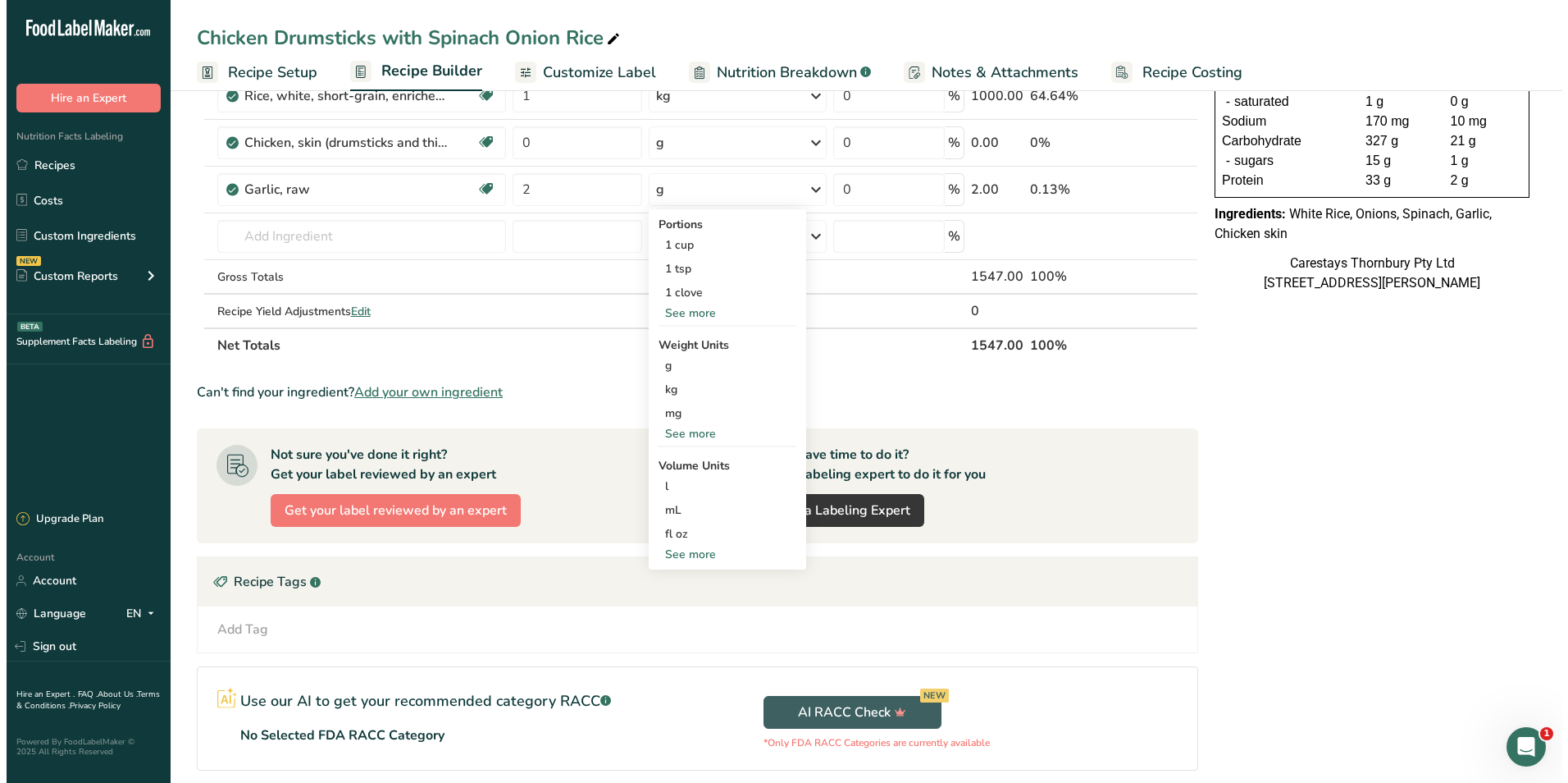
scroll to position [246, 0]
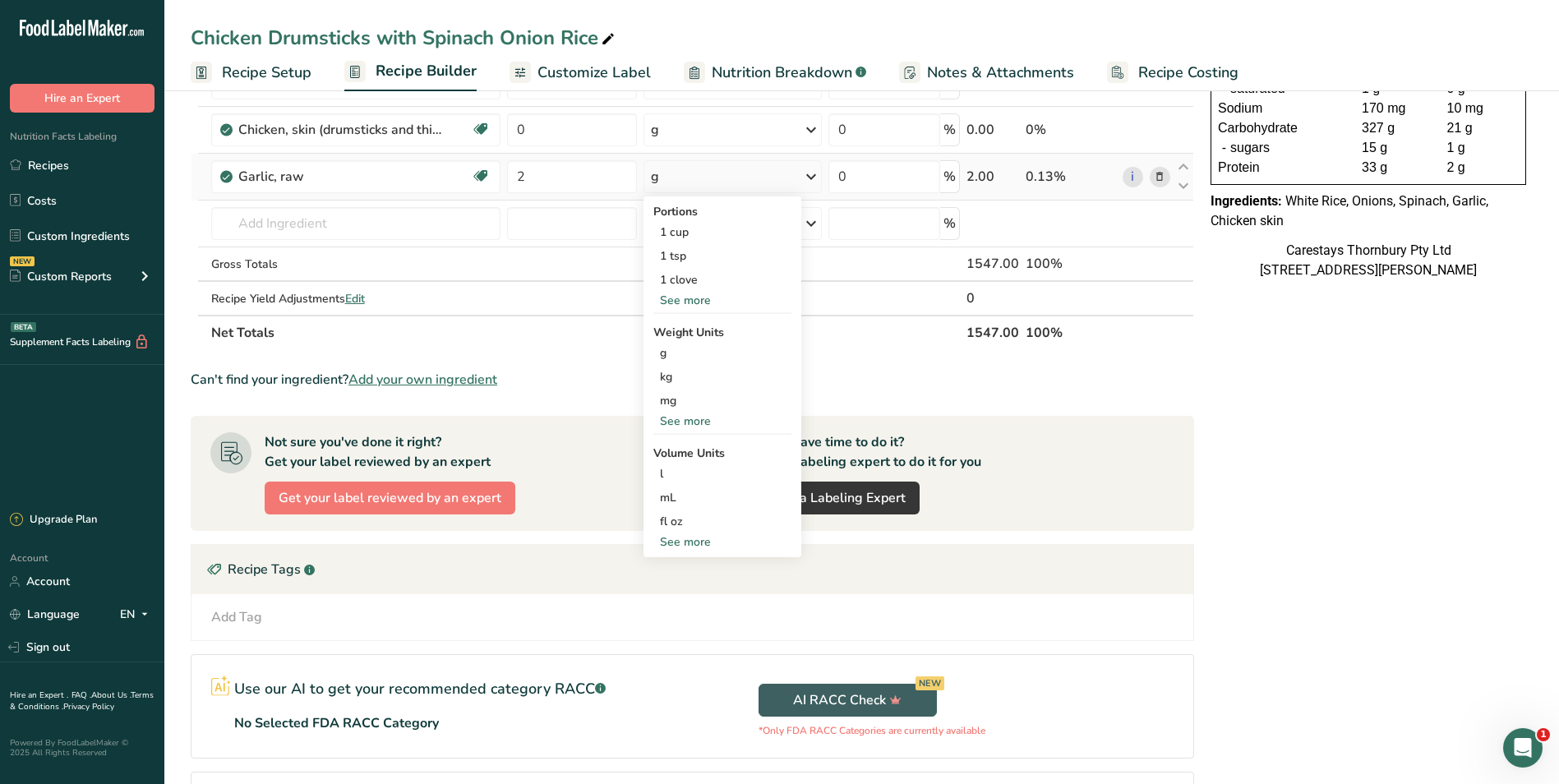
click at [695, 542] on div "See more" at bounding box center [722, 542] width 138 height 17
select select "22"
click at [693, 539] on div "tbsp" at bounding box center [723, 545] width 125 height 17
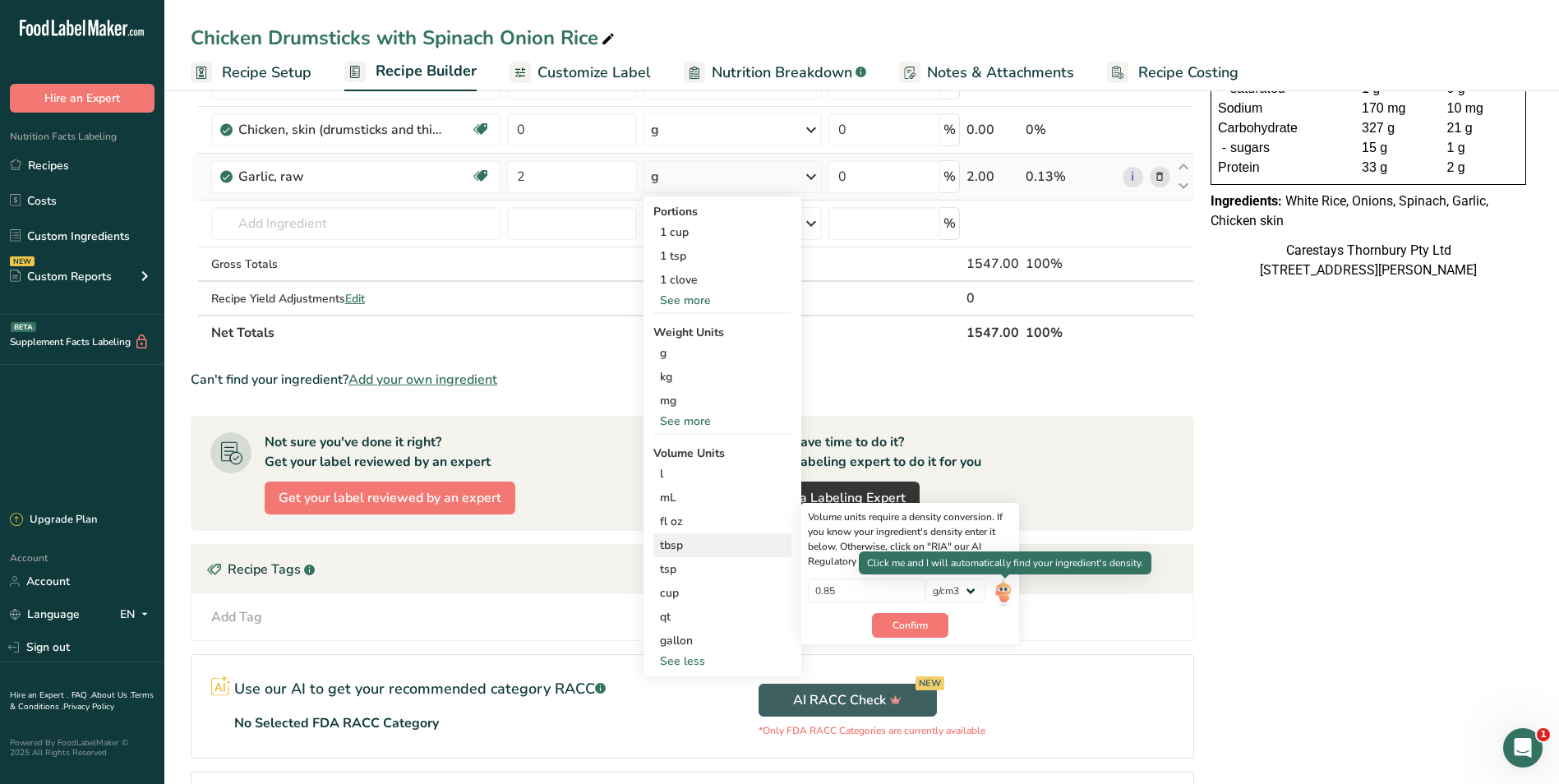
click at [1005, 592] on img at bounding box center [1004, 592] width 18 height 28
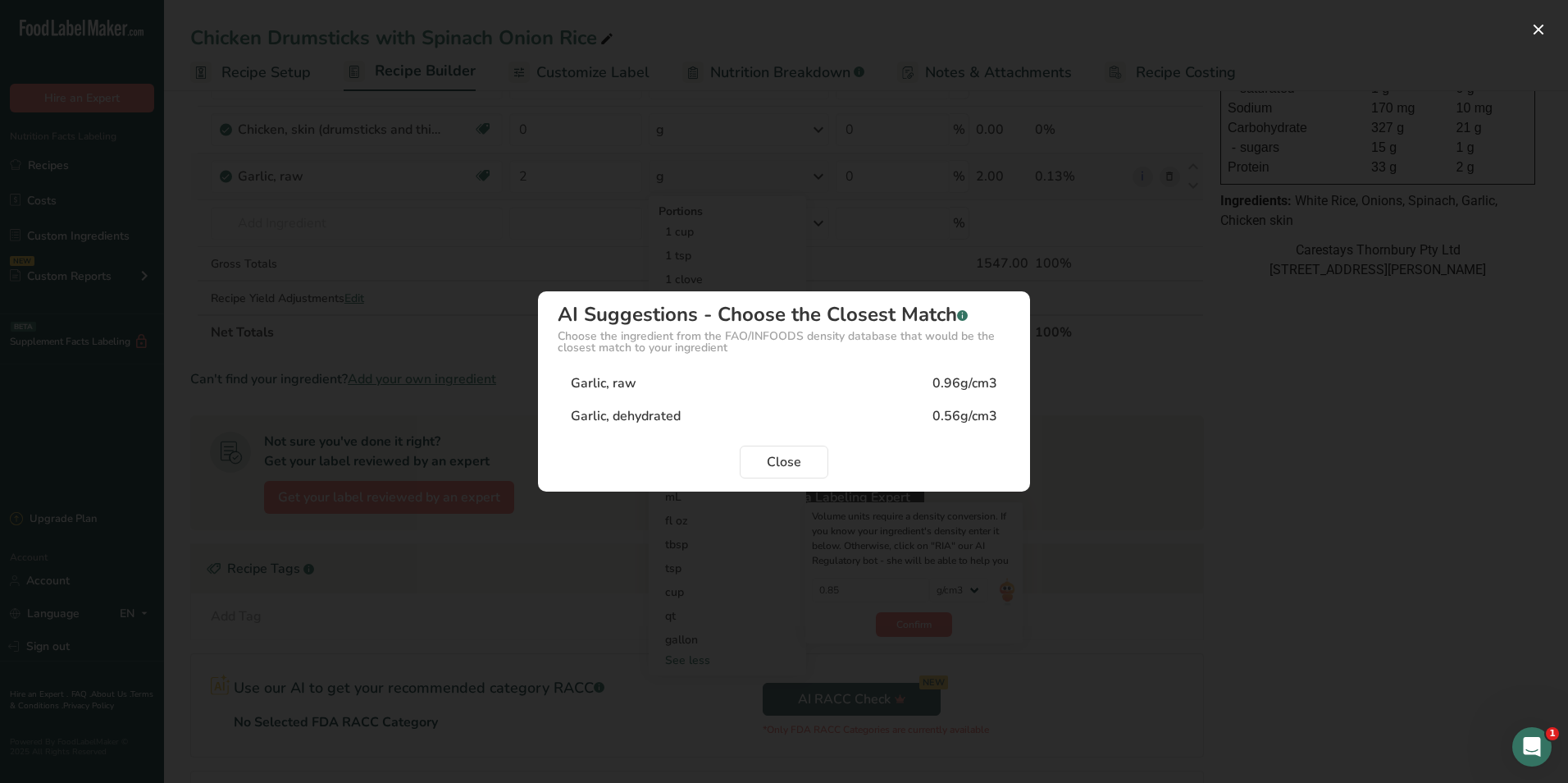
click at [675, 383] on div "Garlic, raw 0.96g/cm3" at bounding box center [784, 383] width 453 height 33
type input "0.96"
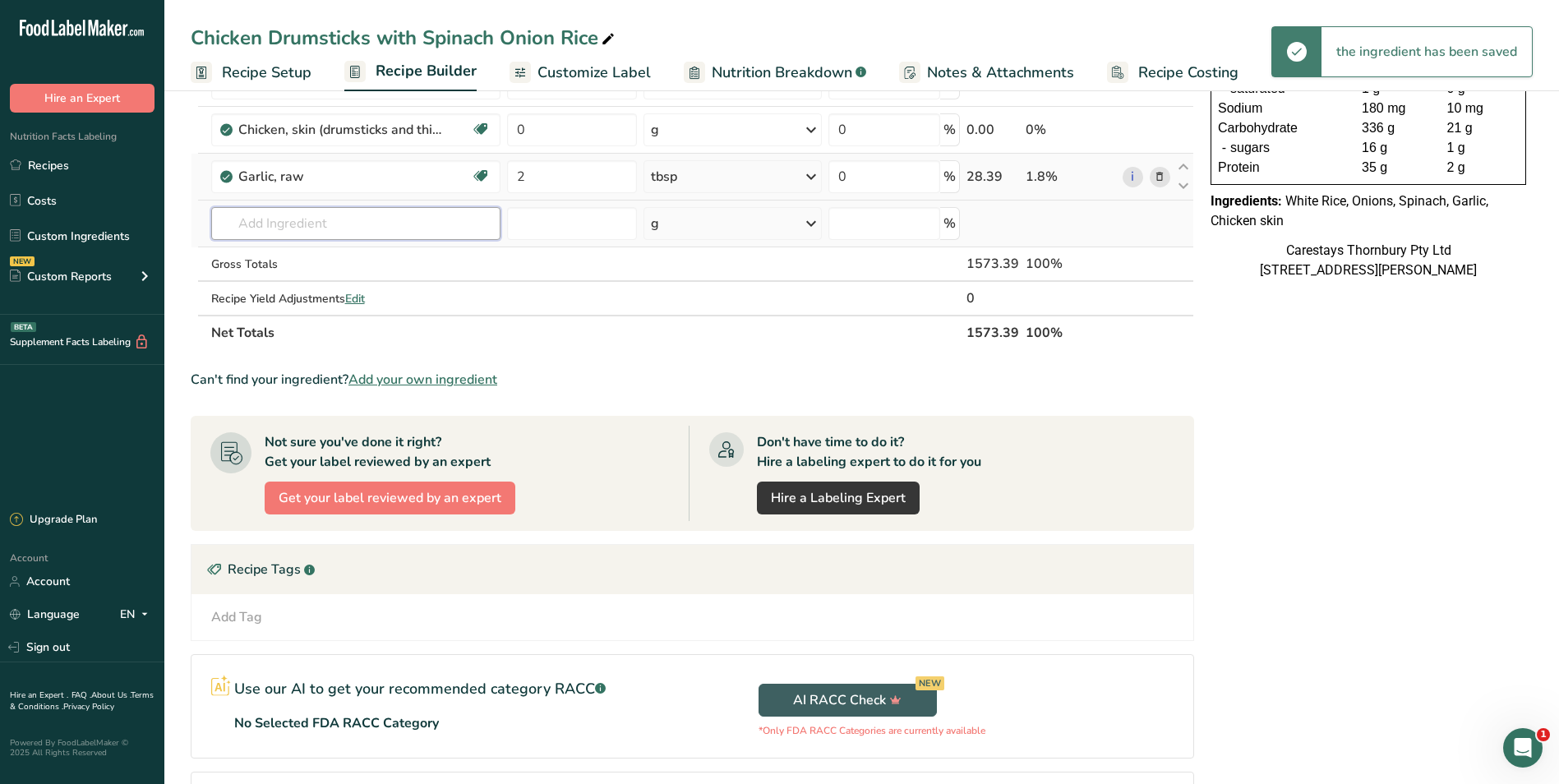
click at [274, 225] on input "text" at bounding box center [356, 223] width 290 height 33
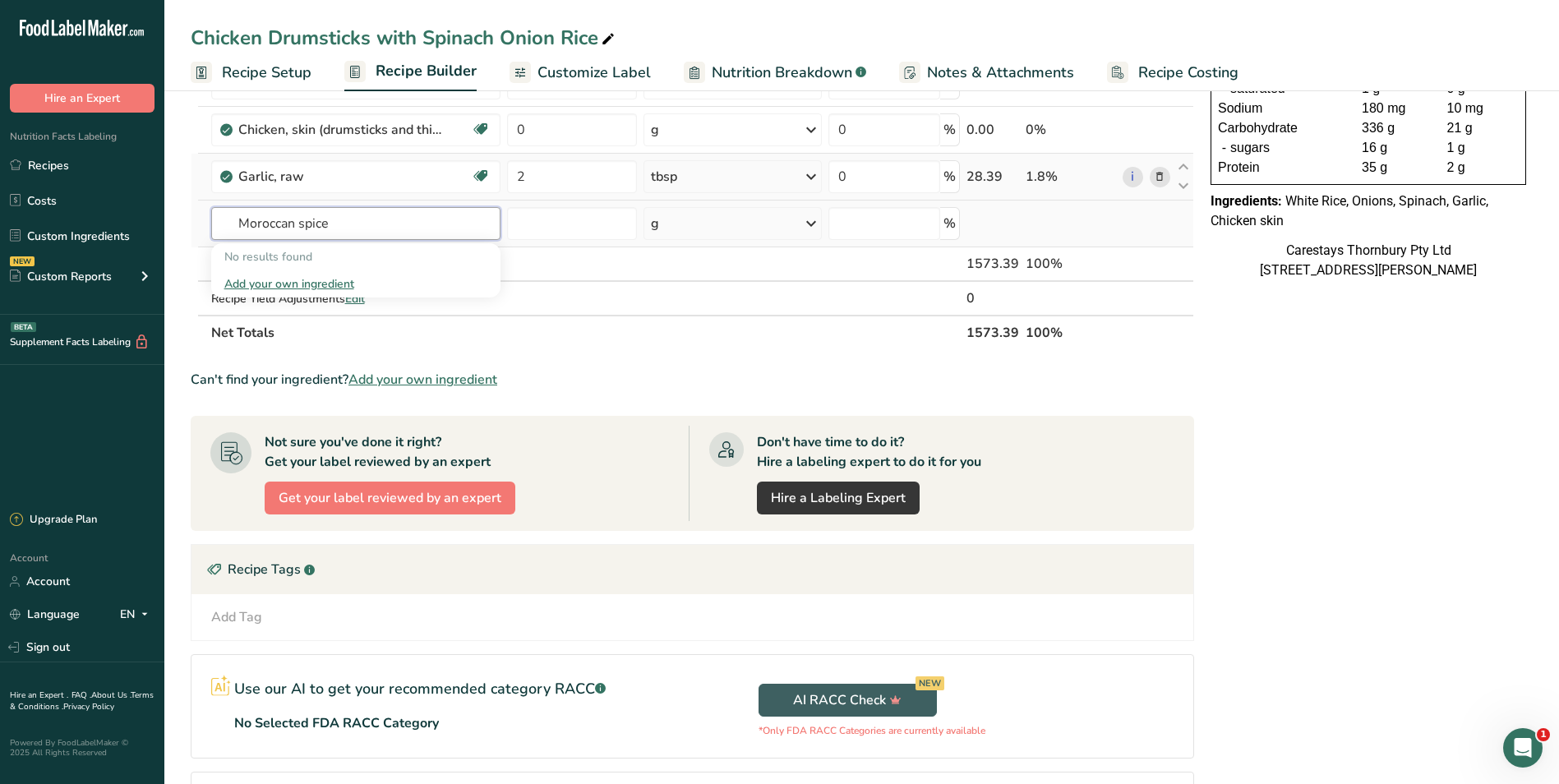
click at [335, 223] on input "Moroccan spice" at bounding box center [356, 223] width 290 height 33
type input "M"
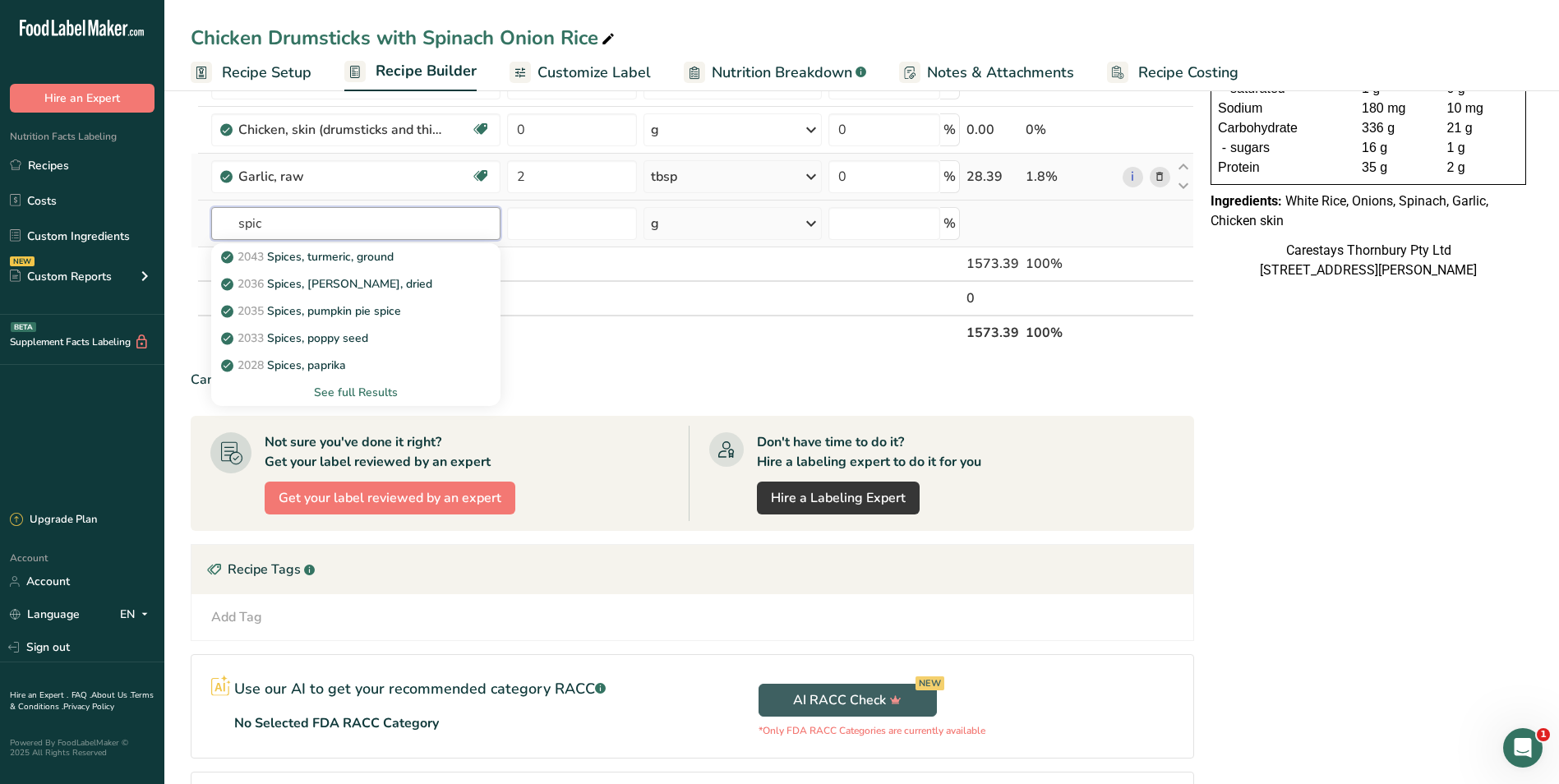
type input "spic"
click at [355, 386] on div "See full Results" at bounding box center [355, 392] width 263 height 17
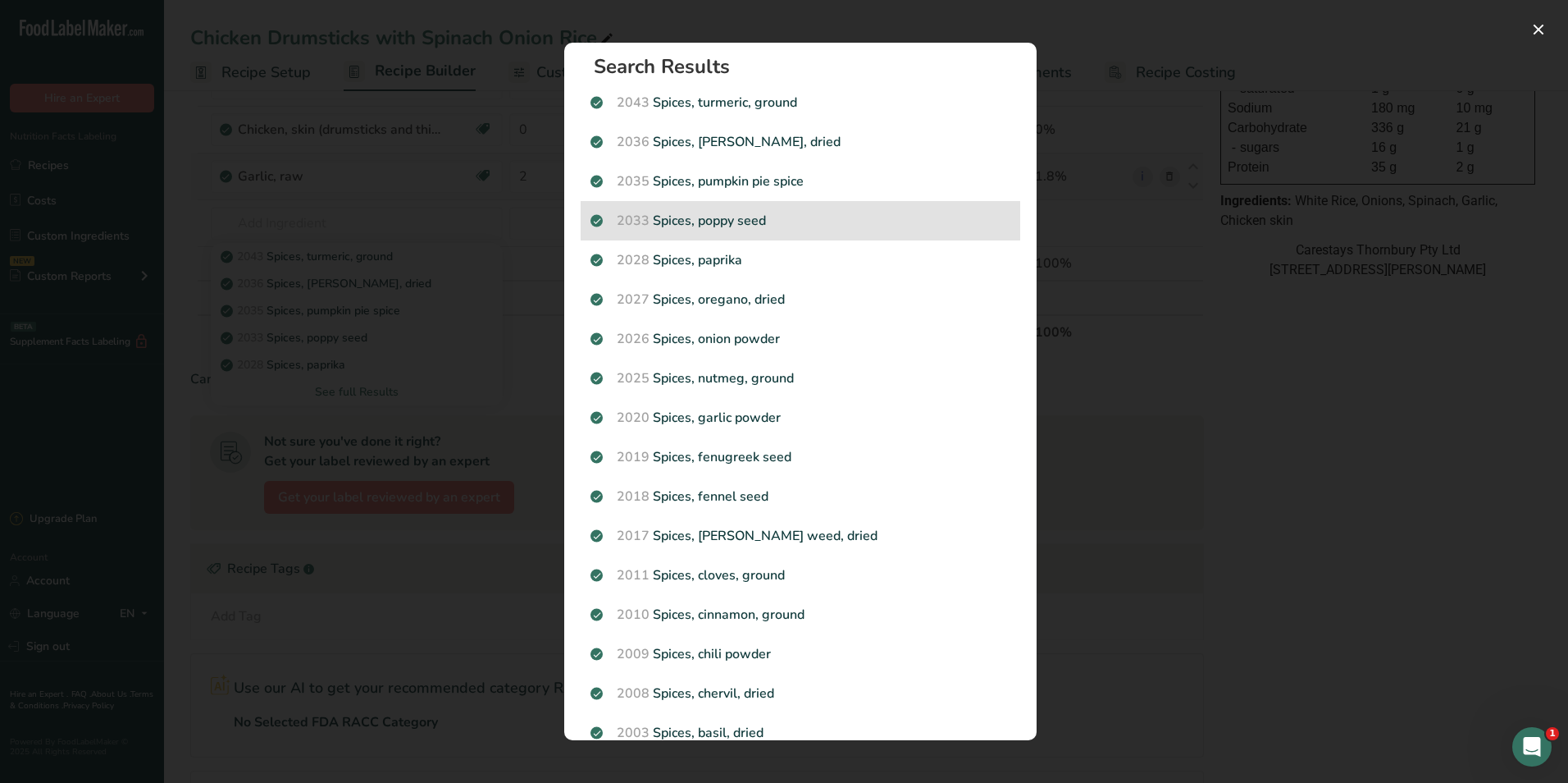
scroll to position [0, 0]
